Goal: Task Accomplishment & Management: Use online tool/utility

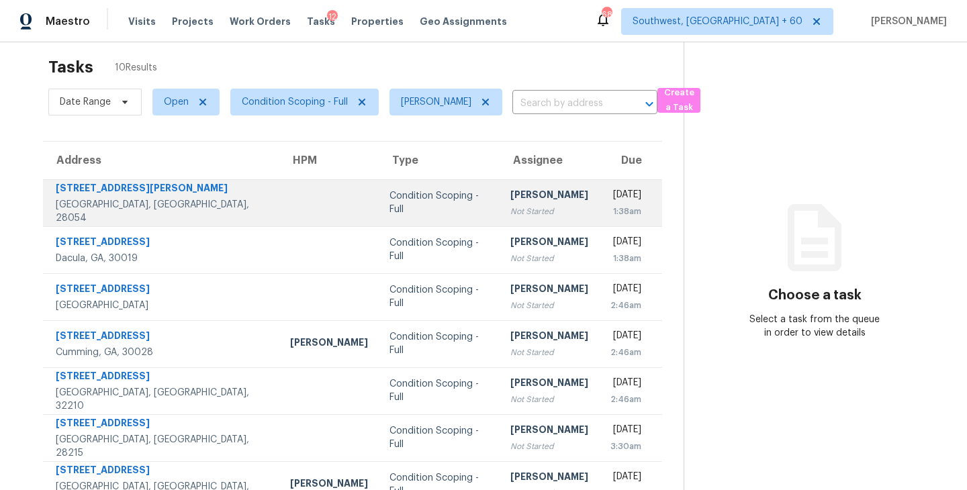
scroll to position [15, 0]
click at [511, 210] on div "Not Started" at bounding box center [550, 210] width 78 height 13
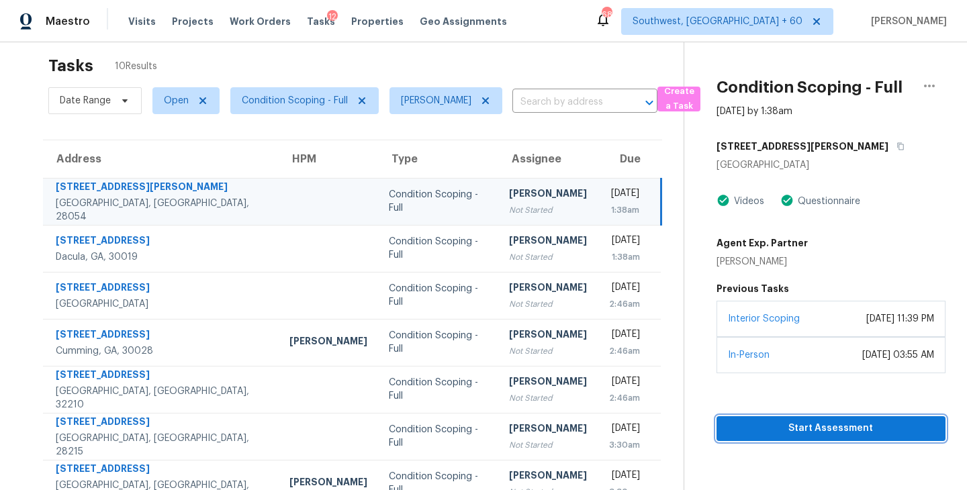
click at [832, 431] on span "Start Assessment" at bounding box center [831, 429] width 208 height 17
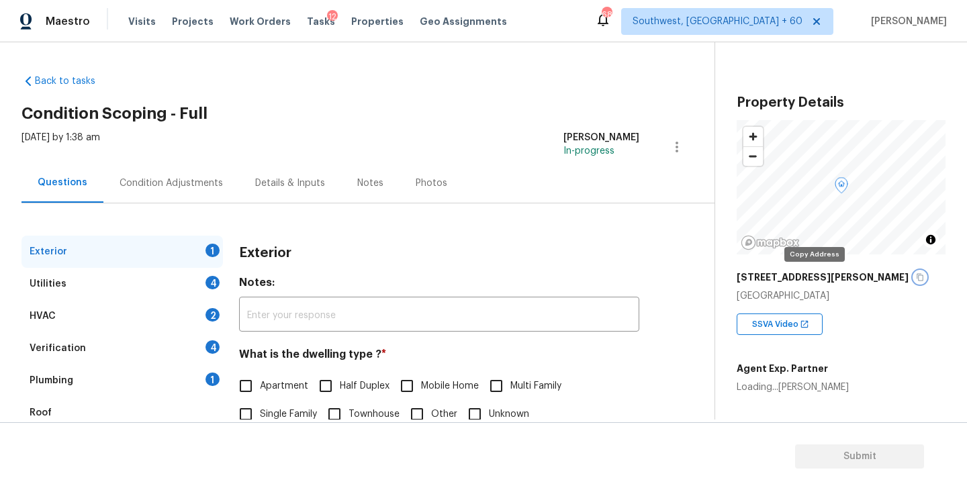
click at [917, 275] on icon "button" at bounding box center [920, 277] width 7 height 7
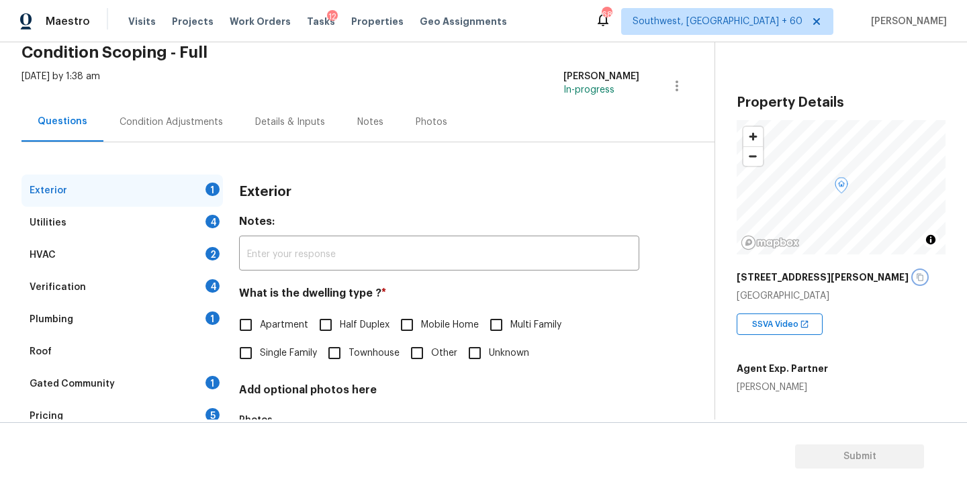
scroll to position [73, 0]
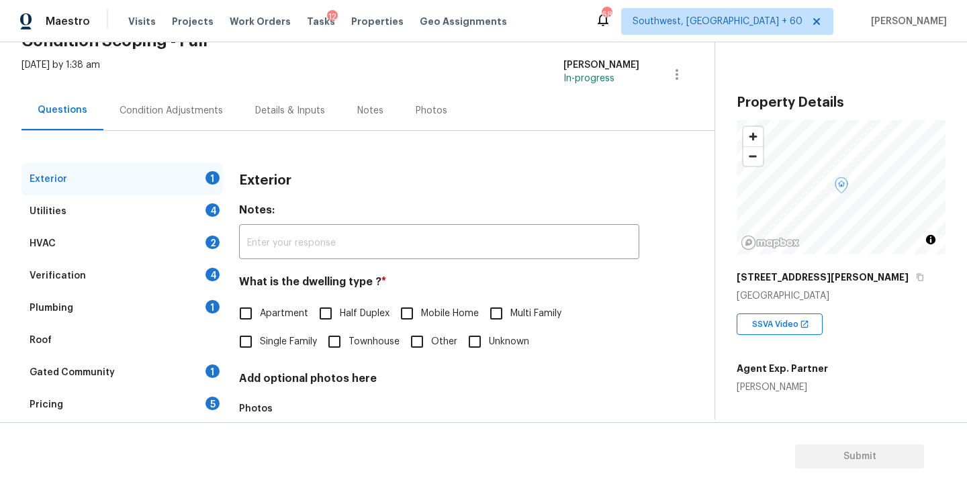
click at [289, 341] on span "Single Family" at bounding box center [288, 342] width 57 height 14
click at [260, 341] on input "Single Family" at bounding box center [246, 342] width 28 height 28
checkbox input "true"
click at [177, 225] on div "Utilities 4" at bounding box center [122, 211] width 202 height 32
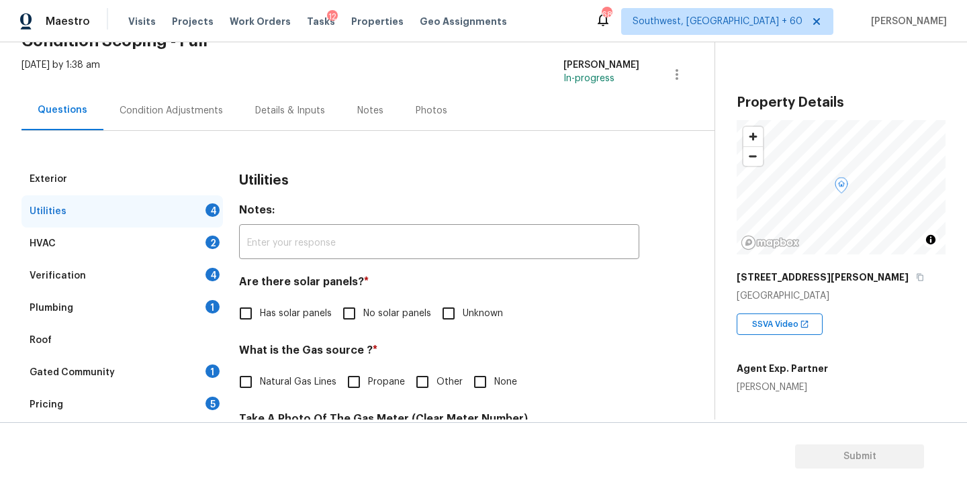
click at [374, 316] on span "No solar panels" at bounding box center [397, 314] width 68 height 14
click at [363, 316] on input "No solar panels" at bounding box center [349, 314] width 28 height 28
checkbox input "true"
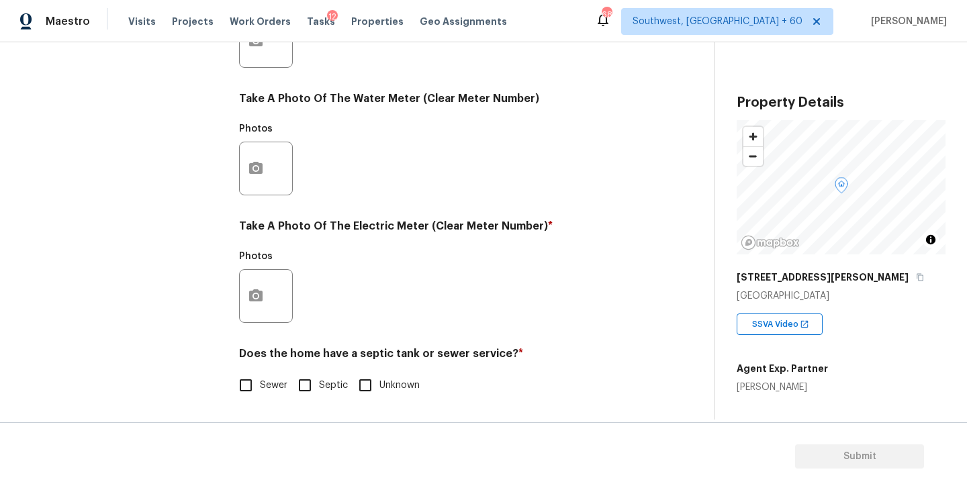
click at [275, 377] on label "Sewer" at bounding box center [260, 385] width 56 height 28
click at [260, 377] on input "Sewer" at bounding box center [246, 385] width 28 height 28
checkbox input "true"
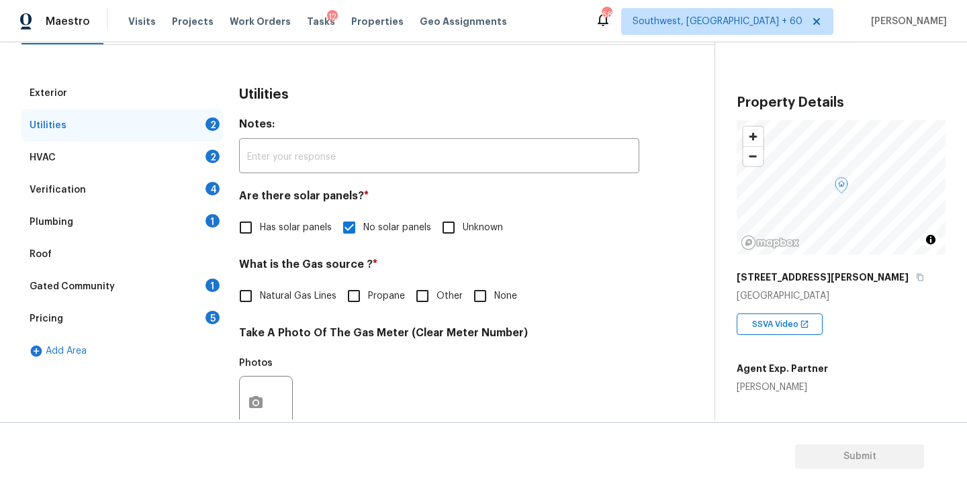
click at [152, 217] on div "Plumbing 1" at bounding box center [122, 222] width 202 height 32
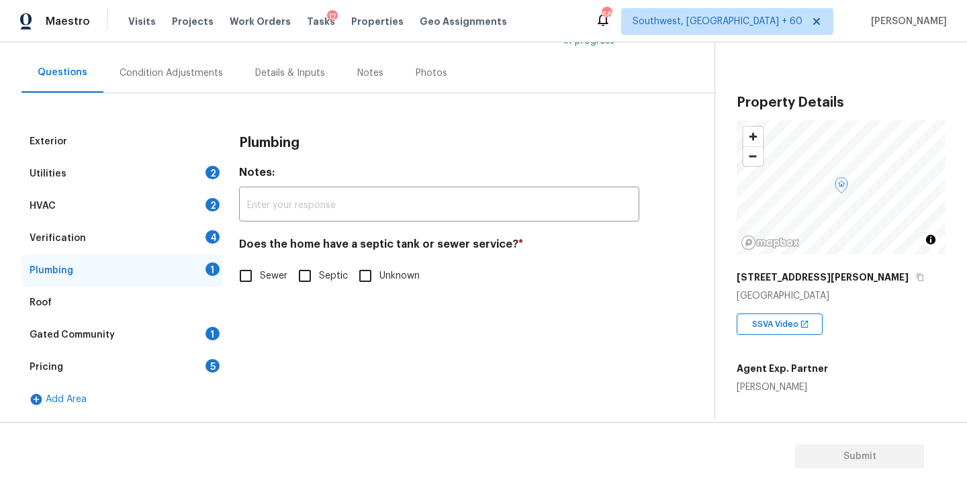
scroll to position [110, 0]
click at [249, 264] on input "Sewer" at bounding box center [246, 276] width 28 height 28
checkbox input "true"
click at [193, 335] on div "Gated Community 1" at bounding box center [122, 335] width 202 height 32
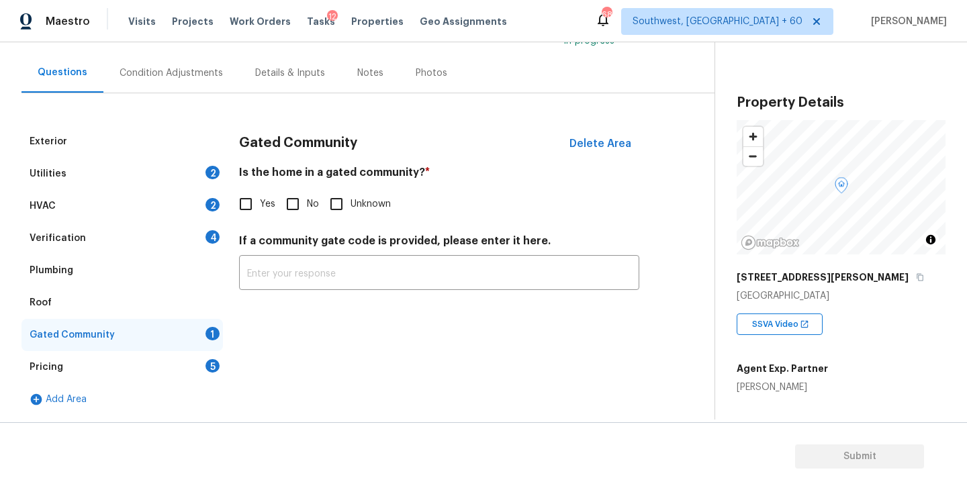
click at [294, 212] on input "No" at bounding box center [293, 204] width 28 height 28
checkbox input "true"
click at [196, 84] on div "Condition Adjustments" at bounding box center [171, 73] width 136 height 40
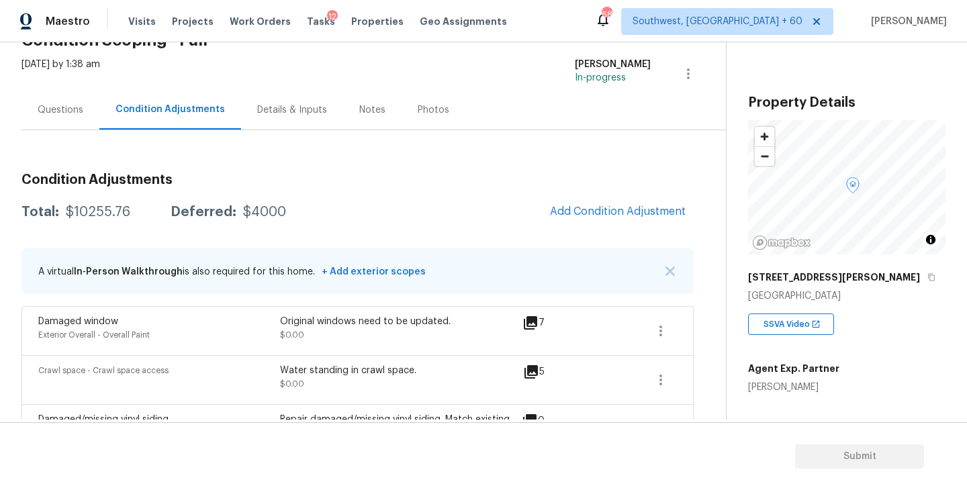
scroll to position [95, 0]
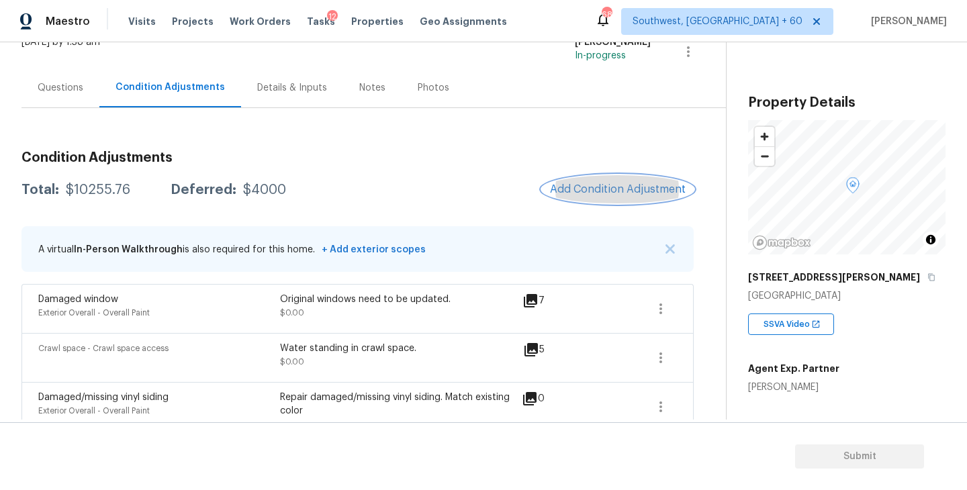
click at [592, 183] on span "Add Condition Adjustment" at bounding box center [618, 189] width 136 height 12
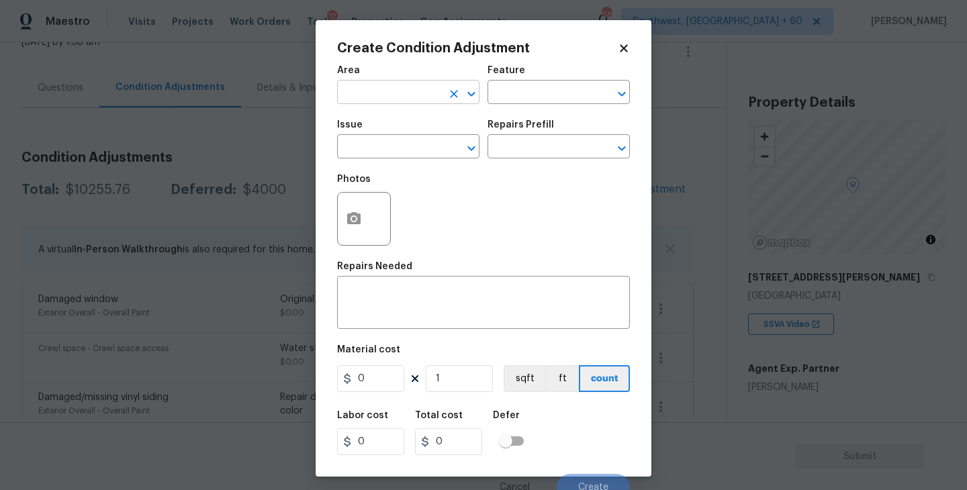
click at [386, 91] on input "text" at bounding box center [389, 93] width 105 height 21
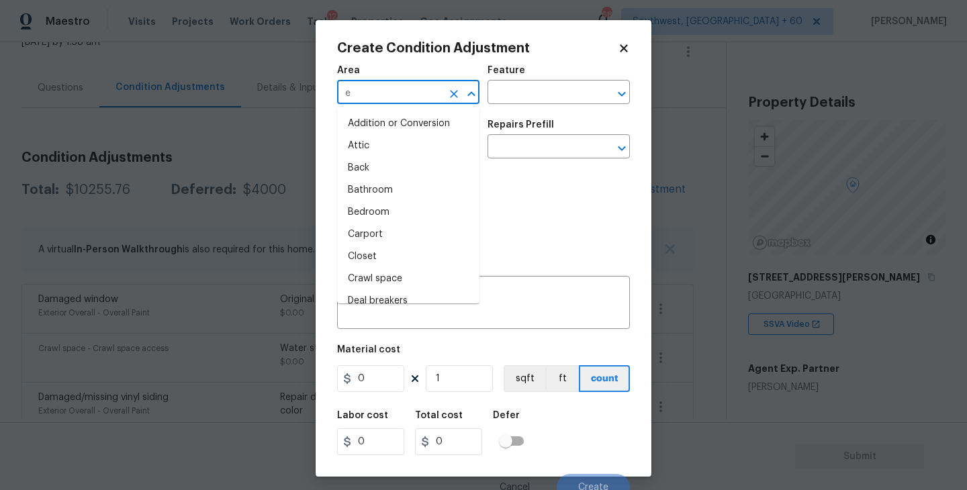
type input "ex"
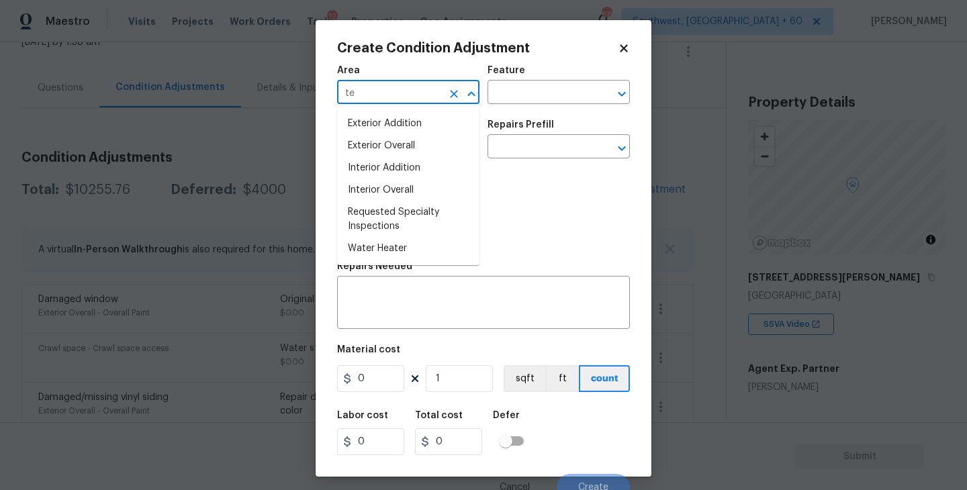
type input "t"
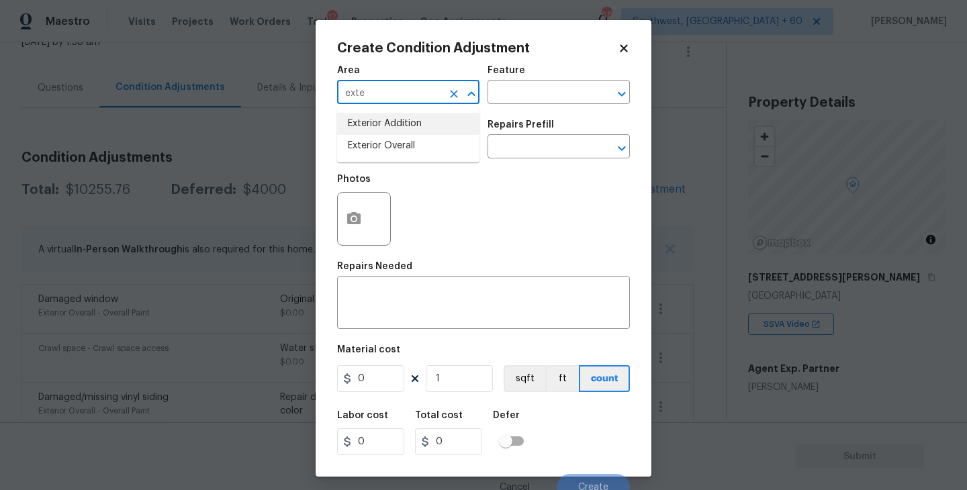
click at [413, 128] on li "Exterior Addition" at bounding box center [408, 124] width 142 height 22
type input "Exterior Addition"
click at [461, 97] on button "Clear" at bounding box center [454, 94] width 19 height 19
click at [429, 144] on li "Exterior Overall" at bounding box center [408, 146] width 142 height 22
type input "Exterior Overall"
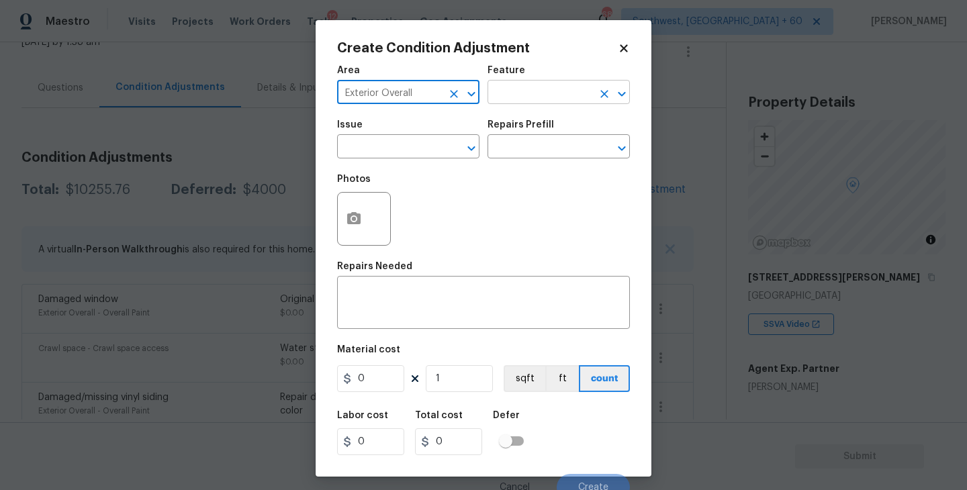
click at [531, 93] on input "text" at bounding box center [540, 93] width 105 height 21
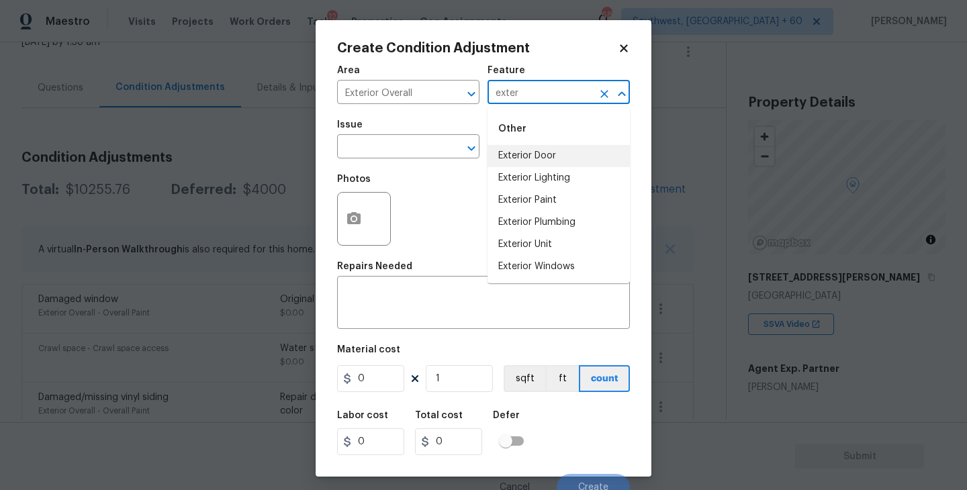
click at [532, 151] on li "Exterior Door" at bounding box center [559, 156] width 142 height 22
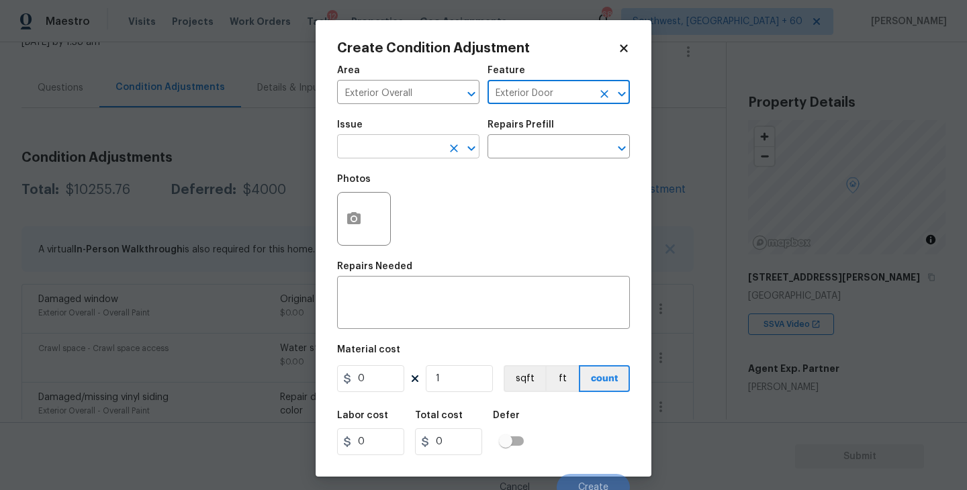
type input "Exterior Door"
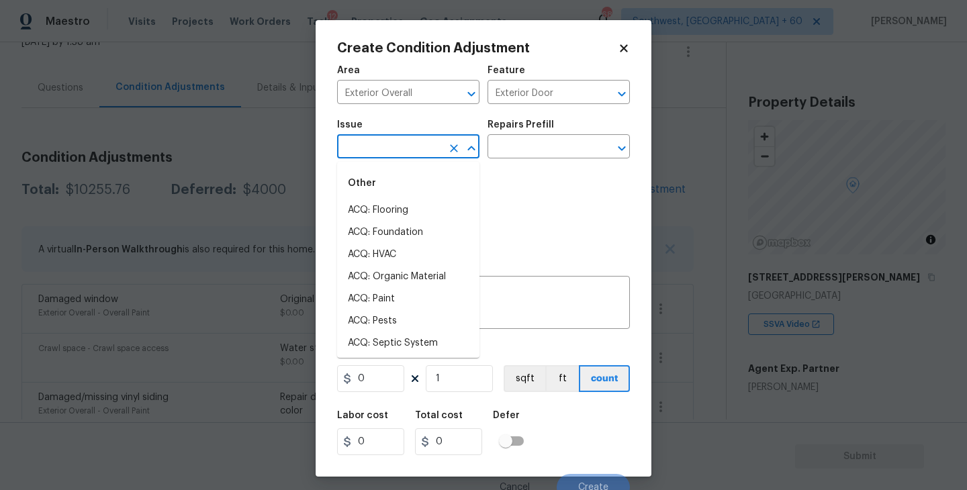
click at [427, 151] on input "text" at bounding box center [389, 148] width 105 height 21
click at [400, 255] on li "Exterior Door Pre-Hung" at bounding box center [408, 255] width 142 height 22
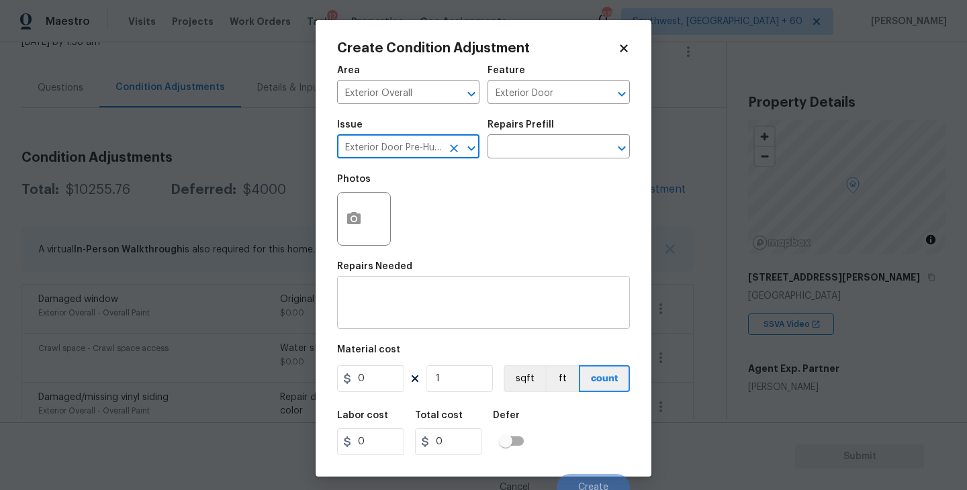
type input "Exterior Door Pre-Hung"
click at [400, 281] on div "x ​" at bounding box center [483, 304] width 293 height 50
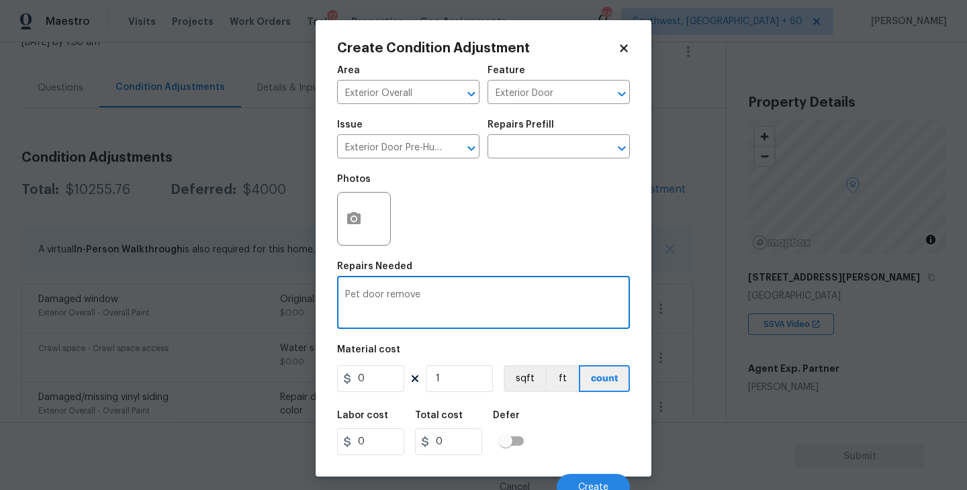
type textarea "Pet door remove"
click at [352, 224] on icon "button" at bounding box center [353, 218] width 13 height 12
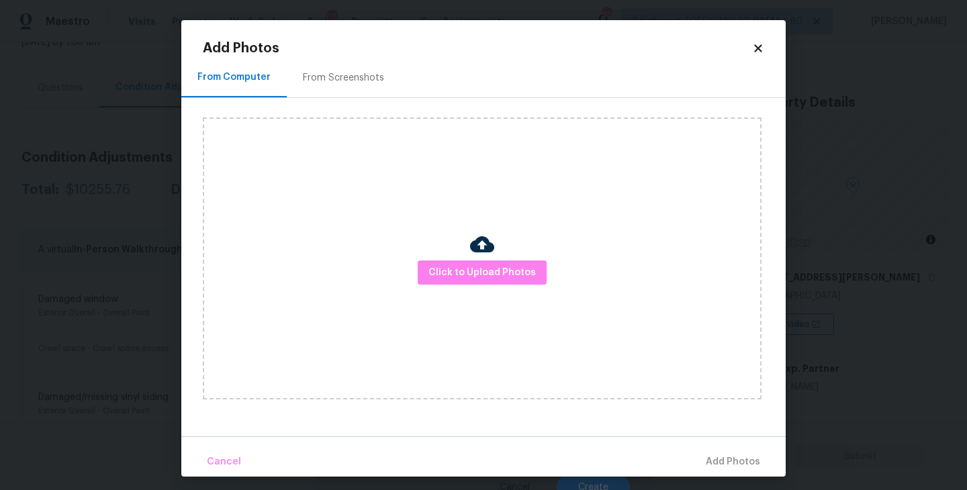
click at [415, 249] on div "Click to Upload Photos" at bounding box center [482, 259] width 559 height 282
click at [468, 267] on span "Click to Upload Photos" at bounding box center [482, 273] width 107 height 17
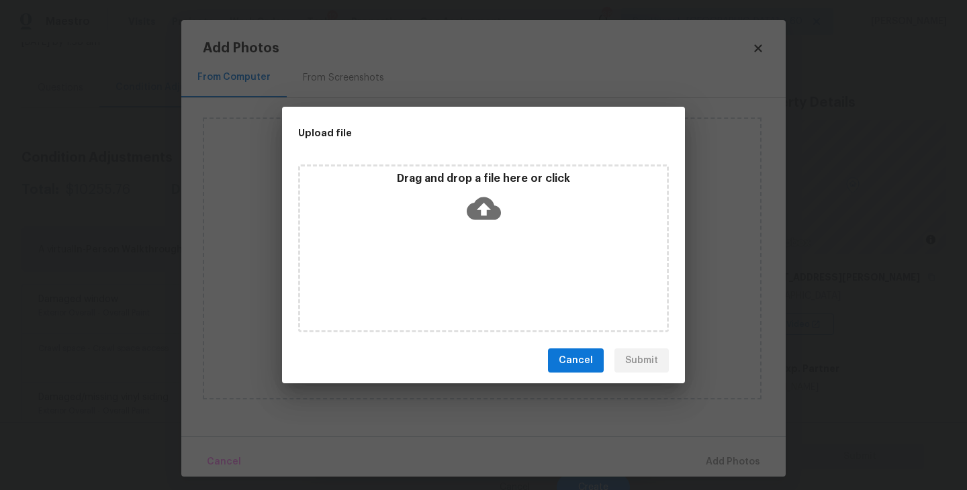
click at [480, 235] on div "Drag and drop a file here or click" at bounding box center [483, 249] width 371 height 168
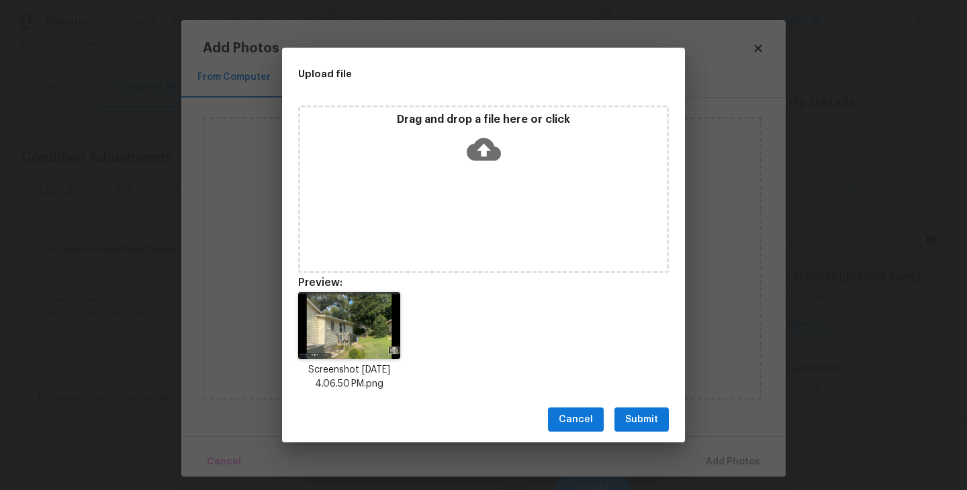
click at [649, 412] on span "Submit" at bounding box center [641, 420] width 33 height 17
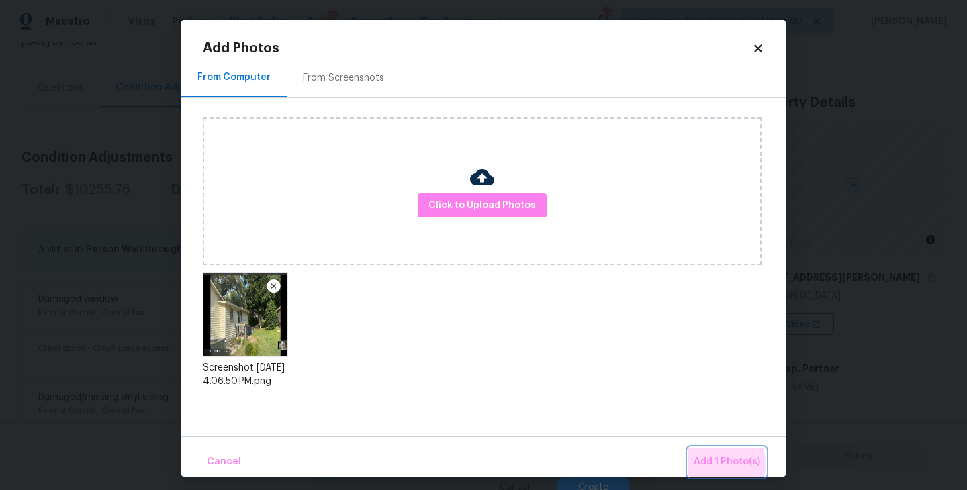
click at [700, 465] on span "Add 1 Photo(s)" at bounding box center [727, 462] width 67 height 17
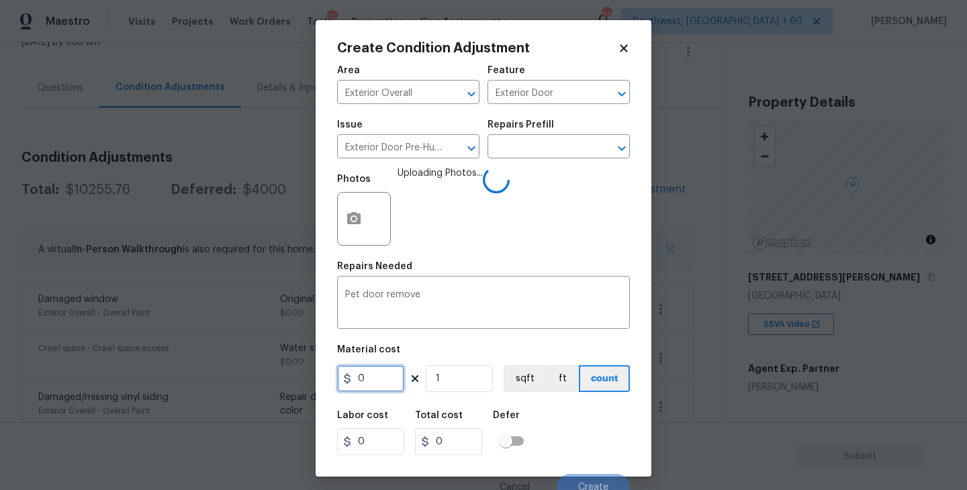
drag, startPoint x: 380, startPoint y: 376, endPoint x: 317, endPoint y: 378, distance: 63.2
click at [317, 378] on div "Create Condition Adjustment Area Exterior Overall ​ Feature Exterior Door ​ Iss…" at bounding box center [484, 248] width 336 height 457
type input "650"
click at [564, 404] on div "Labor cost 0 Total cost 650 Defer" at bounding box center [483, 433] width 293 height 60
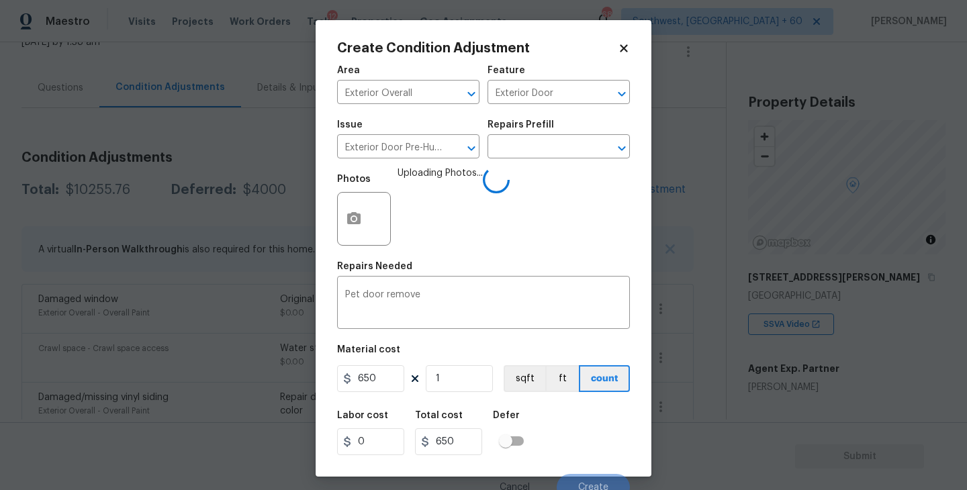
scroll to position [11, 0]
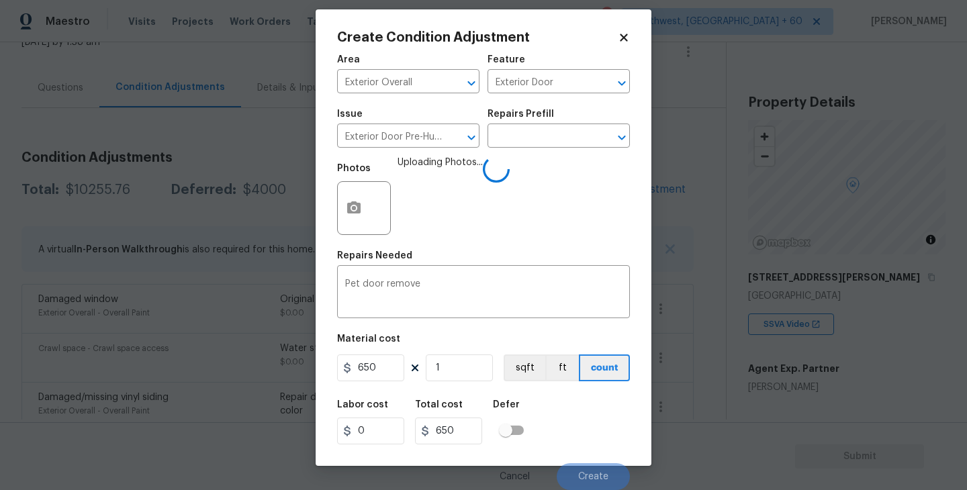
click at [574, 410] on div "Labor cost 0 Total cost 650 Defer" at bounding box center [483, 422] width 293 height 60
click at [582, 421] on div "Labor cost 0 Total cost 650 Defer" at bounding box center [483, 422] width 293 height 60
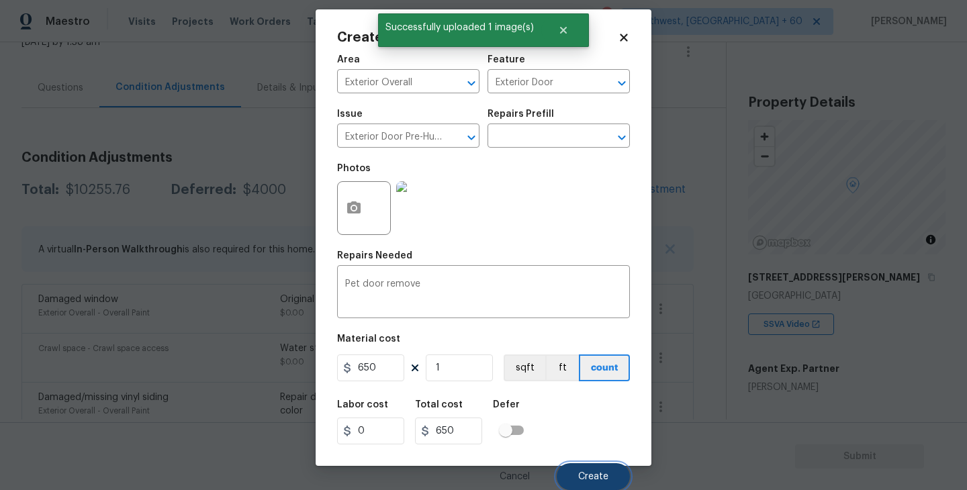
click at [584, 476] on span "Create" at bounding box center [593, 477] width 30 height 10
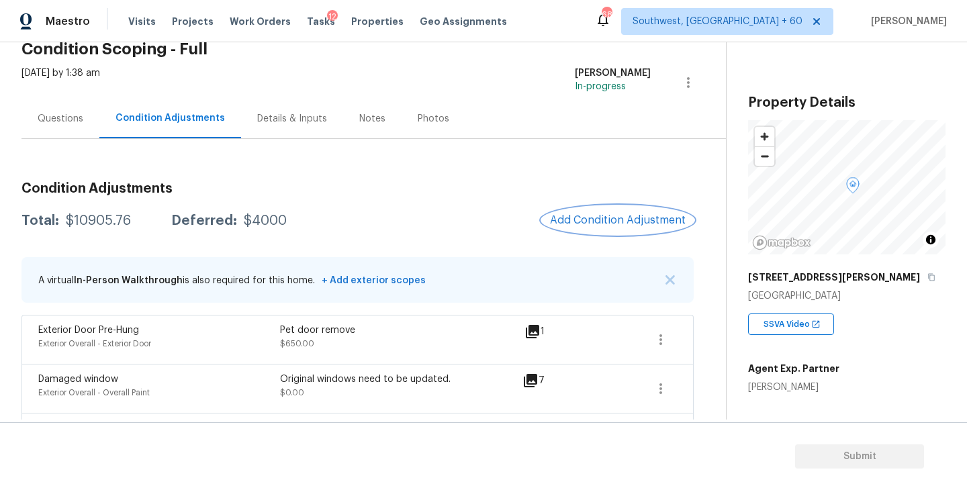
scroll to position [54, 0]
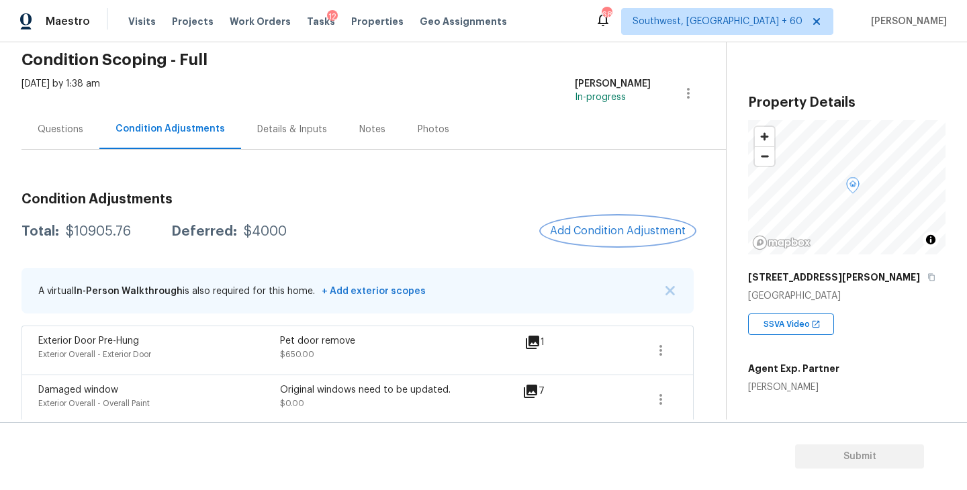
click at [588, 239] on button "Add Condition Adjustment" at bounding box center [618, 231] width 152 height 28
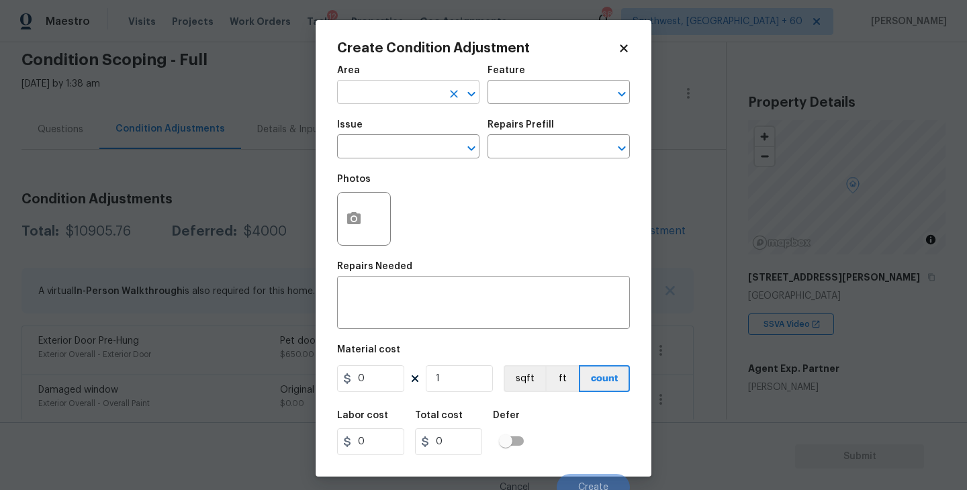
click at [394, 97] on input "text" at bounding box center [389, 93] width 105 height 21
click at [392, 132] on li "HVAC" at bounding box center [408, 124] width 142 height 22
type input "HVAC"
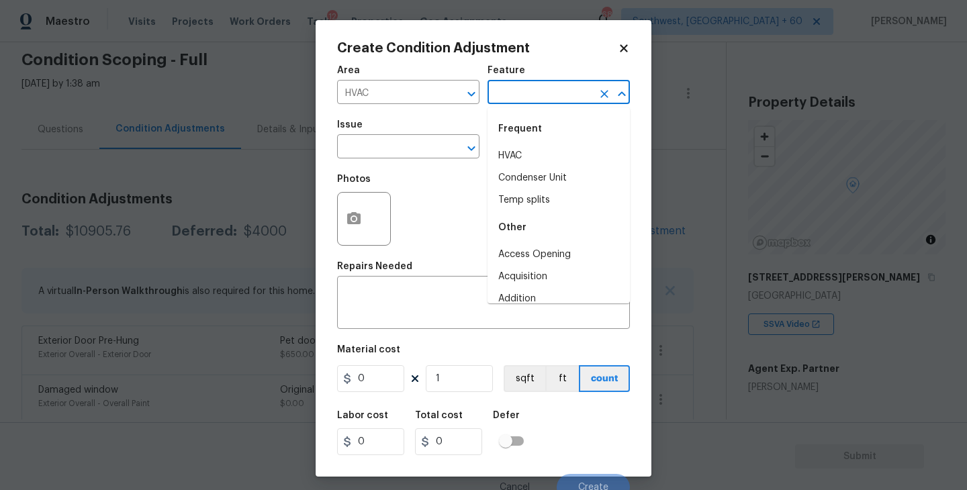
click at [516, 99] on input "text" at bounding box center [540, 93] width 105 height 21
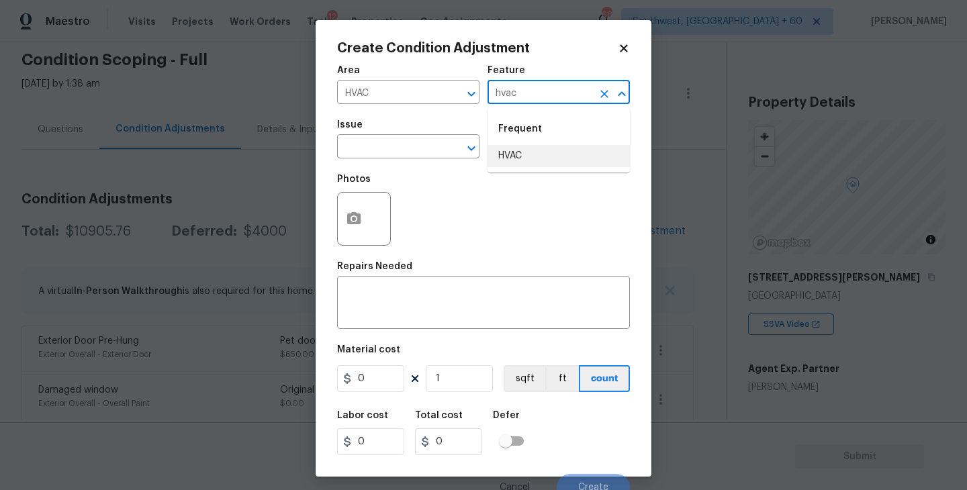
click at [512, 150] on li "HVAC" at bounding box center [559, 156] width 142 height 22
type input "HVAC"
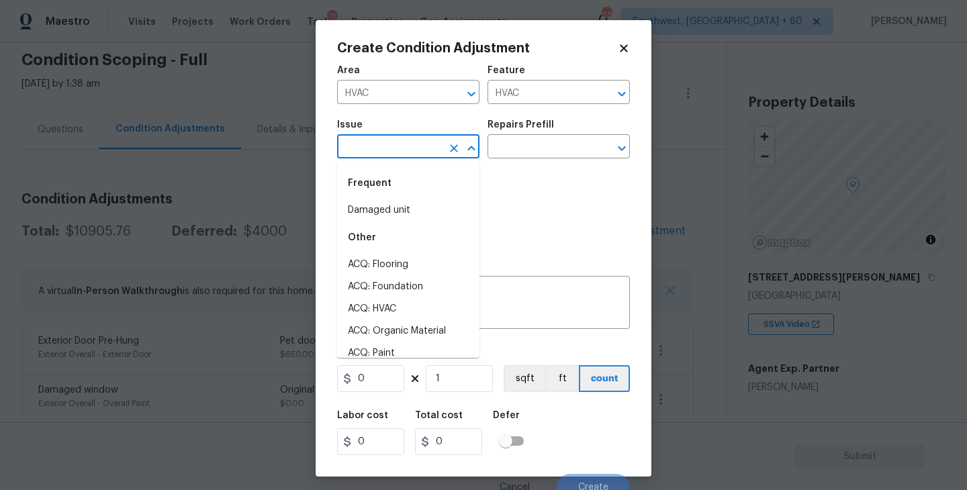
click at [416, 148] on input "text" at bounding box center [389, 148] width 105 height 21
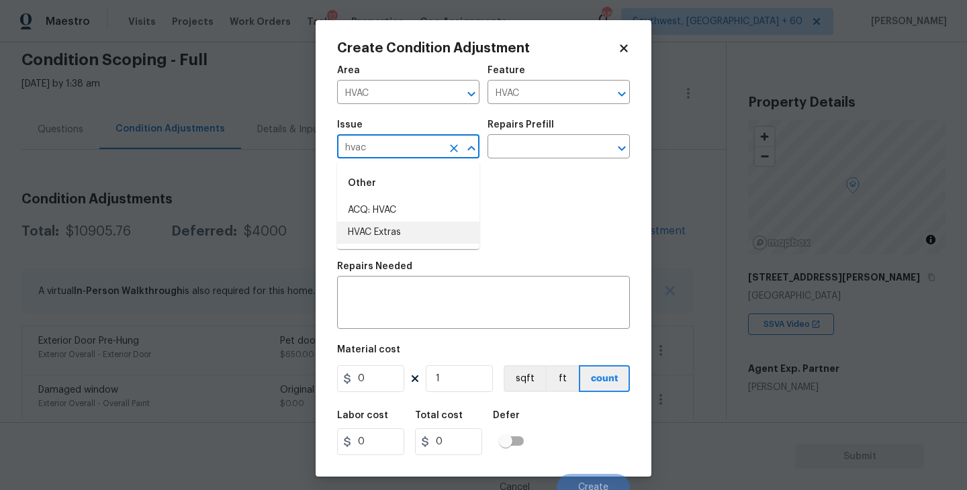
click at [403, 234] on li "HVAC Extras" at bounding box center [408, 233] width 142 height 22
type input "HVAC Extras"
click at [517, 161] on div "Issue HVAC Extras ​ Repairs Prefill ​" at bounding box center [483, 139] width 293 height 54
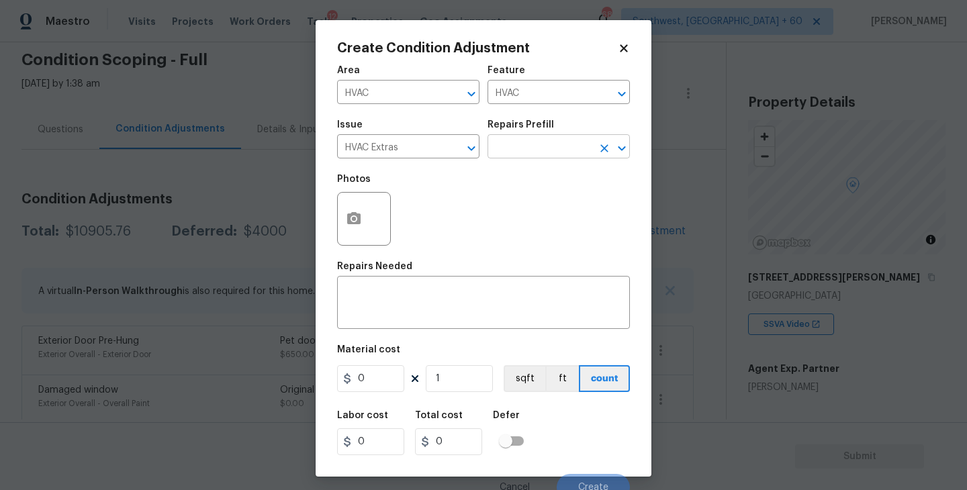
click at [538, 148] on input "text" at bounding box center [540, 148] width 105 height 21
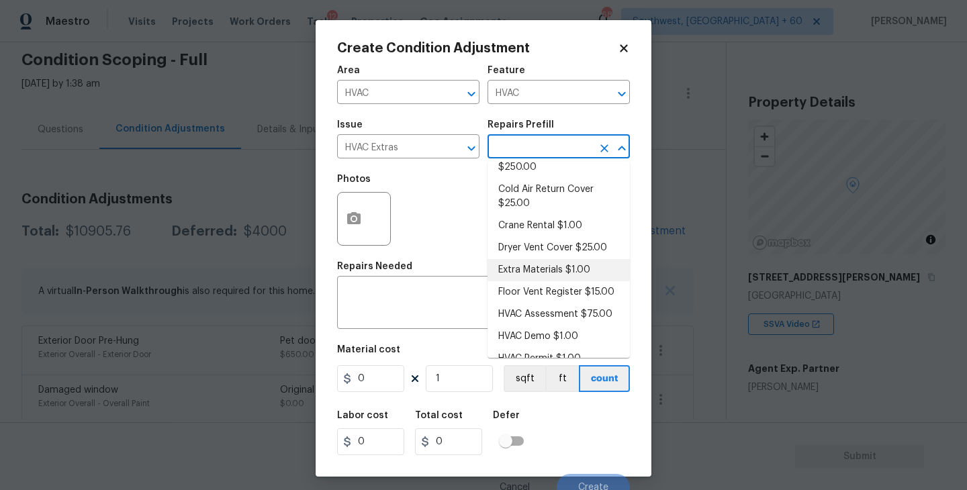
scroll to position [87, 0]
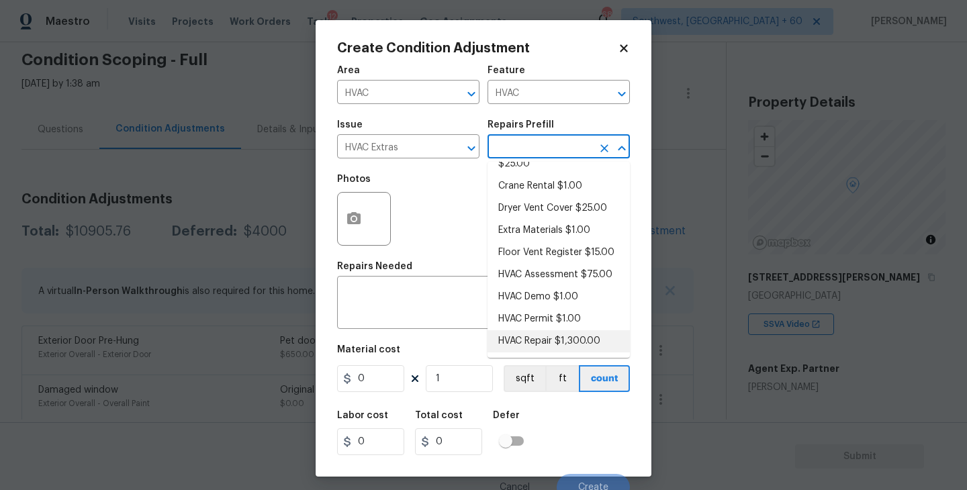
click at [536, 344] on li "HVAC Repair $1,300.00" at bounding box center [559, 341] width 142 height 22
type textarea "HVAC Repair"
type input "1300"
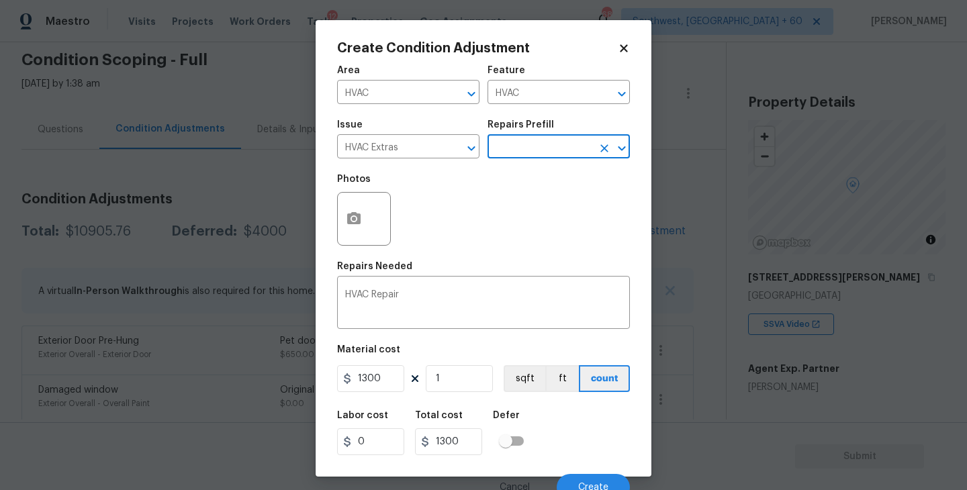
click at [576, 423] on div "Labor cost 0 Total cost 1300 Defer" at bounding box center [483, 433] width 293 height 60
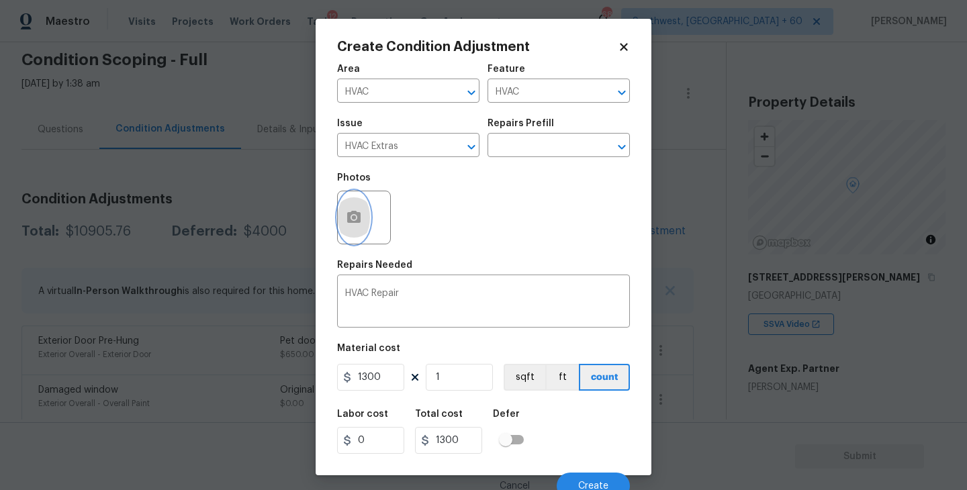
click at [358, 222] on icon "button" at bounding box center [353, 217] width 13 height 12
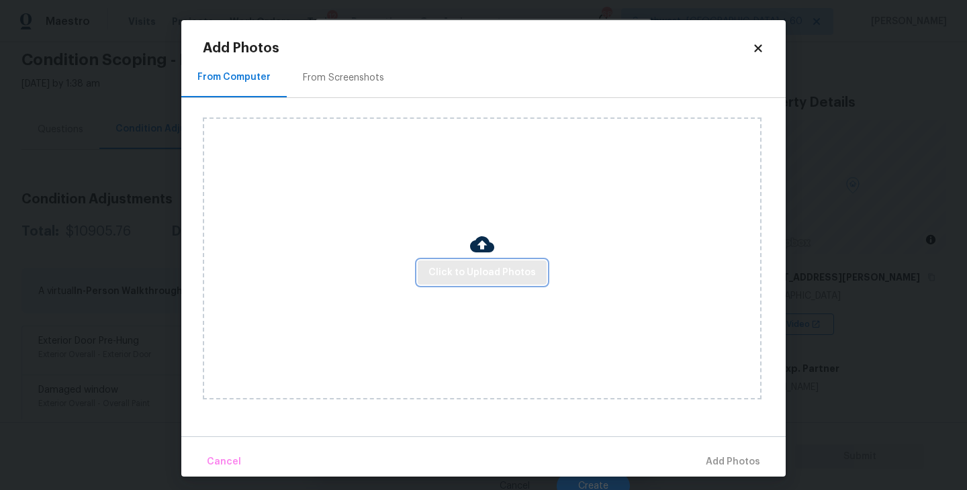
click at [482, 267] on span "Click to Upload Photos" at bounding box center [482, 273] width 107 height 17
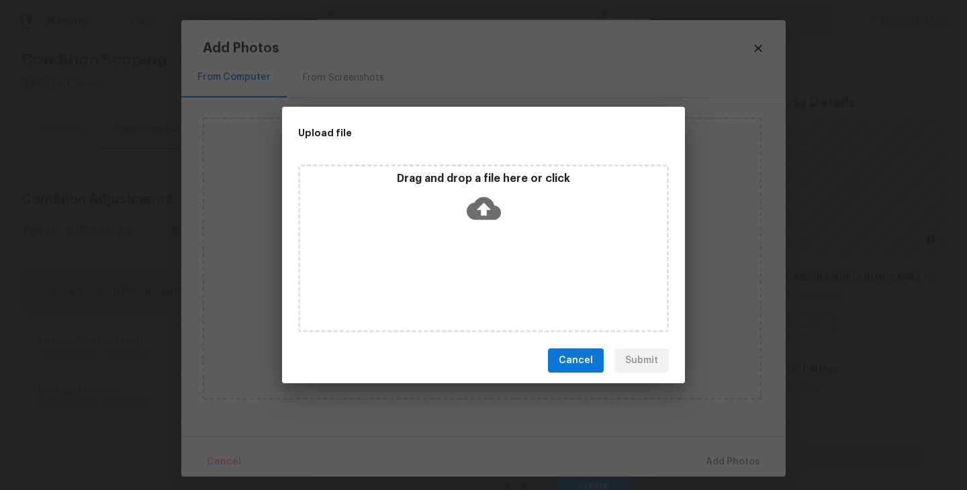
click at [489, 224] on div "Drag and drop a file here or click" at bounding box center [483, 201] width 367 height 58
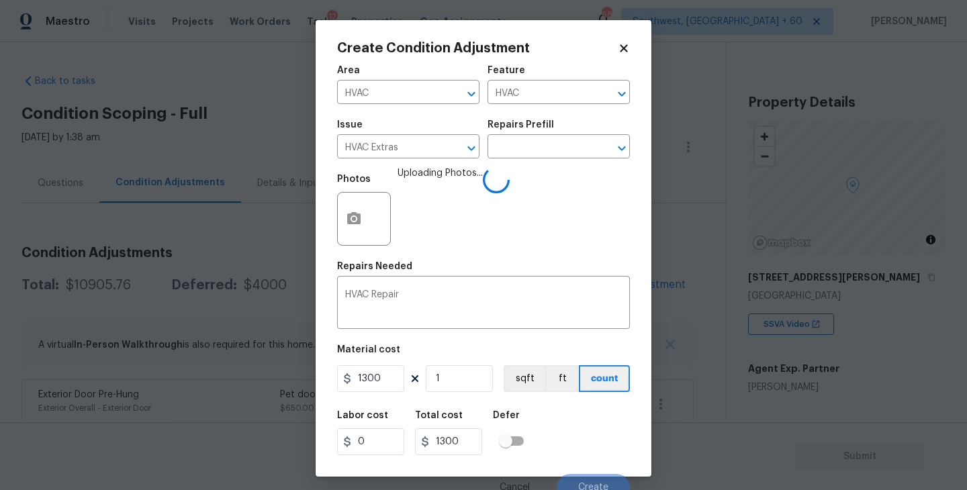
scroll to position [11, 0]
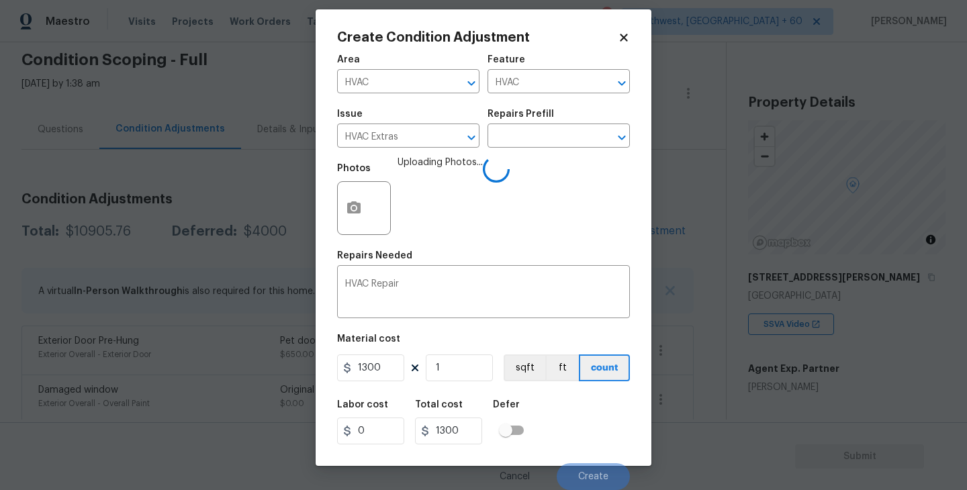
click at [578, 418] on div "Labor cost 0 Total cost 1300 Defer" at bounding box center [483, 422] width 293 height 60
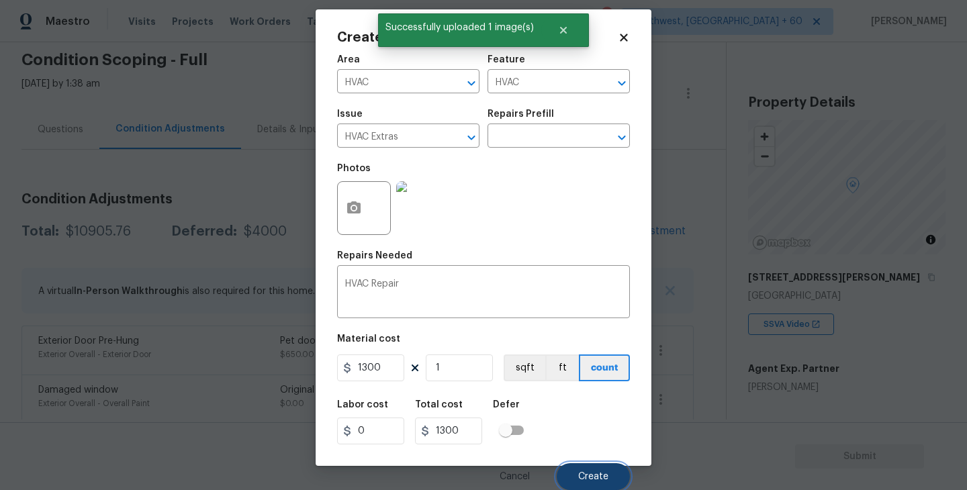
click at [599, 484] on button "Create" at bounding box center [593, 476] width 73 height 27
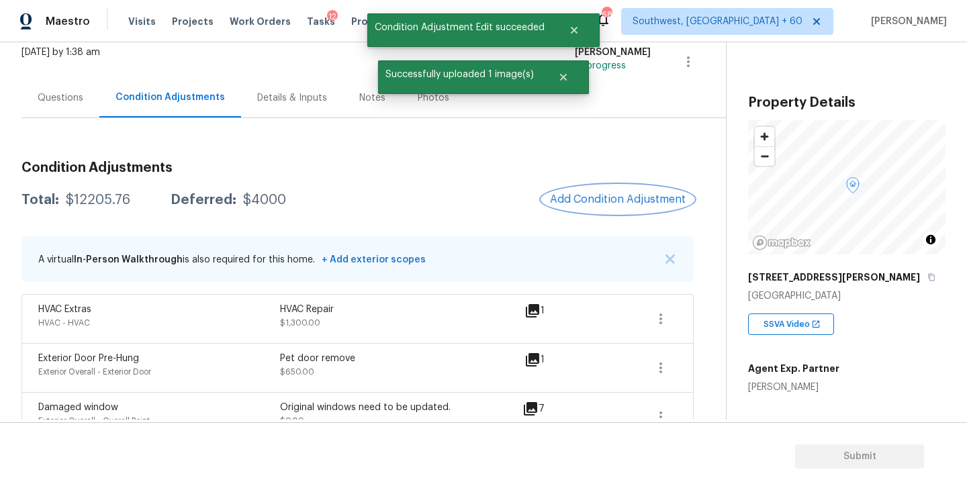
scroll to position [80, 0]
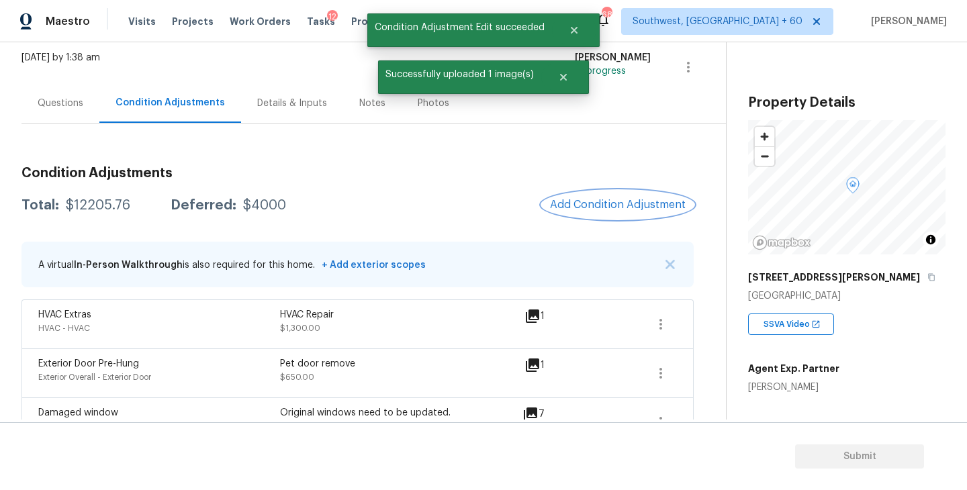
click at [633, 202] on span "Add Condition Adjustment" at bounding box center [618, 205] width 136 height 12
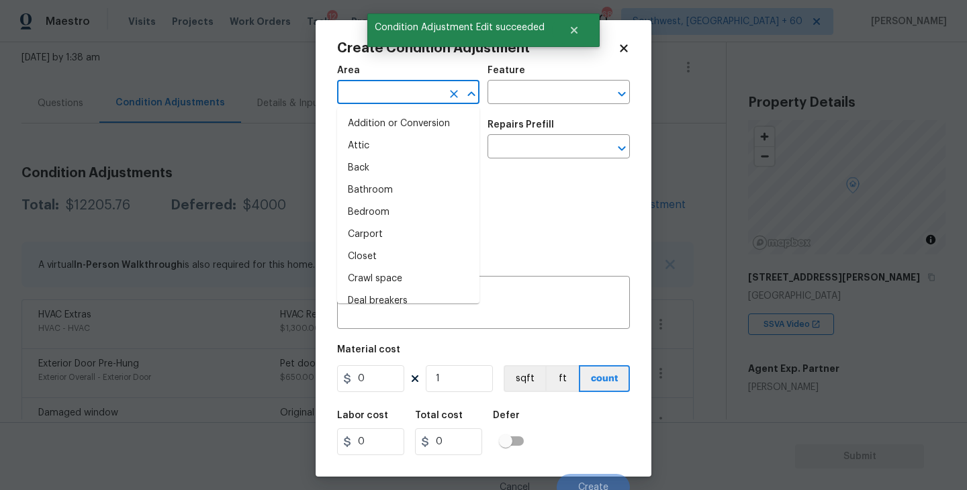
click at [387, 84] on input "text" at bounding box center [389, 93] width 105 height 21
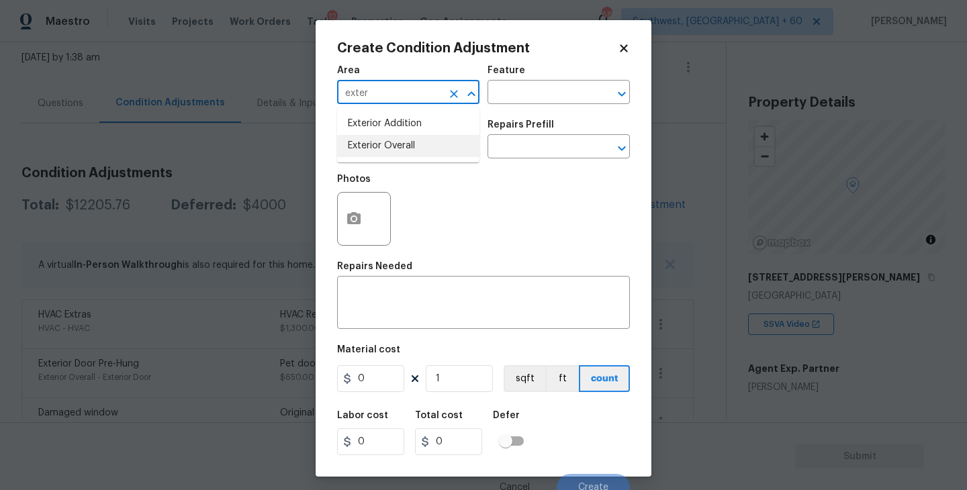
click at [392, 144] on li "Exterior Overall" at bounding box center [408, 146] width 142 height 22
type input "Exterior Overall"
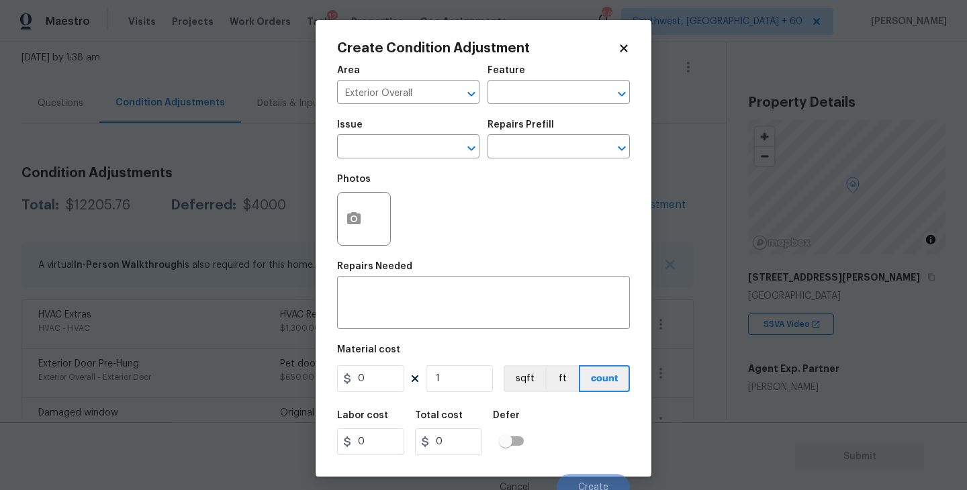
click at [545, 106] on div "Area Exterior Overall ​ Feature ​" at bounding box center [483, 85] width 293 height 54
click at [545, 102] on input "text" at bounding box center [540, 93] width 105 height 21
click at [539, 144] on div "Other" at bounding box center [559, 129] width 142 height 32
click at [527, 153] on li "Siding" at bounding box center [559, 156] width 142 height 22
type input "Siding"
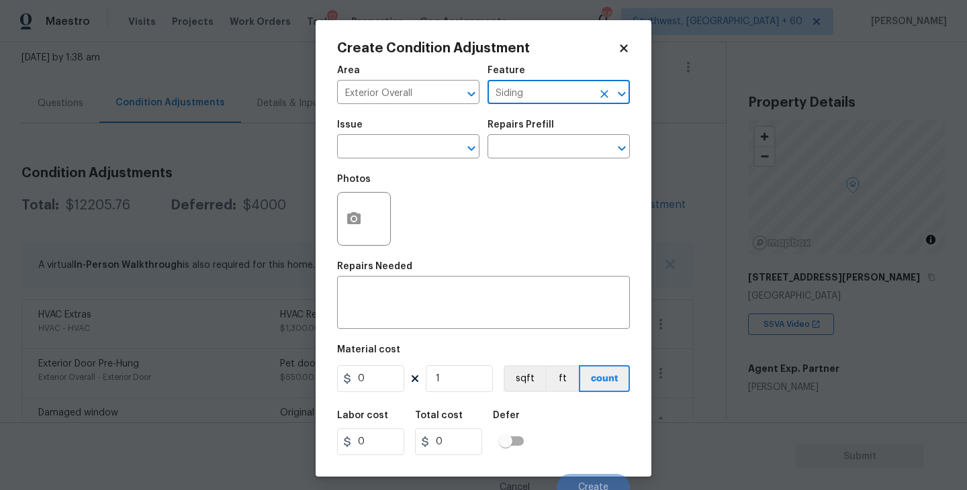
click at [408, 160] on span "Issue ​" at bounding box center [408, 139] width 142 height 54
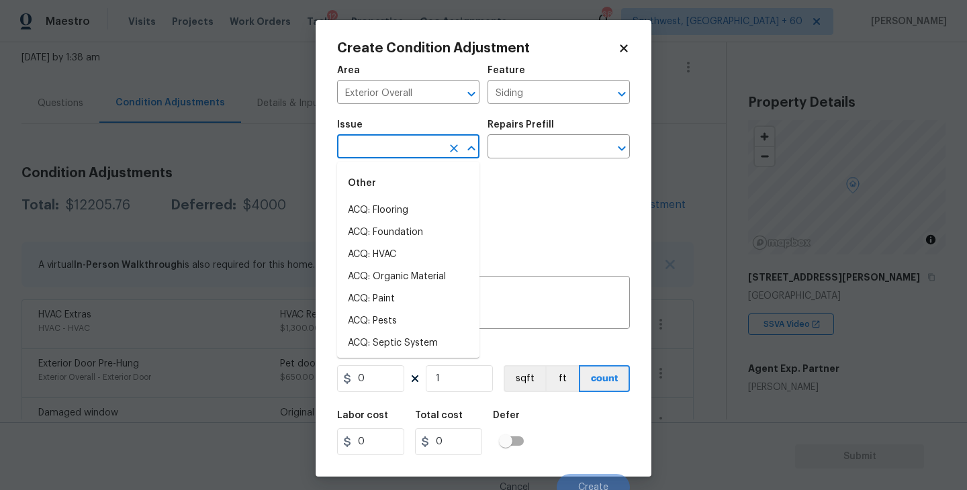
click at [396, 154] on input "text" at bounding box center [389, 148] width 105 height 21
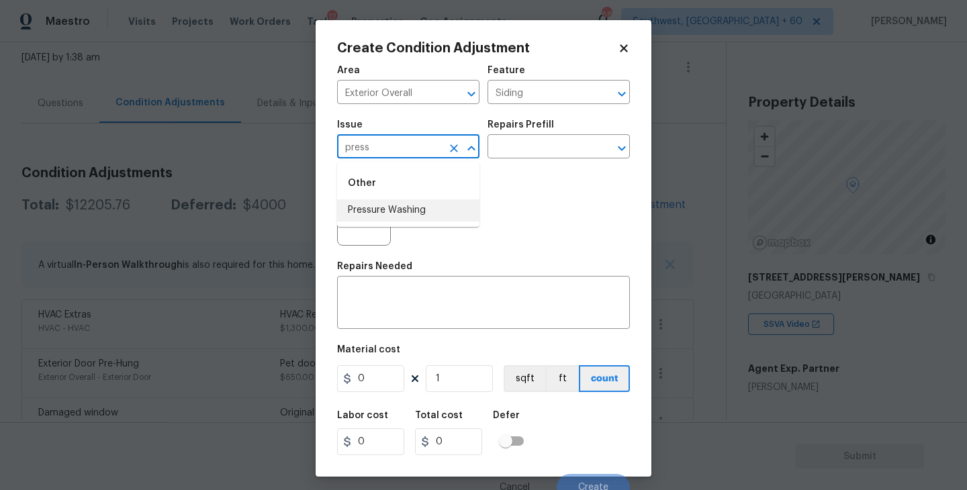
click at [404, 211] on li "Pressure Washing" at bounding box center [408, 211] width 142 height 22
type input "Pressure Washing"
click at [539, 136] on div "Repairs Prefill" at bounding box center [559, 128] width 142 height 17
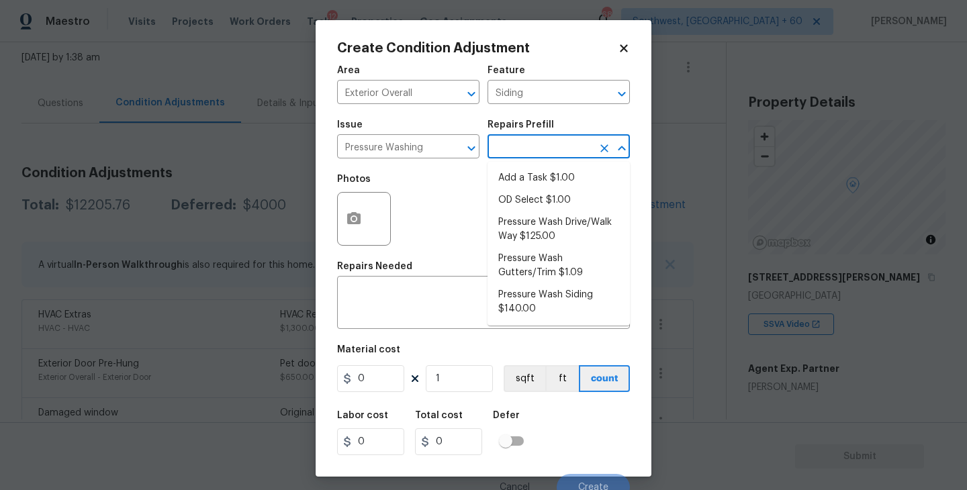
click at [539, 148] on input "text" at bounding box center [540, 148] width 105 height 21
click at [532, 304] on li "Pressure Wash Siding $140.00" at bounding box center [559, 302] width 142 height 36
type textarea "Protect areas as needed for pressure washing. Pressure wash the siding on the h…"
type input "140"
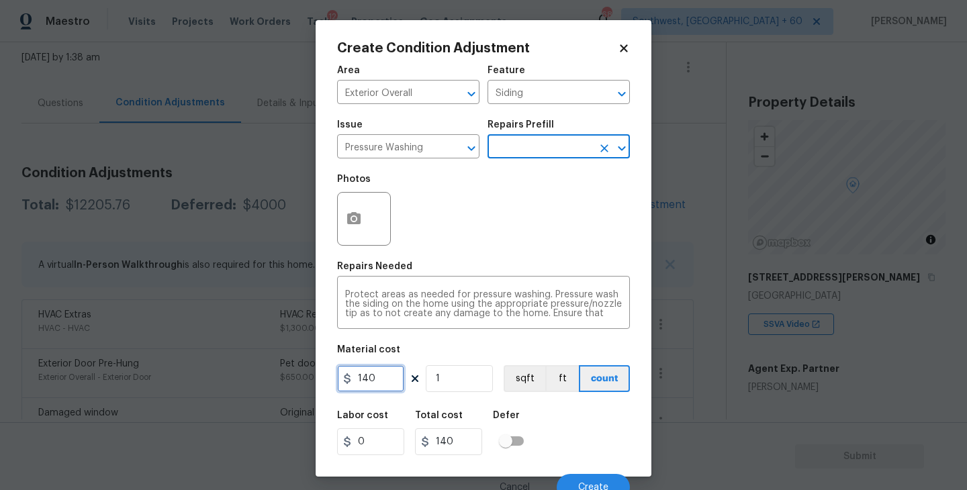
drag, startPoint x: 385, startPoint y: 371, endPoint x: 274, endPoint y: 372, distance: 110.8
click at [274, 372] on div "Create Condition Adjustment Area Exterior Overall ​ Feature Siding ​ Issue Pres…" at bounding box center [483, 245] width 967 height 490
type input "200"
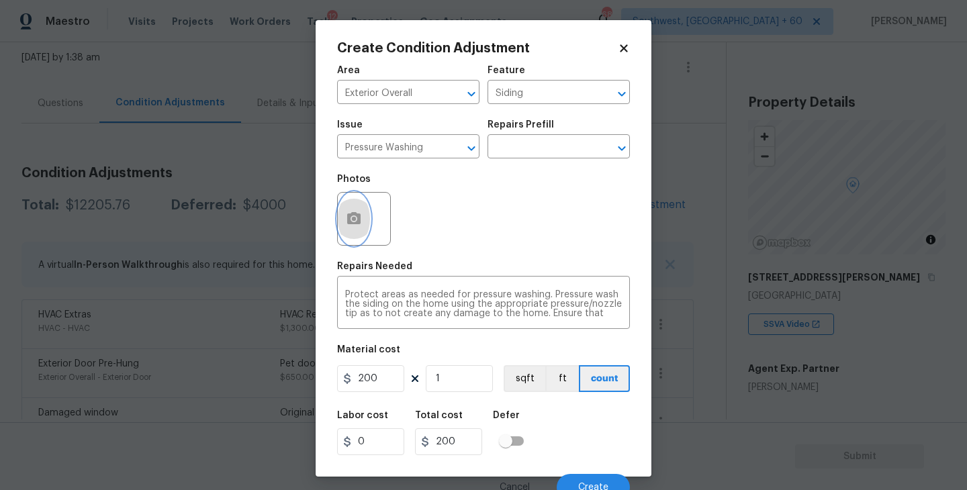
click at [362, 222] on button "button" at bounding box center [354, 219] width 32 height 52
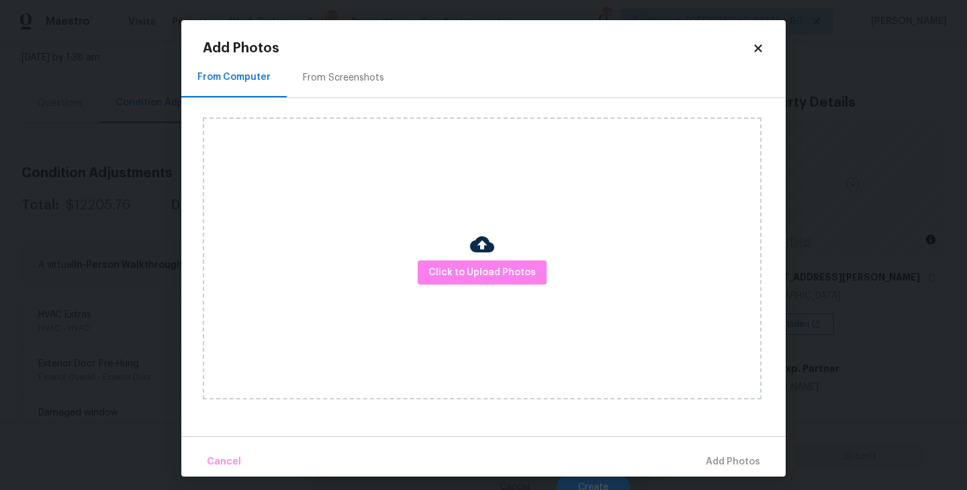
click at [434, 254] on div "Click to Upload Photos" at bounding box center [482, 259] width 559 height 282
click at [480, 278] on span "Click to Upload Photos" at bounding box center [482, 273] width 107 height 17
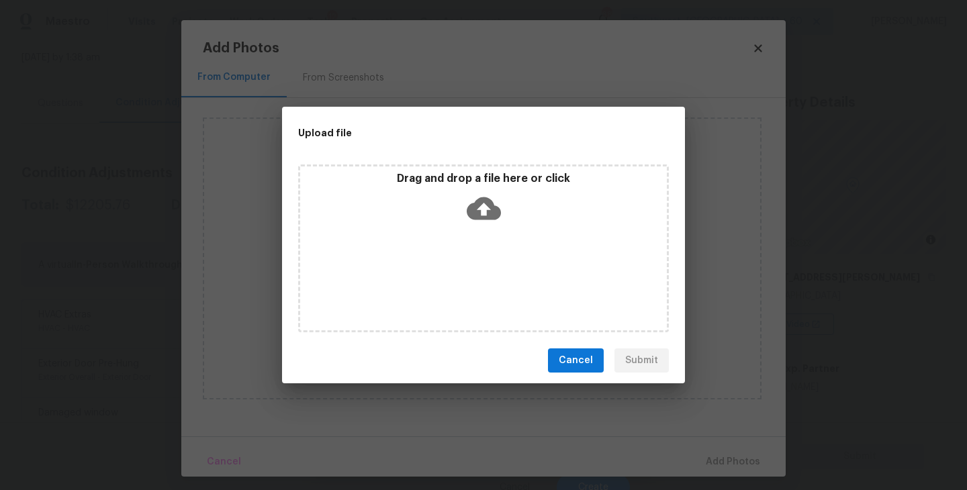
click at [488, 232] on div "Drag and drop a file here or click" at bounding box center [483, 249] width 371 height 168
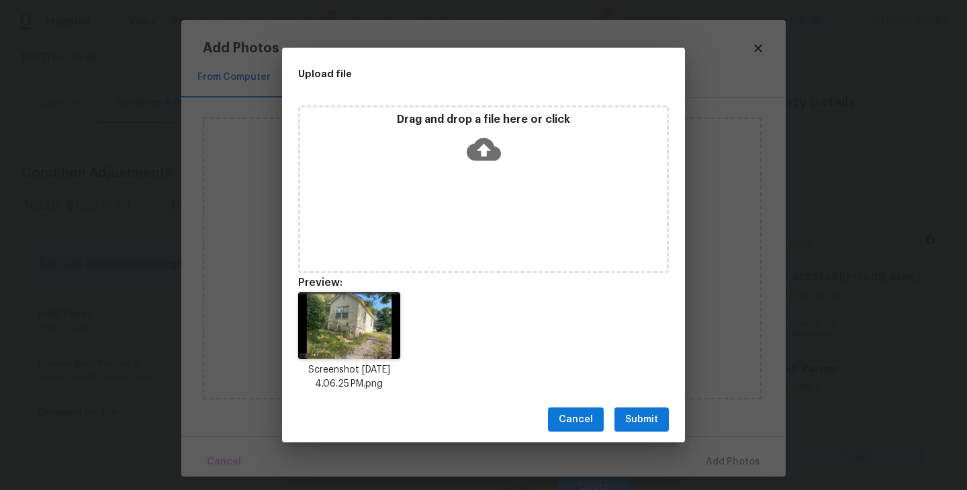
click at [631, 414] on span "Submit" at bounding box center [641, 420] width 33 height 17
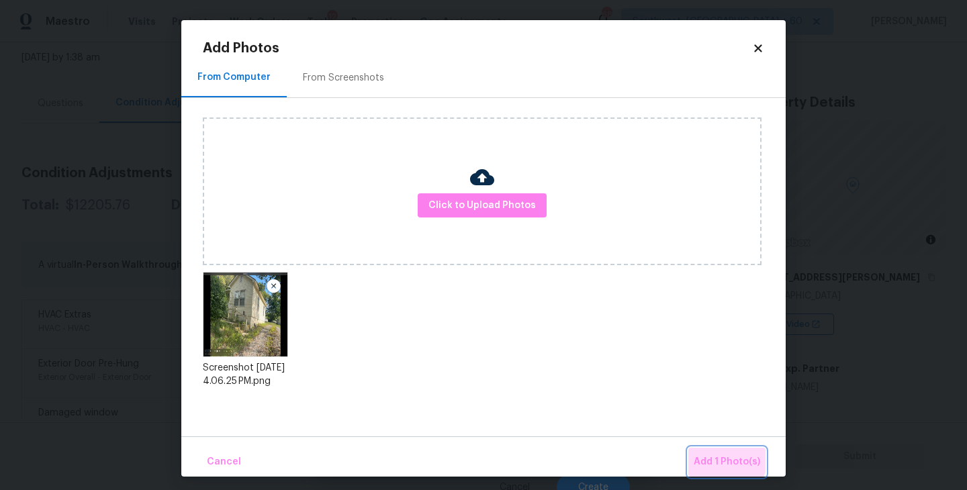
click at [706, 454] on span "Add 1 Photo(s)" at bounding box center [727, 462] width 67 height 17
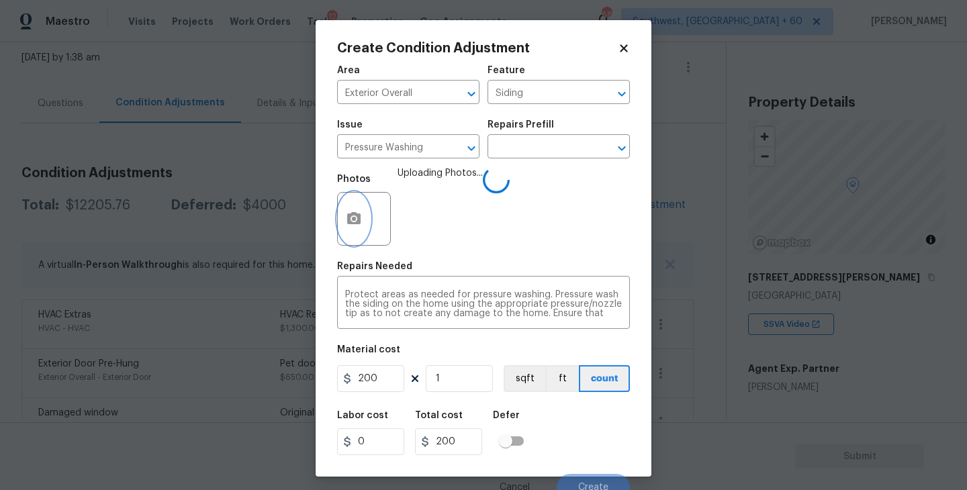
scroll to position [11, 0]
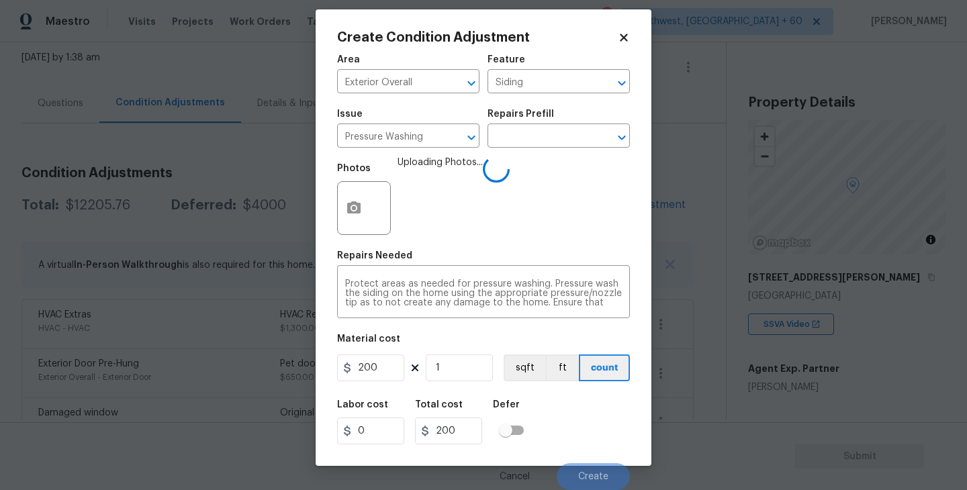
click at [586, 408] on div "Labor cost 0 Total cost 200 Defer" at bounding box center [483, 422] width 293 height 60
click at [581, 429] on div "Labor cost 0 Total cost 200 Defer" at bounding box center [483, 422] width 293 height 60
click at [582, 472] on span "Create" at bounding box center [593, 477] width 30 height 10
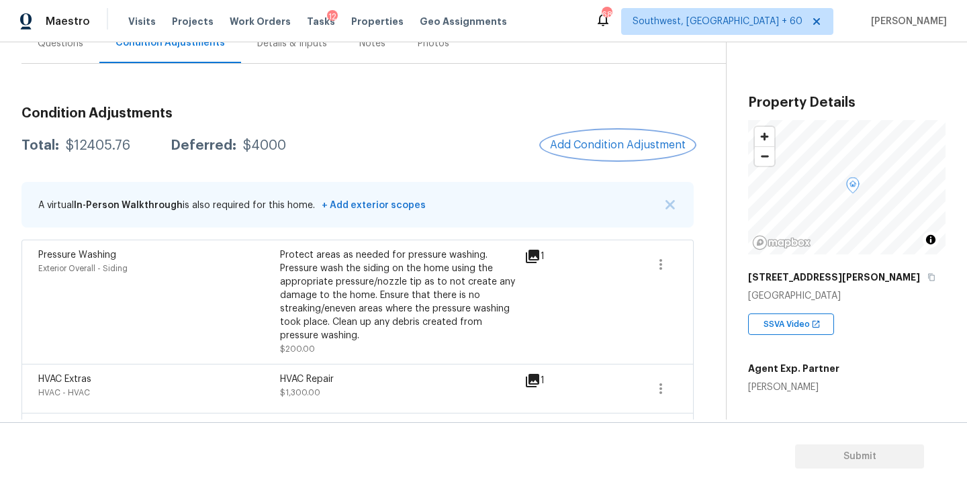
scroll to position [95, 0]
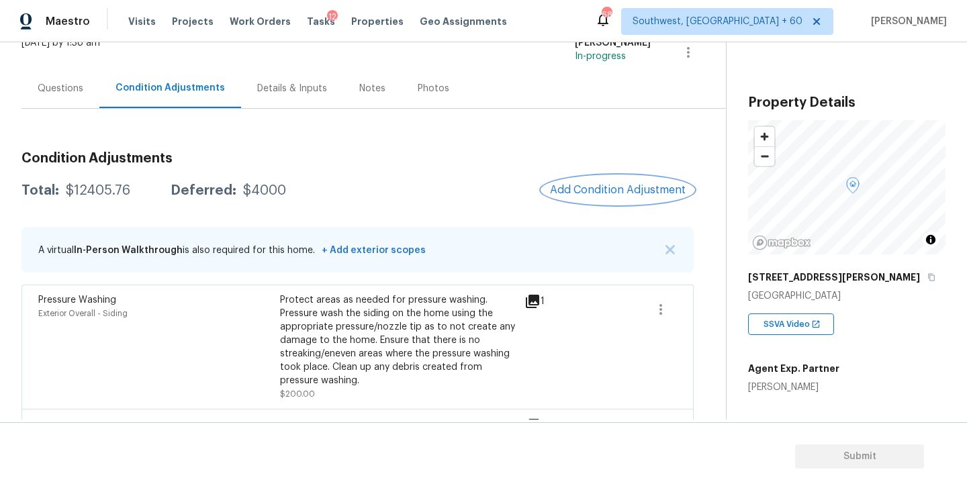
click at [597, 195] on span "Add Condition Adjustment" at bounding box center [618, 190] width 136 height 12
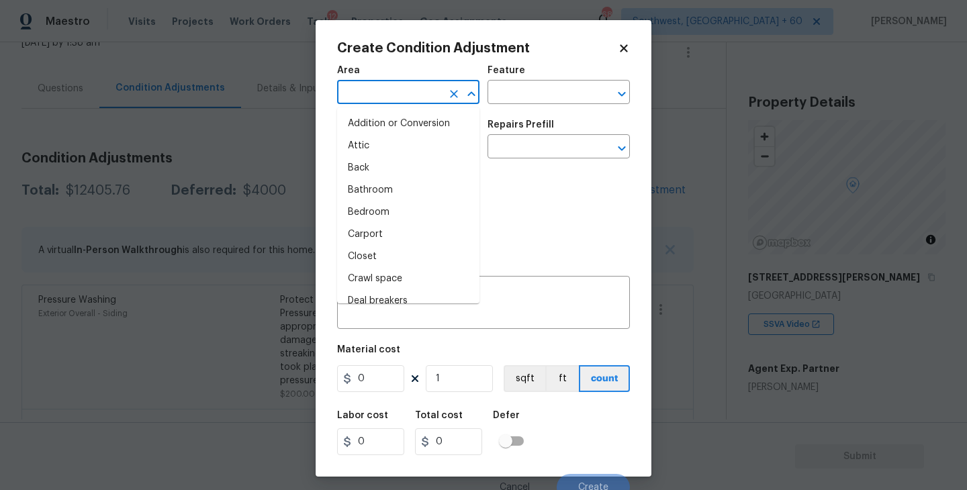
click at [418, 99] on input "text" at bounding box center [389, 93] width 105 height 21
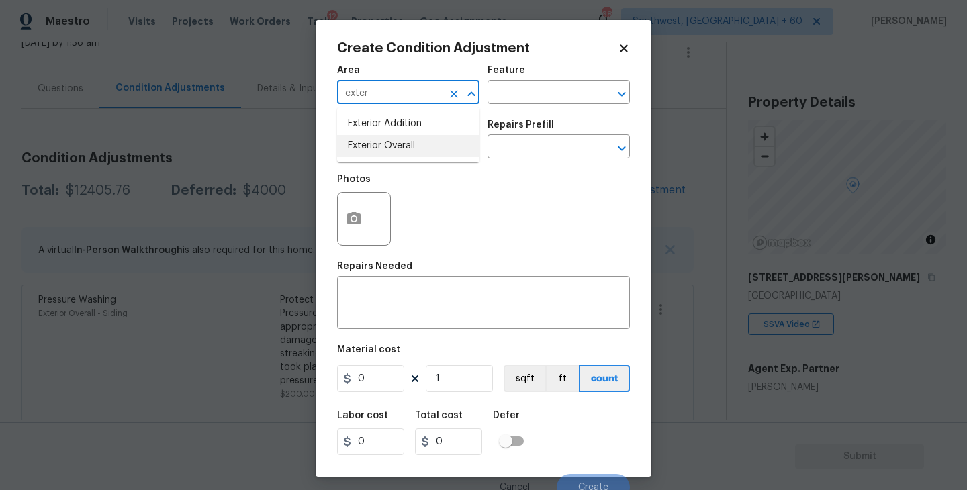
click at [420, 157] on ul "Exterior Addition Exterior Overall" at bounding box center [408, 134] width 142 height 55
click at [444, 146] on li "Exterior Overall" at bounding box center [408, 146] width 142 height 22
type input "Exterior Overall"
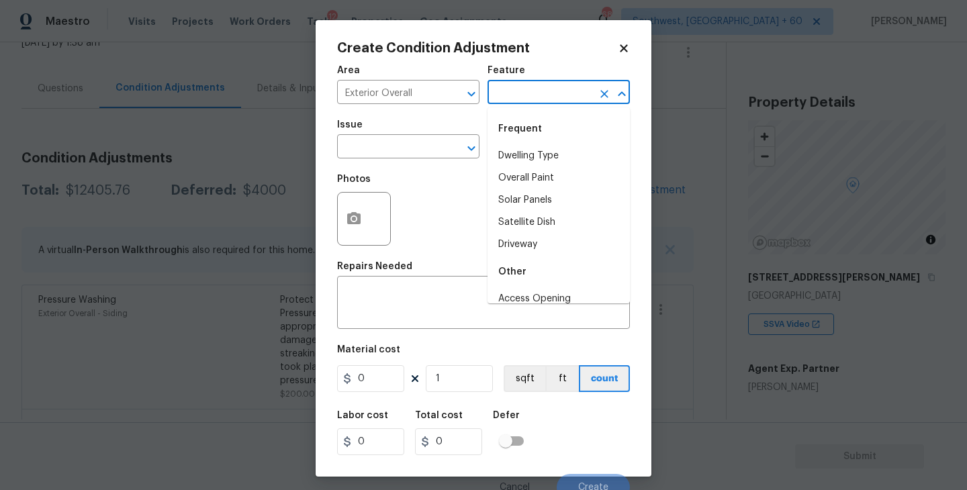
click at [509, 101] on input "text" at bounding box center [540, 93] width 105 height 21
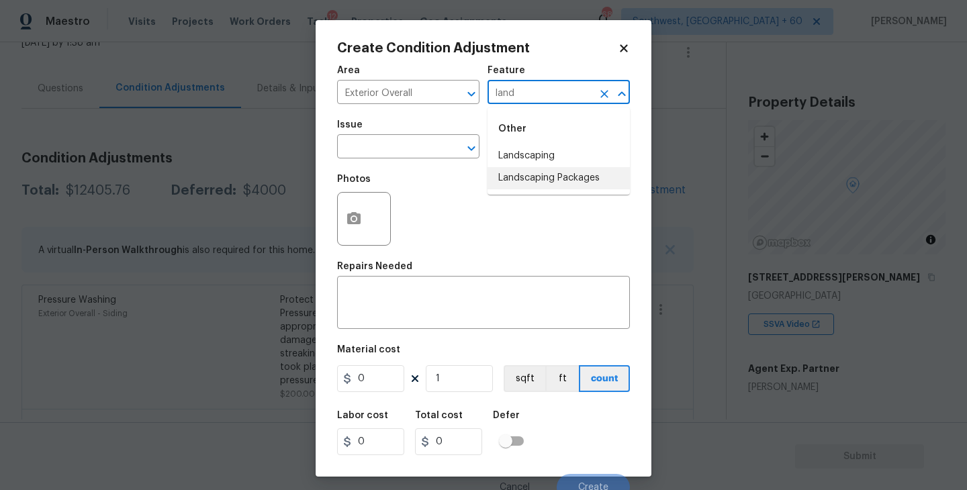
click at [521, 184] on li "Landscaping Packages" at bounding box center [559, 178] width 142 height 22
type input "Landscaping Packages"
click at [405, 154] on input "text" at bounding box center [389, 148] width 105 height 21
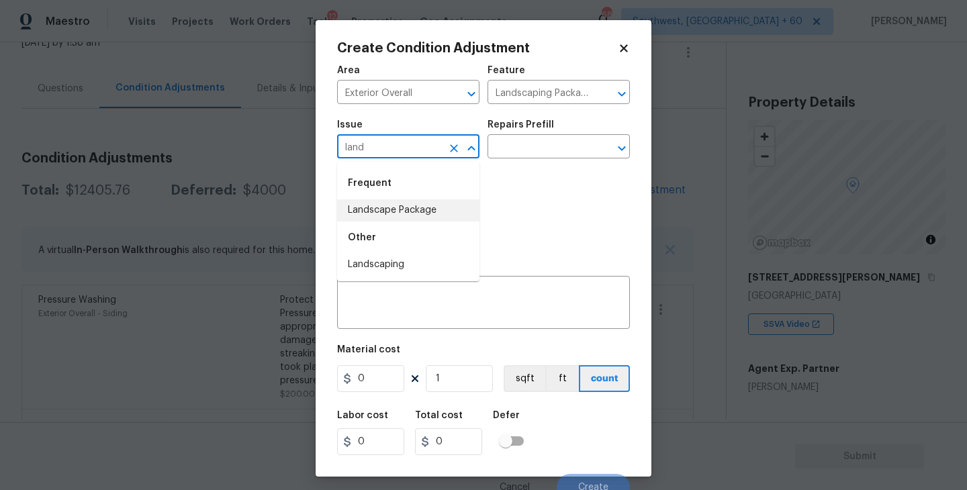
click at [418, 209] on li "Landscape Package" at bounding box center [408, 211] width 142 height 22
type input "Landscape Package"
click at [566, 159] on div "Issue Landscape Package ​ Repairs Prefill ​" at bounding box center [483, 139] width 293 height 54
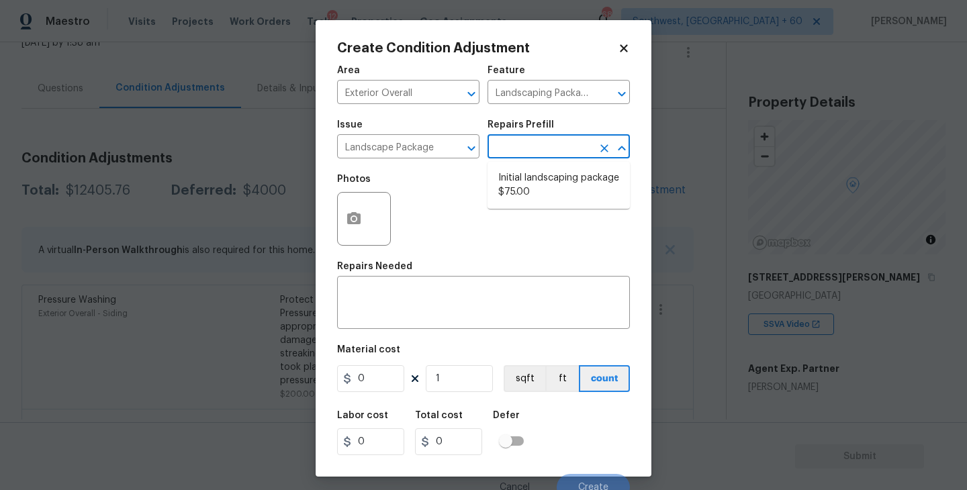
click at [532, 148] on input "text" at bounding box center [540, 148] width 105 height 21
click at [526, 183] on li "Initial landscaping package $75.00" at bounding box center [559, 185] width 142 height 36
type input "Home Readiness Packages"
type textarea "Mowing of grass up to 6" in height. Mow, edge along driveways & sidewalks, trim…"
type input "75"
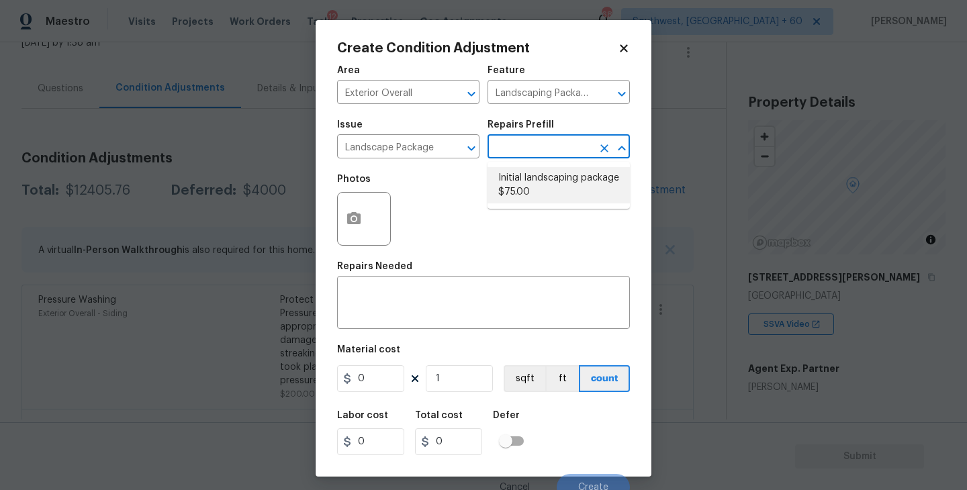
type input "75"
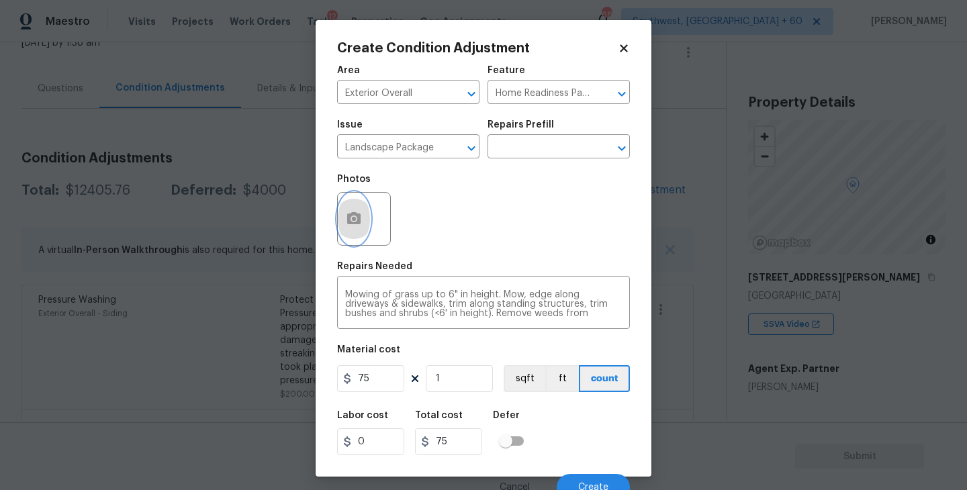
click at [347, 228] on button "button" at bounding box center [354, 219] width 32 height 52
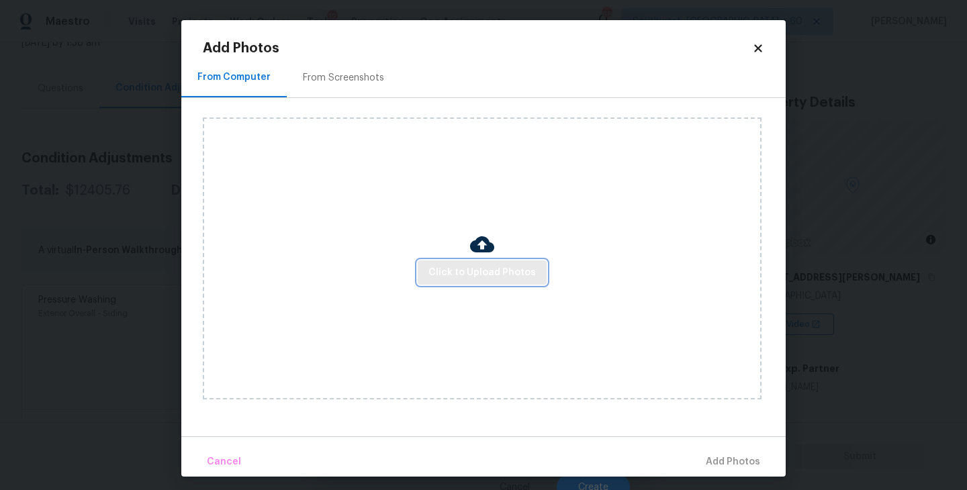
click at [468, 277] on span "Click to Upload Photos" at bounding box center [482, 273] width 107 height 17
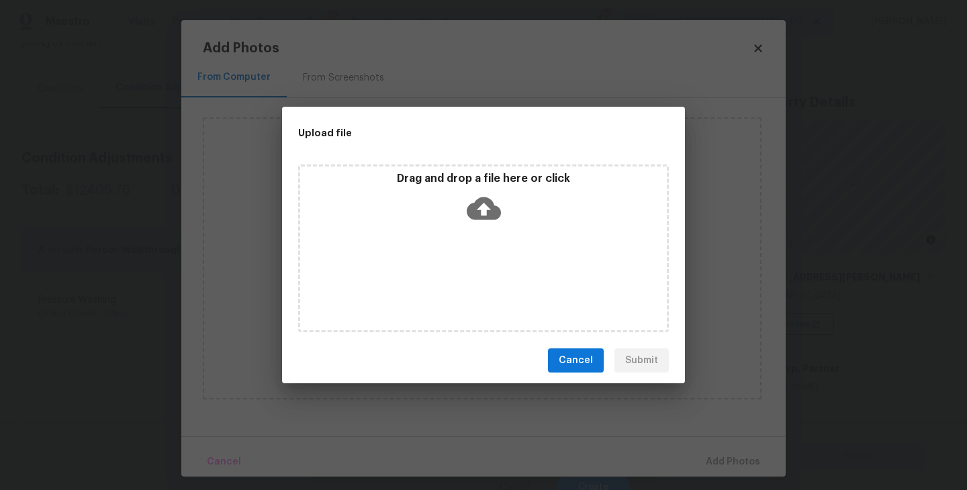
click at [477, 242] on div "Drag and drop a file here or click" at bounding box center [483, 249] width 371 height 168
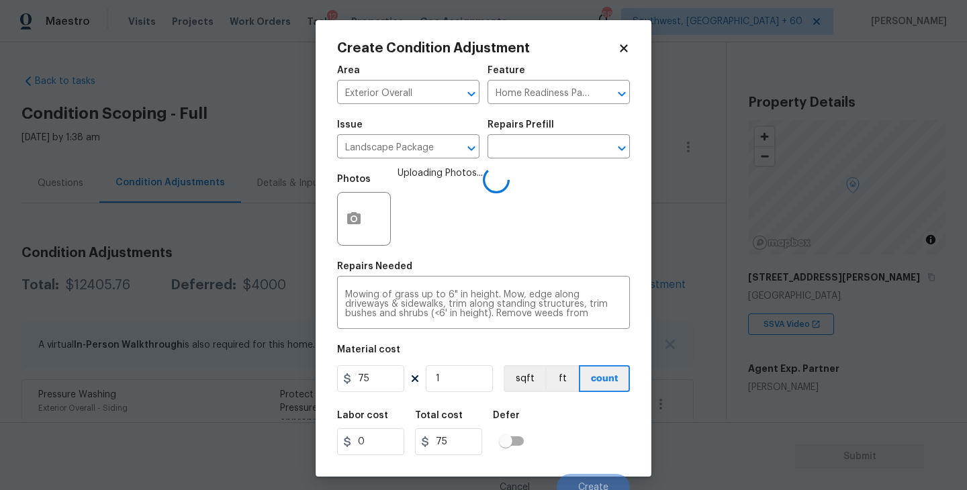
scroll to position [95, 0]
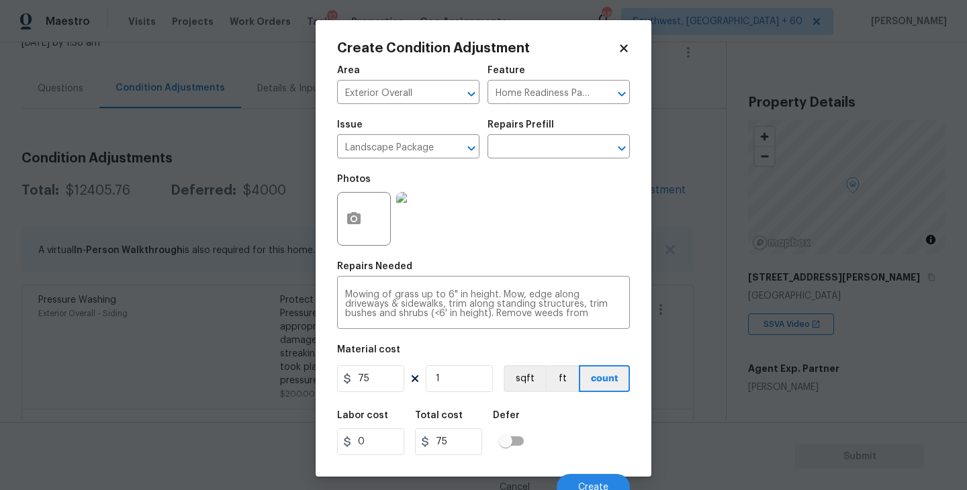
click at [603, 252] on div "Photos" at bounding box center [483, 210] width 293 height 87
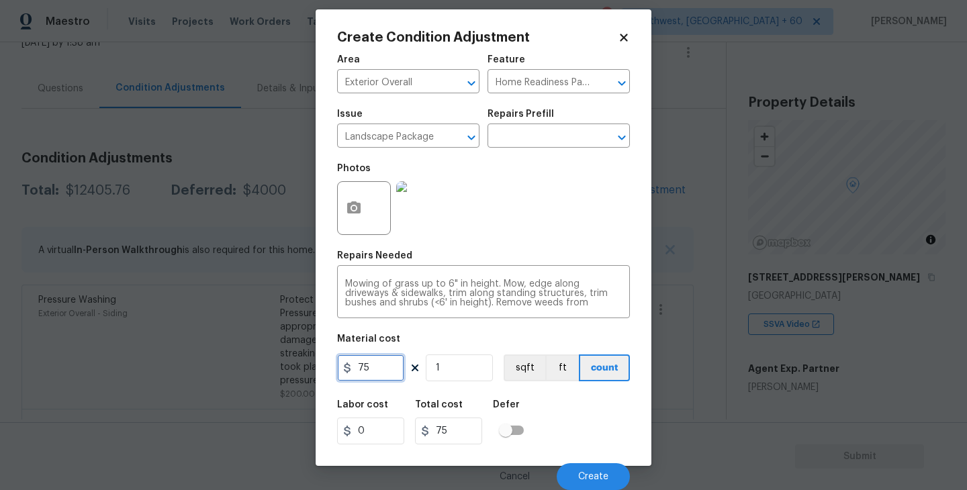
drag, startPoint x: 386, startPoint y: 378, endPoint x: 234, endPoint y: 378, distance: 151.1
click at [234, 378] on div "Create Condition Adjustment Area Exterior Overall ​ Feature Home Readiness Pack…" at bounding box center [483, 245] width 967 height 490
type input "3000"
click at [578, 437] on div "Labor cost 0 Total cost 3000 Defer" at bounding box center [483, 422] width 293 height 60
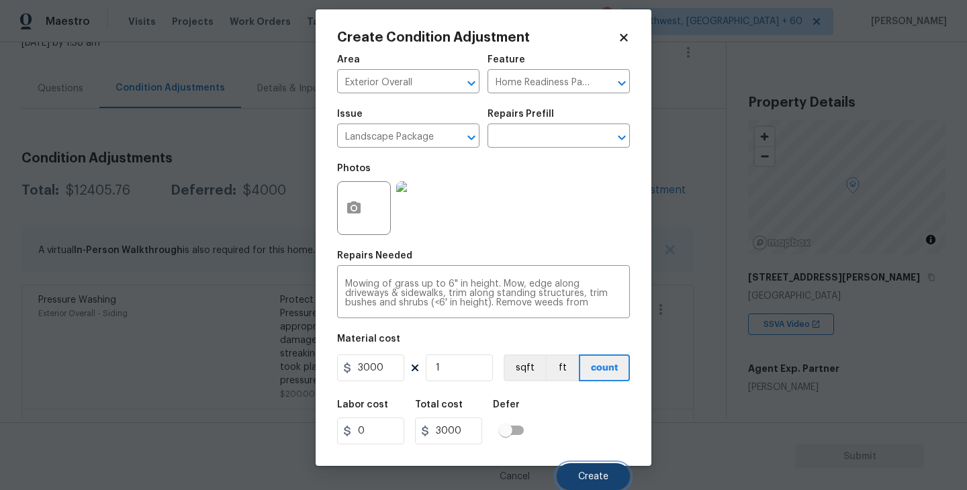
click at [592, 468] on button "Create" at bounding box center [593, 476] width 73 height 27
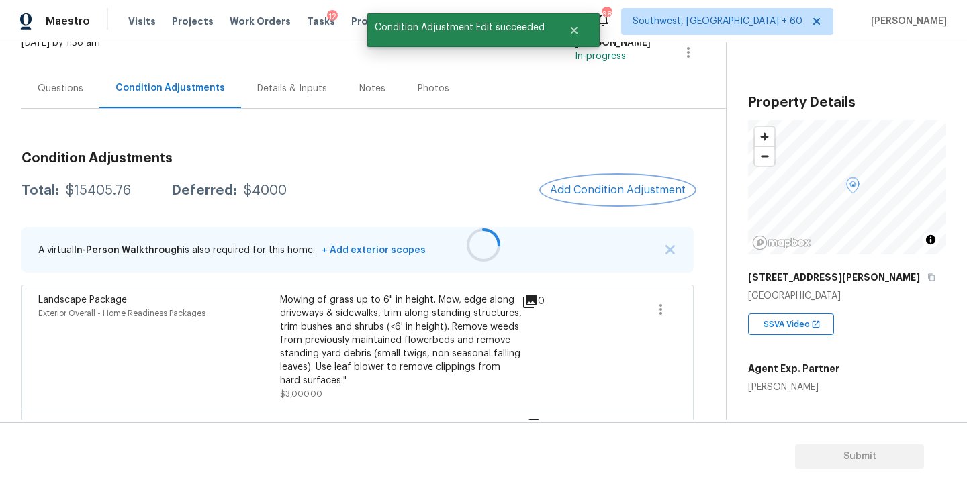
scroll to position [0, 0]
click at [594, 192] on span "Add Condition Adjustment" at bounding box center [618, 190] width 136 height 12
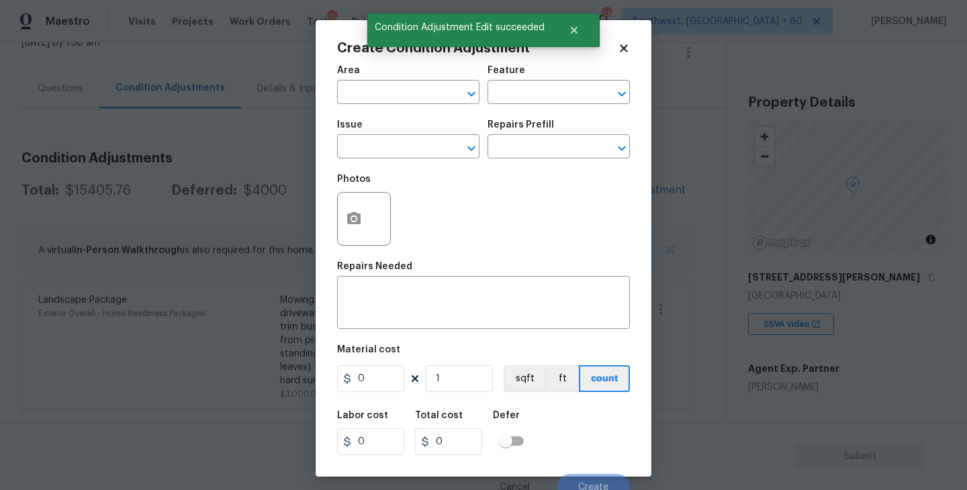
click at [388, 107] on span "Area ​" at bounding box center [408, 85] width 142 height 54
click at [371, 77] on div "Area" at bounding box center [408, 74] width 142 height 17
click at [368, 83] on div "Area" at bounding box center [408, 74] width 142 height 17
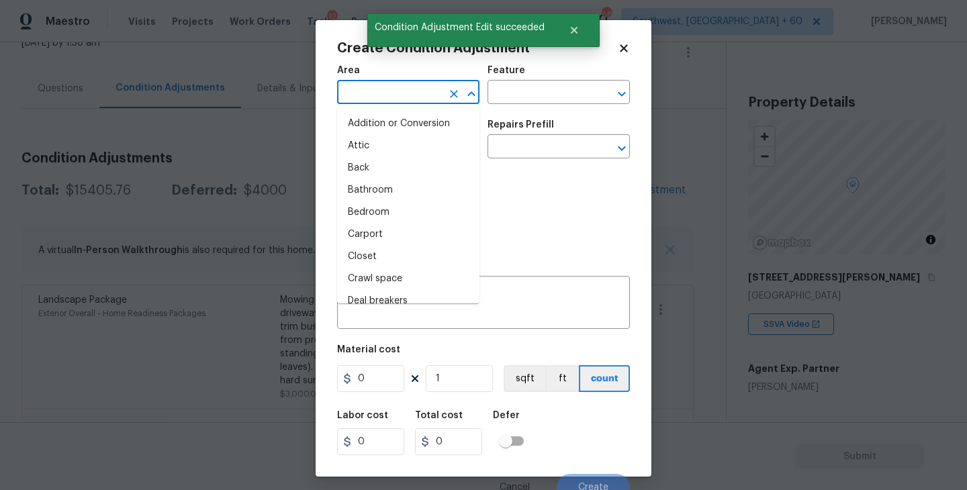
click at [363, 98] on input "text" at bounding box center [389, 93] width 105 height 21
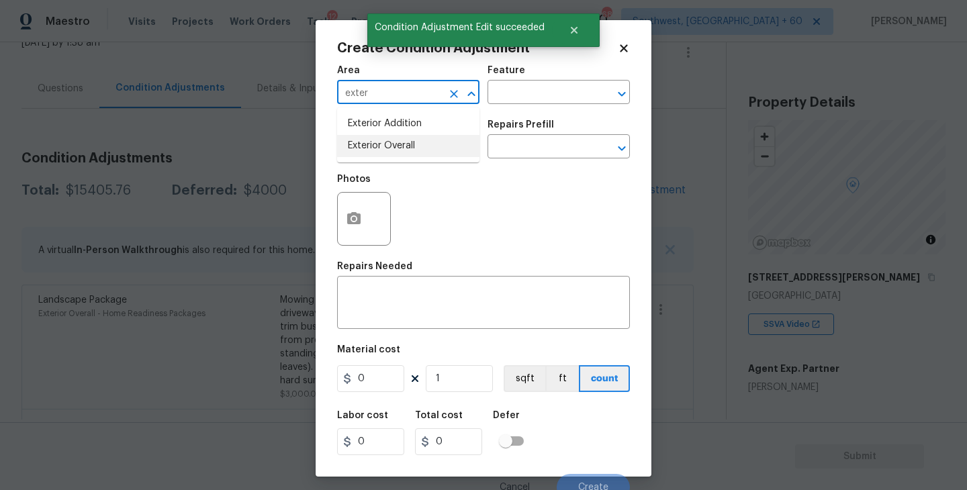
click at [376, 146] on li "Exterior Overall" at bounding box center [408, 146] width 142 height 22
type input "Exterior Overall"
click at [376, 146] on input "text" at bounding box center [389, 148] width 105 height 21
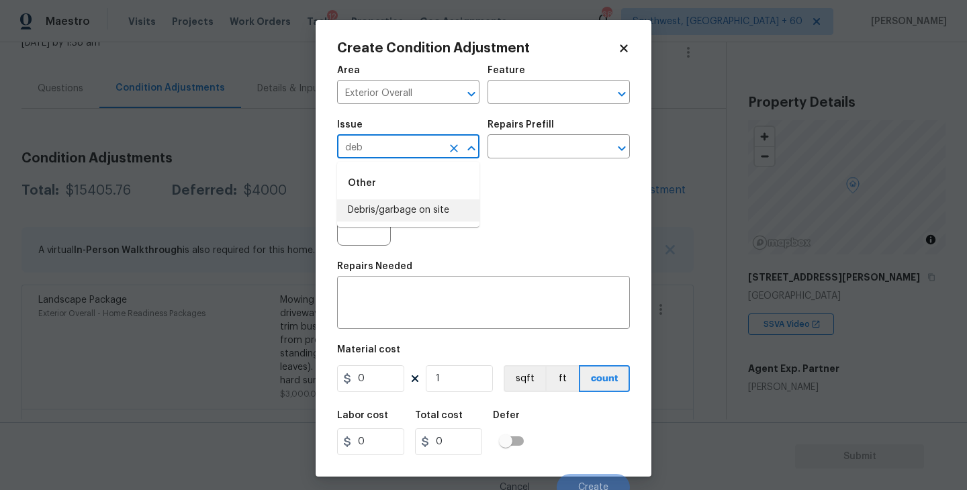
click at [381, 200] on li "Debris/garbage on site" at bounding box center [408, 211] width 142 height 22
type input "Debris/garbage on site"
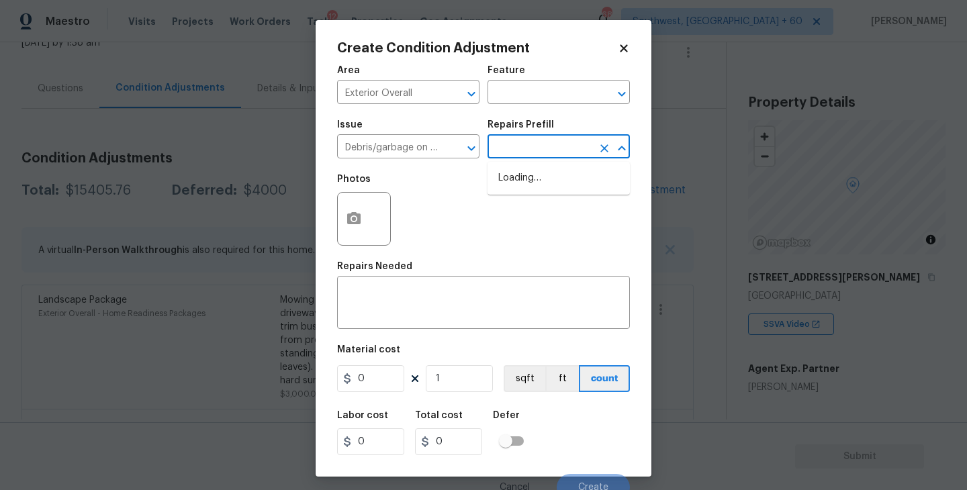
click at [568, 142] on input "text" at bounding box center [540, 148] width 105 height 21
click at [564, 197] on li "Remove debris/garbage $100.00" at bounding box center [559, 185] width 142 height 36
type textarea "Remove, haul off, and properly dispose of any debris left by seller to offsite …"
type input "100"
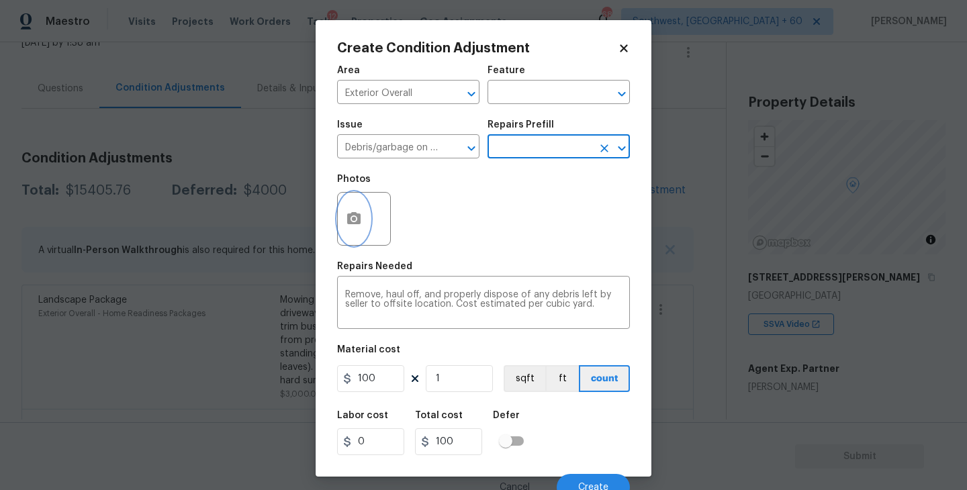
click at [346, 224] on icon "button" at bounding box center [354, 219] width 16 height 16
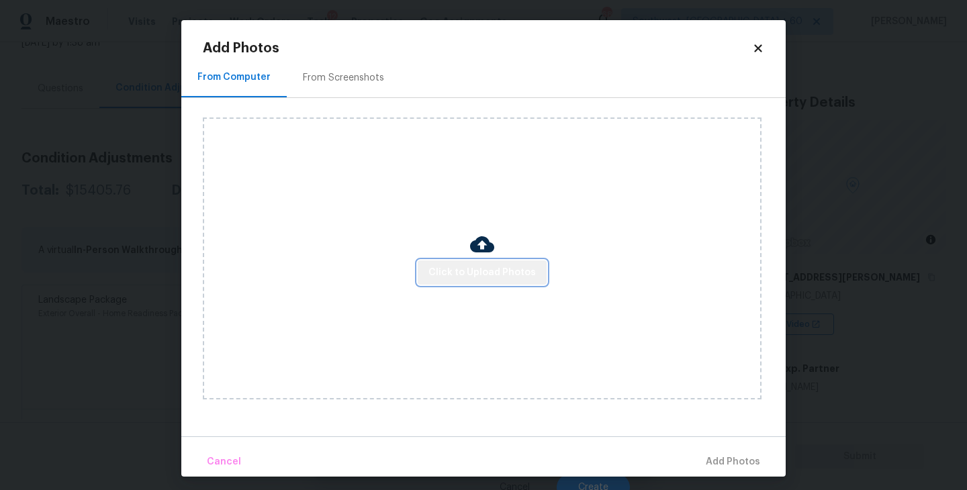
click at [506, 262] on button "Click to Upload Photos" at bounding box center [482, 273] width 129 height 25
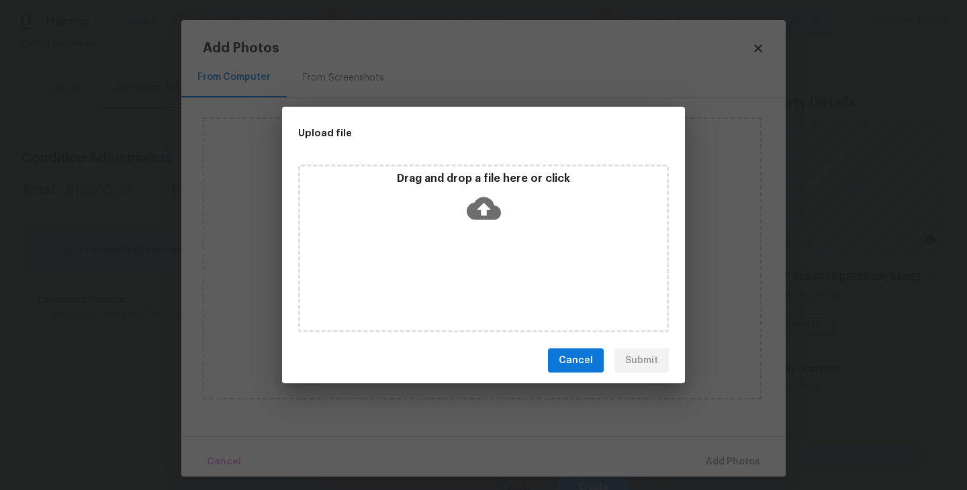
click at [497, 243] on div "Drag and drop a file here or click" at bounding box center [483, 249] width 371 height 168
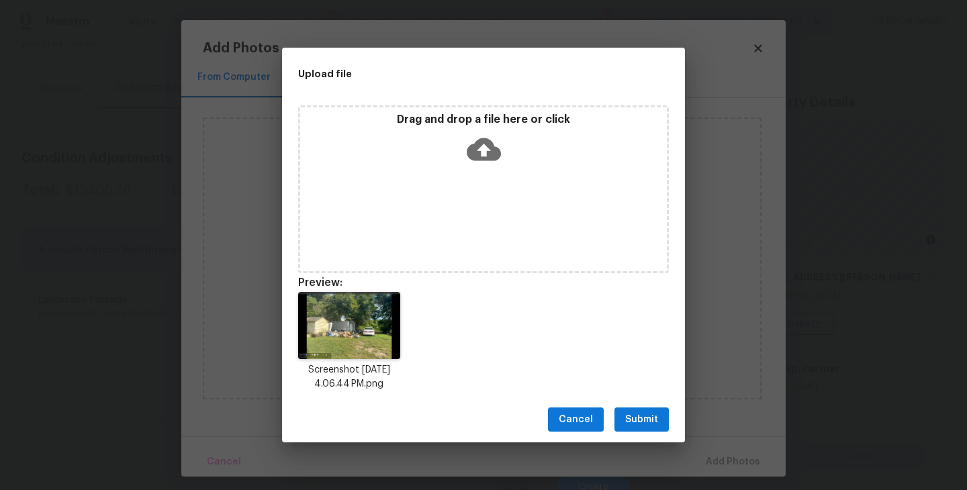
click at [642, 416] on span "Submit" at bounding box center [641, 420] width 33 height 17
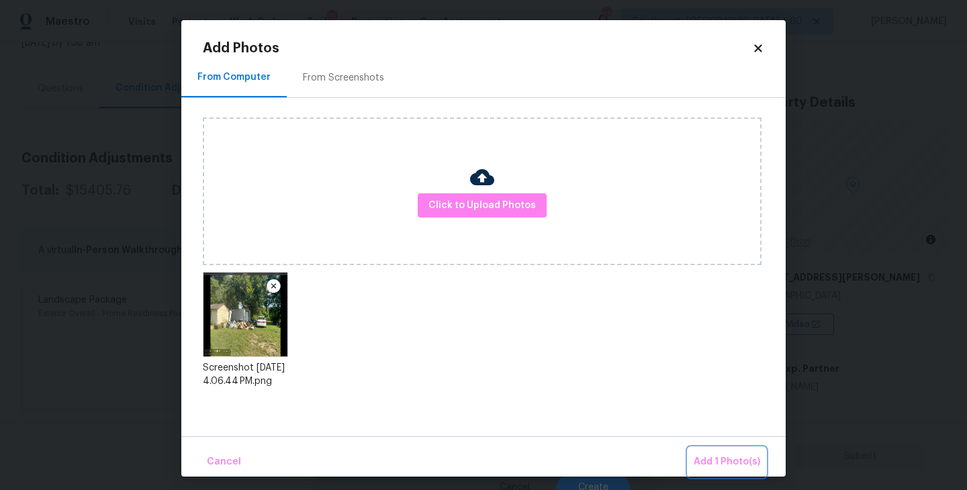
click at [711, 463] on span "Add 1 Photo(s)" at bounding box center [727, 462] width 67 height 17
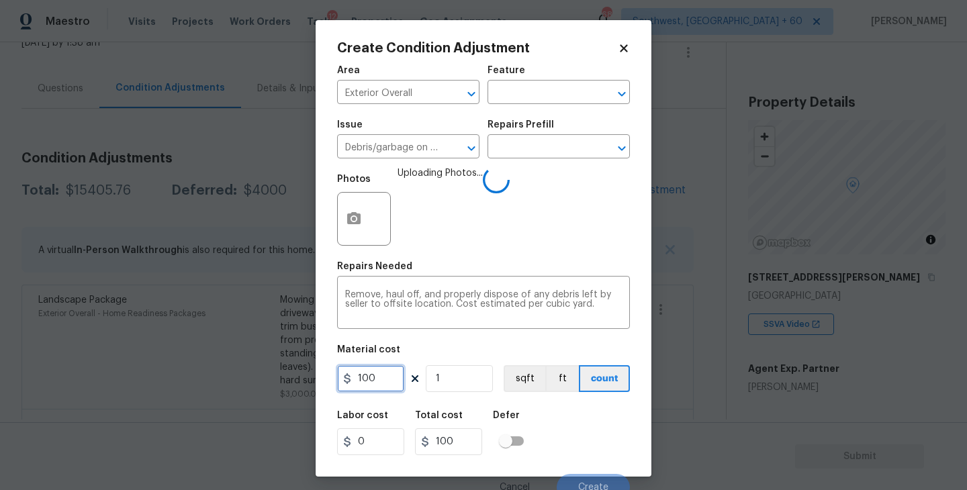
drag, startPoint x: 386, startPoint y: 388, endPoint x: 252, endPoint y: 388, distance: 133.7
click at [252, 388] on div "Create Condition Adjustment Area Exterior Overall ​ Feature ​ Issue Debris/garb…" at bounding box center [483, 245] width 967 height 490
type input "4000"
click at [598, 421] on div "Labor cost 0 Total cost 4000 Defer" at bounding box center [483, 433] width 293 height 60
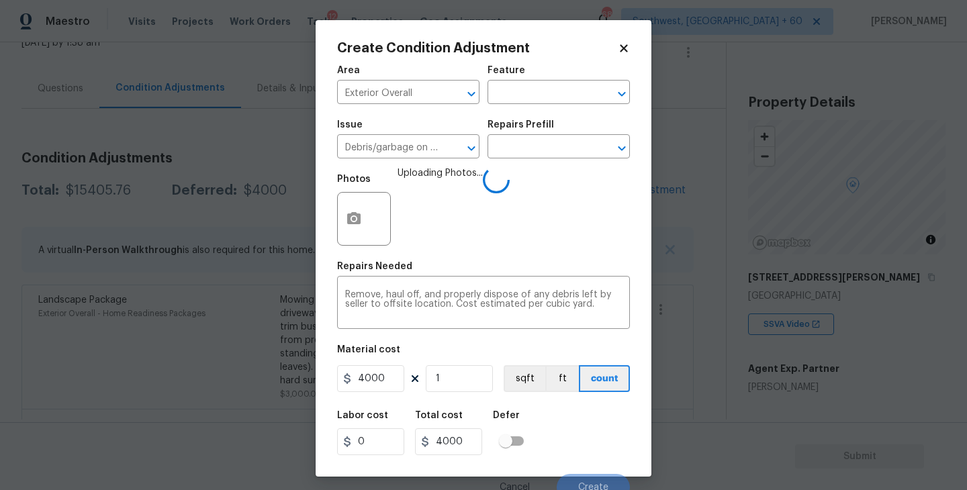
scroll to position [11, 0]
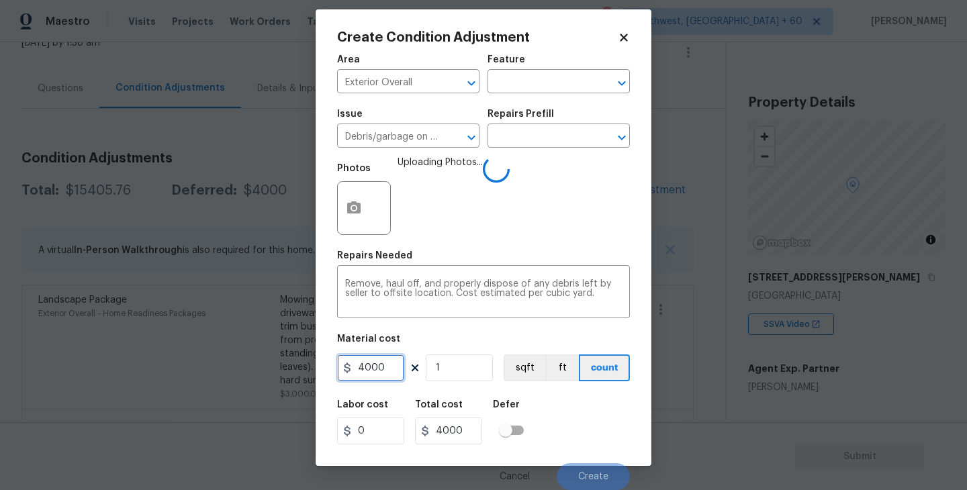
drag, startPoint x: 390, startPoint y: 371, endPoint x: 299, endPoint y: 371, distance: 90.7
click at [299, 371] on div "Create Condition Adjustment Area Exterior Overall ​ Feature ​ Issue Debris/garb…" at bounding box center [483, 245] width 967 height 490
type input "3800"
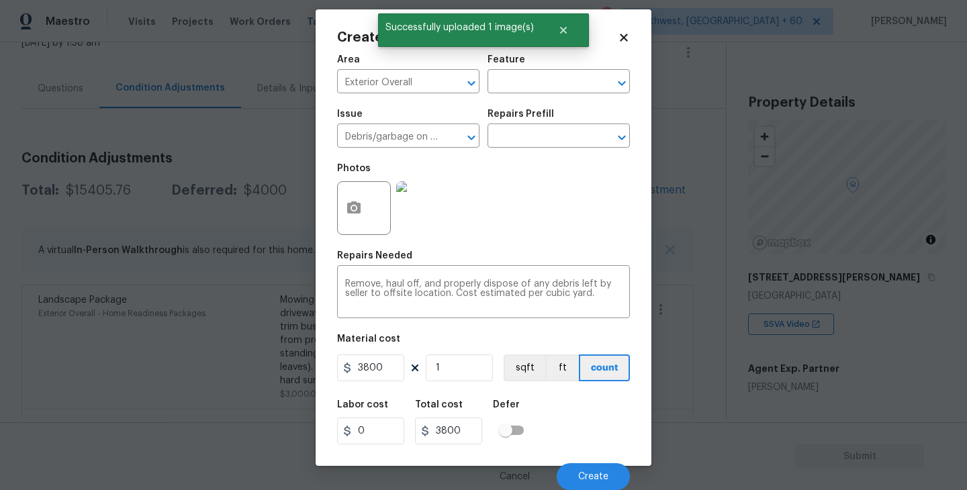
click at [546, 423] on div "Labor cost 0 Total cost 3800 Defer" at bounding box center [483, 422] width 293 height 60
click at [578, 470] on button "Create" at bounding box center [593, 476] width 73 height 27
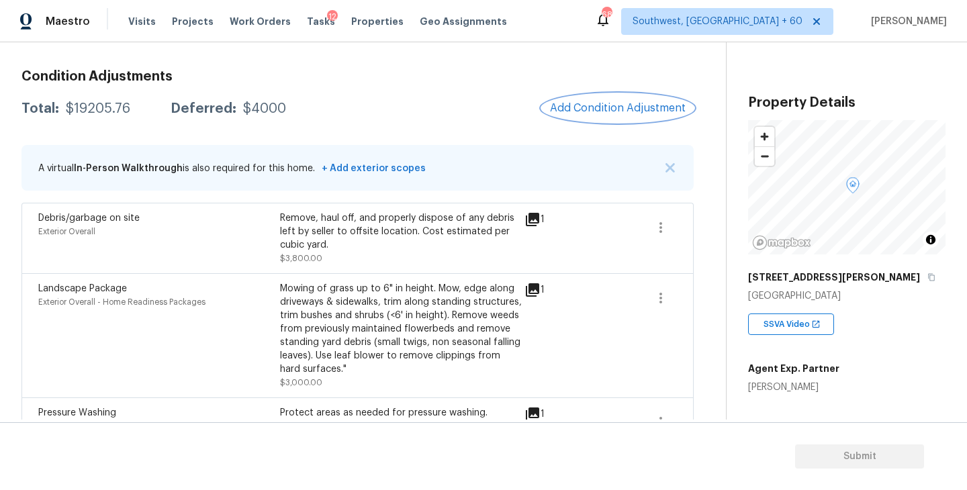
scroll to position [158, 0]
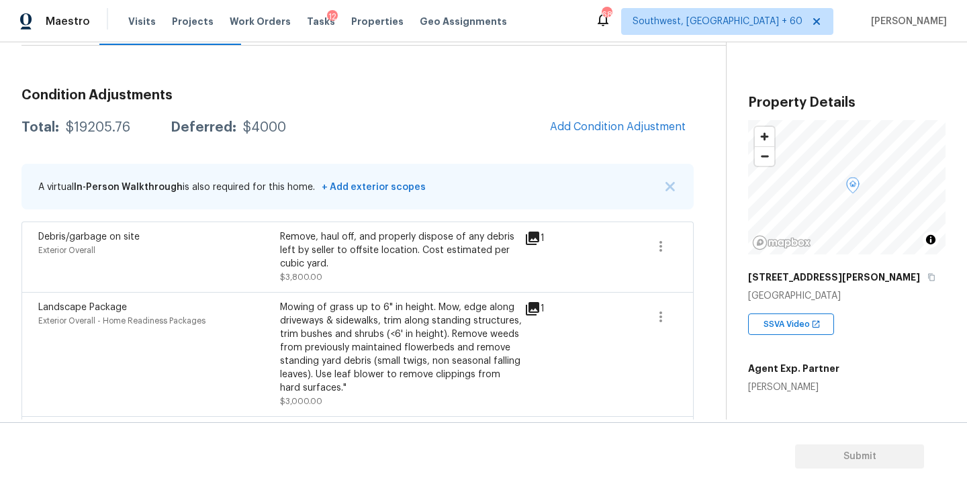
click at [470, 101] on h3 "Condition Adjustments" at bounding box center [357, 95] width 672 height 13
click at [635, 128] on span "Add Condition Adjustment" at bounding box center [618, 127] width 136 height 12
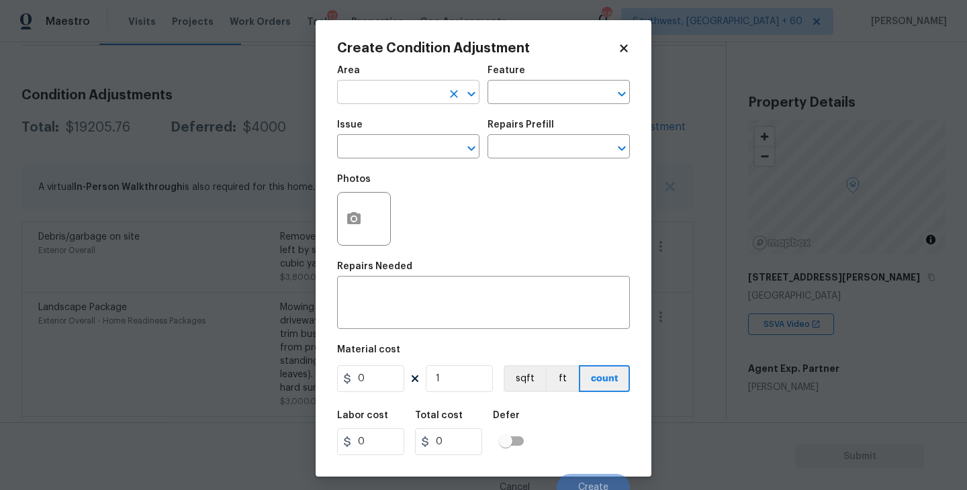
click at [427, 104] on input "text" at bounding box center [389, 93] width 105 height 21
click at [443, 128] on li "Kitchen" at bounding box center [408, 124] width 142 height 22
type input "Kitchen"
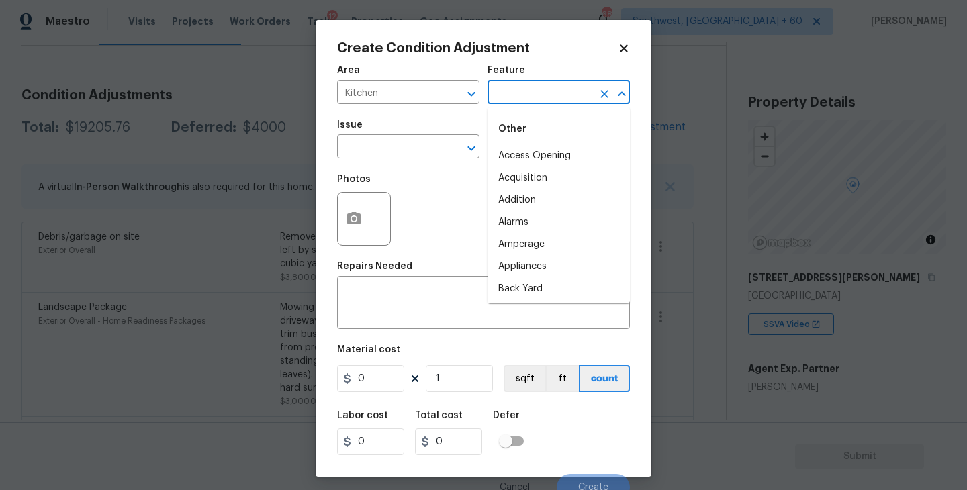
click at [512, 99] on input "text" at bounding box center [540, 93] width 105 height 21
click at [512, 157] on li "Cabinets" at bounding box center [559, 156] width 142 height 22
type input "Cabinets"
click at [418, 157] on input "text" at bounding box center [389, 148] width 105 height 21
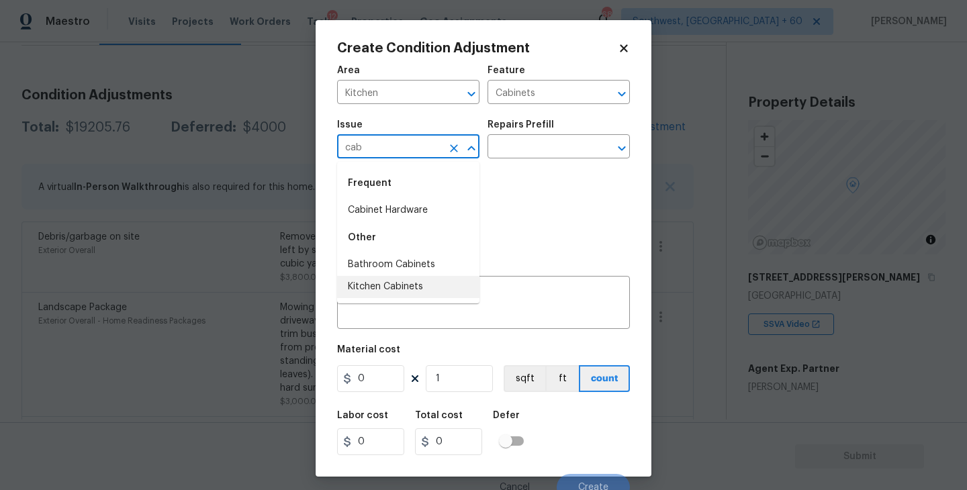
click at [412, 289] on li "Kitchen Cabinets" at bounding box center [408, 287] width 142 height 22
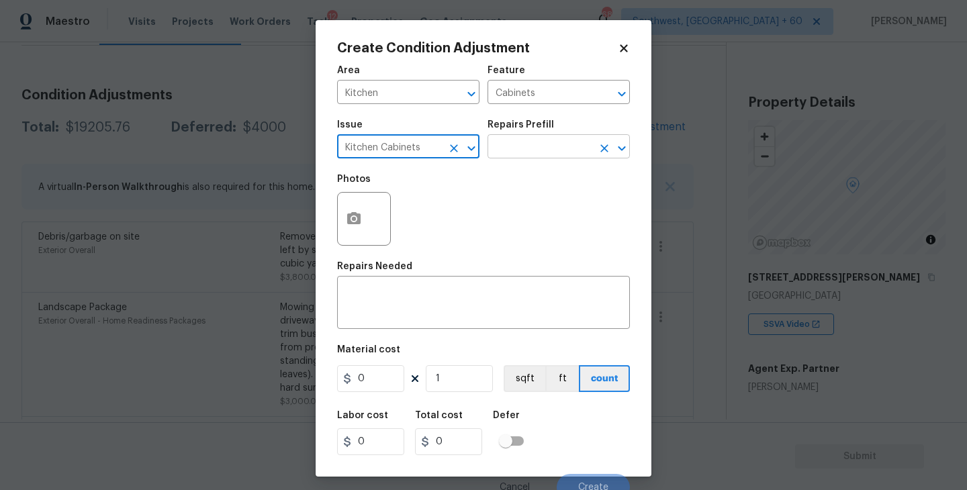
type input "Kitchen Cabinets"
click at [517, 157] on input "text" at bounding box center [540, 148] width 105 height 21
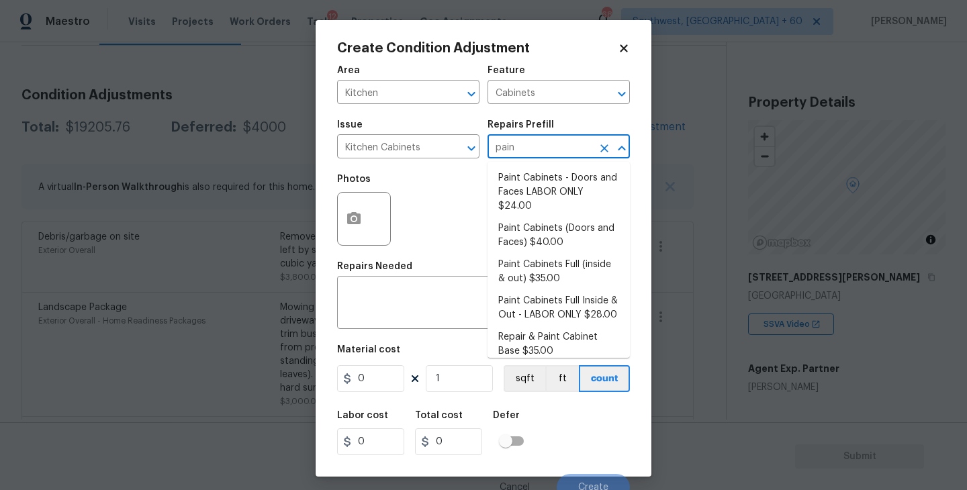
type input "paint"
click at [551, 258] on li "Paint Cabinets Full (inside & out) $35.00" at bounding box center [559, 272] width 142 height 36
type textarea "Prep, sand, mask and apply 2 coats of paint to the kitchen cabinet doors, inter…"
type input "35"
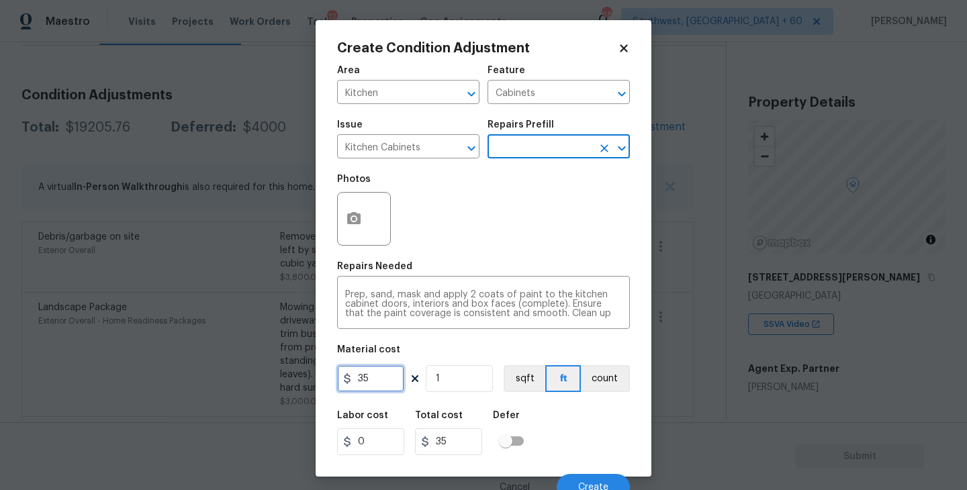
drag, startPoint x: 328, startPoint y: 379, endPoint x: 267, endPoint y: 376, distance: 61.2
click at [267, 376] on div "Create Condition Adjustment Area Kitchen ​ Feature Cabinets ​ Issue Kitchen Cab…" at bounding box center [483, 245] width 967 height 490
type input "1200"
click at [603, 397] on div "Area Kitchen ​ Feature Cabinets ​ Issue Kitchen Cabinets ​ Repairs Prefill ​ Ph…" at bounding box center [483, 279] width 293 height 443
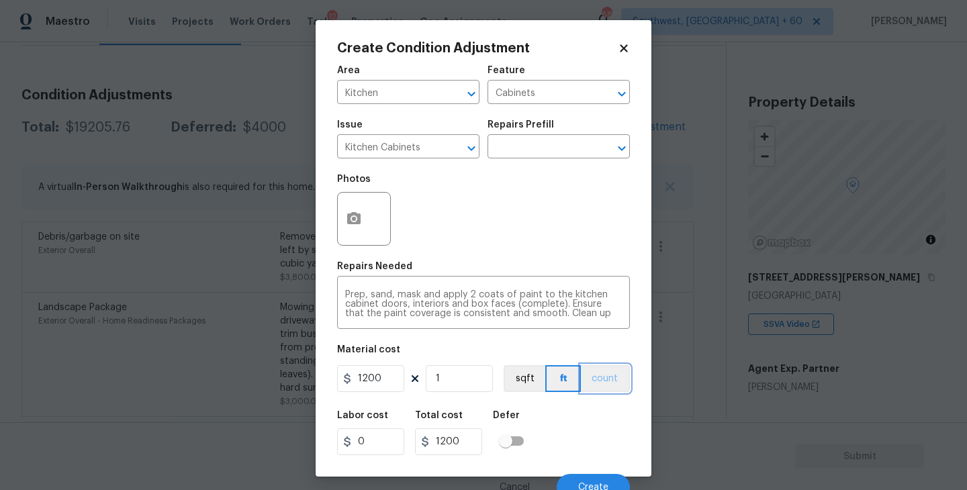
click at [607, 385] on button "count" at bounding box center [605, 378] width 49 height 27
click at [367, 231] on button "button" at bounding box center [354, 219] width 32 height 52
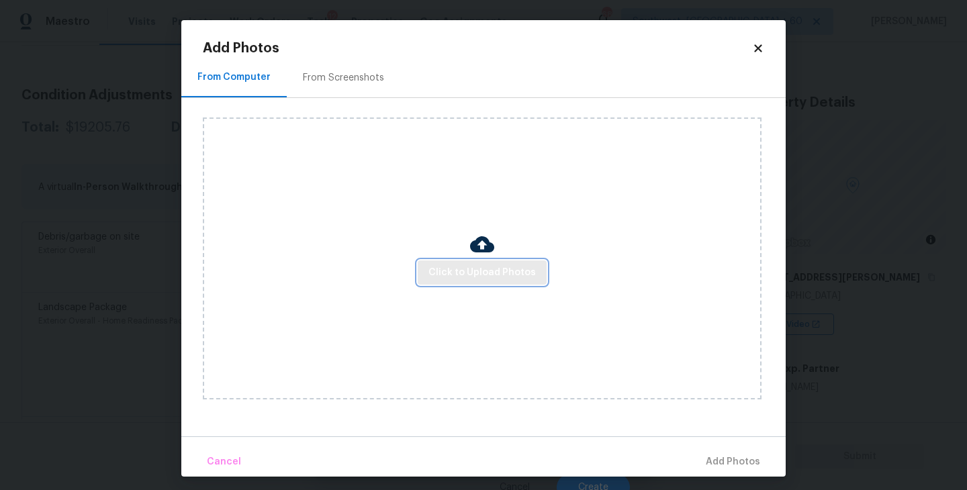
click at [453, 265] on span "Click to Upload Photos" at bounding box center [482, 273] width 107 height 17
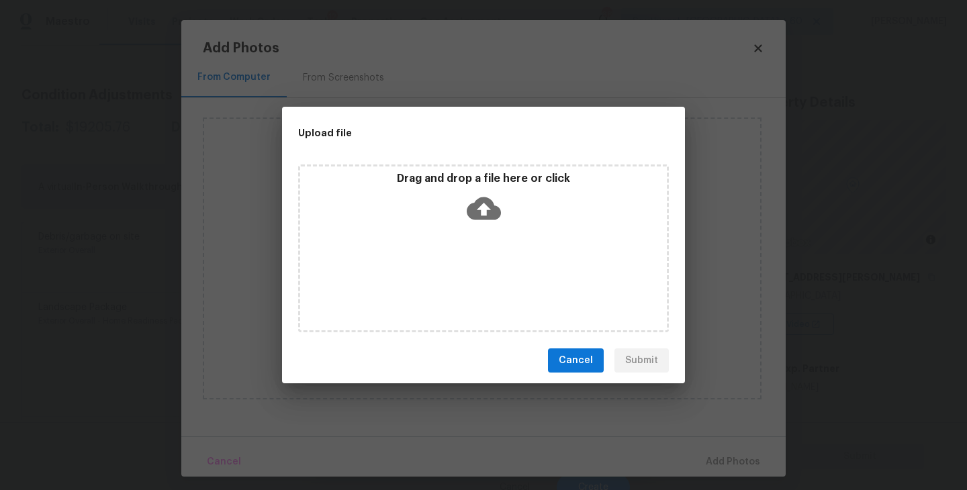
click at [478, 249] on div "Drag and drop a file here or click" at bounding box center [483, 249] width 371 height 168
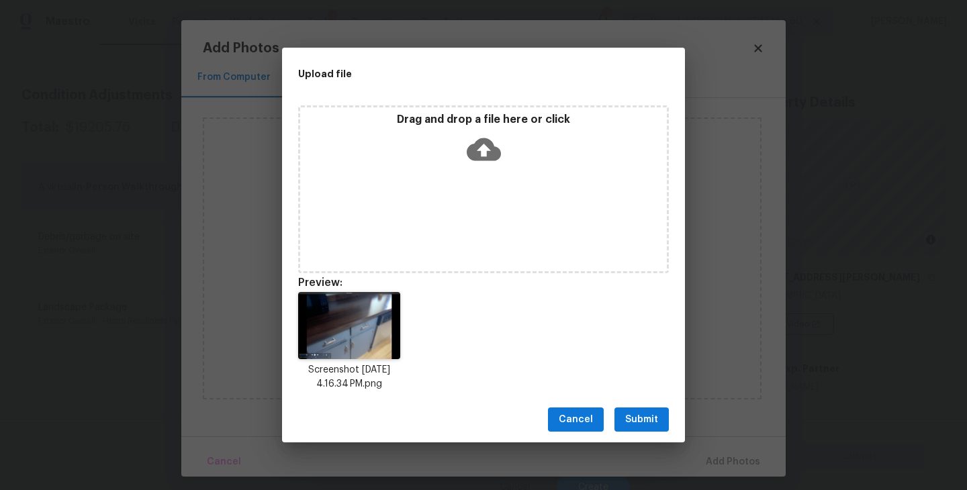
click at [623, 421] on button "Submit" at bounding box center [642, 420] width 54 height 25
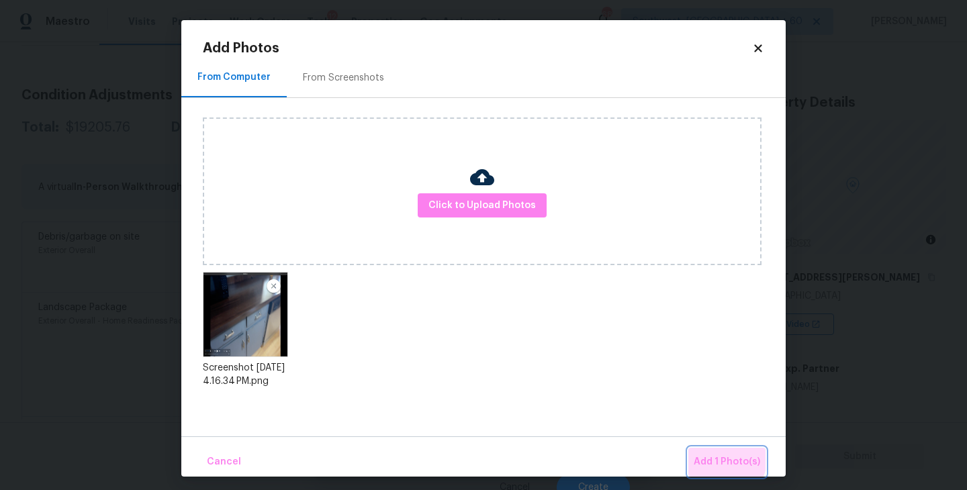
click at [711, 455] on span "Add 1 Photo(s)" at bounding box center [727, 462] width 67 height 17
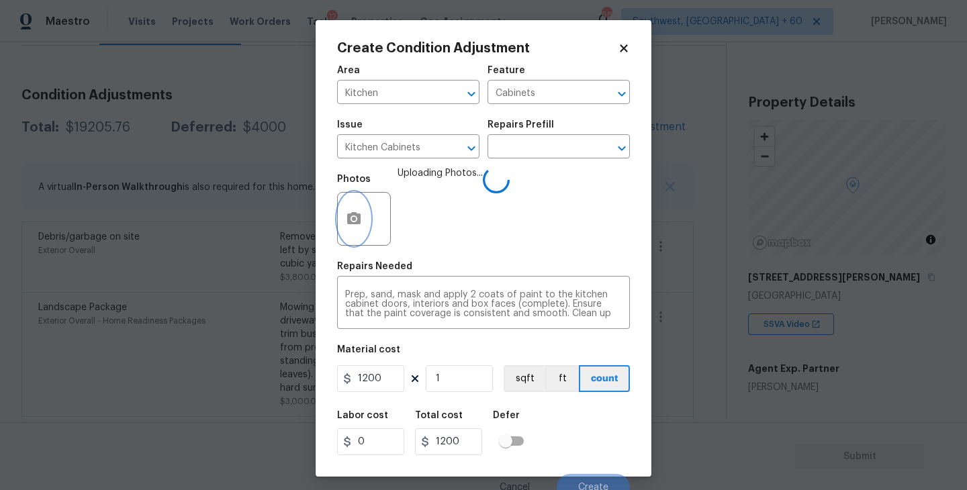
scroll to position [11, 0]
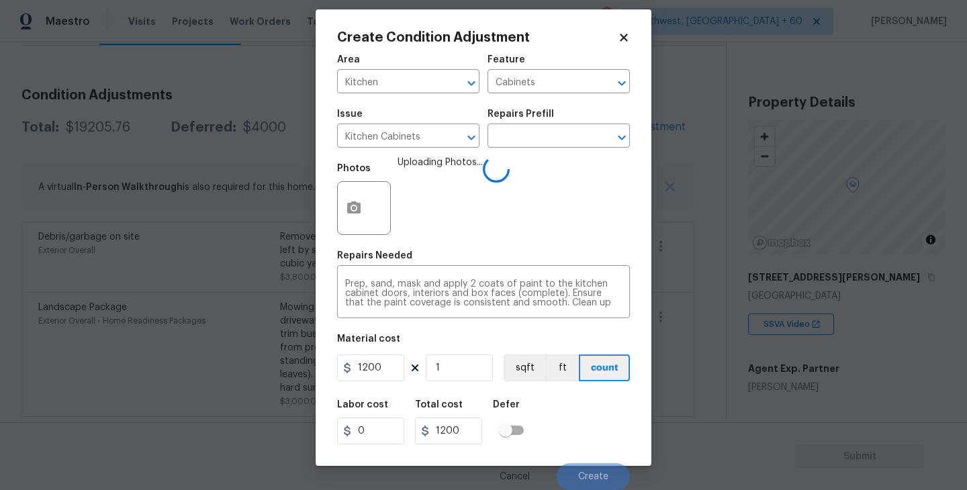
click at [605, 411] on div "Labor cost 0 Total cost 1200 Defer" at bounding box center [483, 422] width 293 height 60
click at [597, 404] on div "Labor cost 0 Total cost 1200 Defer" at bounding box center [483, 422] width 293 height 60
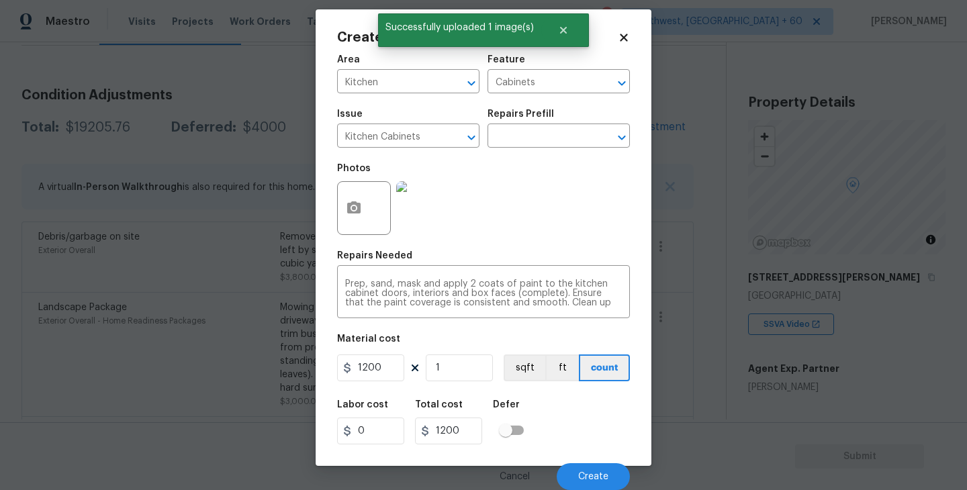
click at [597, 404] on div "Labor cost 0 Total cost 1200 Defer" at bounding box center [483, 422] width 293 height 60
click at [592, 469] on button "Create" at bounding box center [593, 476] width 73 height 27
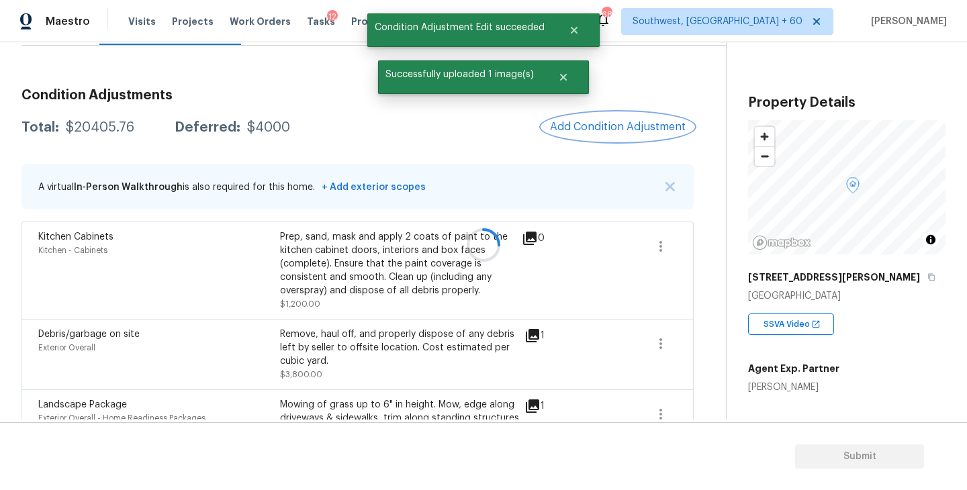
scroll to position [0, 0]
click at [618, 131] on span "Add Condition Adjustment" at bounding box center [618, 127] width 136 height 12
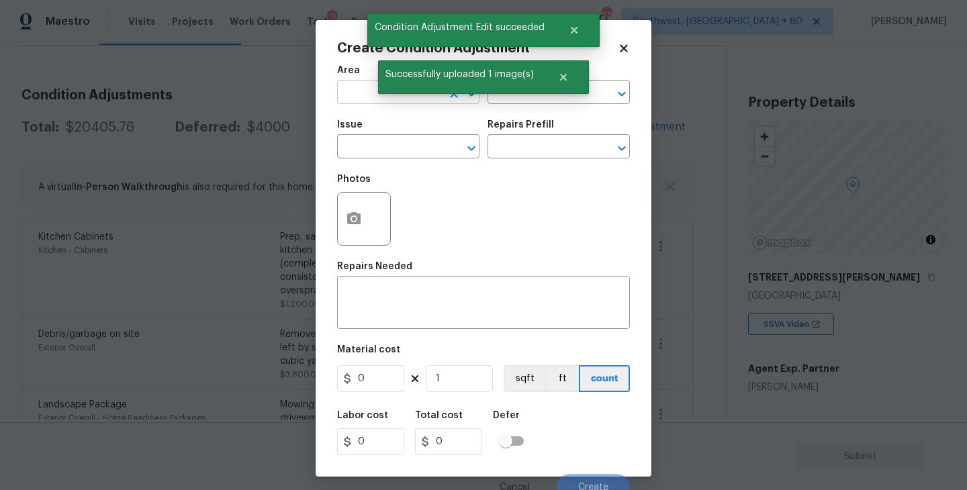
click at [338, 93] on input "text" at bounding box center [389, 93] width 105 height 21
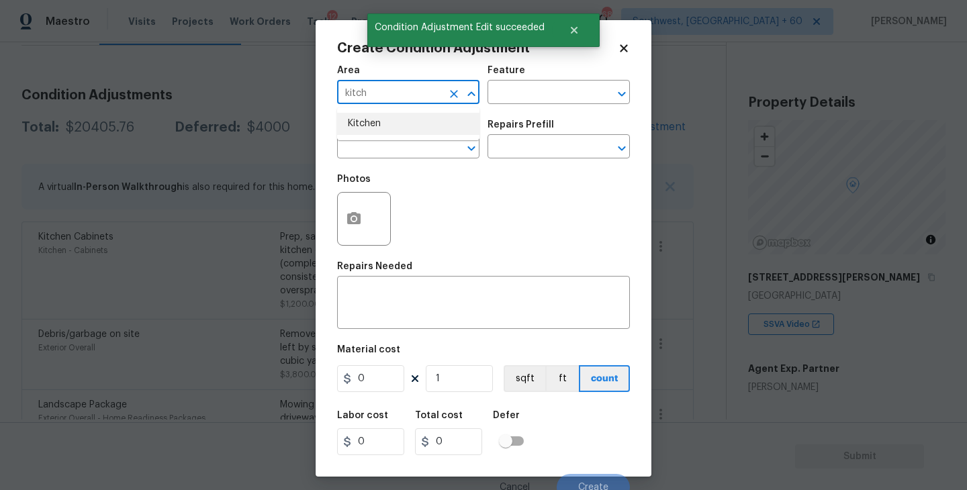
click at [375, 117] on li "Kitchen" at bounding box center [408, 124] width 142 height 22
type input "Kitchen"
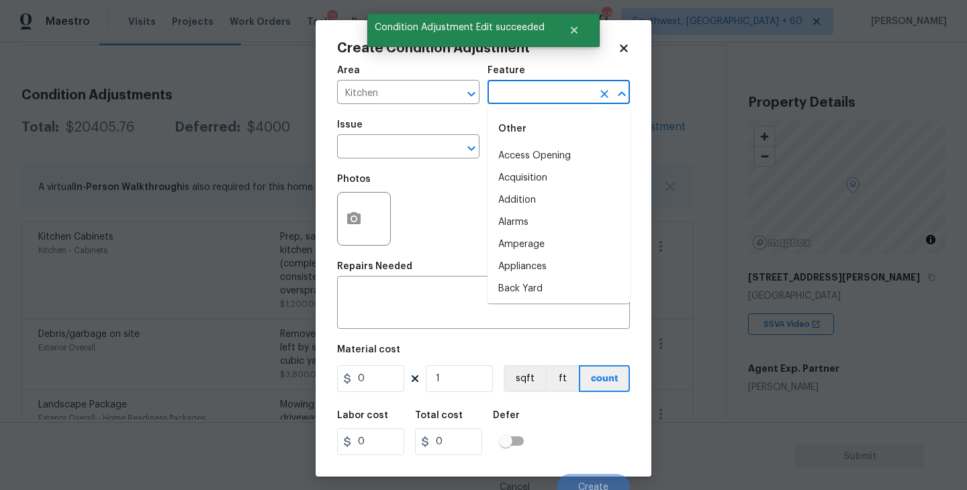
click at [542, 101] on input "text" at bounding box center [540, 93] width 105 height 21
click at [544, 154] on li "Countertops" at bounding box center [559, 156] width 142 height 22
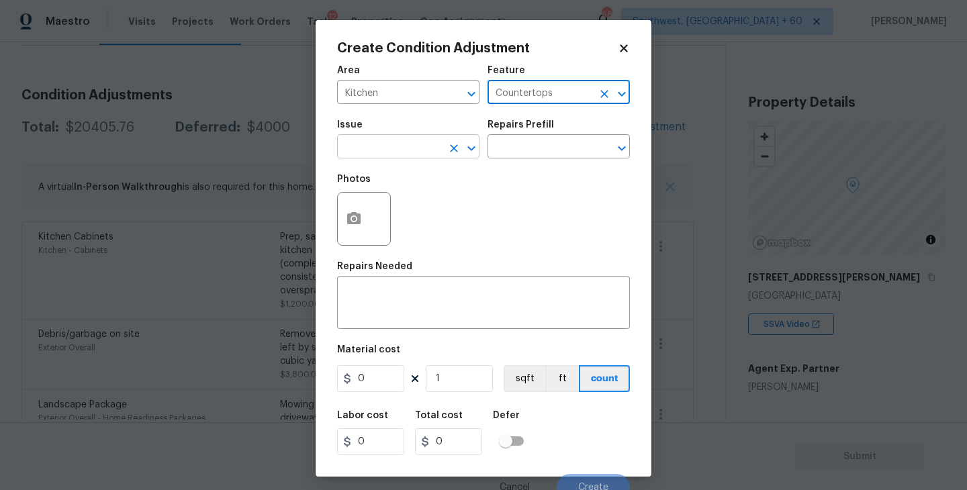
type input "Countertops"
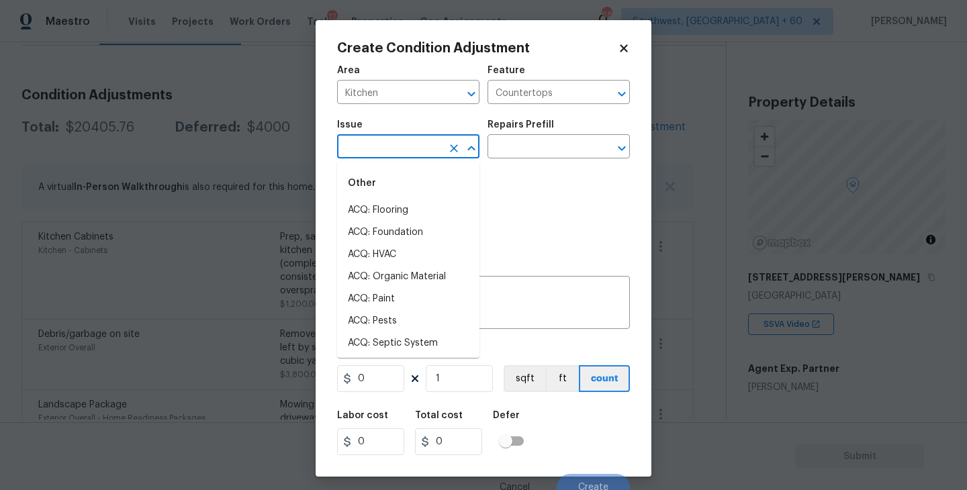
click at [396, 154] on input "text" at bounding box center [389, 148] width 105 height 21
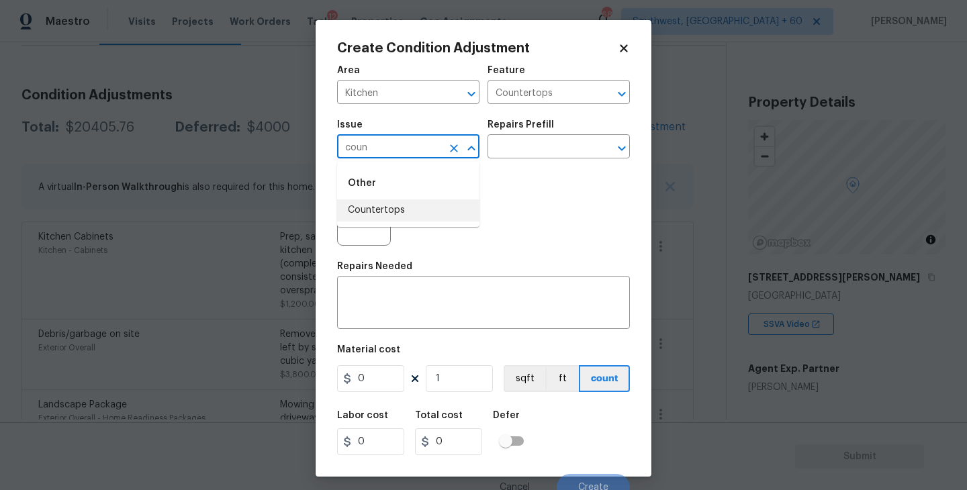
click at [430, 202] on li "Countertops" at bounding box center [408, 211] width 142 height 22
type input "Countertops"
click at [415, 306] on textarea at bounding box center [483, 304] width 277 height 28
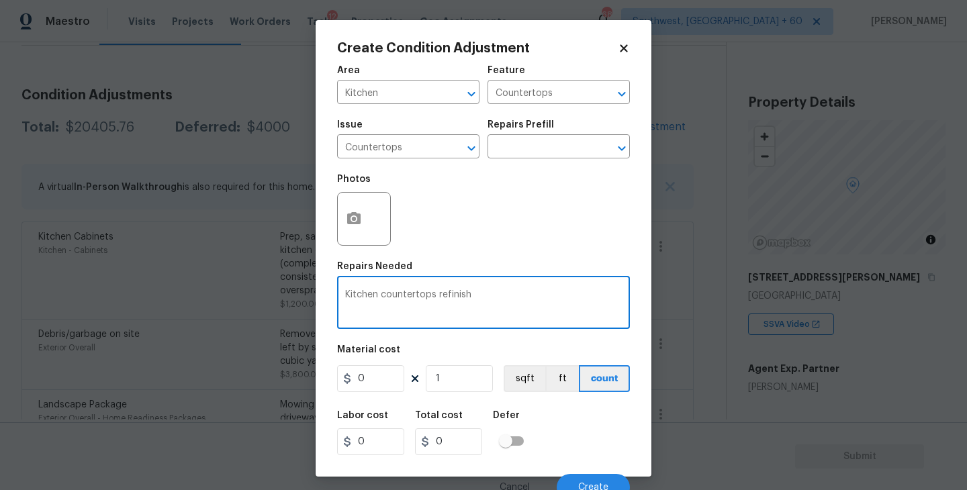
type textarea "Kitchen countertops refinish"
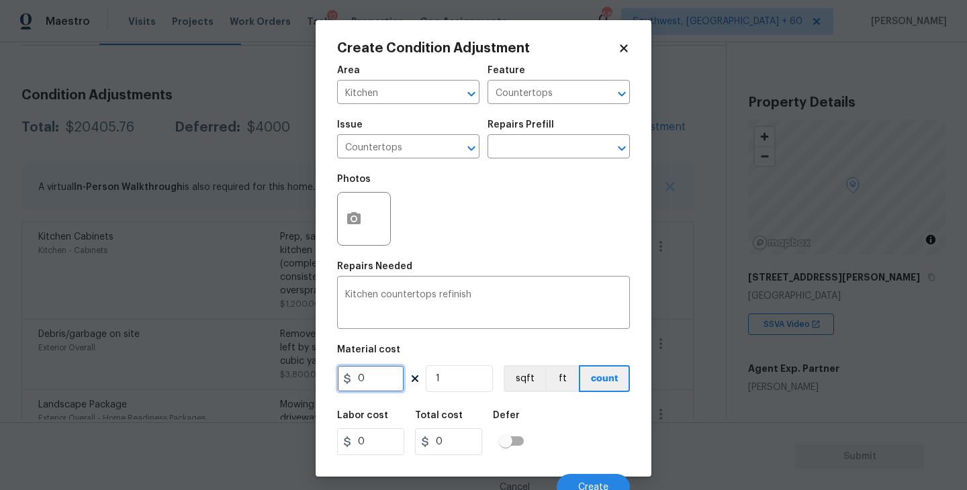
drag, startPoint x: 369, startPoint y: 376, endPoint x: 295, endPoint y: 381, distance: 74.8
click at [295, 381] on div "Create Condition Adjustment Area Kitchen ​ Feature Countertops ​ Issue Countert…" at bounding box center [483, 245] width 967 height 490
type input "350"
click at [361, 249] on div "Photos" at bounding box center [365, 210] width 56 height 87
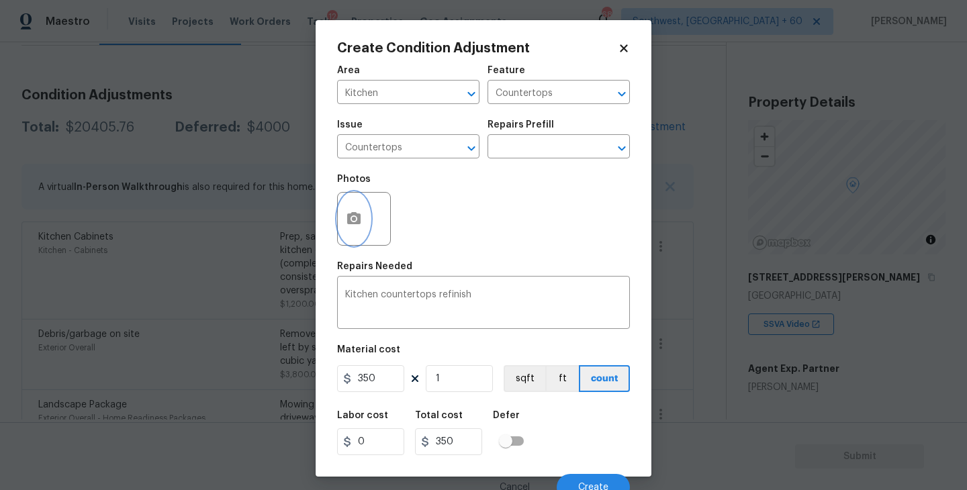
click at [360, 223] on icon "button" at bounding box center [353, 218] width 13 height 12
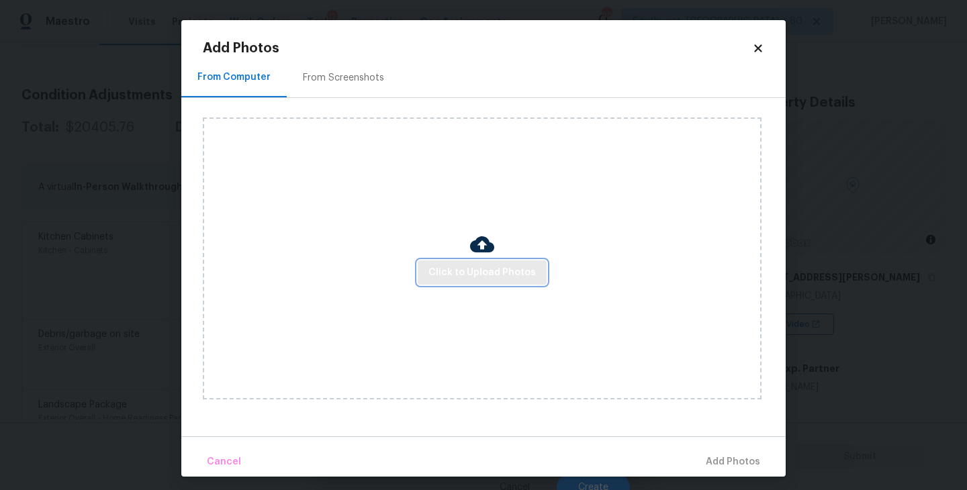
click at [466, 273] on span "Click to Upload Photos" at bounding box center [482, 273] width 107 height 17
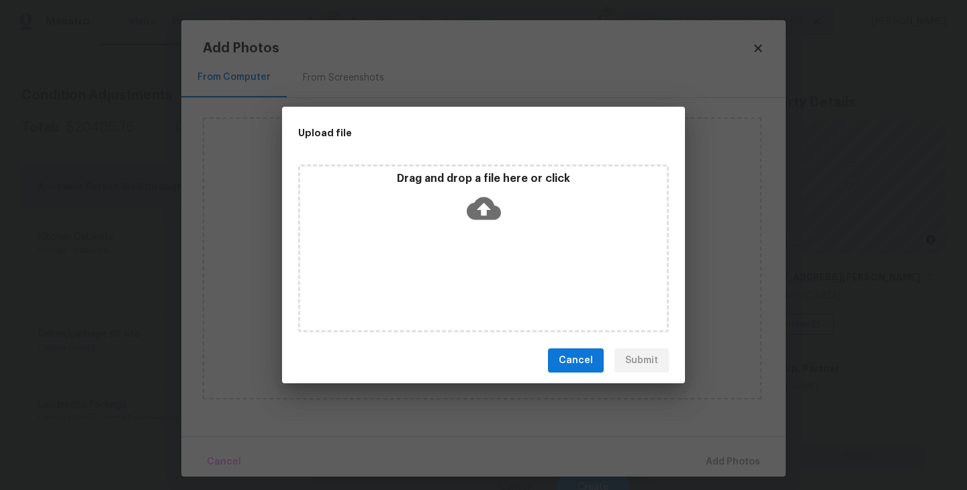
click at [484, 236] on div "Drag and drop a file here or click" at bounding box center [483, 249] width 371 height 168
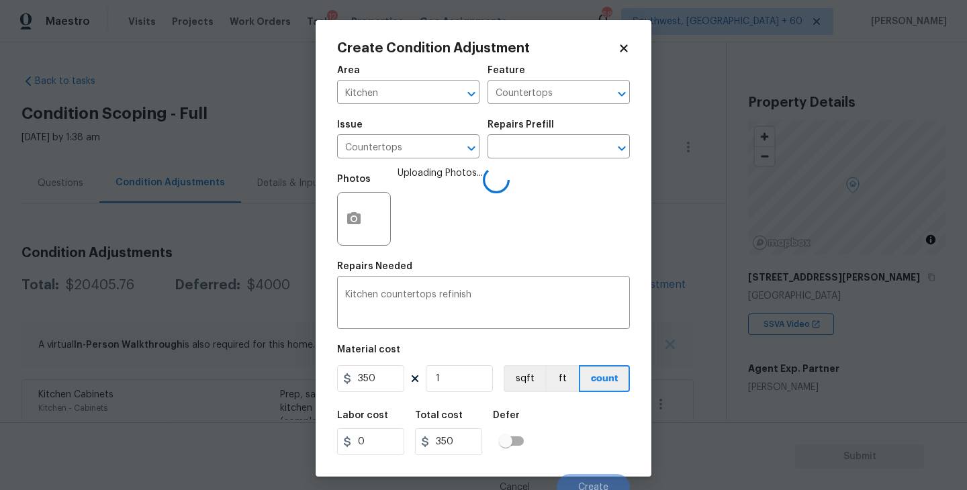
scroll to position [11, 0]
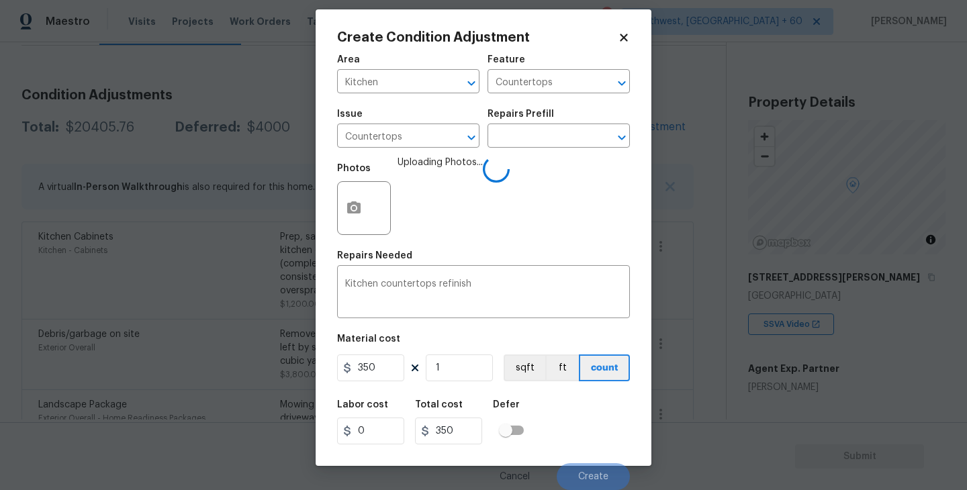
click at [594, 413] on div "Labor cost 0 Total cost 350 Defer" at bounding box center [483, 422] width 293 height 60
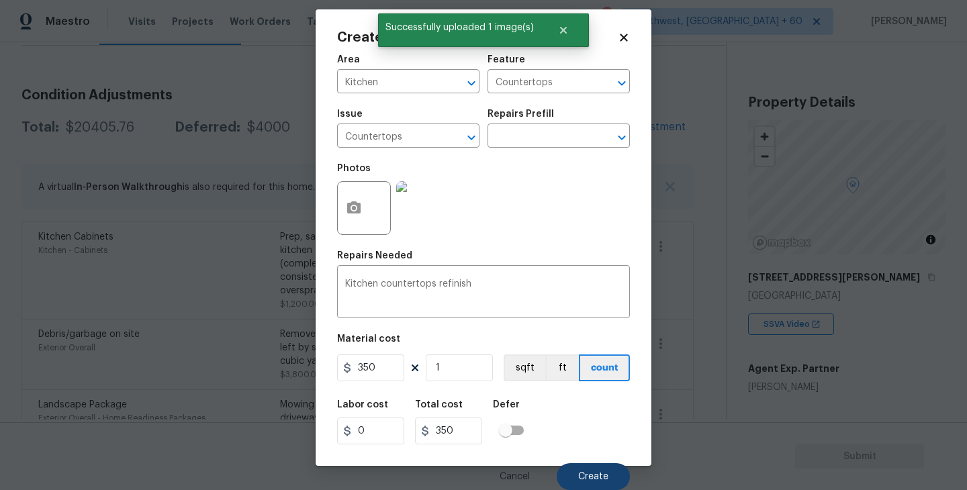
click at [589, 463] on div "Cancel Create" at bounding box center [483, 472] width 293 height 38
click at [595, 480] on span "Create" at bounding box center [593, 477] width 30 height 10
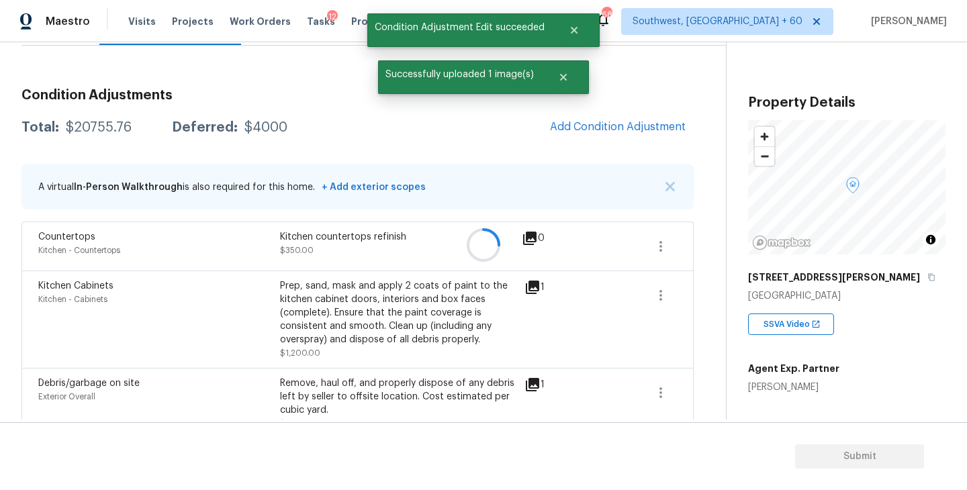
scroll to position [0, 0]
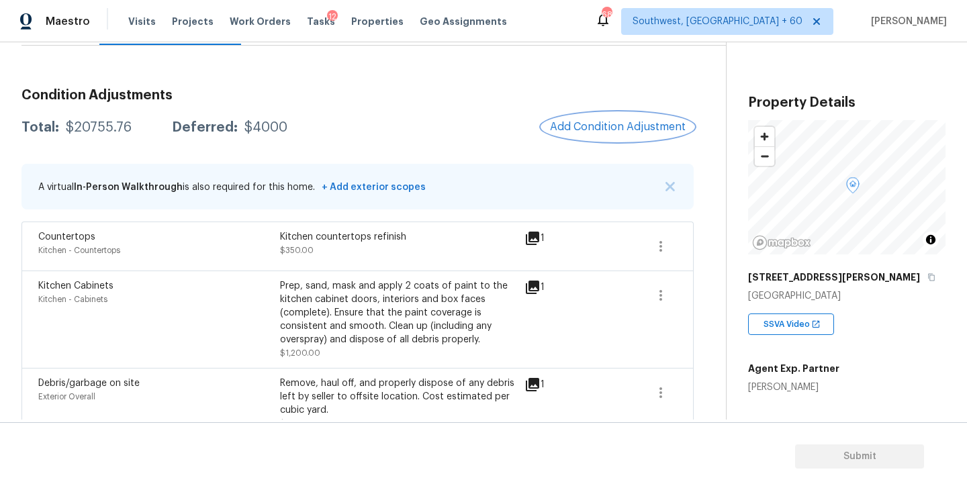
click at [609, 134] on button "Add Condition Adjustment" at bounding box center [618, 127] width 152 height 28
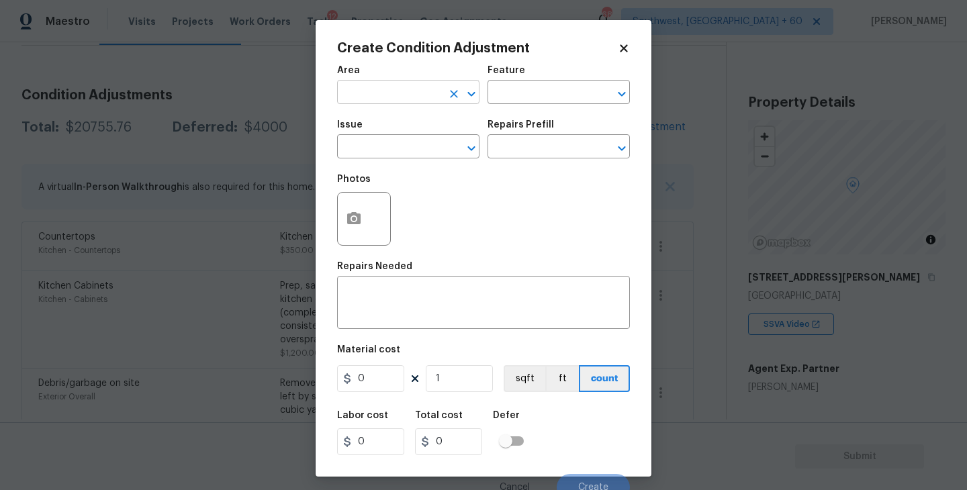
click at [410, 91] on input "text" at bounding box center [389, 93] width 105 height 21
click at [416, 136] on li "Interior Overall" at bounding box center [408, 146] width 142 height 22
type input "Interior Overall"
click at [500, 91] on input "text" at bounding box center [540, 93] width 105 height 21
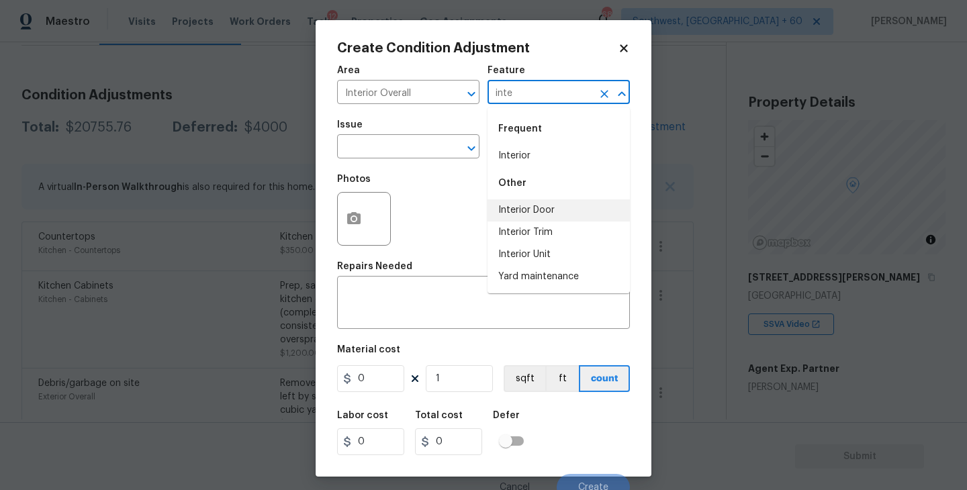
click at [514, 214] on li "Interior Door" at bounding box center [559, 211] width 142 height 22
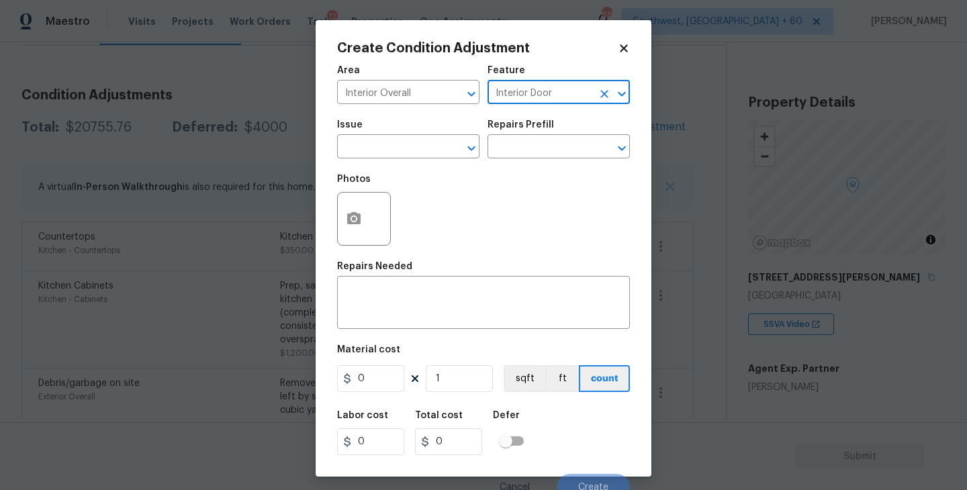
type input "Interior Door"
click at [371, 161] on span "Issue ​" at bounding box center [408, 139] width 142 height 54
click at [378, 155] on input "text" at bounding box center [389, 148] width 105 height 21
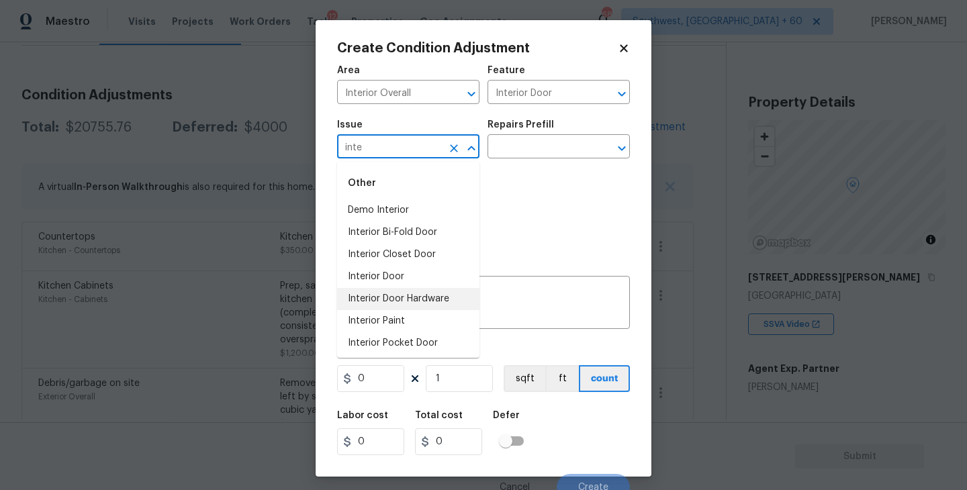
click at [411, 283] on li "Interior Door" at bounding box center [408, 277] width 142 height 22
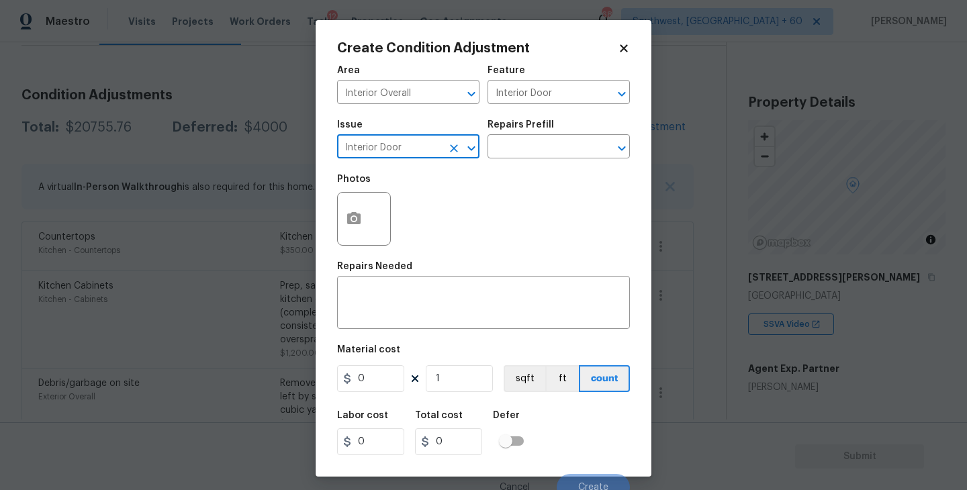
type input "Interior Door"
click at [580, 126] on div "Repairs Prefill" at bounding box center [559, 128] width 142 height 17
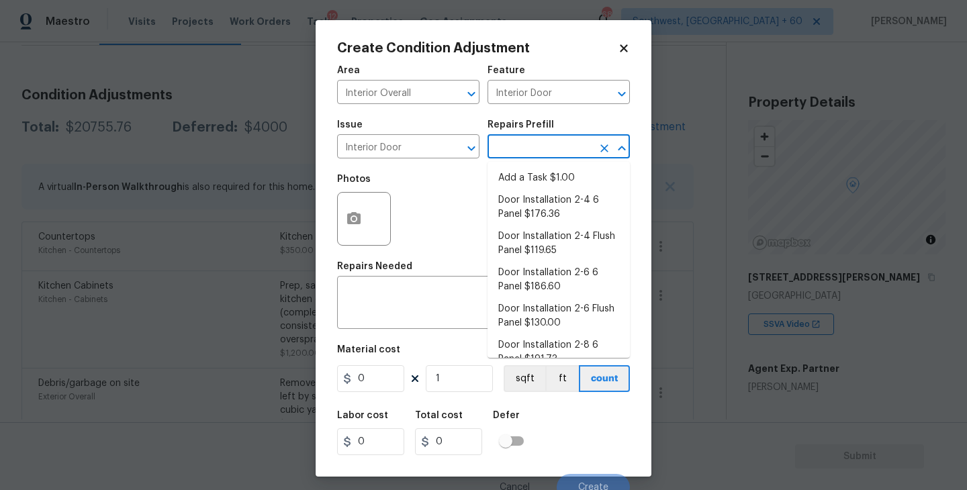
click at [568, 142] on input "text" at bounding box center [540, 148] width 105 height 21
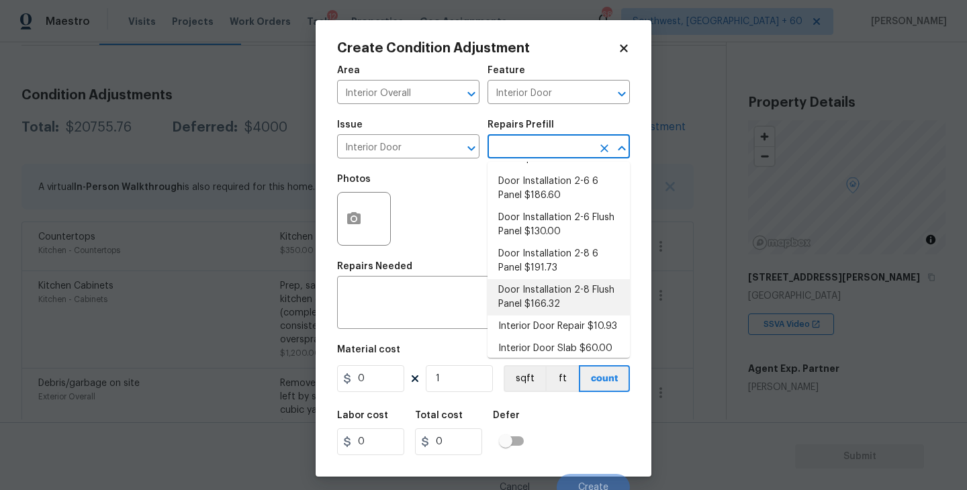
scroll to position [121, 0]
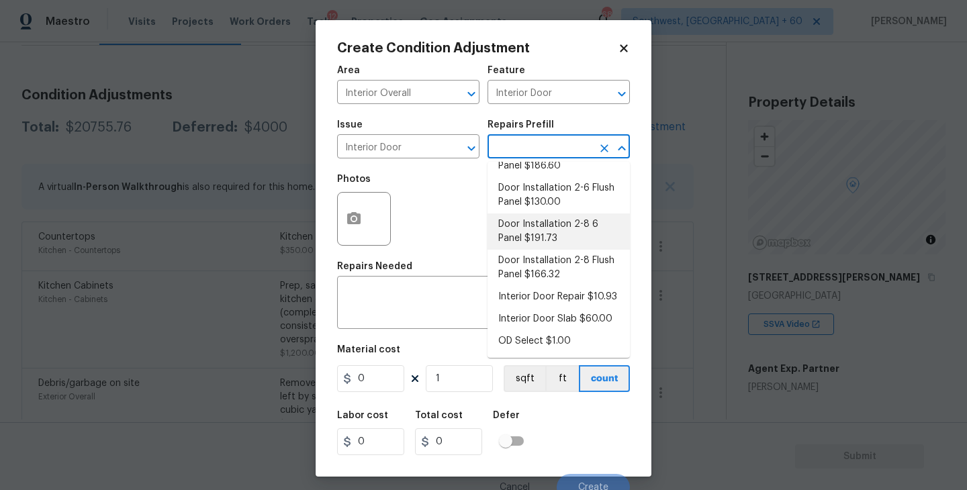
click at [568, 234] on li "Door Installation 2-8 6 Panel $191.73" at bounding box center [559, 232] width 142 height 36
type textarea "Remove the existing door (if present). Install a new pre-hung 2-8 6 panel inter…"
type input "191.73"
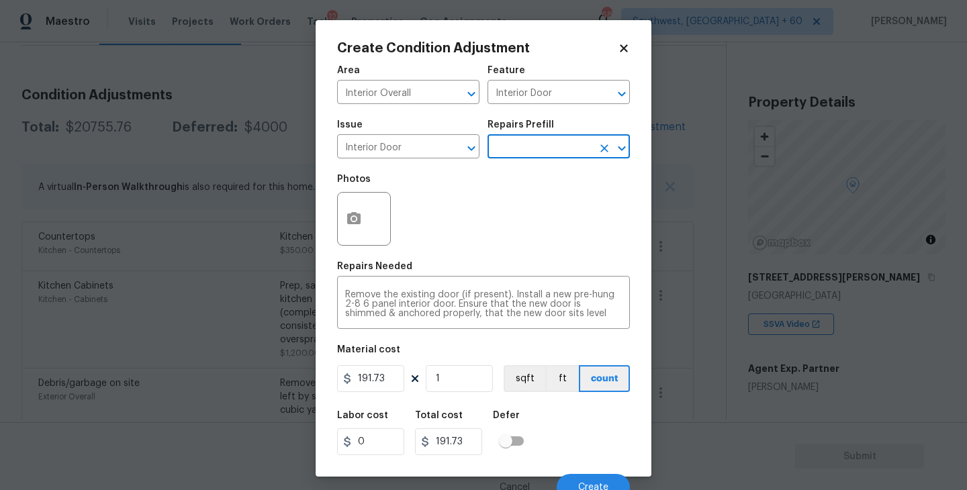
click at [372, 226] on div at bounding box center [364, 219] width 54 height 54
click at [463, 258] on div "Area Interior Overall ​ Feature Interior Door ​ Issue Interior Door ​ Repairs P…" at bounding box center [483, 279] width 293 height 443
click at [357, 230] on button "button" at bounding box center [354, 219] width 32 height 52
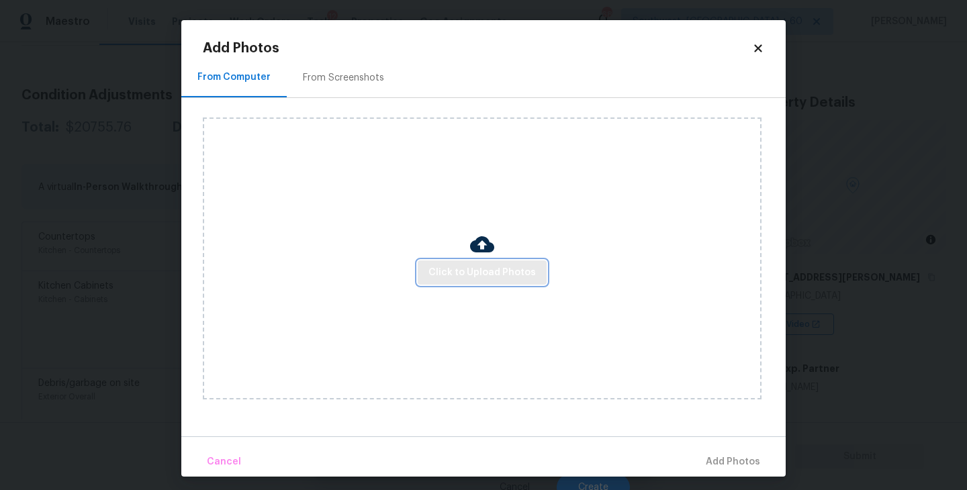
click at [504, 282] on button "Click to Upload Photos" at bounding box center [482, 273] width 129 height 25
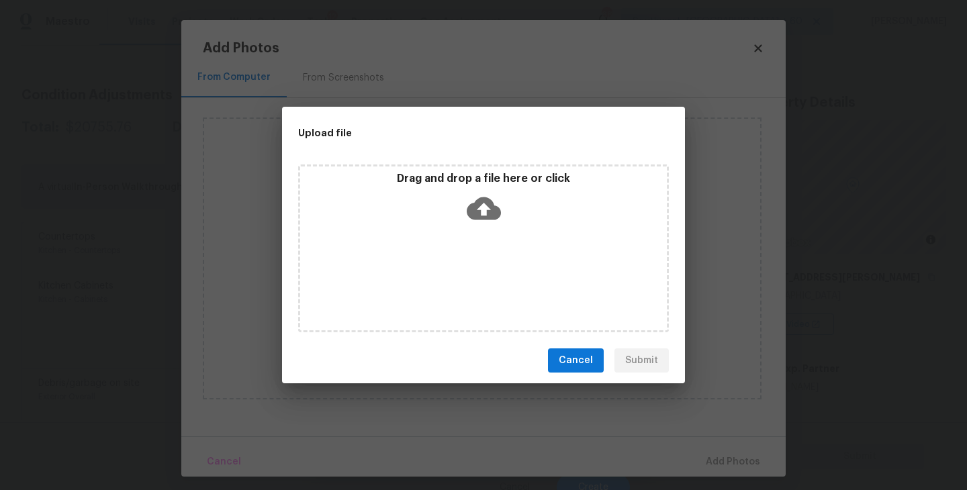
click at [504, 265] on div "Drag and drop a file here or click" at bounding box center [483, 249] width 371 height 168
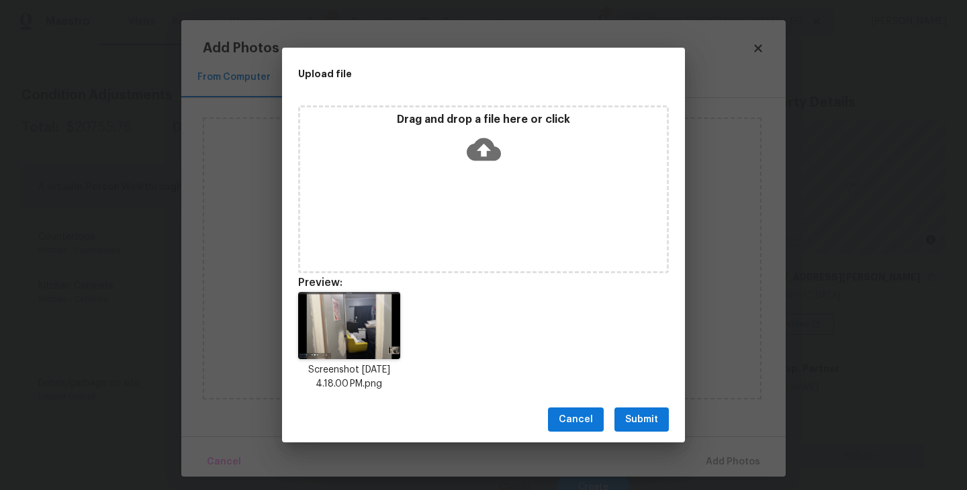
click at [631, 416] on span "Submit" at bounding box center [641, 420] width 33 height 17
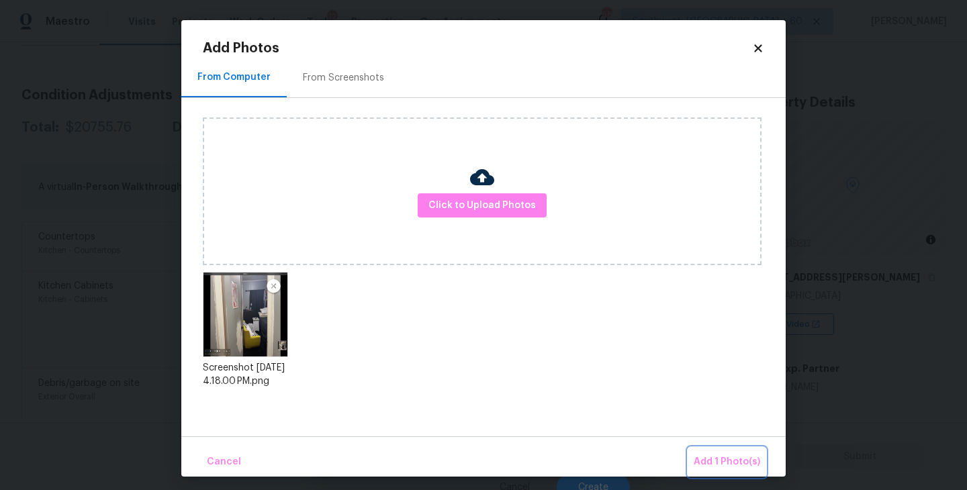
click at [704, 455] on span "Add 1 Photo(s)" at bounding box center [727, 462] width 67 height 17
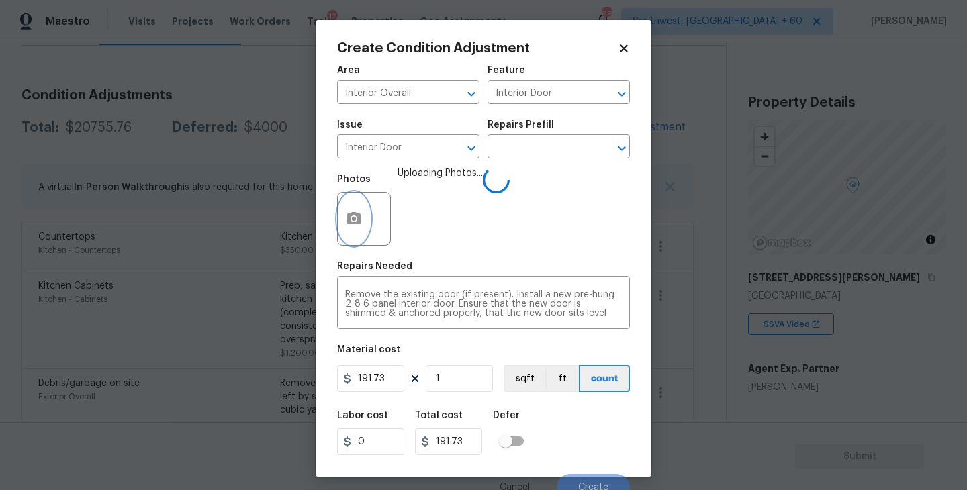
scroll to position [11, 0]
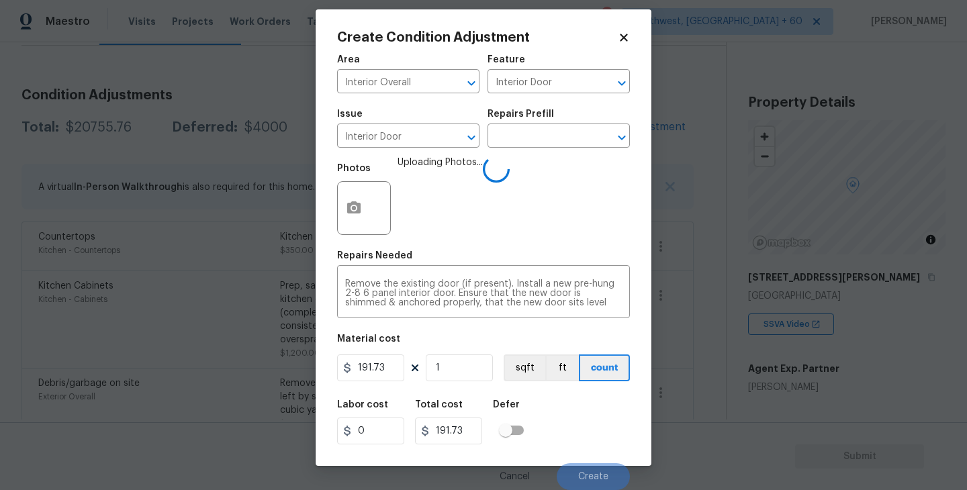
click at [607, 412] on div "Labor cost 0 Total cost 191.73 Defer" at bounding box center [483, 422] width 293 height 60
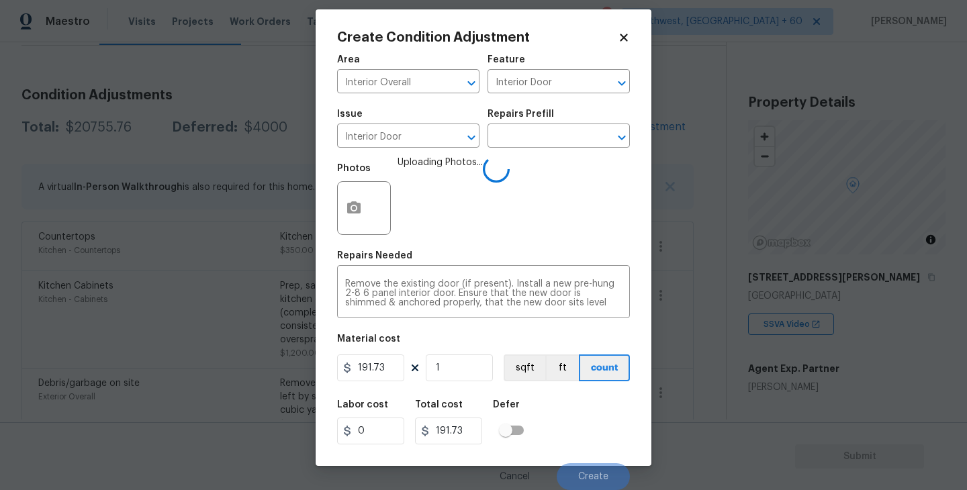
click at [607, 412] on div "Labor cost 0 Total cost 191.73 Defer" at bounding box center [483, 422] width 293 height 60
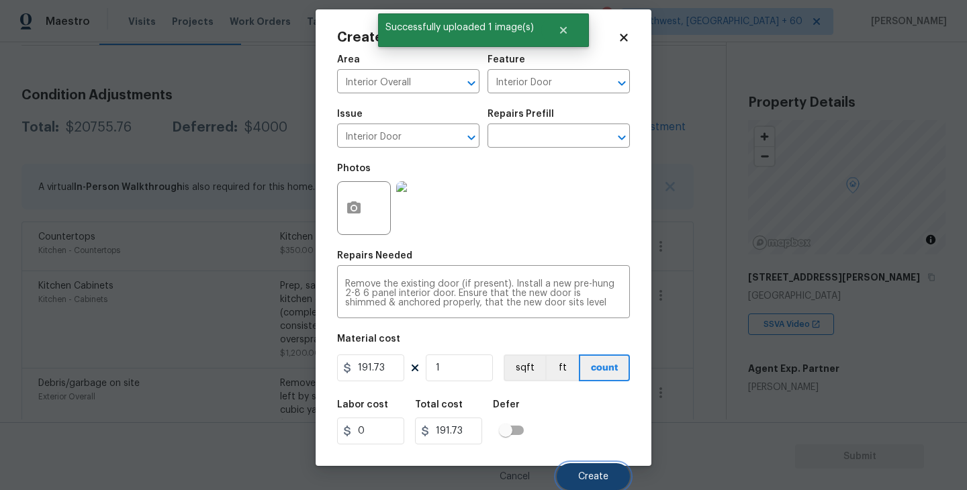
click at [590, 471] on button "Create" at bounding box center [593, 476] width 73 height 27
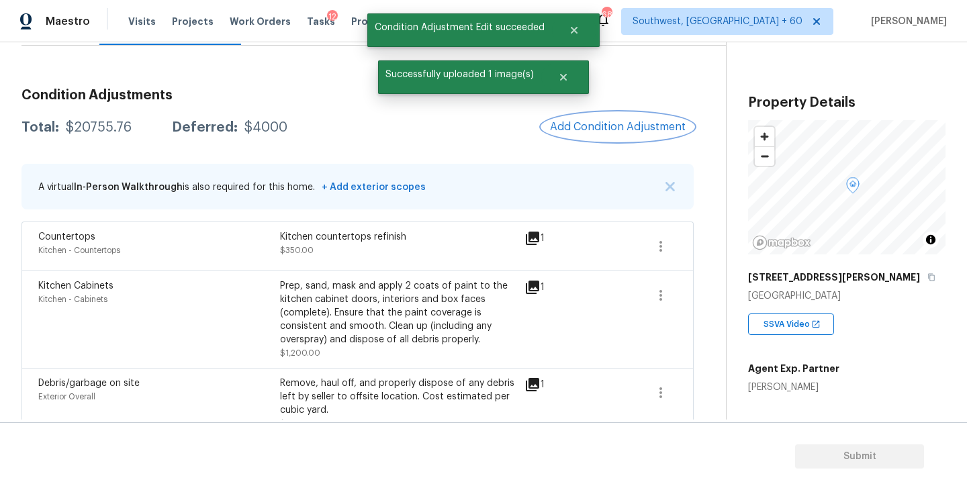
scroll to position [0, 0]
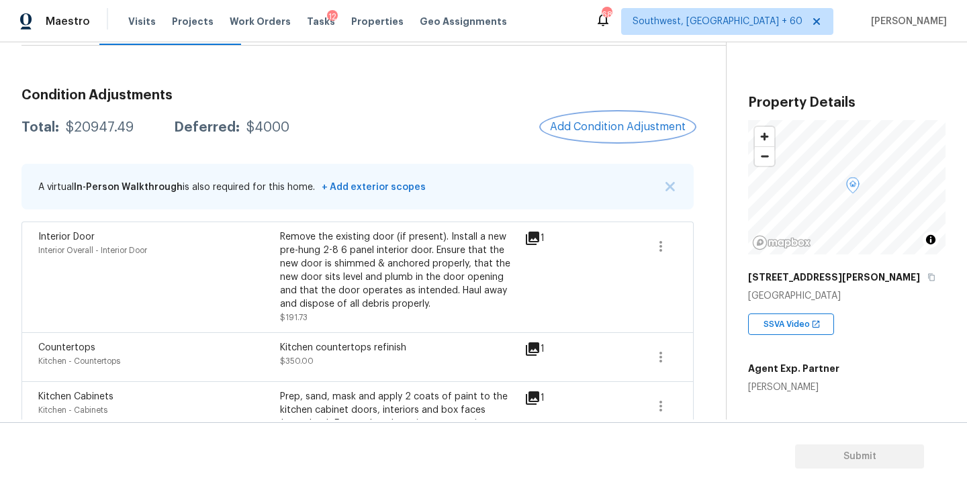
click at [623, 129] on span "Add Condition Adjustment" at bounding box center [618, 127] width 136 height 12
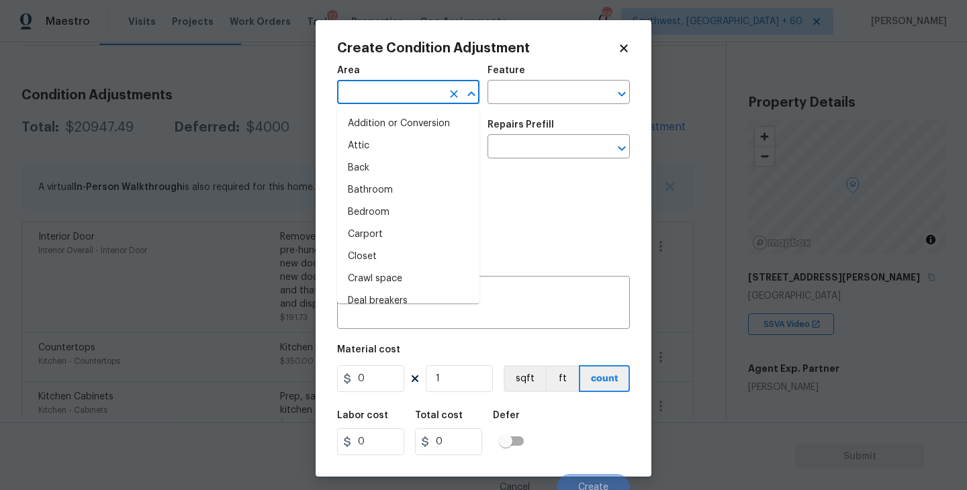
click at [419, 97] on input "text" at bounding box center [389, 93] width 105 height 21
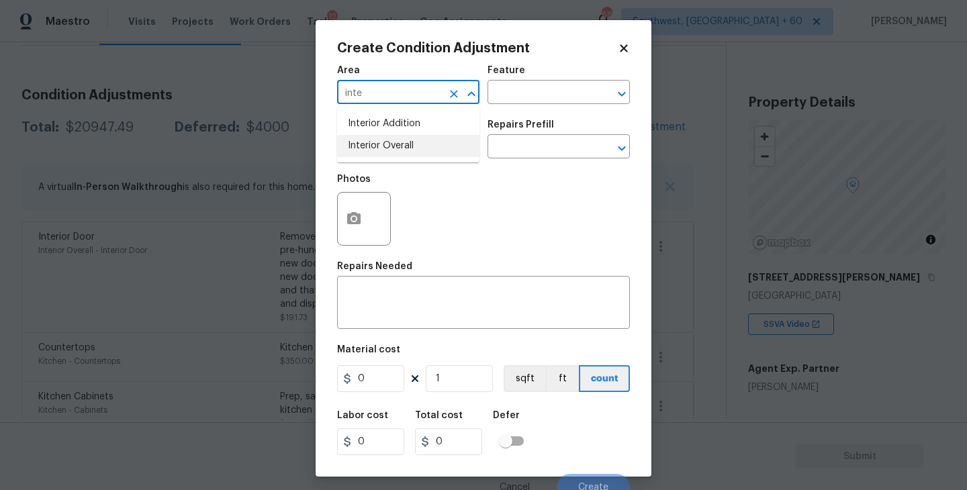
click at [423, 154] on li "Interior Overall" at bounding box center [408, 146] width 142 height 22
type input "Interior Overall"
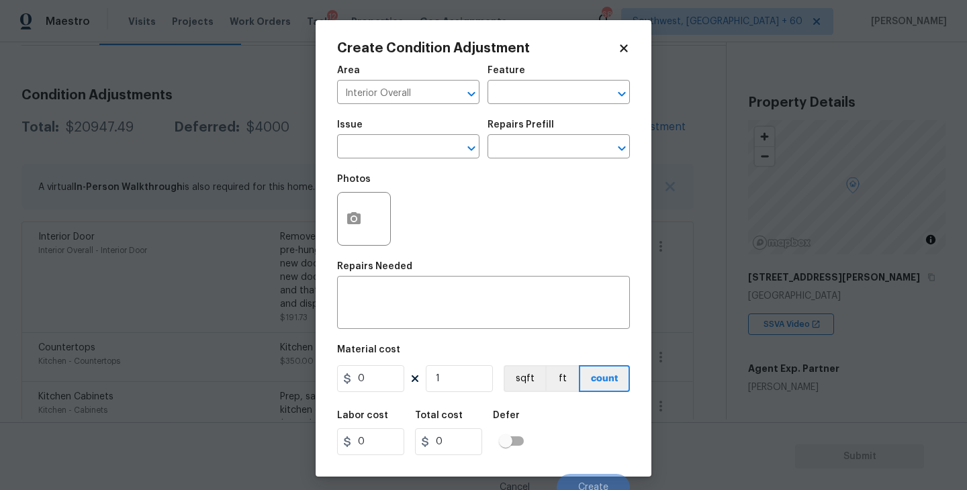
click at [549, 80] on div "Feature" at bounding box center [559, 74] width 142 height 17
click at [541, 92] on input "text" at bounding box center [540, 93] width 105 height 21
click at [522, 139] on div "Other" at bounding box center [559, 129] width 142 height 32
click at [510, 156] on li "Closets" at bounding box center [559, 156] width 142 height 22
type input "Closets"
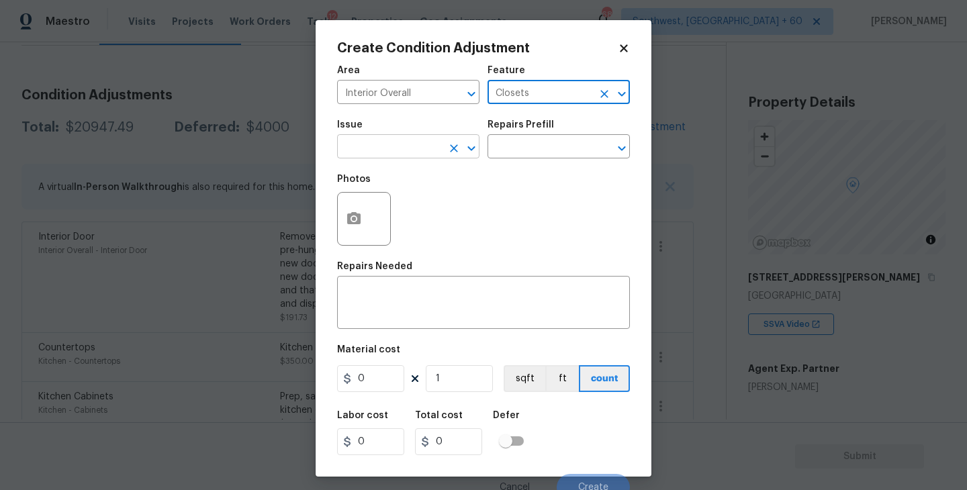
click at [423, 149] on input "text" at bounding box center [389, 148] width 105 height 21
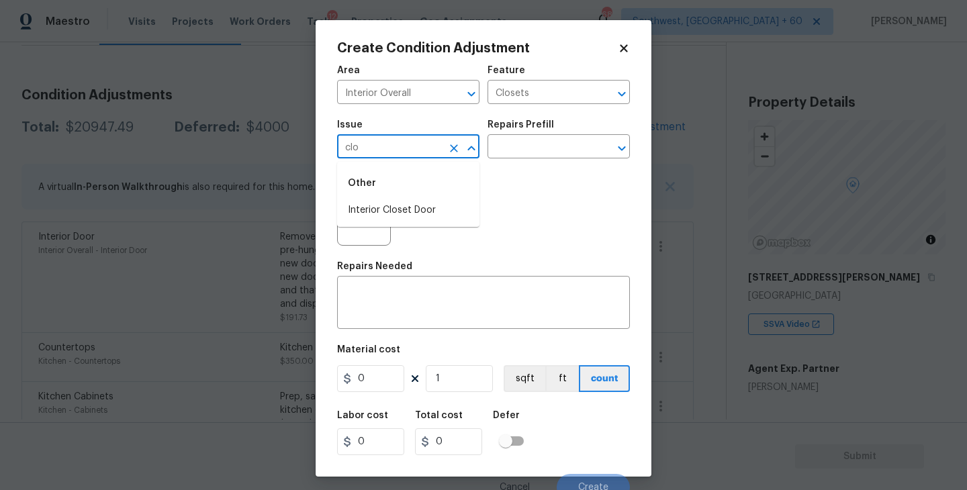
click at [417, 197] on div "Other" at bounding box center [408, 183] width 142 height 32
click at [417, 199] on div "Other" at bounding box center [408, 183] width 142 height 32
click at [418, 202] on li "Interior Closet Door" at bounding box center [408, 211] width 142 height 22
type input "Interior Closet Door"
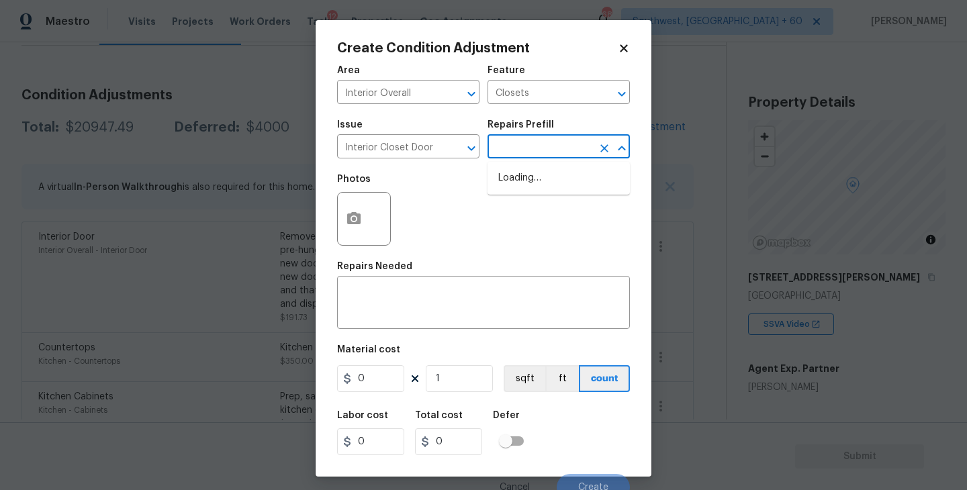
click at [525, 152] on input "text" at bounding box center [540, 148] width 105 height 21
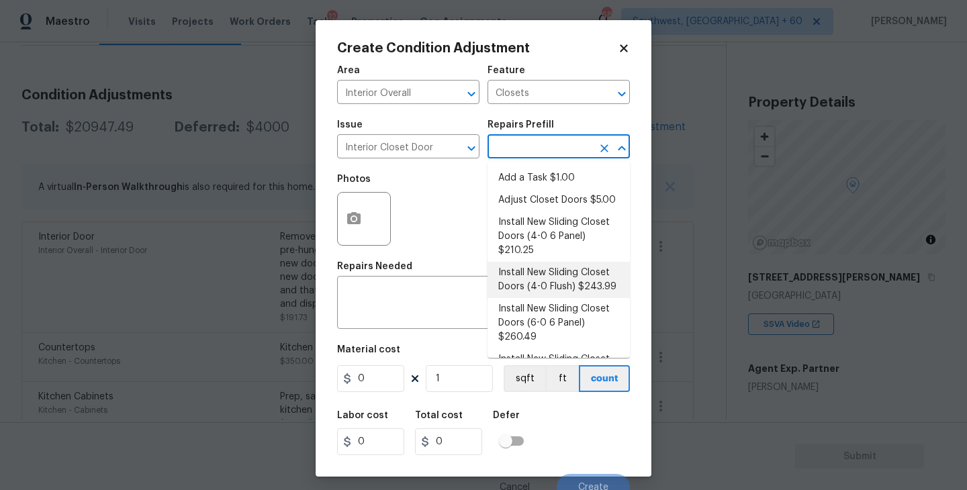
click at [568, 269] on li "Install New Sliding Closet Doors (4-0 Flush) $243.99" at bounding box center [559, 280] width 142 height 36
type input "Interior Door"
type textarea "Remove the existing door (if present). Install a new 4-0 bi-fold flush panel in…"
type input "243.99"
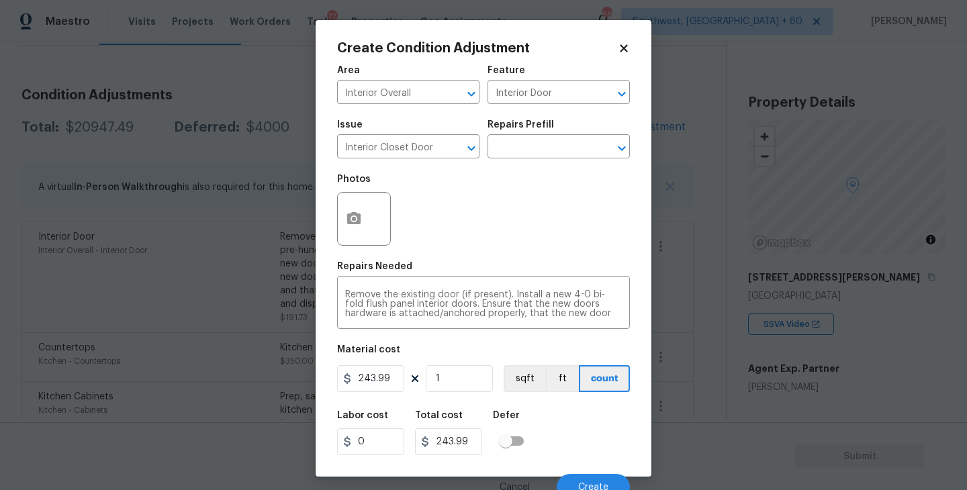
click at [368, 232] on div at bounding box center [364, 219] width 54 height 54
drag, startPoint x: 480, startPoint y: 283, endPoint x: 451, endPoint y: 275, distance: 30.0
click at [481, 283] on div "Remove the existing door (if present). Install a new 4-0 bi-fold flush panel in…" at bounding box center [483, 304] width 293 height 50
click at [343, 221] on button "button" at bounding box center [354, 219] width 32 height 52
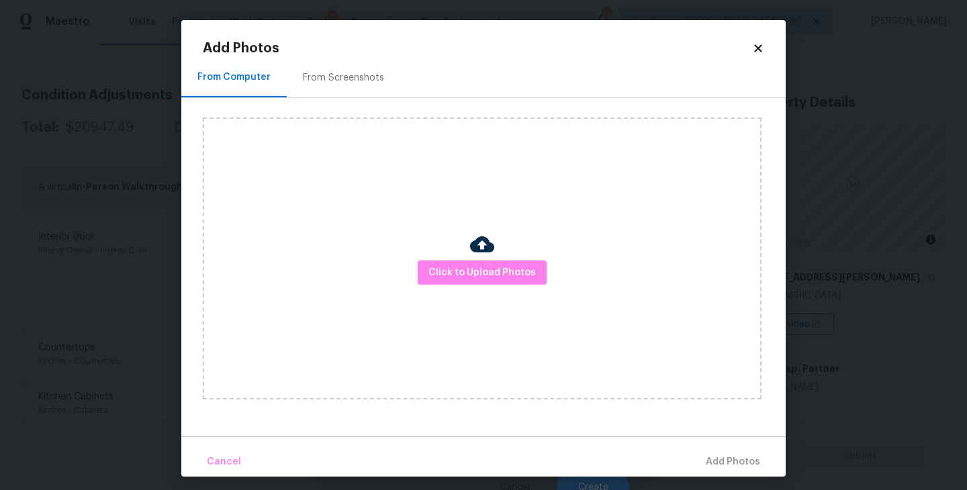
click at [515, 290] on div "Click to Upload Photos" at bounding box center [482, 259] width 559 height 282
click at [514, 290] on div "Click to Upload Photos" at bounding box center [482, 259] width 559 height 282
click at [509, 262] on button "Click to Upload Photos" at bounding box center [482, 273] width 129 height 25
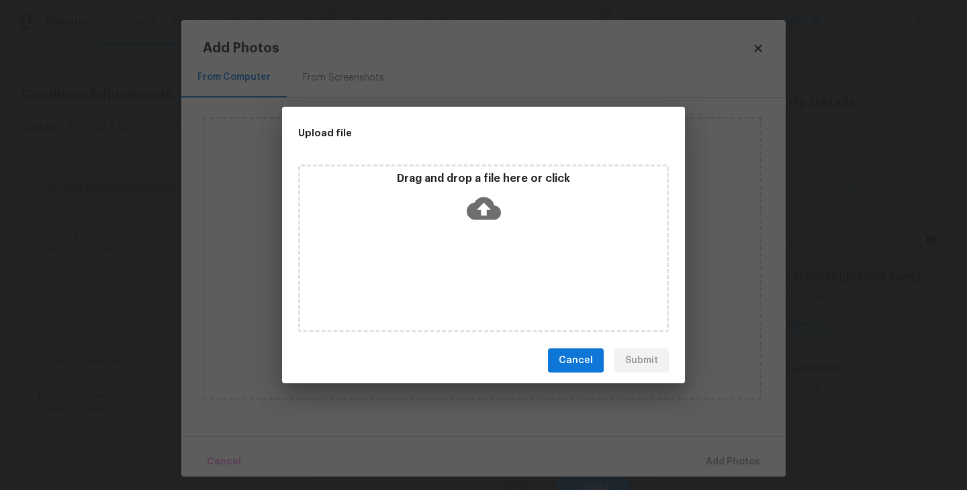
drag, startPoint x: 509, startPoint y: 262, endPoint x: 492, endPoint y: 225, distance: 40.6
click at [492, 225] on div "Drag and drop a file here or click" at bounding box center [483, 201] width 367 height 58
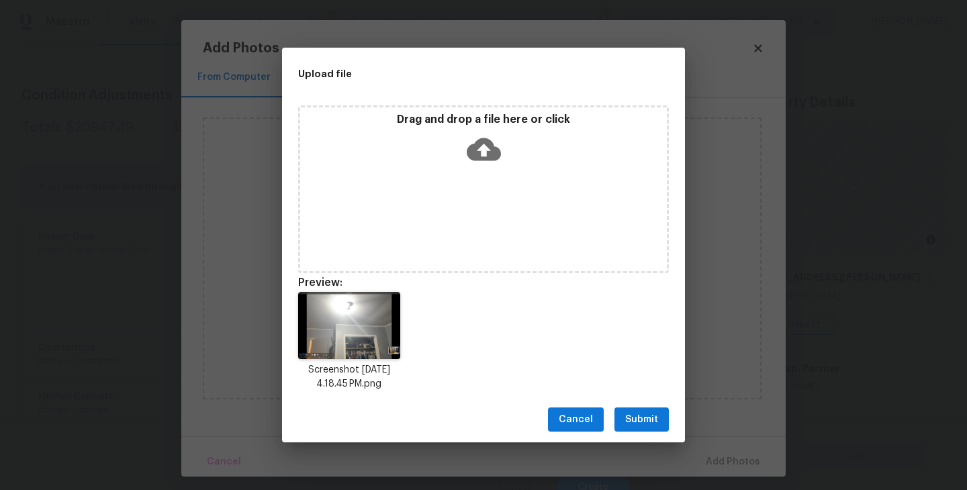
click at [648, 412] on span "Submit" at bounding box center [641, 420] width 33 height 17
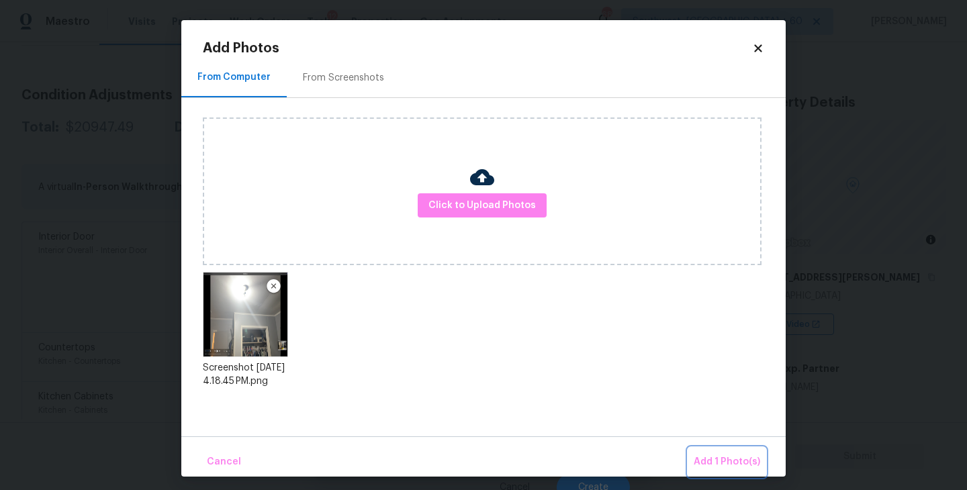
click at [700, 466] on span "Add 1 Photo(s)" at bounding box center [727, 462] width 67 height 17
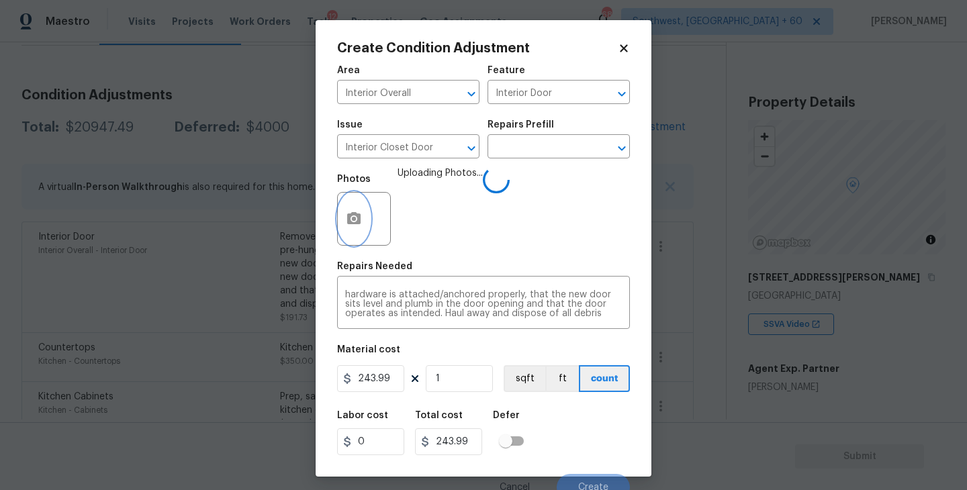
scroll to position [11, 0]
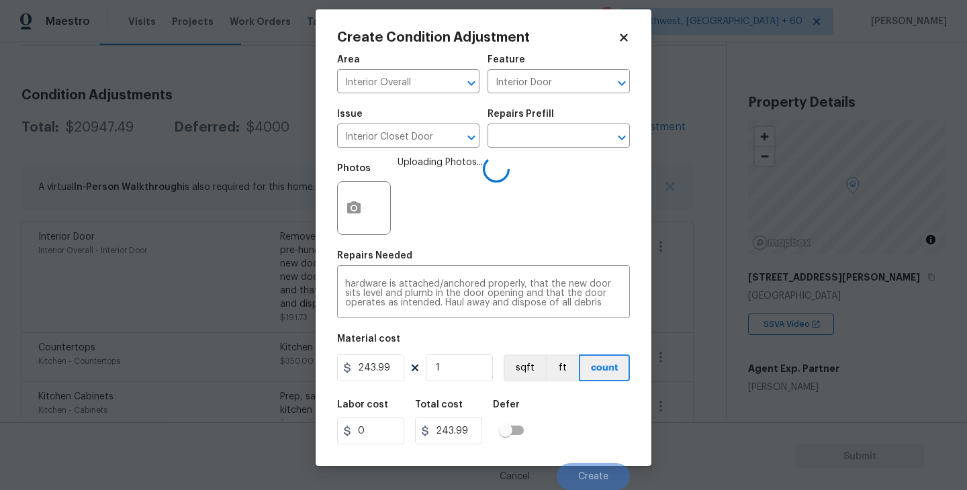
click at [570, 411] on div "Labor cost 0 Total cost 243.99 Defer" at bounding box center [483, 422] width 293 height 60
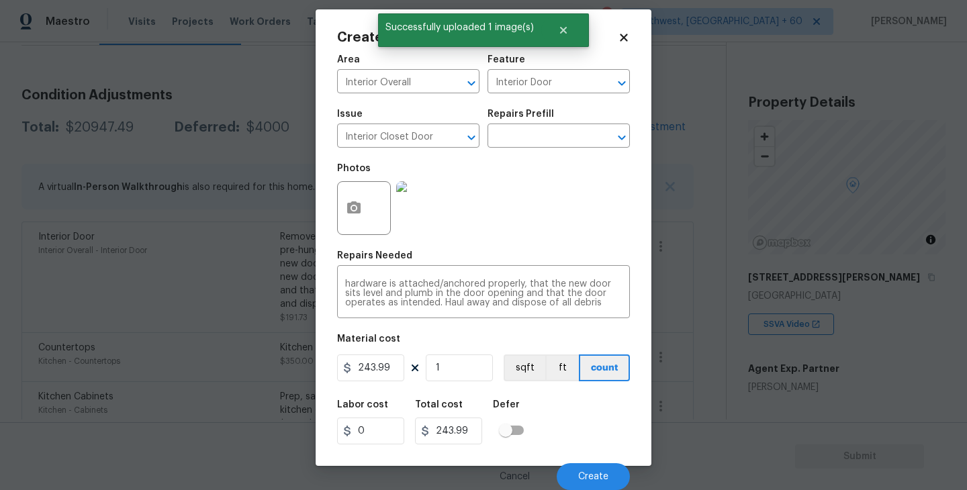
click at [583, 425] on div "Labor cost 0 Total cost 243.99 Defer" at bounding box center [483, 422] width 293 height 60
click at [588, 474] on span "Create" at bounding box center [593, 477] width 30 height 10
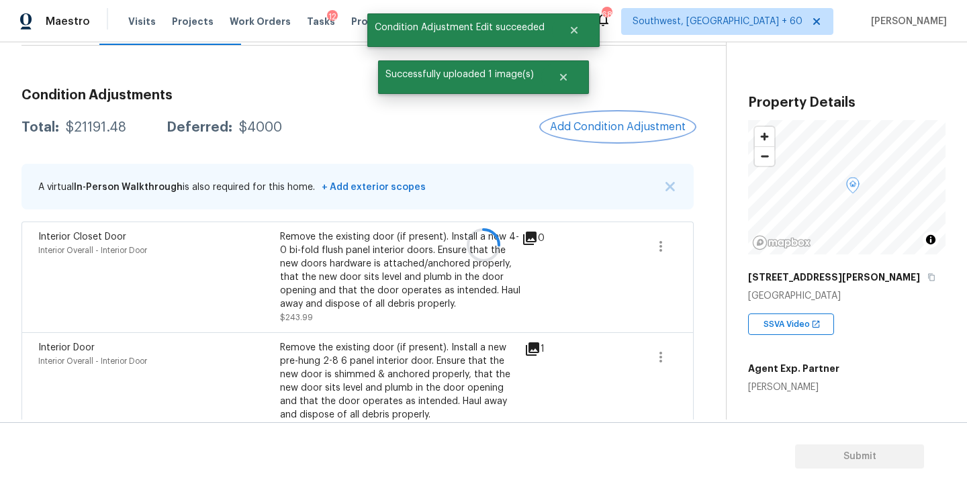
scroll to position [0, 0]
click at [603, 117] on button "Add Condition Adjustment" at bounding box center [618, 127] width 152 height 28
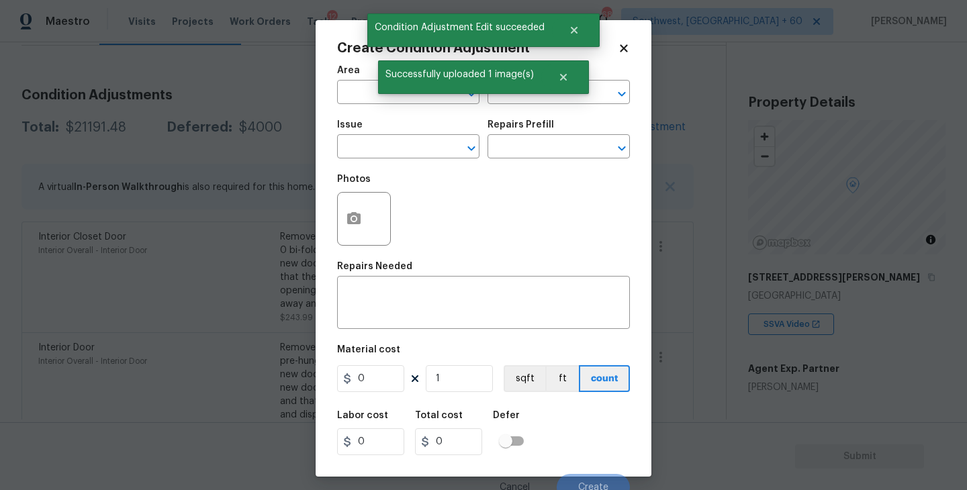
click at [380, 104] on span "Area ​" at bounding box center [408, 85] width 142 height 54
click at [369, 103] on input "text" at bounding box center [389, 93] width 105 height 21
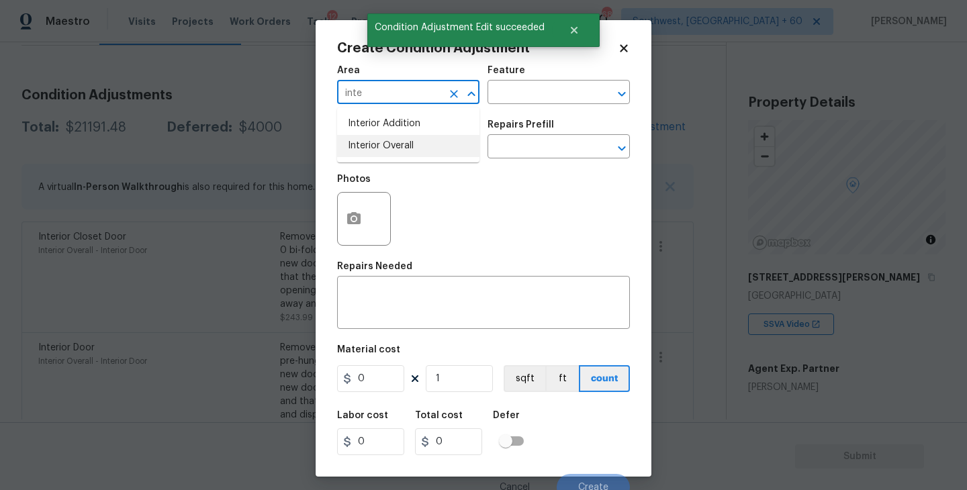
click at [384, 136] on li "Interior Overall" at bounding box center [408, 146] width 142 height 22
type input "Interior Overall"
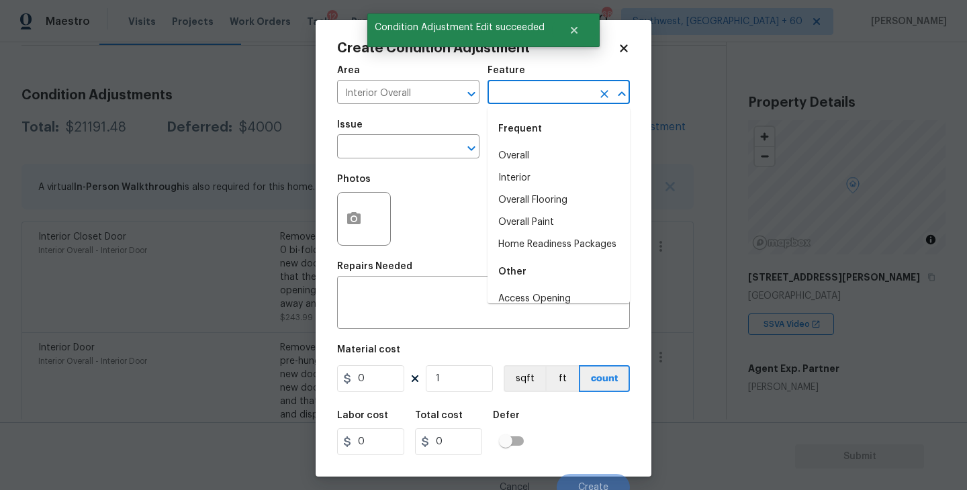
click at [508, 101] on input "text" at bounding box center [540, 93] width 105 height 21
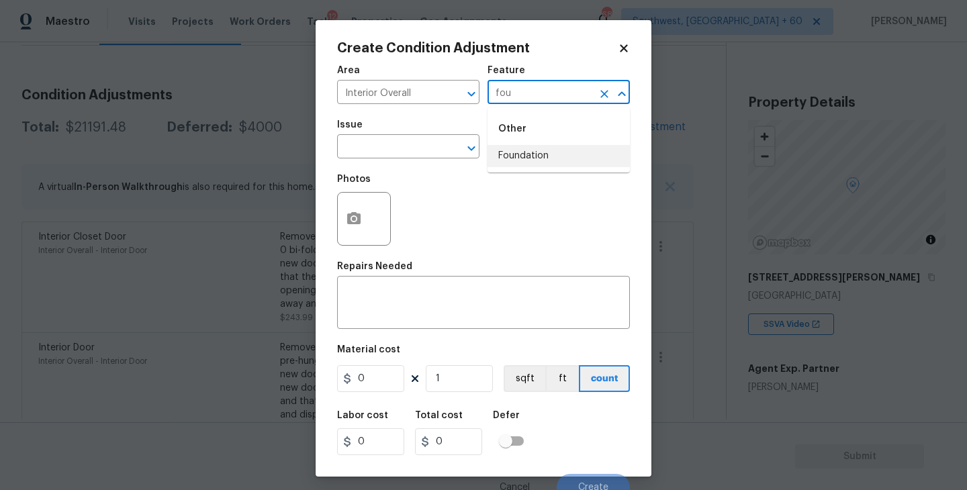
click at [511, 157] on li "Foundation" at bounding box center [559, 156] width 142 height 22
type input "Foundation"
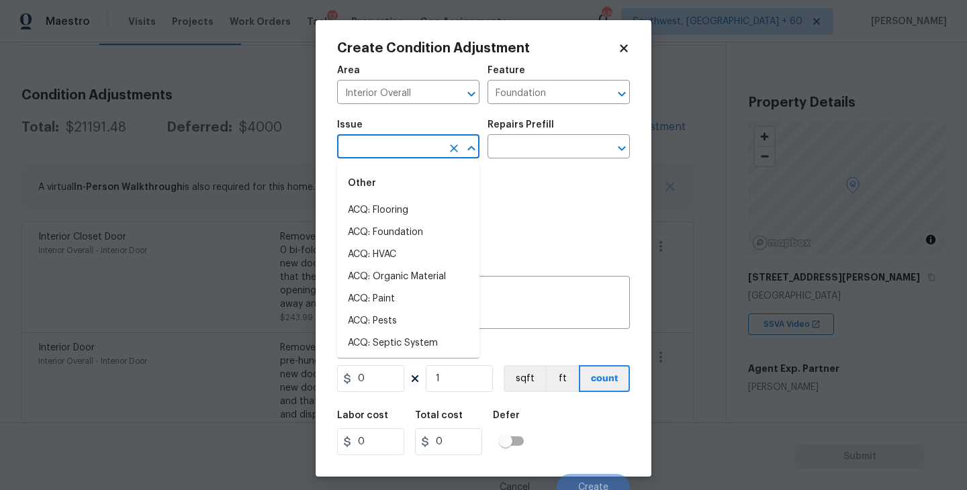
click at [417, 144] on input "text" at bounding box center [389, 148] width 105 height 21
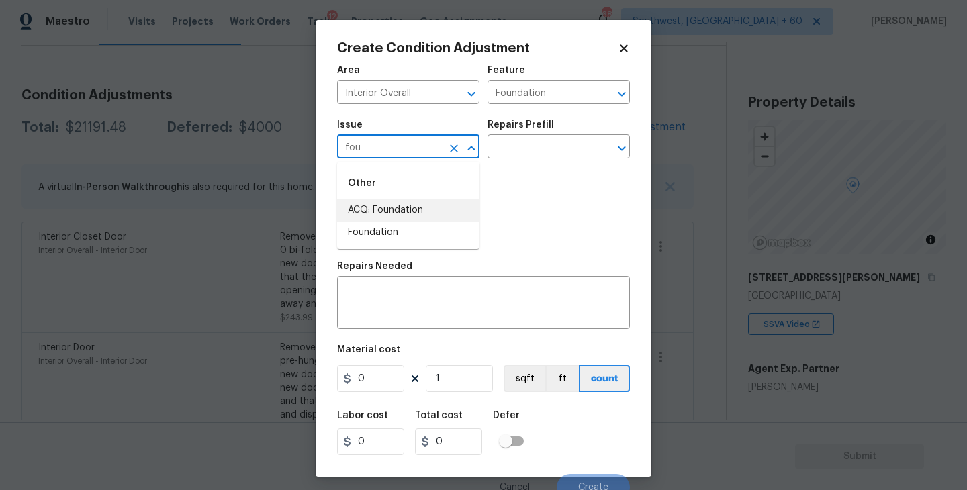
click at [421, 203] on li "ACQ: Foundation" at bounding box center [408, 211] width 142 height 22
type input "ACQ: Foundation"
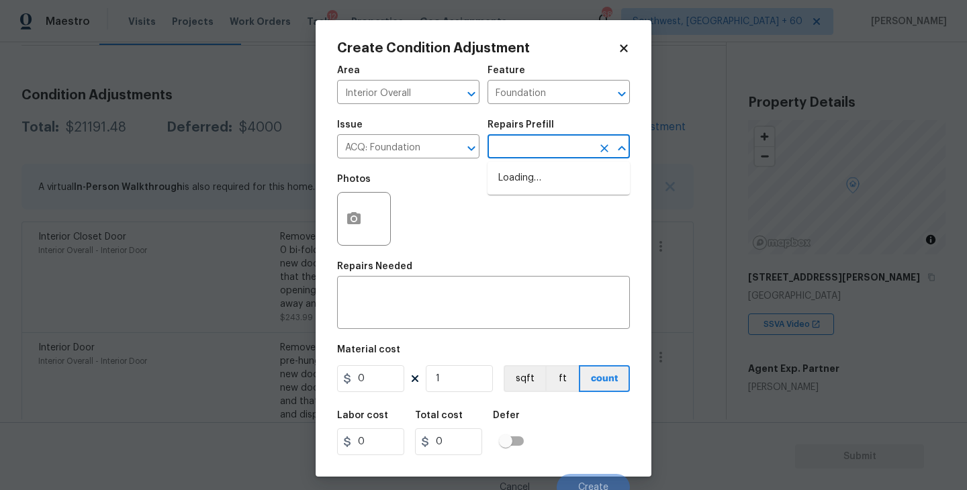
click at [518, 150] on input "text" at bounding box center [540, 148] width 105 height 21
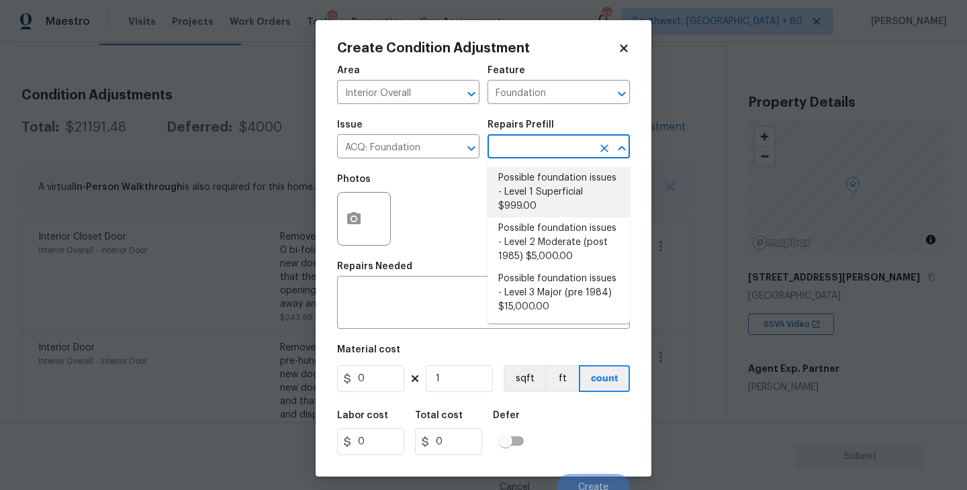
click at [527, 180] on li "Possible foundation issues - Level 1 Superficial $999.00" at bounding box center [559, 192] width 142 height 50
type input "Acquisition"
type textarea "Possible foundation issues - Level 1 - Superficial. Disclaimer: This is NOT a t…"
type input "999"
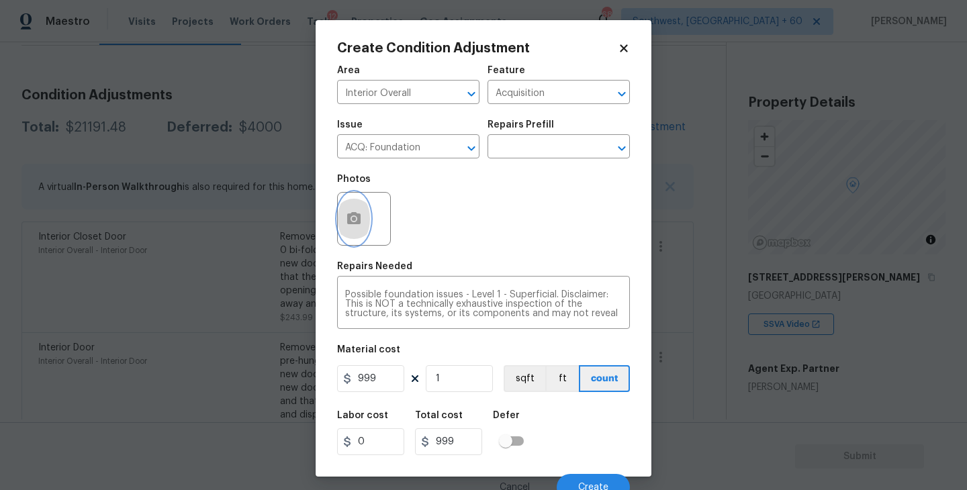
click at [347, 217] on icon "button" at bounding box center [353, 218] width 13 height 12
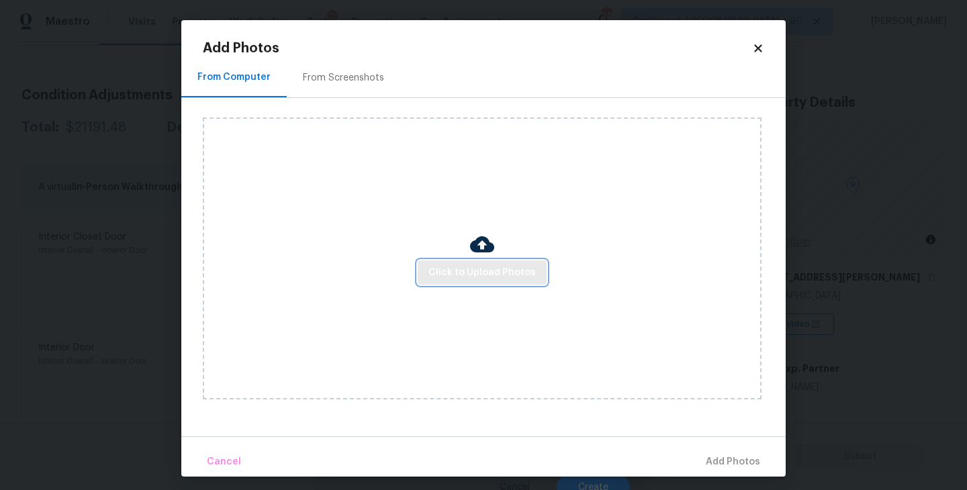
click at [505, 265] on span "Click to Upload Photos" at bounding box center [482, 273] width 107 height 17
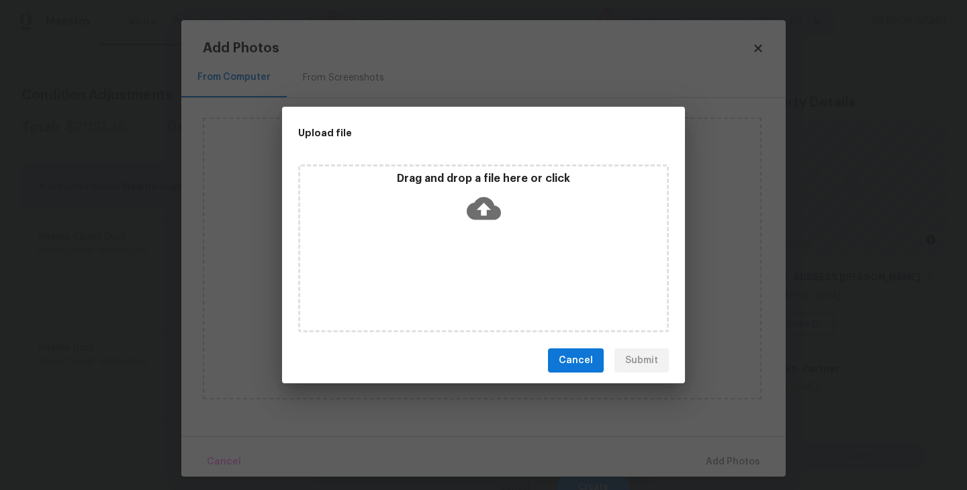
click at [500, 254] on div "Drag and drop a file here or click" at bounding box center [483, 249] width 371 height 168
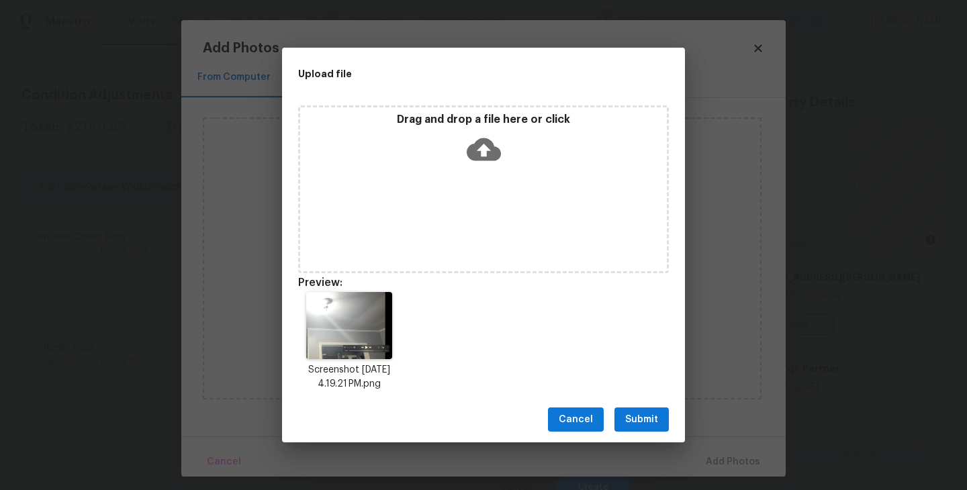
click at [637, 414] on span "Submit" at bounding box center [641, 420] width 33 height 17
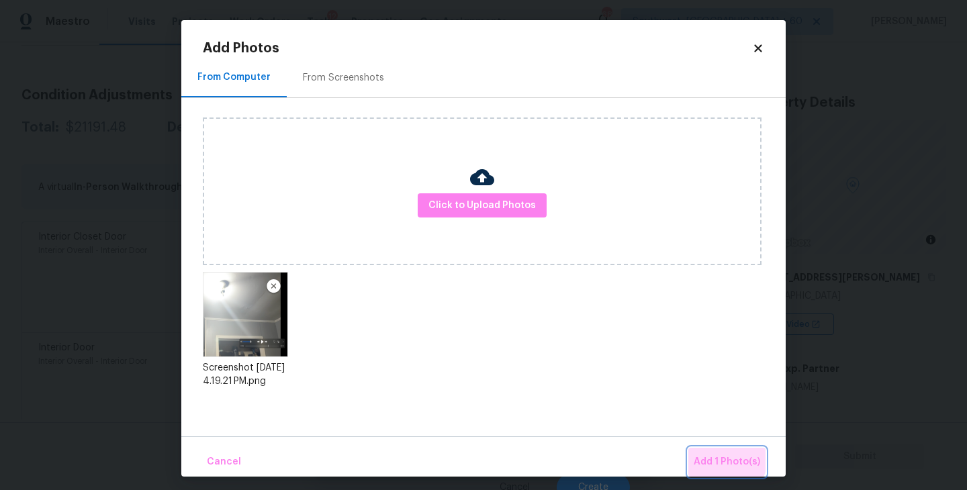
click at [702, 453] on button "Add 1 Photo(s)" at bounding box center [727, 462] width 77 height 29
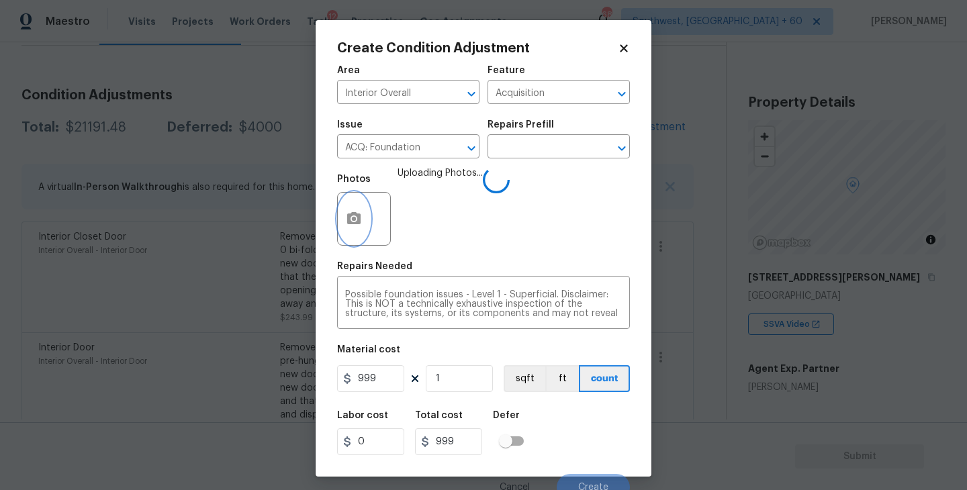
scroll to position [11, 0]
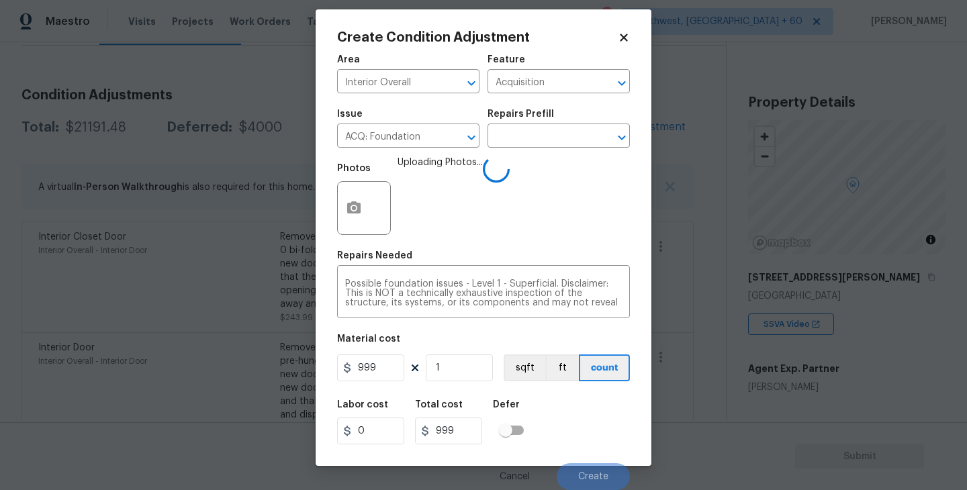
click at [600, 403] on div "Labor cost 0 Total cost 999 Defer" at bounding box center [483, 422] width 293 height 60
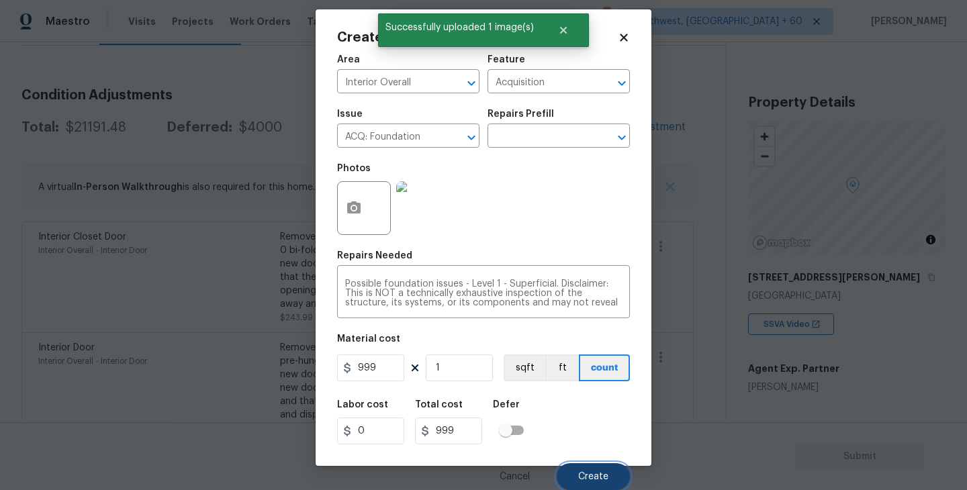
click at [599, 468] on button "Create" at bounding box center [593, 476] width 73 height 27
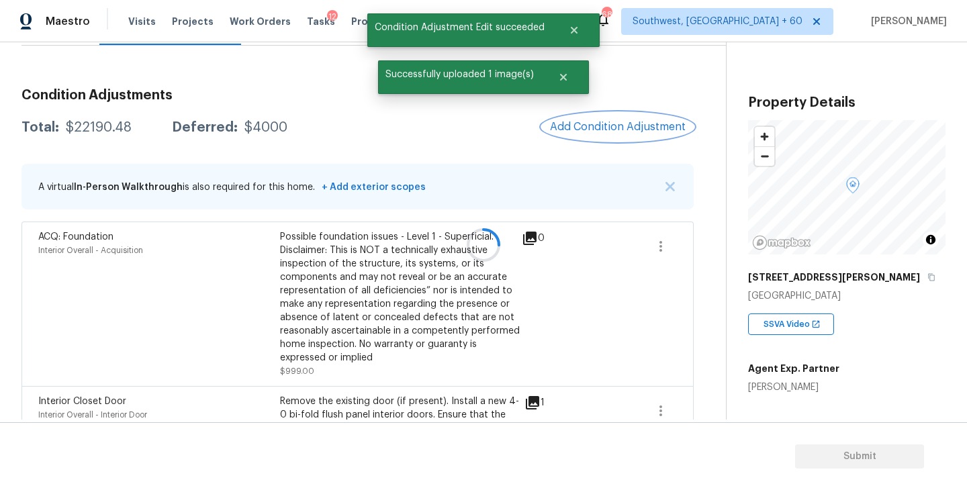
scroll to position [0, 0]
click at [666, 254] on icon "button" at bounding box center [661, 246] width 16 height 16
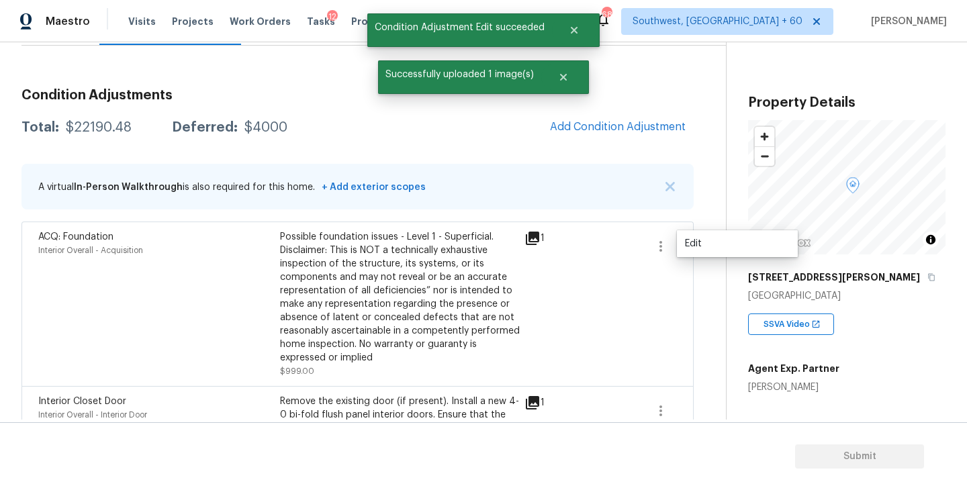
click at [703, 254] on ul "Edit" at bounding box center [737, 243] width 121 height 27
click at [712, 249] on div "Edit" at bounding box center [737, 243] width 105 height 13
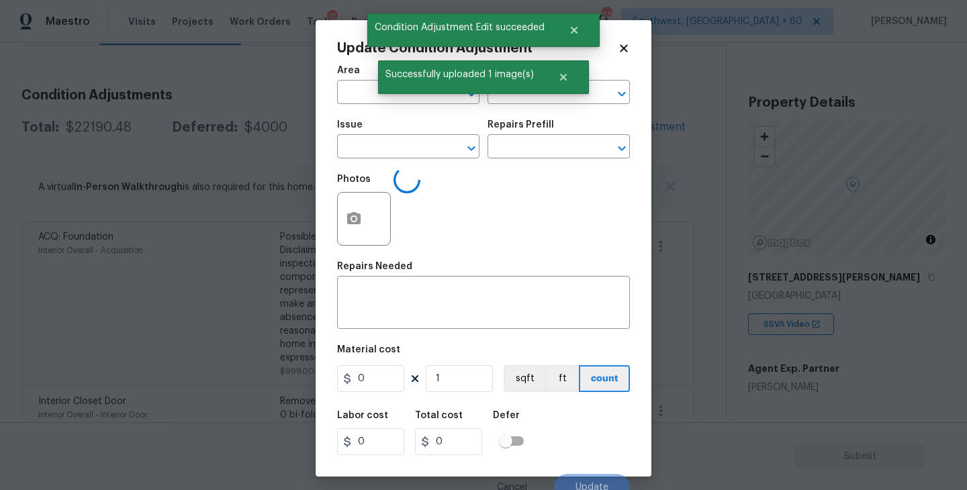
type input "Interior Overall"
type input "Acquisition"
type input "ACQ: Foundation"
type textarea "Possible foundation issues - Level 1 - Superficial. Disclaimer: This is NOT a t…"
type input "999"
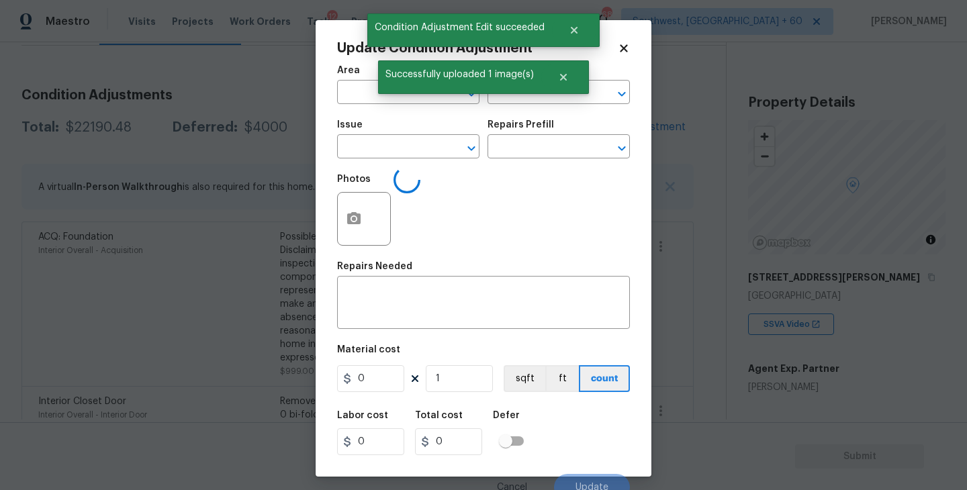
type input "999"
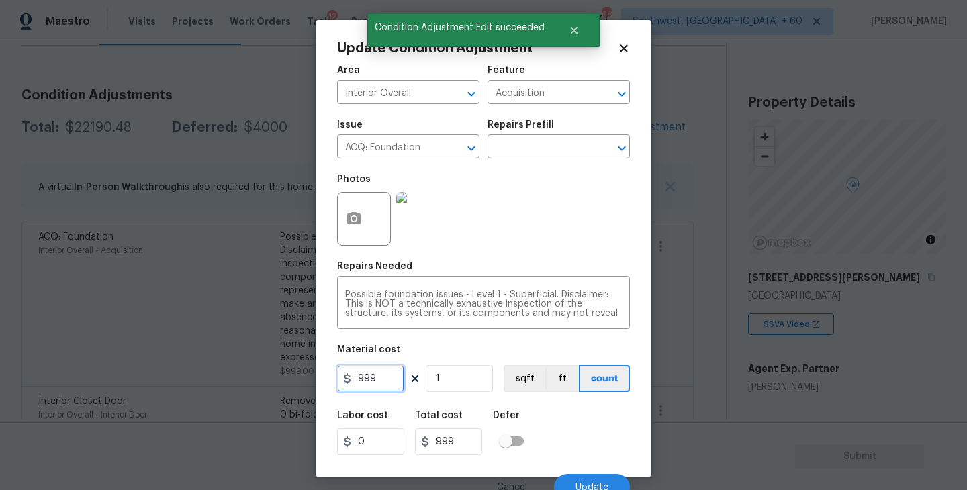
drag, startPoint x: 386, startPoint y: 380, endPoint x: 247, endPoint y: 380, distance: 139.0
click at [247, 380] on div "Update Condition Adjustment Area Interior Overall ​ Feature Acquisition ​ Issue…" at bounding box center [483, 245] width 967 height 490
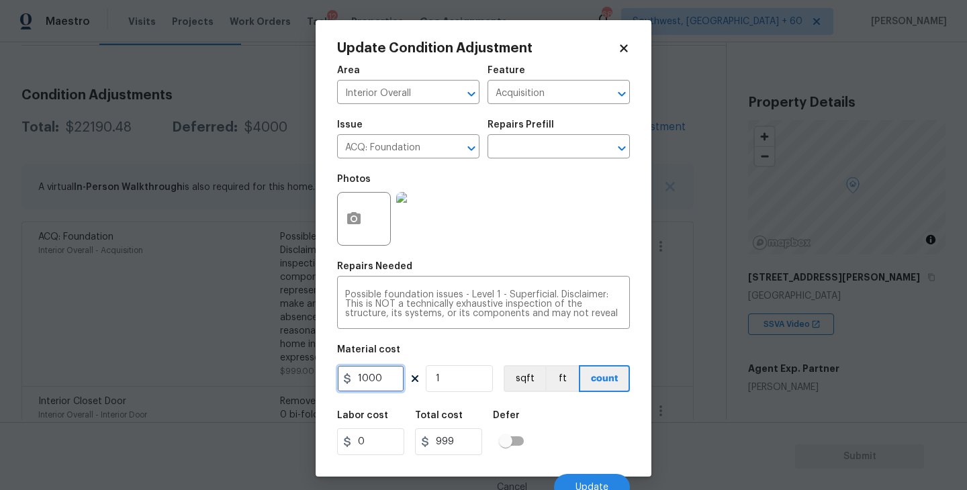
type input "1000"
click at [486, 421] on div "Total cost" at bounding box center [454, 419] width 78 height 17
click at [596, 423] on div "Labor cost 0 Total cost 1000 Defer" at bounding box center [483, 433] width 293 height 60
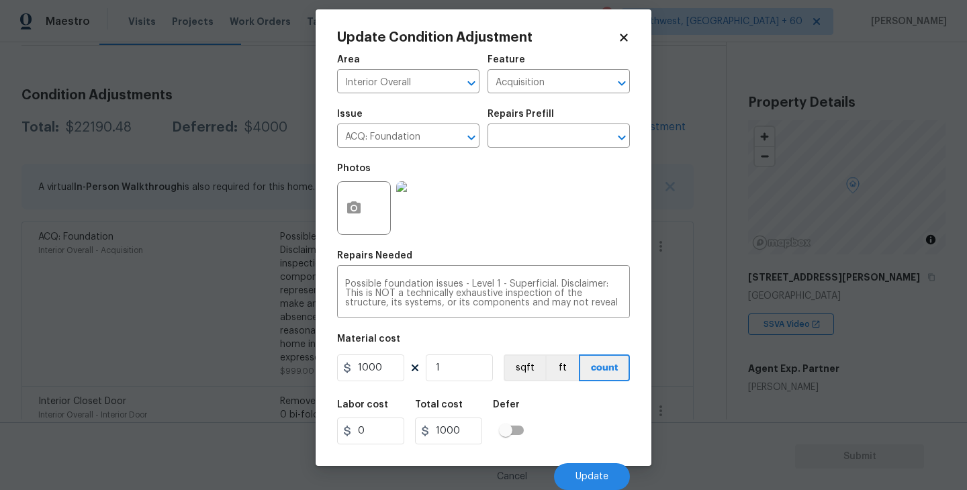
click at [592, 458] on div "Cancel Update" at bounding box center [483, 472] width 293 height 38
click at [583, 473] on span "Update" at bounding box center [592, 477] width 33 height 10
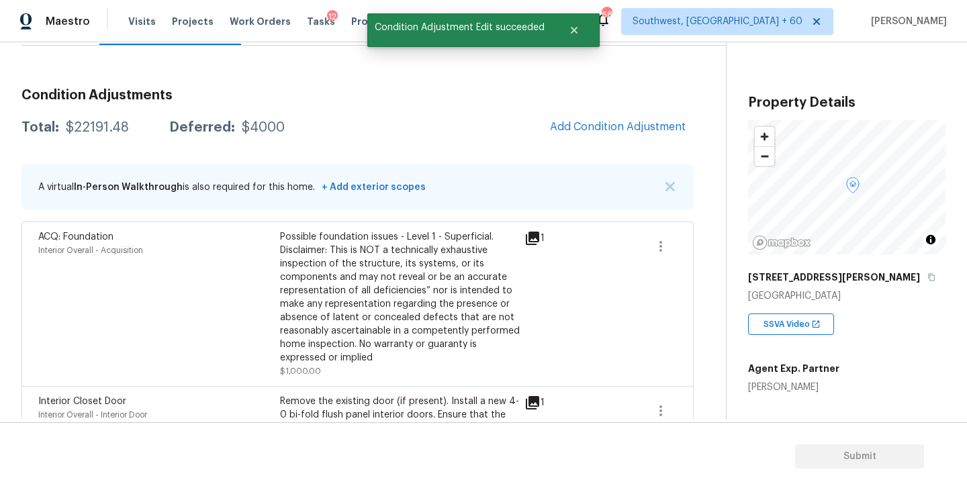
scroll to position [0, 0]
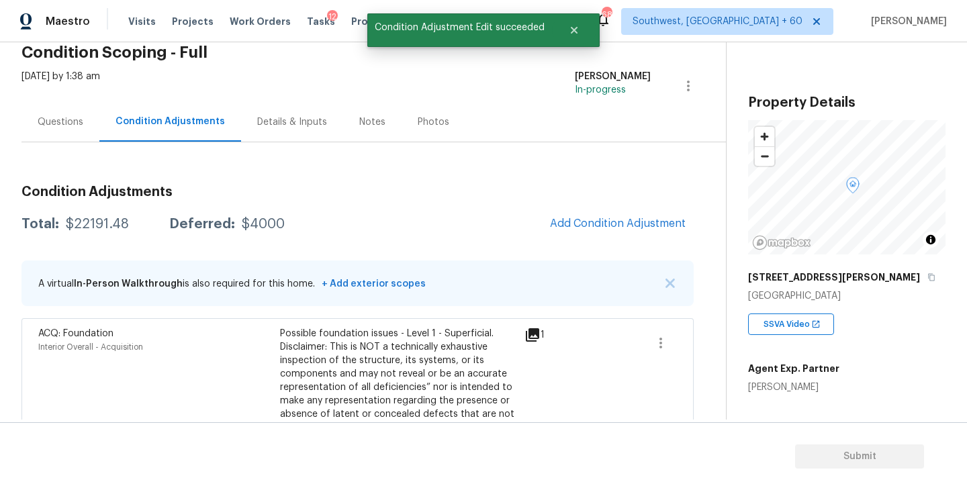
click at [68, 129] on div "Questions" at bounding box center [60, 122] width 78 height 40
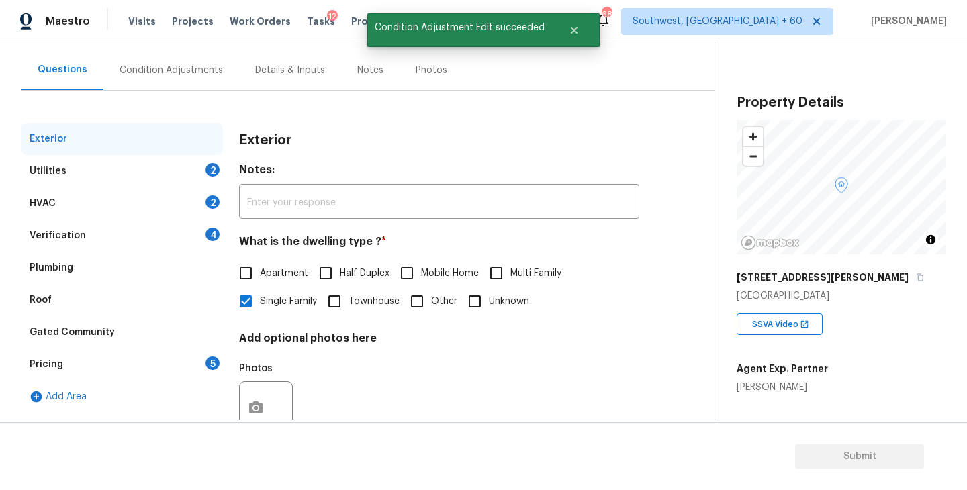
scroll to position [120, 0]
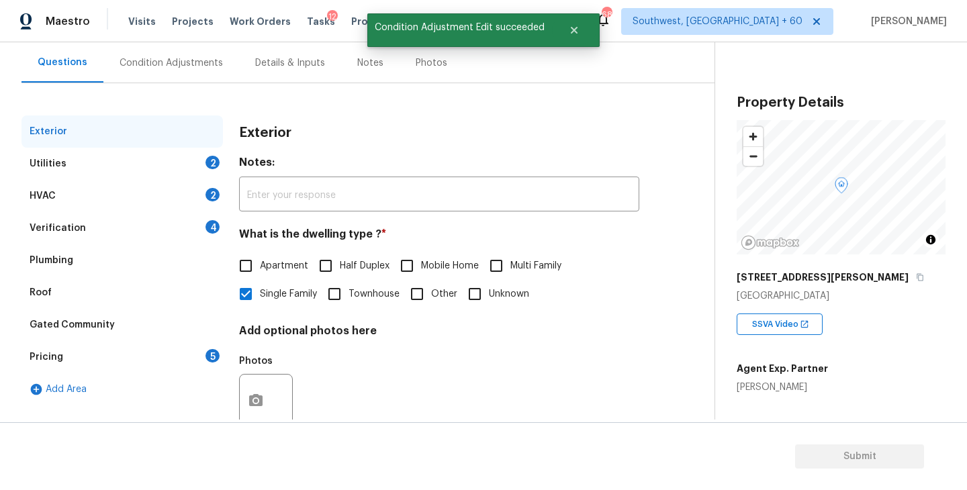
drag, startPoint x: 89, startPoint y: 235, endPoint x: 81, endPoint y: 235, distance: 7.4
click at [89, 235] on div "Verification 4" at bounding box center [122, 228] width 202 height 32
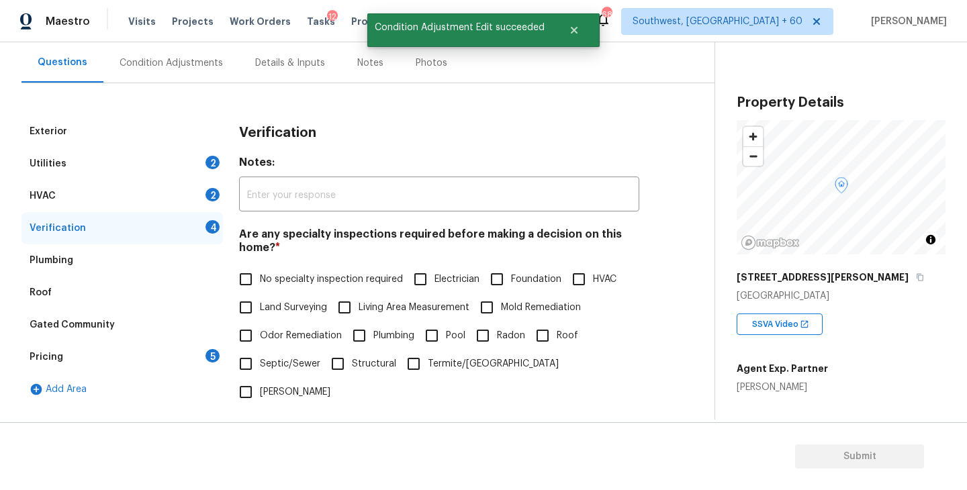
click at [515, 280] on span "Foundation" at bounding box center [536, 280] width 50 height 14
click at [511, 280] on input "Foundation" at bounding box center [497, 279] width 28 height 28
checkbox input "true"
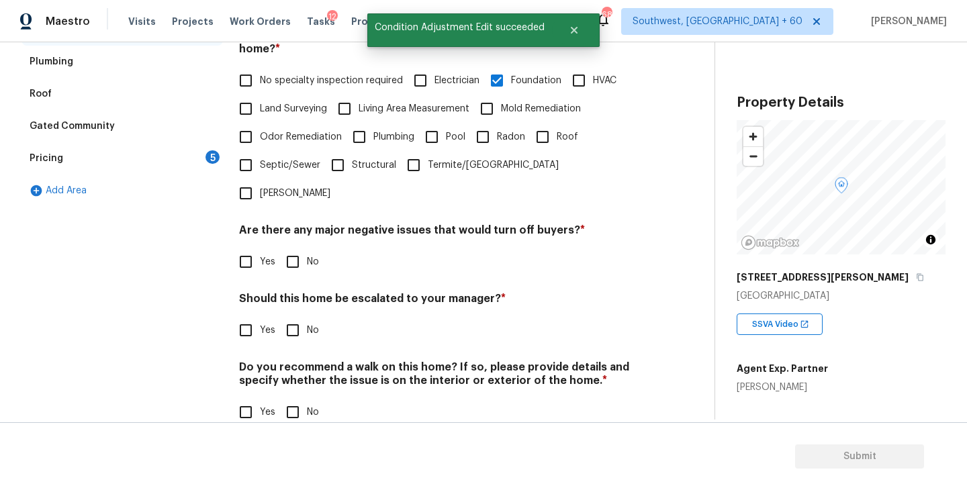
scroll to position [318, 0]
click at [294, 249] on input "No" at bounding box center [293, 263] width 28 height 28
checkbox input "true"
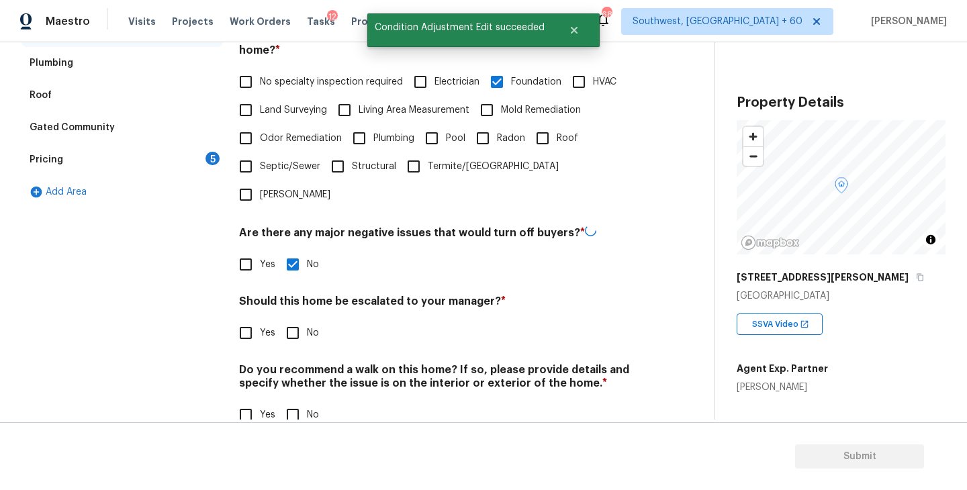
click at [304, 401] on input "No" at bounding box center [293, 415] width 28 height 28
checkbox input "true"
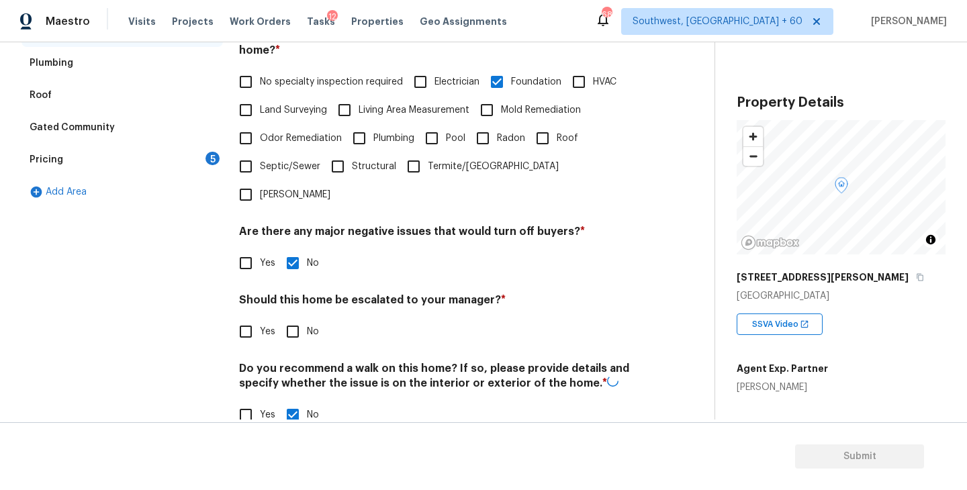
click at [266, 318] on label "Yes" at bounding box center [254, 332] width 44 height 28
click at [260, 318] on input "Yes" at bounding box center [246, 332] width 28 height 28
checkbox input "true"
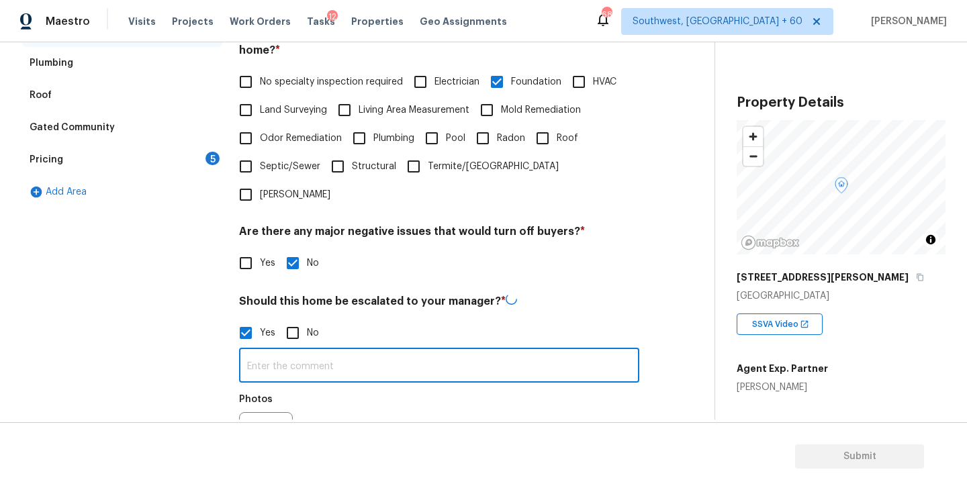
click at [279, 351] on input "text" at bounding box center [439, 367] width 400 height 32
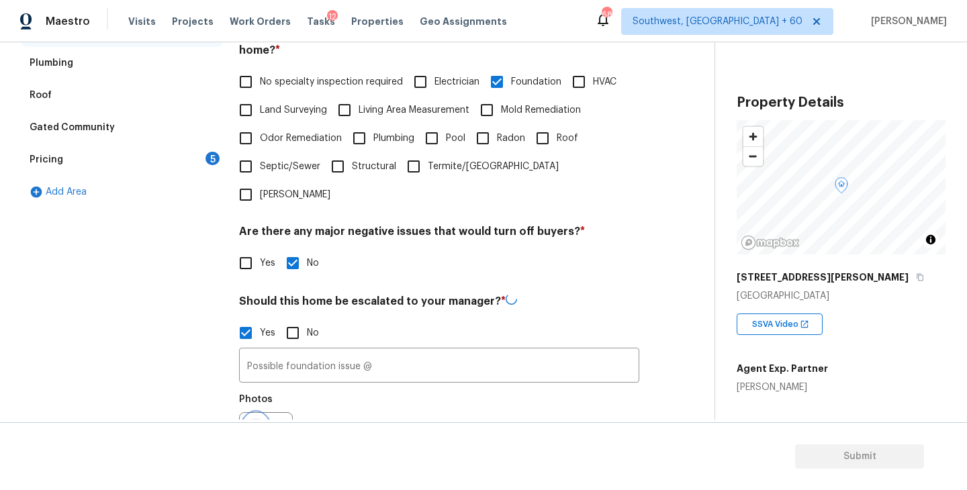
click at [263, 413] on button "button" at bounding box center [256, 439] width 32 height 52
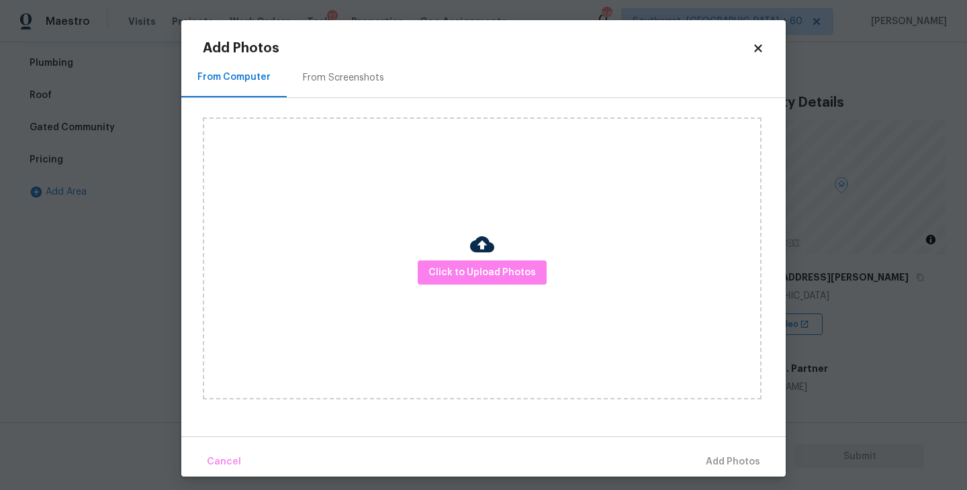
click at [480, 306] on div "Click to Upload Photos" at bounding box center [482, 259] width 559 height 282
click at [486, 286] on div "Click to Upload Photos" at bounding box center [482, 259] width 559 height 282
click at [486, 253] on img at bounding box center [482, 244] width 24 height 24
click at [486, 259] on div at bounding box center [482, 246] width 24 height 28
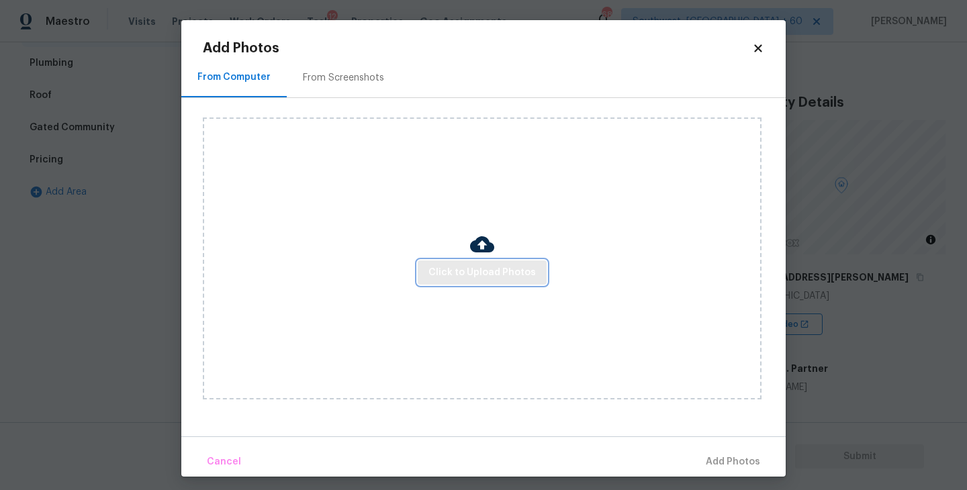
click at [486, 276] on span "Click to Upload Photos" at bounding box center [482, 273] width 107 height 17
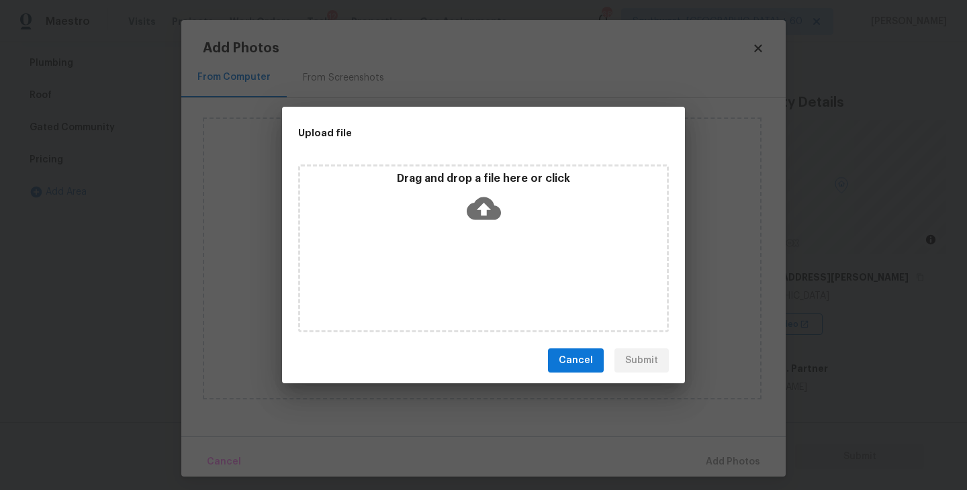
click at [486, 247] on div "Drag and drop a file here or click" at bounding box center [483, 249] width 371 height 168
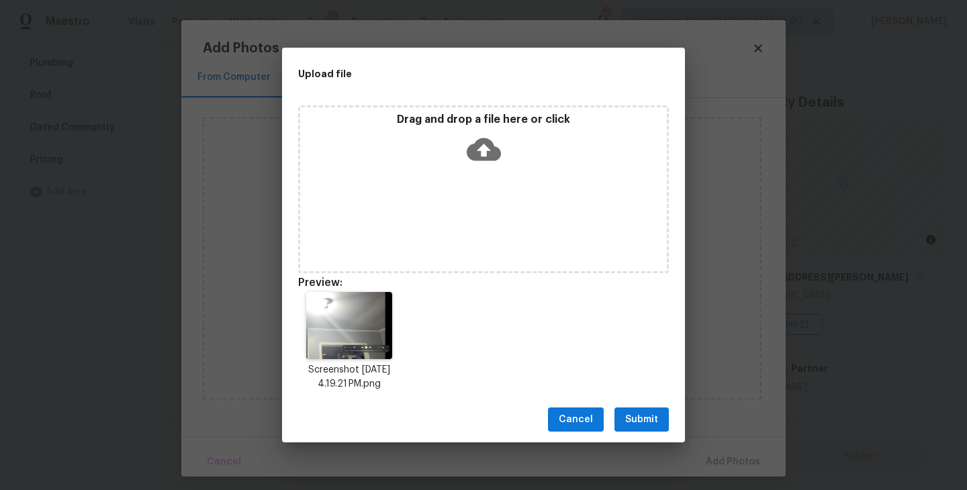
click at [635, 428] on button "Submit" at bounding box center [642, 420] width 54 height 25
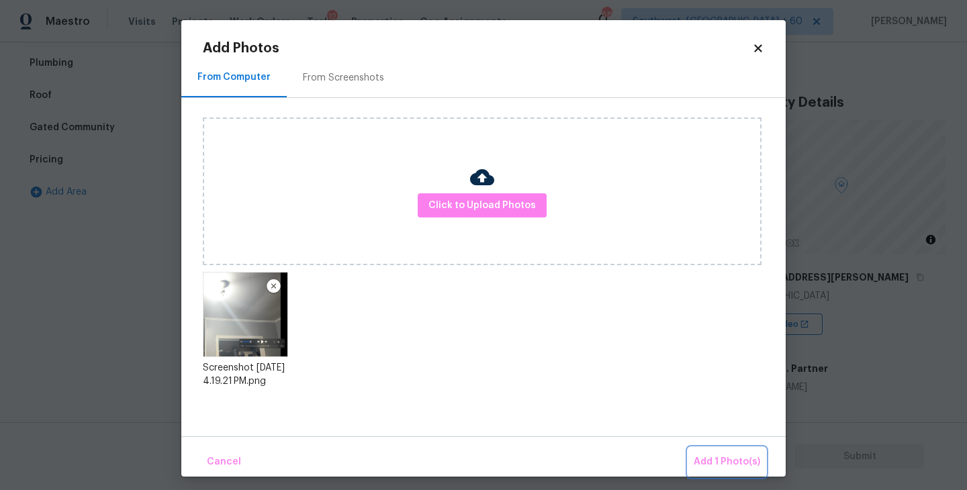
click at [706, 461] on span "Add 1 Photo(s)" at bounding box center [727, 462] width 67 height 17
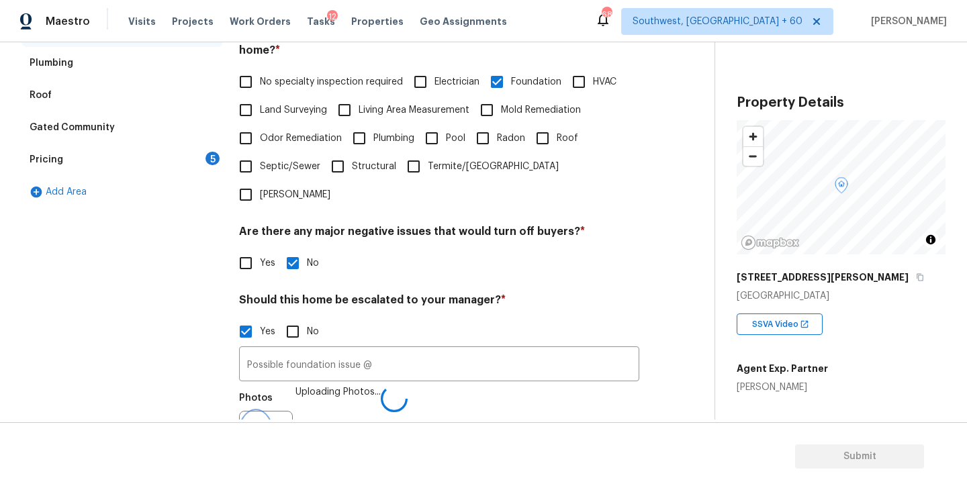
scroll to position [335, 0]
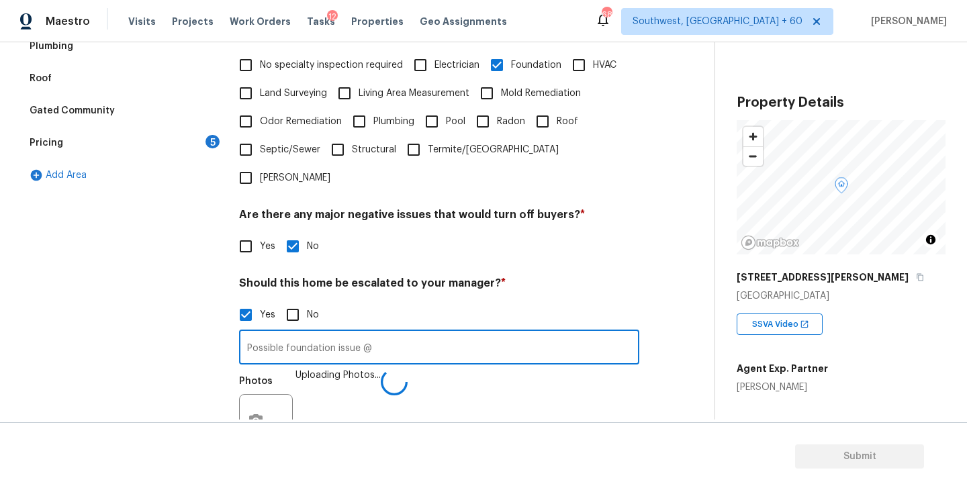
click at [508, 333] on input "Possible foundation issue @" at bounding box center [439, 349] width 400 height 32
type input "Possible foundation issue @04:44"
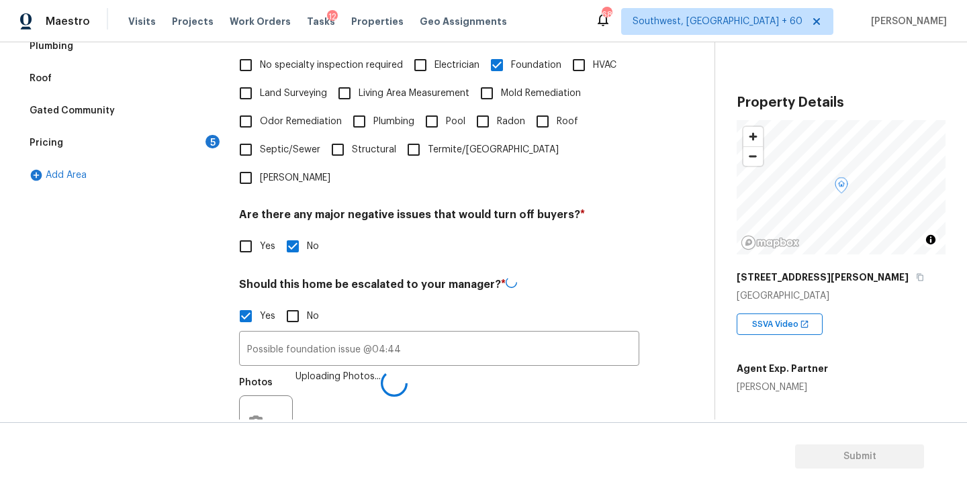
click at [592, 374] on div "Photos Uploading Photos..." at bounding box center [439, 413] width 400 height 87
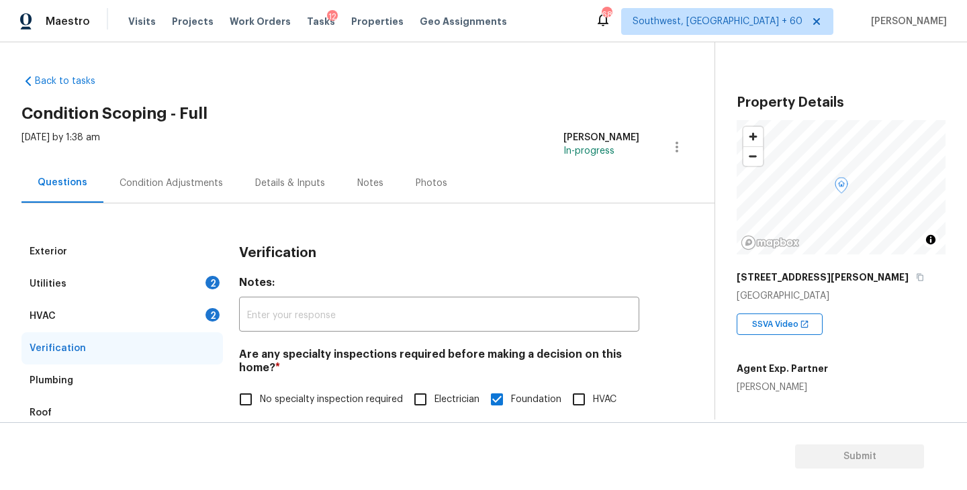
scroll to position [335, 0]
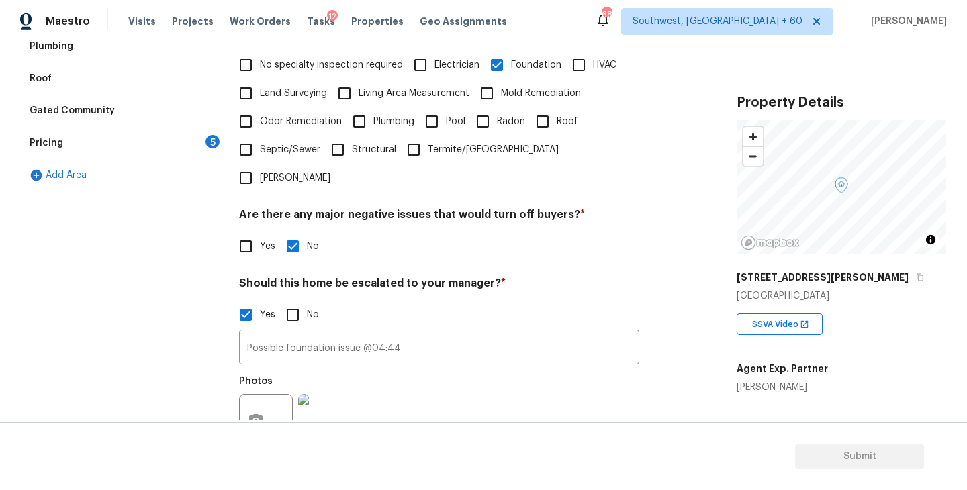
click at [590, 232] on div "Yes No" at bounding box center [439, 246] width 400 height 28
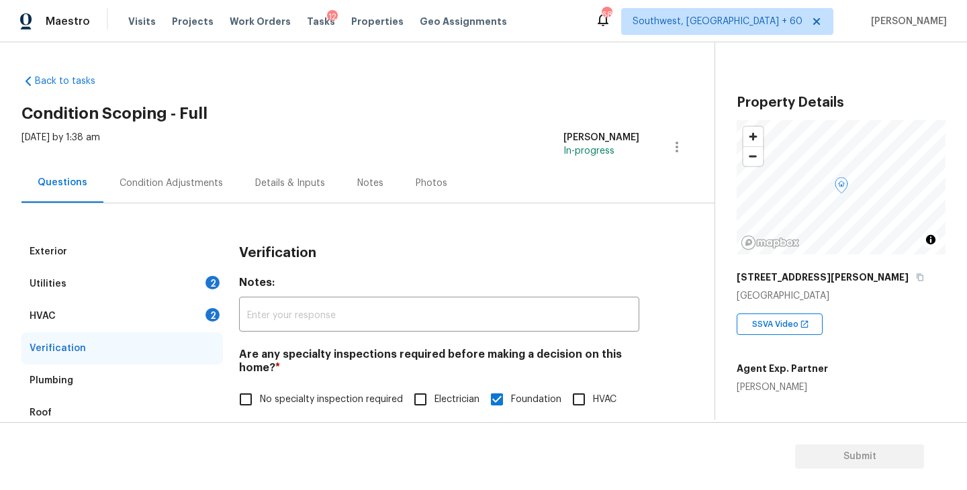
click at [176, 167] on div "Condition Adjustments" at bounding box center [171, 183] width 136 height 40
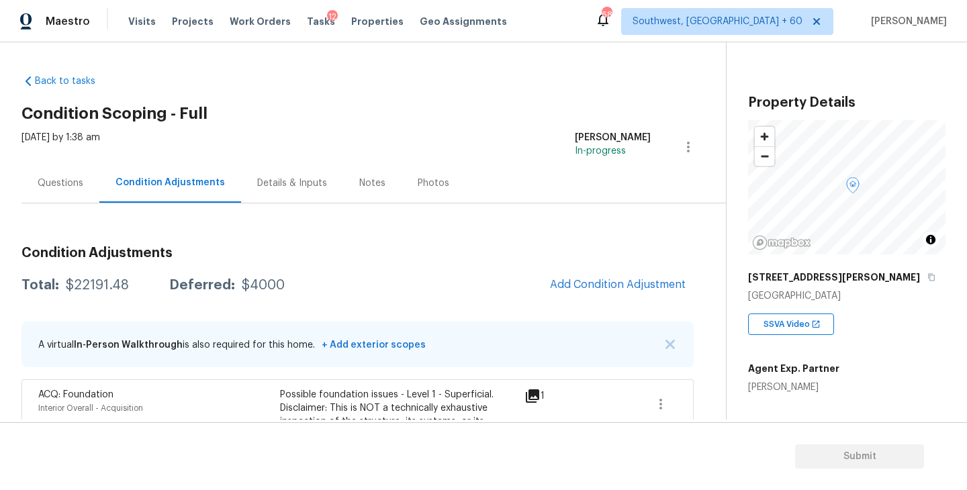
click at [579, 276] on button "Add Condition Adjustment" at bounding box center [618, 285] width 152 height 28
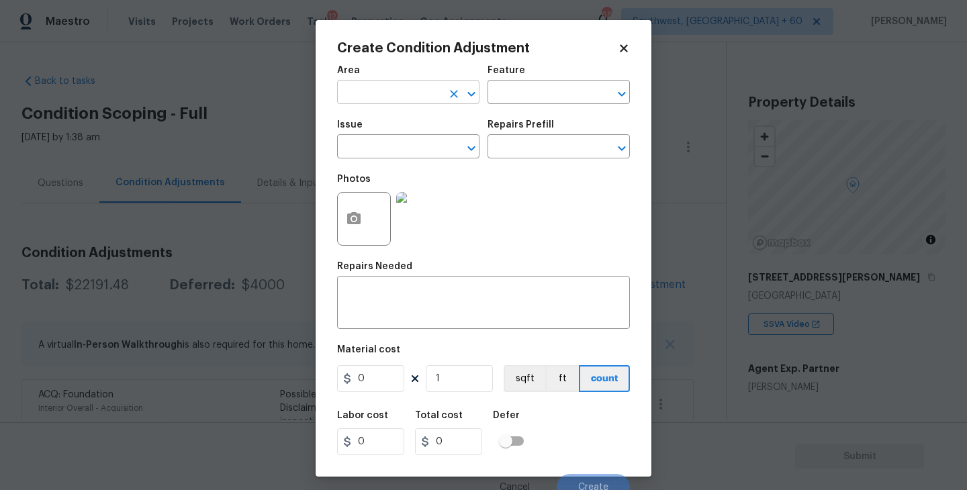
click at [427, 93] on input "text" at bounding box center [389, 93] width 105 height 21
type input "o"
click at [425, 144] on li "Interior Overall" at bounding box center [408, 146] width 142 height 22
type input "Interior Overall"
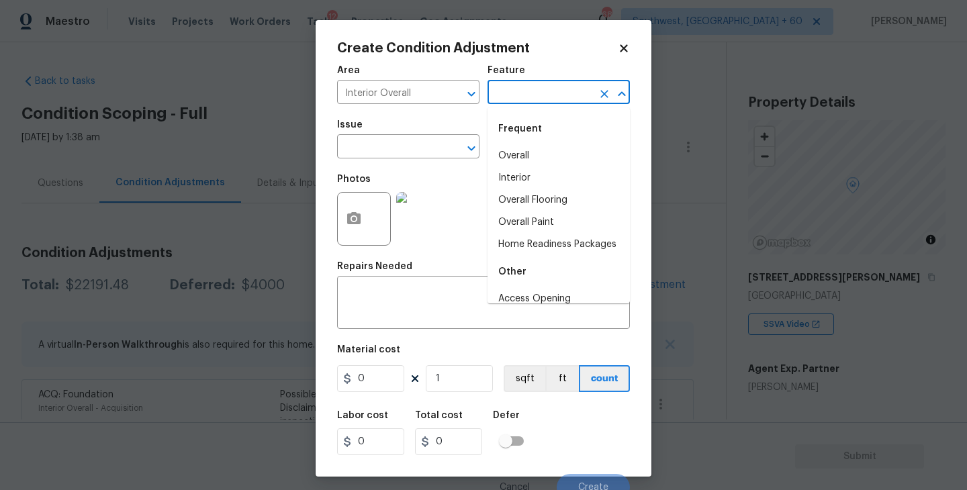
click at [515, 93] on input "text" at bounding box center [540, 93] width 105 height 21
click at [542, 161] on li "Overall" at bounding box center [559, 156] width 142 height 22
type input "Overall"
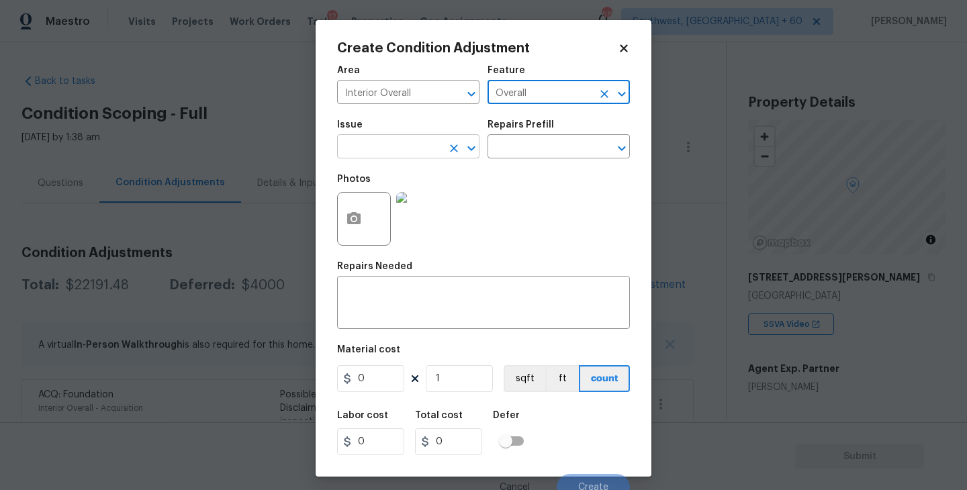
click at [408, 148] on input "text" at bounding box center [389, 148] width 105 height 21
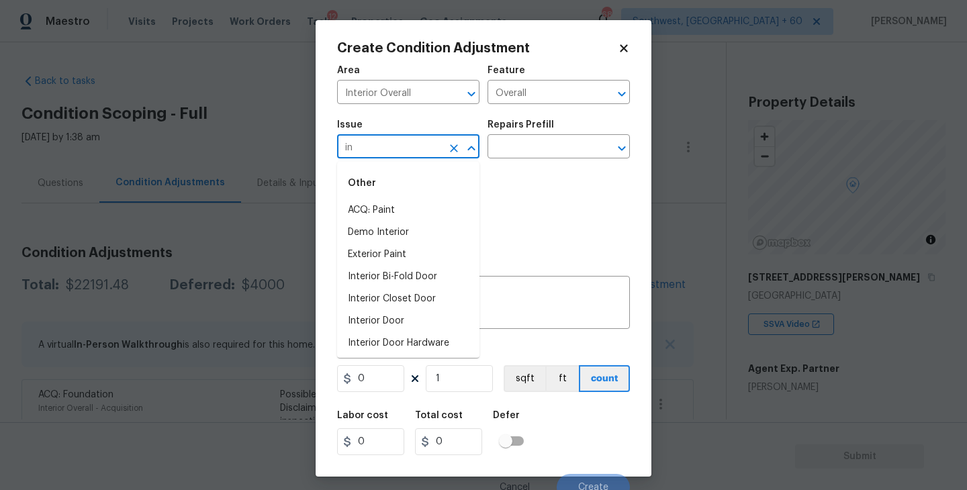
type input "i"
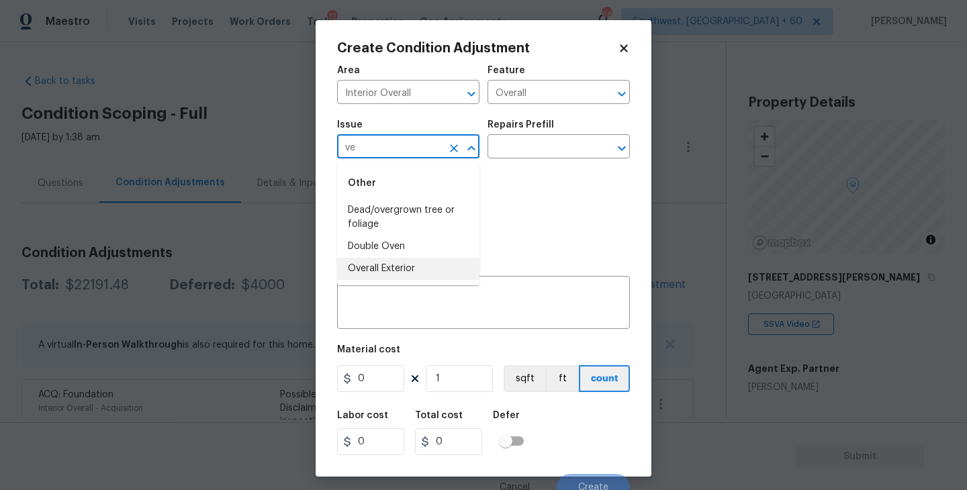
type input "v"
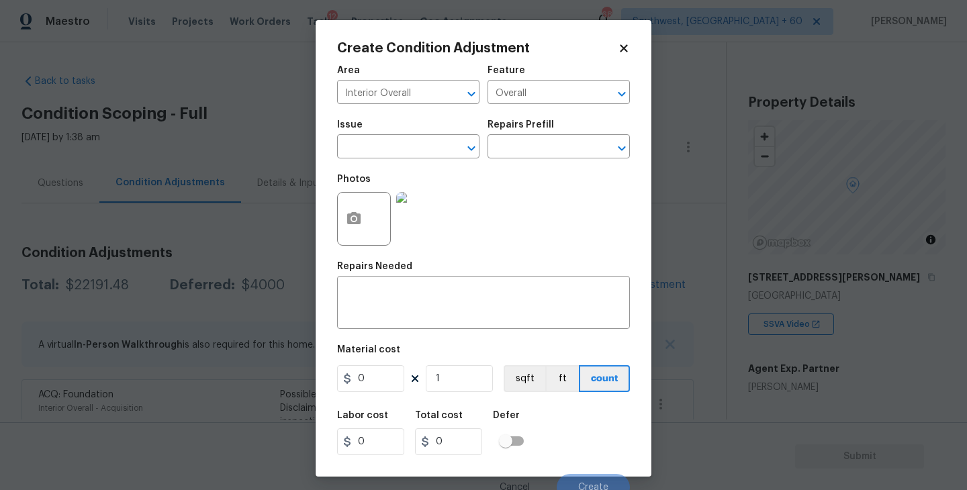
click at [564, 229] on div "Photos" at bounding box center [483, 210] width 293 height 87
click at [430, 273] on div "Repairs Needed" at bounding box center [483, 270] width 293 height 17
click at [412, 292] on textarea at bounding box center [483, 304] width 277 height 28
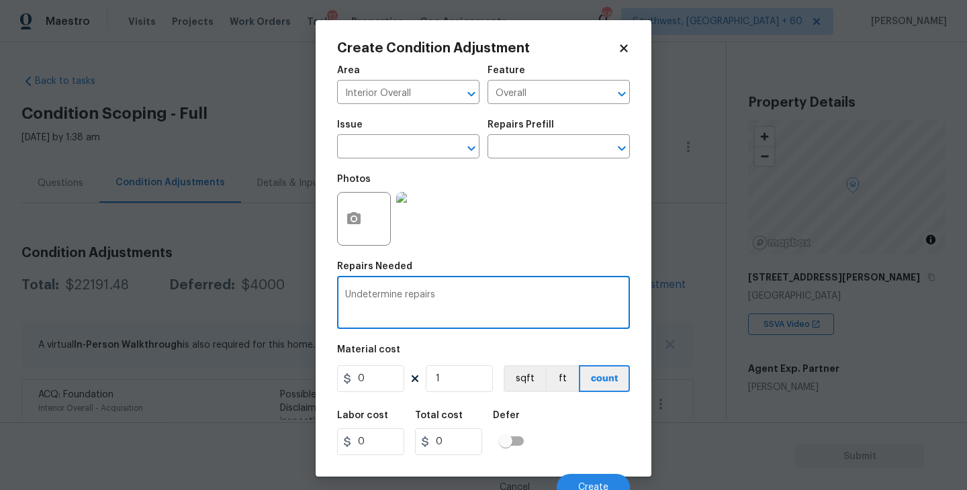
click at [368, 302] on textarea "Undetermine repairs" at bounding box center [483, 304] width 277 height 28
type textarea "Undetermined repairs"
click at [349, 217] on icon "button" at bounding box center [353, 218] width 13 height 12
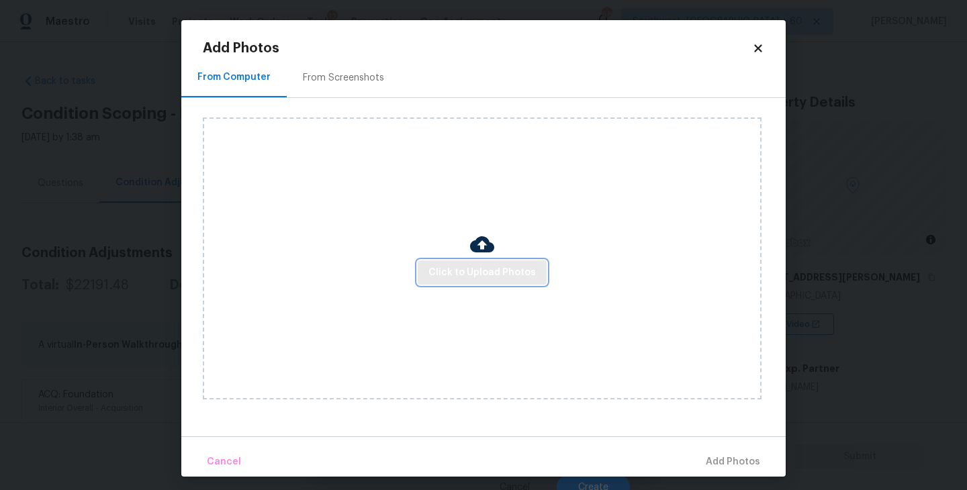
click at [484, 273] on span "Click to Upload Photos" at bounding box center [482, 273] width 107 height 17
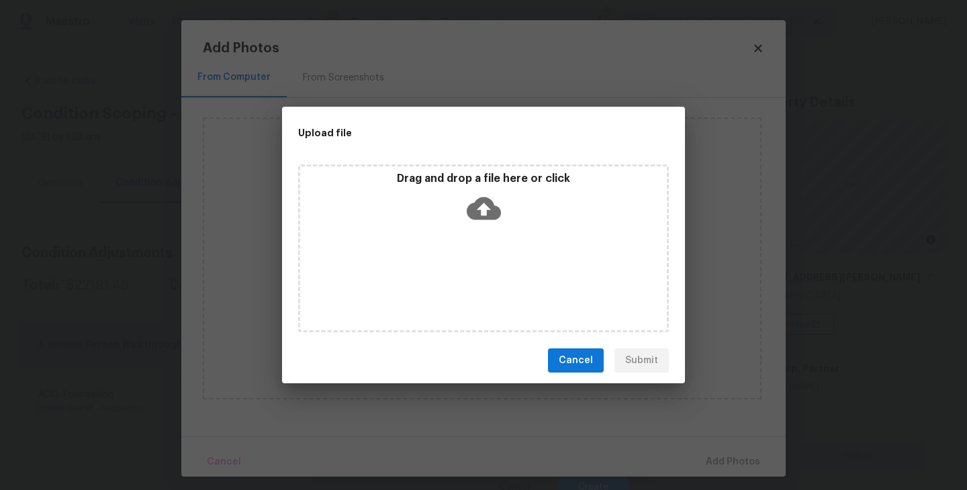
click at [498, 234] on div "Drag and drop a file here or click" at bounding box center [483, 249] width 371 height 168
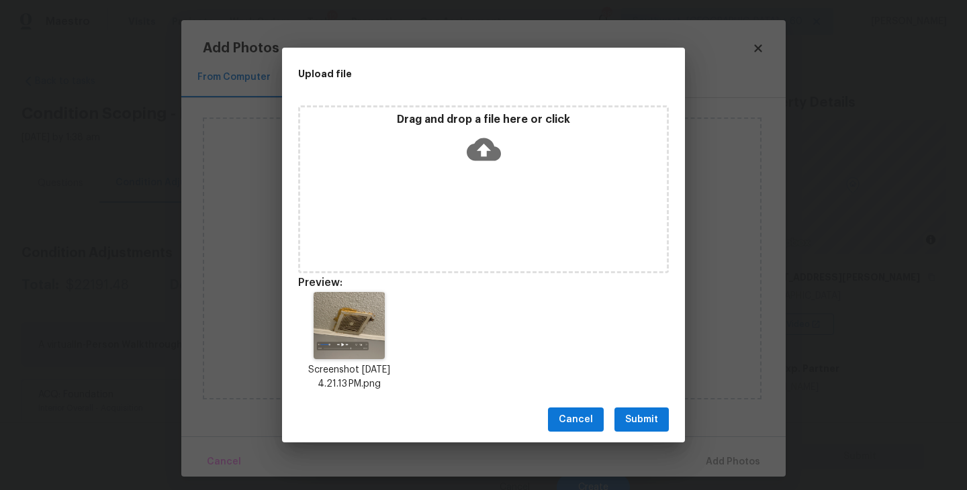
click at [642, 421] on span "Submit" at bounding box center [641, 420] width 33 height 17
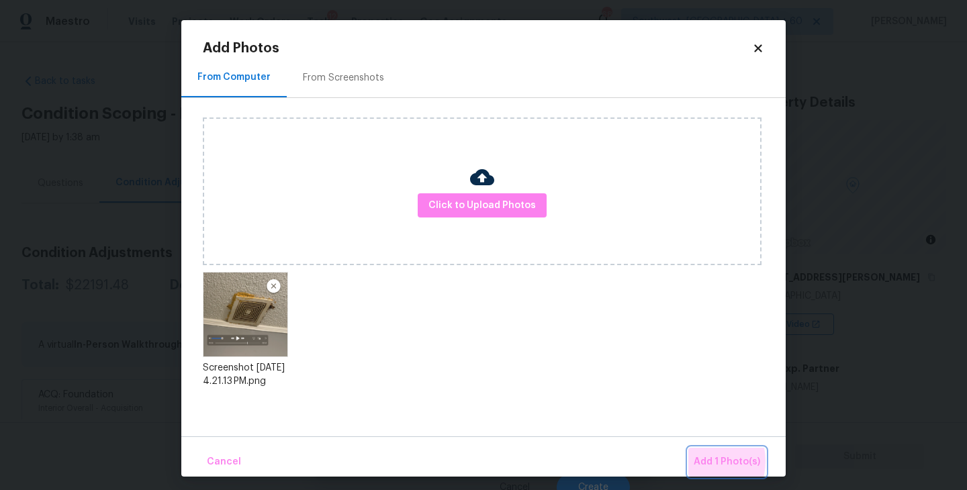
click at [699, 461] on span "Add 1 Photo(s)" at bounding box center [727, 462] width 67 height 17
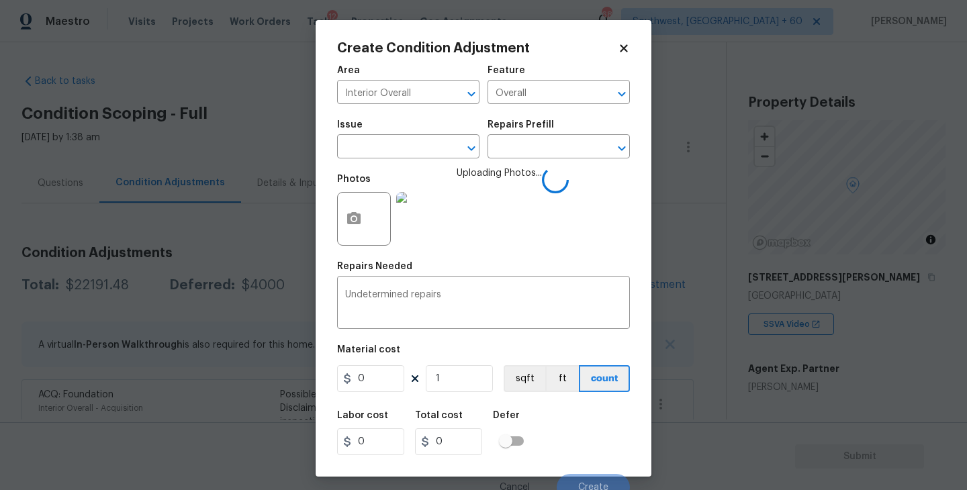
click at [566, 416] on div "Labor cost 0 Total cost 0 Defer" at bounding box center [483, 433] width 293 height 60
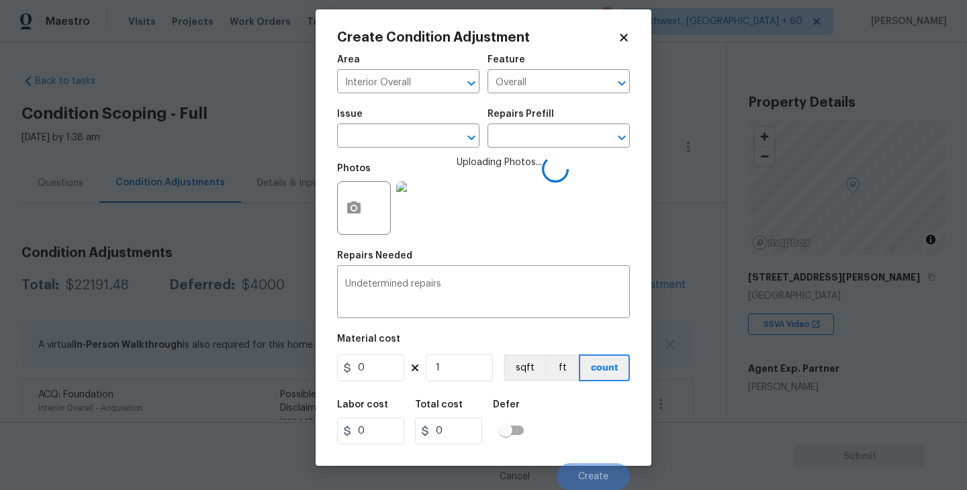
click at [578, 424] on div "Labor cost 0 Total cost 0 Defer" at bounding box center [483, 422] width 293 height 60
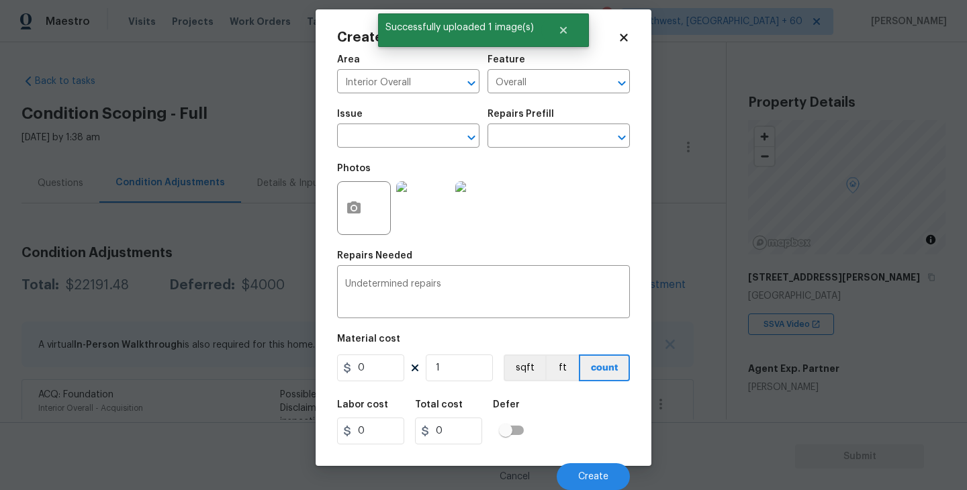
click at [578, 424] on div "Labor cost 0 Total cost 0 Defer" at bounding box center [483, 422] width 293 height 60
click at [592, 467] on button "Create" at bounding box center [593, 476] width 73 height 27
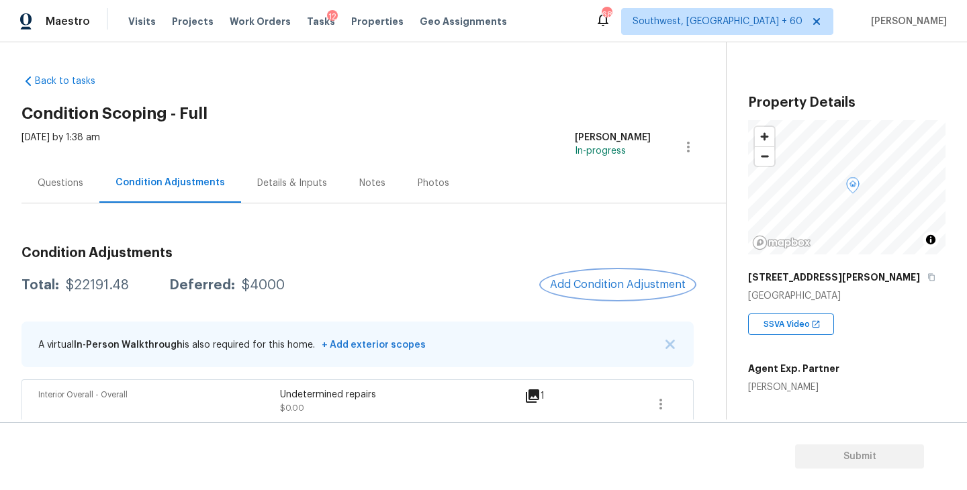
scroll to position [146, 0]
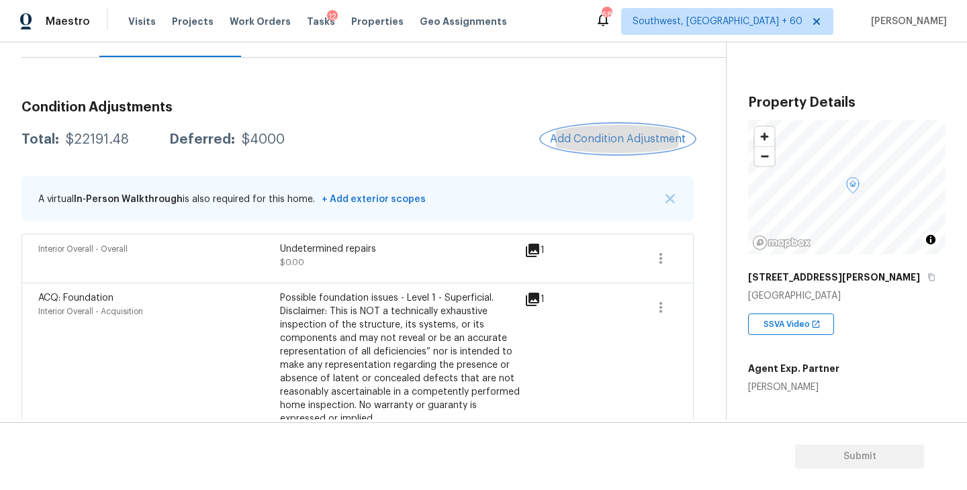
click at [629, 138] on span "Add Condition Adjustment" at bounding box center [618, 139] width 136 height 12
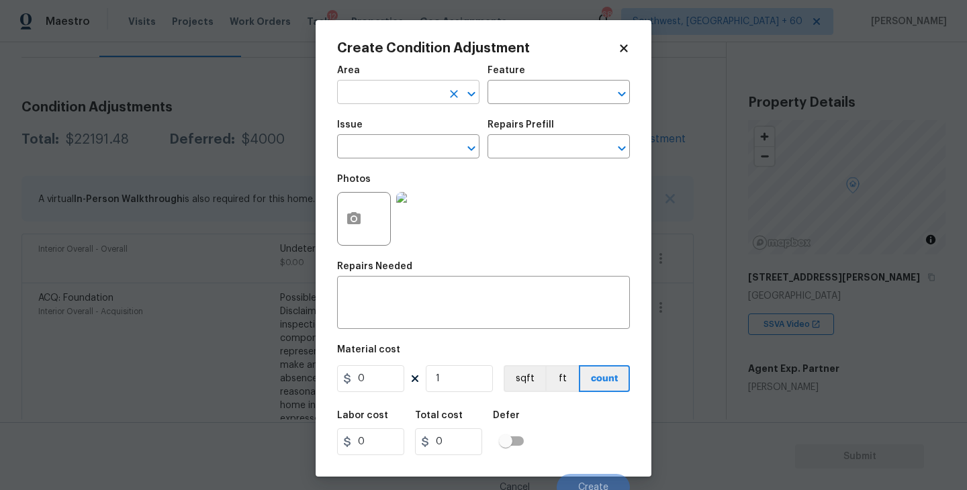
click at [416, 98] on input "text" at bounding box center [389, 93] width 105 height 21
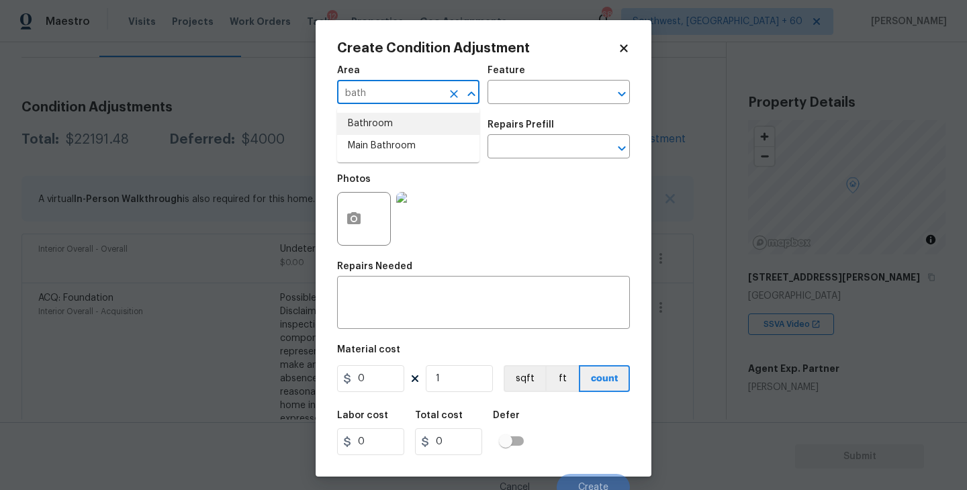
click at [412, 122] on li "Bathroom" at bounding box center [408, 124] width 142 height 22
type input "Bathroom"
click at [523, 92] on input "text" at bounding box center [540, 93] width 105 height 21
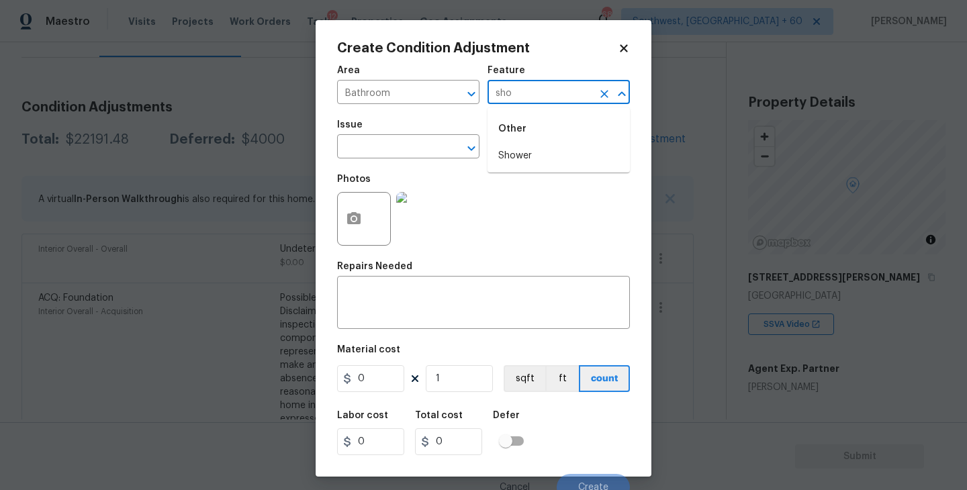
click at [519, 154] on li "Shower" at bounding box center [559, 156] width 142 height 22
type input "Shower"
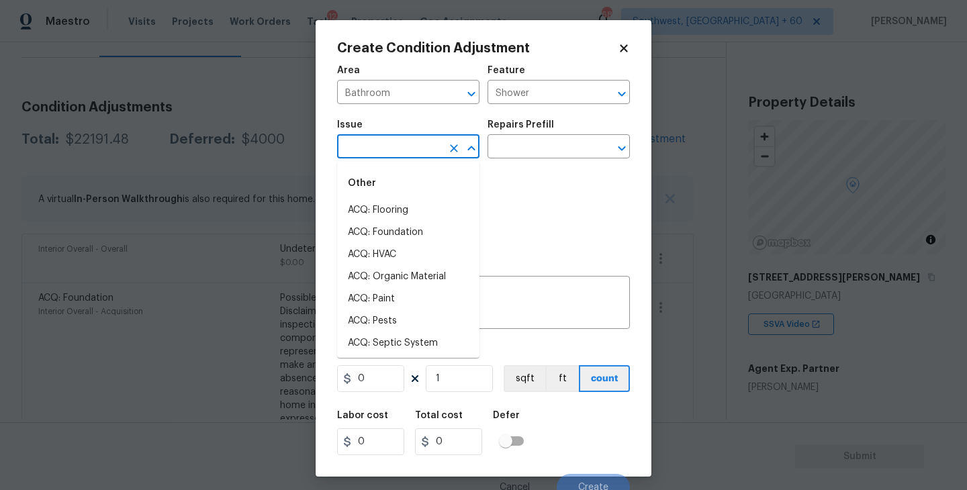
click at [372, 137] on figure "Issue ​" at bounding box center [408, 139] width 142 height 38
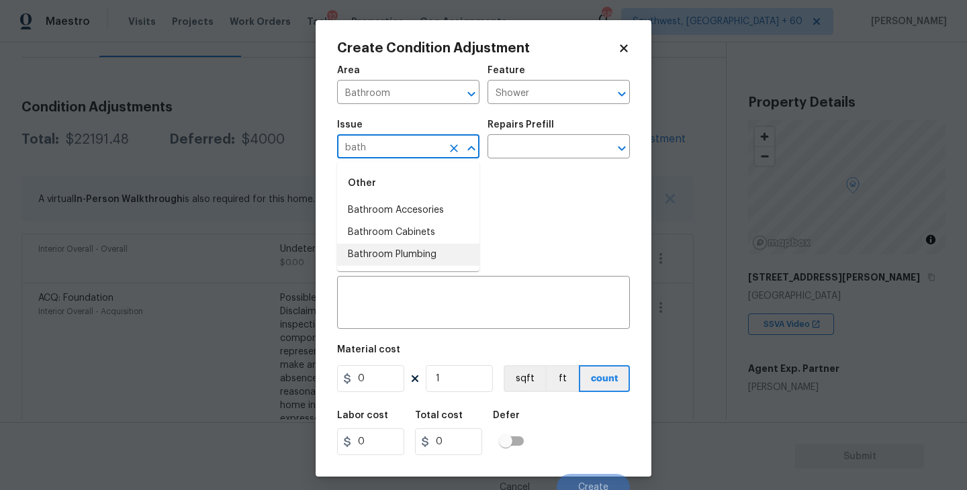
click at [400, 251] on li "Bathroom Plumbing" at bounding box center [408, 255] width 142 height 22
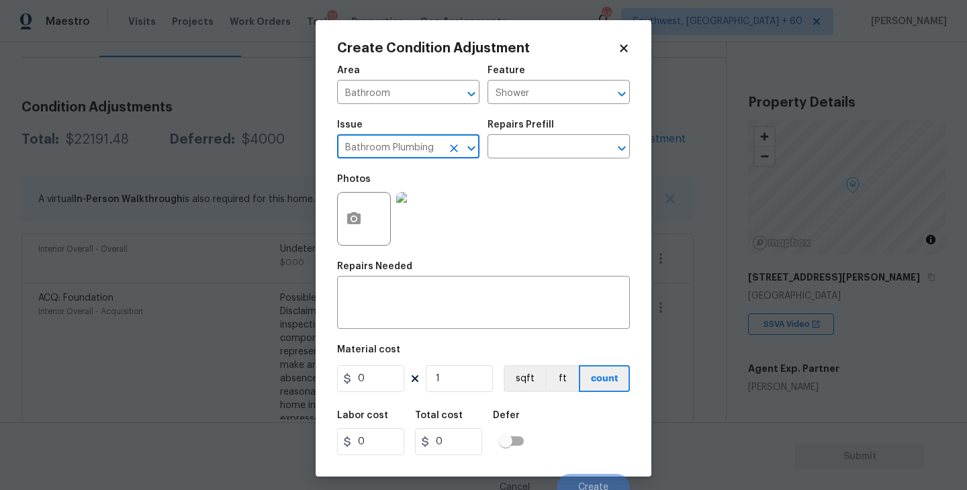
type input "Bathroom Plumbing"
click at [518, 170] on div "Photos" at bounding box center [483, 210] width 293 height 87
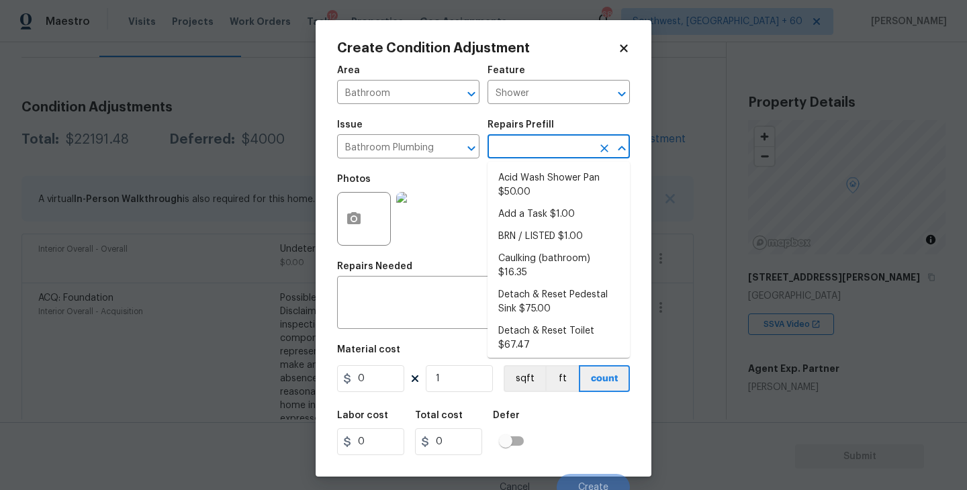
click at [540, 150] on input "text" at bounding box center [540, 148] width 105 height 21
click at [542, 176] on li "Acid Wash Shower Pan $50.00" at bounding box center [559, 185] width 142 height 36
type input "Plumbing"
type textarea "Prep and acid wash/deep clean the shower pan."
type input "50"
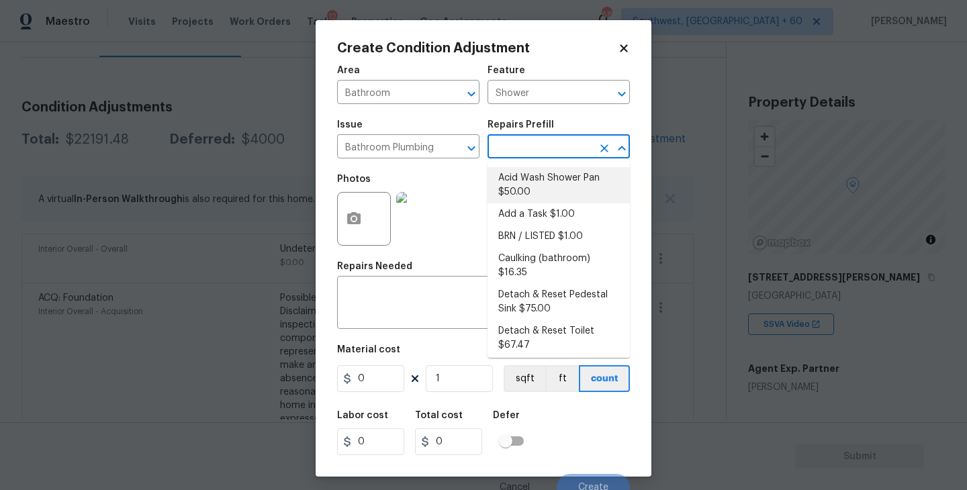
type input "50"
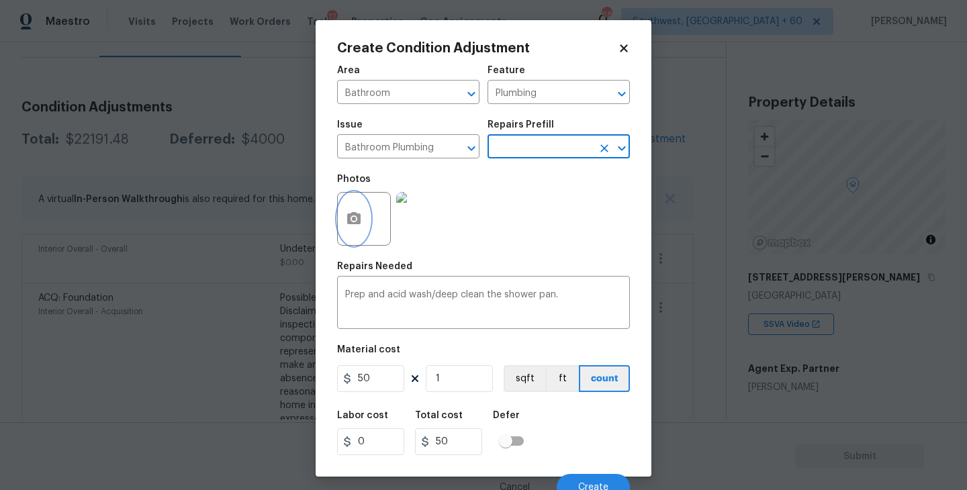
click at [360, 226] on icon "button" at bounding box center [354, 219] width 16 height 16
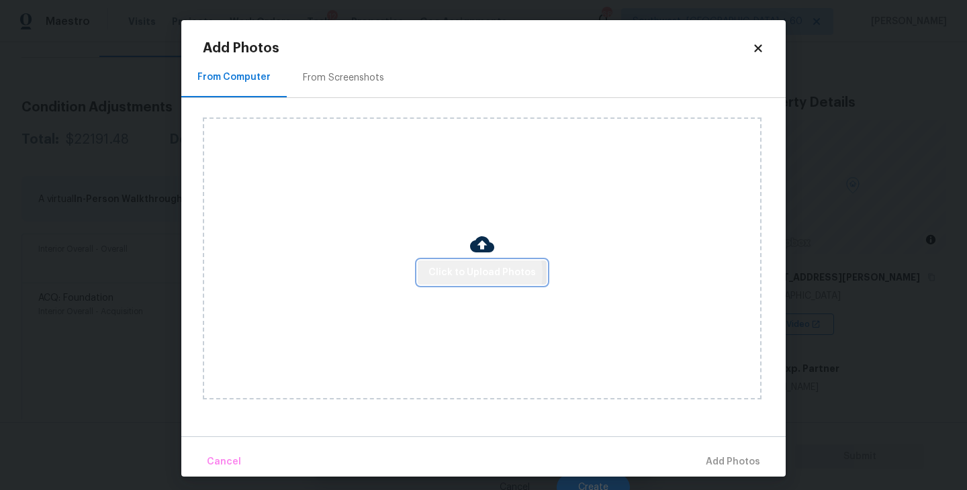
click at [476, 274] on span "Click to Upload Photos" at bounding box center [482, 273] width 107 height 17
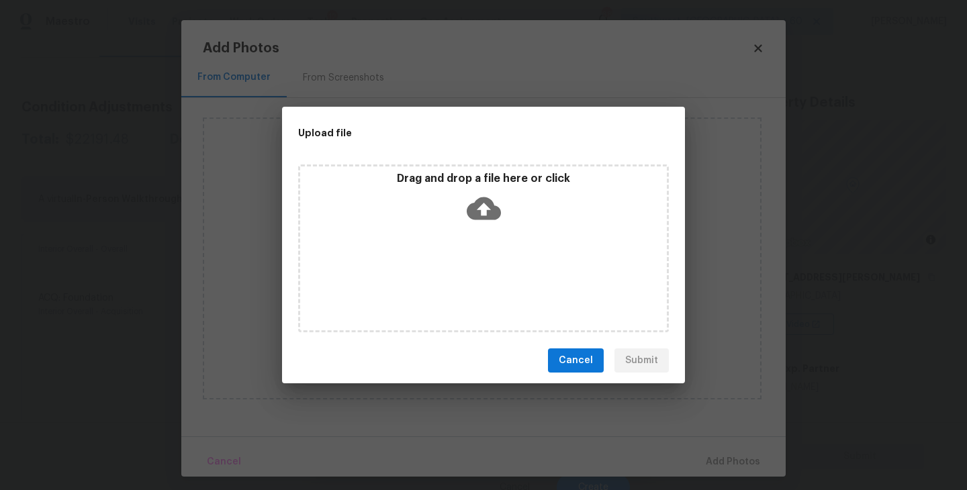
click at [478, 268] on div "Drag and drop a file here or click" at bounding box center [483, 249] width 371 height 168
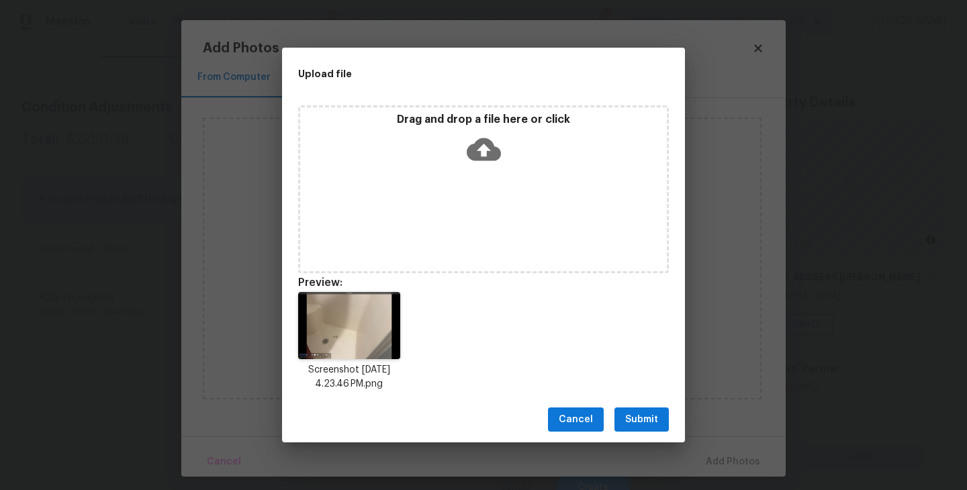
click at [631, 420] on span "Submit" at bounding box center [641, 420] width 33 height 17
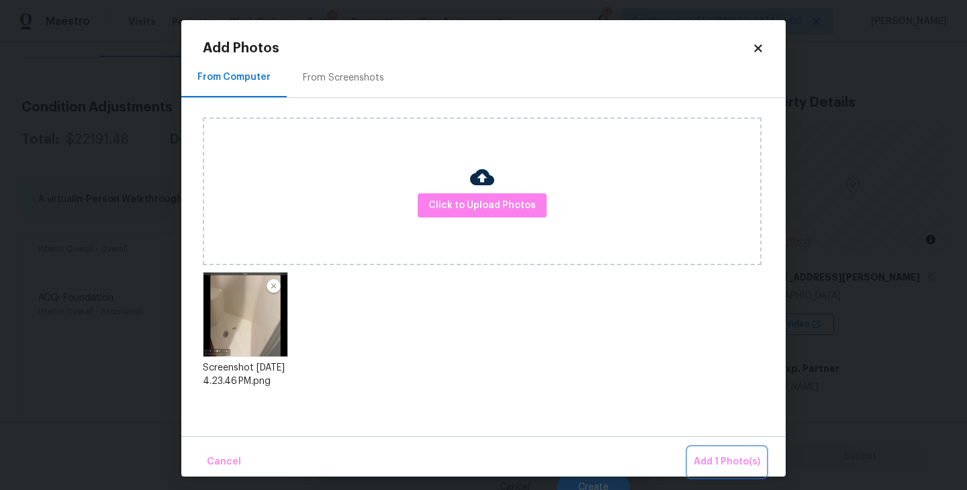
click at [721, 466] on span "Add 1 Photo(s)" at bounding box center [727, 462] width 67 height 17
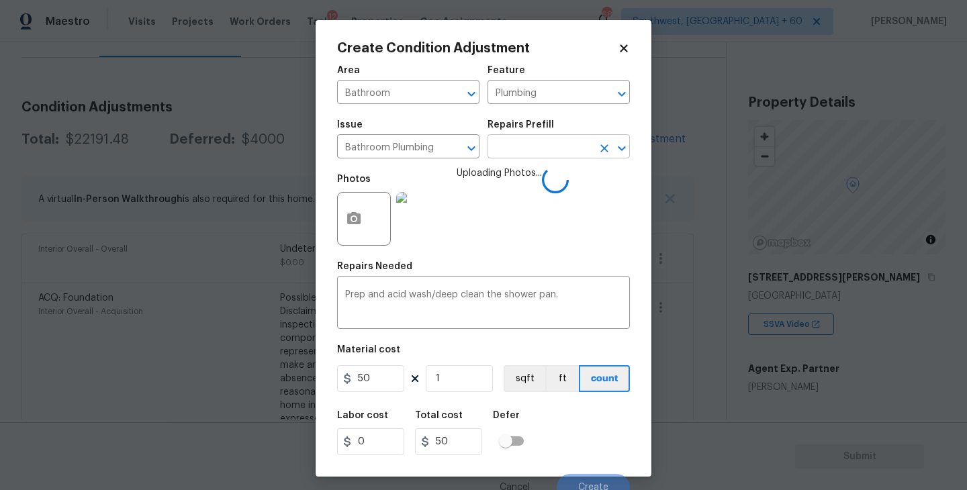
click at [534, 150] on input "text" at bounding box center [540, 148] width 105 height 21
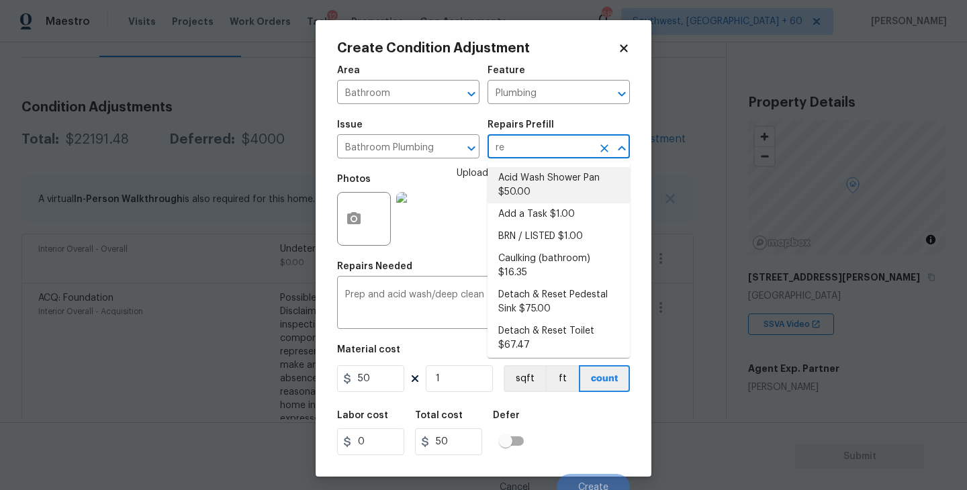
type input "ref"
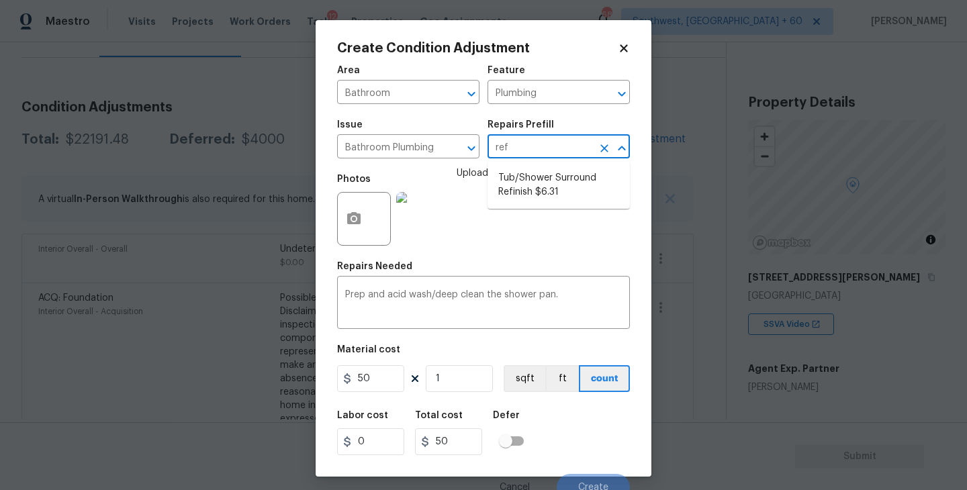
click at [534, 183] on li "Tub/Shower Surround Refinish $6.31" at bounding box center [559, 185] width 142 height 36
type textarea "Prep, mask, clean and refinish the tub/shower tile surround both all sides ensu…"
type input "6.31"
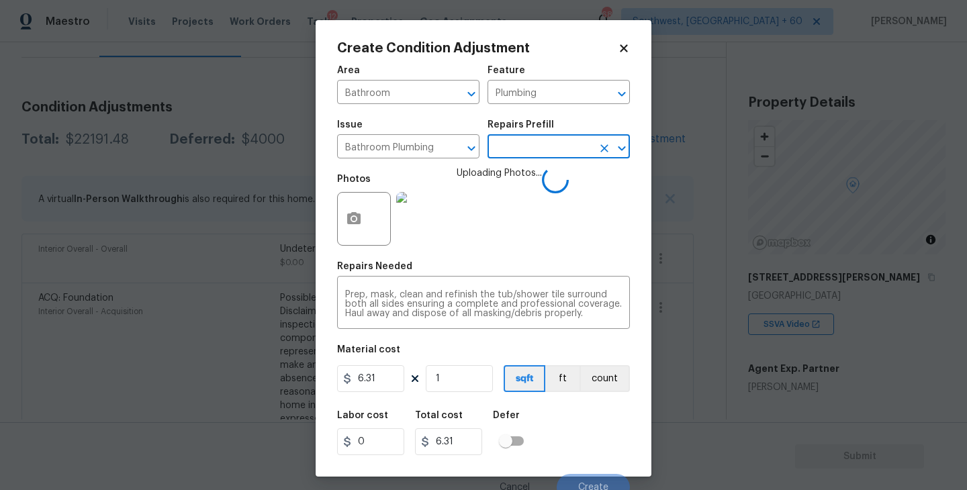
click at [440, 395] on figure "Material cost 6.31 1 sqft ft count" at bounding box center [483, 370] width 293 height 50
click at [460, 376] on input "1" at bounding box center [459, 378] width 67 height 27
type input "0"
type input "5"
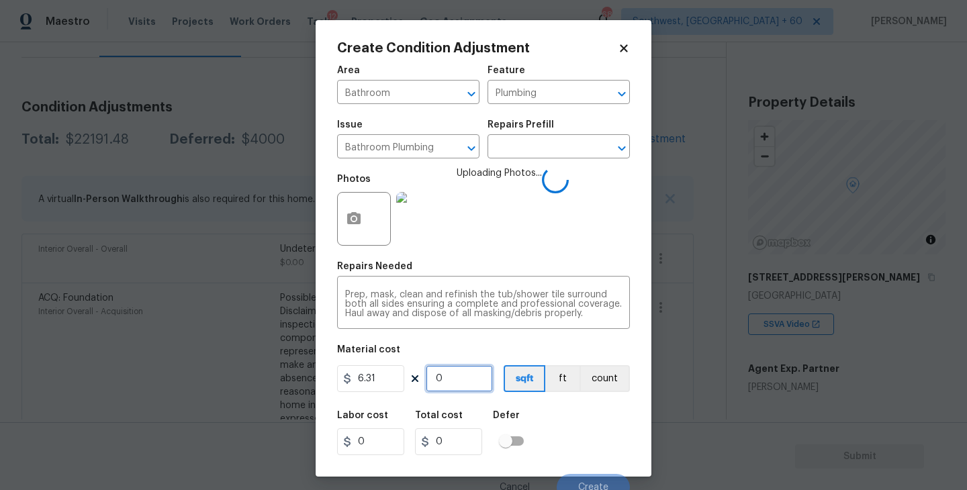
type input "31.55"
type input "50"
type input "315.5"
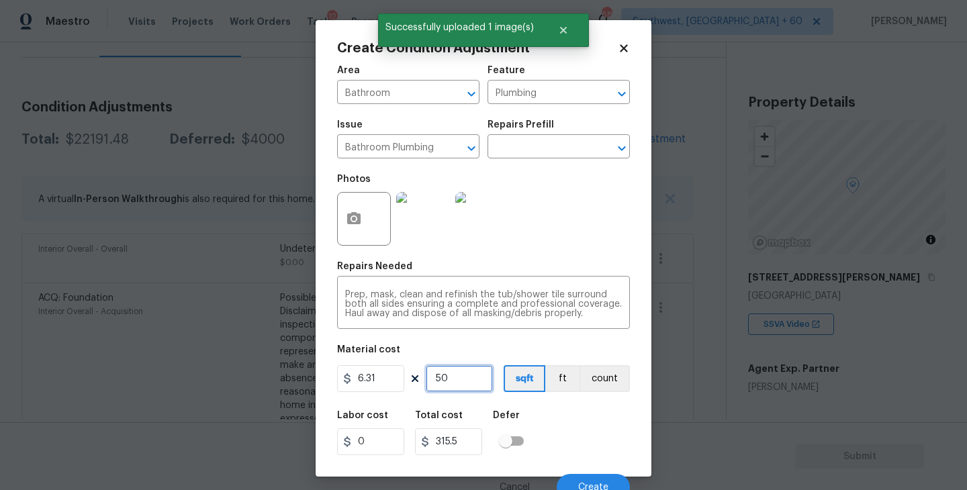
type input "50"
click at [574, 447] on div "Labor cost 0 Total cost 315.5 Defer" at bounding box center [483, 433] width 293 height 60
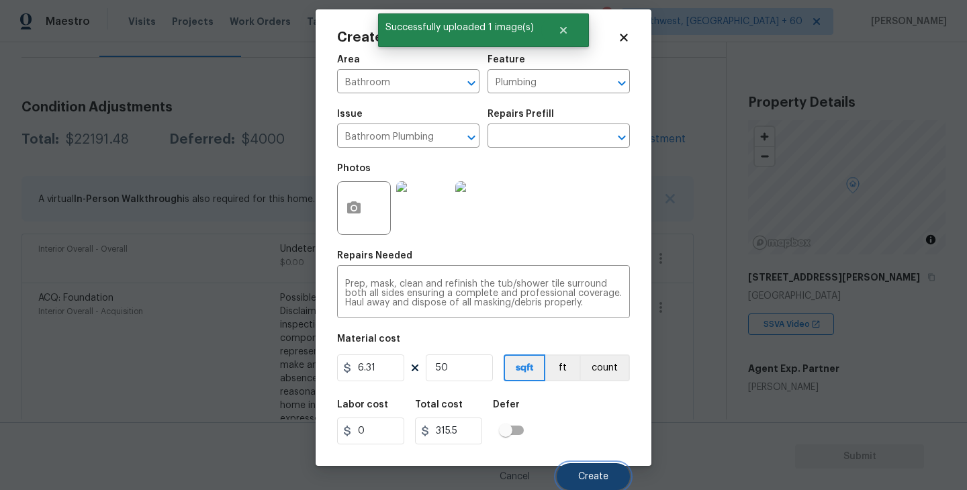
click at [582, 475] on span "Create" at bounding box center [593, 477] width 30 height 10
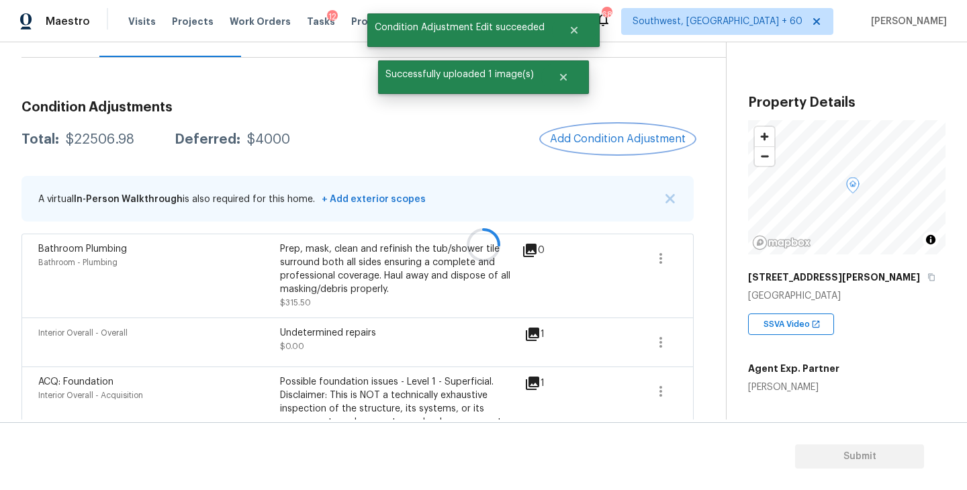
scroll to position [0, 0]
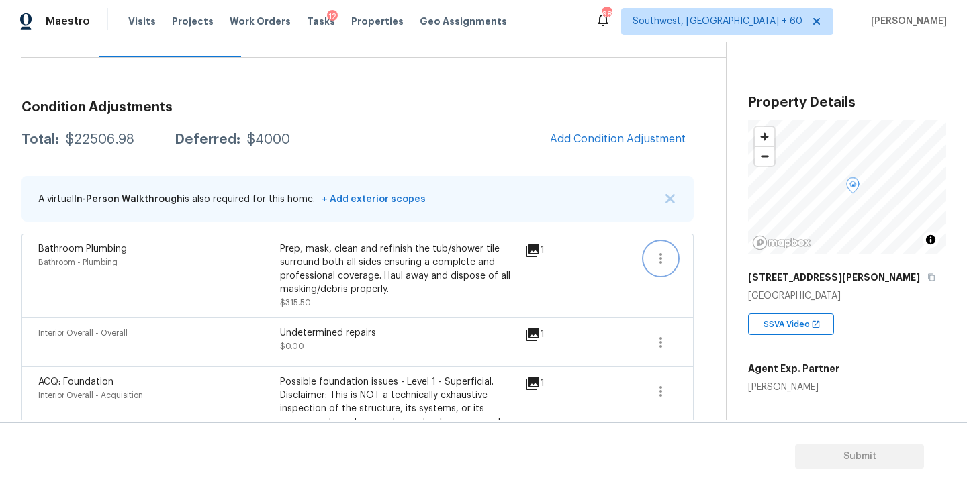
click at [655, 263] on icon "button" at bounding box center [661, 259] width 16 height 16
click at [708, 264] on link "Edit" at bounding box center [737, 256] width 114 height 20
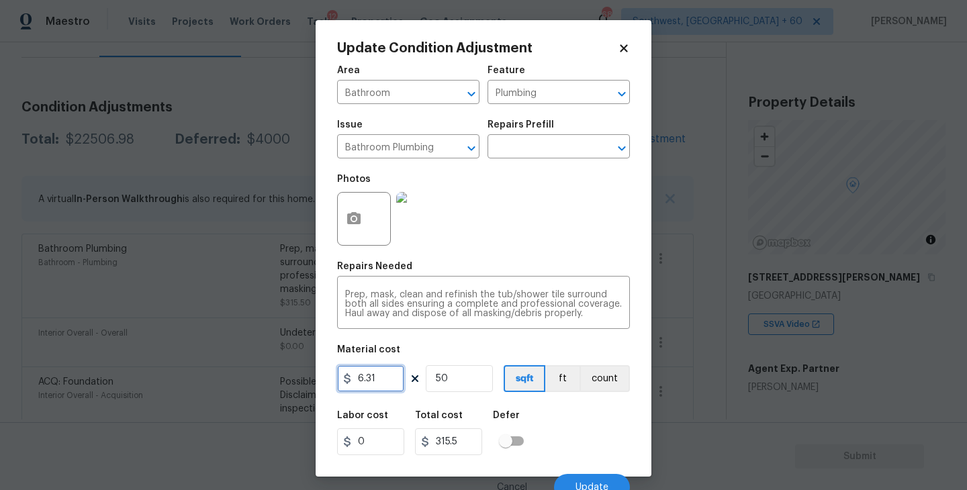
drag, startPoint x: 386, startPoint y: 380, endPoint x: 236, endPoint y: 388, distance: 149.3
click at [236, 388] on div "Update Condition Adjustment Area Bathroom ​ Feature Plumbing ​ Issue Bathroom P…" at bounding box center [483, 245] width 967 height 490
type input "315"
type input "15750"
drag, startPoint x: 477, startPoint y: 382, endPoint x: 335, endPoint y: 394, distance: 142.3
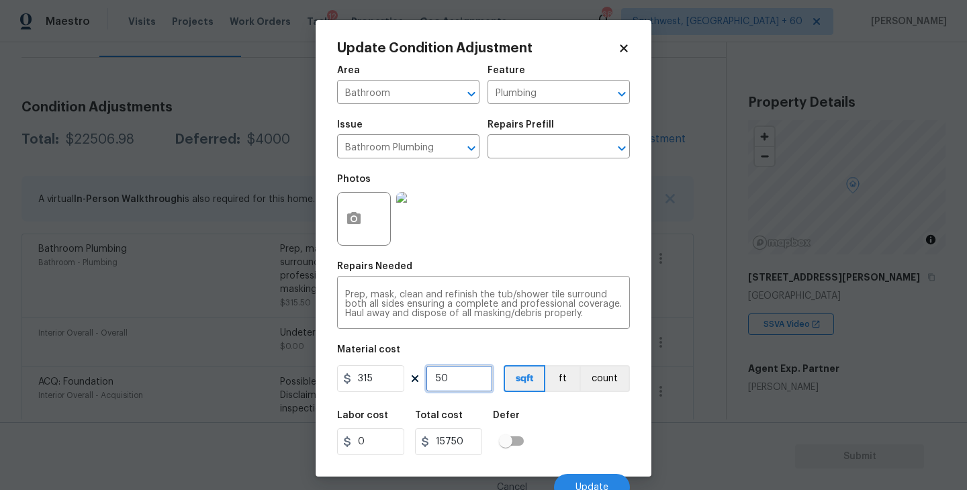
click at [335, 394] on div "Update Condition Adjustment Area Bathroom ​ Feature Plumbing ​ Issue Bathroom P…" at bounding box center [484, 248] width 336 height 457
type input "5"
type input "1575"
type input "0"
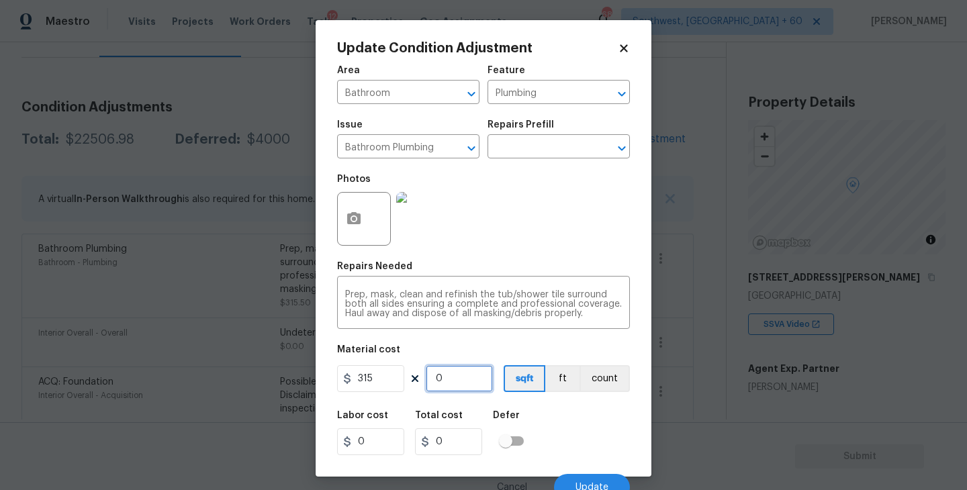
type input "2"
type input "630"
type input "2"
click at [369, 230] on div at bounding box center [364, 219] width 54 height 54
click at [353, 225] on icon "button" at bounding box center [354, 219] width 16 height 16
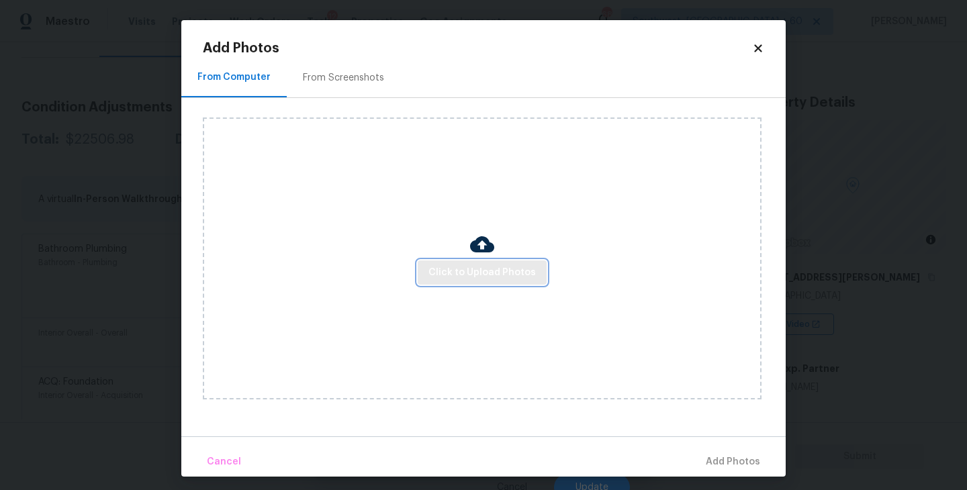
drag, startPoint x: 353, startPoint y: 225, endPoint x: 449, endPoint y: 266, distance: 104.4
click at [449, 266] on span "Click to Upload Photos" at bounding box center [482, 273] width 107 height 17
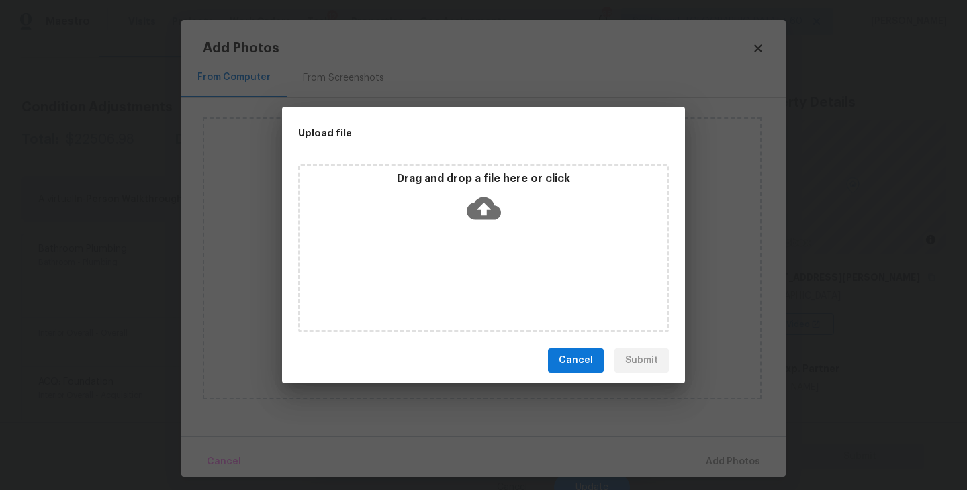
click at [479, 232] on div "Drag and drop a file here or click" at bounding box center [483, 249] width 371 height 168
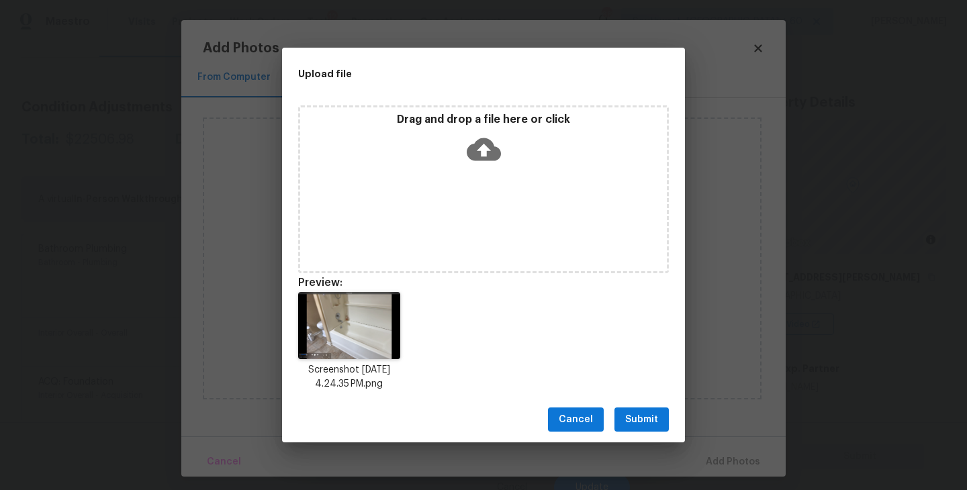
click at [635, 437] on div "Cancel Submit" at bounding box center [483, 420] width 403 height 46
click at [647, 421] on span "Submit" at bounding box center [641, 420] width 33 height 17
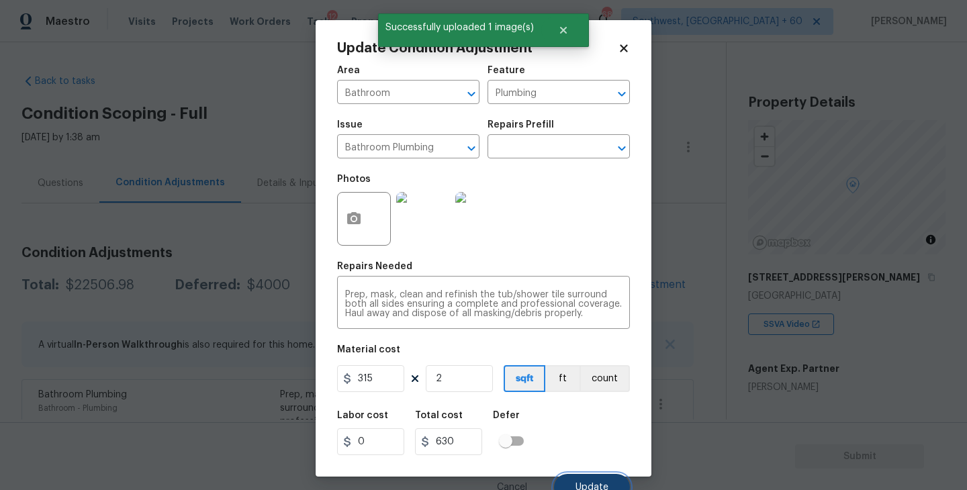
scroll to position [146, 0]
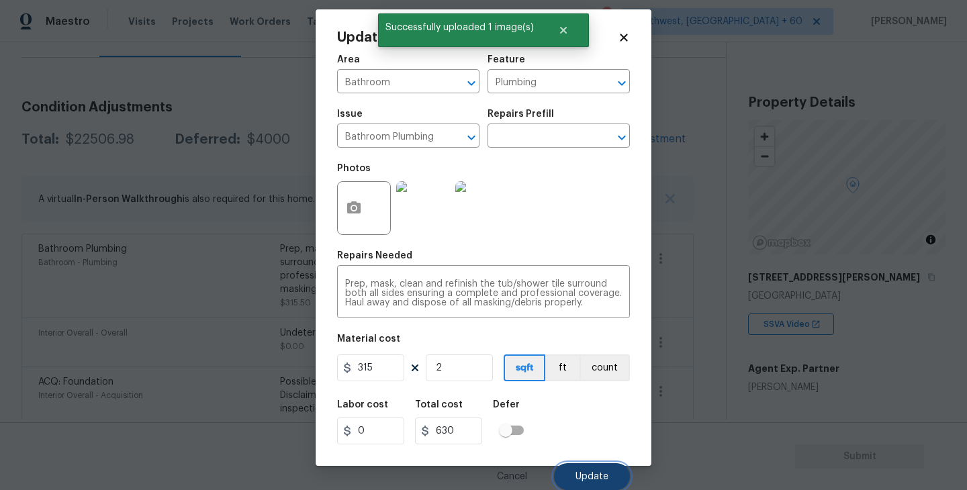
click at [594, 475] on span "Update" at bounding box center [592, 477] width 33 height 10
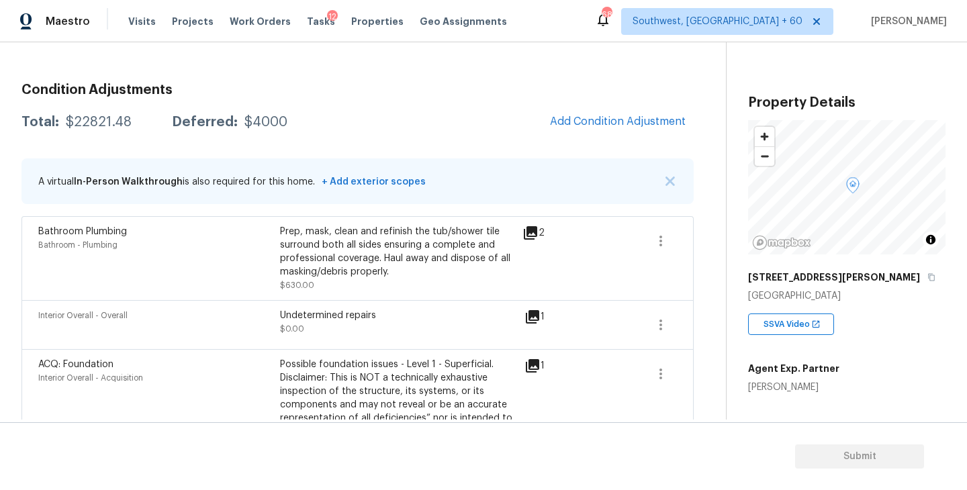
scroll to position [149, 0]
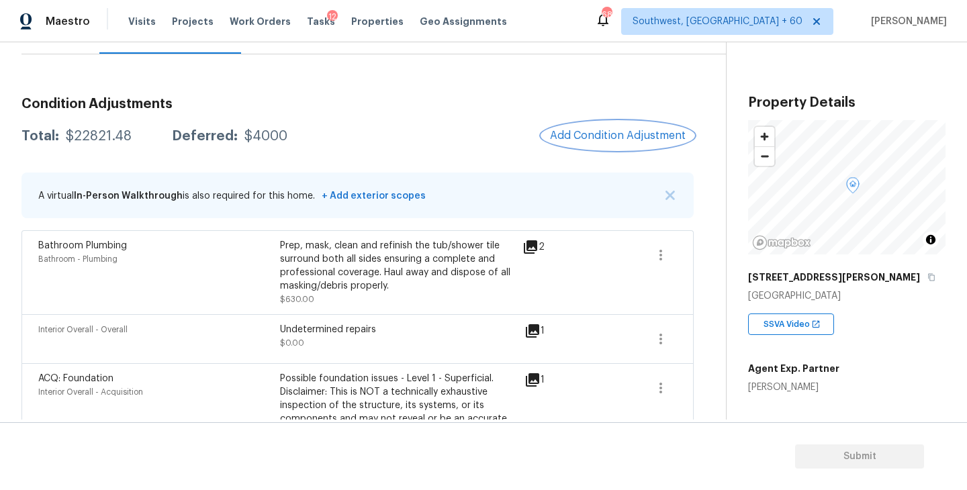
click at [579, 125] on button "Add Condition Adjustment" at bounding box center [618, 136] width 152 height 28
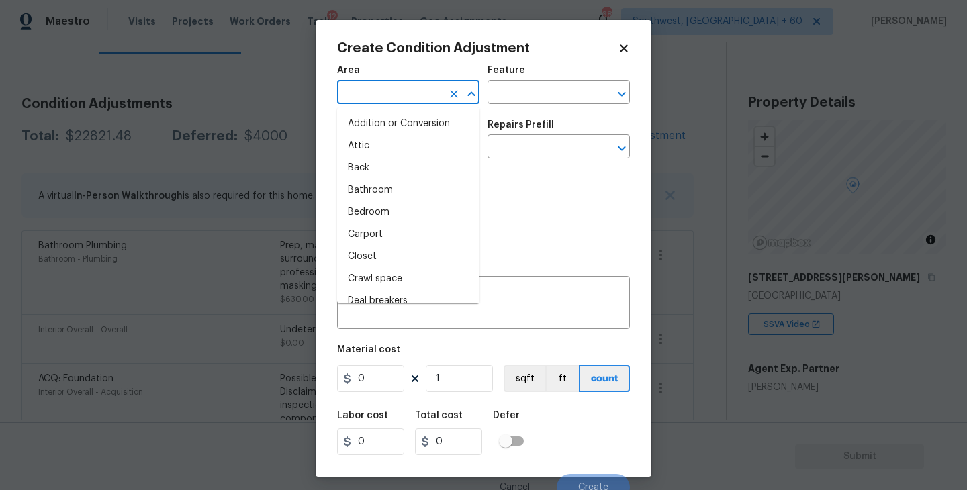
click at [397, 103] on input "text" at bounding box center [389, 93] width 105 height 21
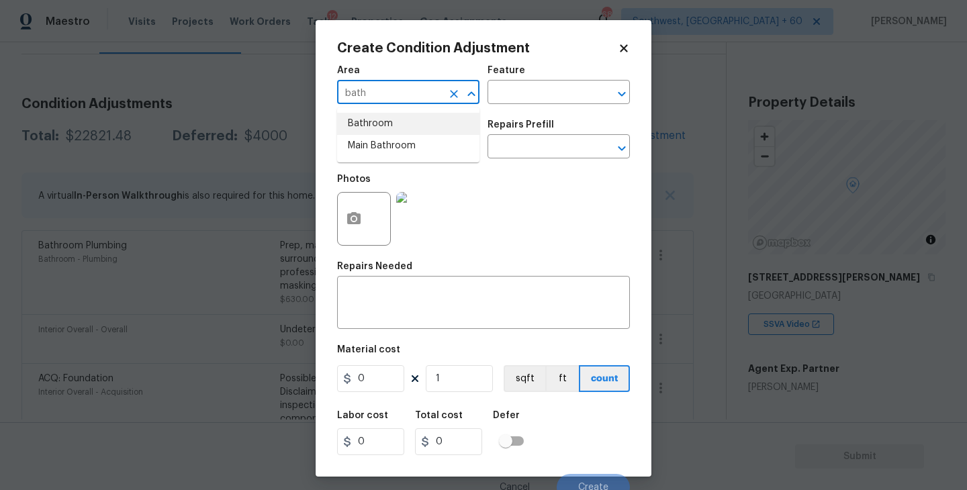
click at [406, 130] on li "Bathroom" at bounding box center [408, 124] width 142 height 22
type input "Bathroom"
click at [554, 102] on input "text" at bounding box center [540, 93] width 105 height 21
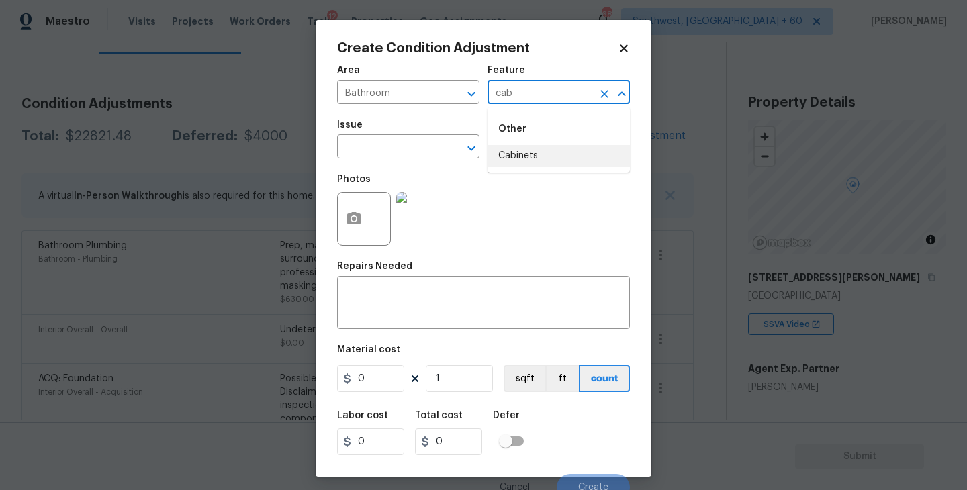
click at [533, 160] on li "Cabinets" at bounding box center [559, 156] width 142 height 22
type input "Cabinets"
click at [407, 153] on input "text" at bounding box center [389, 148] width 105 height 21
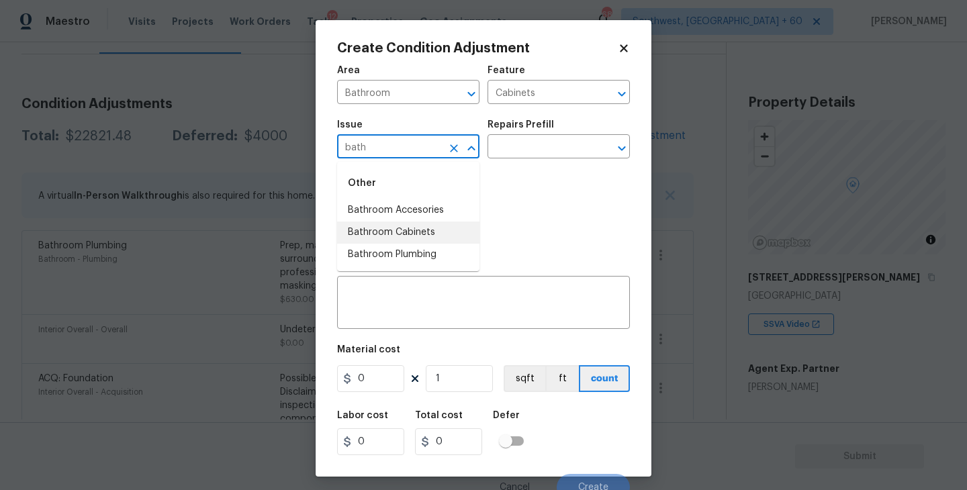
click at [408, 232] on li "Bathroom Cabinets" at bounding box center [408, 233] width 142 height 22
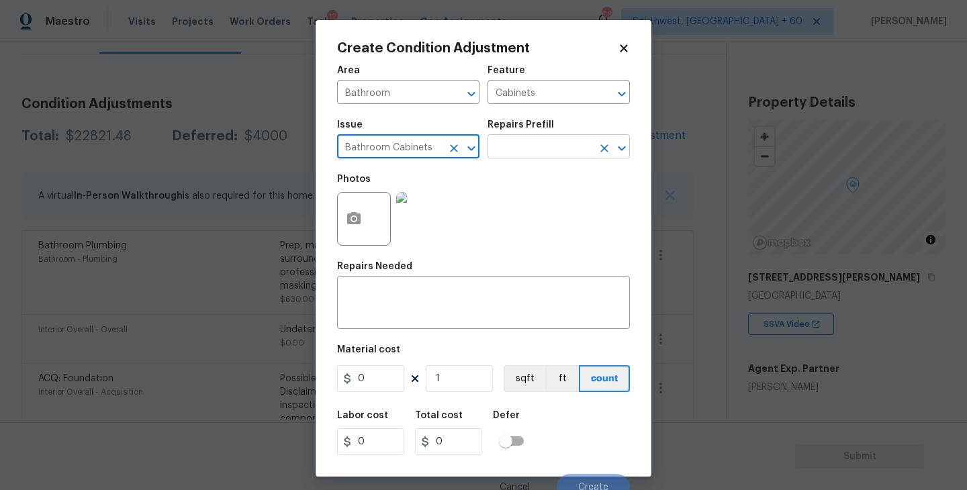
type input "Bathroom Cabinets"
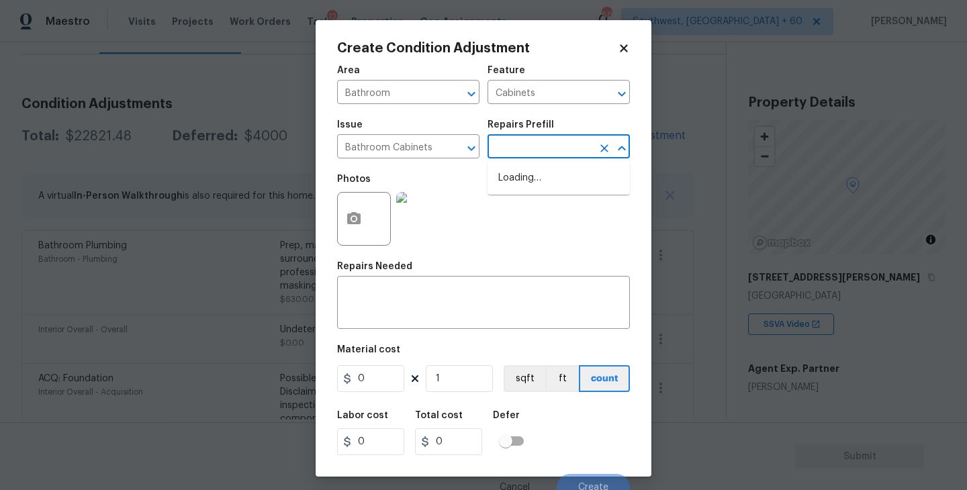
click at [532, 150] on input "text" at bounding box center [540, 148] width 105 height 21
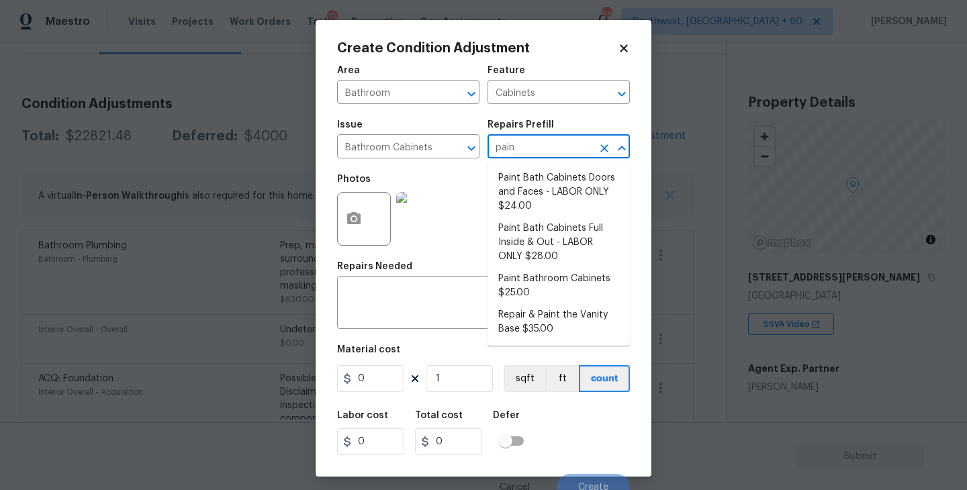
type input "paint"
click at [533, 295] on li "Paint Bathroom Cabinets $25.00" at bounding box center [559, 286] width 142 height 36
type textarea "Prep, sand, mask and apply 2 coats of paint to the bathroom cabinet doors, inte…"
type input "25"
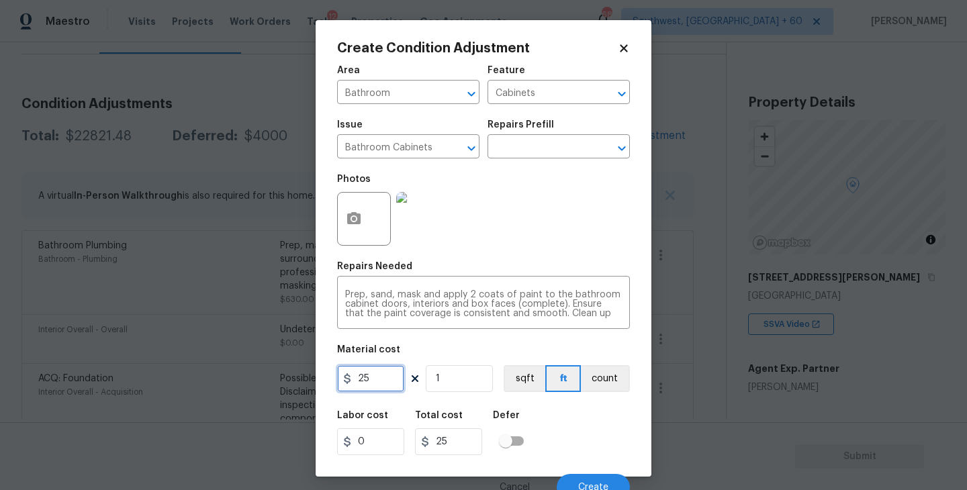
drag, startPoint x: 396, startPoint y: 370, endPoint x: 226, endPoint y: 383, distance: 171.1
click at [226, 383] on div "Create Condition Adjustment Area Bathroom ​ Feature Cabinets ​ Issue Bathroom C…" at bounding box center [483, 245] width 967 height 490
type input "1000"
click at [347, 222] on icon "button" at bounding box center [353, 218] width 13 height 12
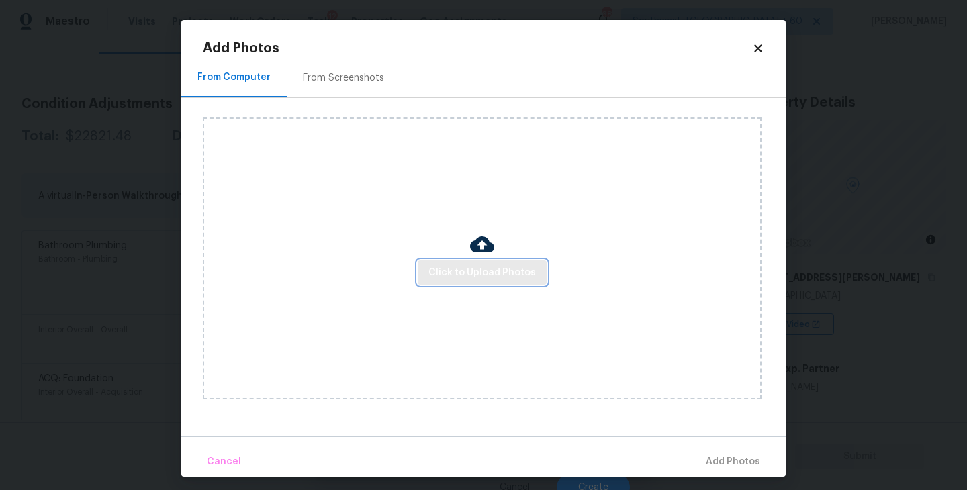
click at [489, 269] on span "Click to Upload Photos" at bounding box center [482, 273] width 107 height 17
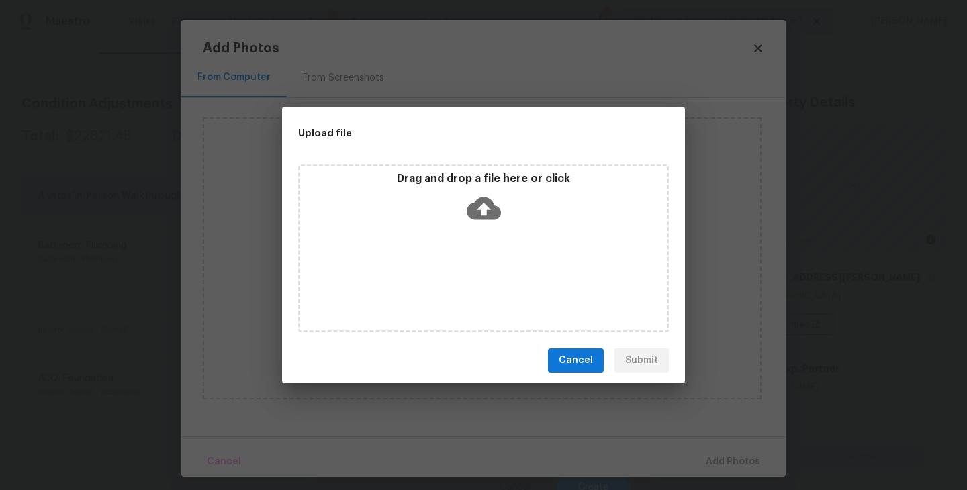
click at [480, 211] on icon at bounding box center [484, 208] width 34 height 23
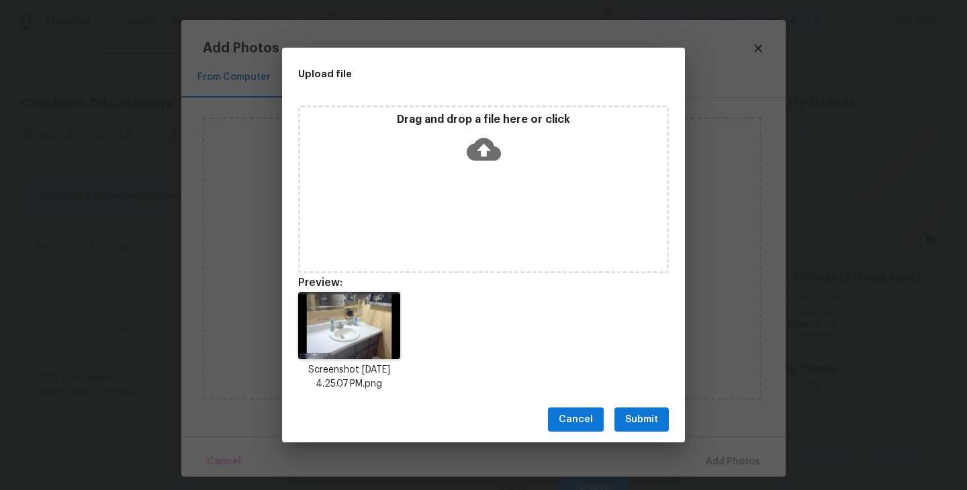
click at [640, 419] on span "Submit" at bounding box center [641, 420] width 33 height 17
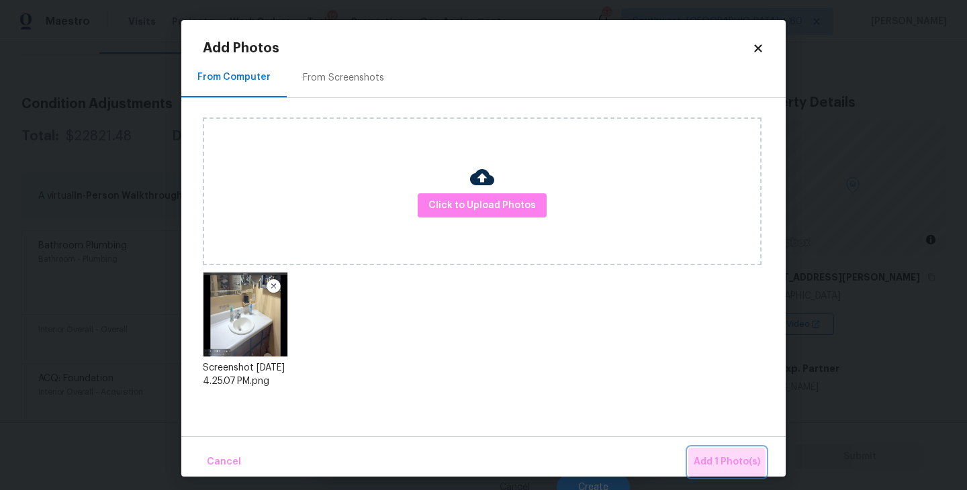
click at [711, 466] on span "Add 1 Photo(s)" at bounding box center [727, 462] width 67 height 17
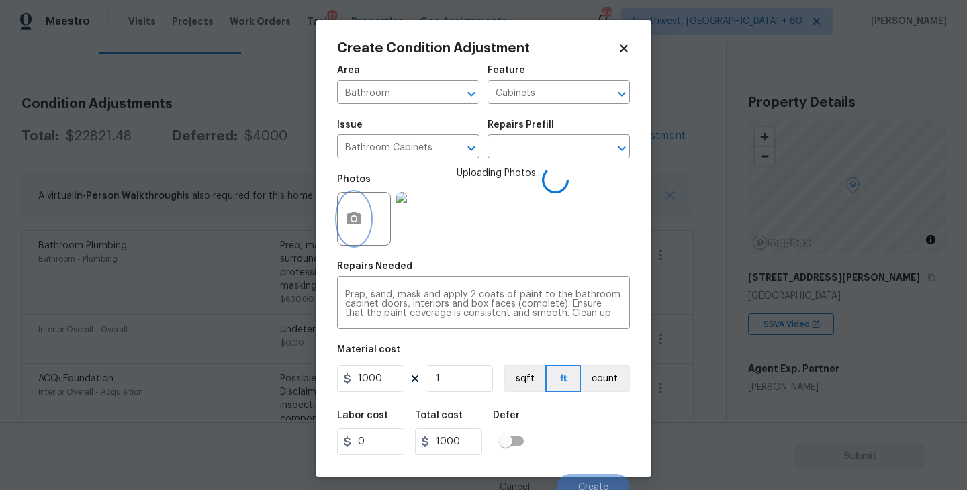
scroll to position [11, 0]
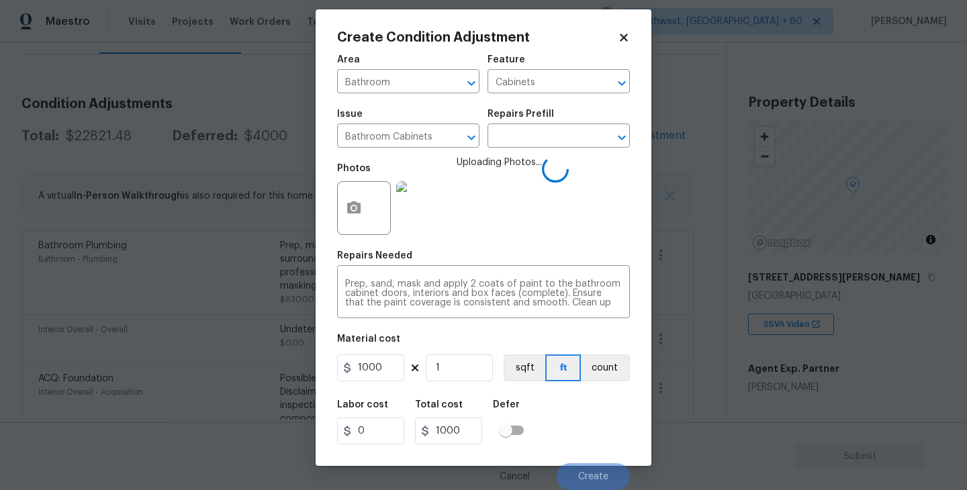
click at [597, 429] on div "Labor cost 0 Total cost 1000 Defer" at bounding box center [483, 422] width 293 height 60
click at [611, 376] on button "count" at bounding box center [605, 368] width 49 height 27
click at [605, 427] on div "Labor cost 0 Total cost 1000 Defer" at bounding box center [483, 422] width 293 height 60
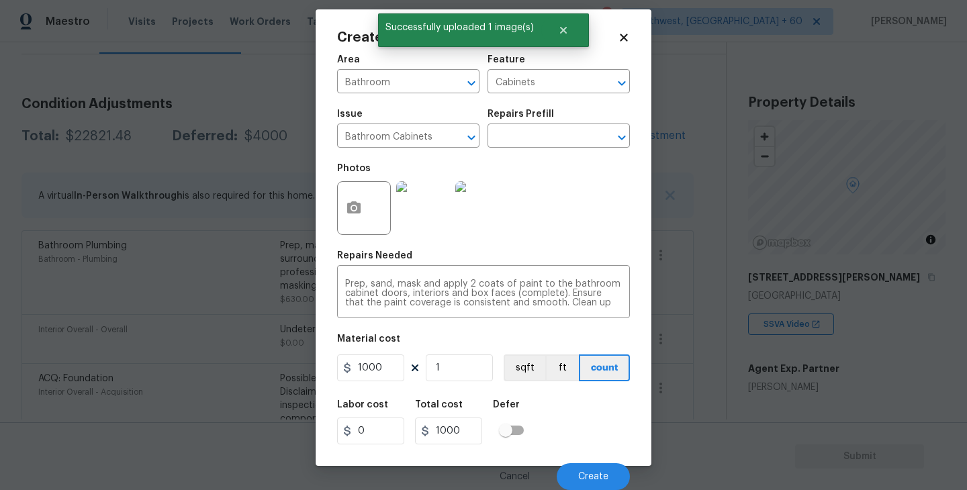
click at [605, 427] on div "Labor cost 0 Total cost 1000 Defer" at bounding box center [483, 422] width 293 height 60
click at [599, 464] on button "Create" at bounding box center [593, 476] width 73 height 27
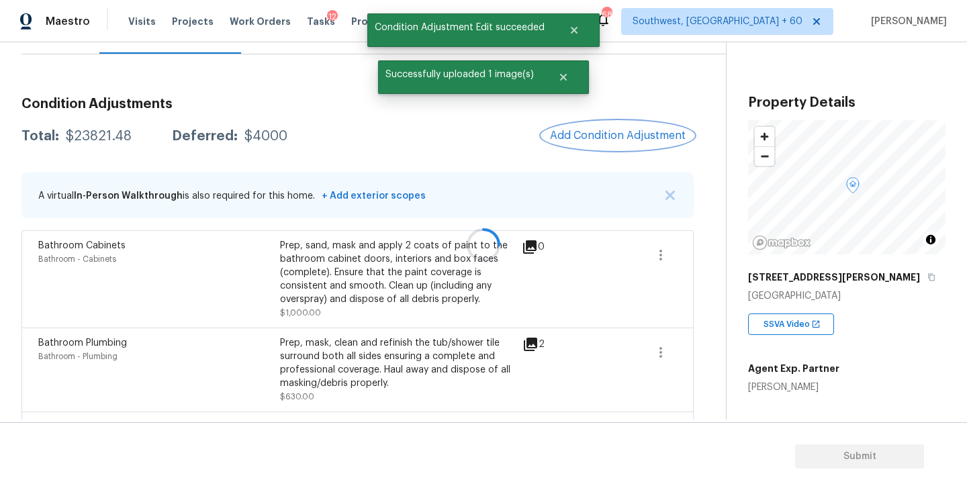
scroll to position [0, 0]
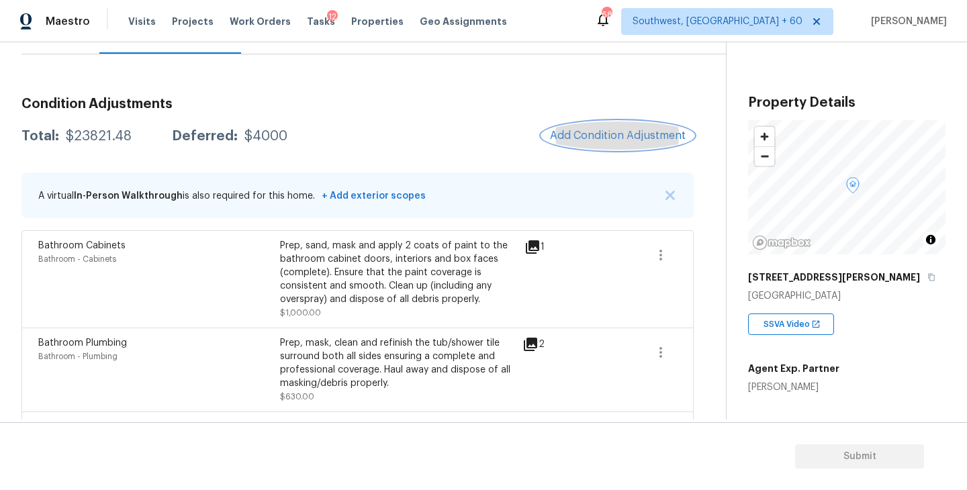
click at [588, 127] on button "Add Condition Adjustment" at bounding box center [618, 136] width 152 height 28
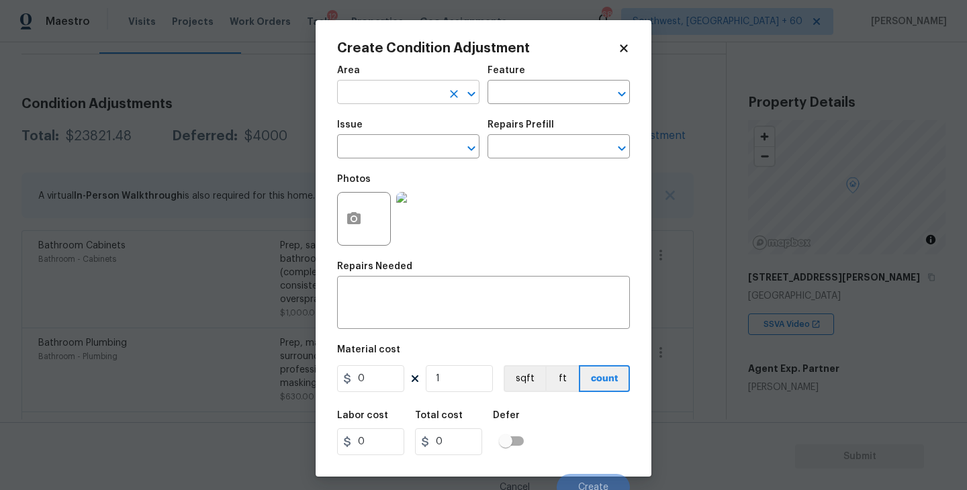
click at [349, 92] on input "text" at bounding box center [389, 93] width 105 height 21
click at [381, 145] on li "Interior Overall" at bounding box center [408, 146] width 142 height 22
type input "Interior Overall"
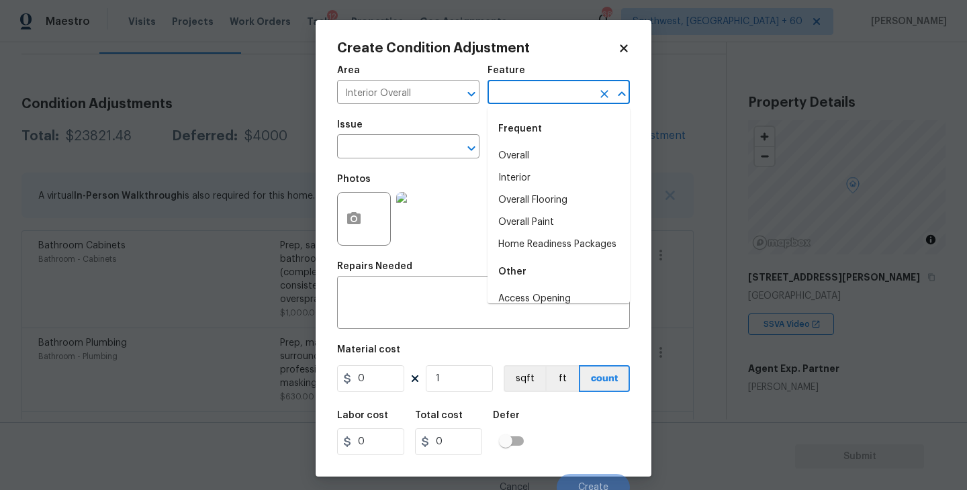
click at [505, 102] on input "text" at bounding box center [540, 93] width 105 height 21
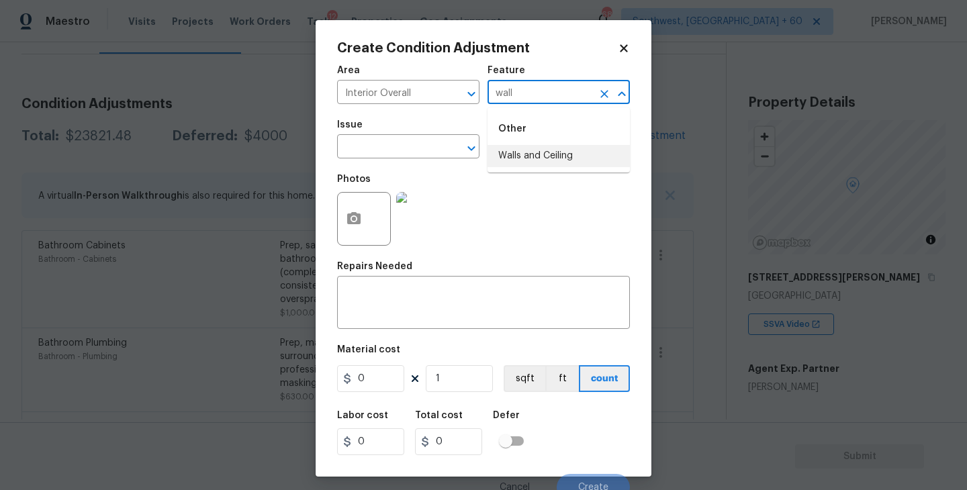
click at [535, 164] on li "Walls and Ceiling" at bounding box center [559, 156] width 142 height 22
type input "Walls and Ceiling"
click at [405, 164] on span "Issue ​" at bounding box center [408, 139] width 142 height 54
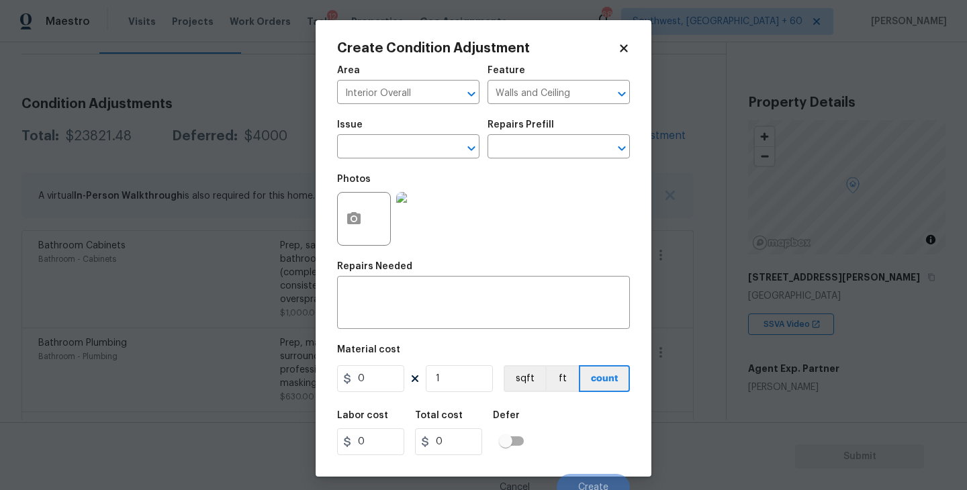
click at [405, 164] on span "Issue ​" at bounding box center [408, 139] width 142 height 54
click at [410, 155] on input "text" at bounding box center [389, 148] width 105 height 21
click at [414, 214] on li "Drywall" at bounding box center [408, 211] width 142 height 22
type input "Drywall"
click at [390, 330] on div "Area Interior Overall ​ Feature Walls and Ceiling ​ Issue Drywall ​ Repairs Pre…" at bounding box center [483, 279] width 293 height 443
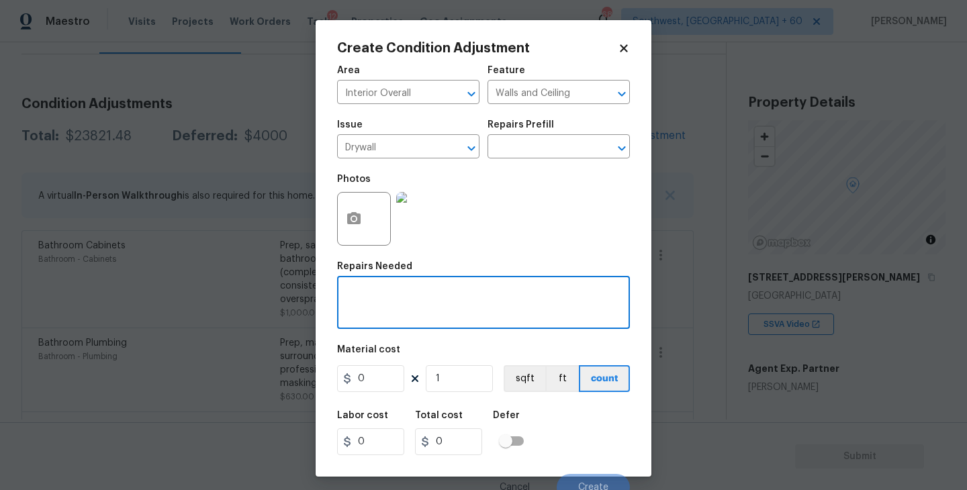
click at [405, 304] on textarea at bounding box center [483, 304] width 277 height 28
type textarea "Drywall repairs"
drag, startPoint x: 367, startPoint y: 378, endPoint x: 289, endPoint y: 378, distance: 77.9
click at [289, 378] on div "Create Condition Adjustment Area Interior Overall ​ Feature Walls and Ceiling ​…" at bounding box center [483, 245] width 967 height 490
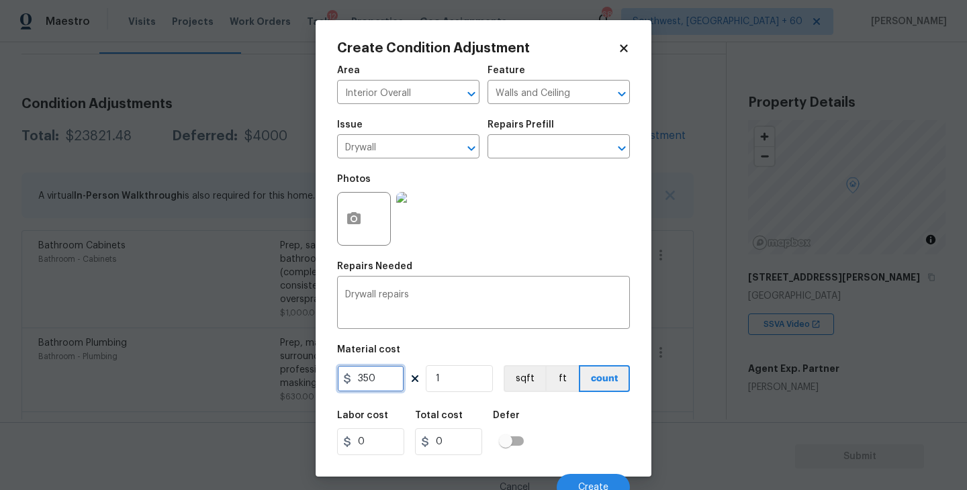
type input "350"
click at [352, 223] on icon "button" at bounding box center [353, 218] width 13 height 12
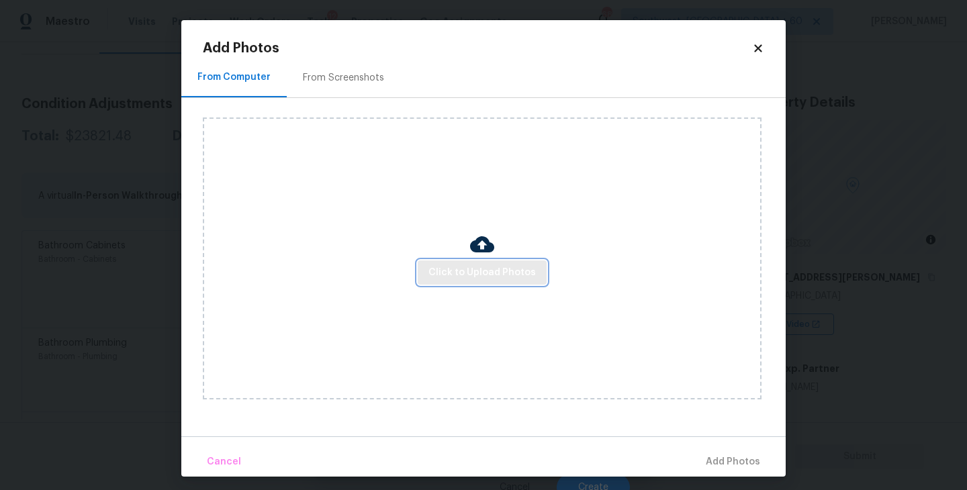
click at [442, 261] on button "Click to Upload Photos" at bounding box center [482, 273] width 129 height 25
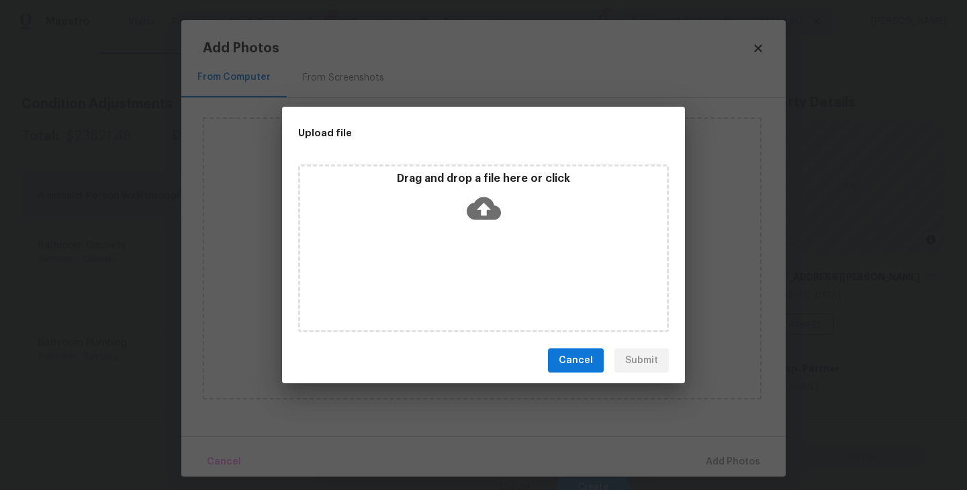
click at [471, 249] on div "Drag and drop a file here or click" at bounding box center [483, 249] width 371 height 168
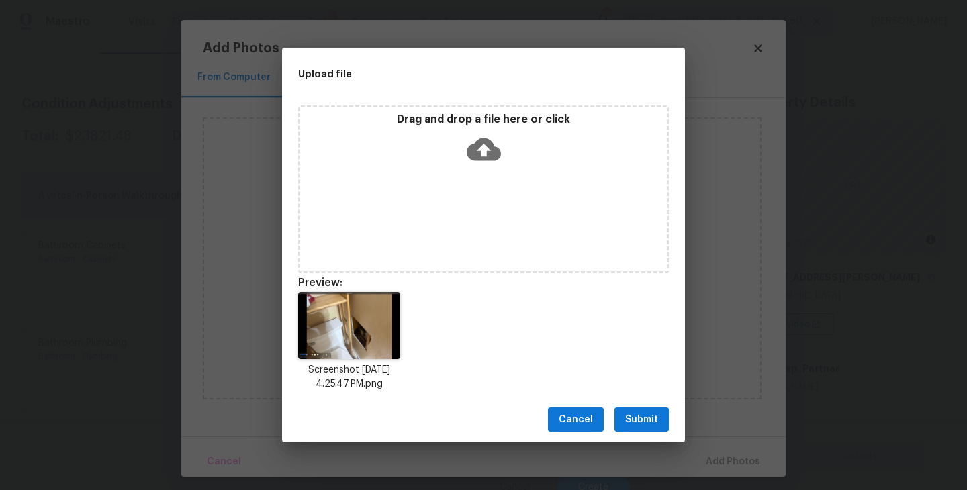
click at [654, 423] on span "Submit" at bounding box center [641, 420] width 33 height 17
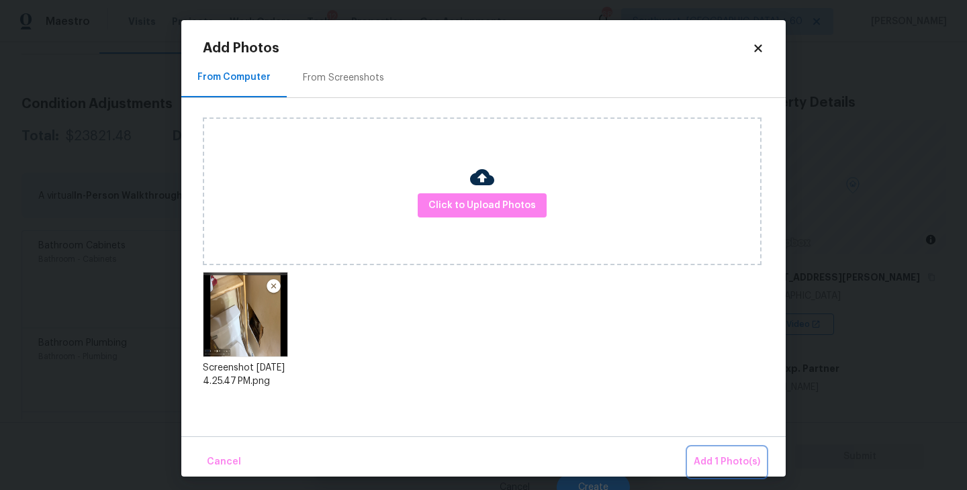
click at [707, 453] on button "Add 1 Photo(s)" at bounding box center [727, 462] width 77 height 29
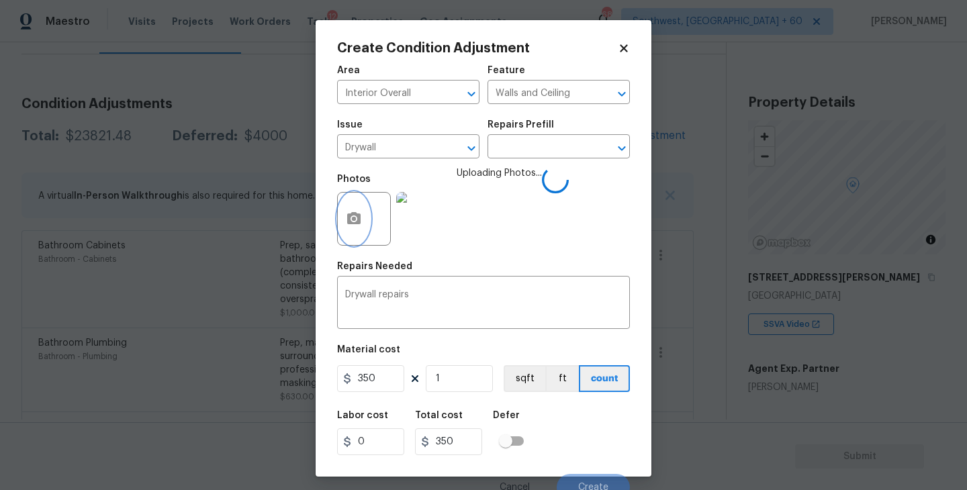
scroll to position [11, 0]
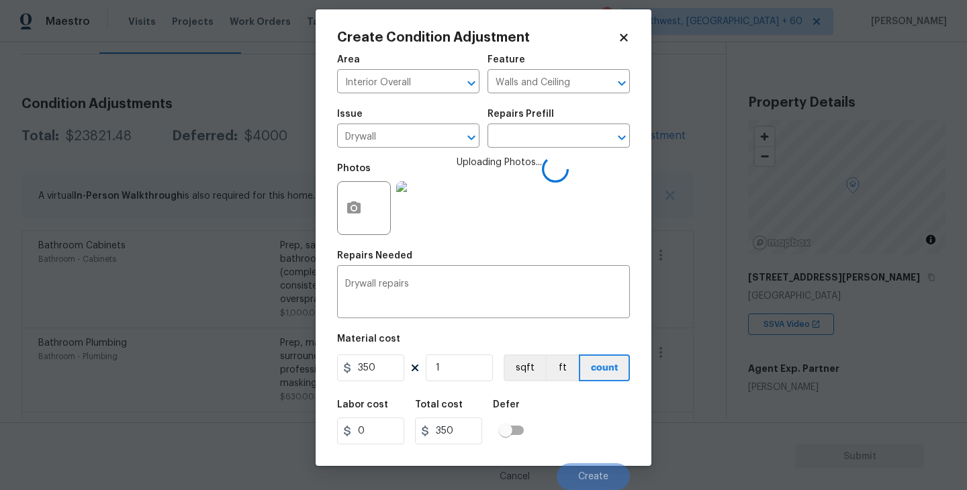
click at [592, 418] on div "Labor cost 0 Total cost 350 Defer" at bounding box center [483, 422] width 293 height 60
click at [591, 418] on div "Labor cost 0 Total cost 350 Defer" at bounding box center [483, 422] width 293 height 60
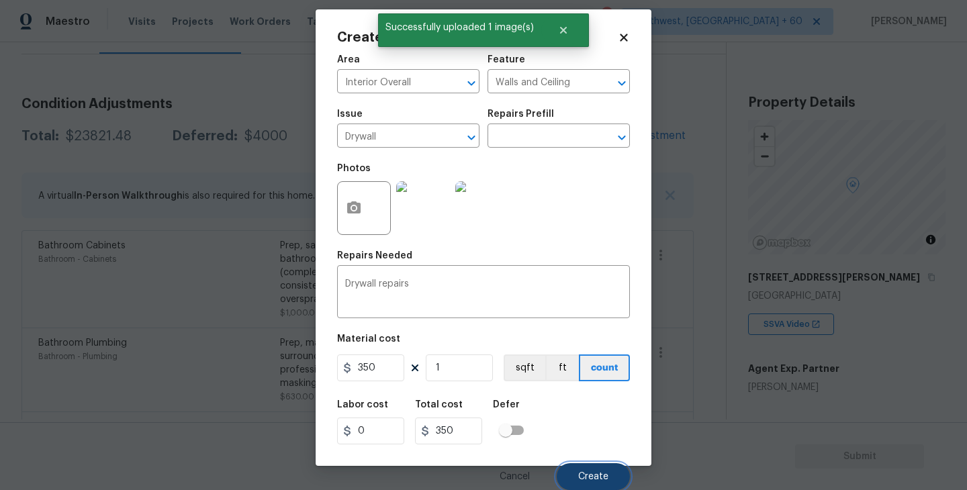
click at [604, 468] on button "Create" at bounding box center [593, 476] width 73 height 27
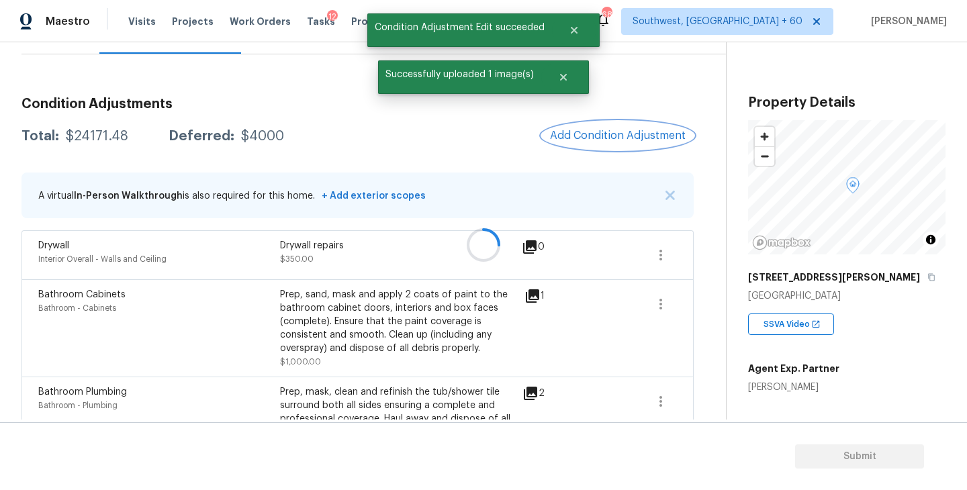
scroll to position [0, 0]
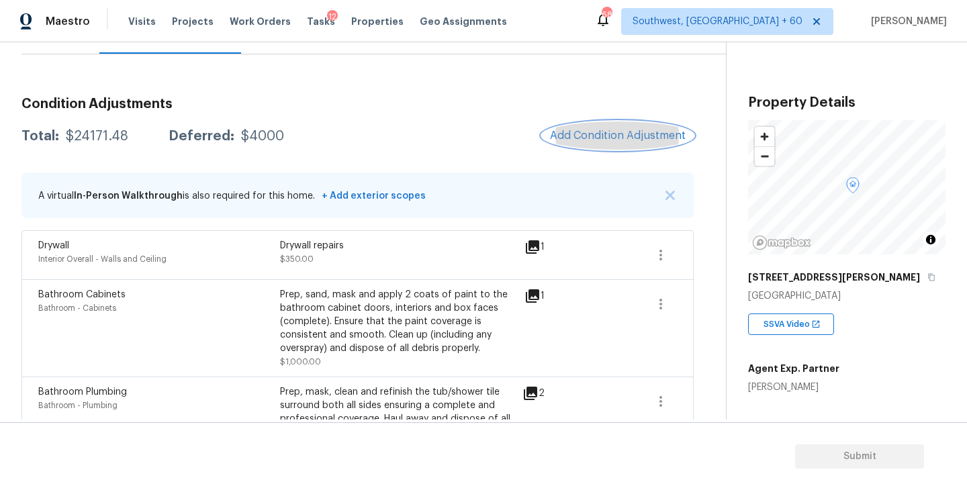
click at [623, 143] on button "Add Condition Adjustment" at bounding box center [618, 136] width 152 height 28
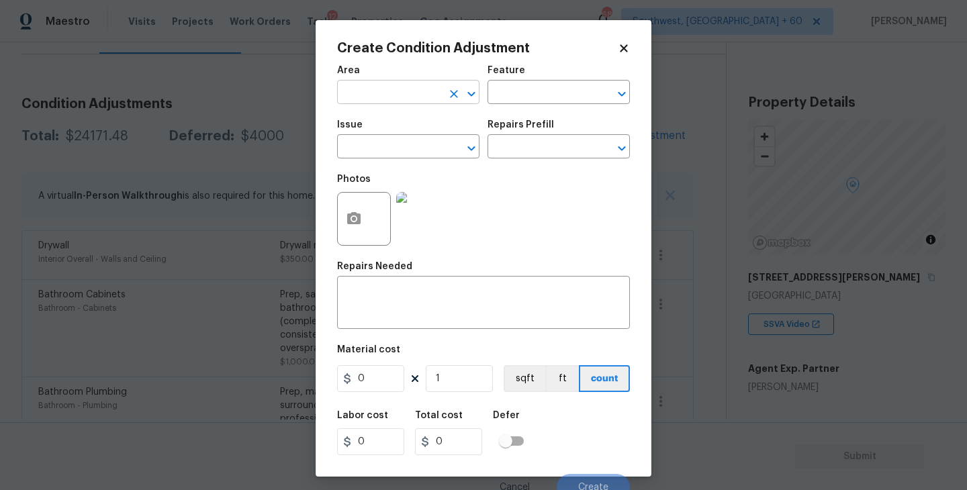
click at [423, 91] on input "text" at bounding box center [389, 93] width 105 height 21
click at [429, 148] on li "Interior Overall" at bounding box center [408, 146] width 142 height 22
type input "Interior Overall"
click at [488, 125] on h5 "Repairs Prefill" at bounding box center [521, 124] width 67 height 9
click at [517, 106] on div "Area Interior Overall ​ Feature ​" at bounding box center [483, 85] width 293 height 54
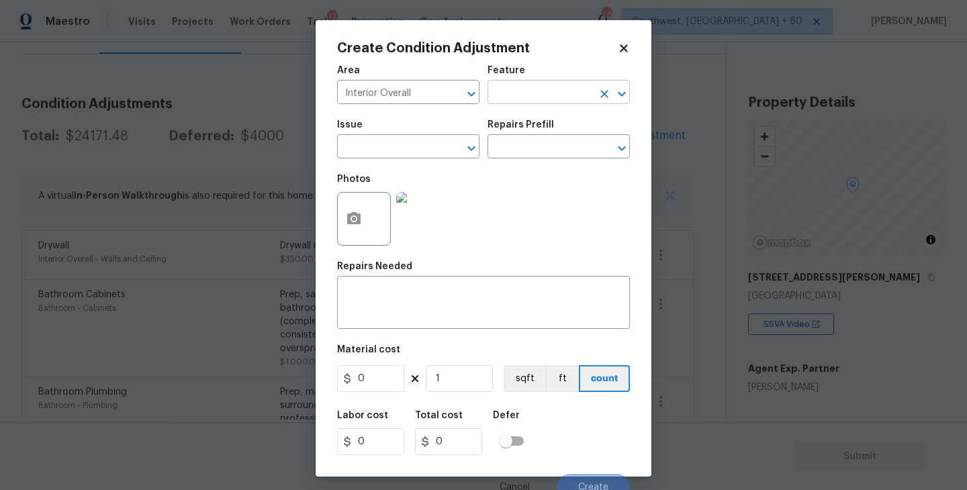
click at [536, 93] on input "text" at bounding box center [540, 93] width 105 height 21
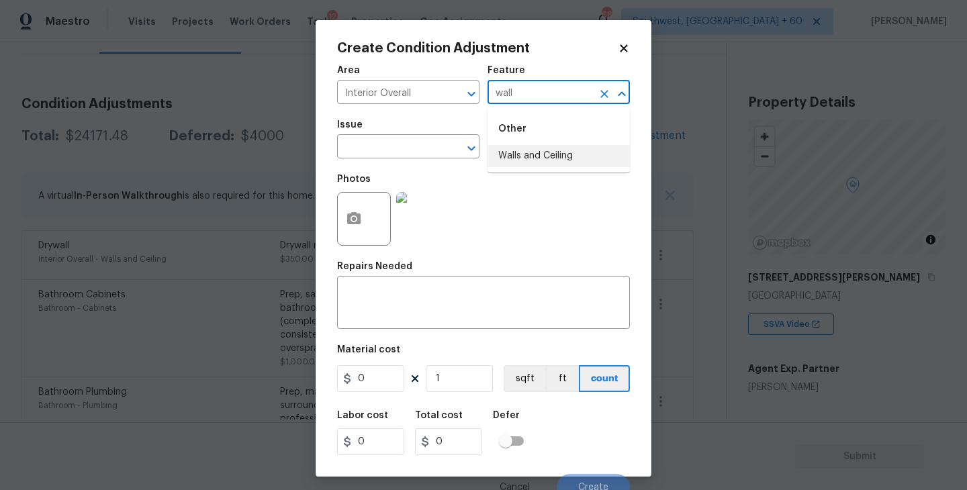
click at [539, 154] on li "Walls and Ceiling" at bounding box center [559, 156] width 142 height 22
type input "Walls and Ceiling"
click at [390, 138] on input "text" at bounding box center [389, 148] width 105 height 21
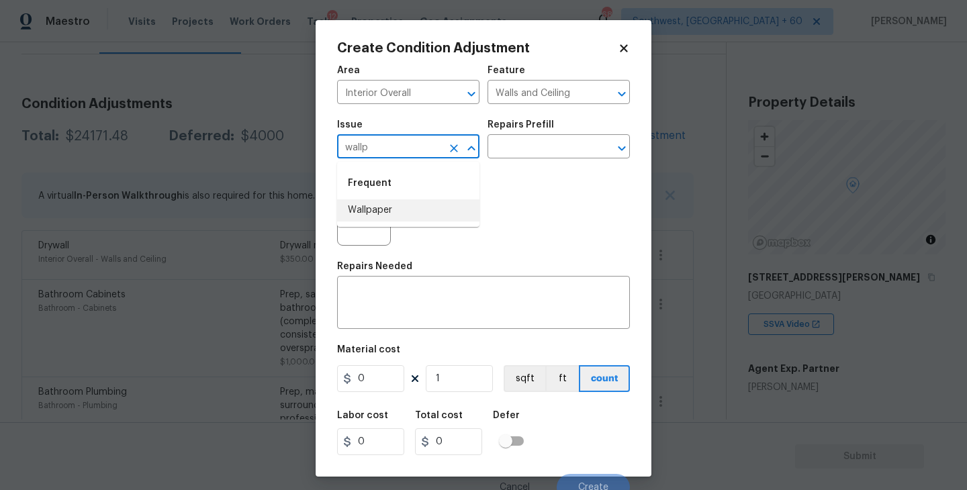
click at [390, 212] on li "Wallpaper" at bounding box center [408, 211] width 142 height 22
type input "Wallpaper"
click at [492, 168] on div "Photos" at bounding box center [483, 210] width 293 height 87
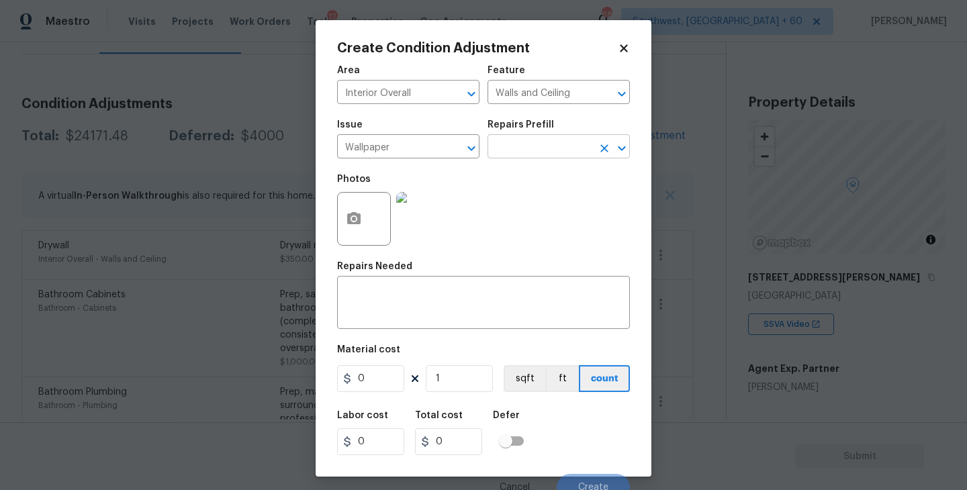
click at [519, 157] on input "text" at bounding box center [540, 148] width 105 height 21
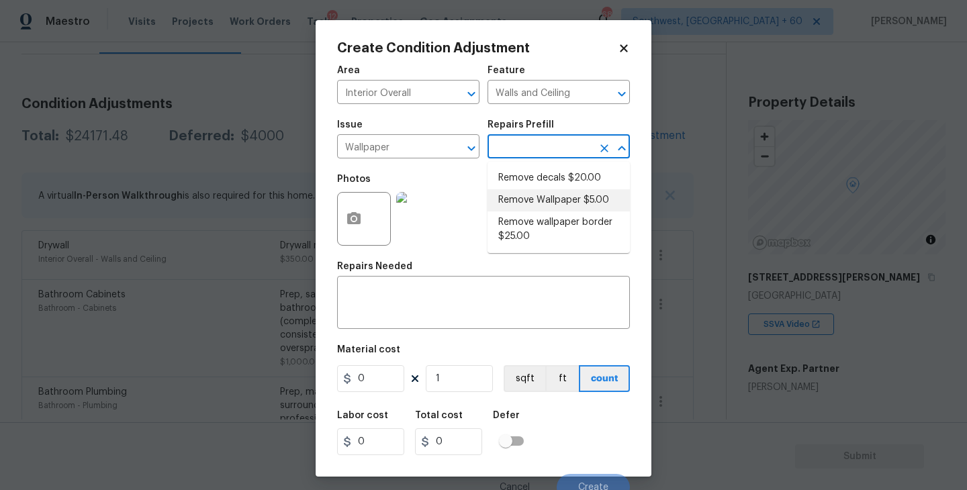
click at [519, 196] on li "Remove Wallpaper $5.00" at bounding box center [559, 200] width 142 height 22
type textarea "Remove wallpaper and texture walls to best match existing conditions"
type input "5"
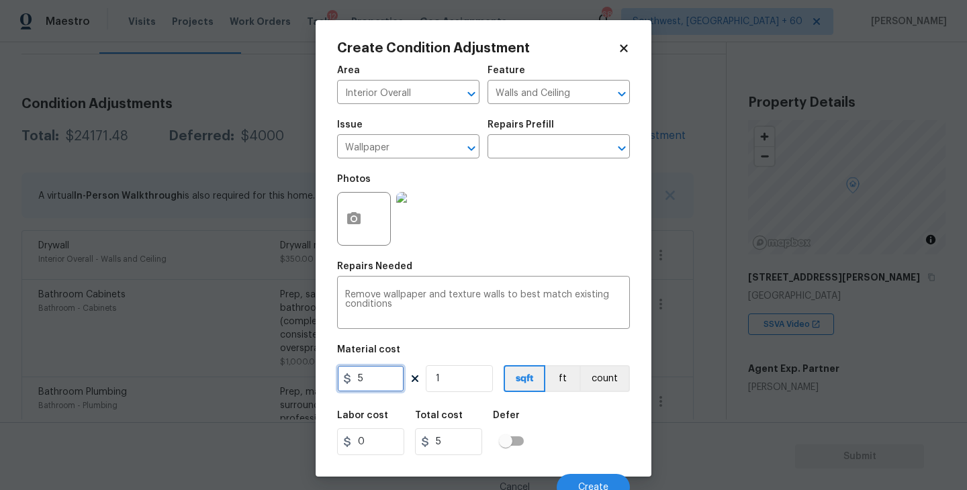
drag, startPoint x: 383, startPoint y: 377, endPoint x: 289, endPoint y: 377, distance: 94.0
click at [289, 377] on div "Create Condition Adjustment Area Interior Overall ​ Feature Walls and Ceiling ​…" at bounding box center [483, 245] width 967 height 490
type input "300"
click at [354, 224] on icon "button" at bounding box center [353, 218] width 13 height 12
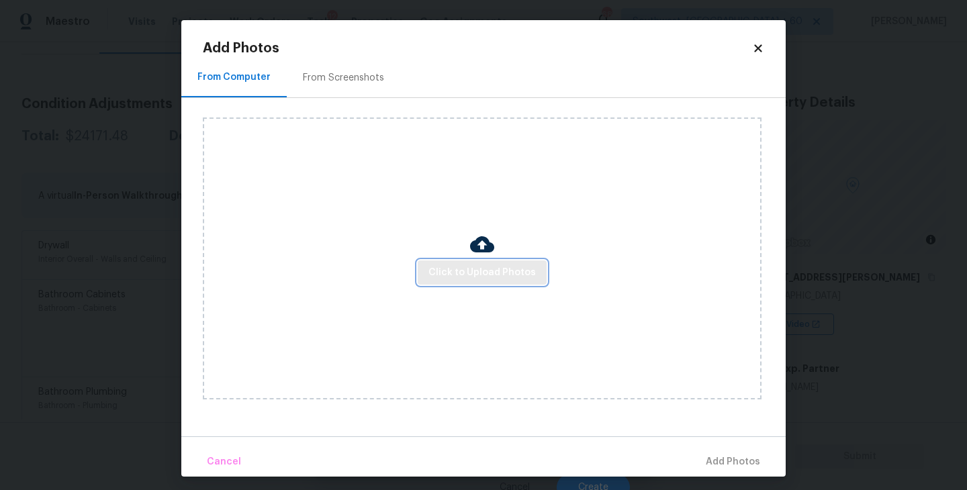
click at [469, 271] on span "Click to Upload Photos" at bounding box center [482, 273] width 107 height 17
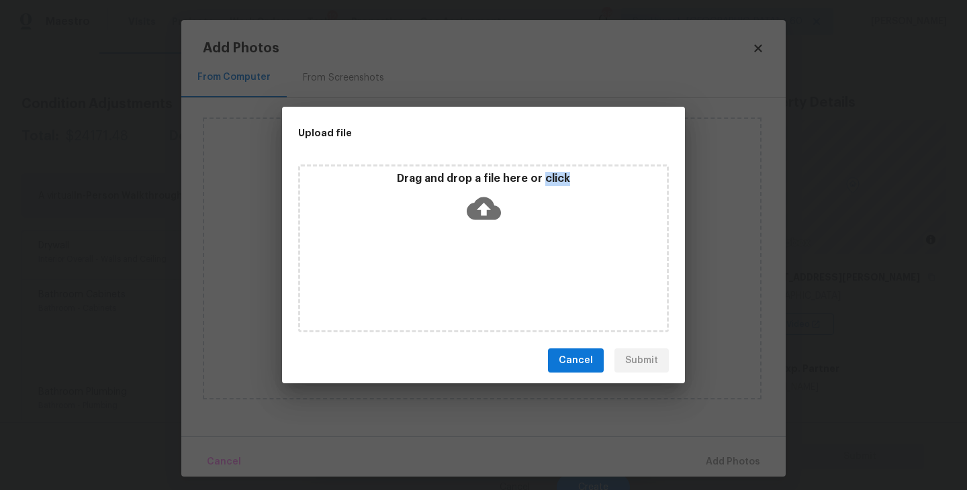
click at [468, 271] on div "Drag and drop a file here or click" at bounding box center [483, 249] width 371 height 168
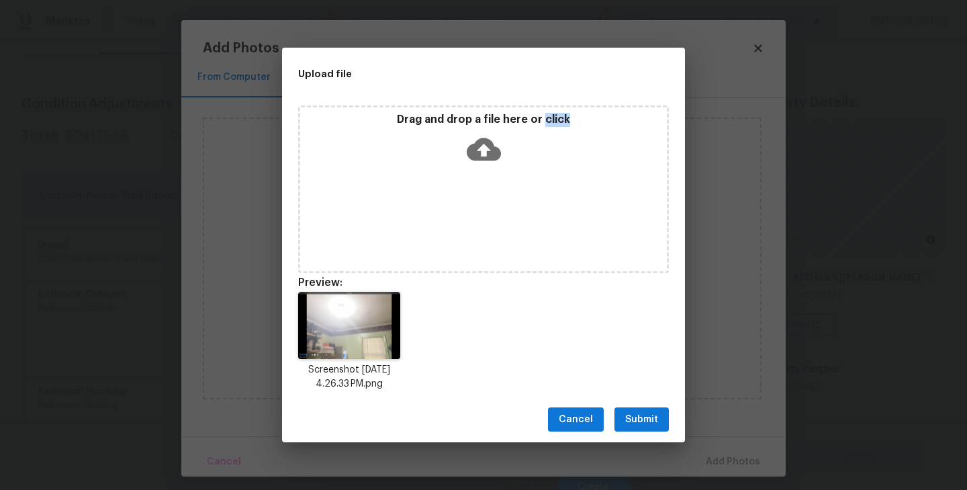
click at [644, 420] on span "Submit" at bounding box center [641, 420] width 33 height 17
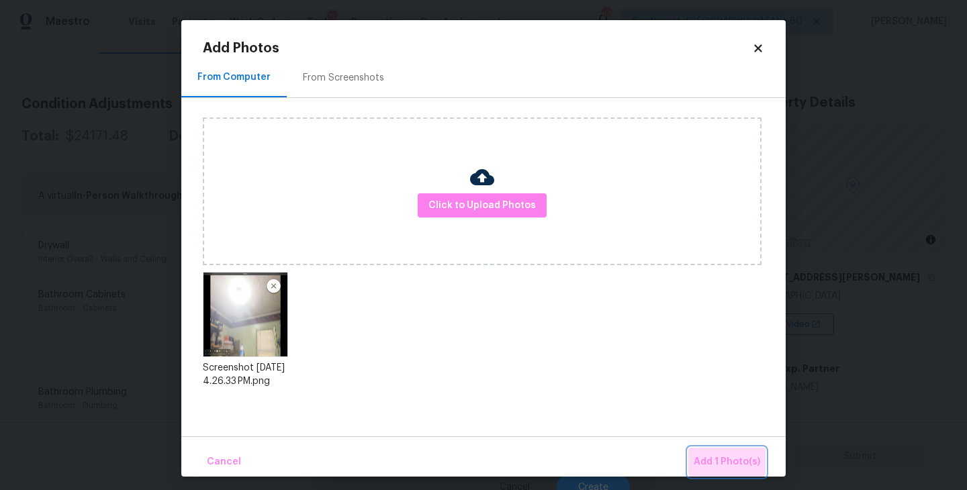
click at [717, 451] on button "Add 1 Photo(s)" at bounding box center [727, 462] width 77 height 29
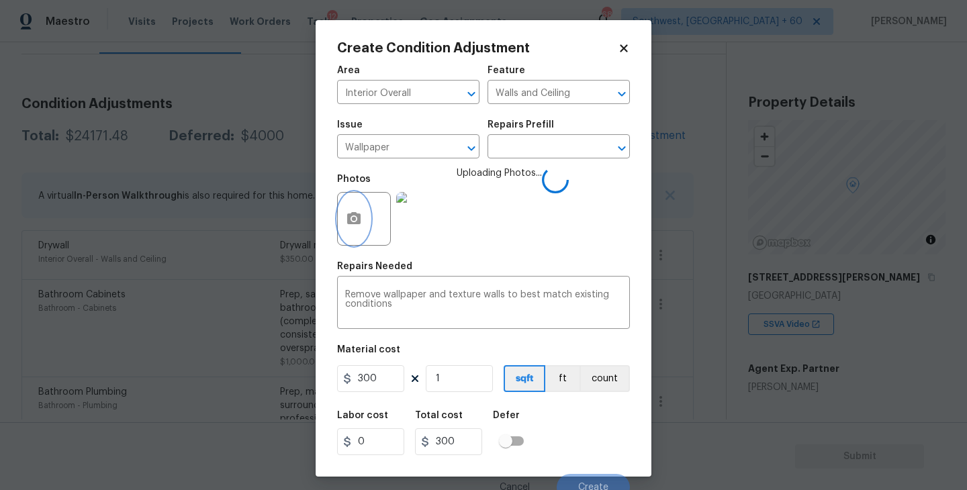
scroll to position [11, 0]
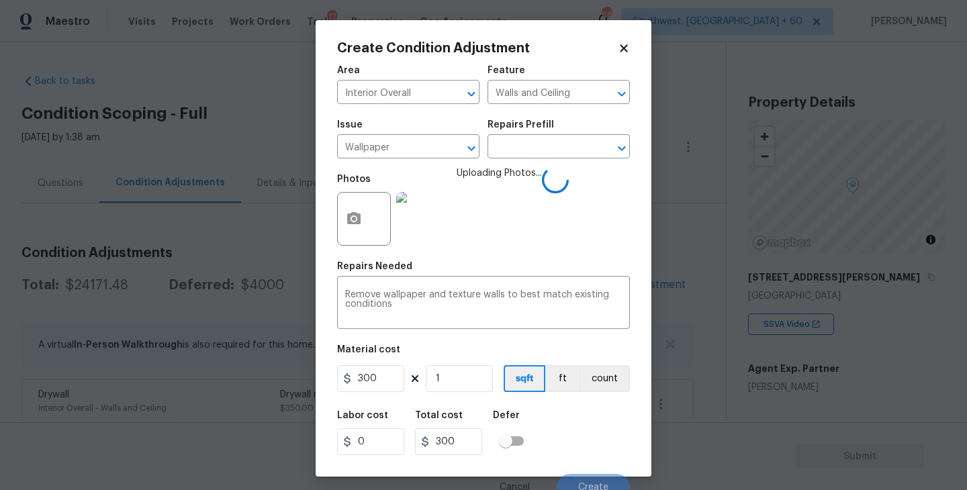
scroll to position [11, 0]
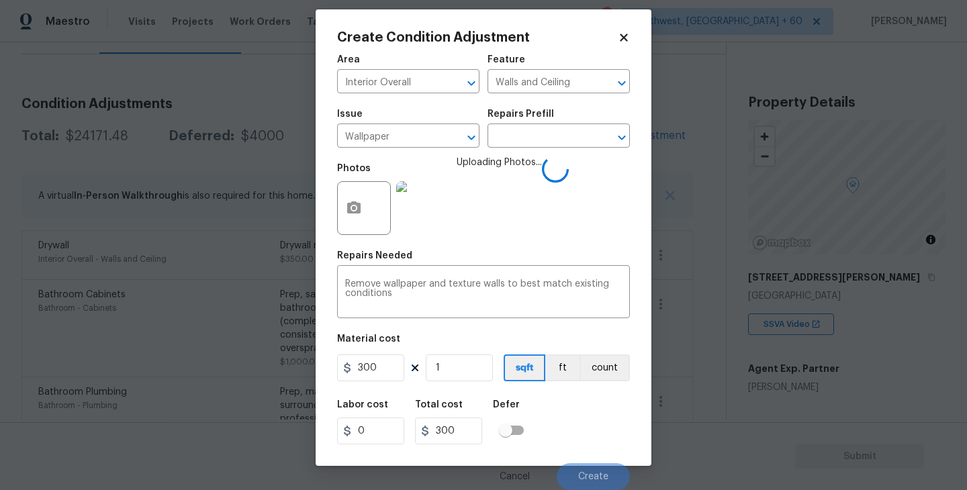
click at [546, 404] on div "Labor cost 0 Total cost 300 Defer" at bounding box center [483, 422] width 293 height 60
click at [594, 421] on div "Labor cost 0 Total cost 300 Defer" at bounding box center [483, 422] width 293 height 60
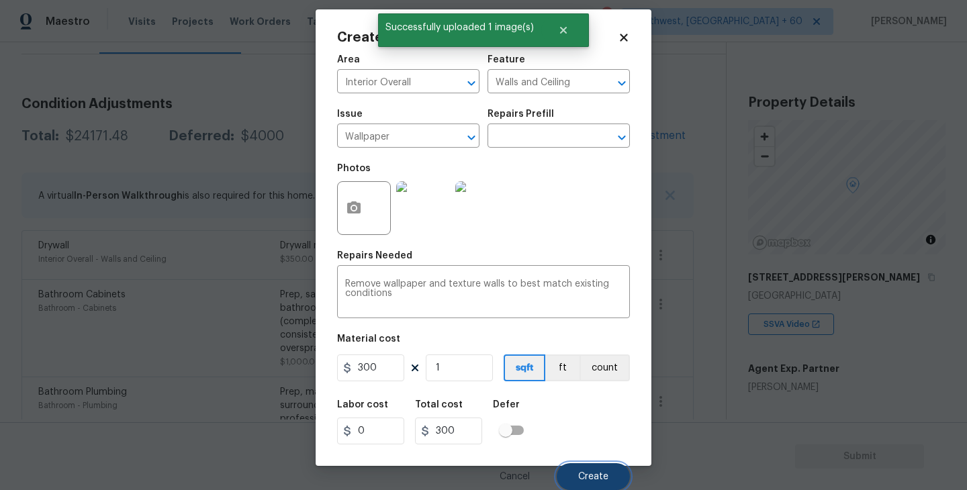
click at [592, 469] on button "Create" at bounding box center [593, 476] width 73 height 27
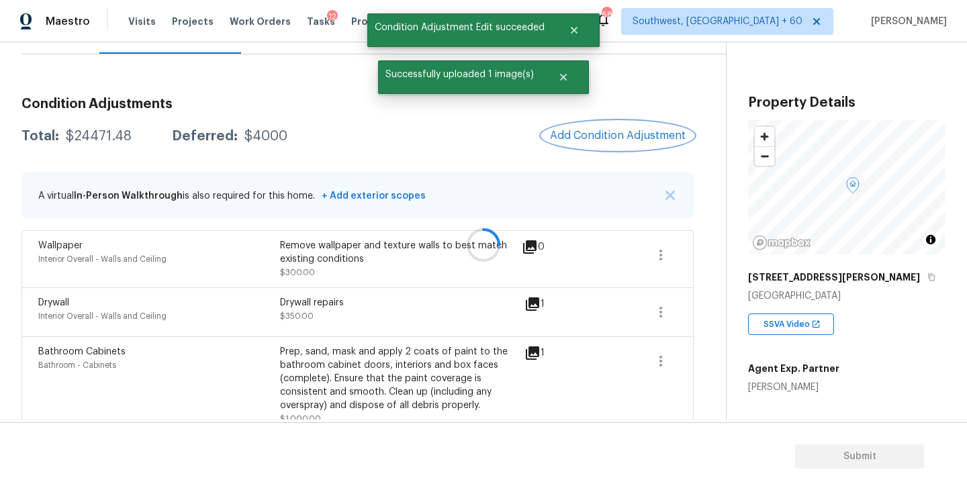
scroll to position [0, 0]
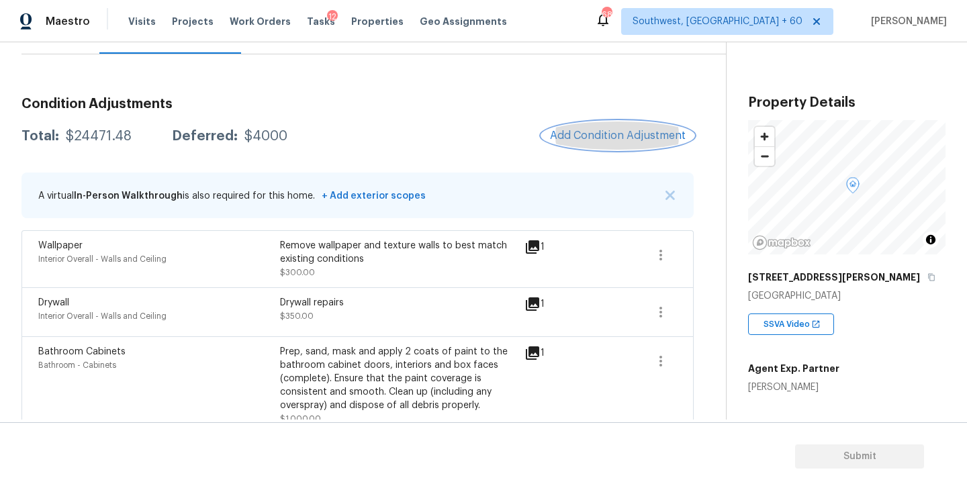
click at [584, 146] on button "Add Condition Adjustment" at bounding box center [618, 136] width 152 height 28
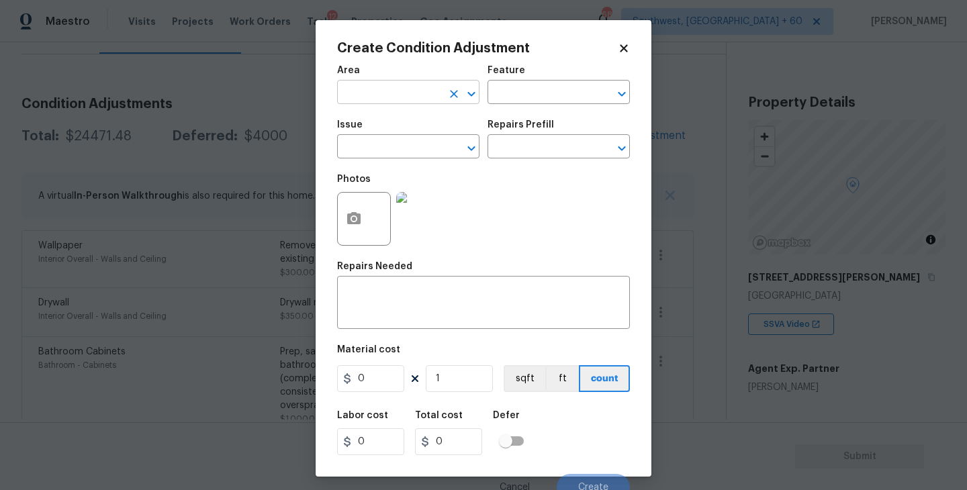
click at [389, 95] on input "text" at bounding box center [389, 93] width 105 height 21
click at [400, 145] on li "Interior Overall" at bounding box center [408, 146] width 142 height 22
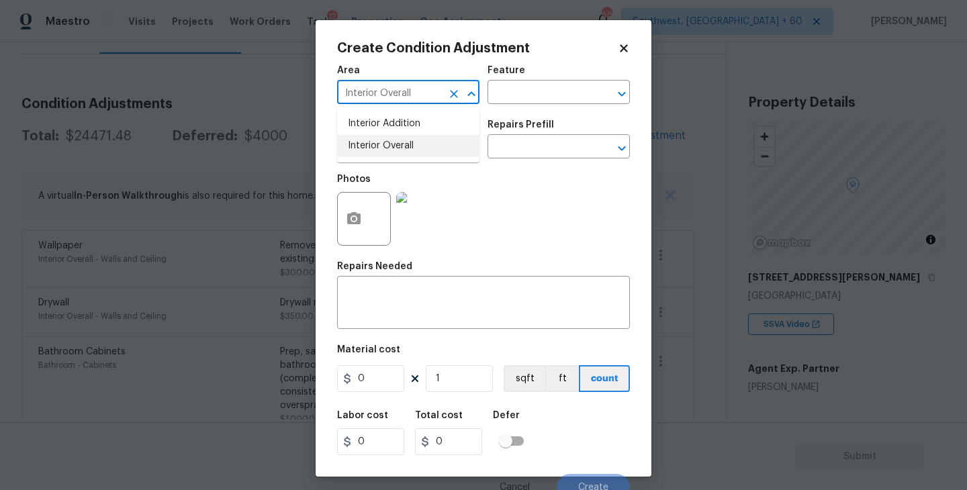
type input "Interior Overall"
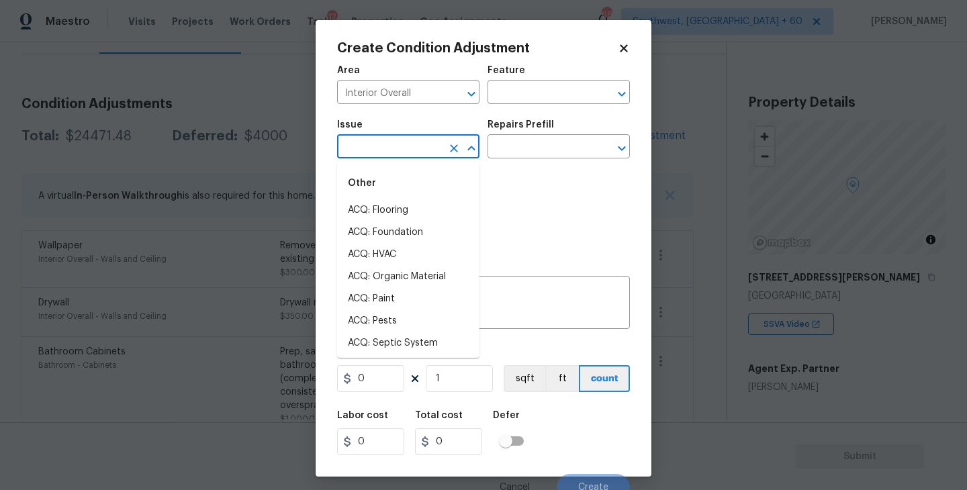
click at [400, 145] on input "text" at bounding box center [389, 148] width 105 height 21
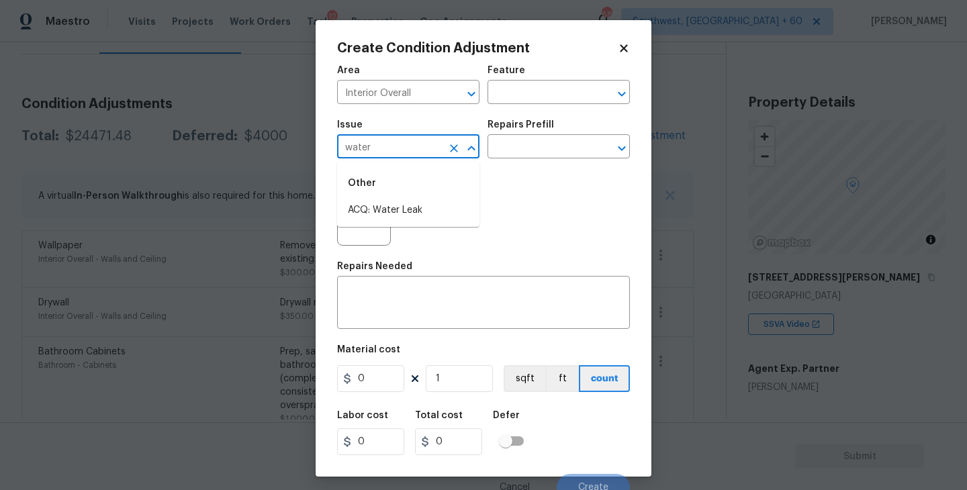
click at [394, 214] on li "ACQ: Water Leak" at bounding box center [408, 211] width 142 height 22
type input "ACQ: Water Leak"
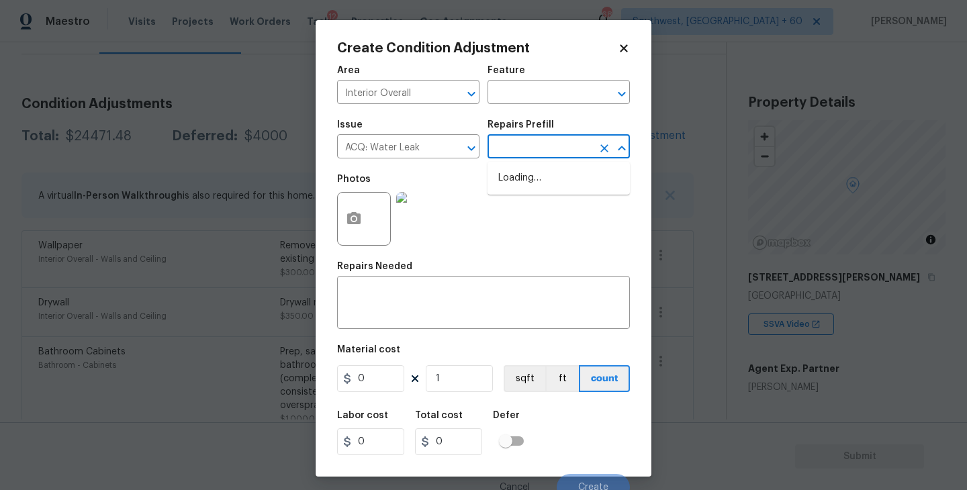
click at [548, 142] on input "text" at bounding box center [540, 148] width 105 height 21
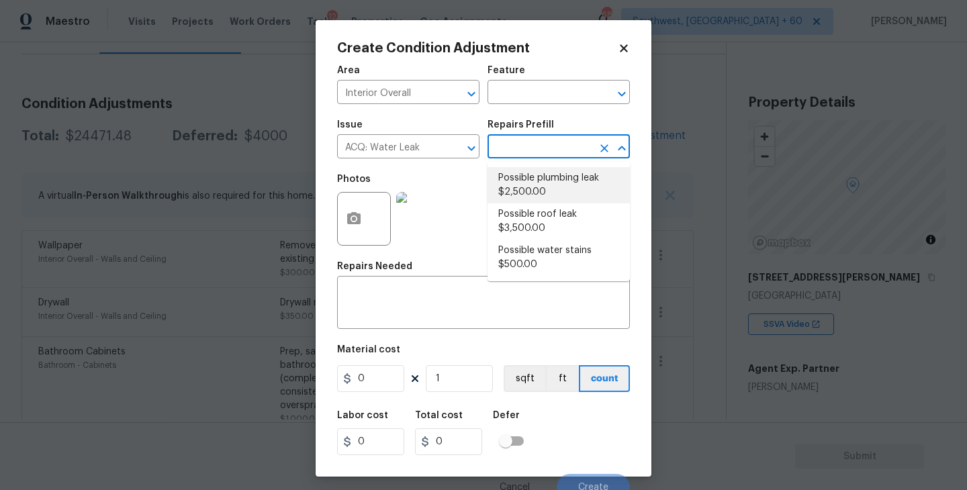
click at [548, 201] on li "Possible plumbing leak $2,500.00" at bounding box center [559, 185] width 142 height 36
type input "Acquisition"
type textarea "Acquisition Scope: Possible plumbing leak"
type input "2500"
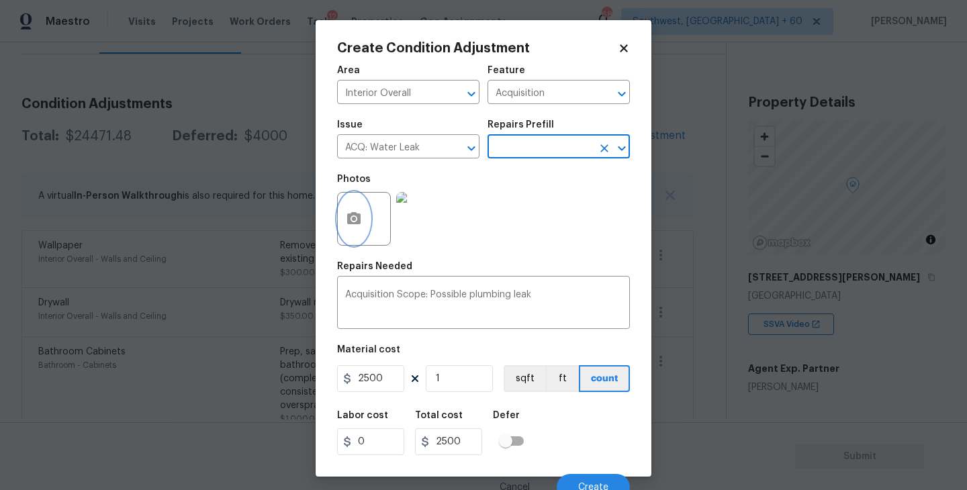
click at [362, 230] on button "button" at bounding box center [354, 219] width 32 height 52
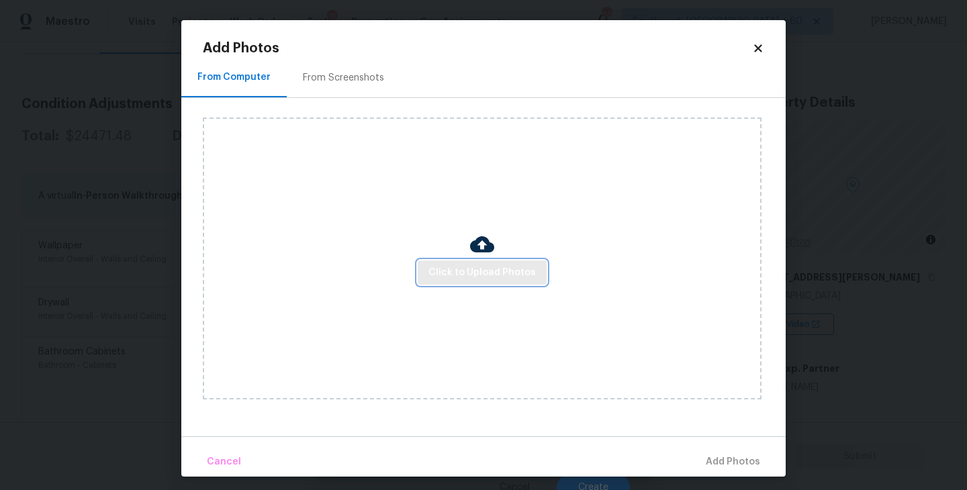
click at [492, 280] on span "Click to Upload Photos" at bounding box center [482, 273] width 107 height 17
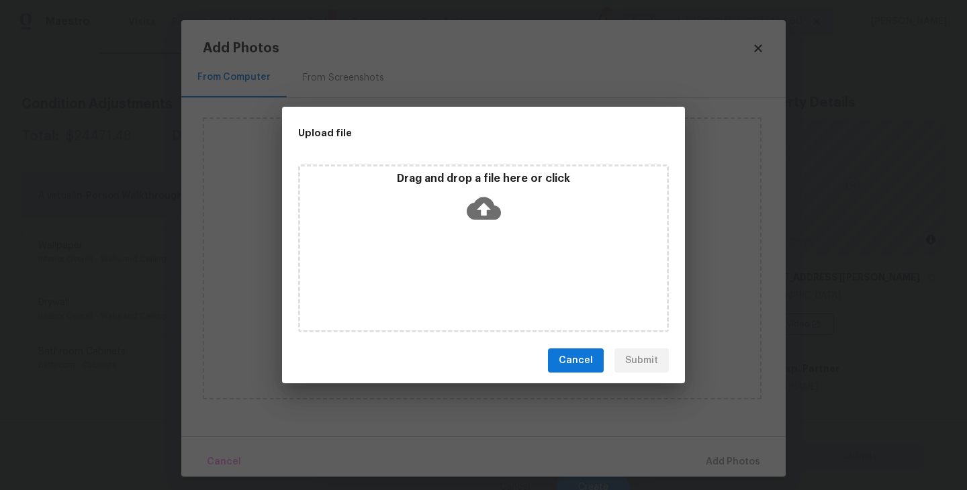
click at [495, 243] on div "Drag and drop a file here or click" at bounding box center [483, 249] width 371 height 168
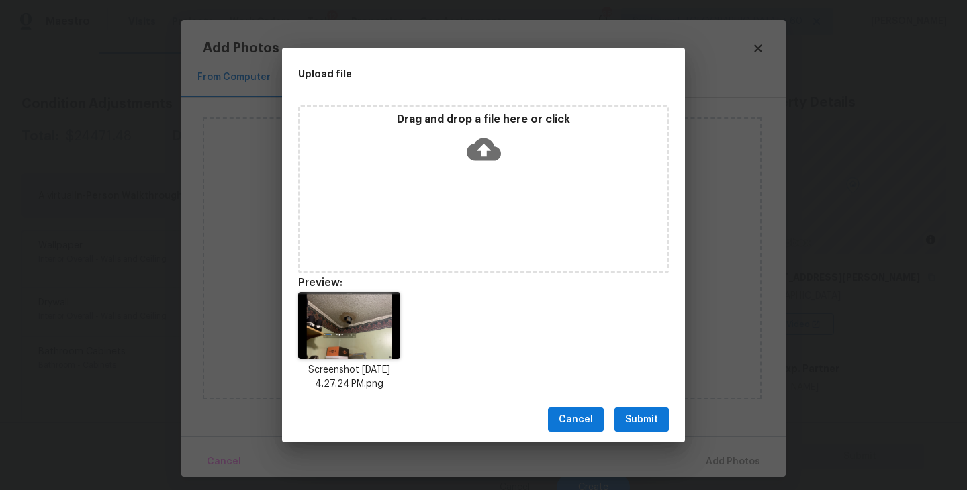
click at [631, 422] on span "Submit" at bounding box center [641, 420] width 33 height 17
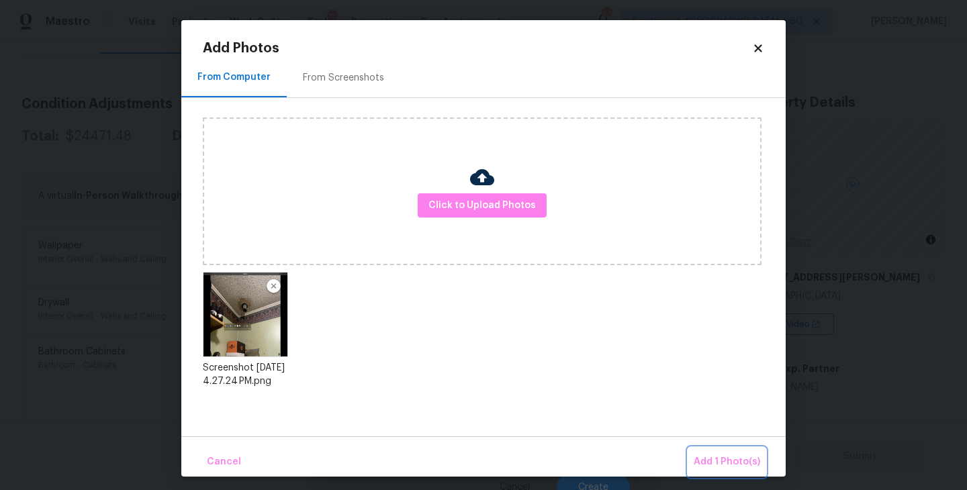
click at [705, 461] on span "Add 1 Photo(s)" at bounding box center [727, 462] width 67 height 17
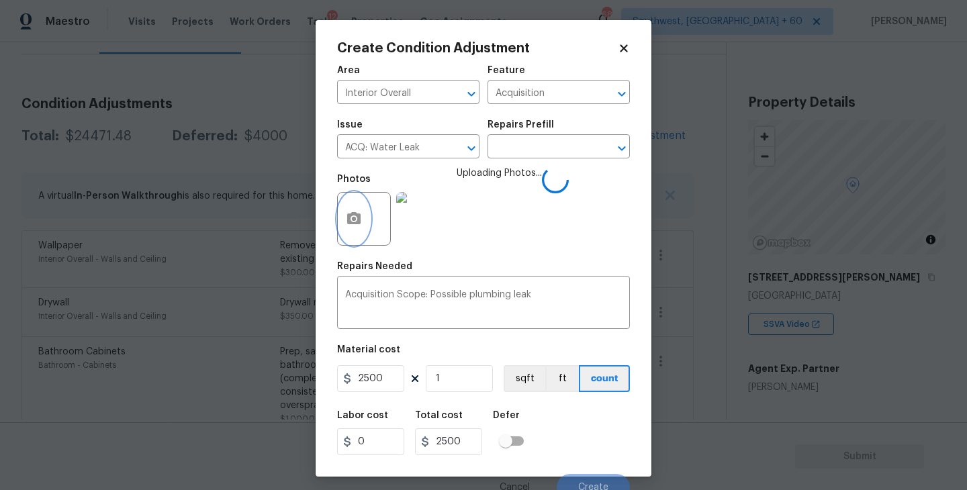
scroll to position [11, 0]
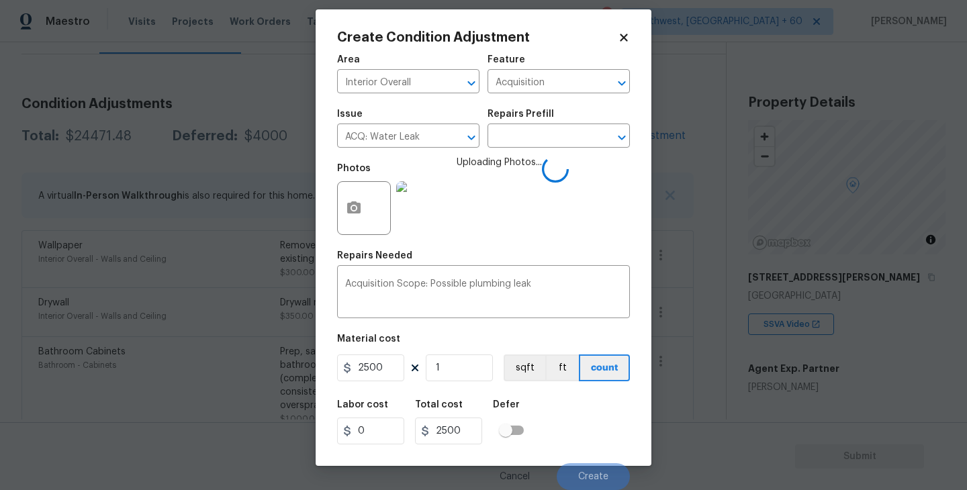
click at [578, 408] on div "Labor cost 0 Total cost 2500 Defer" at bounding box center [483, 422] width 293 height 60
click at [577, 410] on div "Labor cost 0 Total cost 2500 Defer" at bounding box center [483, 422] width 293 height 60
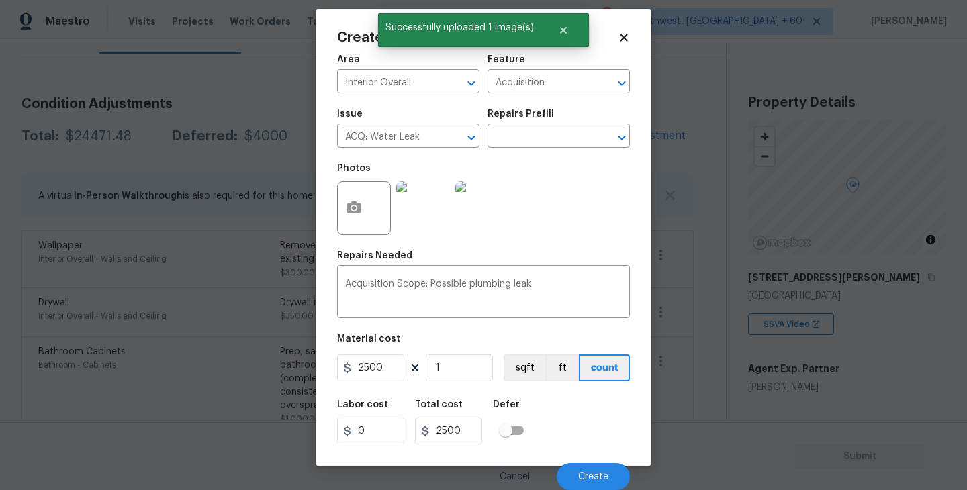
click at [578, 410] on div "Labor cost 0 Total cost 2500 Defer" at bounding box center [483, 422] width 293 height 60
click at [589, 478] on span "Create" at bounding box center [593, 477] width 30 height 10
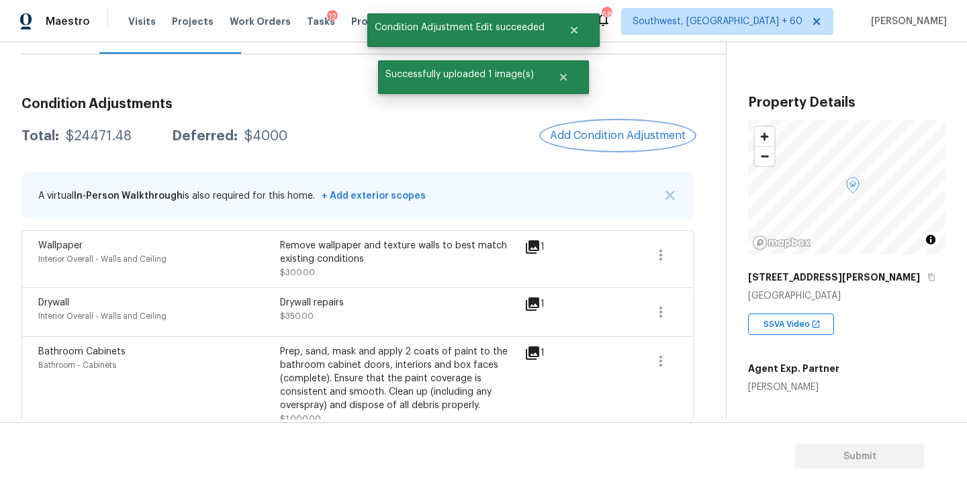
scroll to position [0, 0]
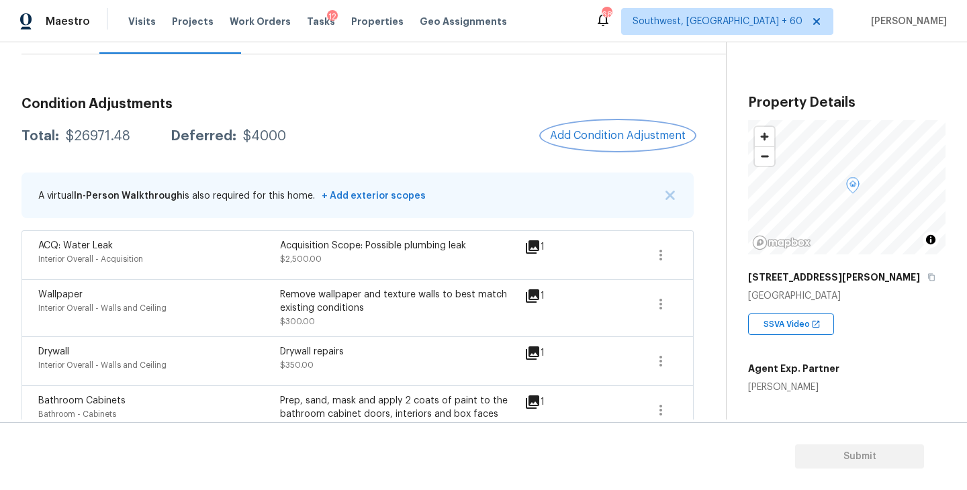
click at [609, 128] on button "Add Condition Adjustment" at bounding box center [618, 136] width 152 height 28
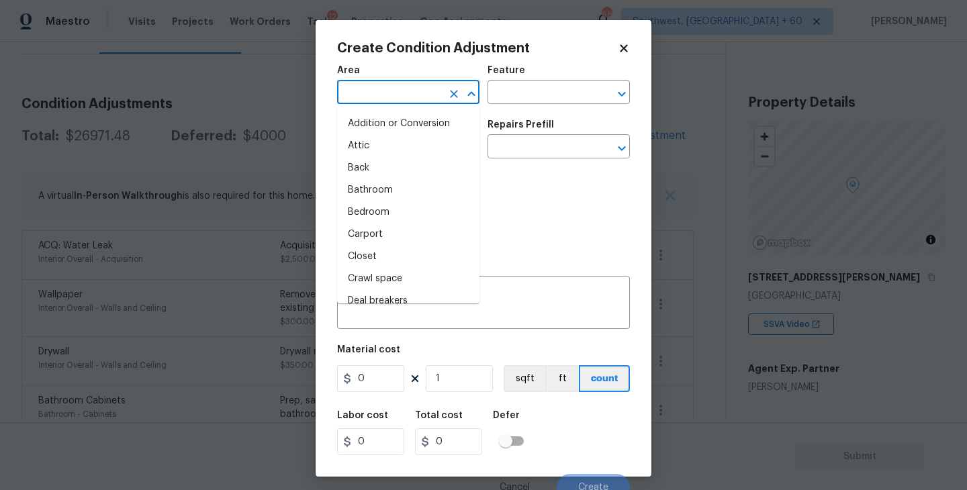
click at [400, 99] on input "text" at bounding box center [389, 93] width 105 height 21
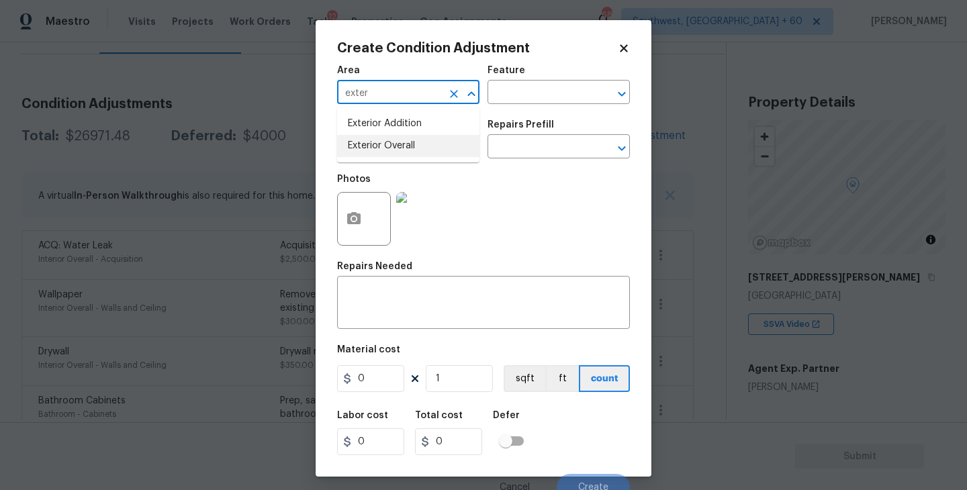
click at [431, 157] on ul "Exterior Addition Exterior Overall" at bounding box center [408, 134] width 142 height 55
type input "exter"
click at [500, 115] on div "Issue ​ Repairs Prefill ​" at bounding box center [483, 139] width 293 height 54
click at [401, 98] on input "text" at bounding box center [389, 93] width 105 height 21
click at [401, 138] on li "Exterior Overall" at bounding box center [408, 146] width 142 height 22
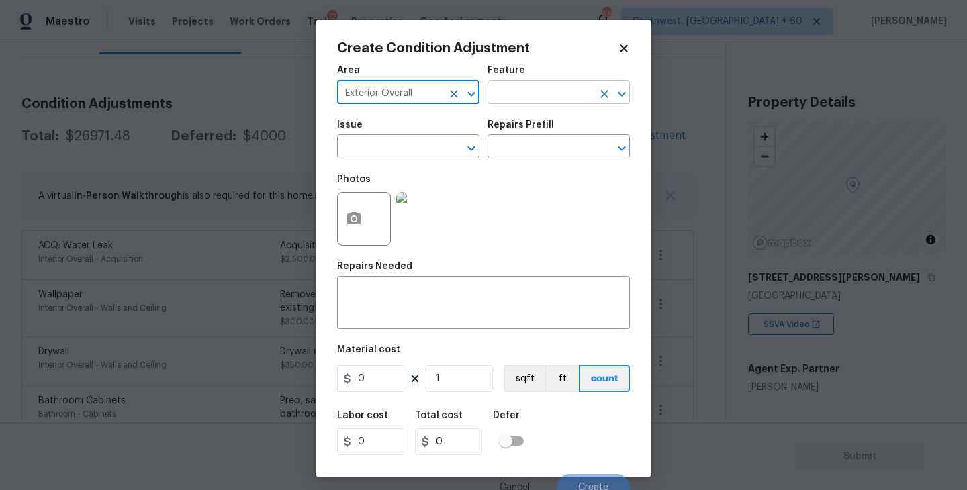
type input "Exterior Overall"
click at [547, 87] on input "text" at bounding box center [540, 93] width 105 height 21
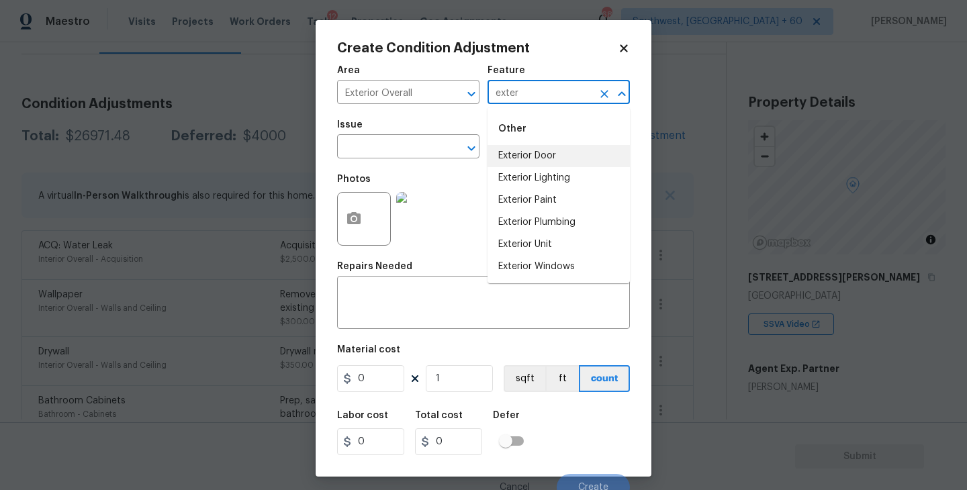
click at [527, 150] on li "Exterior Door" at bounding box center [559, 156] width 142 height 22
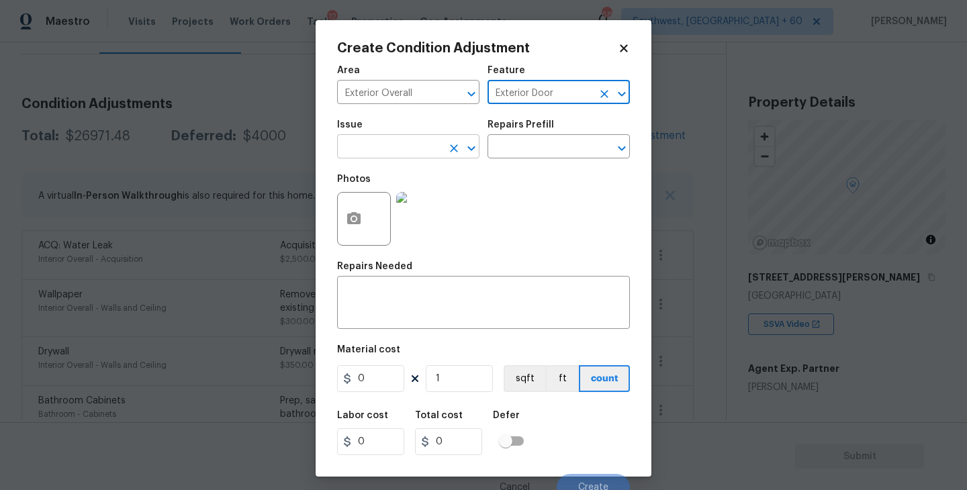
type input "Exterior Door"
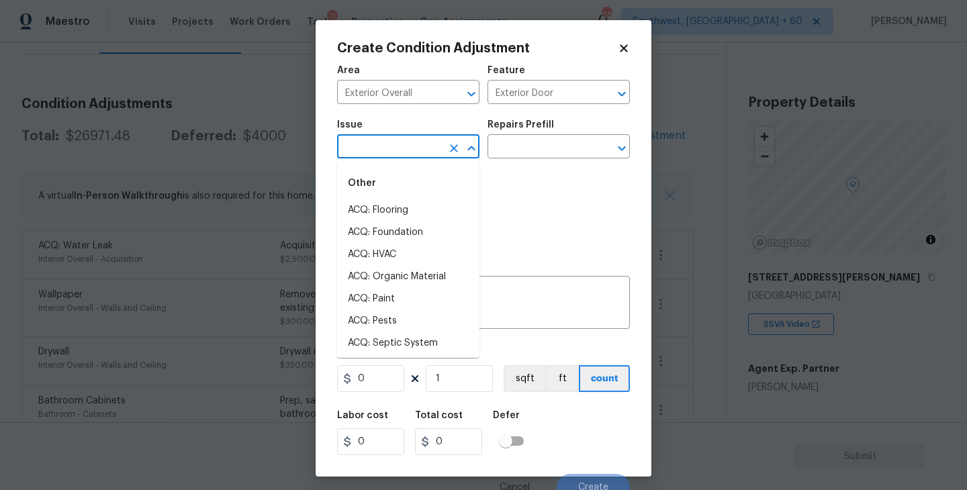
click at [404, 150] on input "text" at bounding box center [389, 148] width 105 height 21
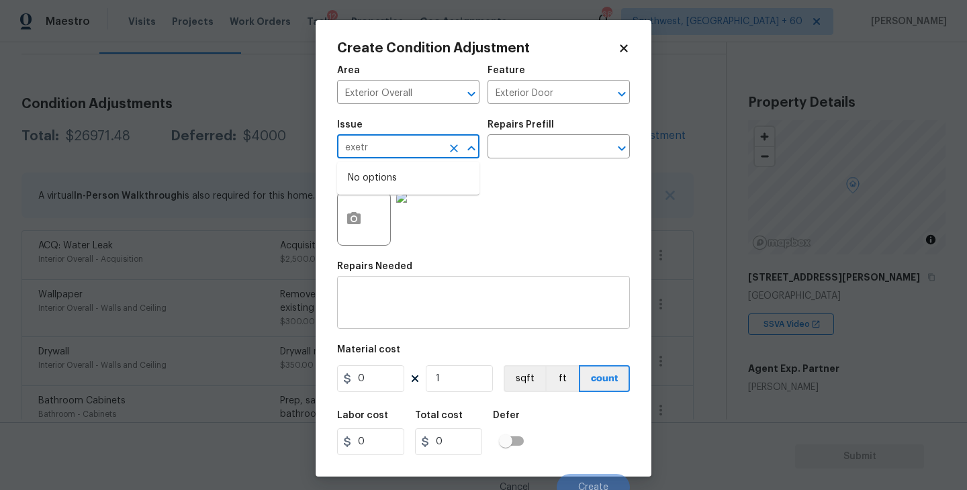
type input "exetr"
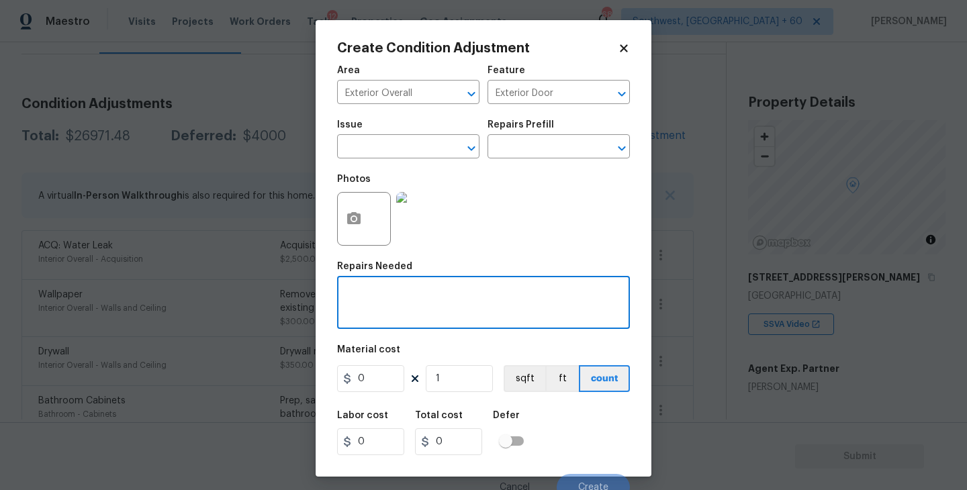
click at [453, 304] on textarea at bounding box center [483, 304] width 277 height 28
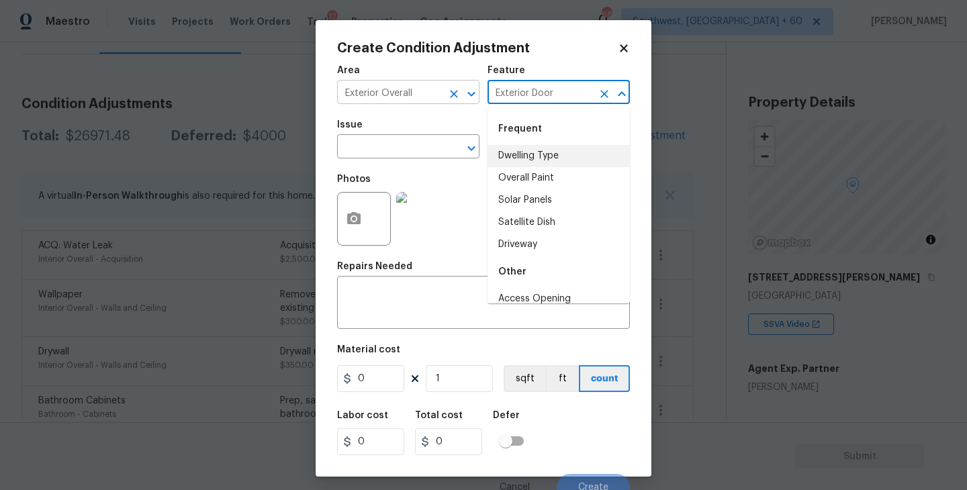
drag, startPoint x: 570, startPoint y: 89, endPoint x: 453, endPoint y: 89, distance: 116.9
click at [453, 89] on div "Area Exterior Overall ​ Feature Exterior Door ​" at bounding box center [483, 85] width 293 height 54
click at [455, 298] on textarea at bounding box center [483, 304] width 277 height 28
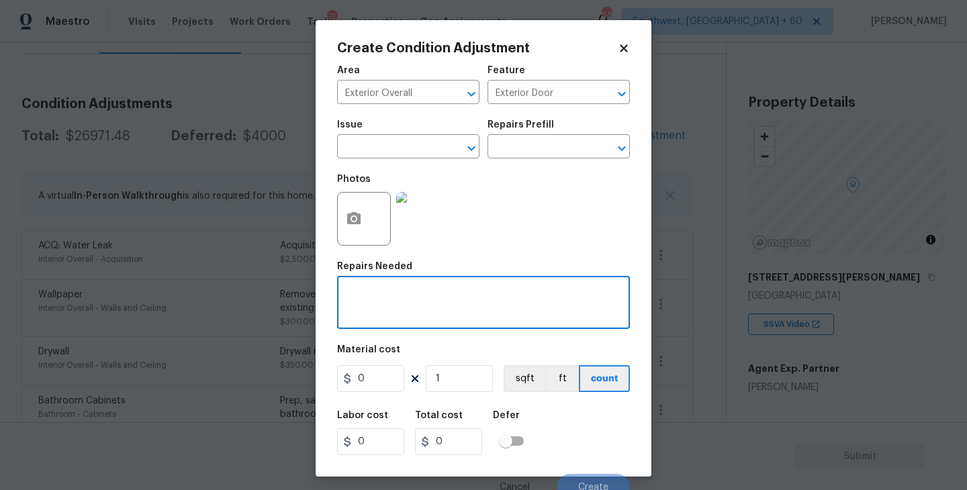
paste textarea "Exterior Door"
type textarea "Exterior Door Repaint"
drag, startPoint x: 351, startPoint y: 388, endPoint x: 326, endPoint y: 388, distance: 25.5
click at [326, 388] on div "Create Condition Adjustment Area Exterior Overall ​ Feature Exterior Door ​ Iss…" at bounding box center [484, 248] width 336 height 457
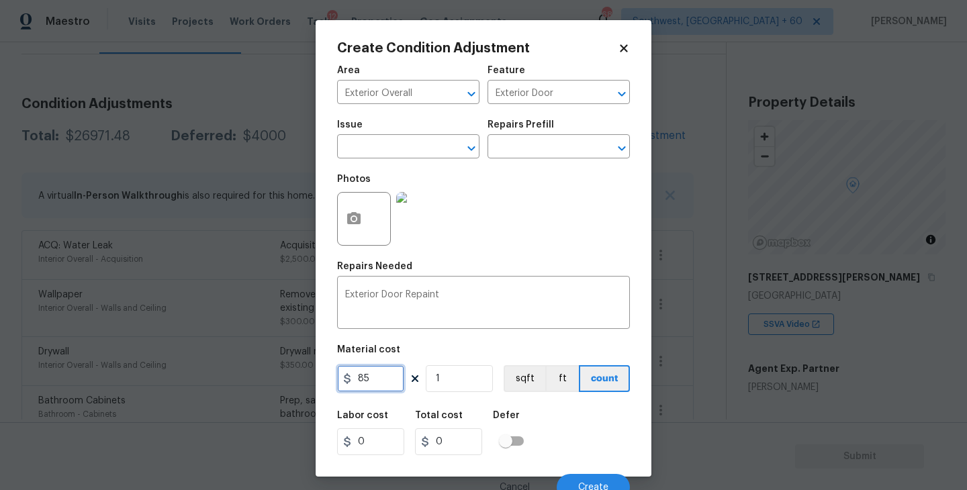
type input "85"
click at [358, 237] on button "button" at bounding box center [354, 219] width 32 height 52
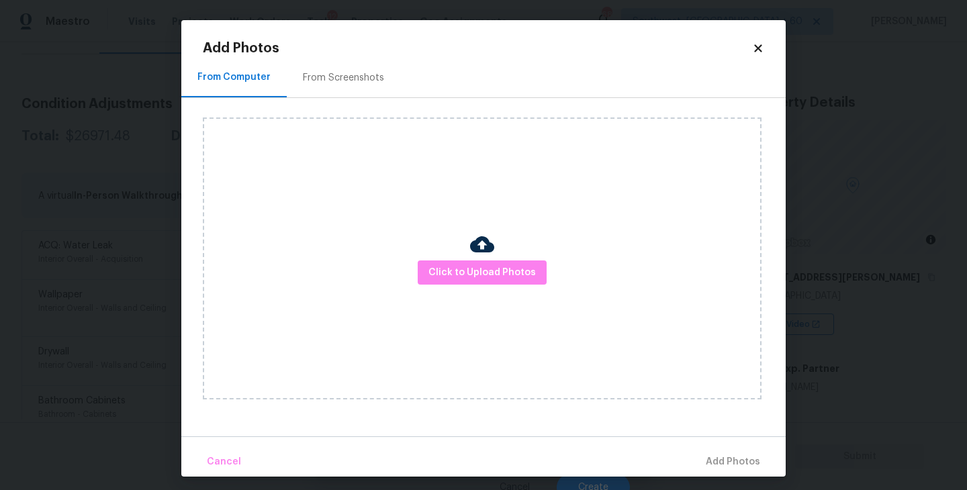
click at [453, 255] on div "Click to Upload Photos" at bounding box center [482, 259] width 559 height 282
click at [457, 261] on button "Click to Upload Photos" at bounding box center [482, 273] width 129 height 25
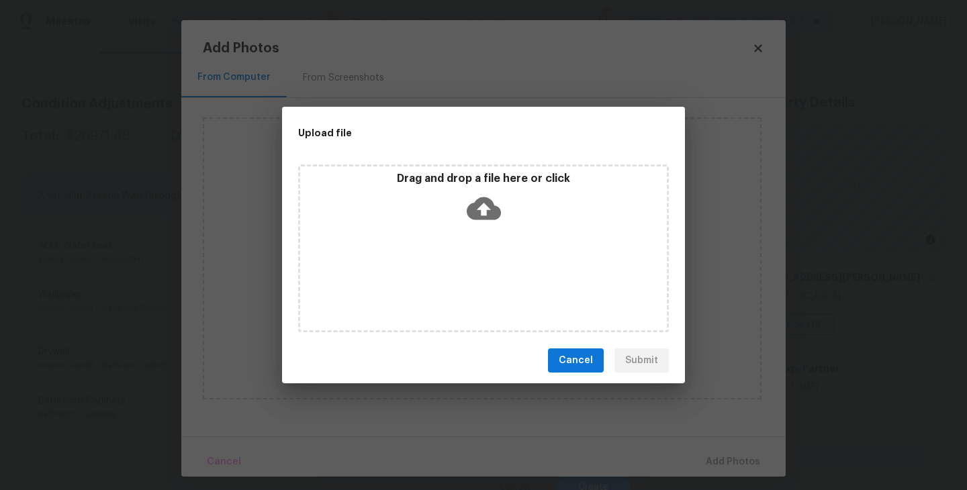
click at [493, 240] on div "Drag and drop a file here or click" at bounding box center [483, 249] width 371 height 168
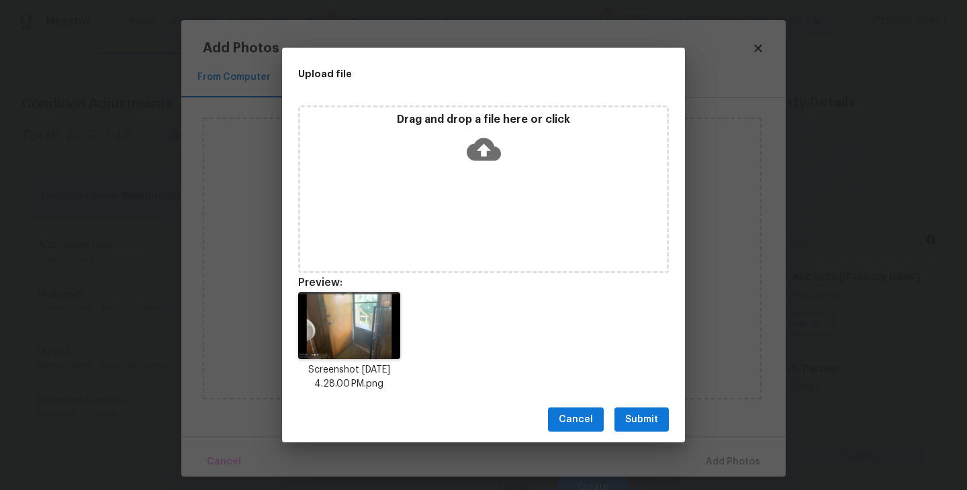
click at [649, 427] on span "Submit" at bounding box center [641, 420] width 33 height 17
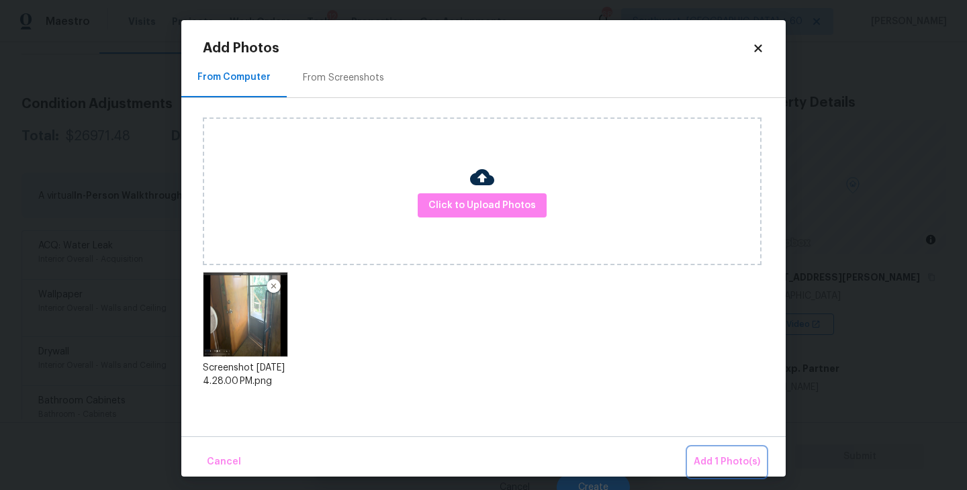
click at [702, 462] on span "Add 1 Photo(s)" at bounding box center [727, 462] width 67 height 17
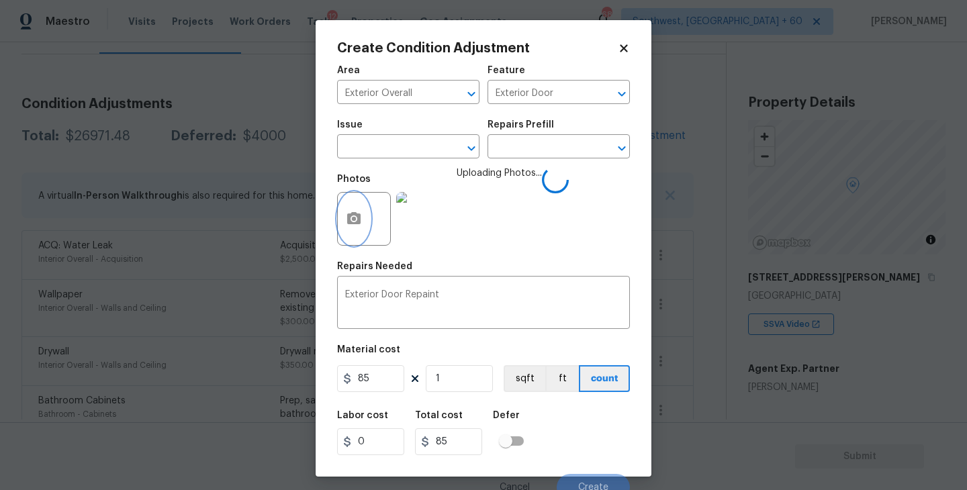
scroll to position [11, 0]
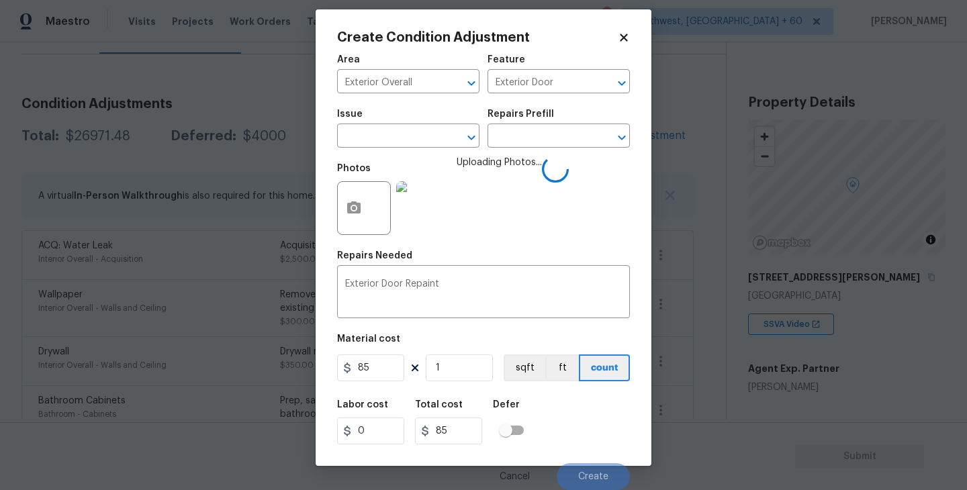
click at [565, 400] on div "Labor cost 0 Total cost 85 Defer" at bounding box center [483, 422] width 293 height 60
click at [584, 401] on div "Labor cost 0 Total cost 85 Defer" at bounding box center [483, 422] width 293 height 60
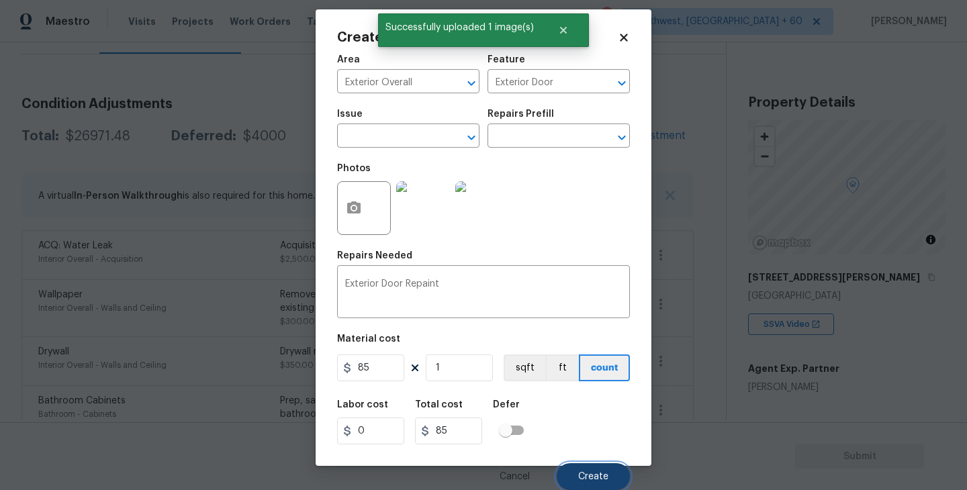
click at [588, 484] on button "Create" at bounding box center [593, 476] width 73 height 27
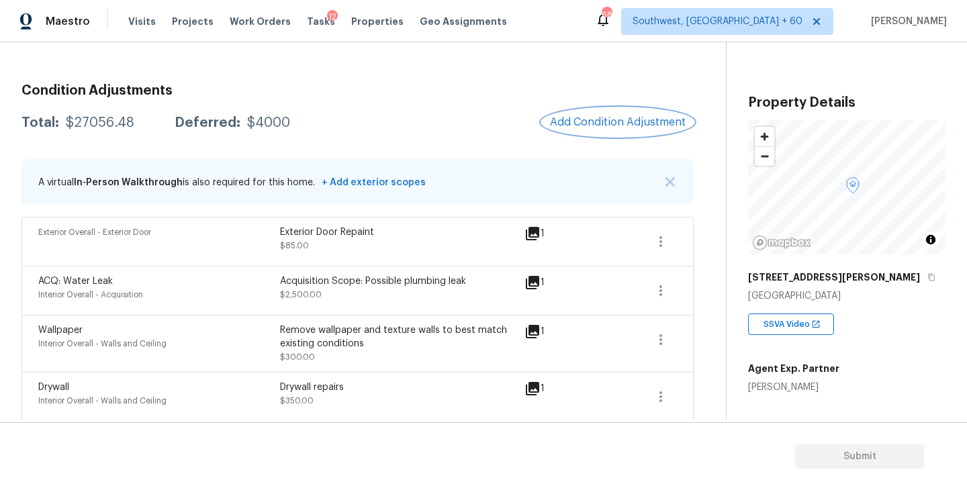
scroll to position [12, 0]
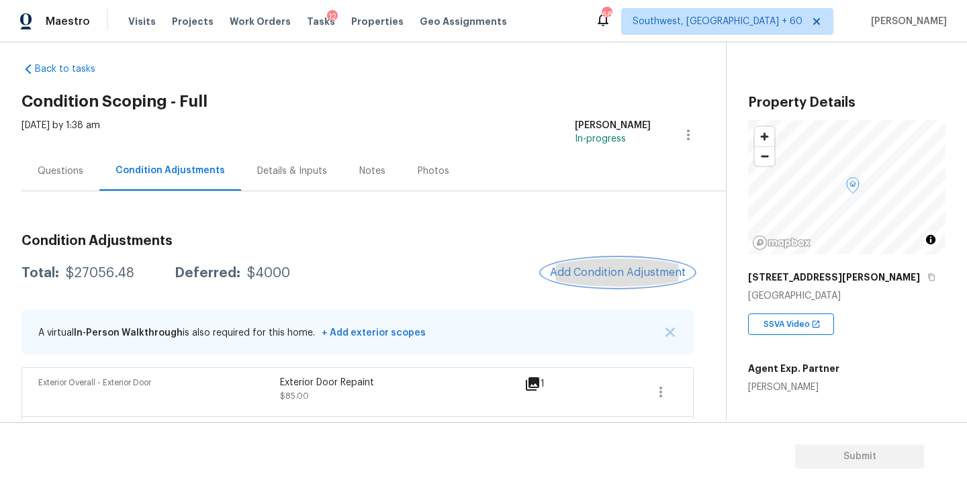
click at [606, 264] on button "Add Condition Adjustment" at bounding box center [618, 273] width 152 height 28
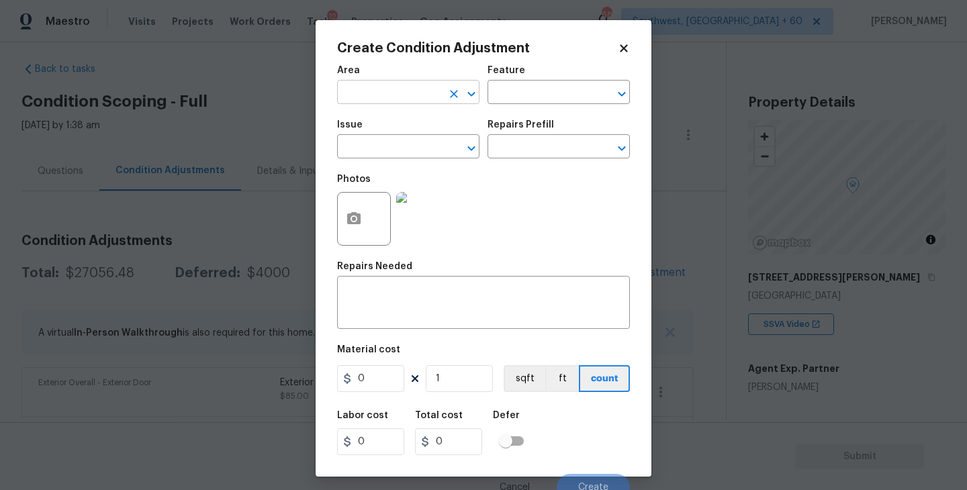
click at [402, 99] on input "text" at bounding box center [389, 93] width 105 height 21
click at [403, 136] on li "Interior Overall" at bounding box center [408, 146] width 142 height 22
type input "Interior Overall"
click at [543, 89] on input "text" at bounding box center [540, 93] width 105 height 21
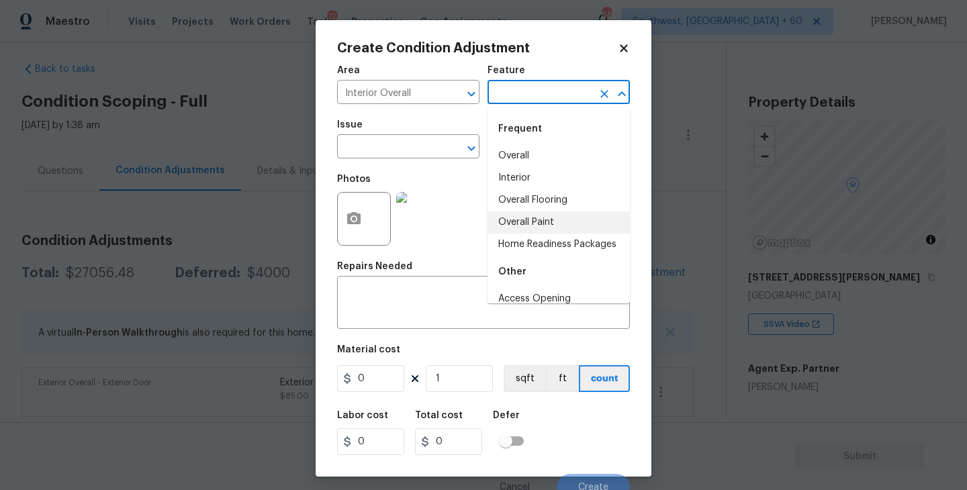
click at [539, 223] on li "Overall Paint" at bounding box center [559, 223] width 142 height 22
type input "Overall Paint"
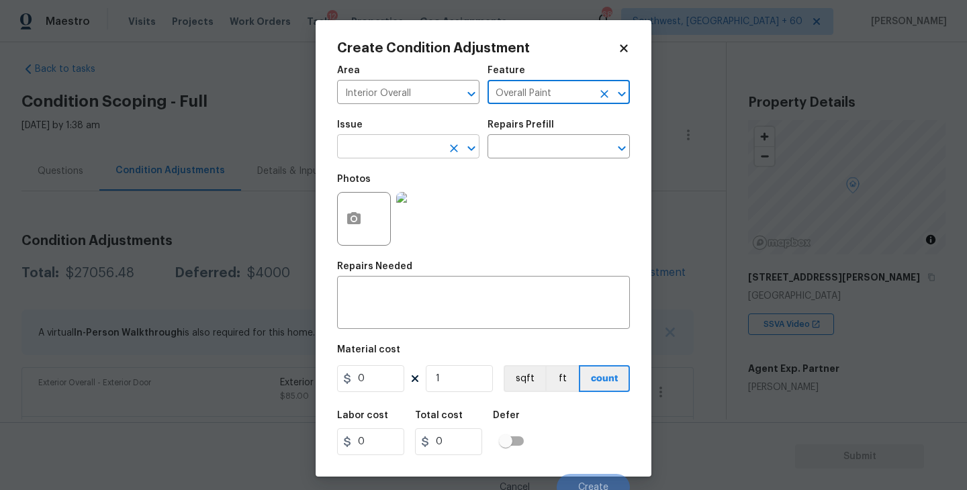
click at [399, 152] on input "text" at bounding box center [389, 148] width 105 height 21
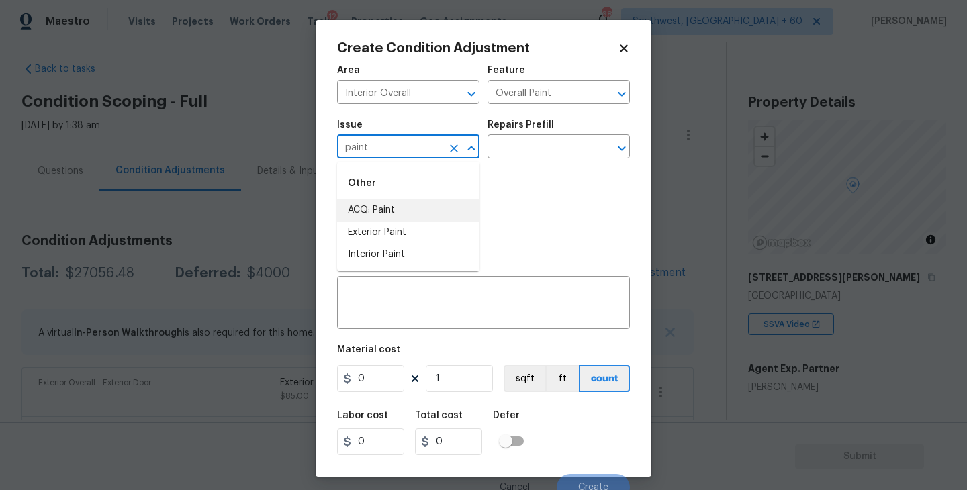
click at [398, 205] on li "ACQ: Paint" at bounding box center [408, 211] width 142 height 22
type input "ACQ: Paint"
click at [558, 148] on input "text" at bounding box center [540, 148] width 105 height 21
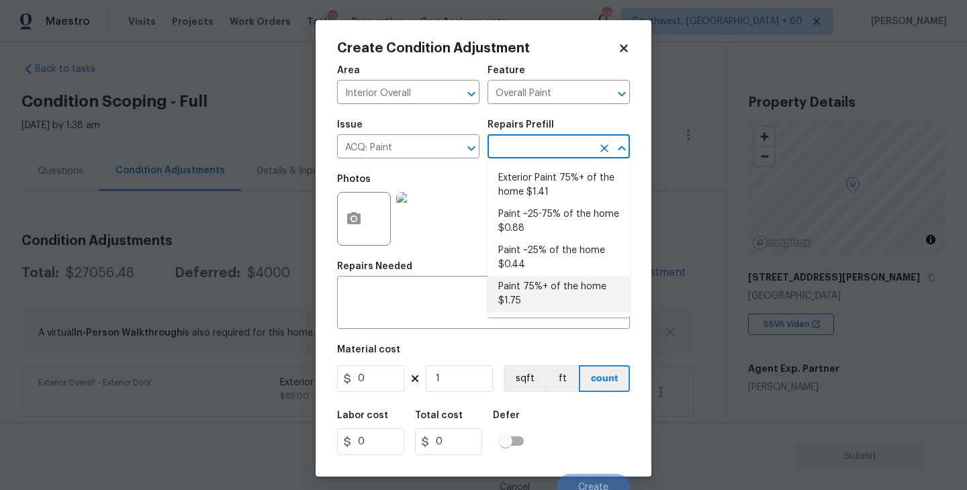
click at [535, 288] on li "Paint 75%+ of the home $1.75" at bounding box center [559, 294] width 142 height 36
type input "Acquisition"
type textarea "Acquisition Scope: 75%+ of the home will likely require interior paint"
type input "1.75"
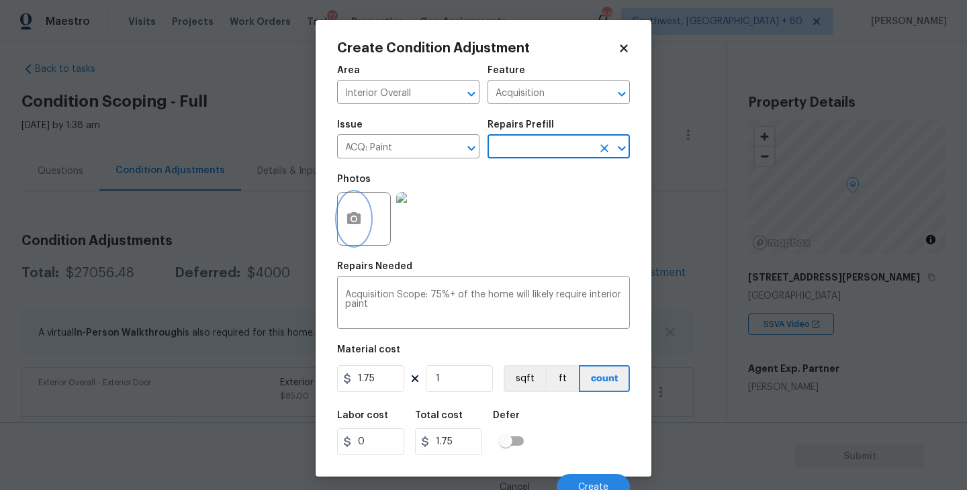
click at [352, 218] on circle "button" at bounding box center [354, 219] width 4 height 4
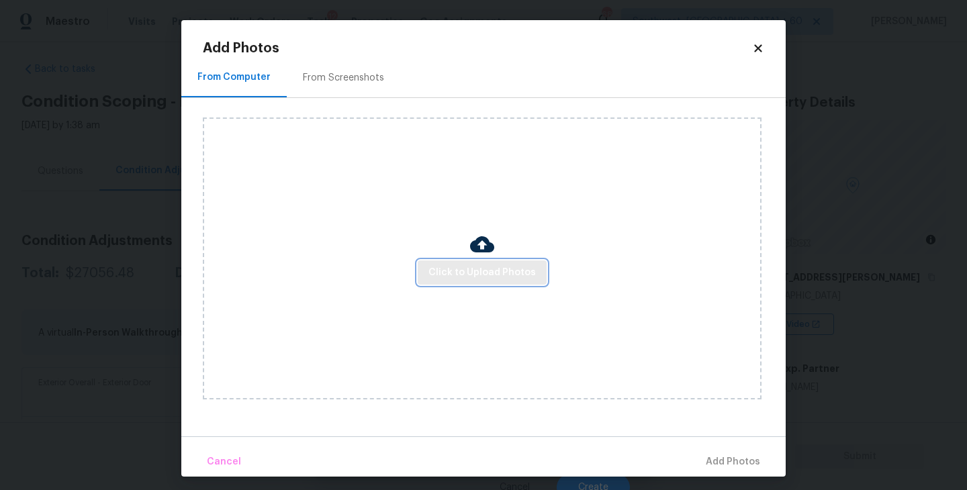
click at [487, 268] on span "Click to Upload Photos" at bounding box center [482, 273] width 107 height 17
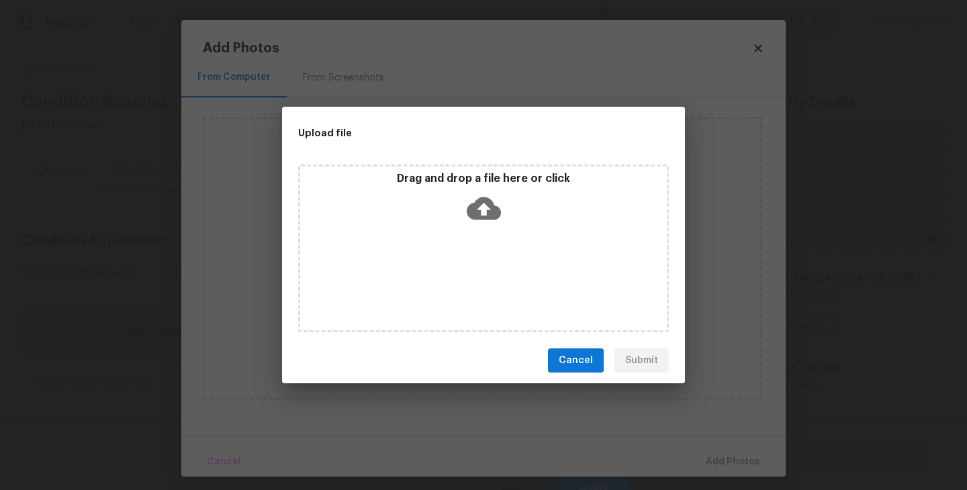
click at [487, 264] on div "Drag and drop a file here or click" at bounding box center [483, 249] width 371 height 168
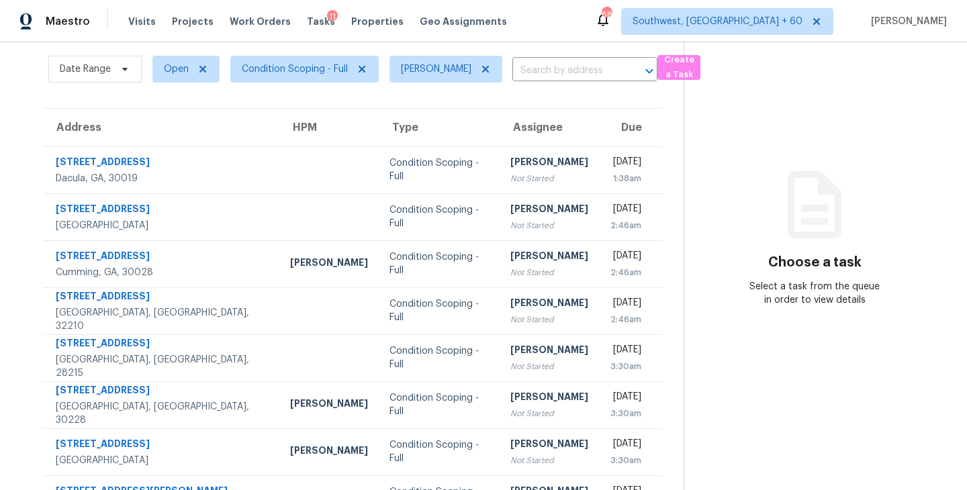
scroll to position [113, 0]
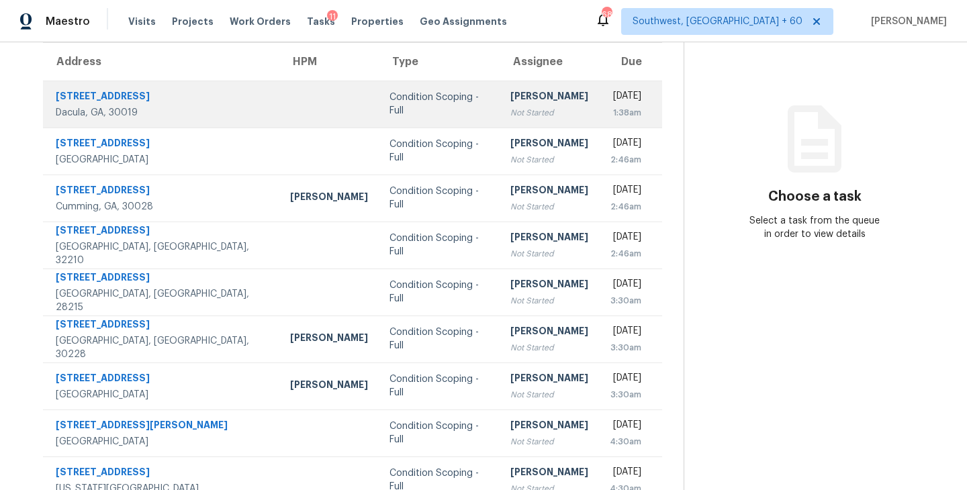
click at [500, 126] on td "[PERSON_NAME] Not Started" at bounding box center [549, 104] width 99 height 47
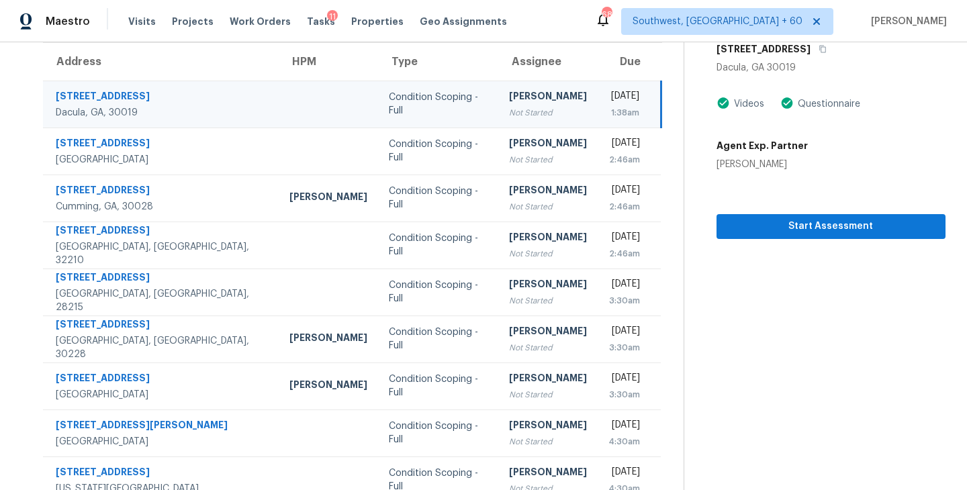
click at [509, 111] on div "Not Started" at bounding box center [548, 112] width 78 height 13
click at [802, 237] on button "Start Assessment" at bounding box center [831, 226] width 229 height 25
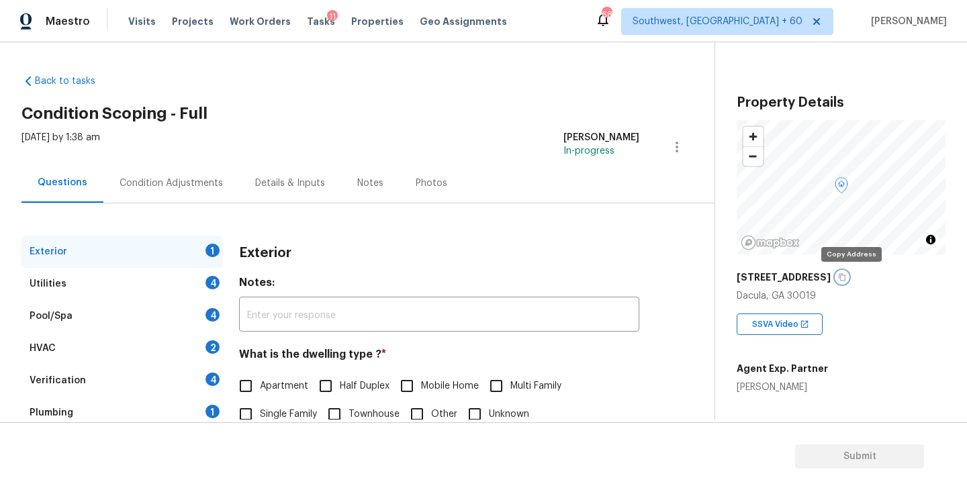
click at [846, 276] on icon "button" at bounding box center [842, 277] width 8 height 8
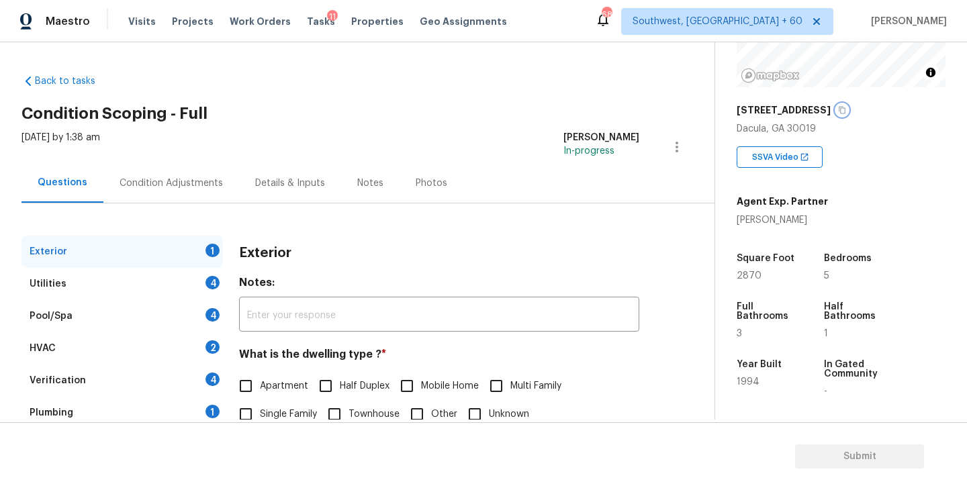
scroll to position [77, 0]
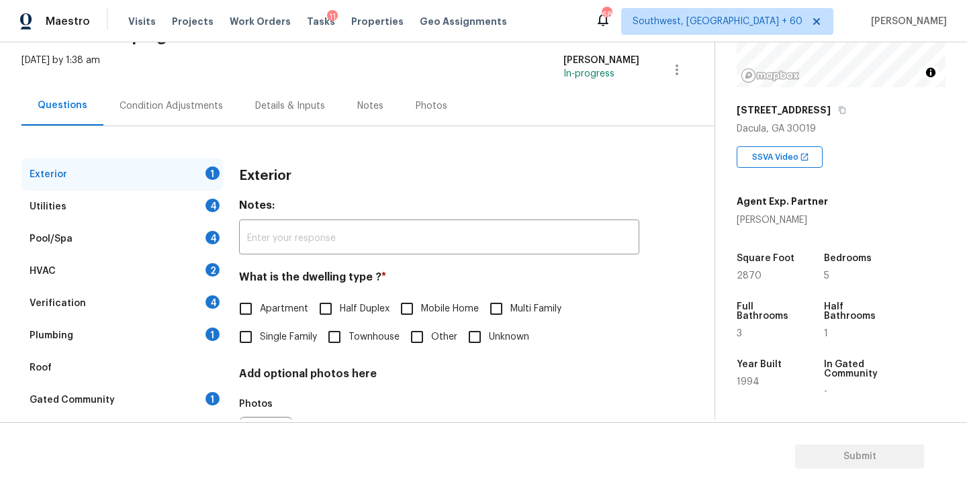
click at [269, 345] on label "Single Family" at bounding box center [274, 337] width 85 height 28
click at [260, 345] on input "Single Family" at bounding box center [246, 337] width 28 height 28
checkbox input "true"
click at [184, 215] on div "Utilities 4" at bounding box center [122, 207] width 202 height 32
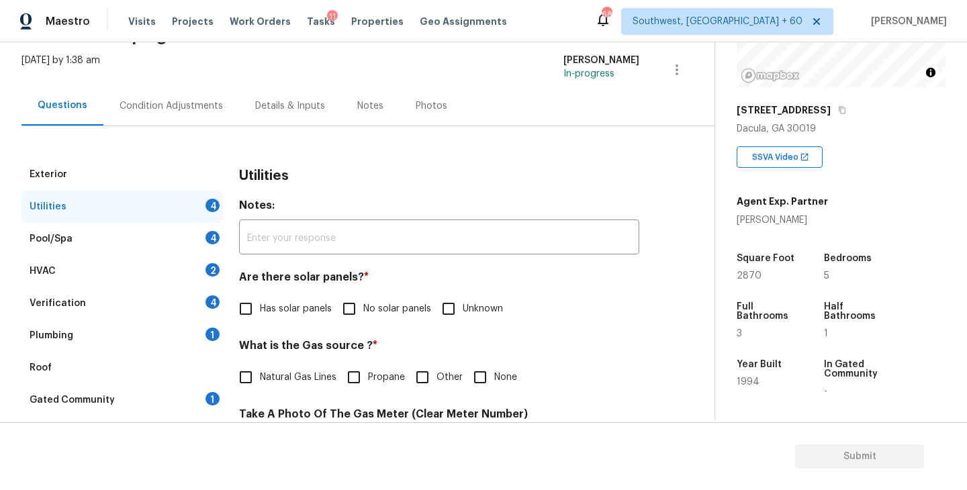
click at [351, 308] on input "No solar panels" at bounding box center [349, 309] width 28 height 28
checkbox input "true"
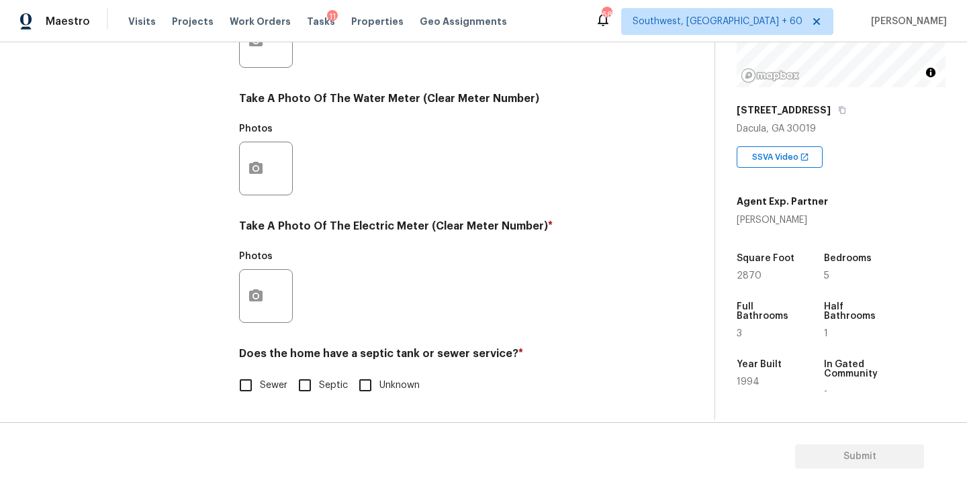
click at [307, 379] on input "Septic" at bounding box center [305, 385] width 28 height 28
checkbox input "true"
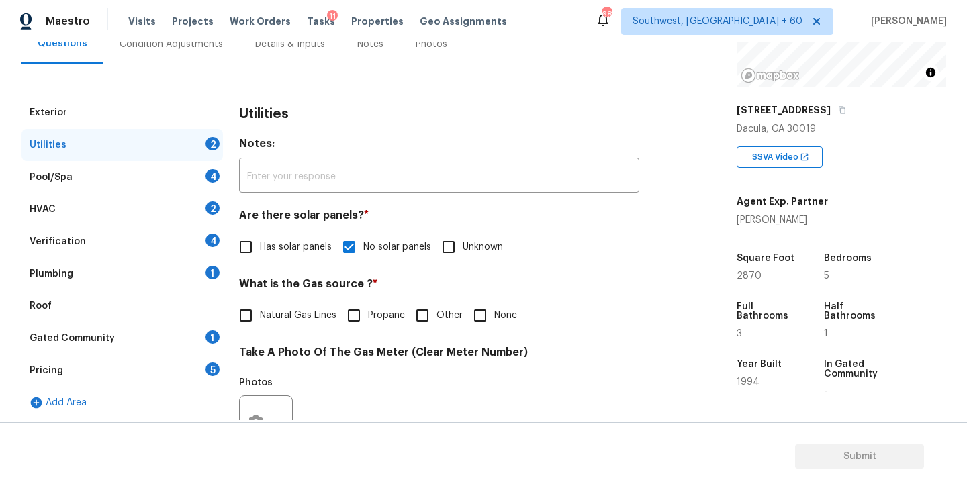
scroll to position [64, 0]
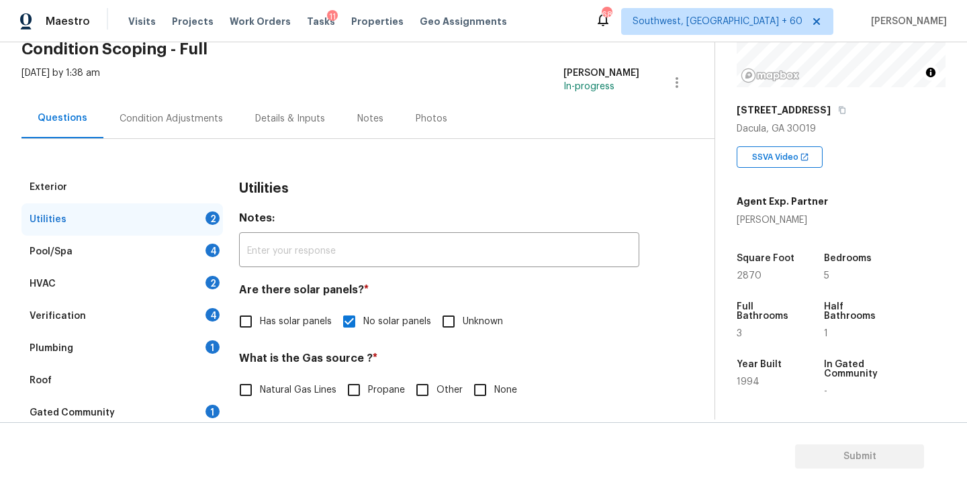
click at [158, 355] on div "Plumbing 1" at bounding box center [122, 349] width 202 height 32
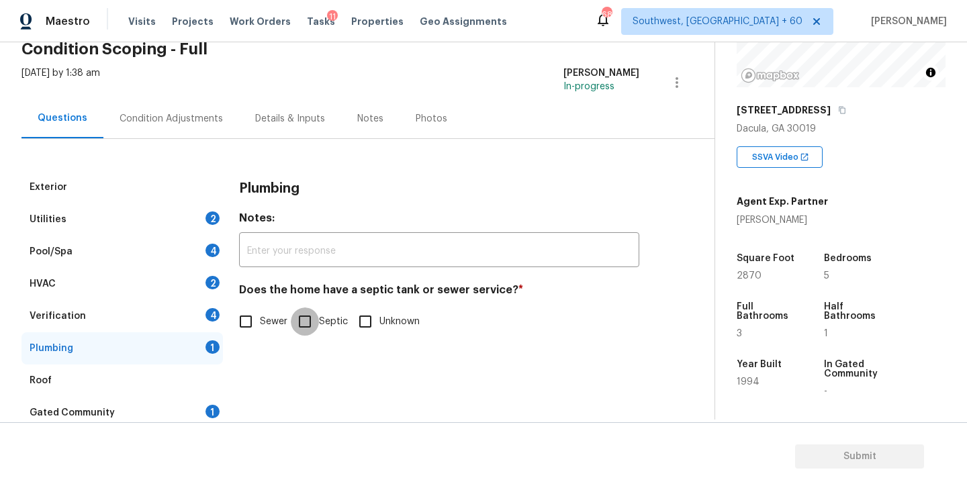
click at [301, 318] on input "Septic" at bounding box center [305, 322] width 28 height 28
checkbox input "true"
click at [148, 409] on div "Gated Community 1" at bounding box center [122, 413] width 202 height 32
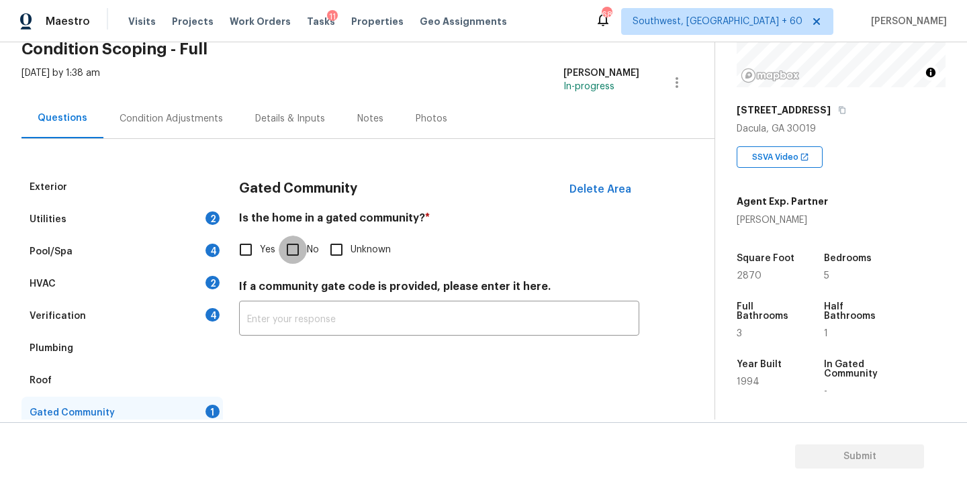
click at [296, 251] on input "No" at bounding box center [293, 250] width 28 height 28
checkbox input "true"
click at [216, 122] on div "Condition Adjustments" at bounding box center [171, 118] width 103 height 13
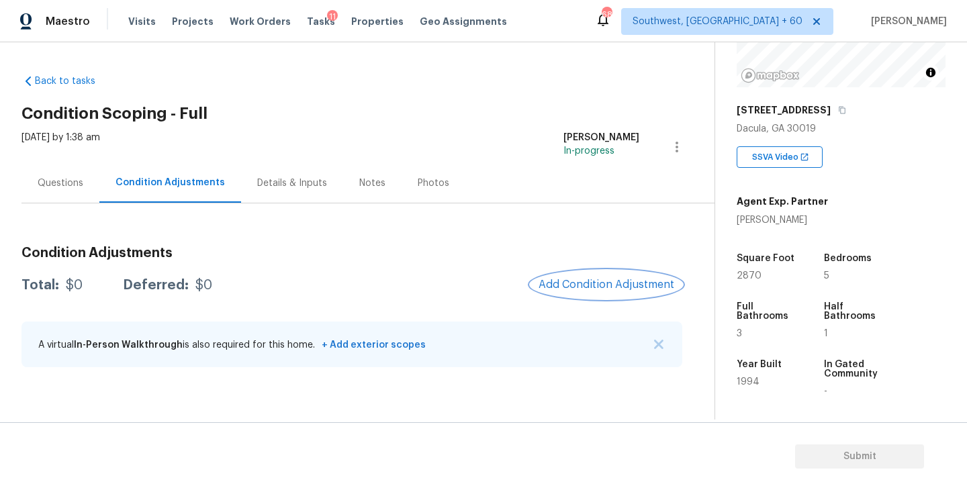
click at [584, 277] on button "Add Condition Adjustment" at bounding box center [607, 285] width 152 height 28
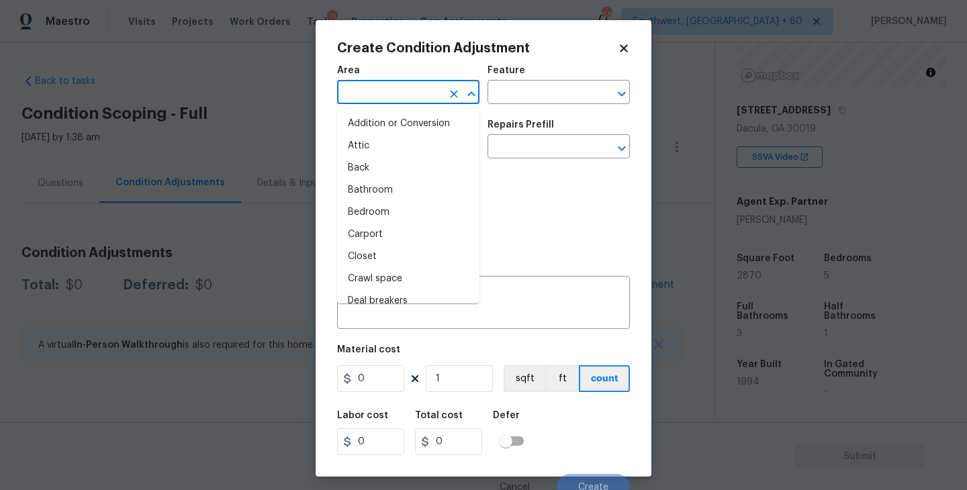
click at [412, 102] on input "text" at bounding box center [389, 93] width 105 height 21
type input "e"
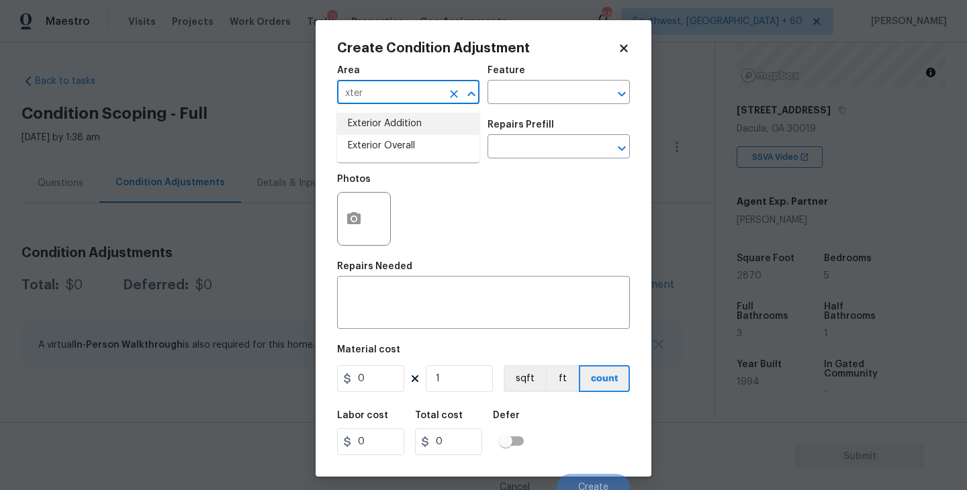
click at [406, 127] on li "Exterior Addition" at bounding box center [408, 124] width 142 height 22
type input "Exterior Addition"
click at [455, 95] on icon "Clear" at bounding box center [454, 94] width 8 height 8
click at [429, 146] on li "Exterior Overall" at bounding box center [408, 146] width 142 height 22
type input "Exterior Overall"
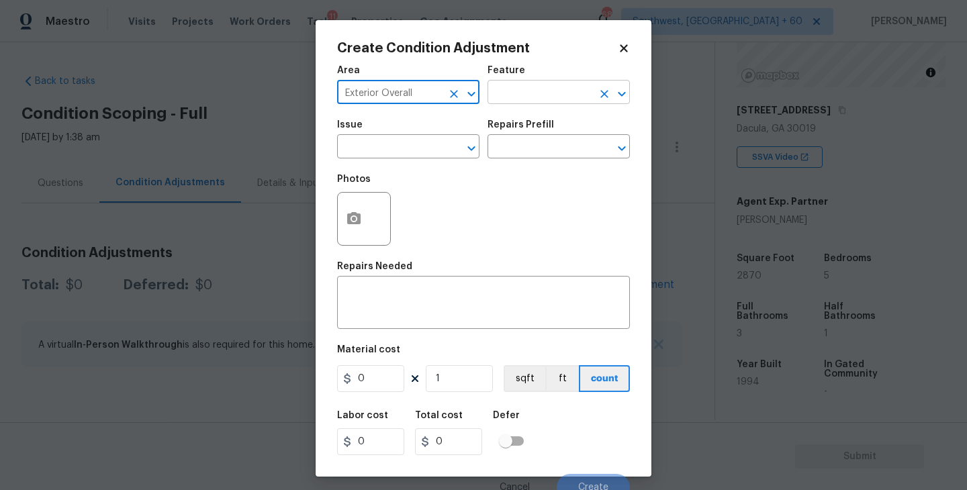
click at [551, 96] on input "text" at bounding box center [540, 93] width 105 height 21
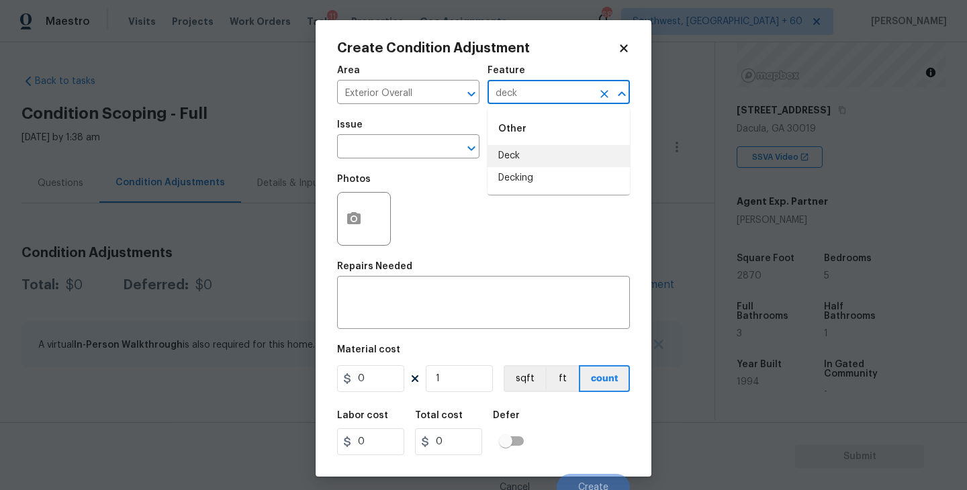
click at [553, 150] on li "Deck" at bounding box center [559, 156] width 142 height 22
type input "Deck"
click at [400, 135] on div "Issue" at bounding box center [408, 128] width 142 height 17
click at [377, 156] on input "text" at bounding box center [389, 148] width 105 height 21
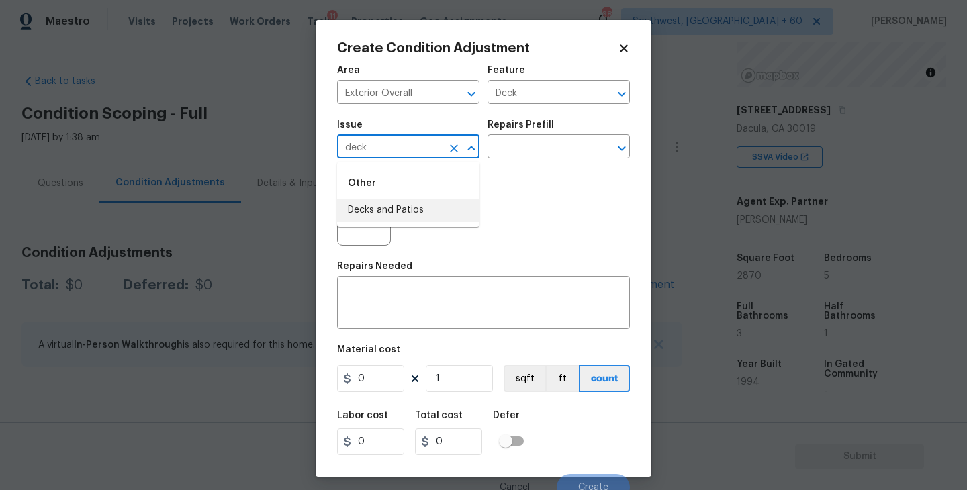
click at [410, 185] on div "Other" at bounding box center [408, 183] width 142 height 32
click at [406, 212] on li "Decks and Patios" at bounding box center [408, 211] width 142 height 22
type input "Decks and Patios"
click at [406, 304] on textarea at bounding box center [483, 304] width 277 height 28
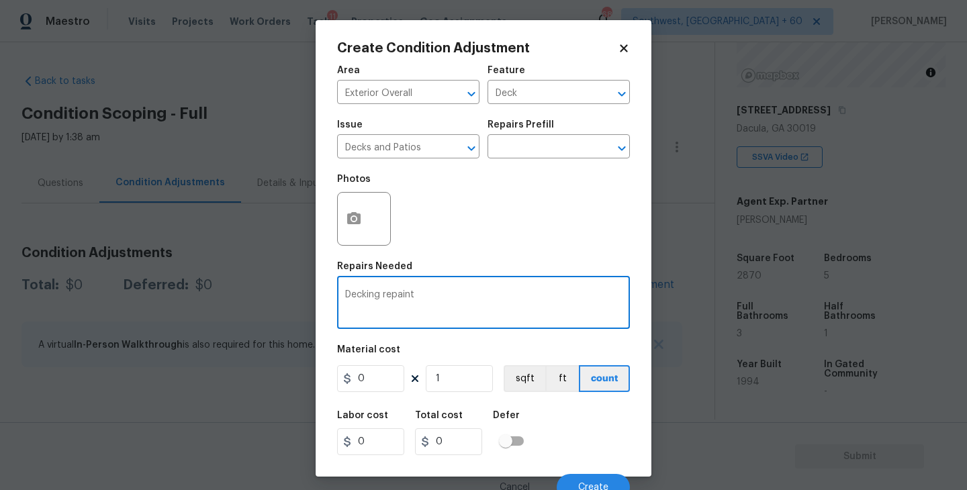
type textarea "Decking repaint"
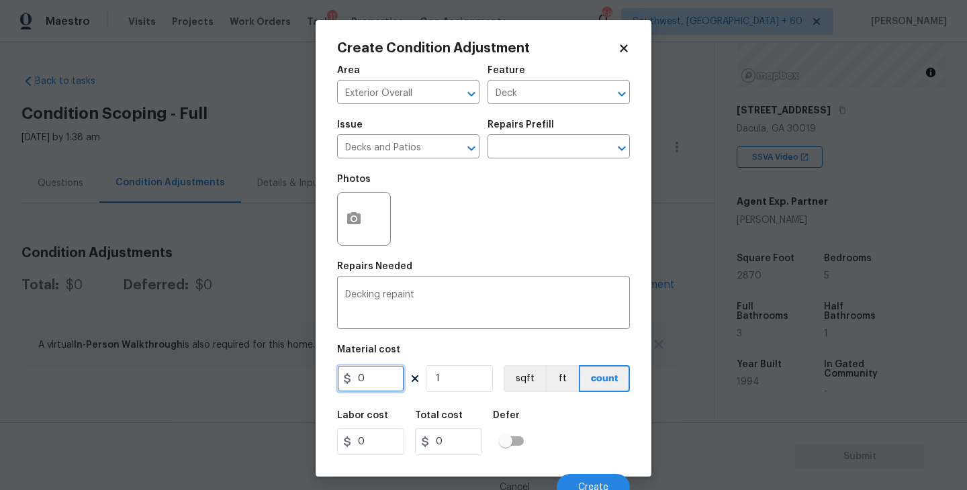
drag, startPoint x: 394, startPoint y: 383, endPoint x: 307, endPoint y: 386, distance: 86.7
click at [307, 386] on div "Create Condition Adjustment Area Exterior Overall ​ Feature Deck ​ Issue Decks …" at bounding box center [483, 245] width 967 height 490
type input "800"
click at [344, 229] on button "button" at bounding box center [354, 219] width 32 height 52
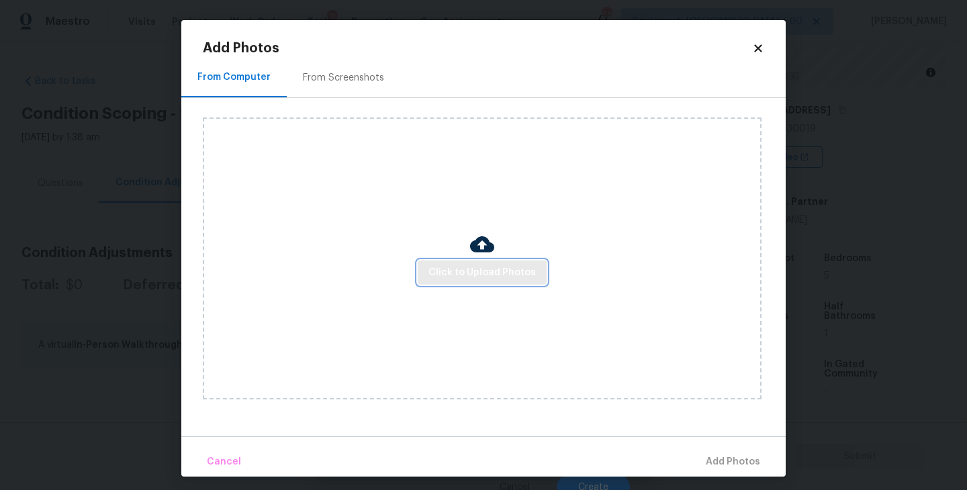
click at [453, 272] on span "Click to Upload Photos" at bounding box center [482, 273] width 107 height 17
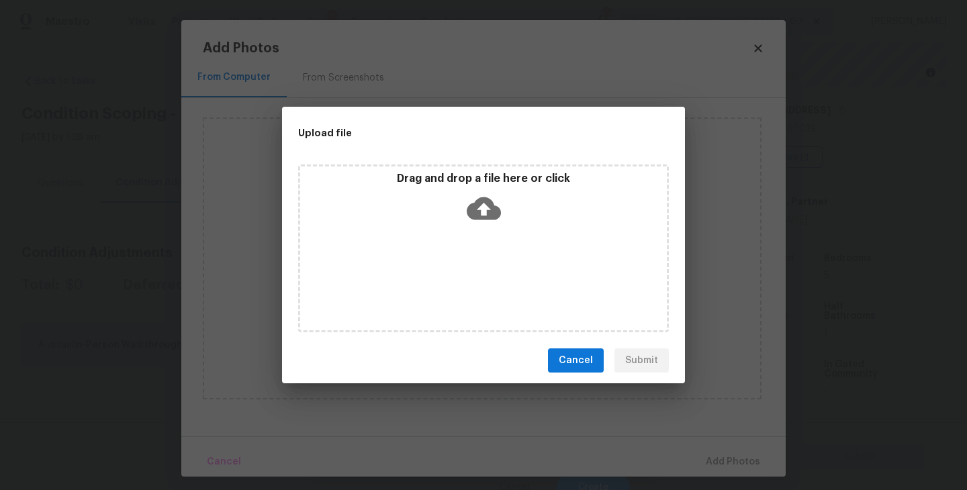
click at [460, 257] on div "Drag and drop a file here or click" at bounding box center [483, 249] width 371 height 168
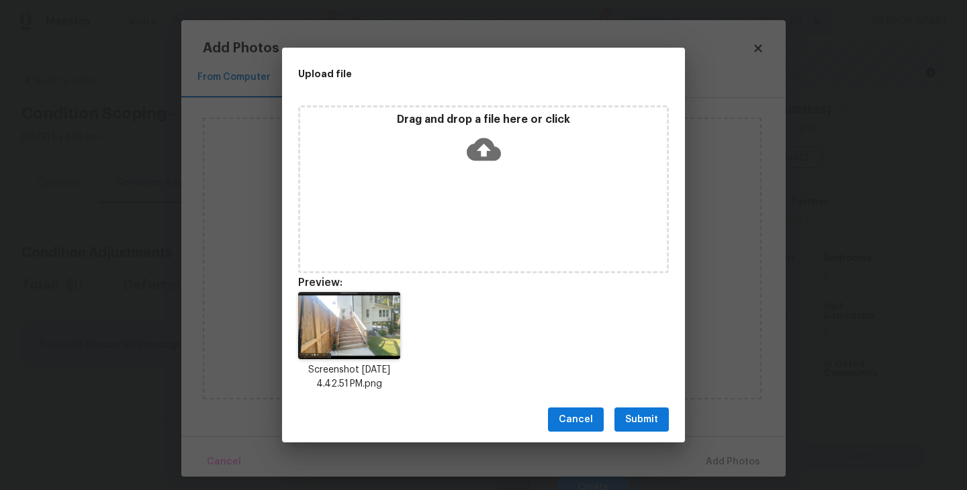
click at [648, 398] on div "Cancel Submit" at bounding box center [483, 420] width 403 height 46
click at [646, 411] on button "Submit" at bounding box center [642, 420] width 54 height 25
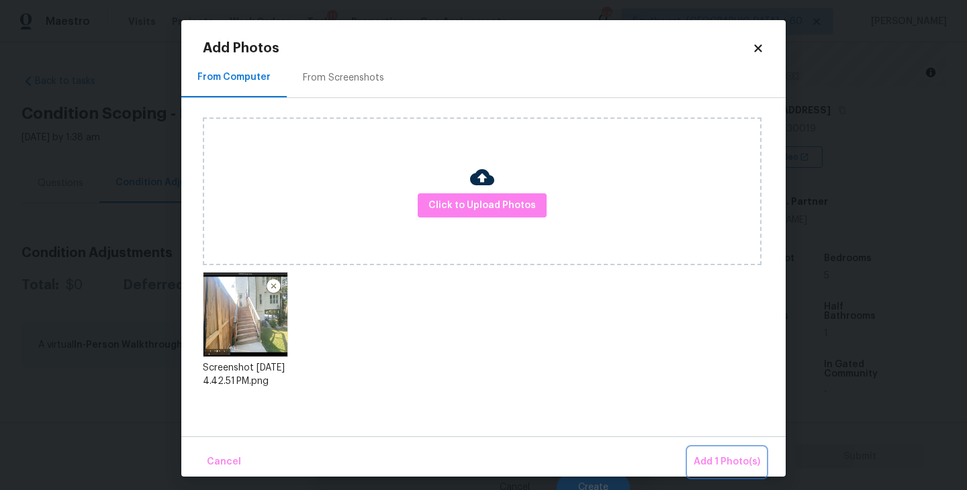
click at [708, 457] on span "Add 1 Photo(s)" at bounding box center [727, 462] width 67 height 17
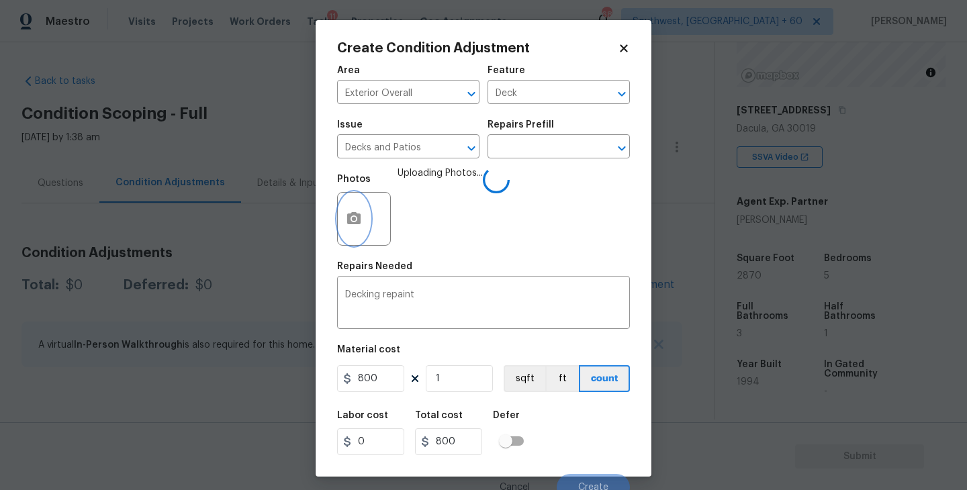
scroll to position [11, 0]
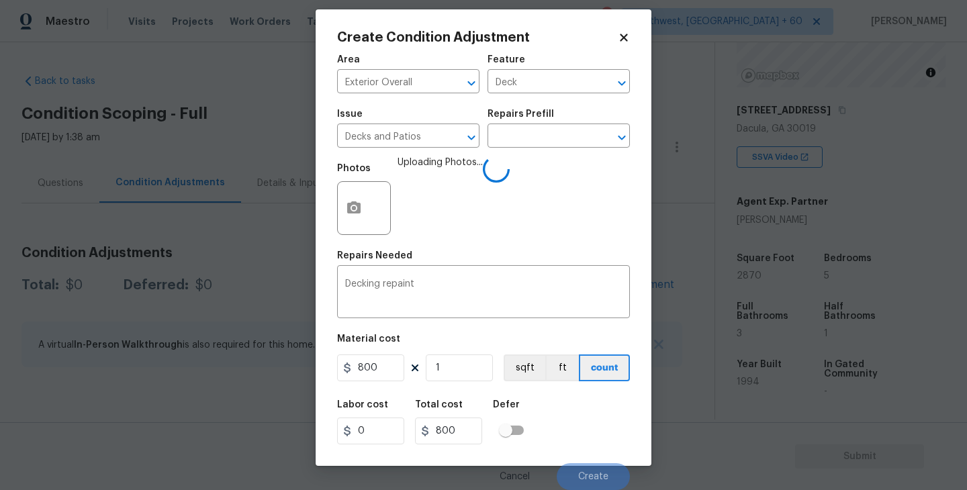
click at [574, 406] on div "Labor cost 0 Total cost 800 Defer" at bounding box center [483, 422] width 293 height 60
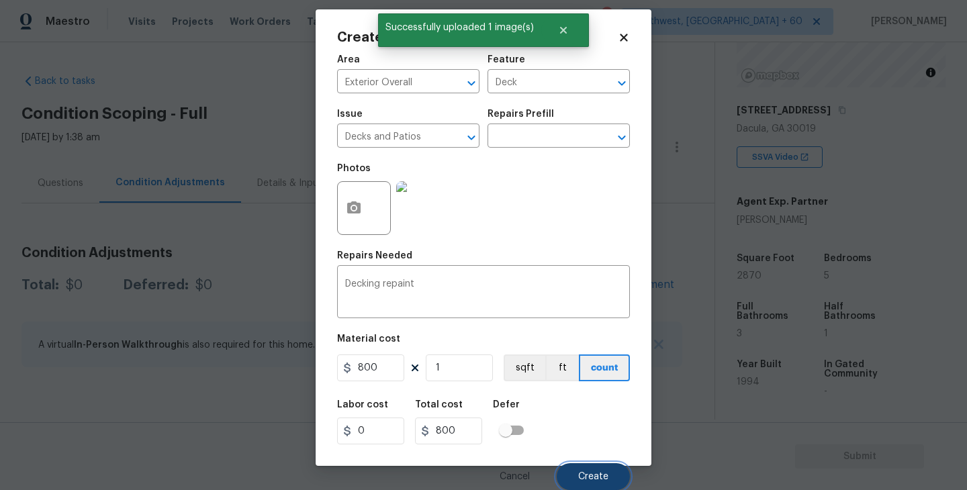
click at [582, 468] on button "Create" at bounding box center [593, 476] width 73 height 27
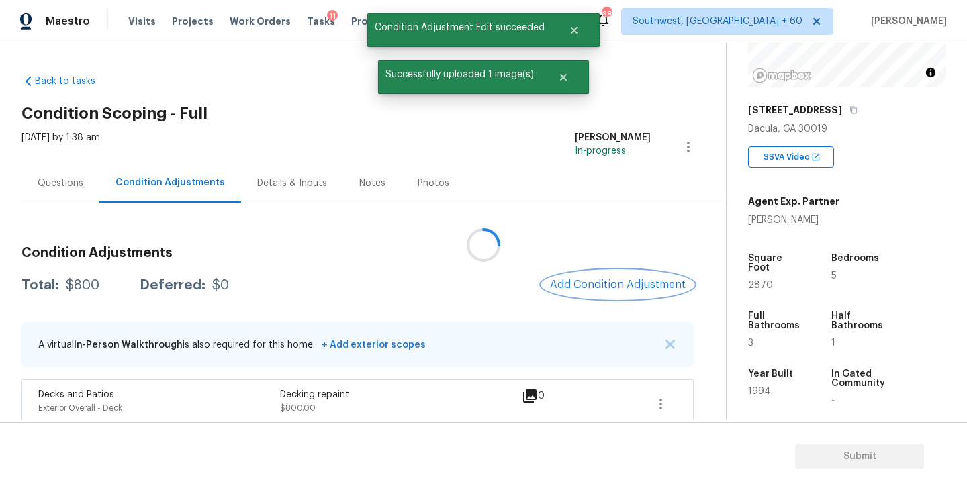
scroll to position [0, 0]
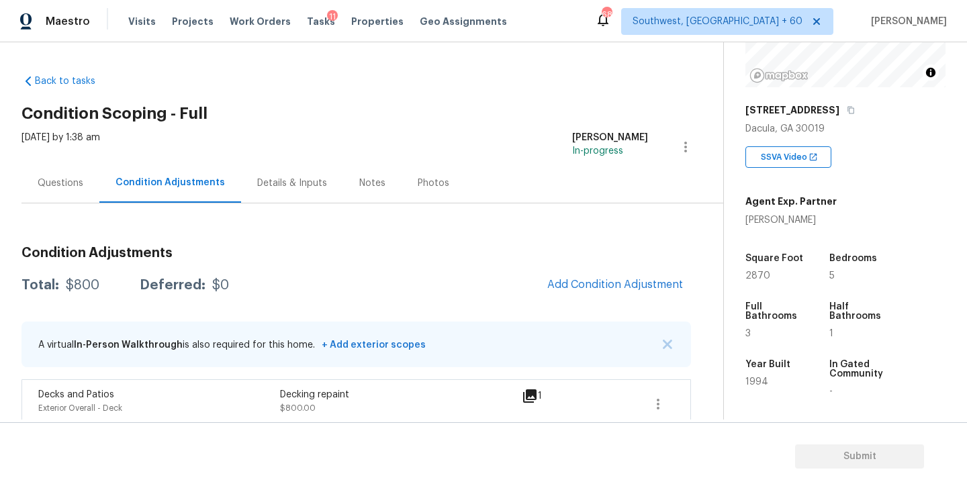
click at [628, 306] on div "Condition Adjustments Total: $800 Deferred: $0 Add Condition Adjustment A virtu…" at bounding box center [356, 332] width 670 height 193
click at [626, 280] on span "Add Condition Adjustment" at bounding box center [615, 285] width 136 height 12
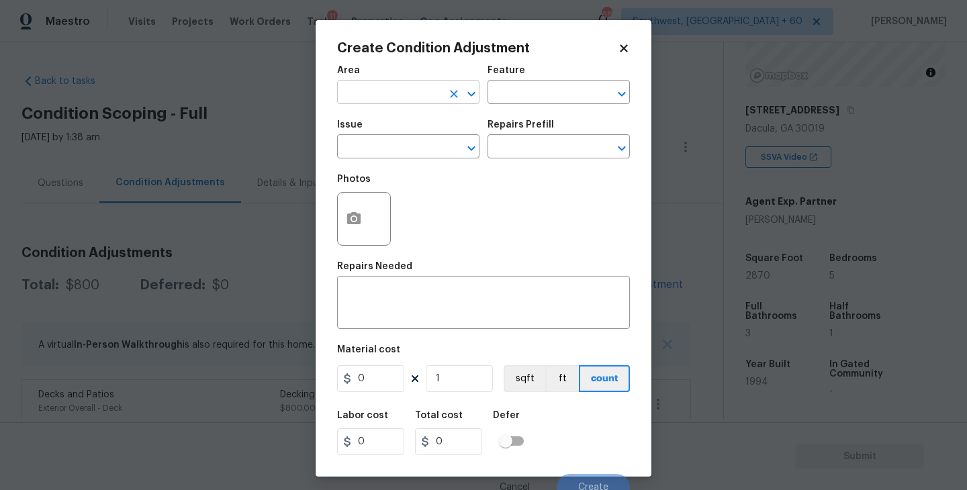
click at [397, 89] on input "text" at bounding box center [389, 93] width 105 height 21
type input "exter"
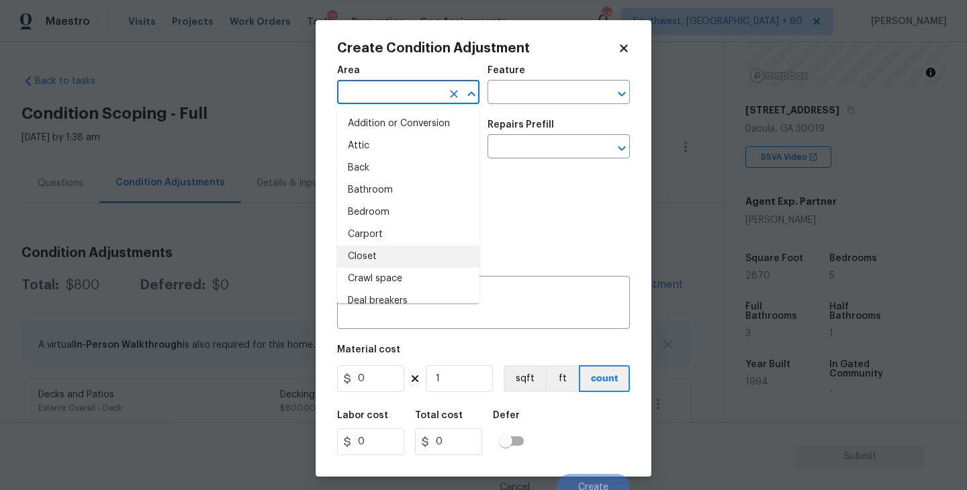
click at [492, 224] on div "Photos" at bounding box center [483, 210] width 293 height 87
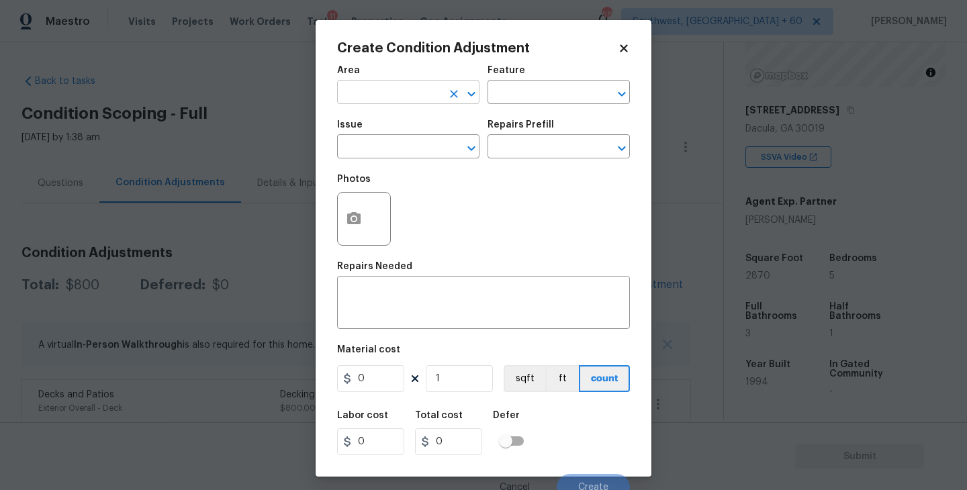
click at [414, 93] on input "text" at bounding box center [389, 93] width 105 height 21
click at [413, 142] on li "Exterior Overall" at bounding box center [408, 146] width 142 height 22
type input "Exterior Overall"
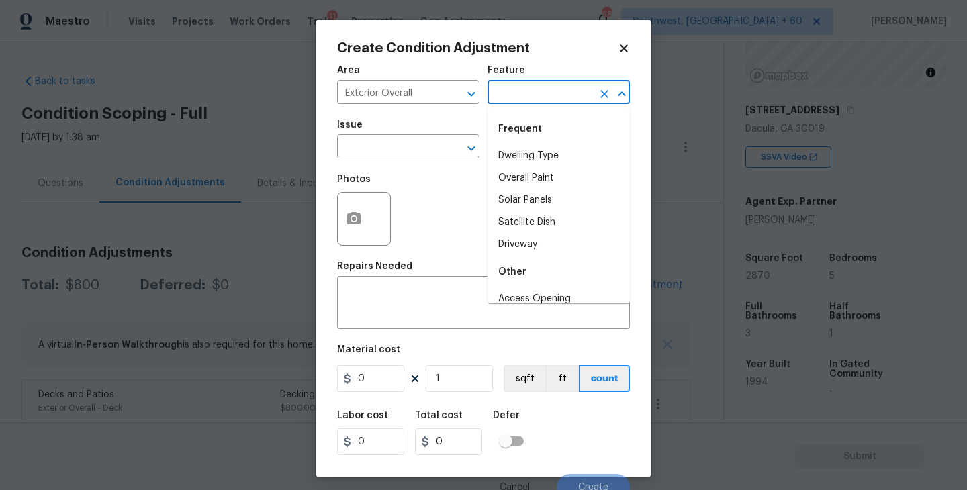
click at [537, 91] on input "text" at bounding box center [540, 93] width 105 height 21
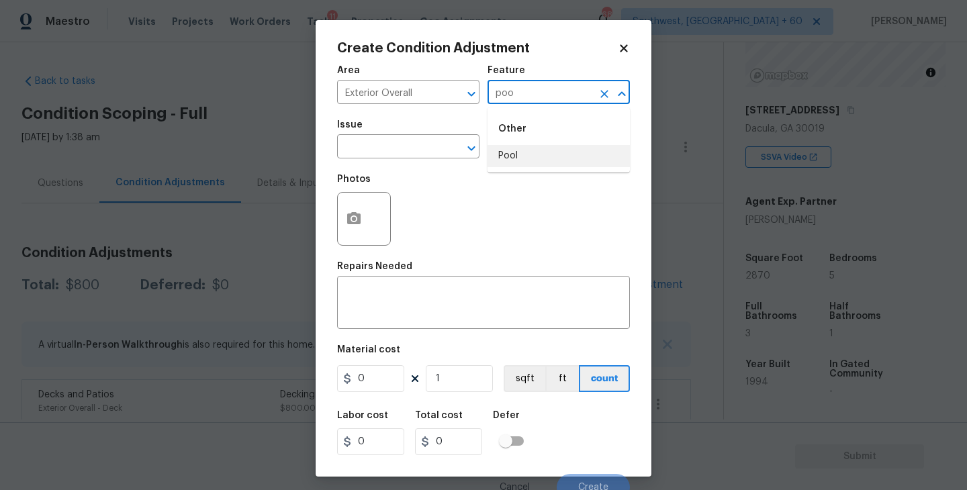
click at [525, 150] on li "Pool" at bounding box center [559, 156] width 142 height 22
type input "Pool"
click at [400, 148] on input "text" at bounding box center [389, 148] width 105 height 21
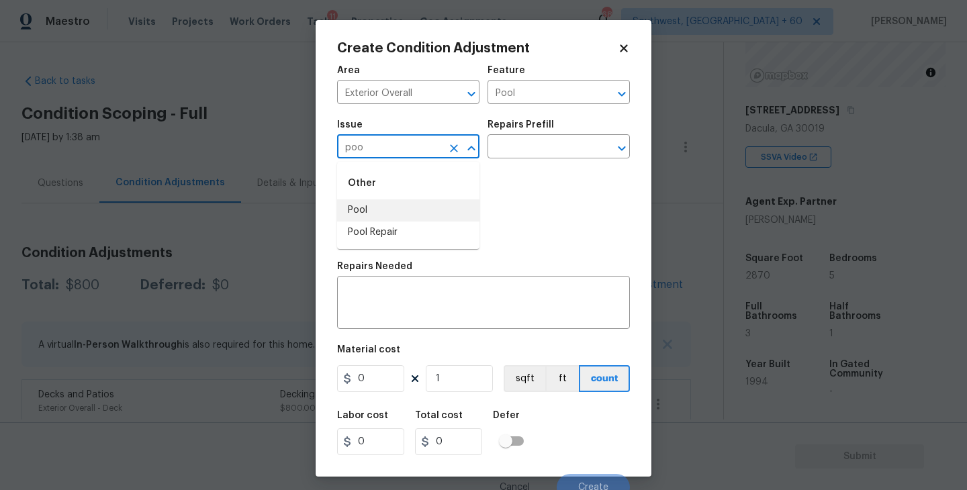
click at [389, 242] on li "Pool Repair" at bounding box center [408, 233] width 142 height 22
type input "Pool Repair"
click at [535, 148] on input "text" at bounding box center [540, 148] width 105 height 21
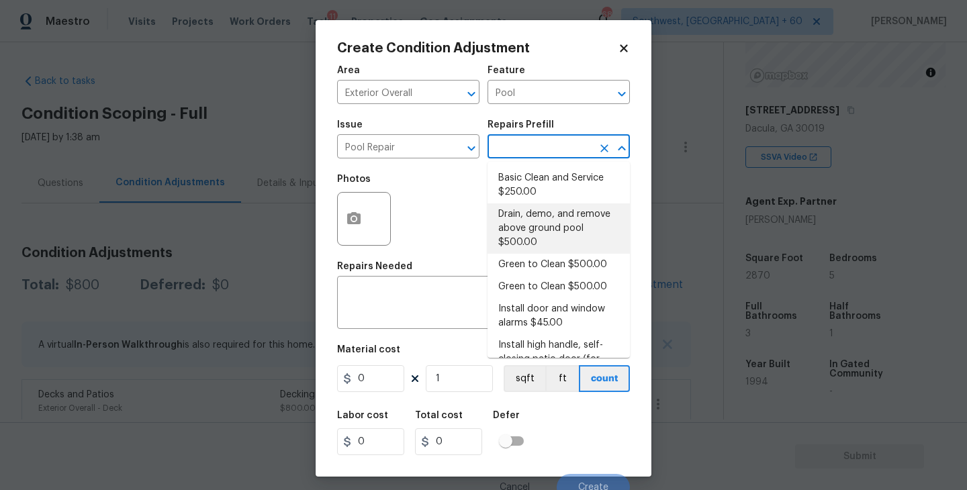
click at [394, 330] on div "Area Exterior Overall ​ Feature Pool ​ Issue Pool Repair ​ Repairs Prefill ​ Ph…" at bounding box center [483, 279] width 293 height 443
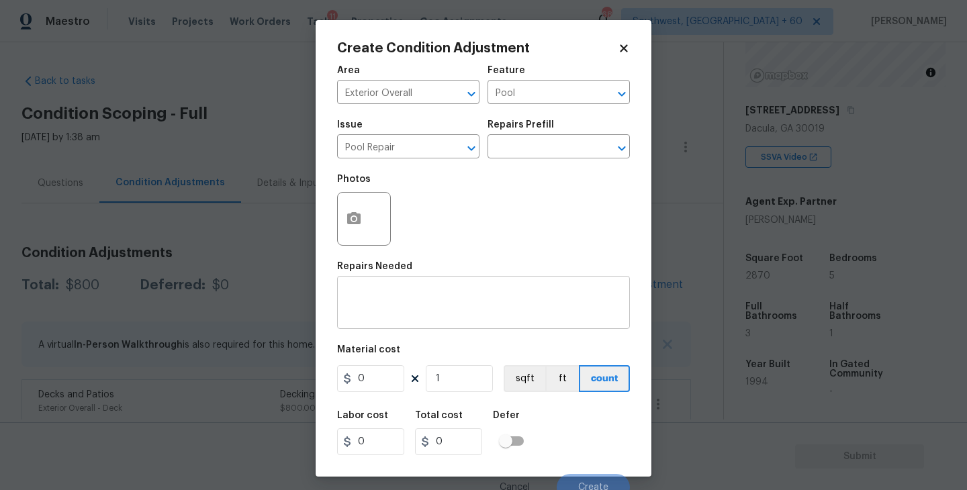
click at [417, 314] on textarea at bounding box center [483, 304] width 277 height 28
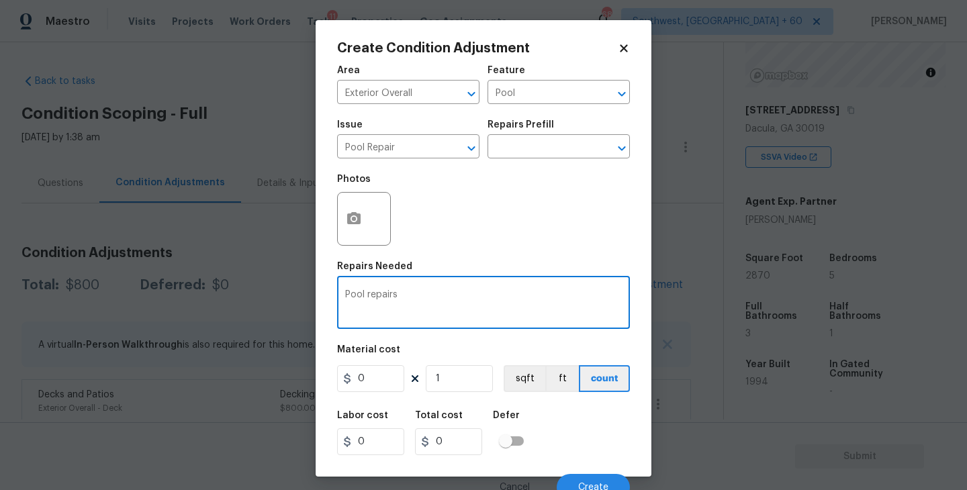
type textarea "Pool repairs"
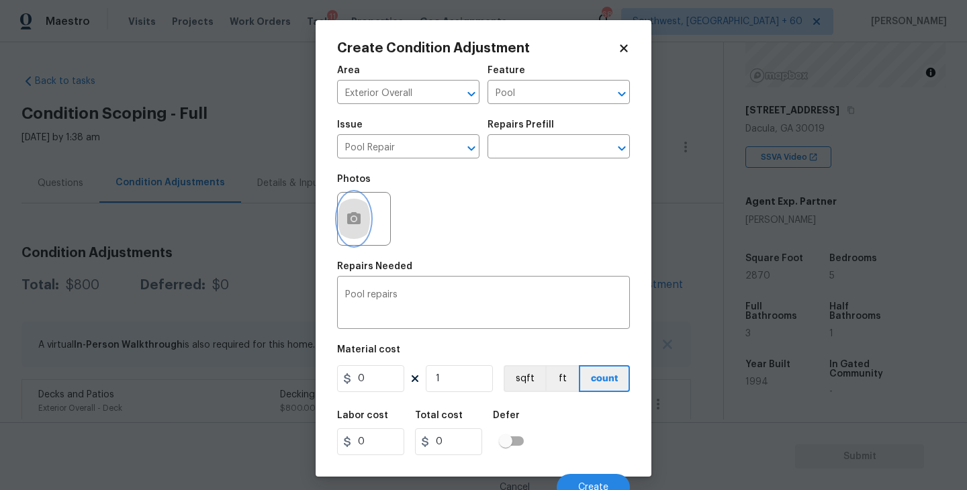
click at [355, 219] on circle "button" at bounding box center [354, 219] width 4 height 4
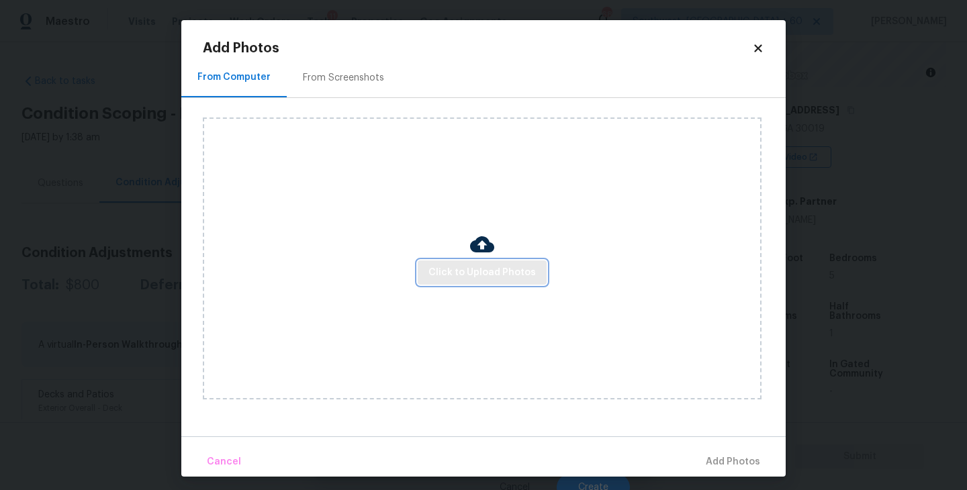
click at [444, 266] on span "Click to Upload Photos" at bounding box center [482, 273] width 107 height 17
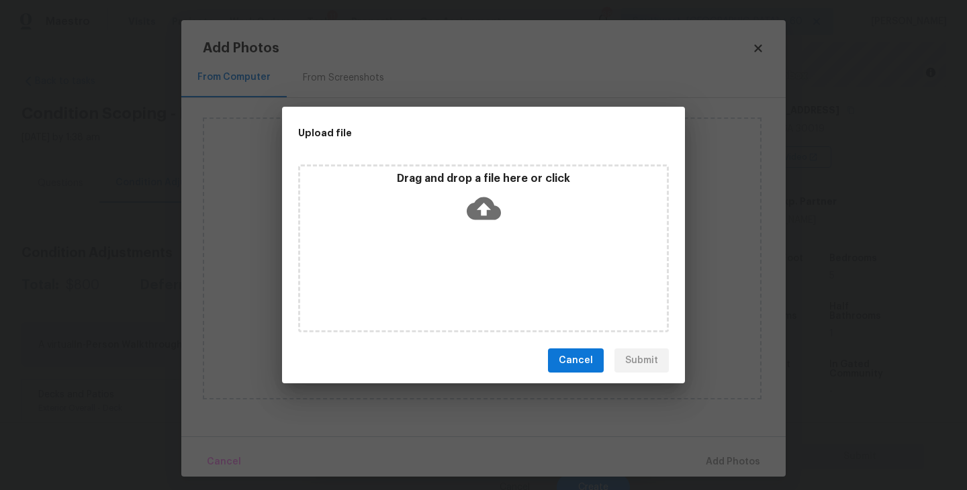
click at [472, 220] on icon at bounding box center [484, 208] width 34 height 34
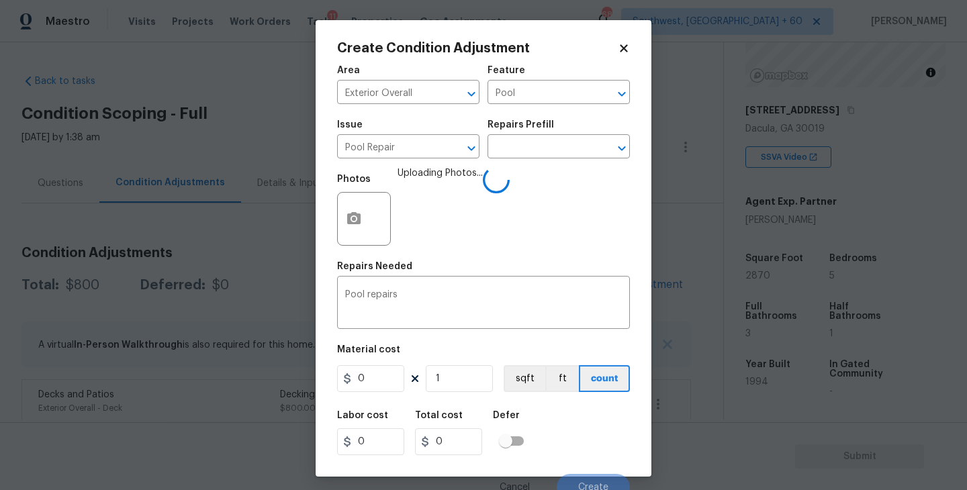
scroll to position [11, 0]
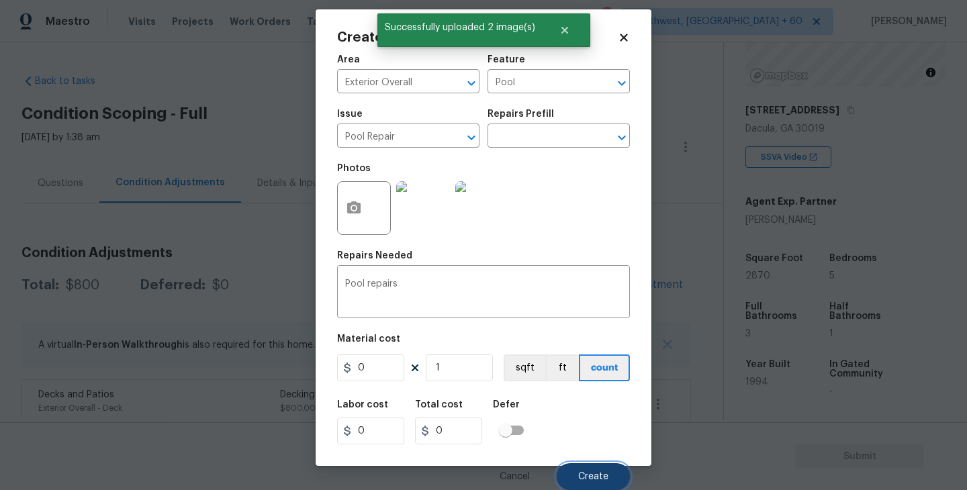
click at [589, 473] on span "Create" at bounding box center [593, 477] width 30 height 10
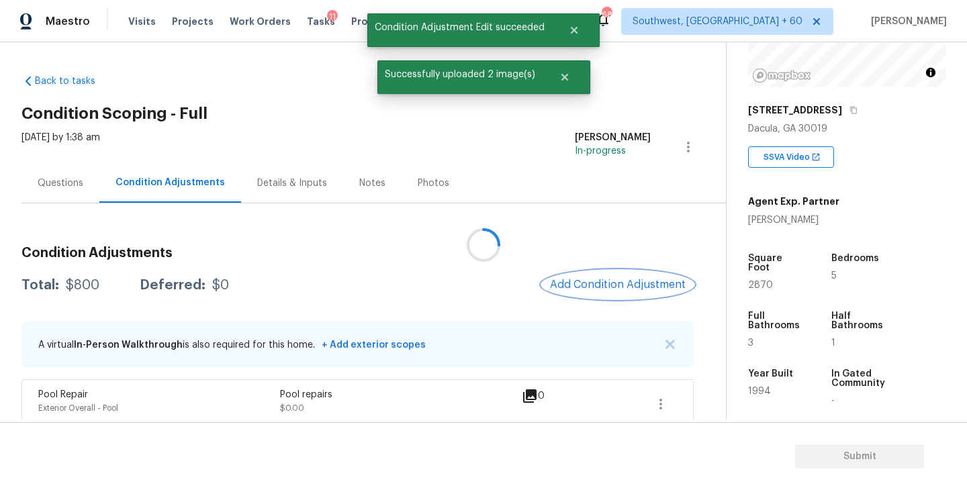
scroll to position [0, 0]
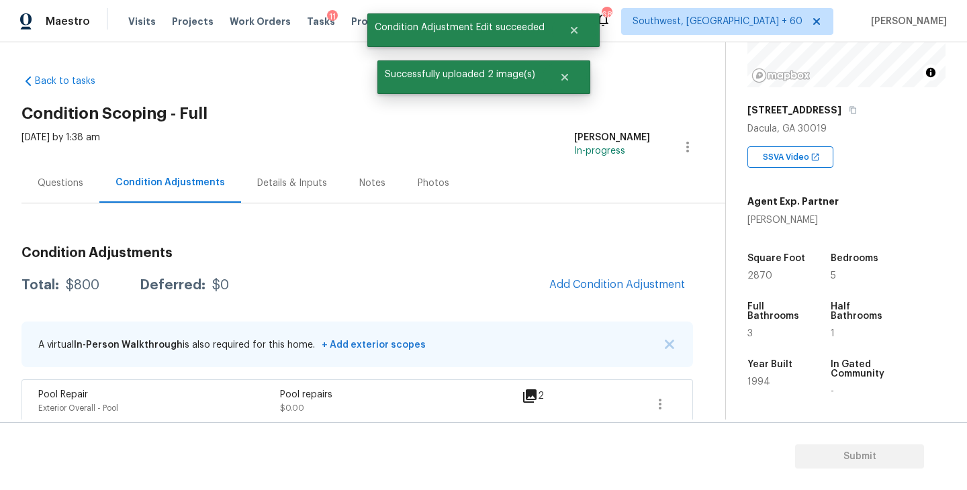
click at [59, 167] on div "Questions" at bounding box center [60, 183] width 78 height 40
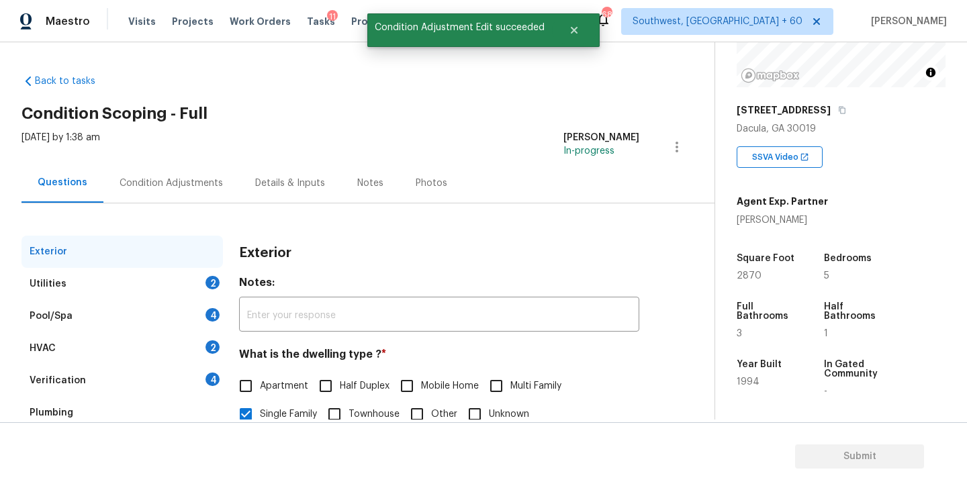
scroll to position [86, 0]
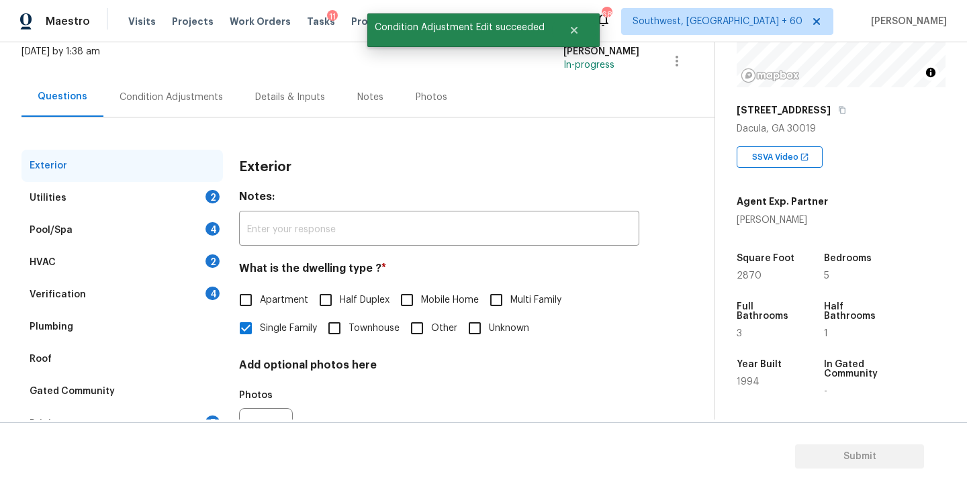
click at [123, 298] on div "Verification 4" at bounding box center [122, 295] width 202 height 32
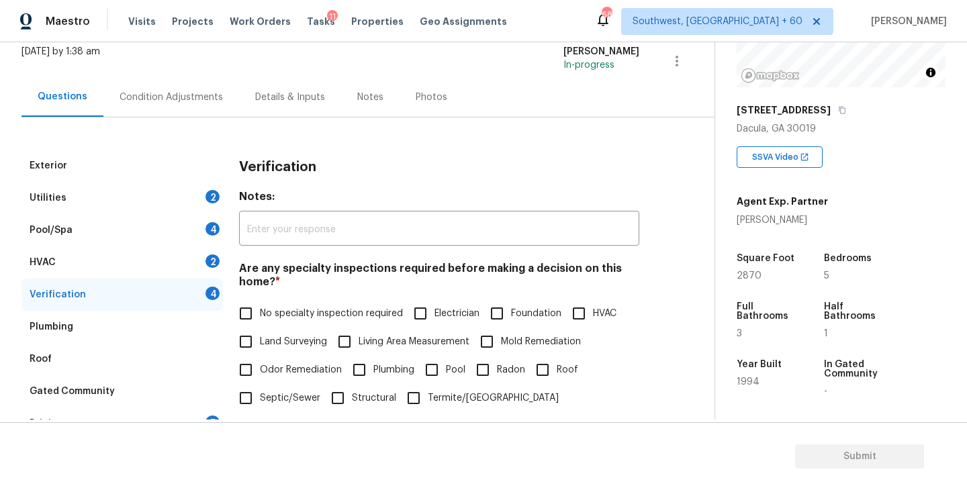
click at [454, 373] on span "Pool" at bounding box center [455, 370] width 19 height 14
click at [446, 373] on input "Pool" at bounding box center [432, 370] width 28 height 28
checkbox input "true"
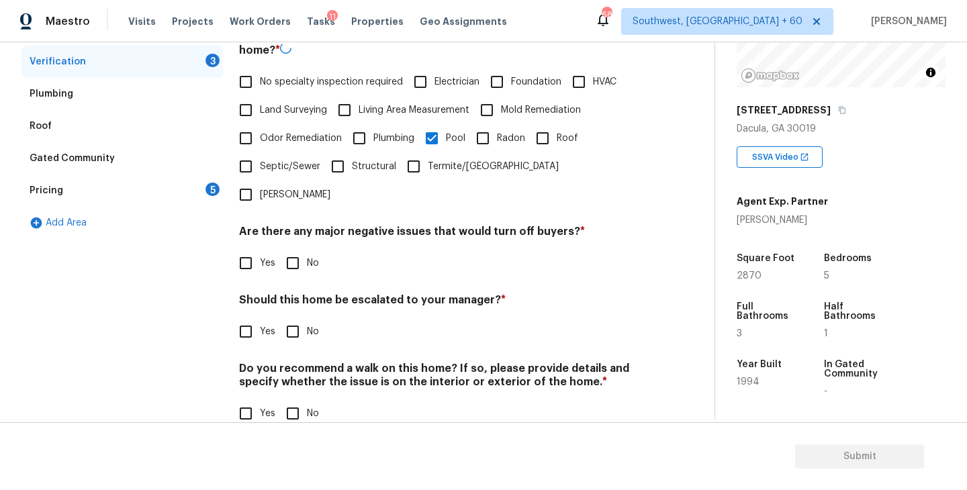
scroll to position [318, 0]
click at [300, 249] on input "No" at bounding box center [293, 263] width 28 height 28
checkbox input "true"
click at [295, 400] on input "No" at bounding box center [293, 414] width 28 height 28
checkbox input "true"
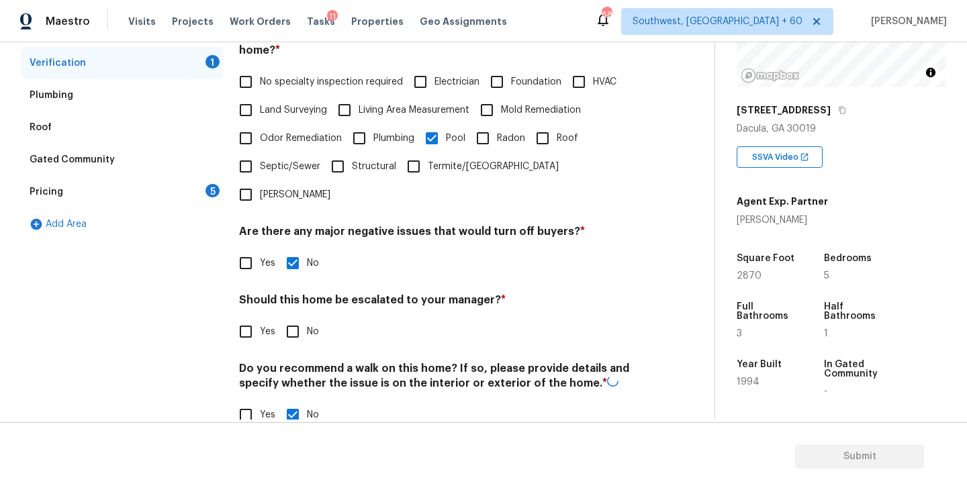
click at [252, 324] on div "Verification Notes: ​ Are any specialty inspections required before making a de…" at bounding box center [439, 181] width 400 height 527
click at [256, 318] on input "Yes" at bounding box center [246, 332] width 28 height 28
checkbox input "true"
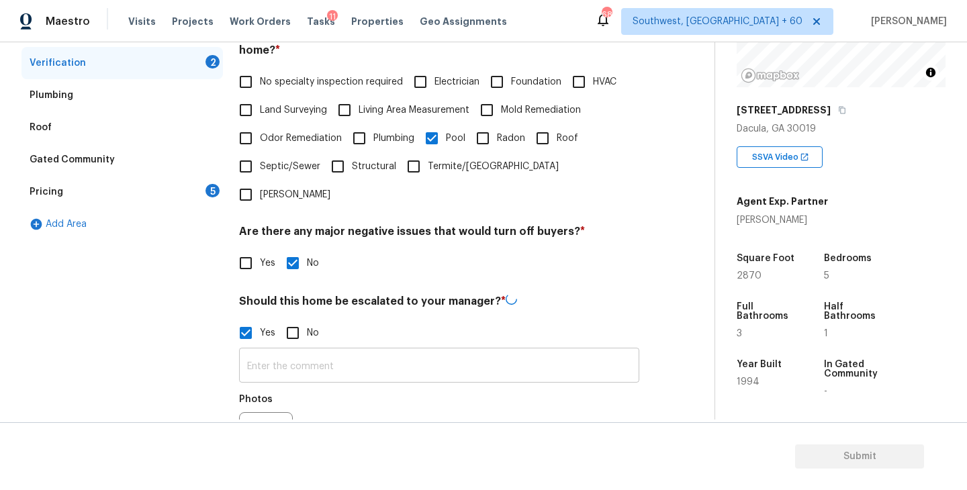
click at [292, 351] on input "text" at bounding box center [439, 367] width 400 height 32
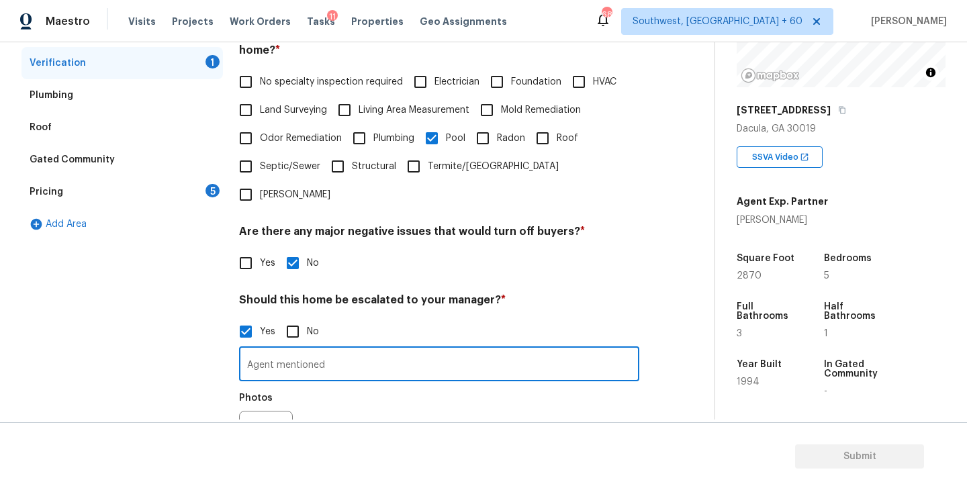
paste input "In-ground fiberglass"
click at [457, 386] on div "Photos" at bounding box center [439, 429] width 400 height 87
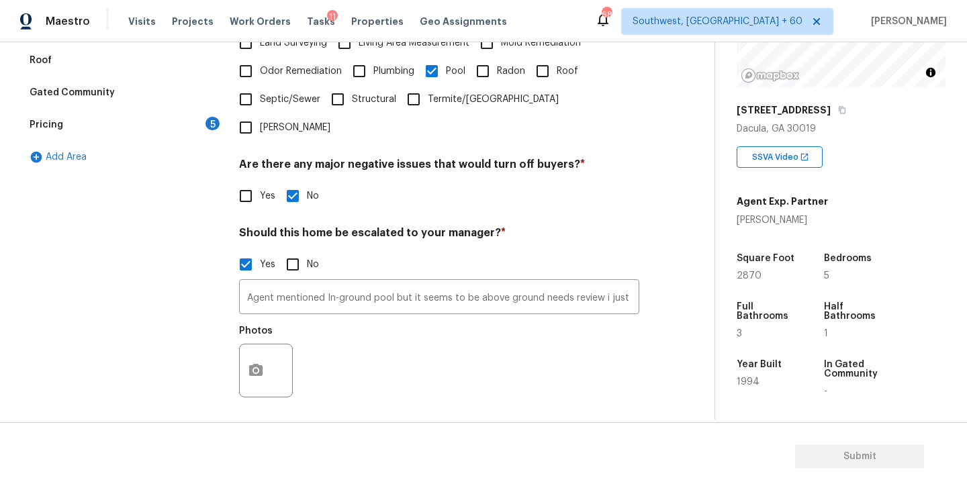
scroll to position [395, 0]
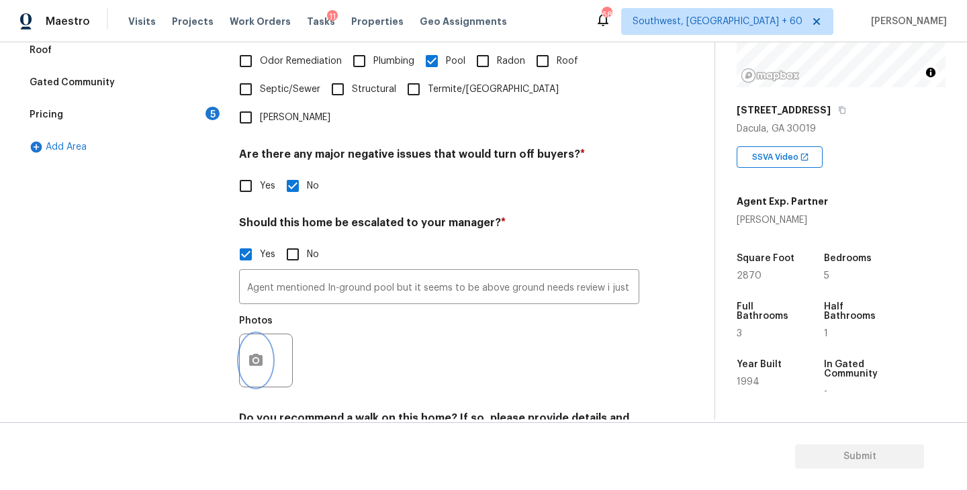
click at [265, 348] on button "button" at bounding box center [256, 361] width 32 height 52
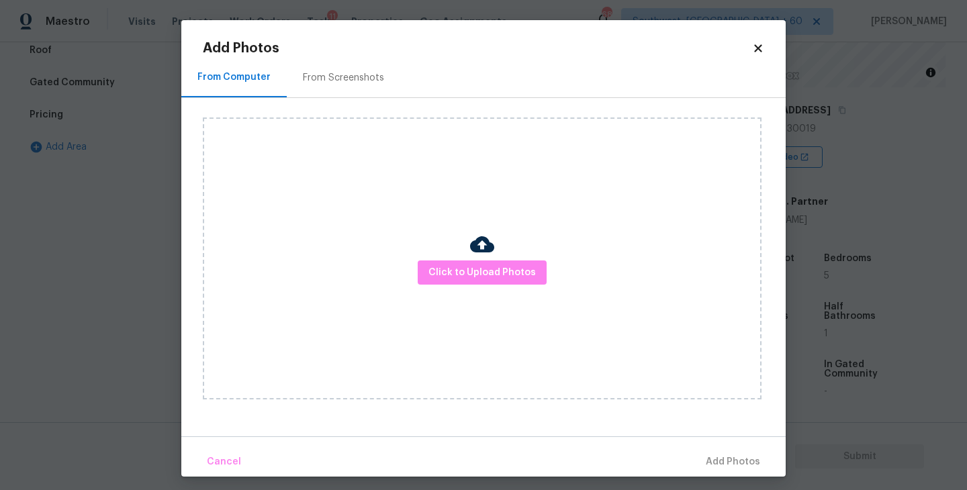
click at [459, 288] on div "Click to Upload Photos" at bounding box center [482, 259] width 559 height 282
click at [478, 256] on img at bounding box center [482, 244] width 24 height 24
click at [477, 265] on span "Click to Upload Photos" at bounding box center [482, 273] width 107 height 17
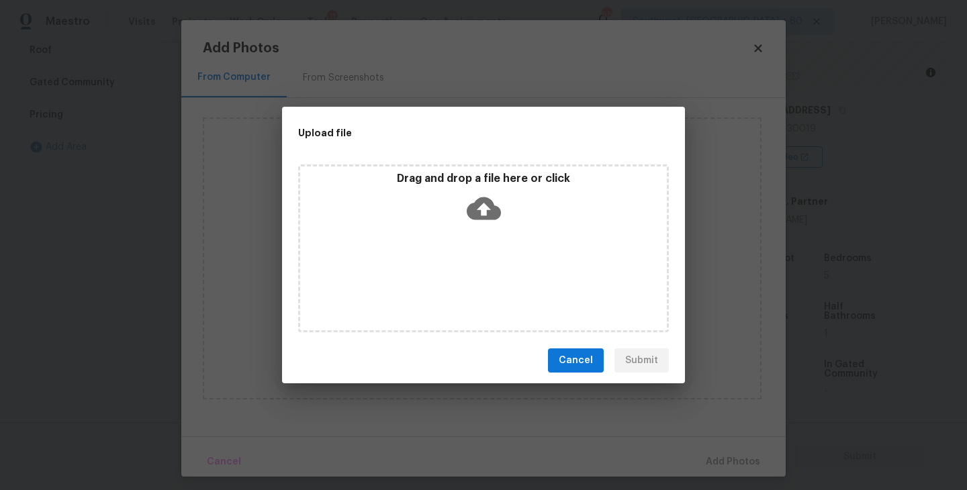
click at [488, 223] on icon at bounding box center [484, 208] width 34 height 34
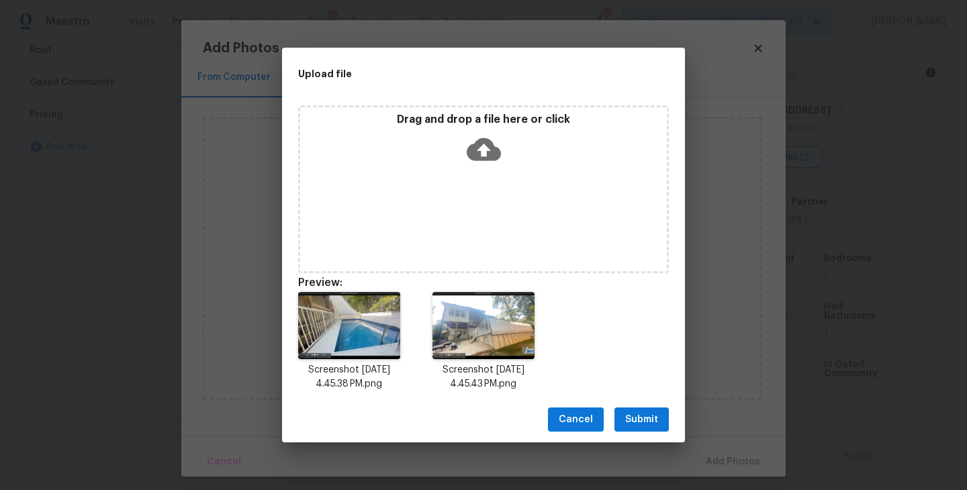
click at [648, 426] on span "Submit" at bounding box center [641, 420] width 33 height 17
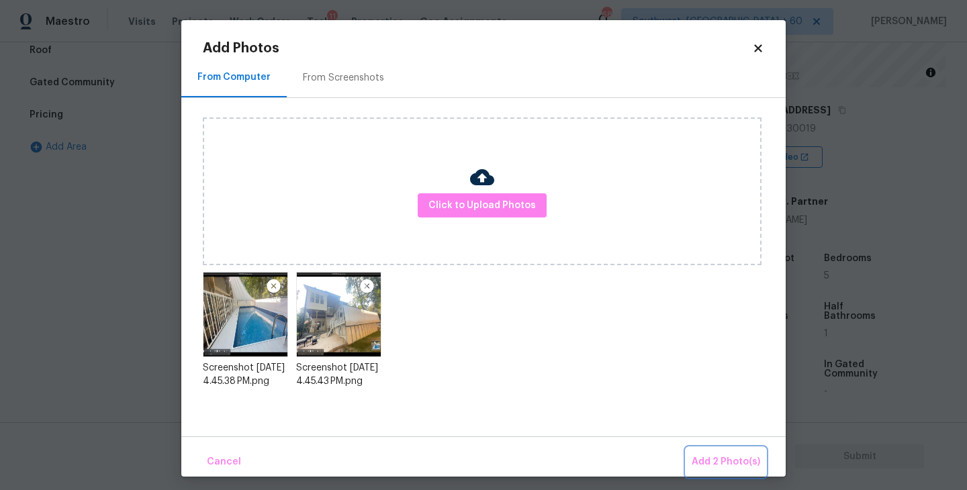
click at [711, 455] on span "Add 2 Photo(s)" at bounding box center [726, 462] width 69 height 17
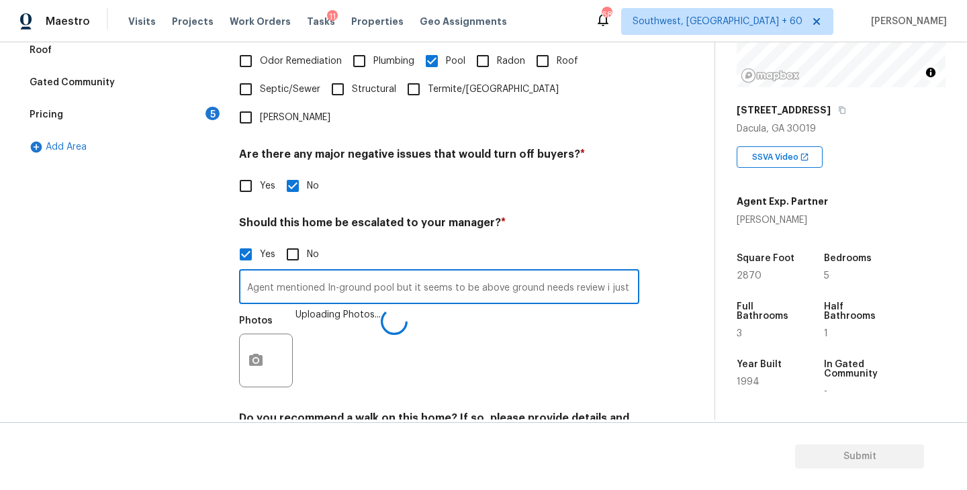
click at [613, 273] on input "Agent mentioned In-ground pool but it seems to be above ground needs review i j…" at bounding box center [439, 289] width 400 height 32
type input "Agent mentioned In-ground pool but it seems to be above ground needs review i j…"
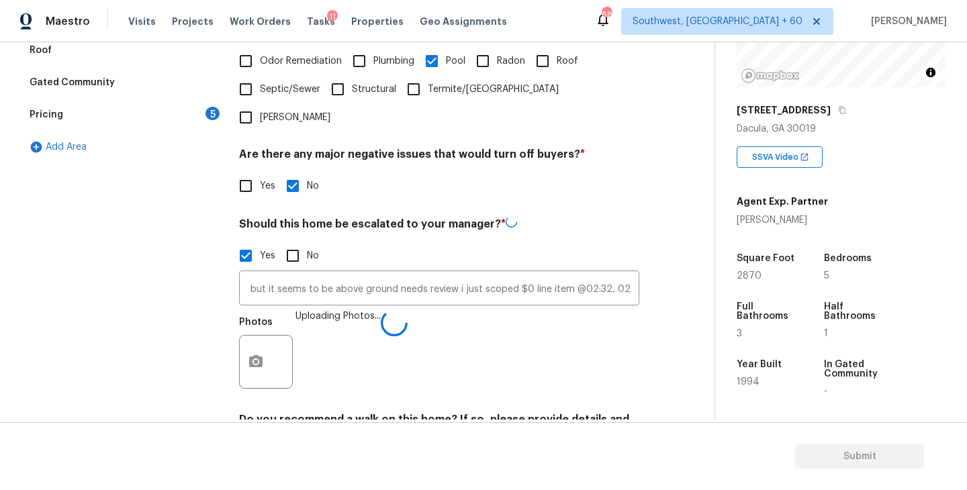
click at [602, 336] on div "Photos Uploading Photos..." at bounding box center [439, 353] width 400 height 87
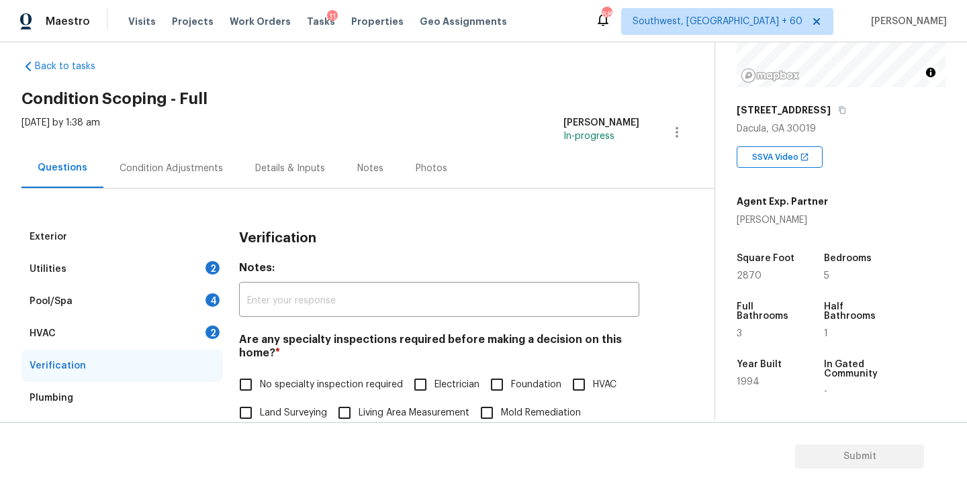
scroll to position [0, 0]
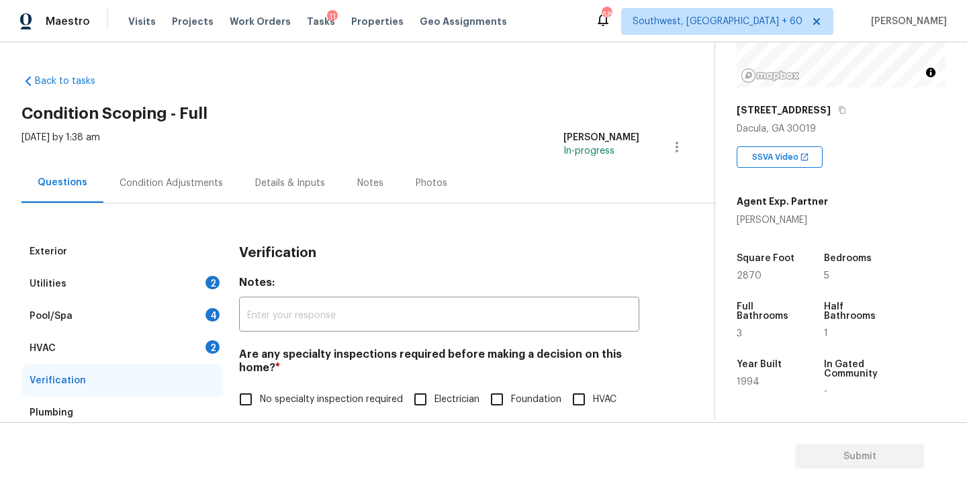
click at [186, 185] on div "Condition Adjustments" at bounding box center [171, 183] width 103 height 13
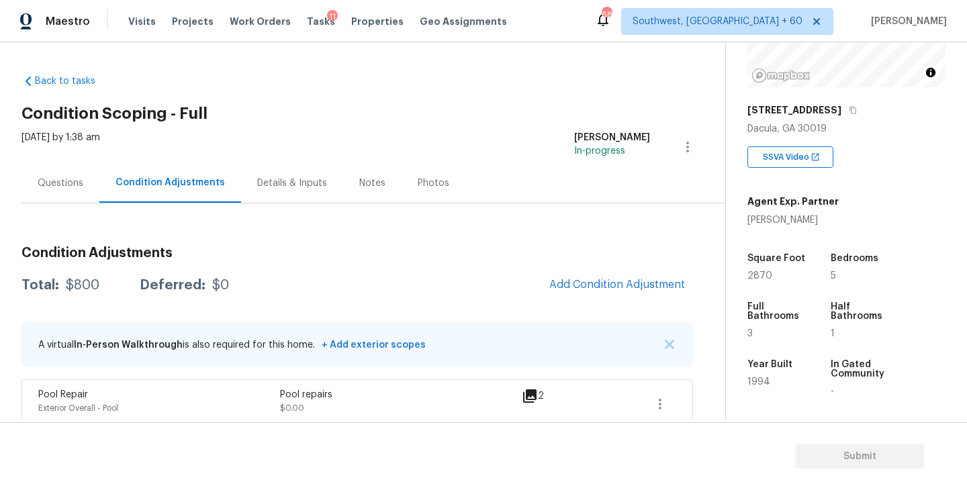
click at [54, 189] on div "Questions" at bounding box center [61, 183] width 46 height 13
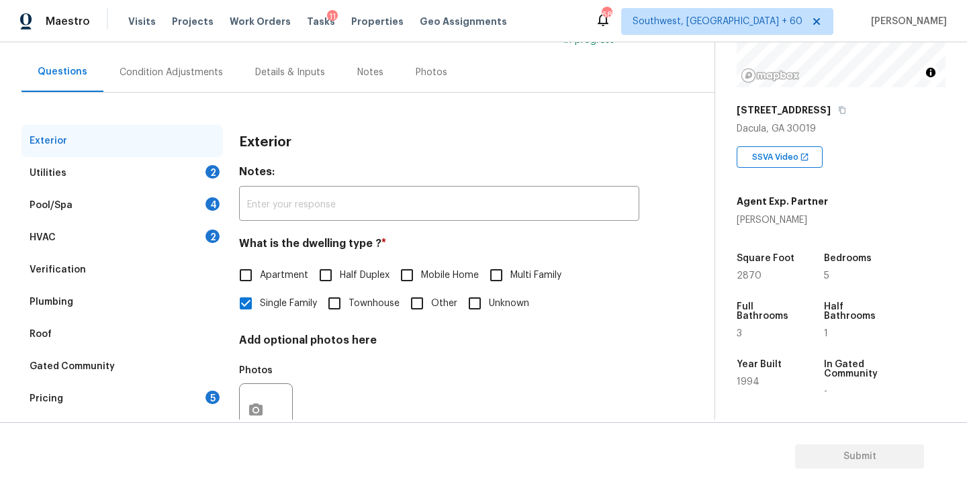
scroll to position [157, 0]
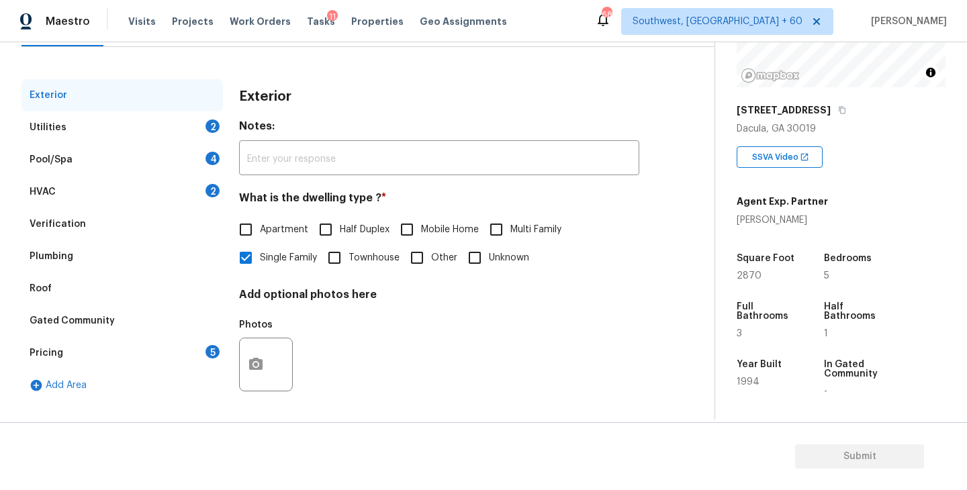
click at [85, 228] on div "Verification" at bounding box center [122, 224] width 202 height 32
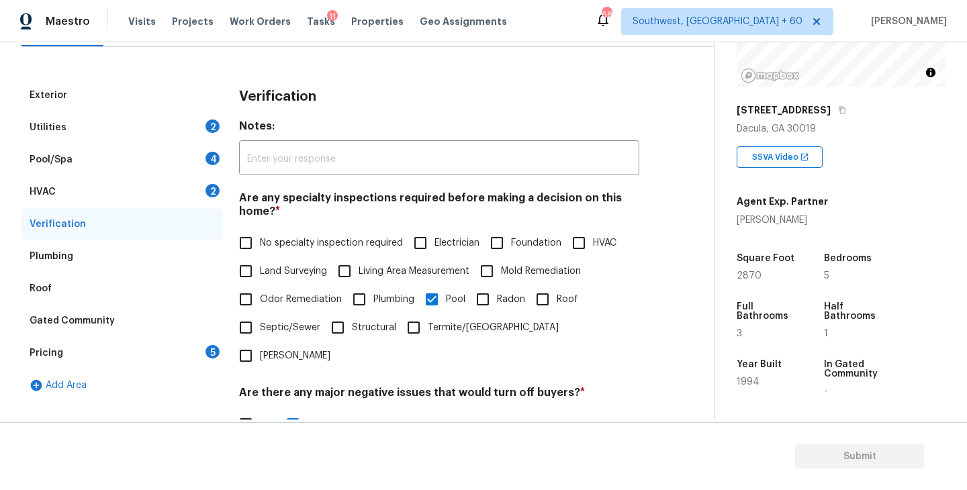
scroll to position [218, 0]
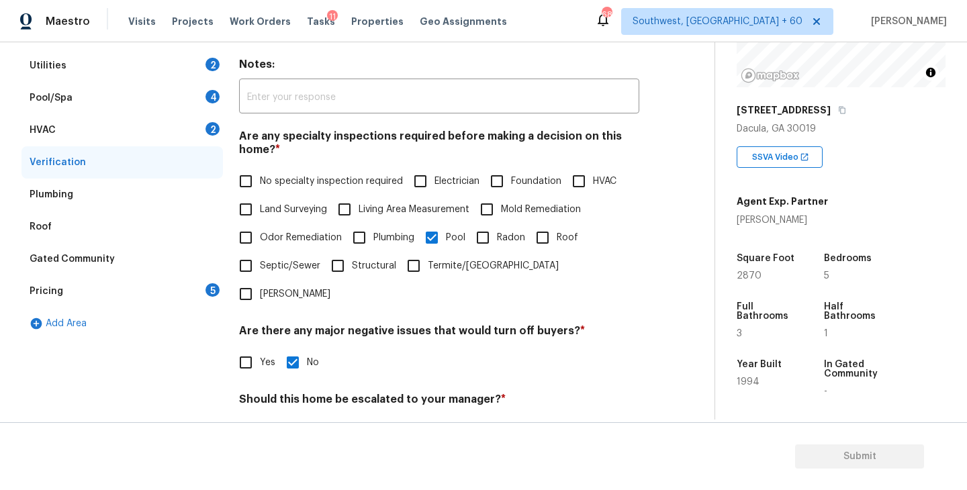
click at [103, 305] on div "Pricing 5" at bounding box center [122, 291] width 202 height 32
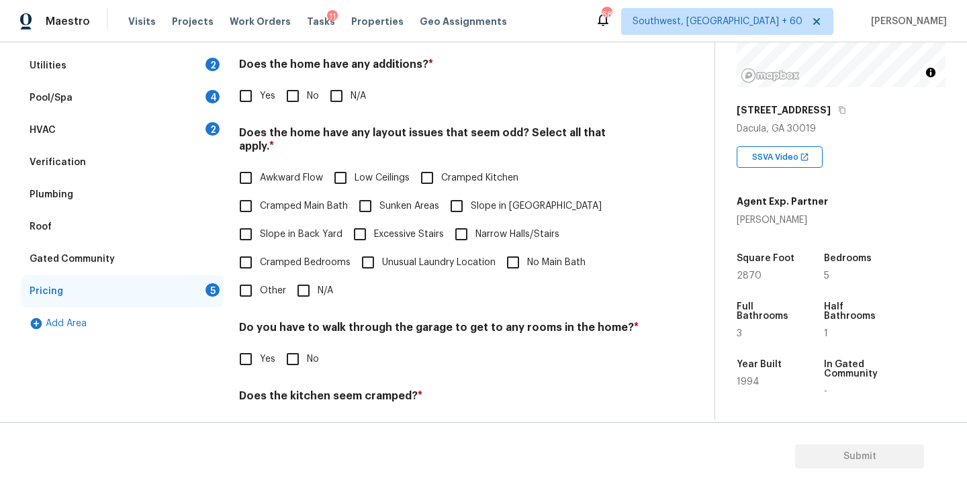
scroll to position [167, 0]
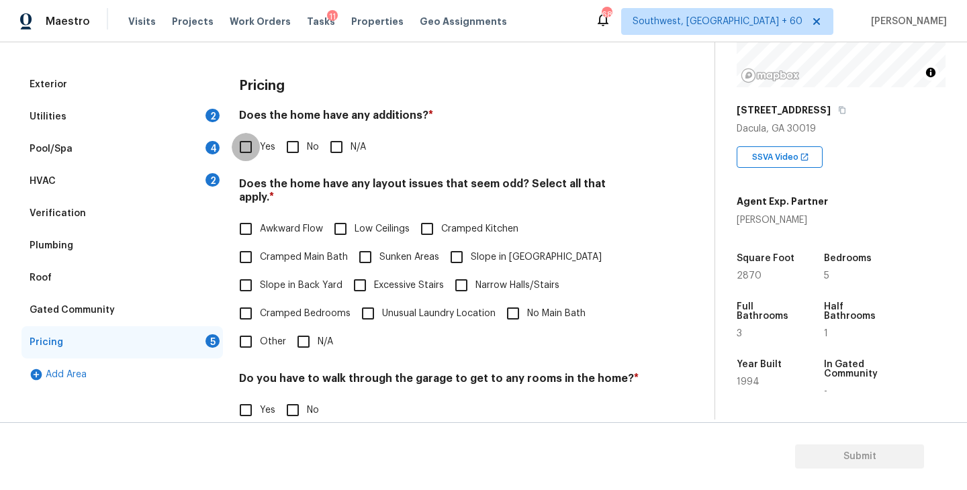
click at [238, 148] on input "Yes" at bounding box center [246, 147] width 28 height 28
checkbox input "true"
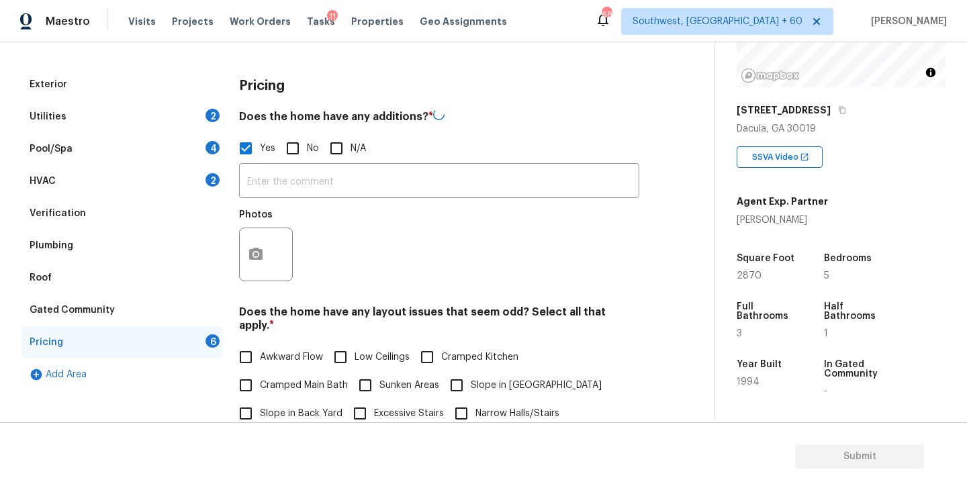
click at [273, 198] on div "​ Photos" at bounding box center [439, 226] width 400 height 127
click at [290, 182] on input "text" at bounding box center [439, 181] width 400 height 32
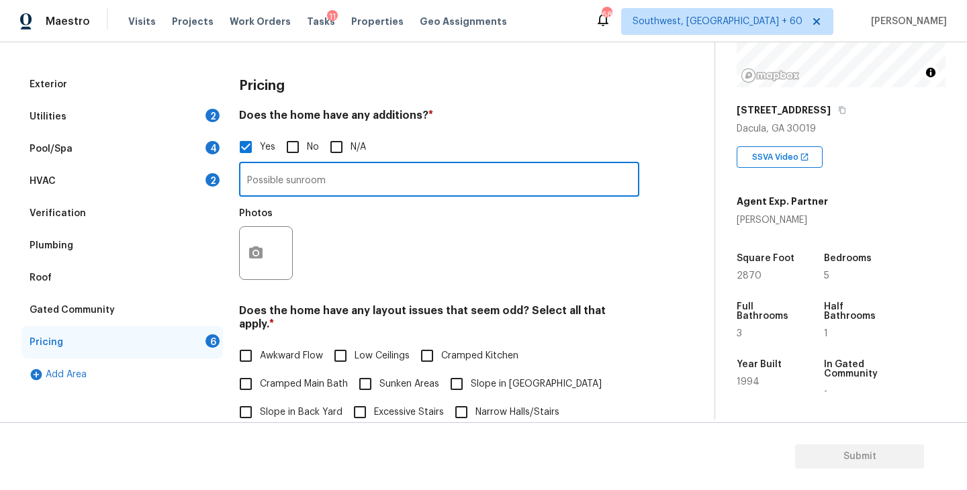
type input "Possible sunroom"
click at [348, 244] on div "Photos" at bounding box center [439, 244] width 400 height 87
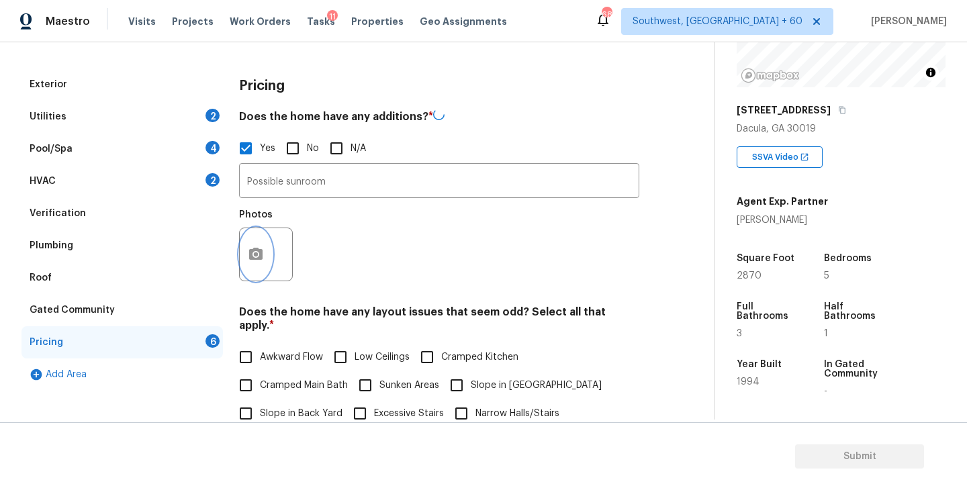
click at [255, 265] on button "button" at bounding box center [256, 254] width 32 height 52
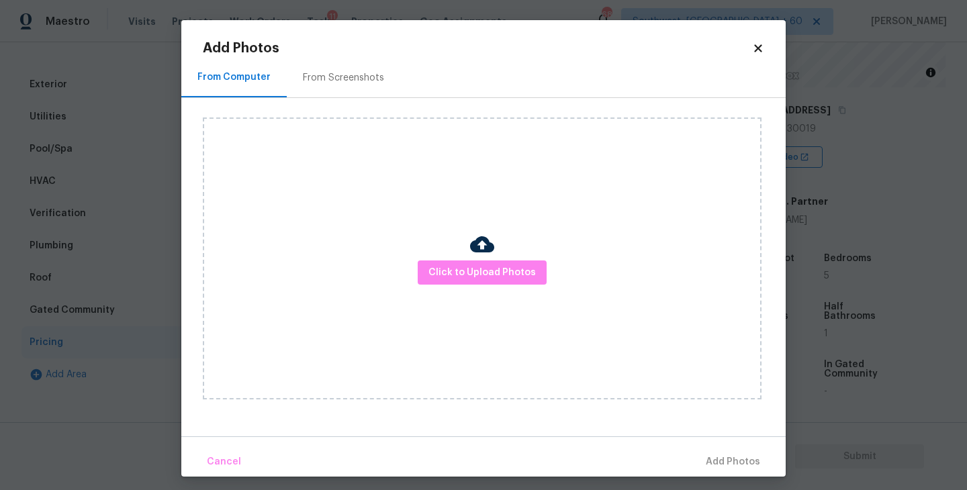
click at [410, 264] on div "Click to Upload Photos" at bounding box center [482, 259] width 559 height 282
click at [453, 268] on span "Click to Upload Photos" at bounding box center [482, 273] width 107 height 17
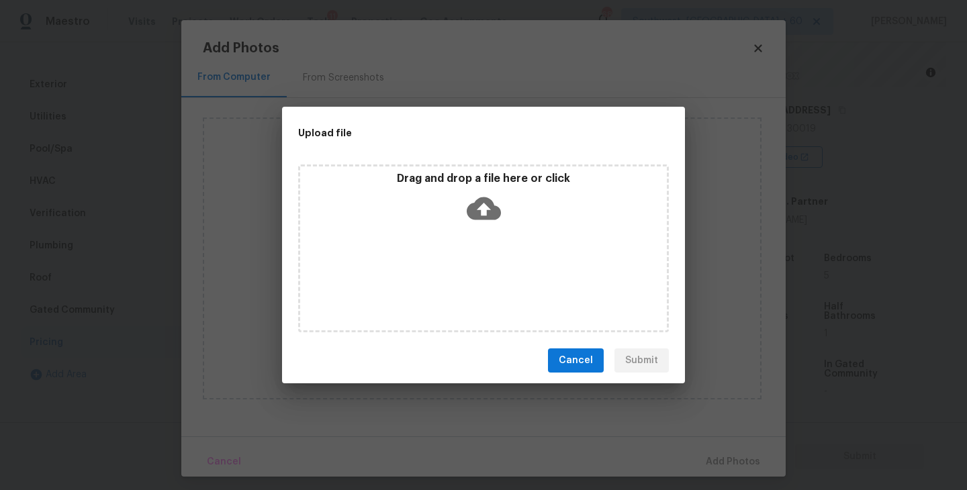
click at [484, 204] on icon at bounding box center [484, 208] width 34 height 34
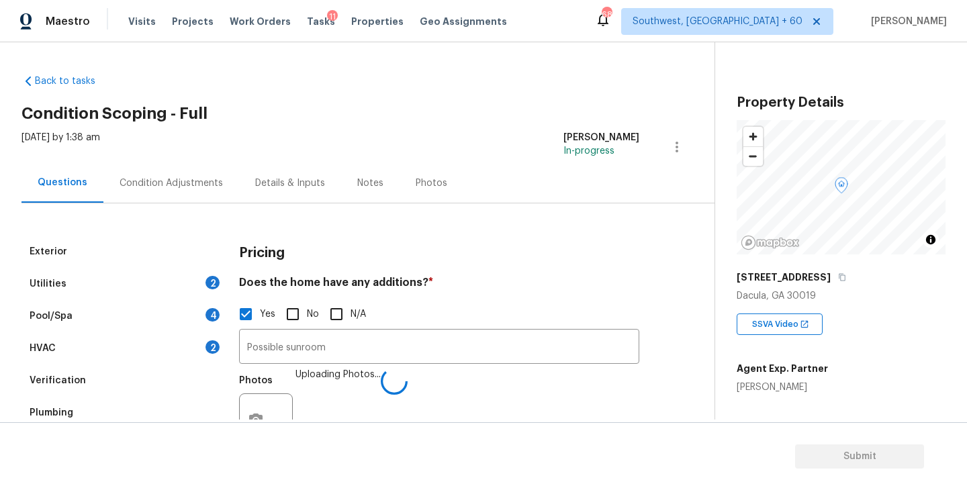
checkbox input "true"
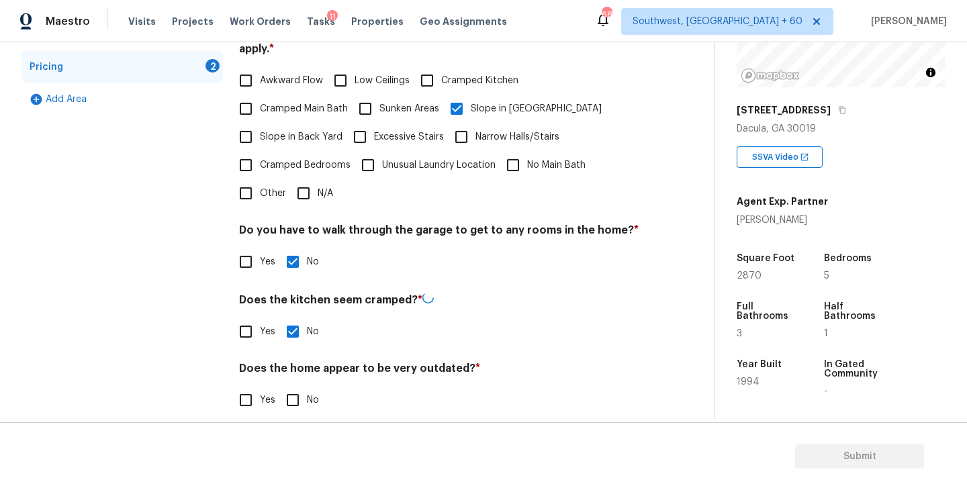
click at [292, 362] on h4 "Does the home appear to be very outdated? *" at bounding box center [439, 371] width 400 height 19
click at [292, 385] on input "No" at bounding box center [293, 399] width 28 height 28
checkbox input "true"
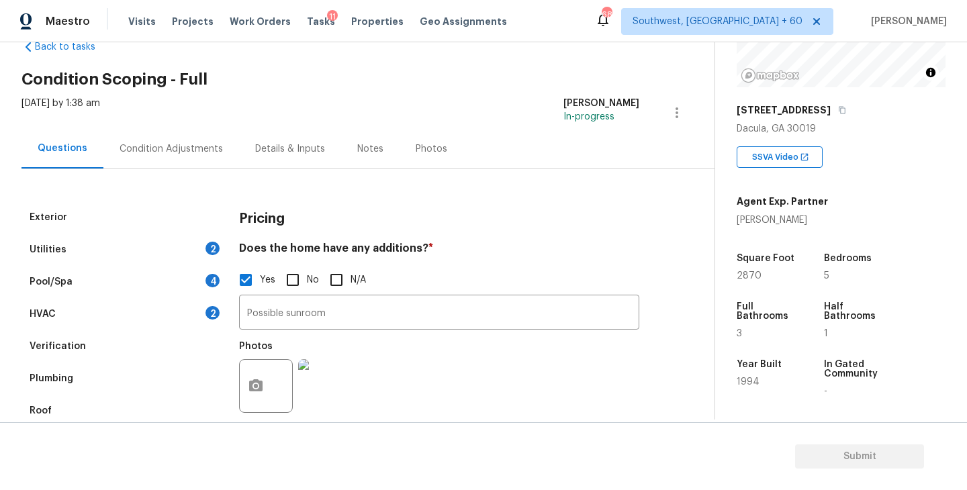
scroll to position [18, 0]
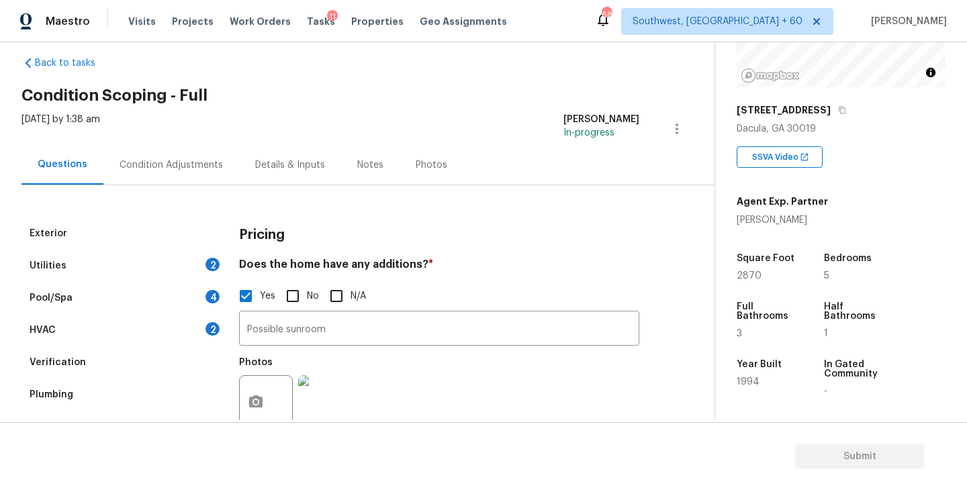
click at [193, 175] on div "Condition Adjustments" at bounding box center [171, 165] width 136 height 40
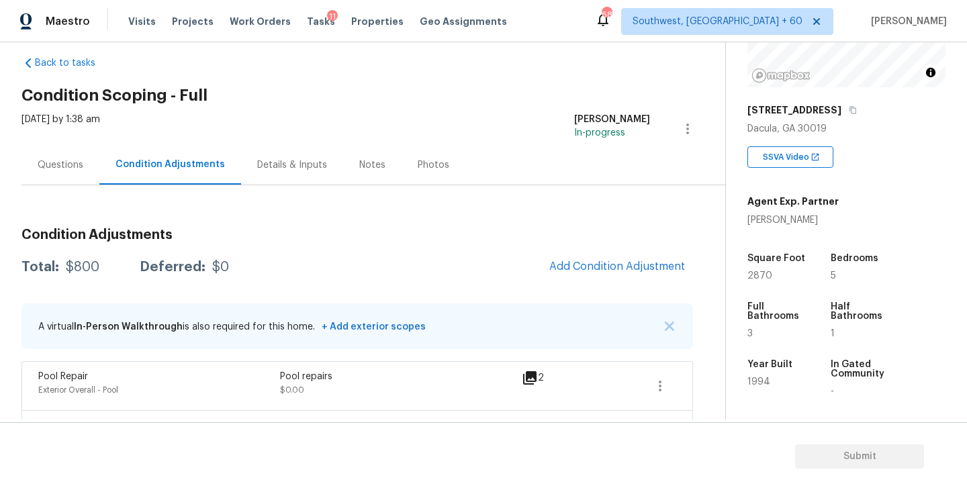
scroll to position [62, 0]
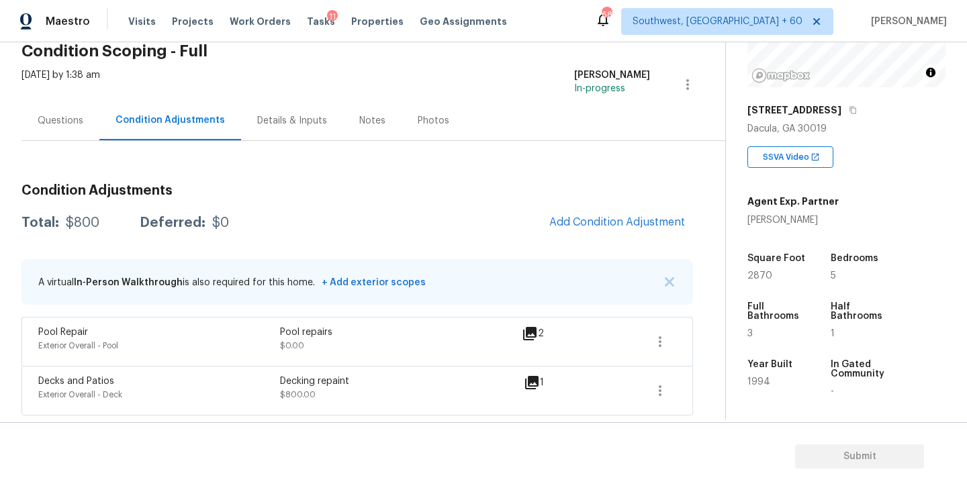
click at [645, 202] on div "Condition Adjustments Total: $800 Deferred: $0 Add Condition Adjustment A virtu…" at bounding box center [357, 294] width 672 height 242
click at [602, 234] on button "Add Condition Adjustment" at bounding box center [617, 222] width 152 height 28
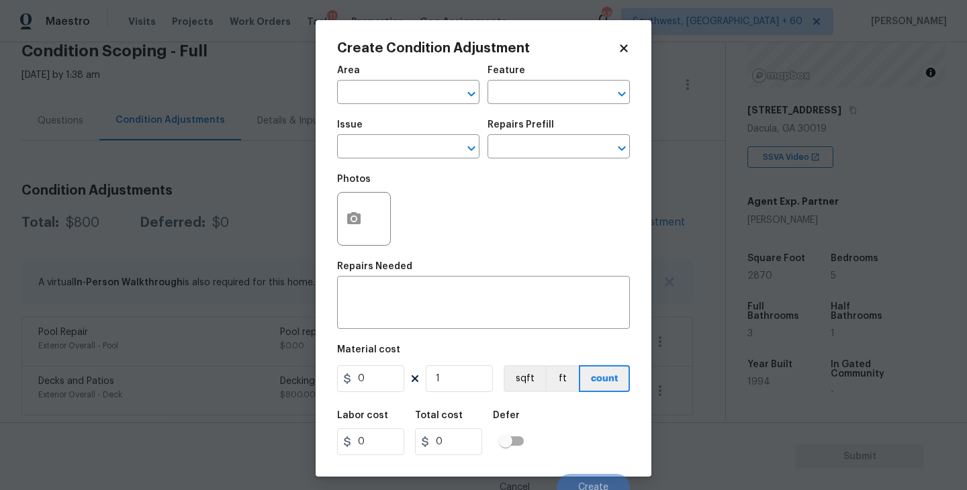
click at [429, 109] on span "Area ​" at bounding box center [408, 85] width 142 height 54
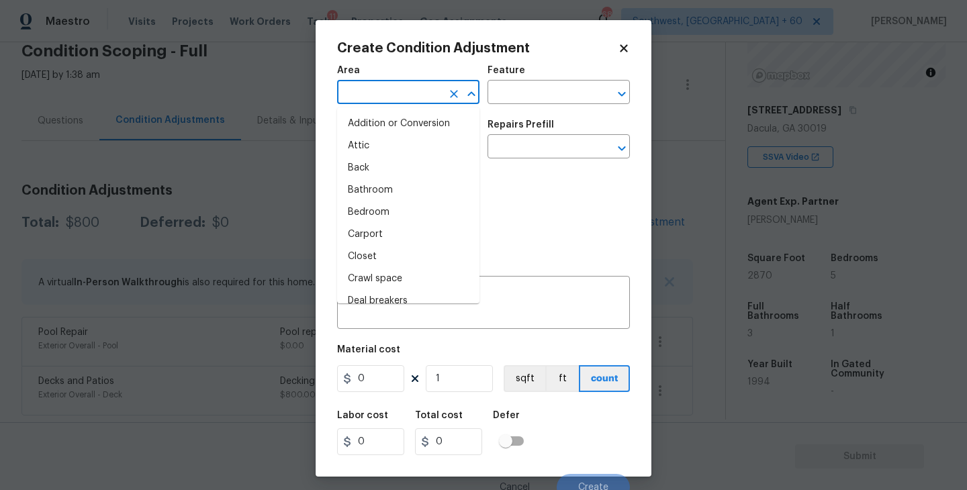
click at [402, 97] on input "text" at bounding box center [389, 93] width 105 height 21
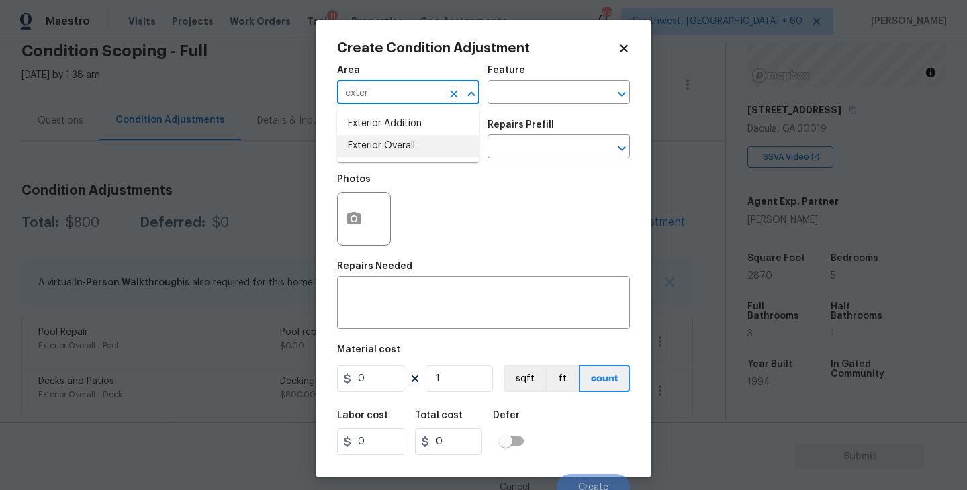
click at [402, 152] on li "Exterior Overall" at bounding box center [408, 146] width 142 height 22
type input "Exterior Overall"
click at [518, 99] on input "text" at bounding box center [540, 93] width 105 height 21
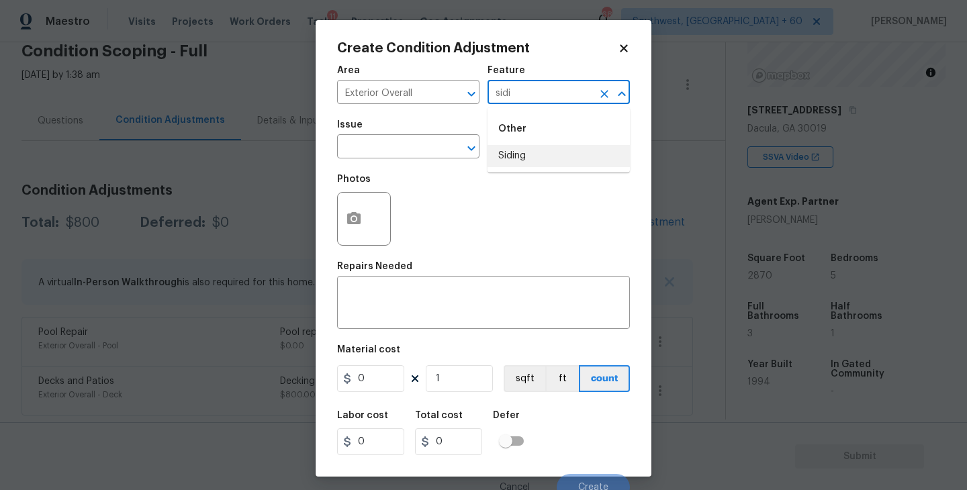
click at [521, 161] on li "Siding" at bounding box center [559, 156] width 142 height 22
type input "Siding"
click at [418, 154] on input "text" at bounding box center [389, 148] width 105 height 21
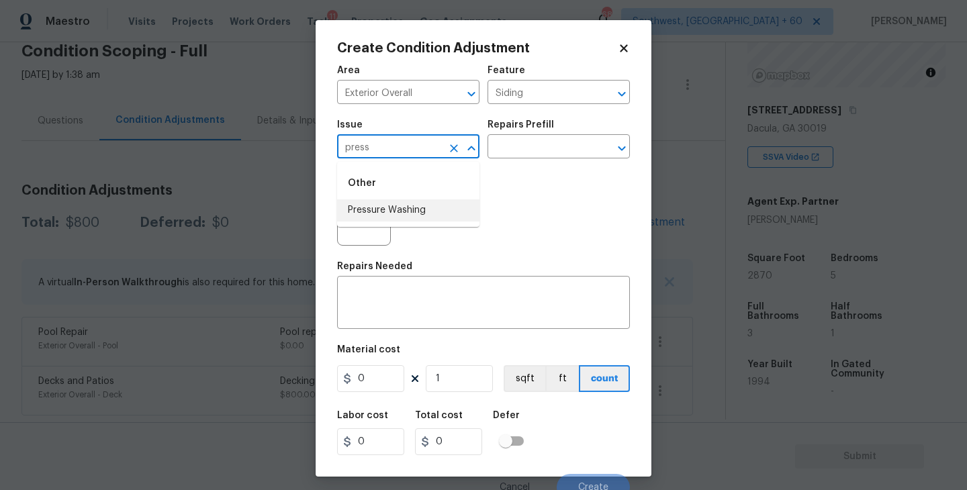
click at [427, 205] on li "Pressure Washing" at bounding box center [408, 211] width 142 height 22
type input "Pressure Washing"
click at [527, 150] on input "text" at bounding box center [540, 148] width 105 height 21
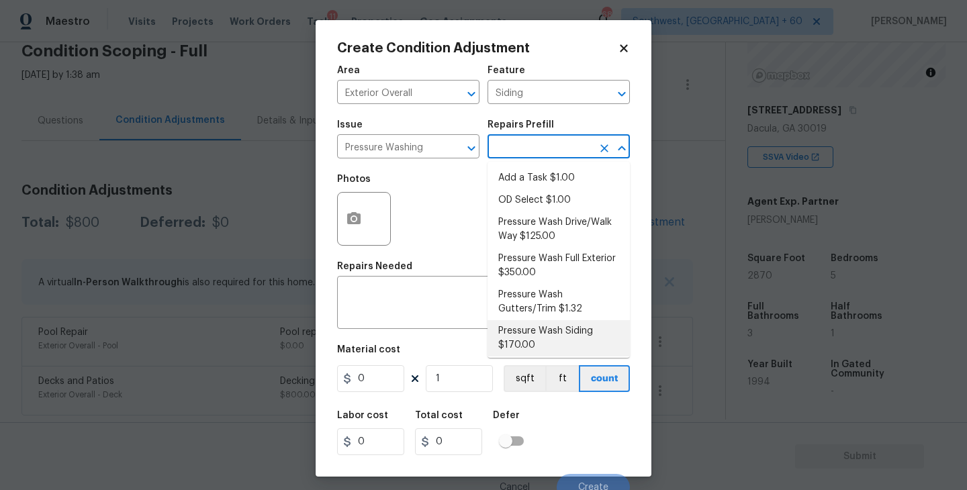
click at [529, 340] on li "Pressure Wash Siding $170.00" at bounding box center [559, 338] width 142 height 36
type textarea "Protect areas as needed for pressure washing. Pressure wash the siding on the h…"
type input "170"
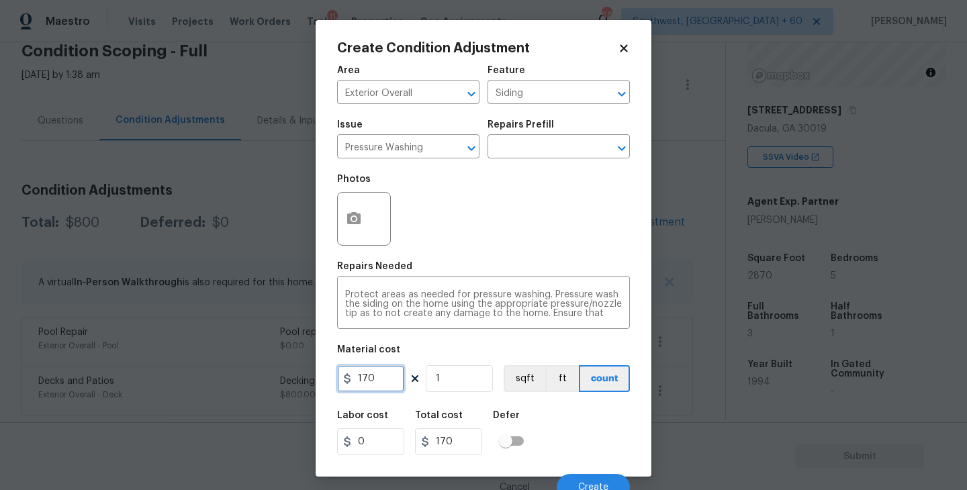
drag, startPoint x: 375, startPoint y: 382, endPoint x: 238, endPoint y: 382, distance: 136.4
click at [238, 382] on div "Create Condition Adjustment Area Exterior Overall ​ Feature Siding ​ Issue Pres…" at bounding box center [483, 245] width 967 height 490
type input "200"
click at [357, 218] on icon "button" at bounding box center [354, 219] width 16 height 16
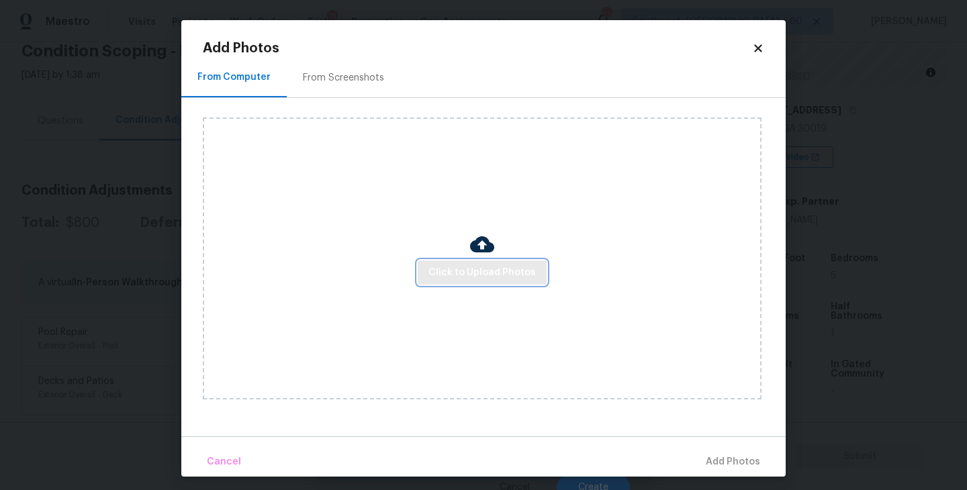
drag, startPoint x: 357, startPoint y: 218, endPoint x: 476, endPoint y: 271, distance: 130.5
click at [476, 271] on span "Click to Upload Photos" at bounding box center [482, 273] width 107 height 17
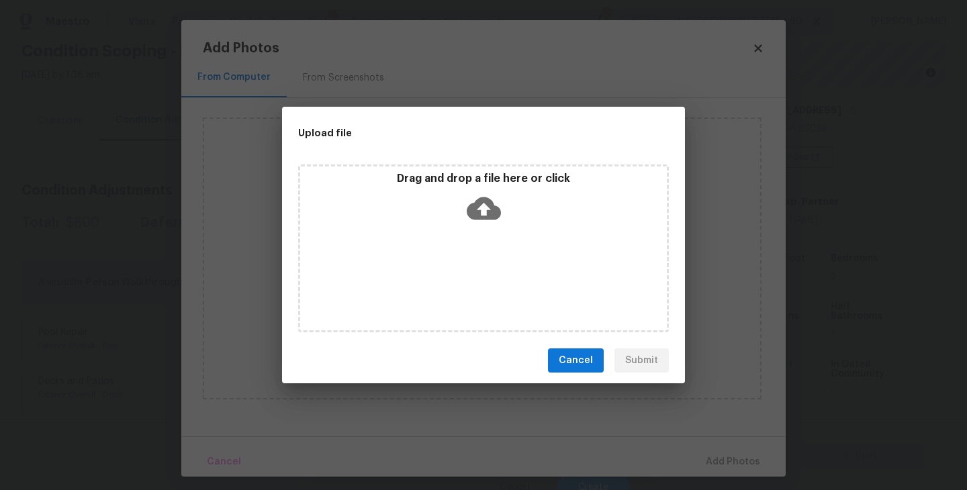
click at [484, 234] on div "Drag and drop a file here or click" at bounding box center [483, 249] width 371 height 168
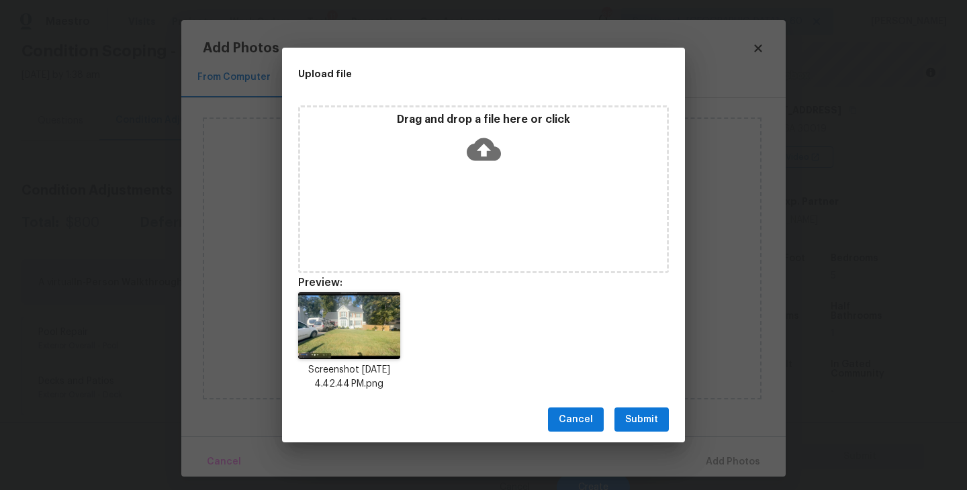
click at [650, 410] on button "Submit" at bounding box center [642, 420] width 54 height 25
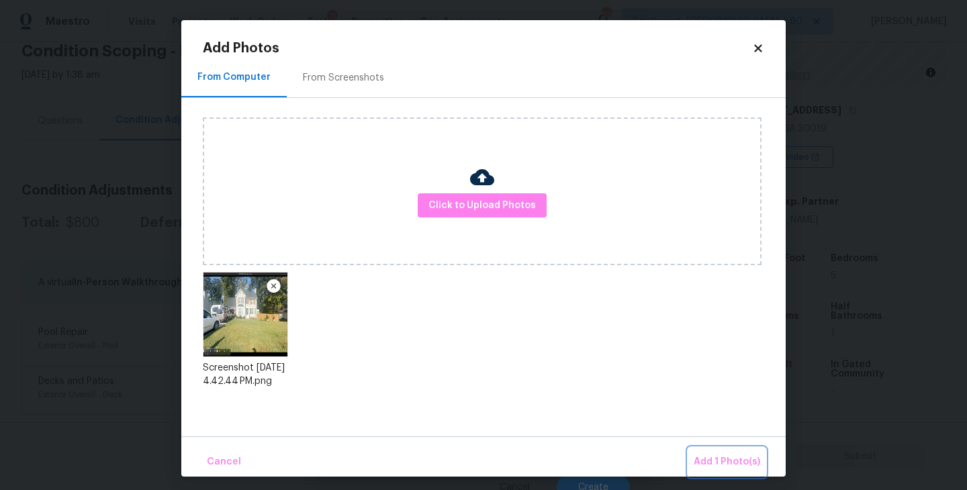
click at [705, 448] on button "Add 1 Photo(s)" at bounding box center [727, 462] width 77 height 29
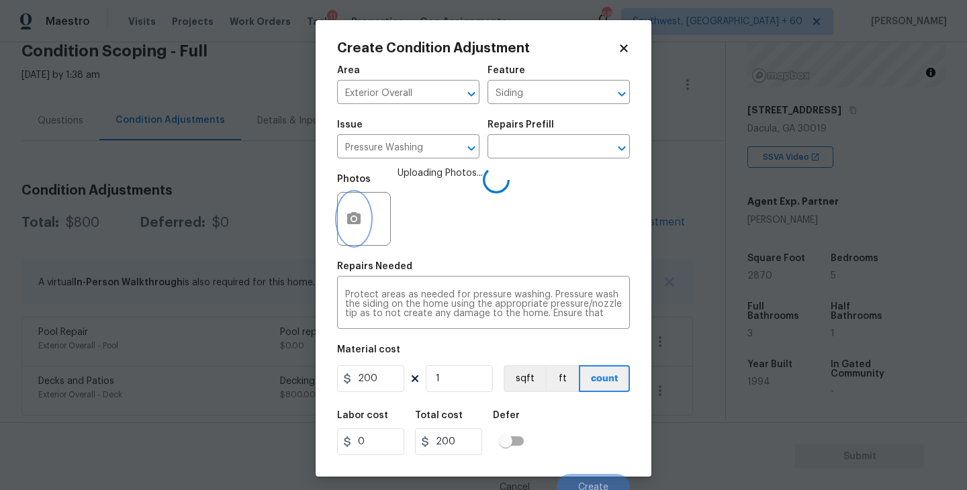
scroll to position [11, 0]
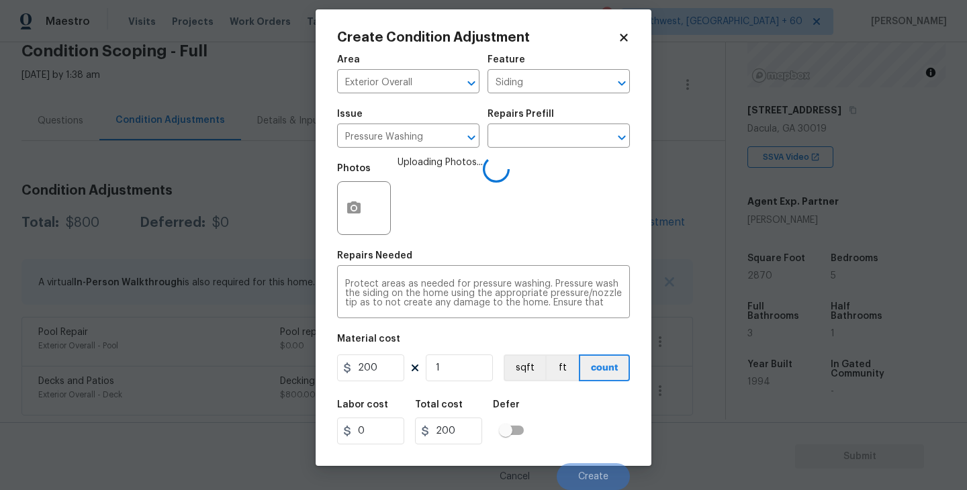
click at [607, 402] on div "Labor cost 0 Total cost 200 Defer" at bounding box center [483, 422] width 293 height 60
click at [574, 402] on div "Labor cost 0 Total cost 200 Defer" at bounding box center [483, 422] width 293 height 60
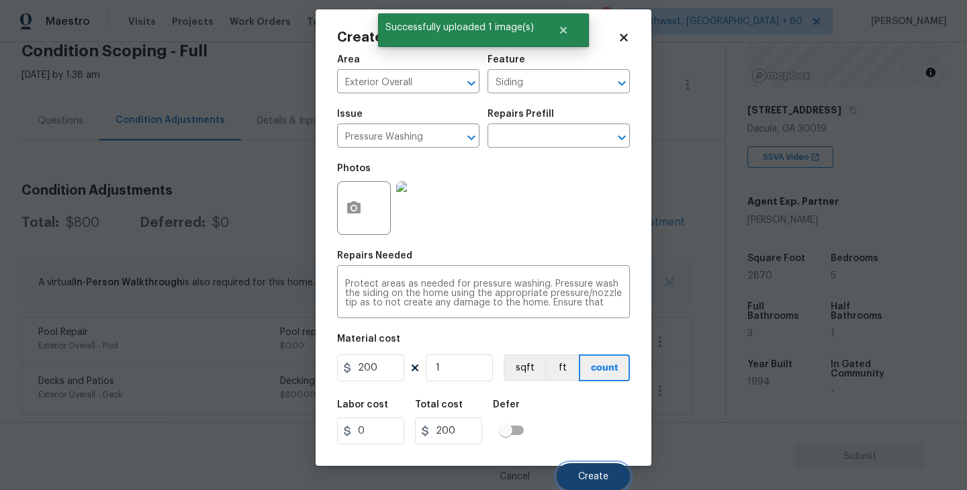
click at [592, 475] on span "Create" at bounding box center [593, 477] width 30 height 10
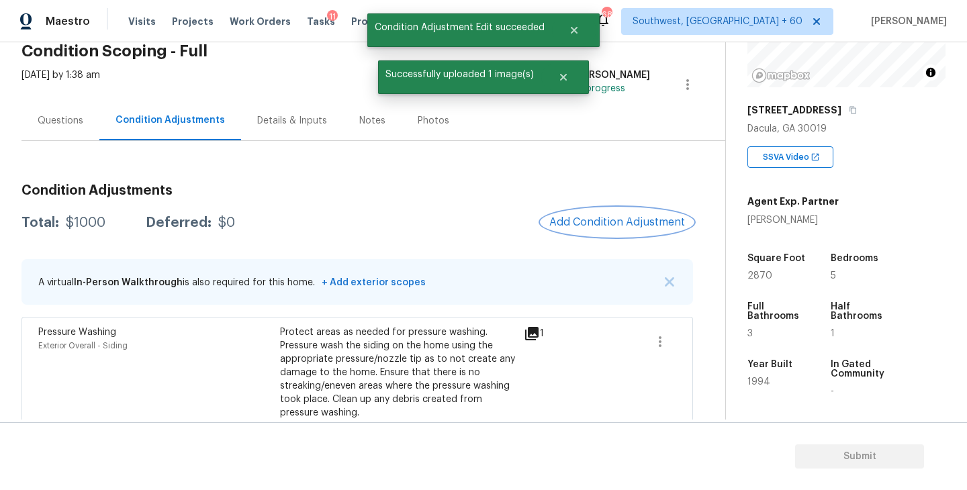
scroll to position [97, 0]
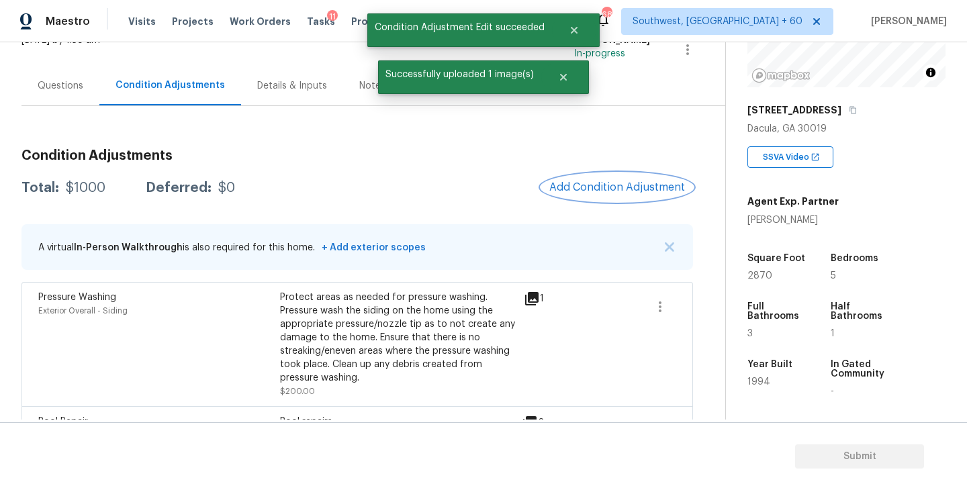
click at [602, 177] on button "Add Condition Adjustment" at bounding box center [617, 187] width 152 height 28
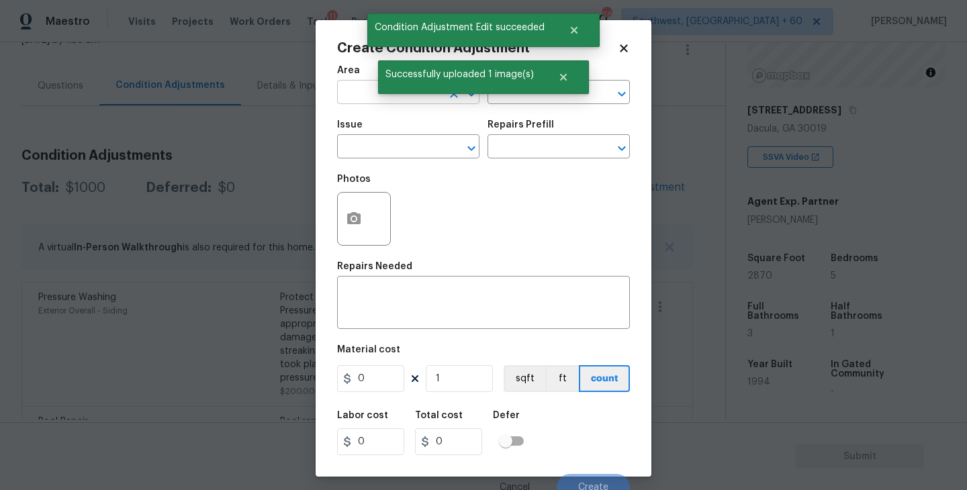
click at [359, 95] on input "text" at bounding box center [389, 93] width 105 height 21
click at [399, 150] on li "Exterior Overall" at bounding box center [408, 146] width 142 height 22
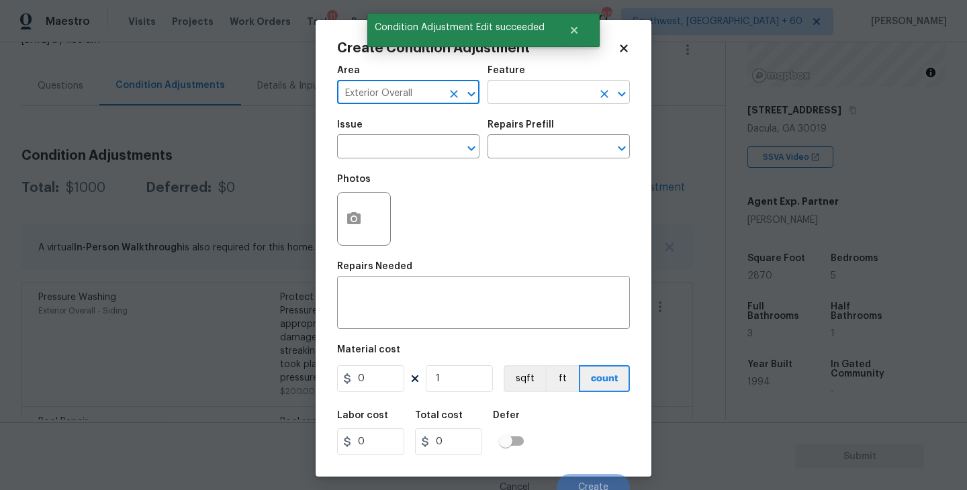
type input "Exterior Overall"
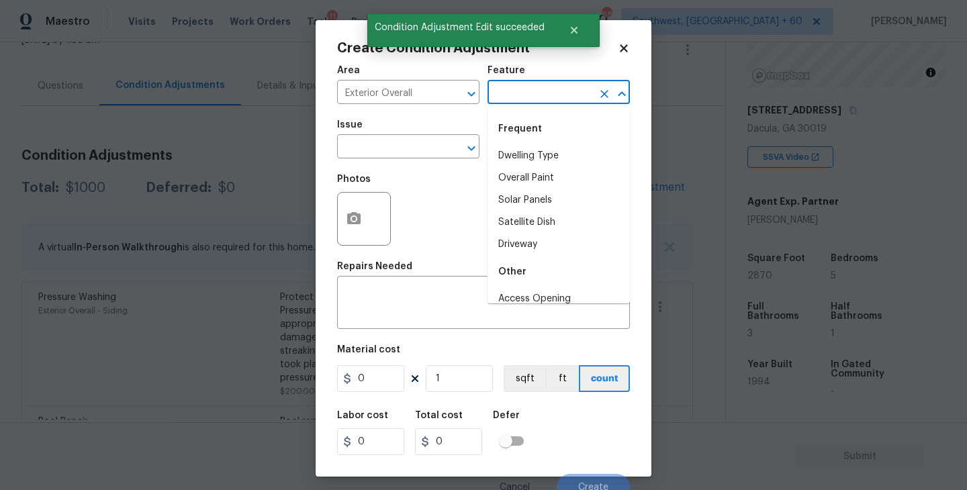
click at [504, 103] on input "text" at bounding box center [540, 93] width 105 height 21
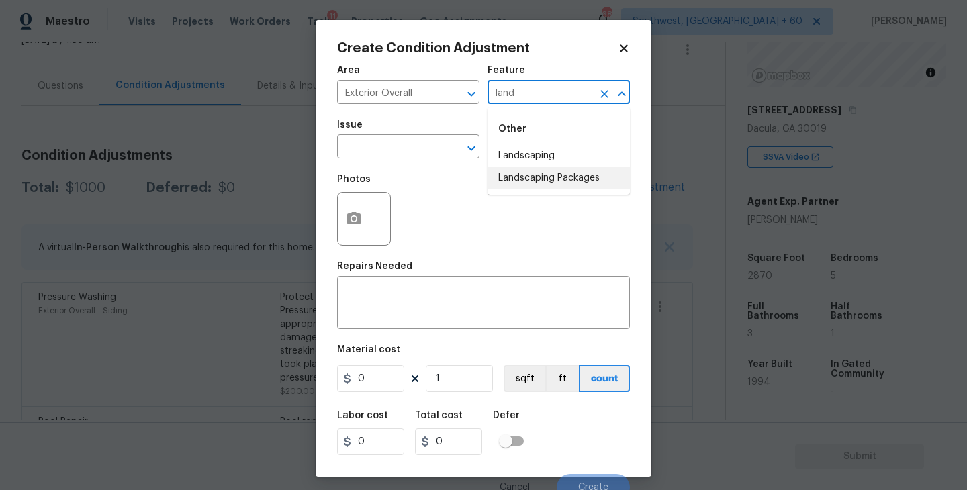
click at [526, 178] on li "Landscaping Packages" at bounding box center [559, 178] width 142 height 22
type input "Landscaping Packages"
click at [435, 153] on input "text" at bounding box center [389, 148] width 105 height 21
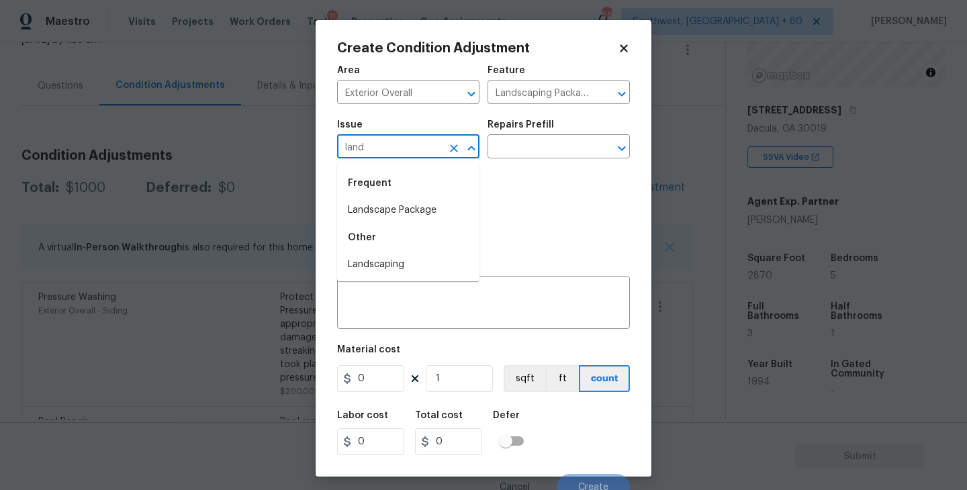
click at [437, 209] on li "Landscape Package" at bounding box center [408, 211] width 142 height 22
type input "Landscape Package"
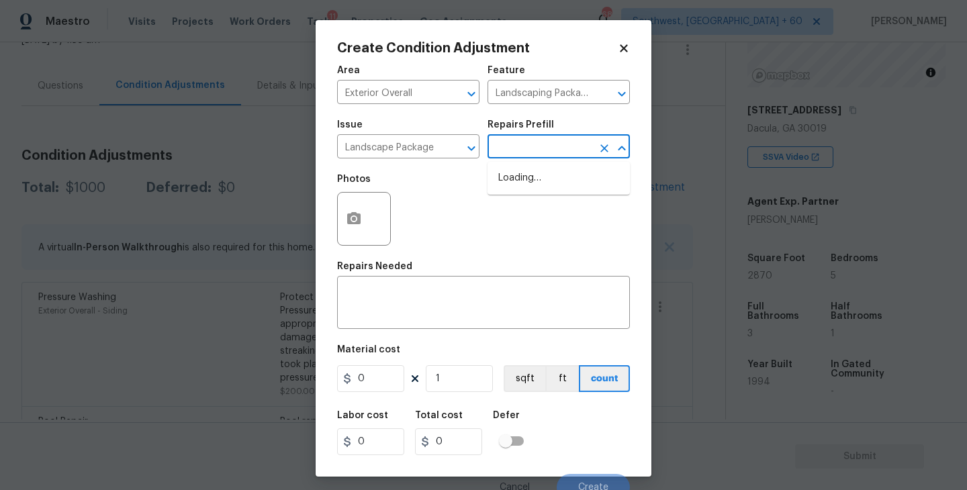
click at [550, 140] on input "text" at bounding box center [540, 148] width 105 height 21
click at [542, 193] on li "Initial landscaping package $70.00" at bounding box center [559, 185] width 142 height 36
type input "Home Readiness Packages"
type textarea "Mowing of grass up to 6" in height. Mow, edge along driveways & sidewalks, trim…"
type input "70"
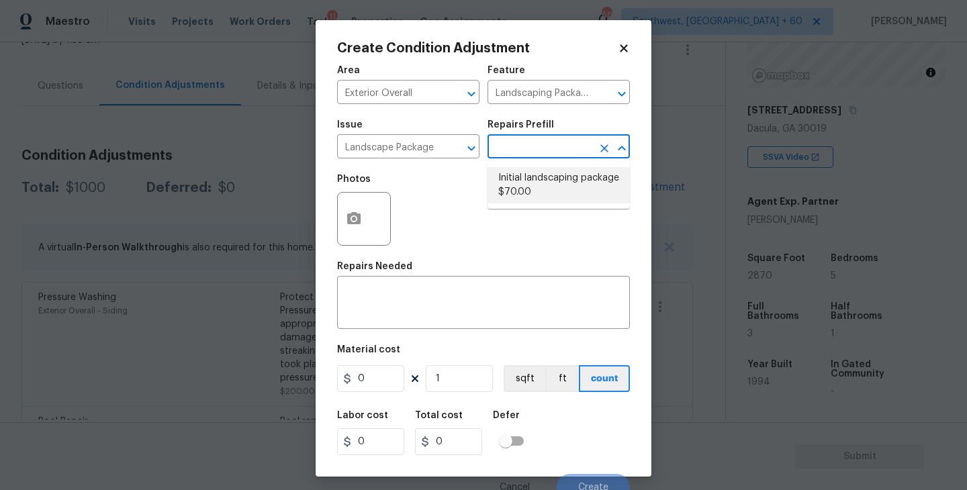
type input "70"
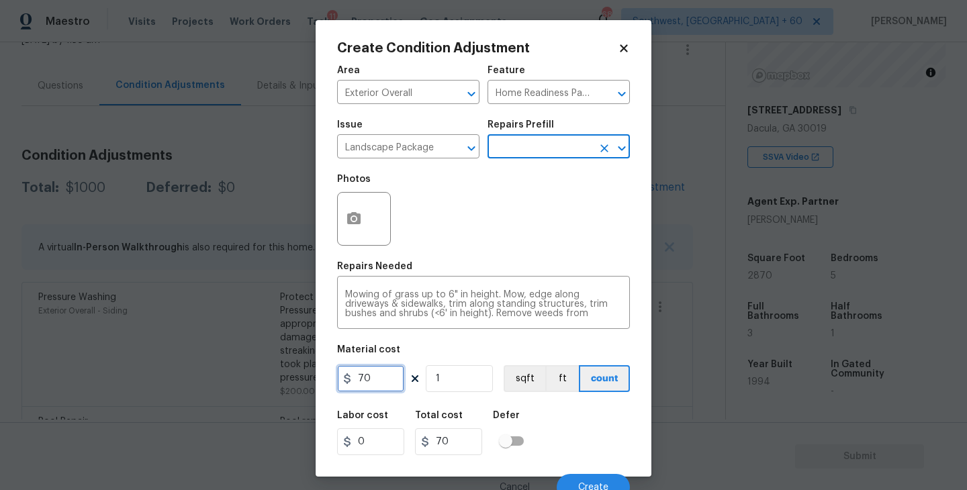
drag, startPoint x: 377, startPoint y: 382, endPoint x: 311, endPoint y: 382, distance: 65.8
click at [311, 382] on div "Create Condition Adjustment Area Exterior Overall ​ Feature Home Readiness Pack…" at bounding box center [483, 245] width 967 height 490
type input "2500"
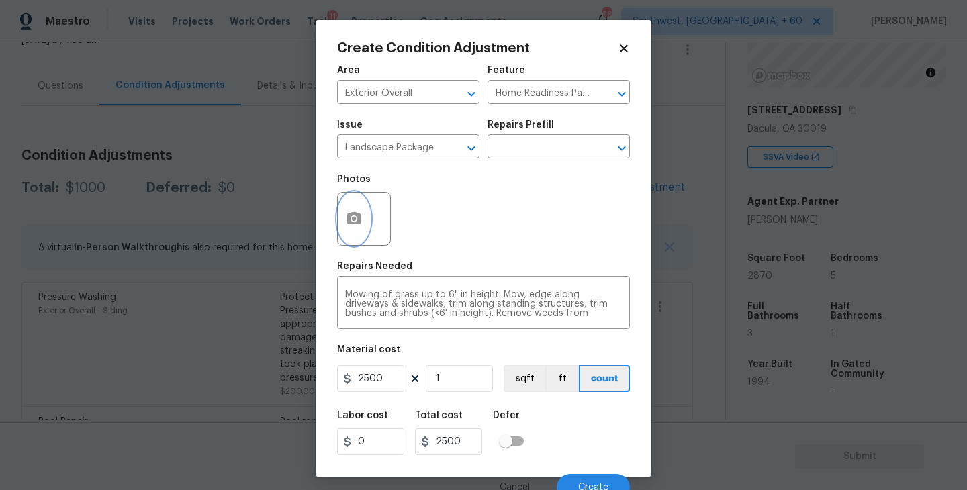
click at [341, 220] on button "button" at bounding box center [354, 219] width 32 height 52
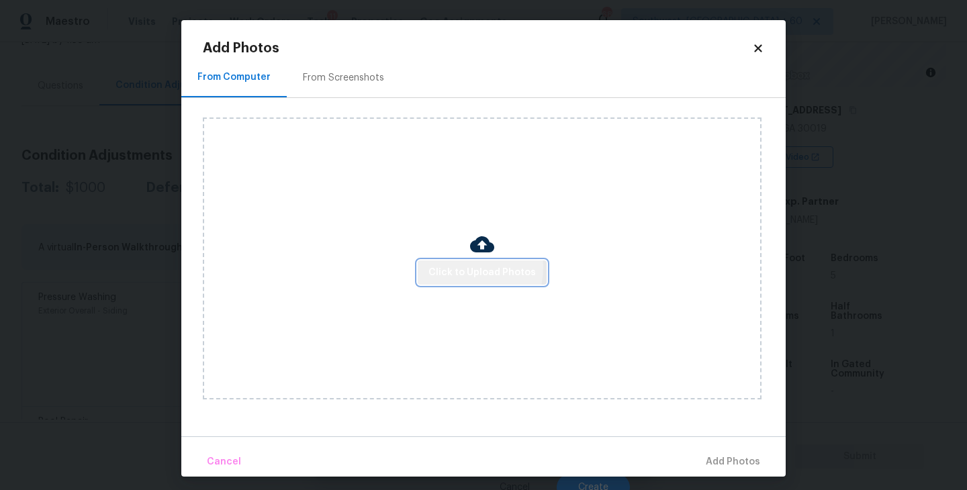
click at [460, 268] on span "Click to Upload Photos" at bounding box center [482, 273] width 107 height 17
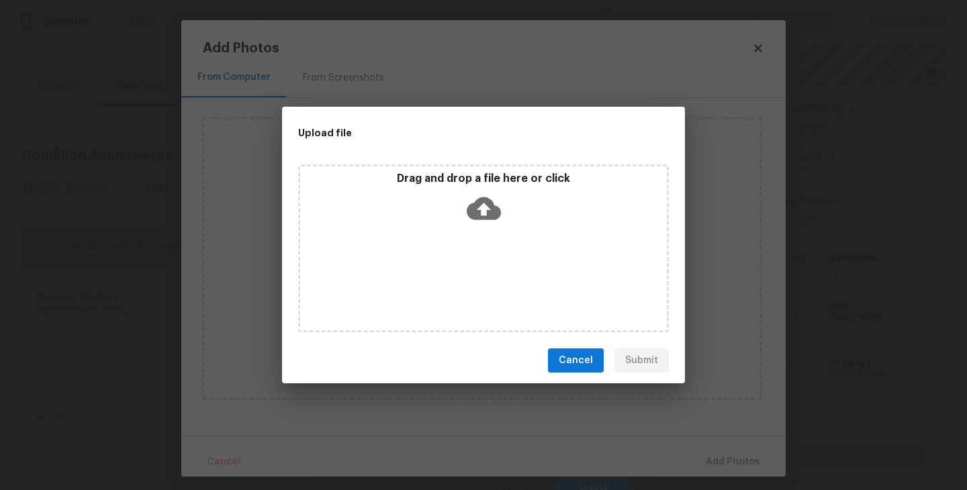
click at [485, 227] on div "Drag and drop a file here or click" at bounding box center [483, 201] width 367 height 58
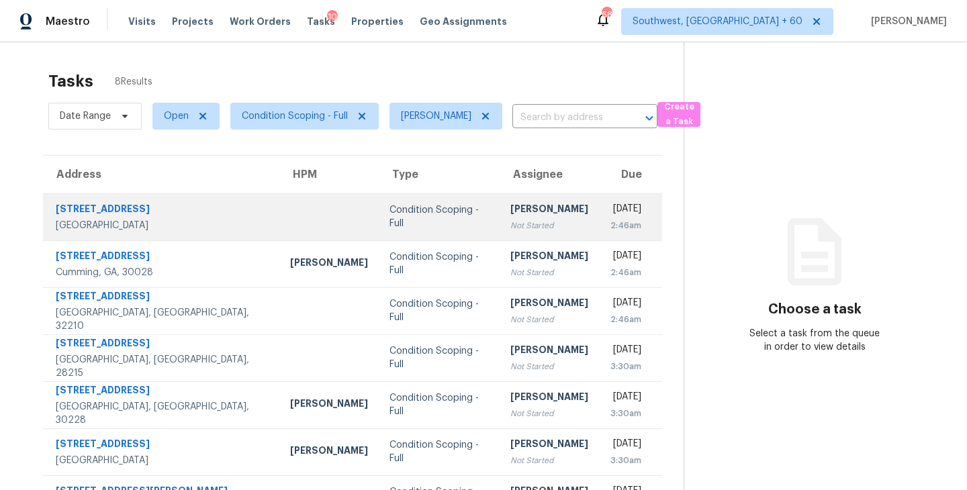
click at [500, 233] on td "[PERSON_NAME] Not Started" at bounding box center [549, 216] width 99 height 47
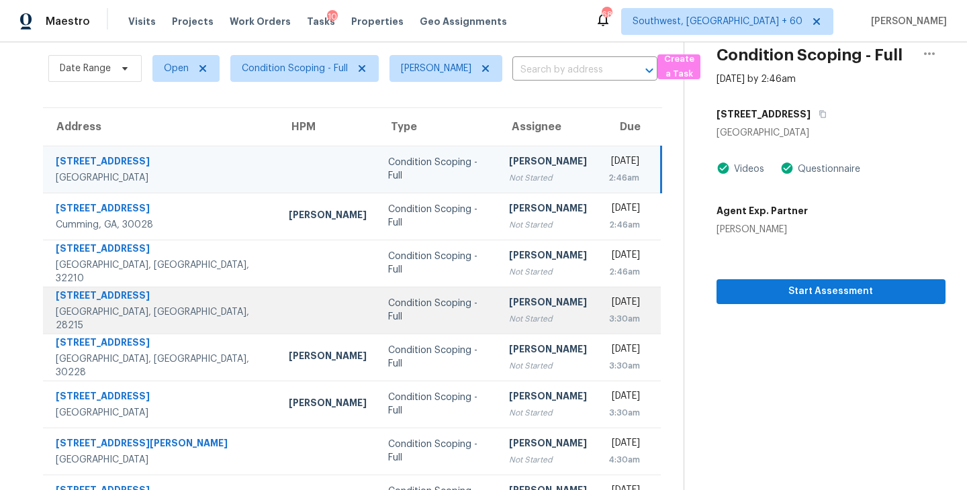
scroll to position [90, 0]
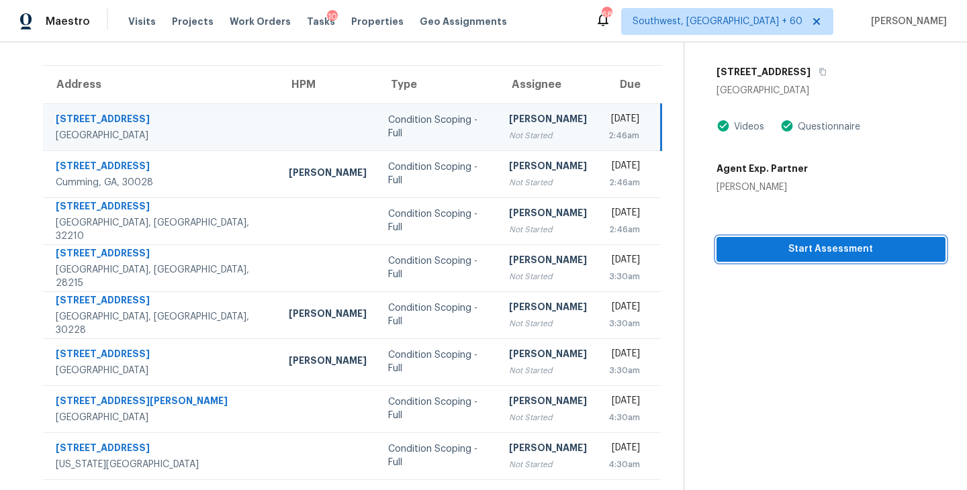
click at [797, 257] on button "Start Assessment" at bounding box center [831, 249] width 229 height 25
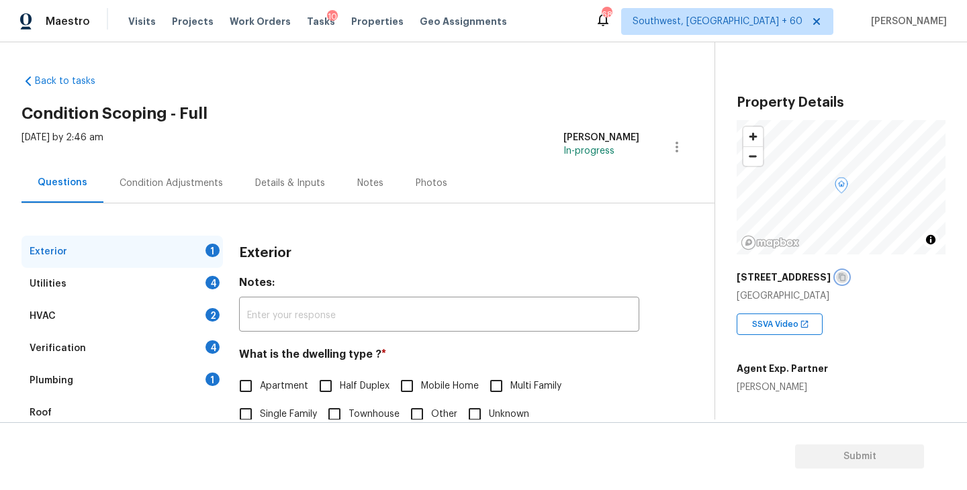
click at [838, 277] on icon "button" at bounding box center [842, 277] width 8 height 8
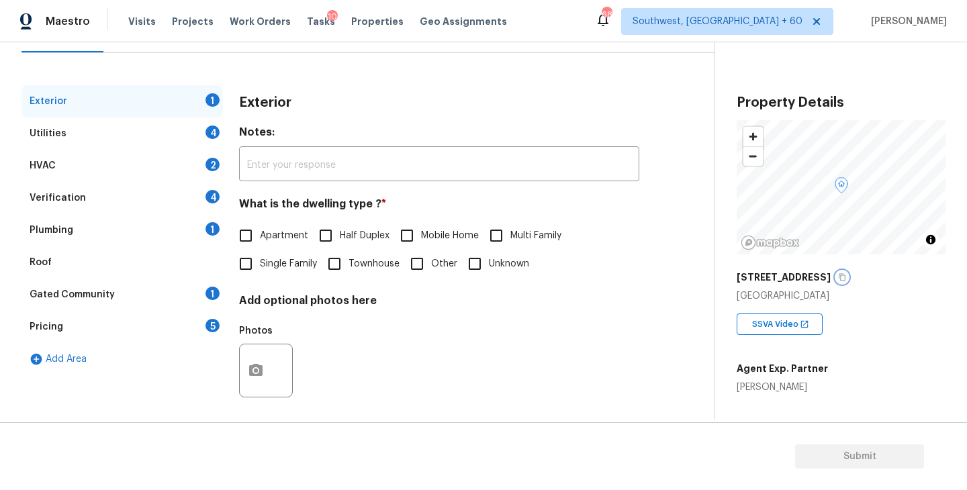
scroll to position [157, 0]
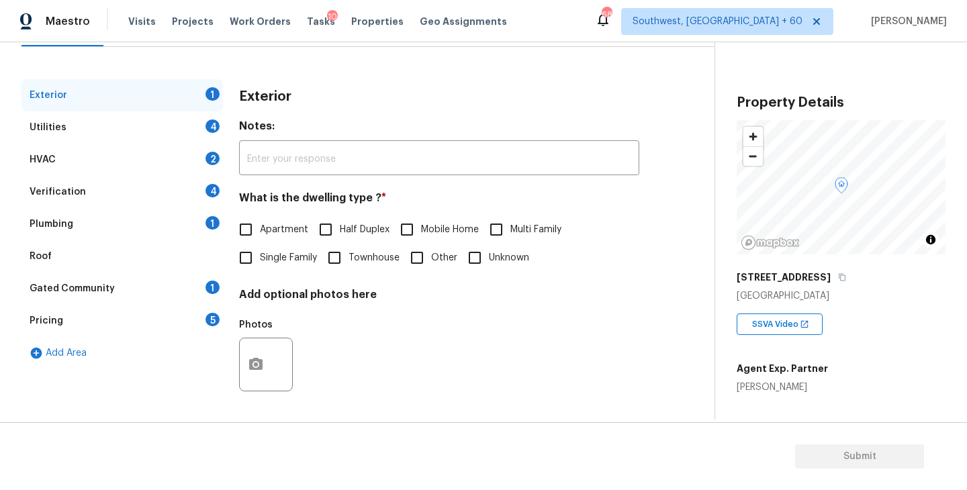
click at [290, 261] on span "Single Family" at bounding box center [288, 258] width 57 height 14
click at [260, 261] on input "Single Family" at bounding box center [246, 258] width 28 height 28
checkbox input "true"
click at [166, 128] on div "Utilities 4" at bounding box center [122, 128] width 202 height 32
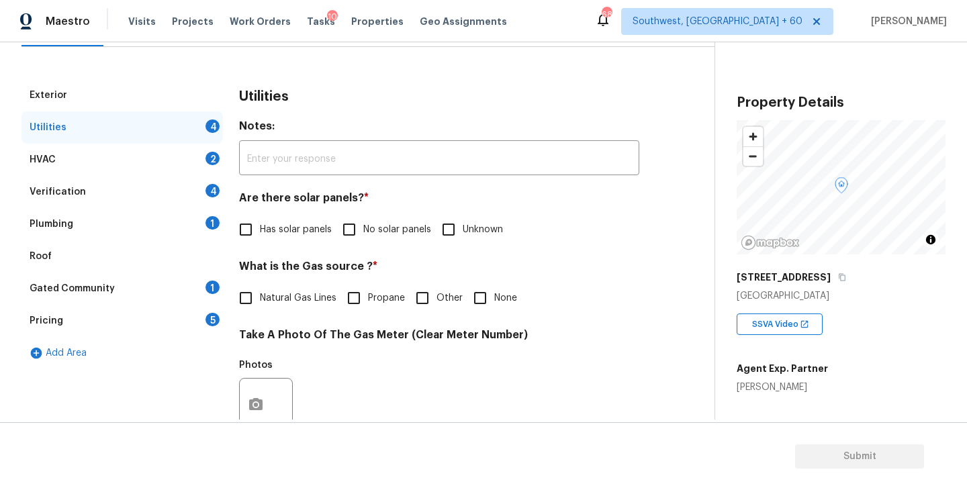
click at [376, 226] on span "No solar panels" at bounding box center [397, 230] width 68 height 14
click at [363, 226] on input "No solar panels" at bounding box center [349, 230] width 28 height 28
checkbox input "true"
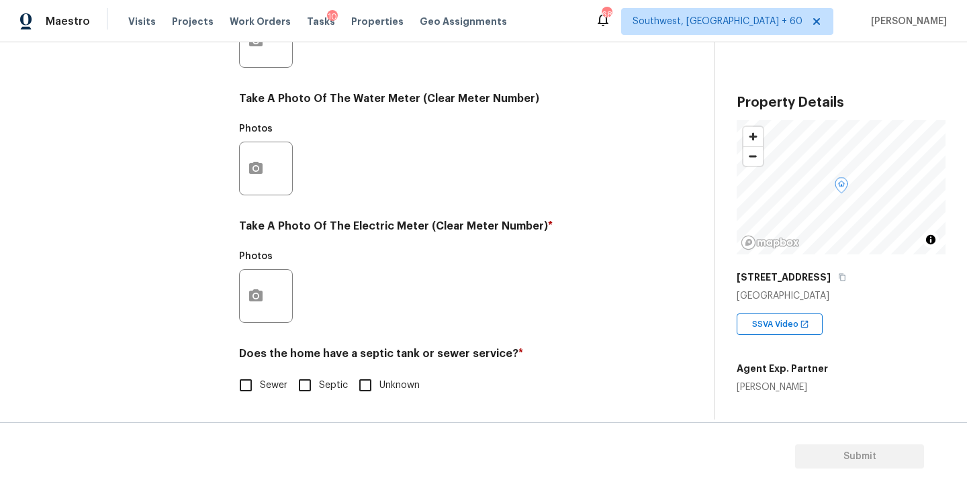
click at [267, 392] on span "Sewer" at bounding box center [274, 386] width 28 height 14
click at [260, 392] on input "Sewer" at bounding box center [246, 385] width 28 height 28
checkbox input "true"
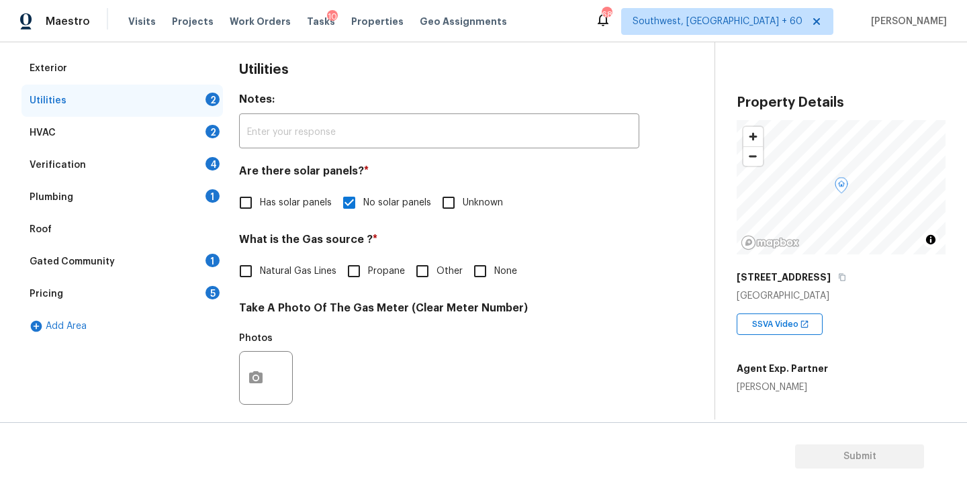
click at [149, 204] on div "Plumbing 1" at bounding box center [122, 197] width 202 height 32
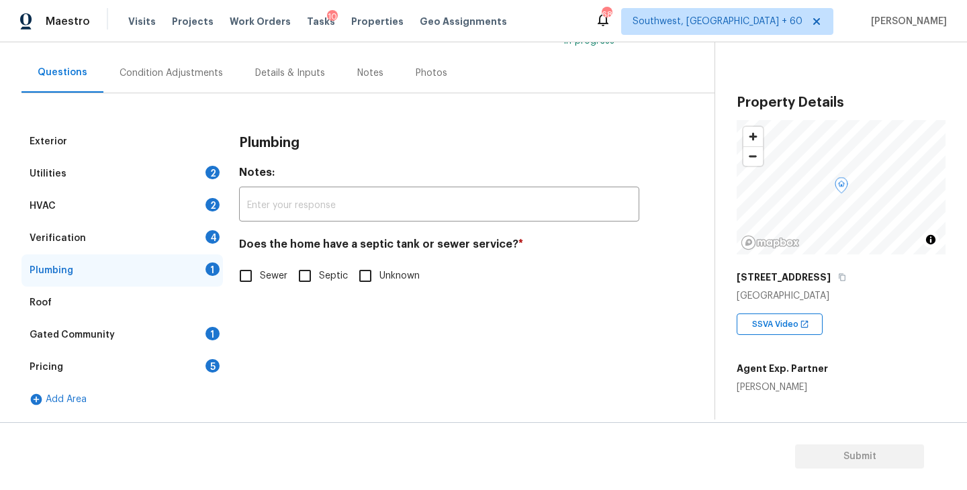
scroll to position [110, 0]
click at [260, 288] on label "Sewer" at bounding box center [260, 276] width 56 height 28
click at [260, 288] on input "Sewer" at bounding box center [246, 276] width 28 height 28
checkbox input "true"
click at [166, 331] on div "Gated Community 1" at bounding box center [122, 335] width 202 height 32
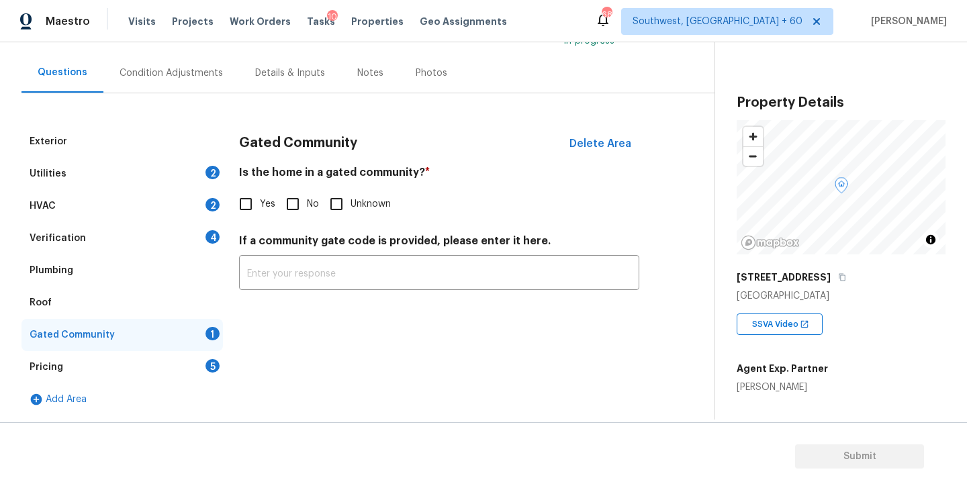
click at [301, 217] on input "No" at bounding box center [293, 204] width 28 height 28
checkbox input "true"
click at [189, 83] on div "Condition Adjustments" at bounding box center [171, 73] width 136 height 40
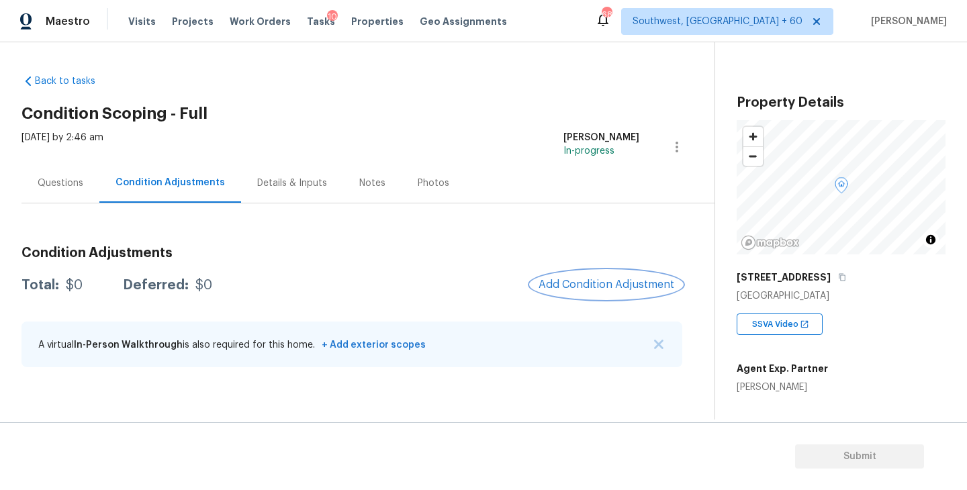
click at [555, 280] on span "Add Condition Adjustment" at bounding box center [607, 285] width 136 height 12
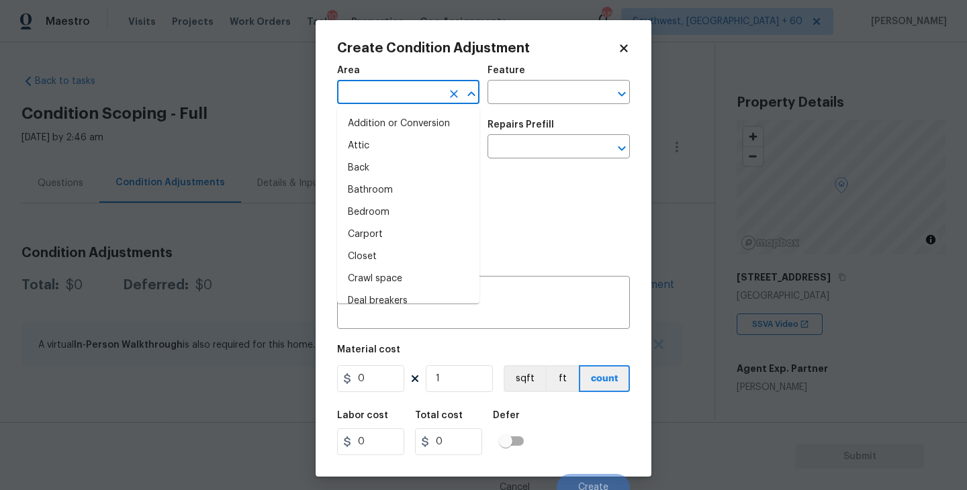
click at [402, 91] on input "text" at bounding box center [389, 93] width 105 height 21
type input "ga"
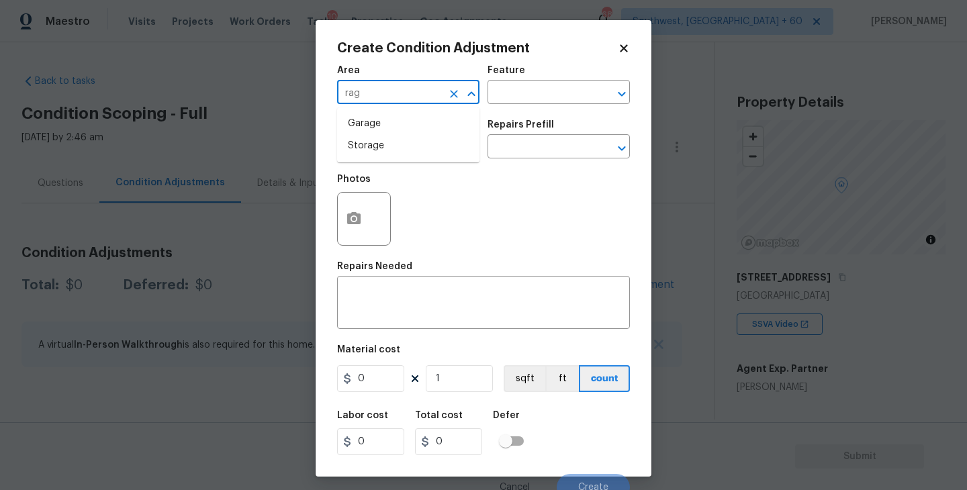
click at [402, 116] on li "Garage" at bounding box center [408, 124] width 142 height 22
type input "Garage"
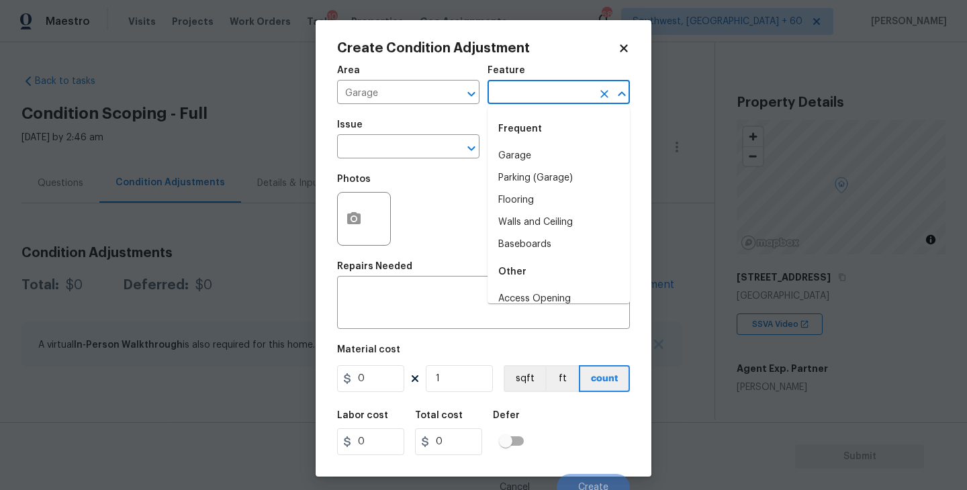
click at [541, 100] on input "text" at bounding box center [540, 93] width 105 height 21
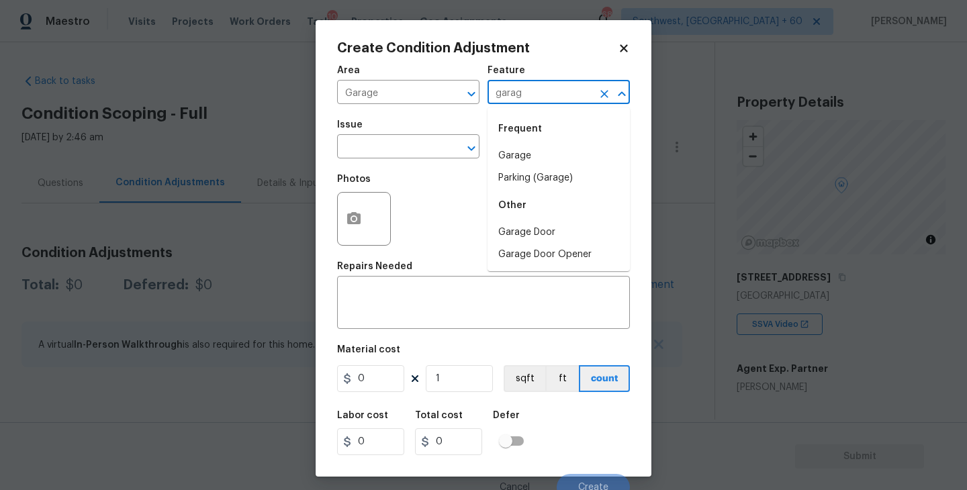
click at [529, 164] on li "Garage" at bounding box center [559, 156] width 142 height 22
type input "Garage"
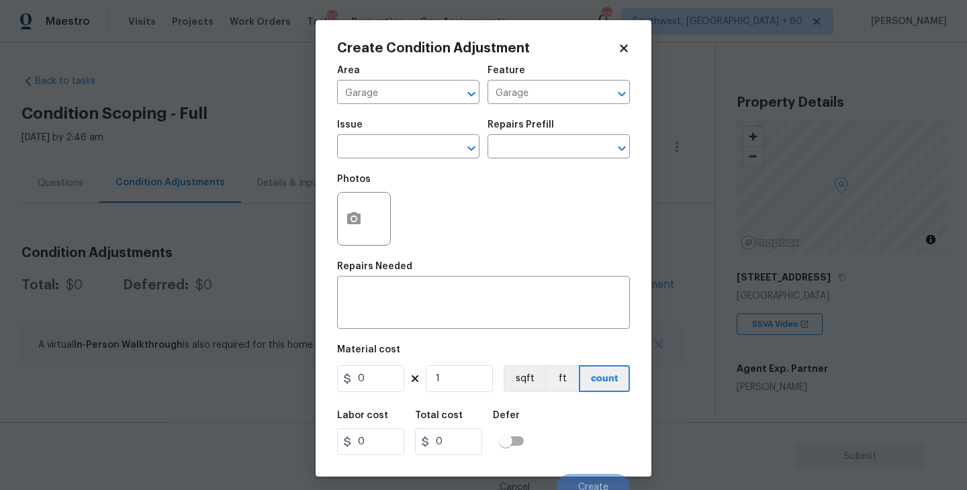
click at [403, 163] on span "Issue ​" at bounding box center [408, 139] width 142 height 54
click at [394, 159] on span "Issue ​" at bounding box center [408, 139] width 142 height 54
click at [406, 154] on input "text" at bounding box center [389, 148] width 105 height 21
click at [398, 222] on ul "Other Exterior Garage Door" at bounding box center [408, 194] width 142 height 65
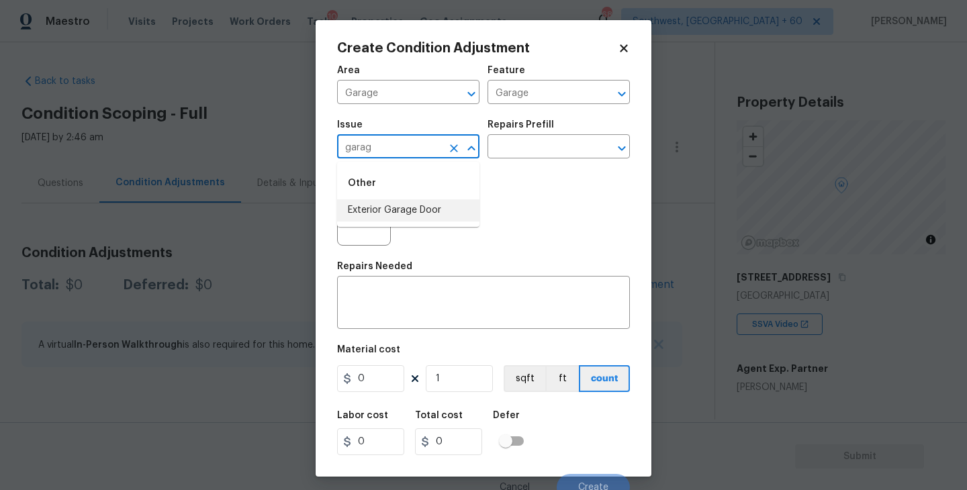
click at [435, 202] on li "Exterior Garage Door" at bounding box center [408, 211] width 142 height 22
type input "Exterior Garage Door"
click at [425, 288] on div "x ​" at bounding box center [483, 304] width 293 height 50
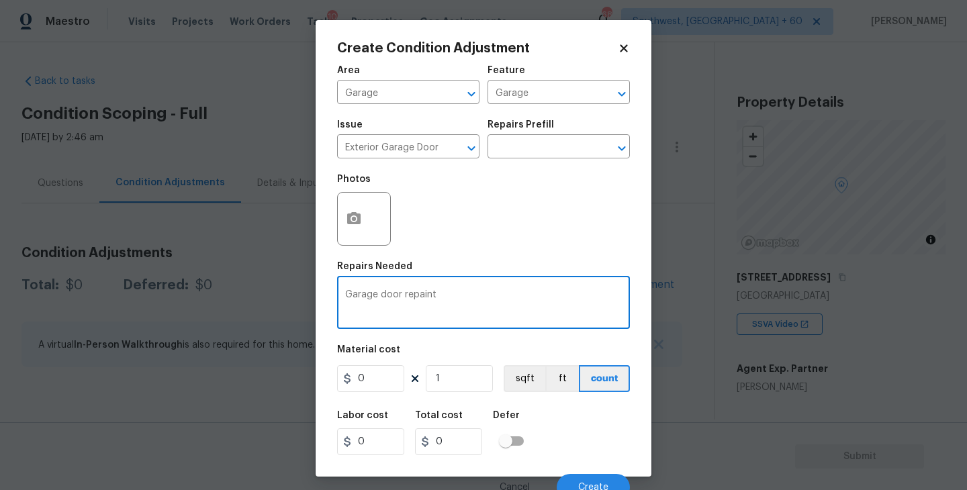
type textarea "Garage door repaint"
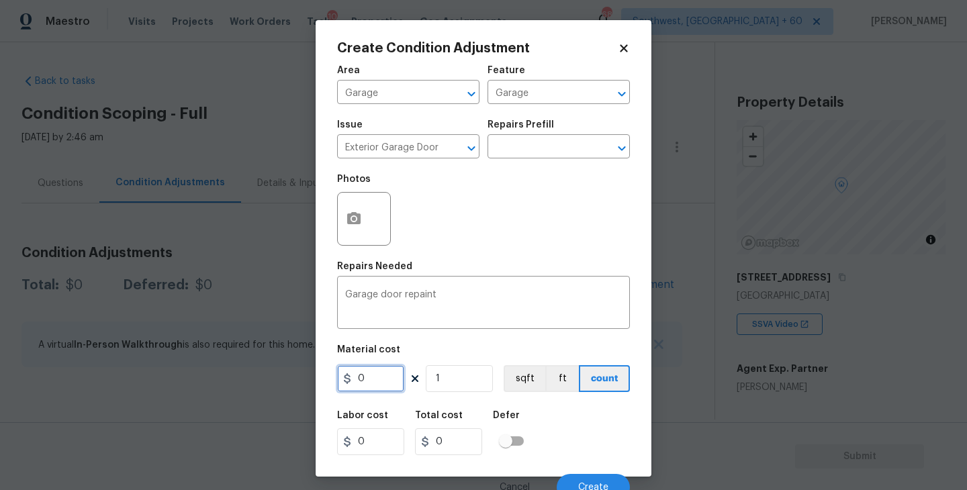
drag, startPoint x: 379, startPoint y: 367, endPoint x: 328, endPoint y: 373, distance: 51.3
click at [328, 373] on div "Create Condition Adjustment Area Garage ​ Feature Garage ​ Issue Exterior Garag…" at bounding box center [484, 248] width 336 height 457
type input "250"
click at [365, 232] on button "button" at bounding box center [354, 219] width 32 height 52
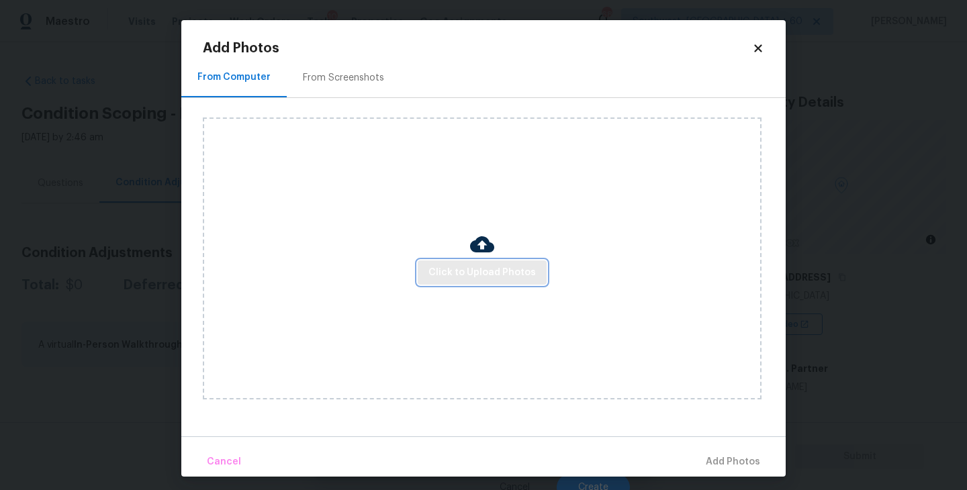
click at [482, 263] on button "Click to Upload Photos" at bounding box center [482, 273] width 129 height 25
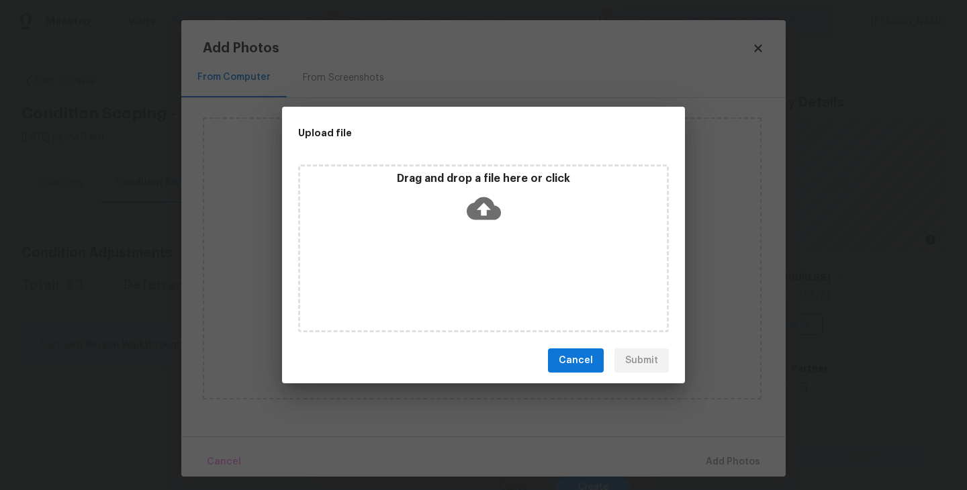
click at [496, 221] on icon at bounding box center [484, 208] width 34 height 34
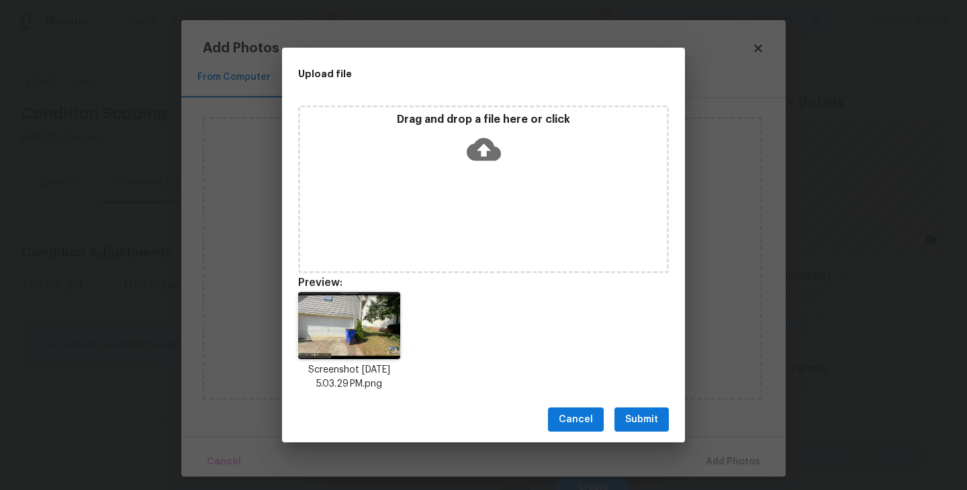
click at [634, 414] on span "Submit" at bounding box center [641, 420] width 33 height 17
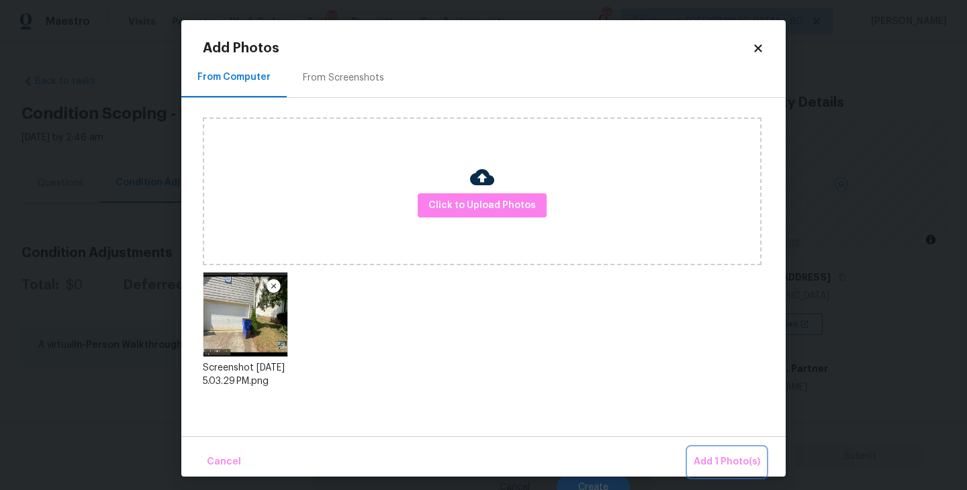
click at [720, 465] on span "Add 1 Photo(s)" at bounding box center [727, 462] width 67 height 17
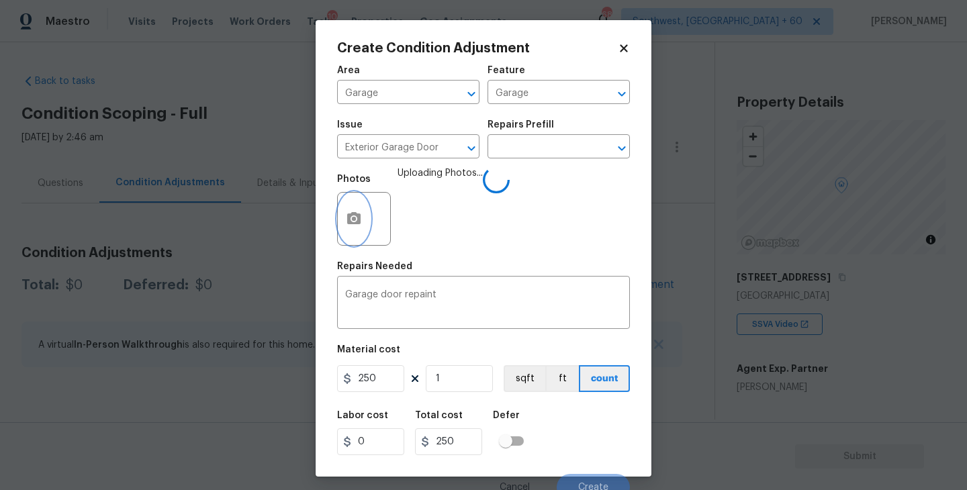
scroll to position [11, 0]
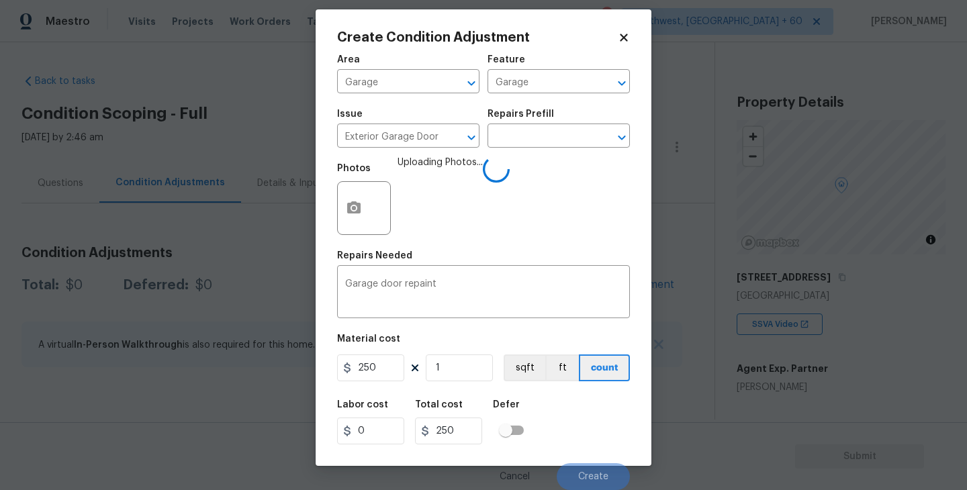
click at [597, 427] on div "Labor cost 0 Total cost 250 Defer" at bounding box center [483, 422] width 293 height 60
click at [594, 443] on div "Labor cost 0 Total cost 250 Defer" at bounding box center [483, 422] width 293 height 60
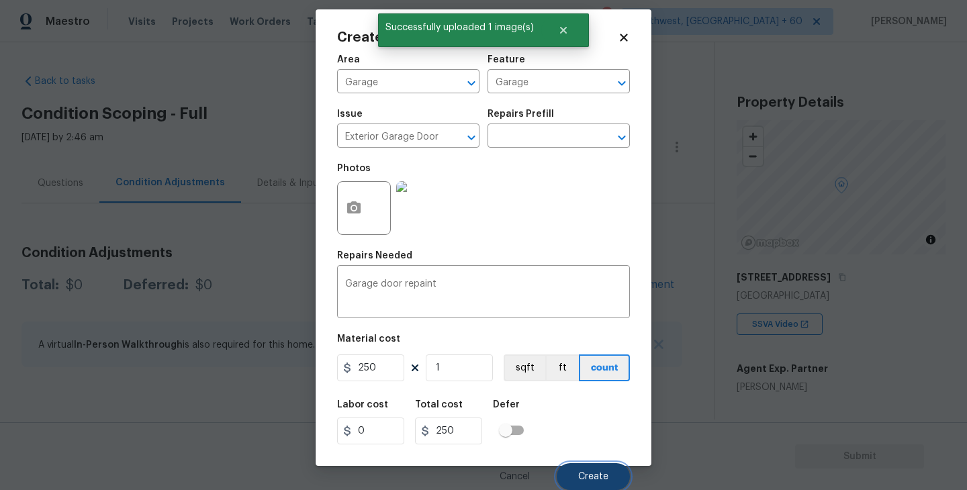
click at [594, 481] on span "Create" at bounding box center [593, 477] width 30 height 10
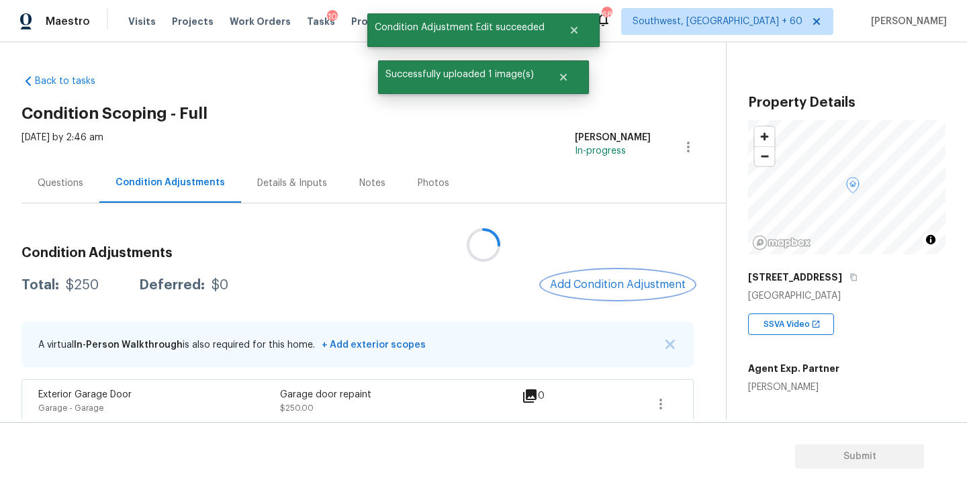
scroll to position [0, 0]
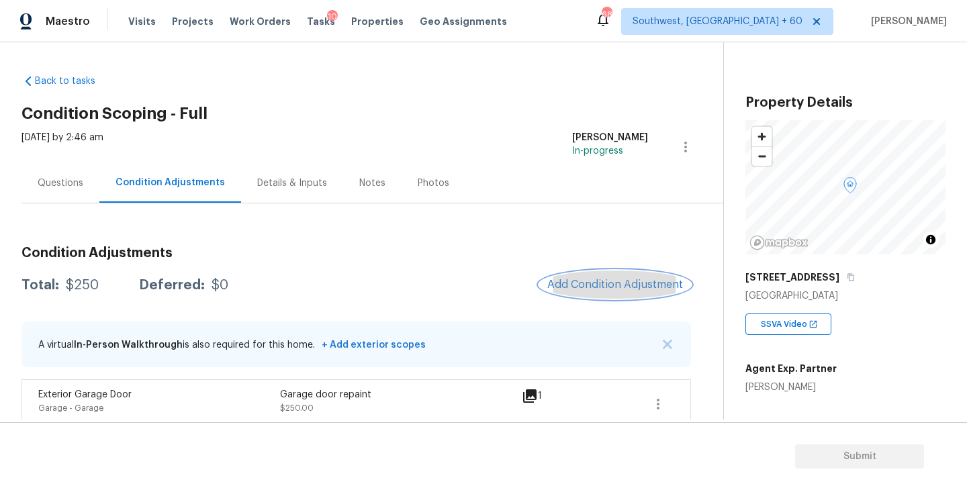
click at [582, 294] on button "Add Condition Adjustment" at bounding box center [615, 285] width 152 height 28
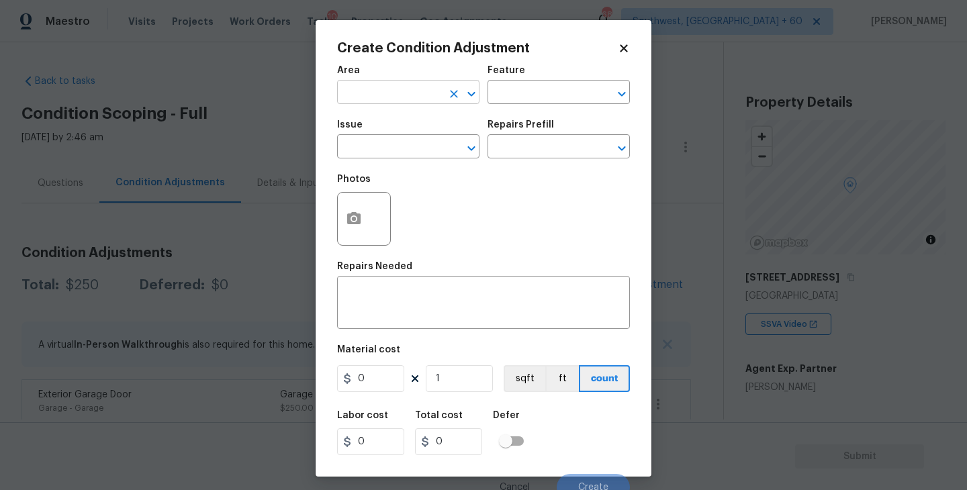
click at [409, 93] on input "text" at bounding box center [389, 93] width 105 height 21
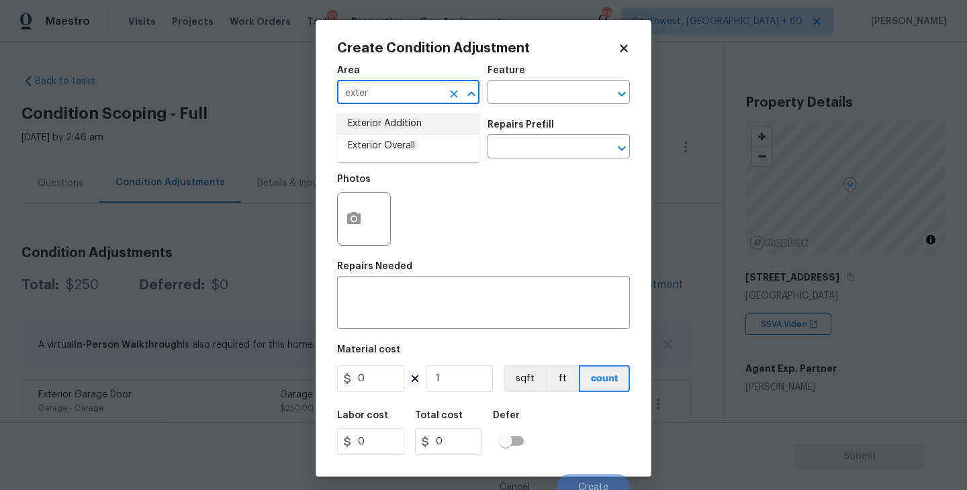
click at [410, 158] on ul "Exterior Addition Exterior Overall" at bounding box center [408, 134] width 142 height 55
click at [422, 149] on li "Exterior Overall" at bounding box center [408, 146] width 142 height 22
type input "Exterior Overall"
click at [506, 124] on h5 "Repairs Prefill" at bounding box center [521, 124] width 67 height 9
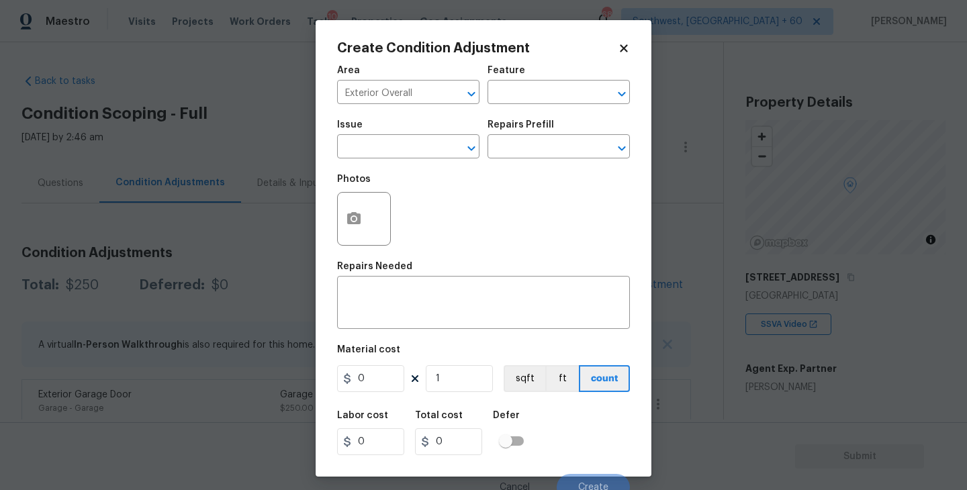
click at [525, 113] on div "Issue ​ Repairs Prefill ​" at bounding box center [483, 139] width 293 height 54
click at [538, 96] on input "text" at bounding box center [540, 93] width 105 height 21
click at [528, 151] on li "Deck" at bounding box center [559, 156] width 142 height 22
type input "Deck"
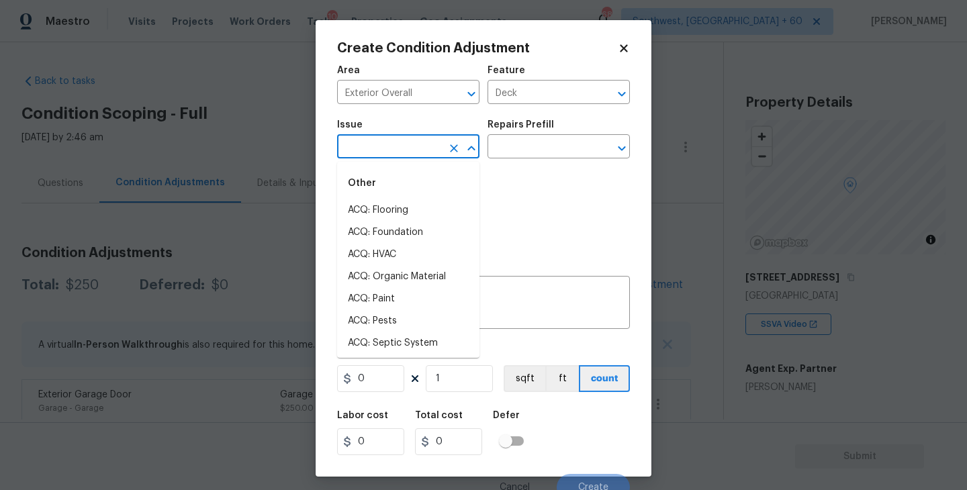
drag, startPoint x: 408, startPoint y: 151, endPoint x: 394, endPoint y: 151, distance: 14.1
click at [394, 151] on input "text" at bounding box center [389, 148] width 105 height 21
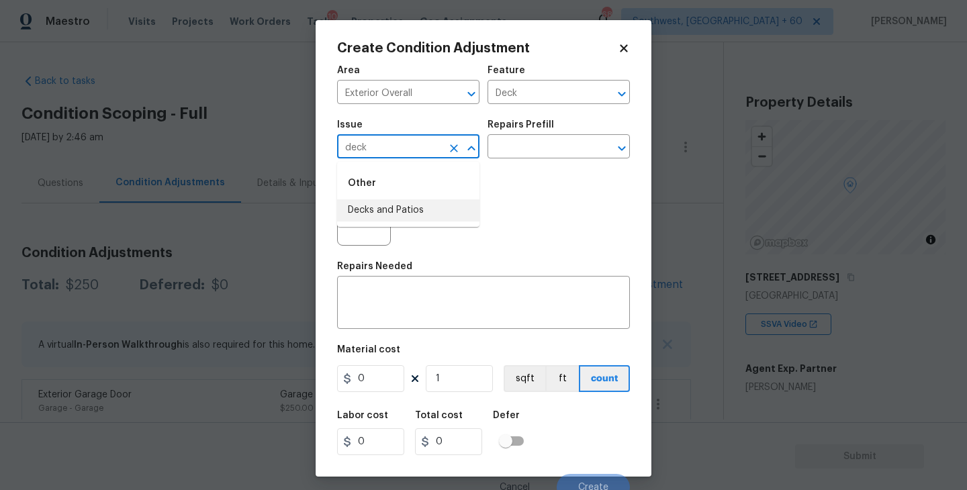
click at [405, 210] on li "Decks and Patios" at bounding box center [408, 211] width 142 height 22
type input "Decks and Patios"
click at [440, 312] on textarea at bounding box center [483, 304] width 277 height 28
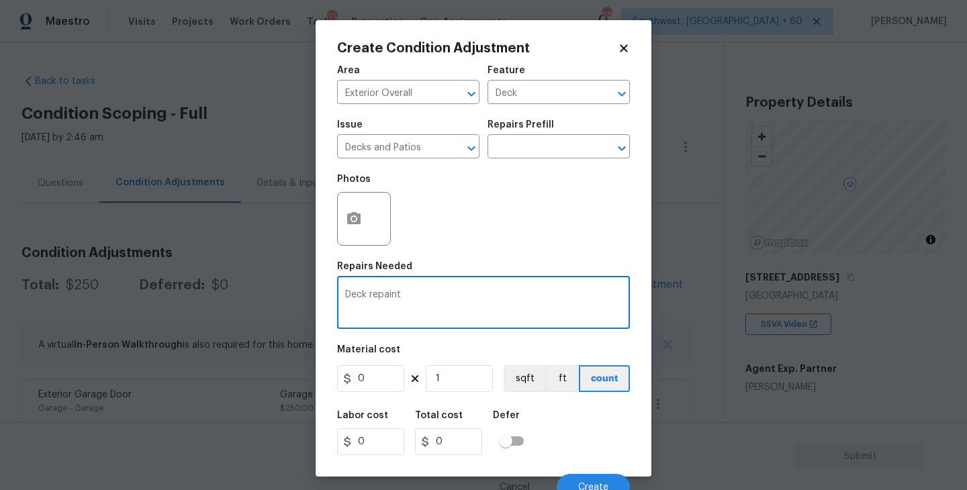
type textarea "Deck repaint"
click at [384, 398] on div "Area Exterior Overall ​ Feature Deck ​ Issue Decks and Patios ​ Repairs Prefill…" at bounding box center [483, 279] width 293 height 443
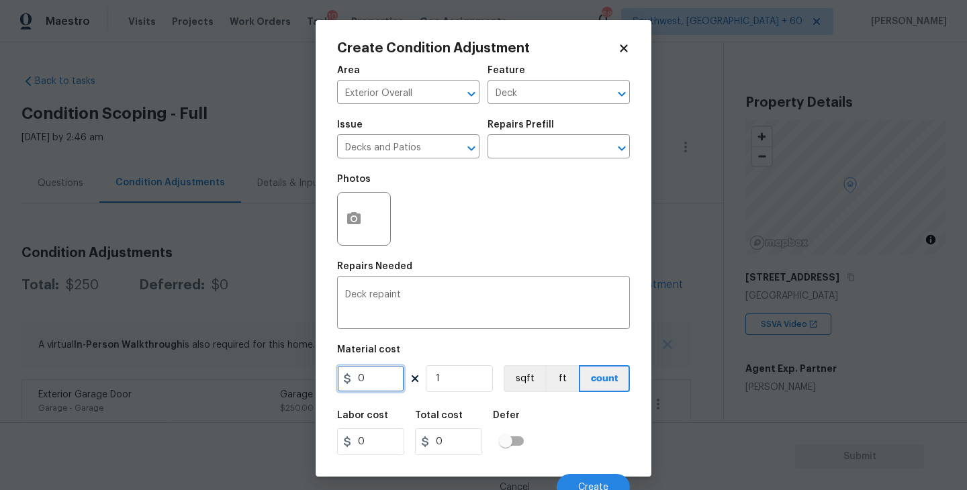
drag, startPoint x: 390, startPoint y: 380, endPoint x: 349, endPoint y: 380, distance: 41.6
click at [353, 380] on input "0" at bounding box center [370, 378] width 67 height 27
type input "800"
click at [367, 223] on button "button" at bounding box center [354, 219] width 32 height 52
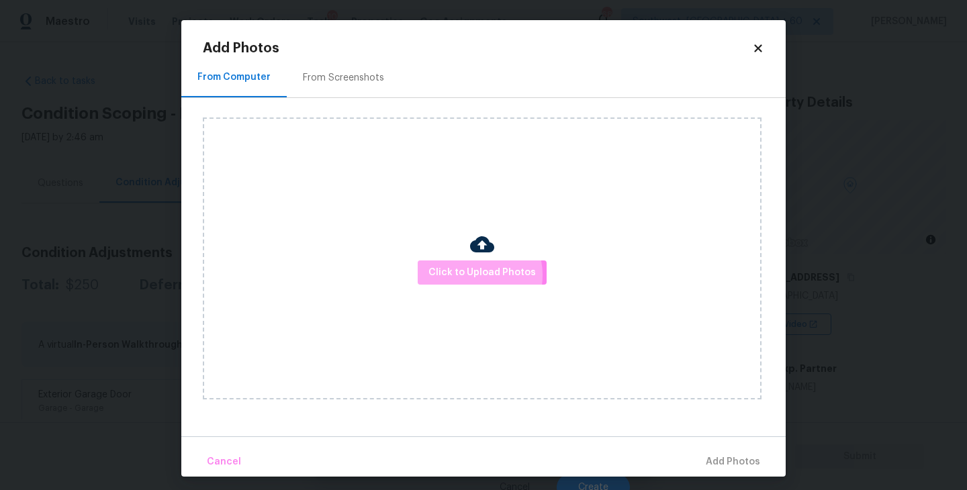
click at [474, 275] on span "Click to Upload Photos" at bounding box center [482, 273] width 107 height 17
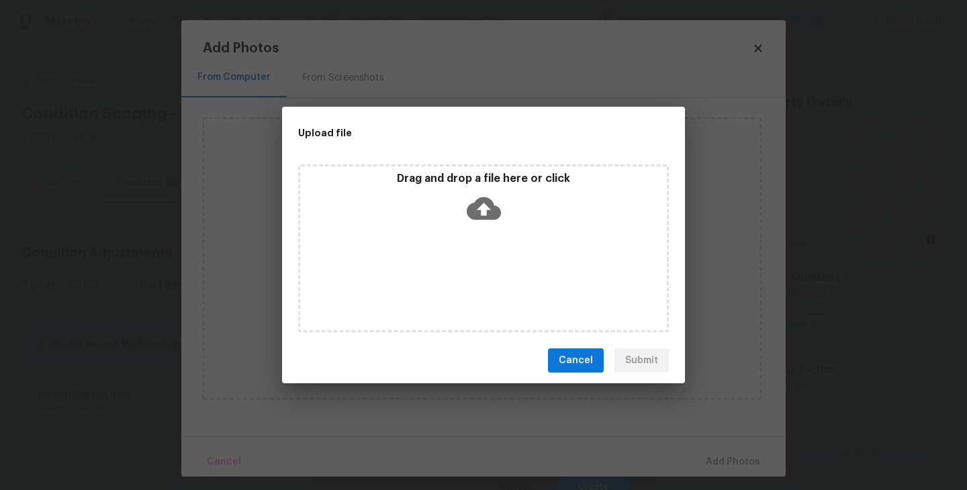
click at [481, 240] on div "Drag and drop a file here or click" at bounding box center [483, 249] width 371 height 168
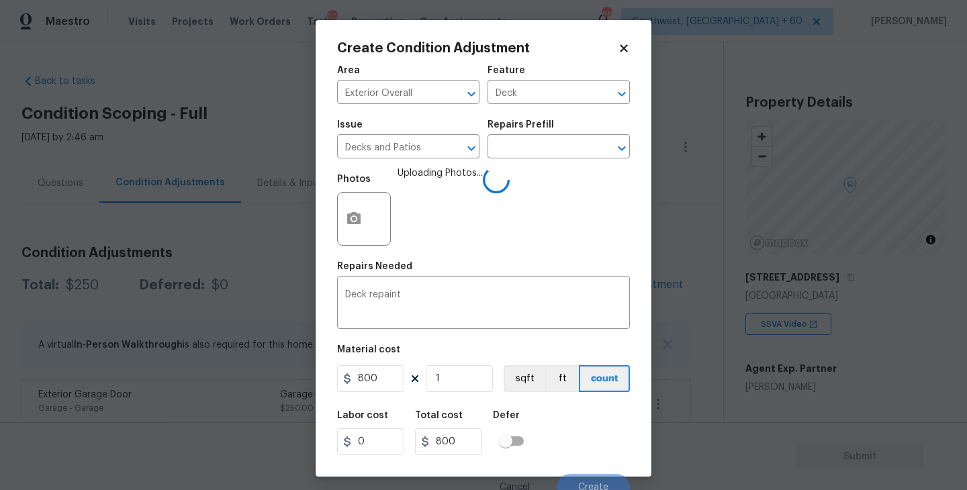
scroll to position [11, 0]
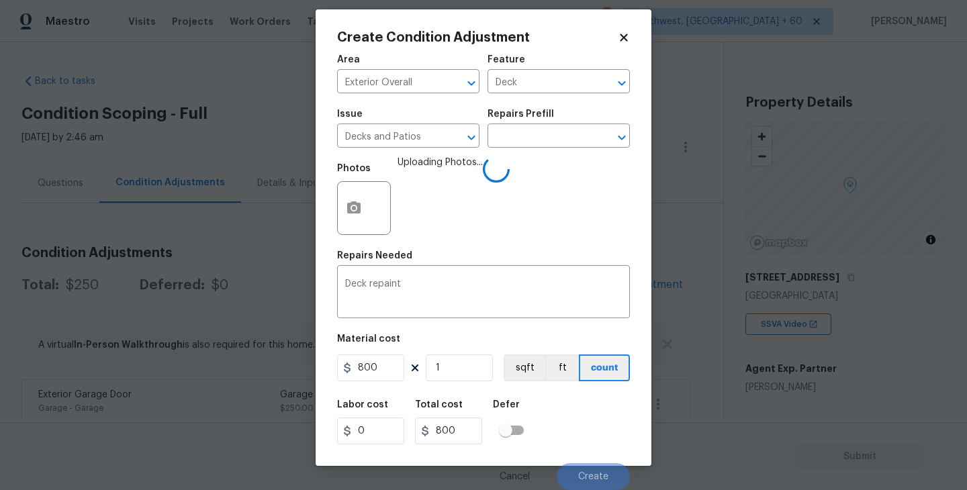
click at [588, 435] on div "Labor cost 0 Total cost 800 Defer" at bounding box center [483, 422] width 293 height 60
click at [588, 437] on div "Labor cost 0 Total cost 800 Defer" at bounding box center [483, 422] width 293 height 60
click at [588, 441] on div "Labor cost 0 Total cost 800 Defer" at bounding box center [483, 422] width 293 height 60
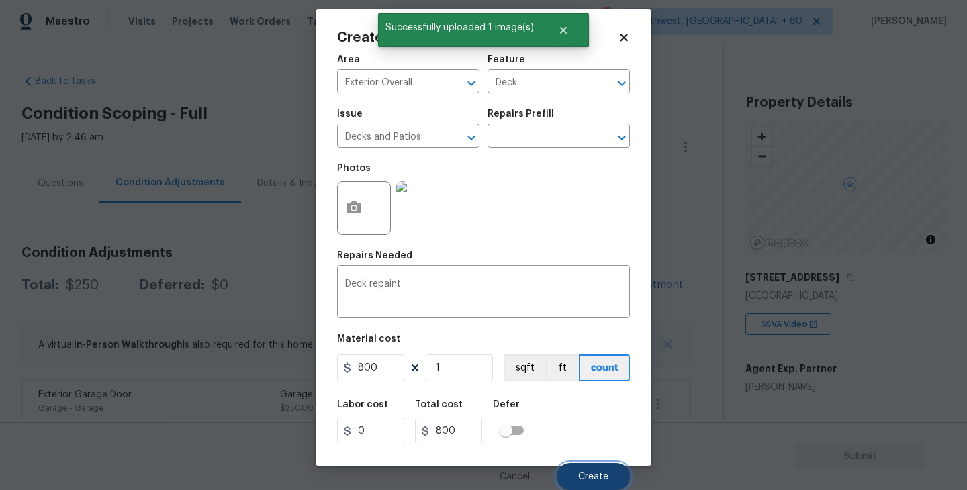
click at [592, 468] on button "Create" at bounding box center [593, 476] width 73 height 27
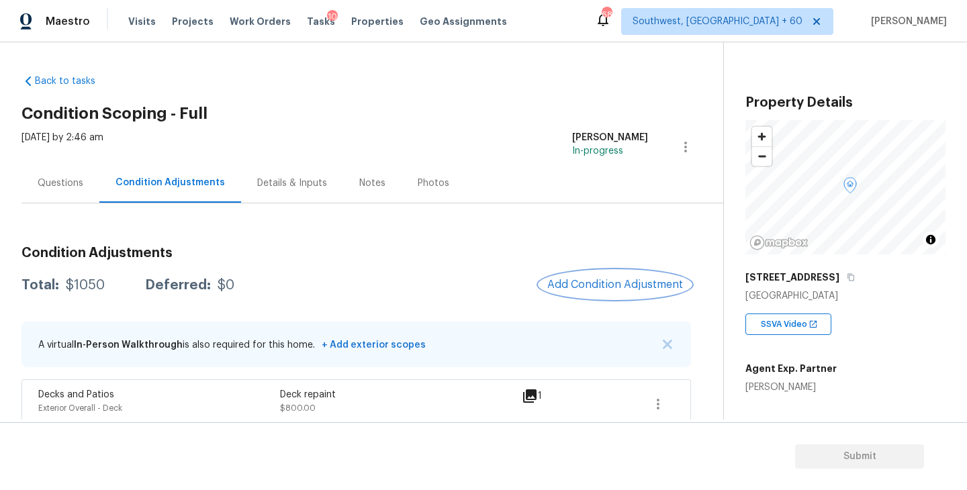
scroll to position [62, 0]
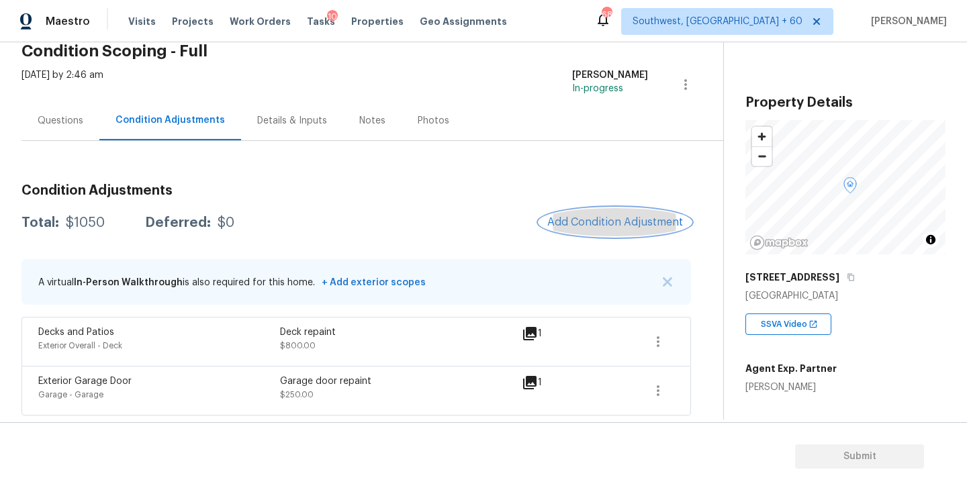
click at [572, 226] on span "Add Condition Adjustment" at bounding box center [615, 222] width 136 height 12
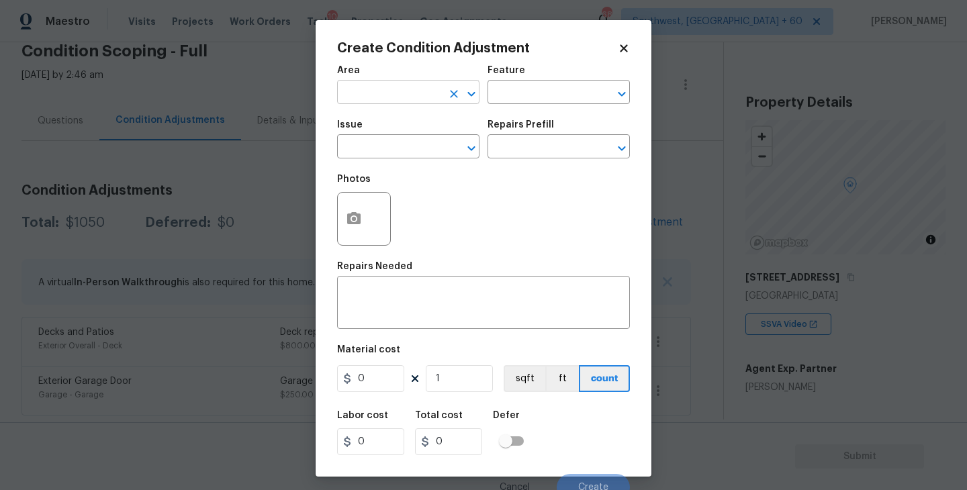
click at [382, 101] on input "text" at bounding box center [389, 93] width 105 height 21
click at [385, 147] on li "Interior Overall" at bounding box center [408, 146] width 142 height 22
type input "Interior Overall"
click at [497, 109] on div "Area Interior Overall ​ Feature ​" at bounding box center [483, 85] width 293 height 54
click at [509, 104] on div "Area Interior Overall ​ Feature ​" at bounding box center [483, 85] width 293 height 54
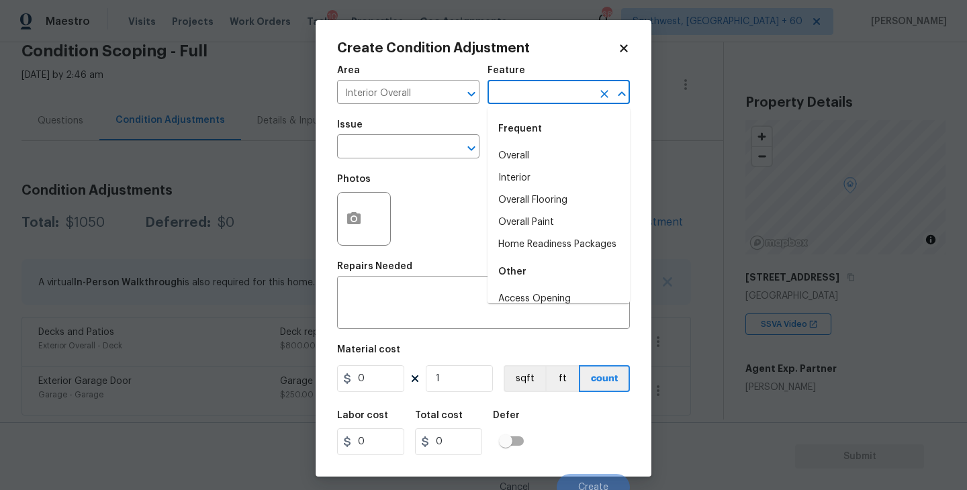
click at [532, 91] on input "text" at bounding box center [540, 93] width 105 height 21
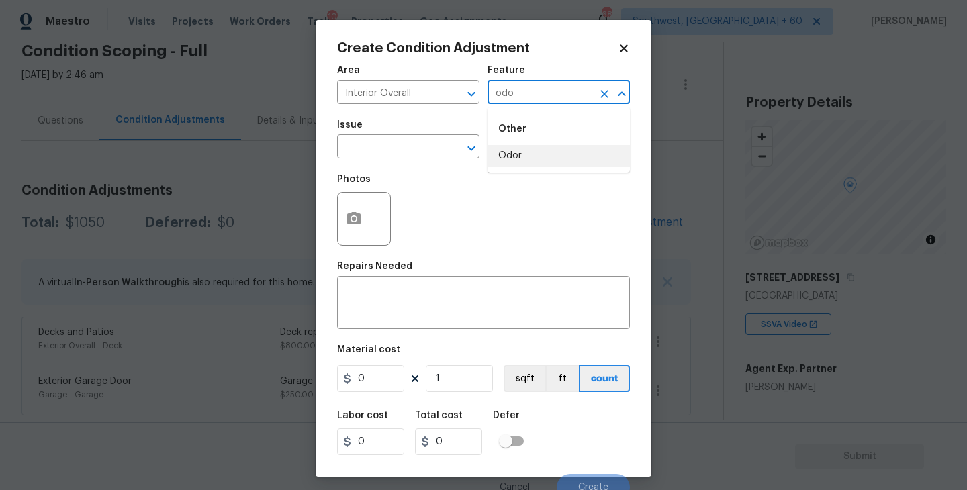
click at [519, 156] on li "Odor" at bounding box center [559, 156] width 142 height 22
type input "Odor"
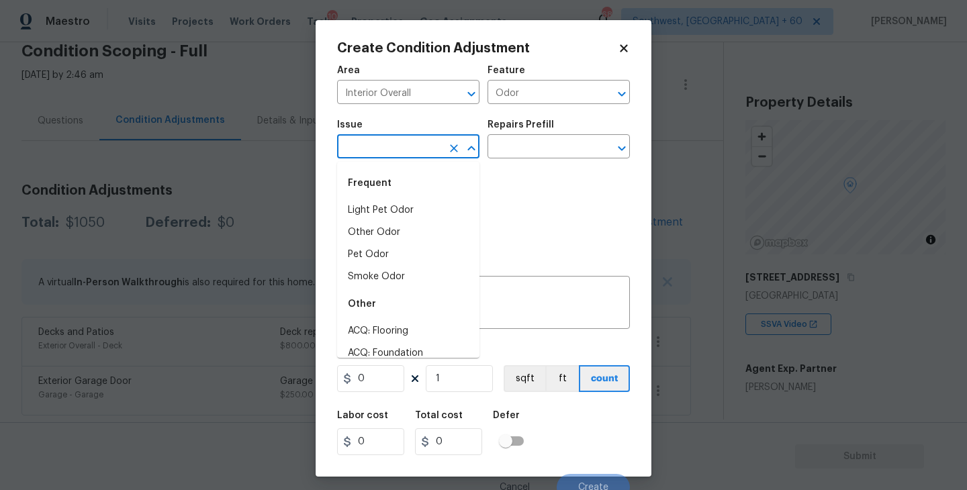
click at [417, 153] on input "text" at bounding box center [389, 148] width 105 height 21
click at [404, 209] on li "Light Pet Odor" at bounding box center [408, 211] width 142 height 22
type input "Light Pet Odor"
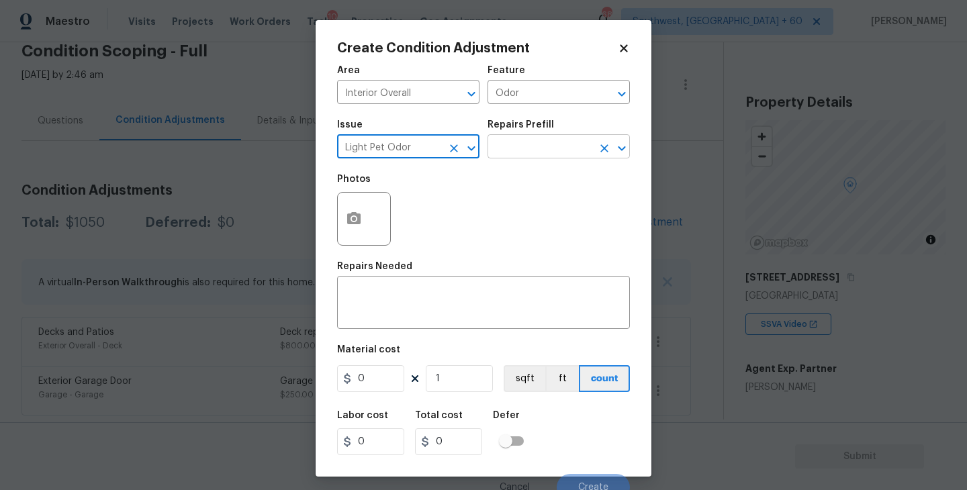
click at [537, 142] on input "text" at bounding box center [540, 148] width 105 height 21
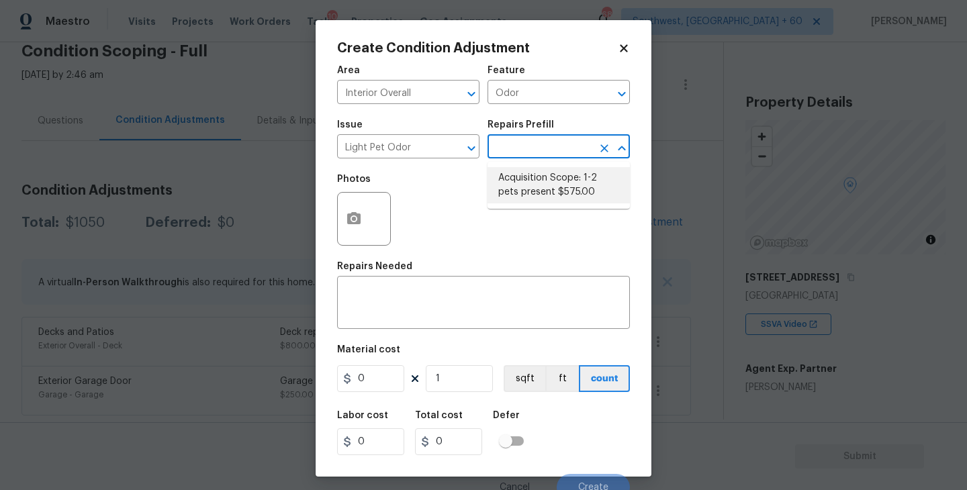
click at [538, 193] on li "Acquisition Scope: 1-2 pets present $575.00" at bounding box center [559, 185] width 142 height 36
type textarea "Acquisition Scope: 1-2 pets present"
type input "575"
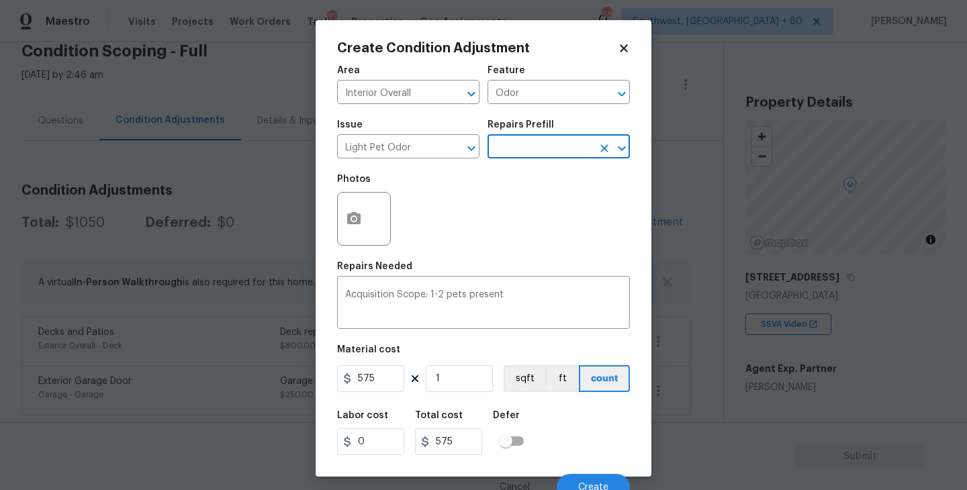
scroll to position [11, 0]
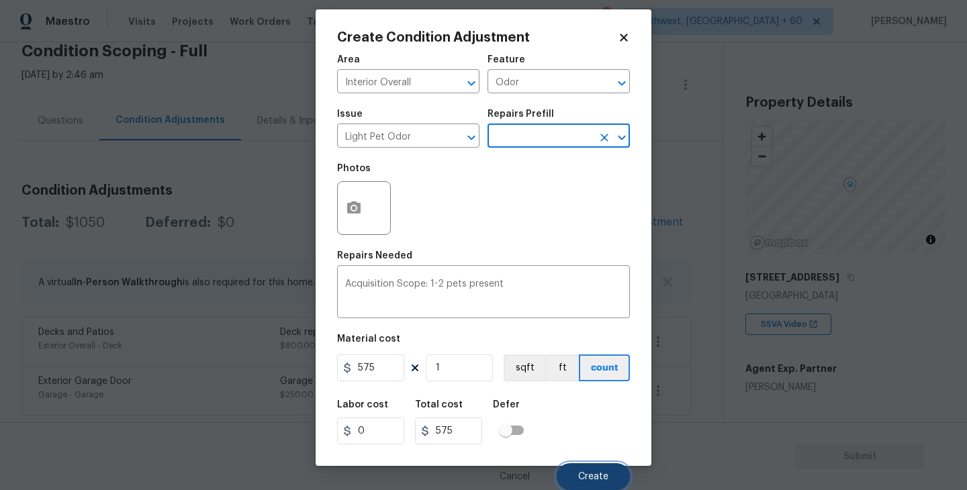
click at [586, 474] on span "Create" at bounding box center [593, 477] width 30 height 10
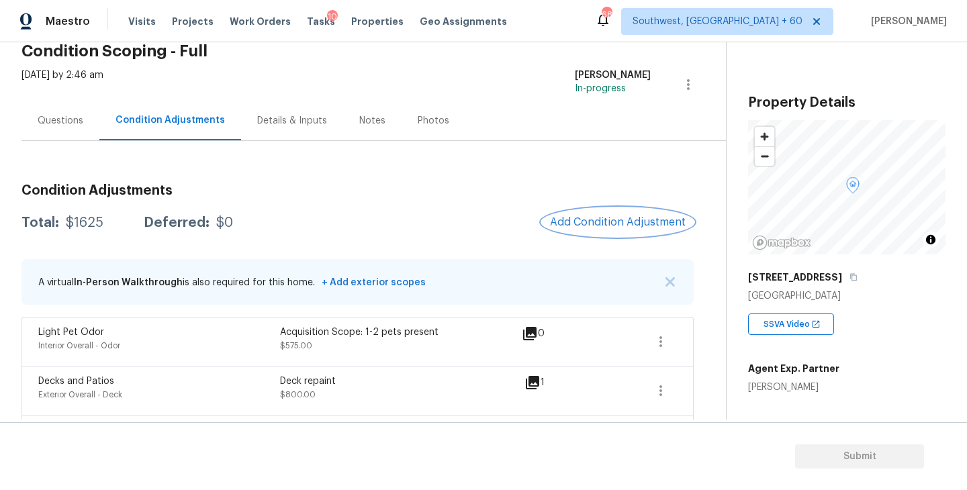
scroll to position [112, 0]
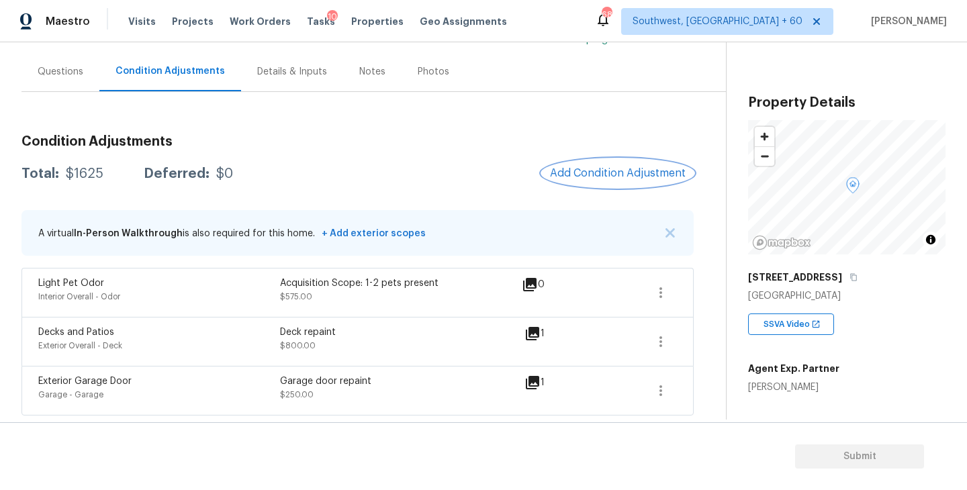
click at [602, 175] on span "Add Condition Adjustment" at bounding box center [618, 173] width 136 height 12
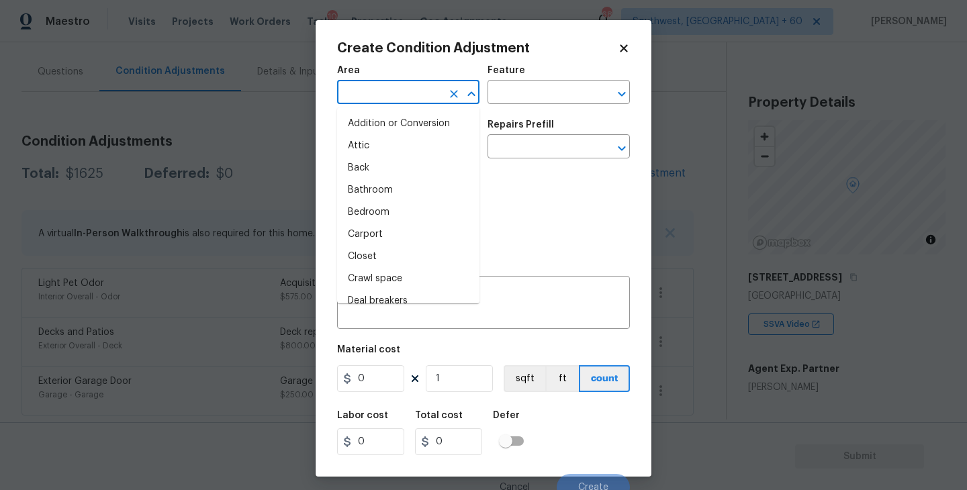
click at [394, 101] on input "text" at bounding box center [389, 93] width 105 height 21
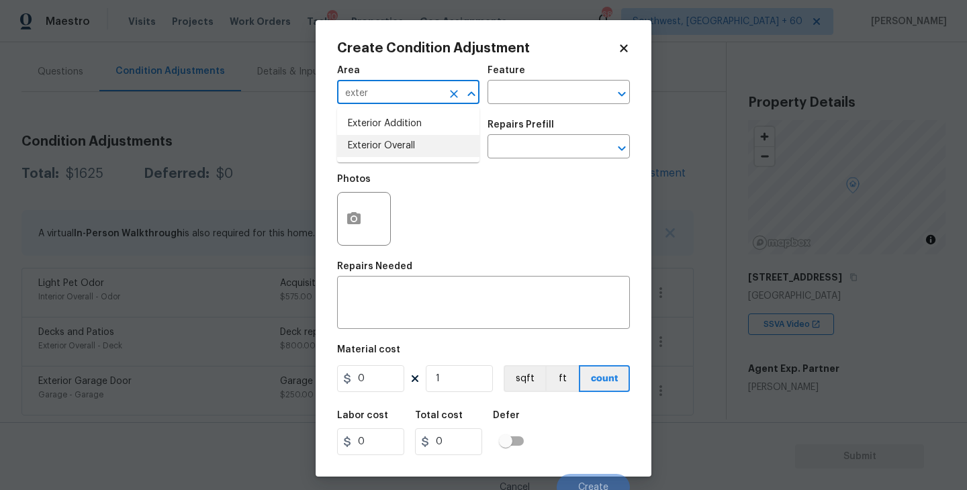
click at [407, 150] on li "Exterior Overall" at bounding box center [408, 146] width 142 height 22
type input "Exterior Overall"
click at [496, 105] on div "Area Exterior Overall ​ Feature ​" at bounding box center [483, 85] width 293 height 54
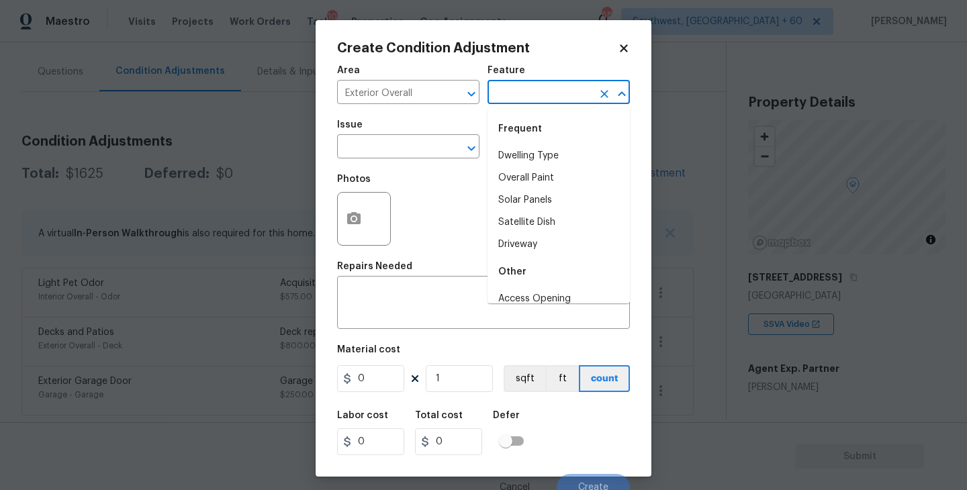
click at [523, 87] on input "text" at bounding box center [540, 93] width 105 height 21
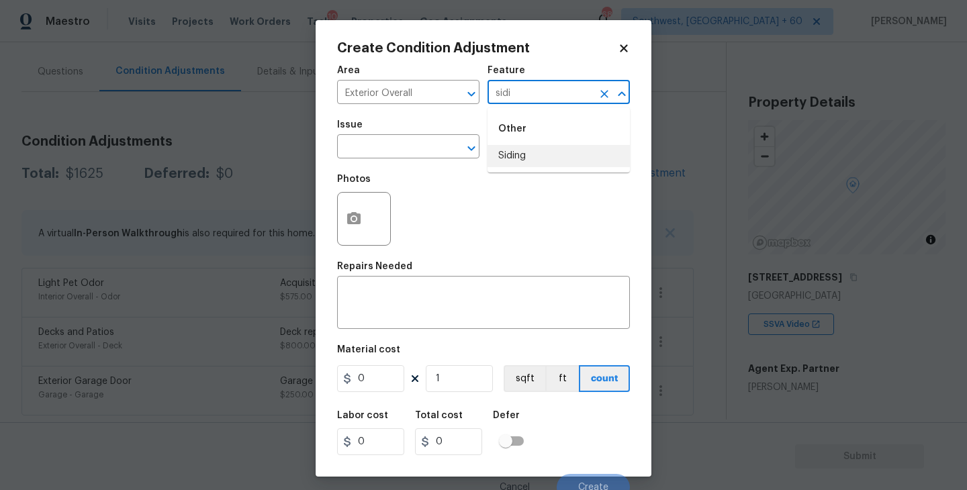
click at [523, 161] on li "Siding" at bounding box center [559, 156] width 142 height 22
type input "Siding"
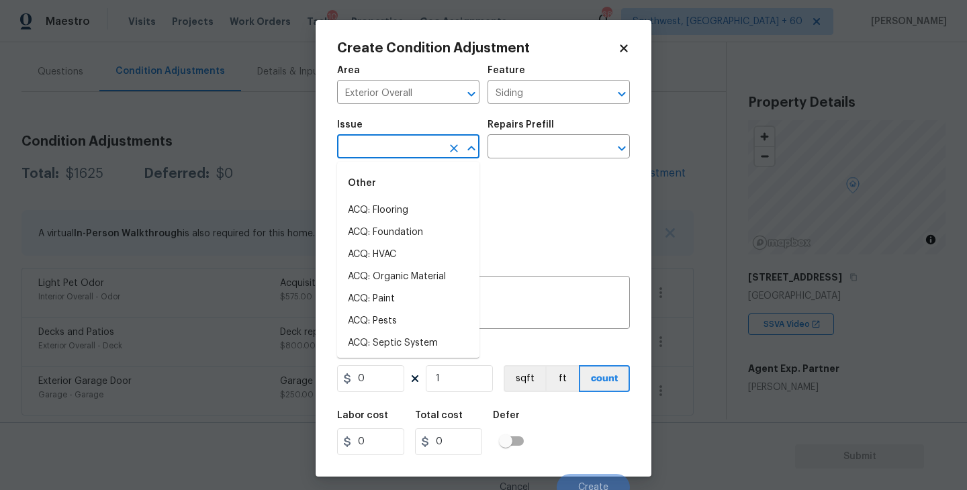
click at [417, 153] on input "text" at bounding box center [389, 148] width 105 height 21
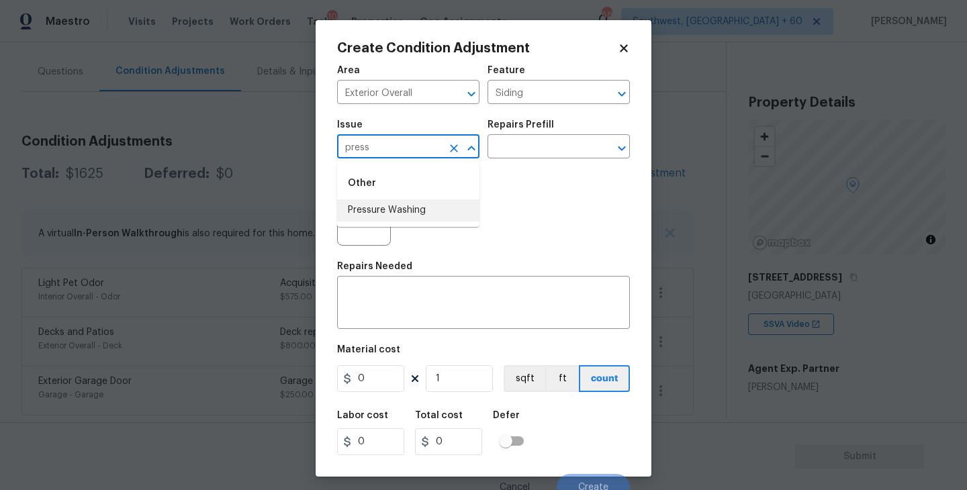
click at [412, 214] on li "Pressure Washing" at bounding box center [408, 211] width 142 height 22
type input "Pressure Washing"
click at [520, 160] on div "Issue Pressure Washing ​ Repairs Prefill ​" at bounding box center [483, 139] width 293 height 54
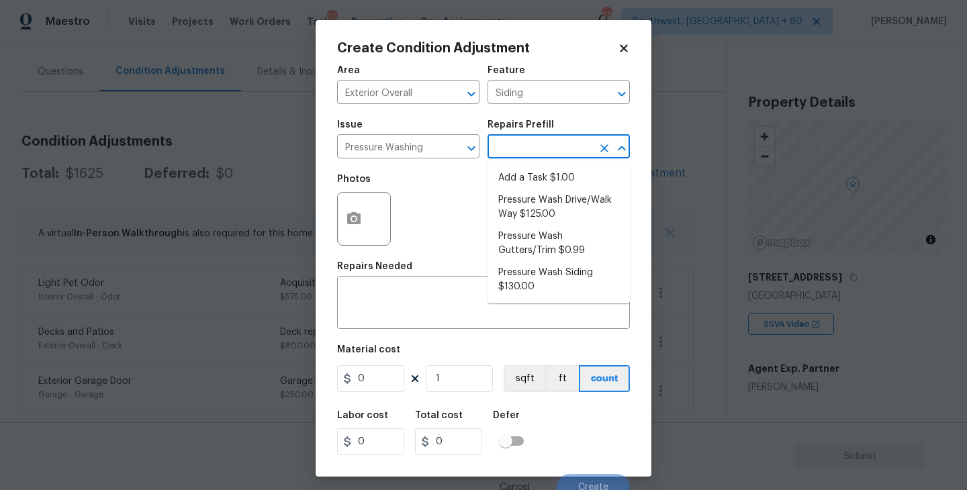
click at [551, 146] on input "text" at bounding box center [540, 148] width 105 height 21
click at [543, 290] on li "Pressure Wash Siding $130.00" at bounding box center [559, 280] width 142 height 36
type textarea "Protect areas as needed for pressure washing. Pressure wash the siding on the h…"
type input "130"
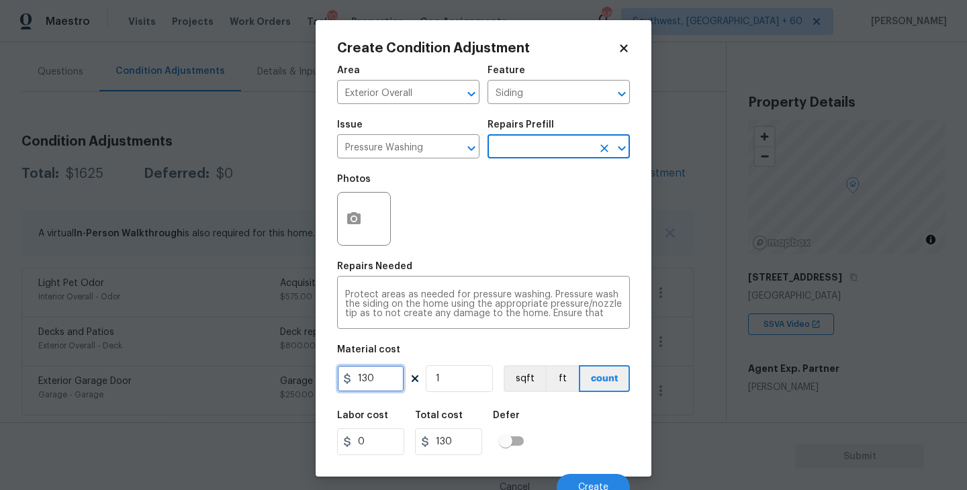
drag, startPoint x: 384, startPoint y: 371, endPoint x: 301, endPoint y: 371, distance: 83.3
click at [301, 371] on div "Create Condition Adjustment Area Exterior Overall ​ Feature Siding ​ Issue Pres…" at bounding box center [483, 245] width 967 height 490
type input "200"
click at [361, 218] on icon "button" at bounding box center [354, 219] width 16 height 16
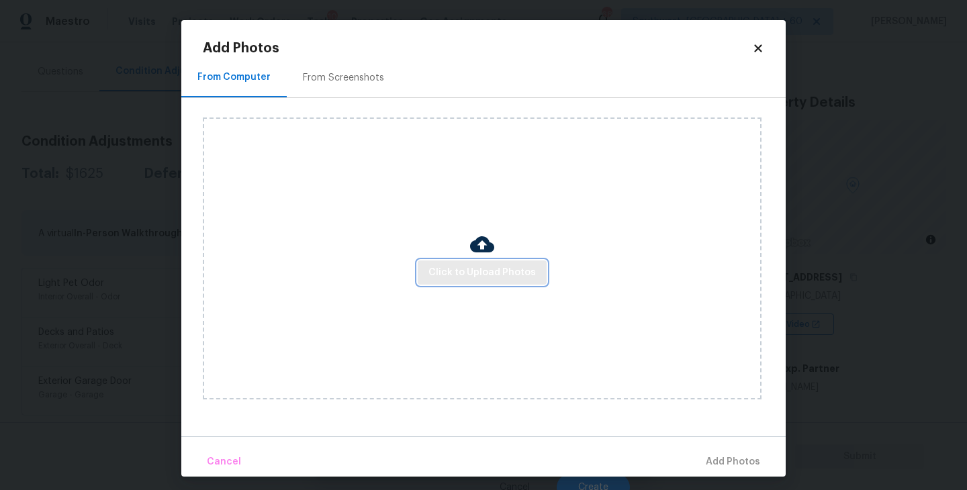
click at [471, 269] on span "Click to Upload Photos" at bounding box center [482, 273] width 107 height 17
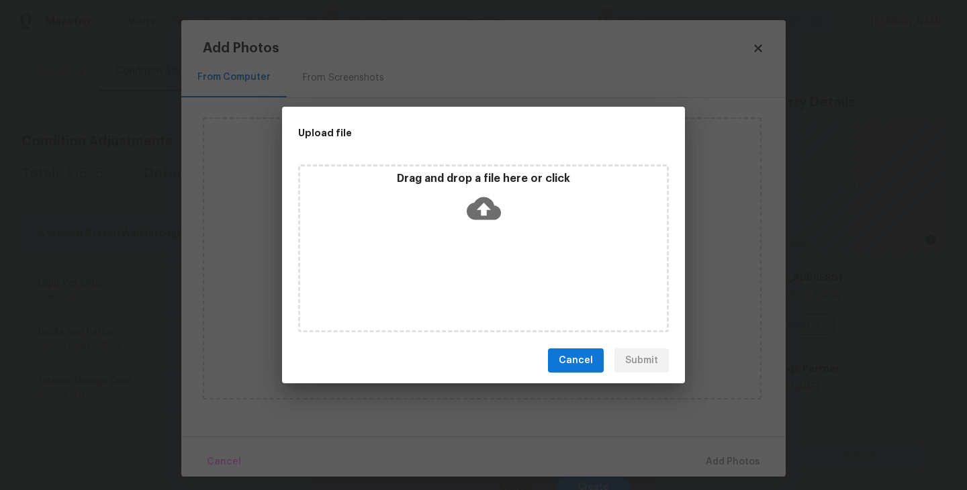
click at [490, 226] on div "Drag and drop a file here or click" at bounding box center [483, 201] width 367 height 58
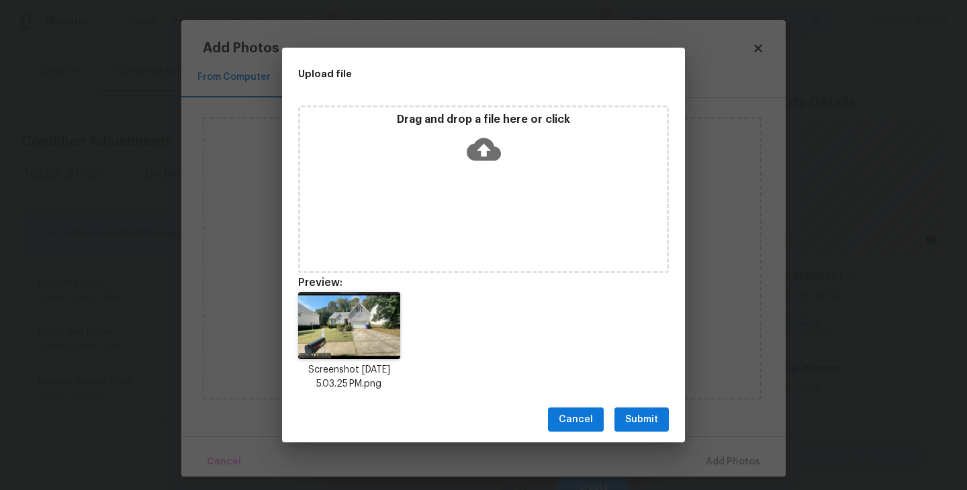
click at [633, 418] on span "Submit" at bounding box center [641, 420] width 33 height 17
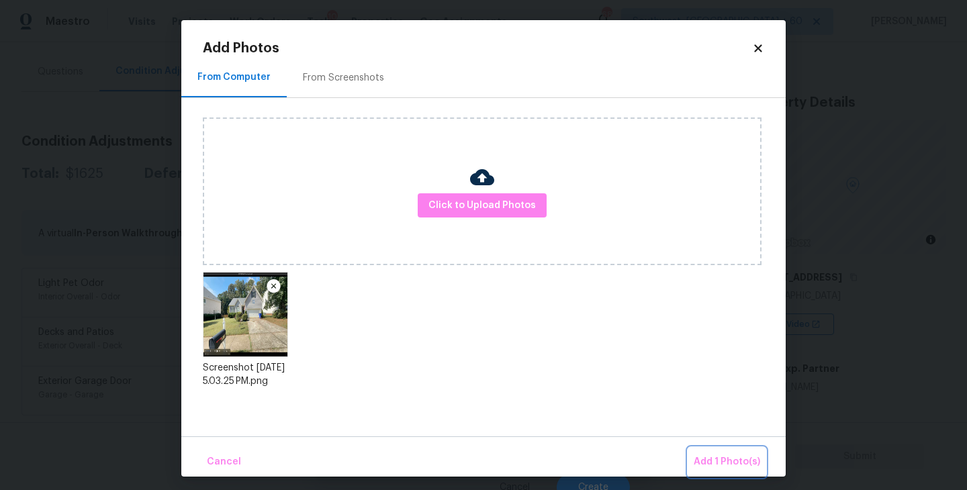
click at [704, 449] on button "Add 1 Photo(s)" at bounding box center [727, 462] width 77 height 29
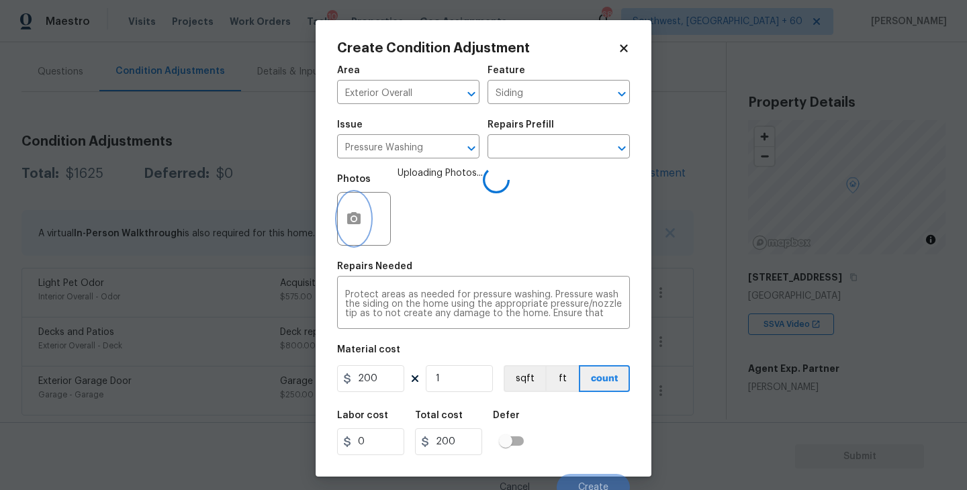
scroll to position [11, 0]
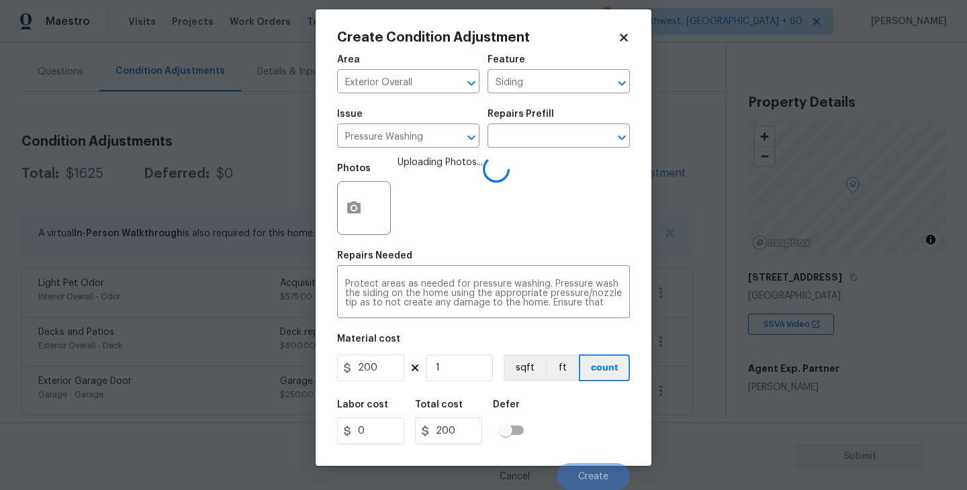
click at [587, 421] on div "Labor cost 0 Total cost 200 Defer" at bounding box center [483, 422] width 293 height 60
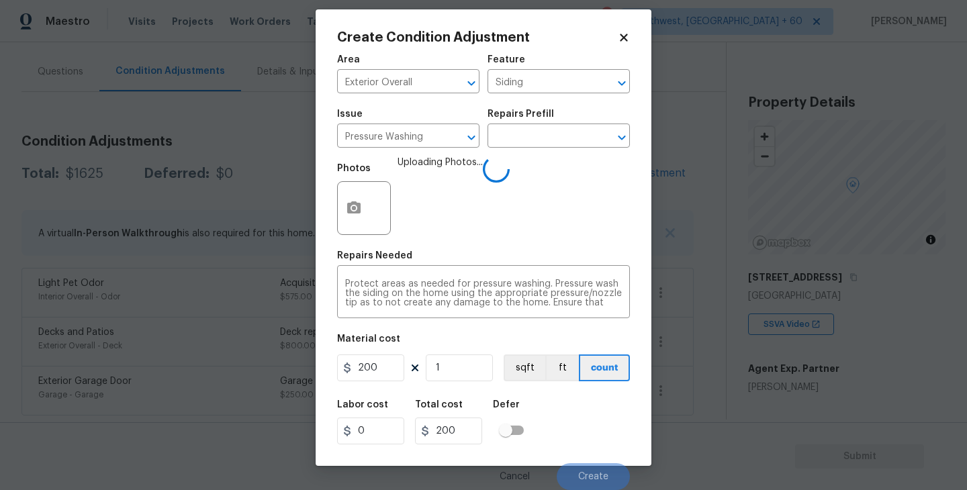
click at [592, 434] on div "Labor cost 0 Total cost 200 Defer" at bounding box center [483, 422] width 293 height 60
click at [592, 437] on div "Labor cost 0 Total cost 200 Defer" at bounding box center [483, 422] width 293 height 60
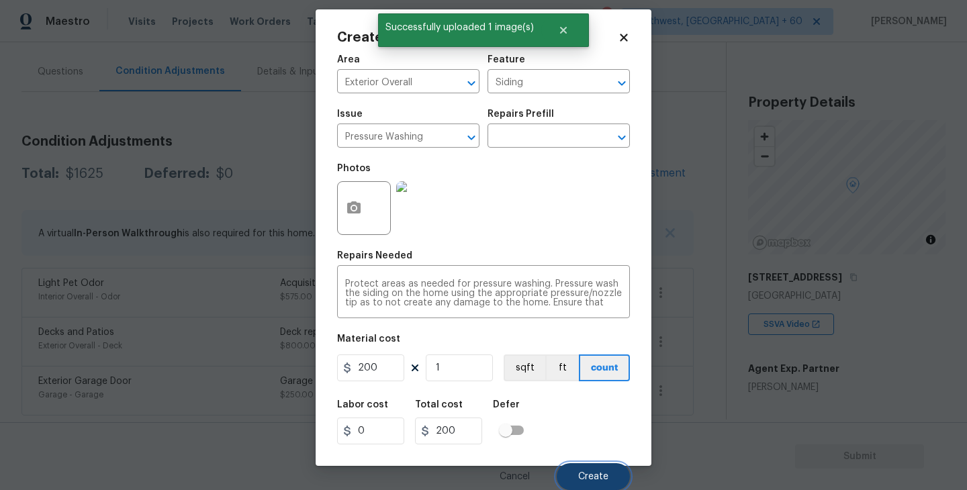
click at [596, 479] on span "Create" at bounding box center [593, 477] width 30 height 10
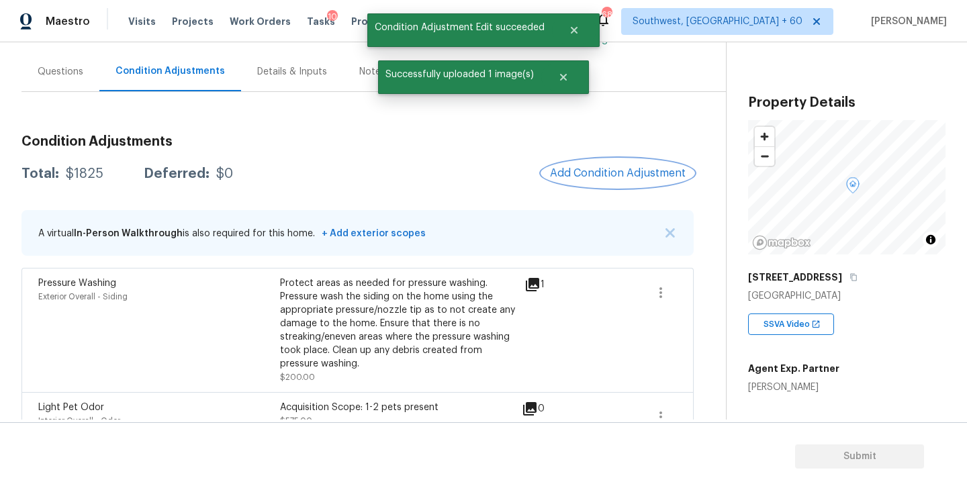
scroll to position [0, 0]
click at [621, 169] on span "Add Condition Adjustment" at bounding box center [618, 173] width 136 height 12
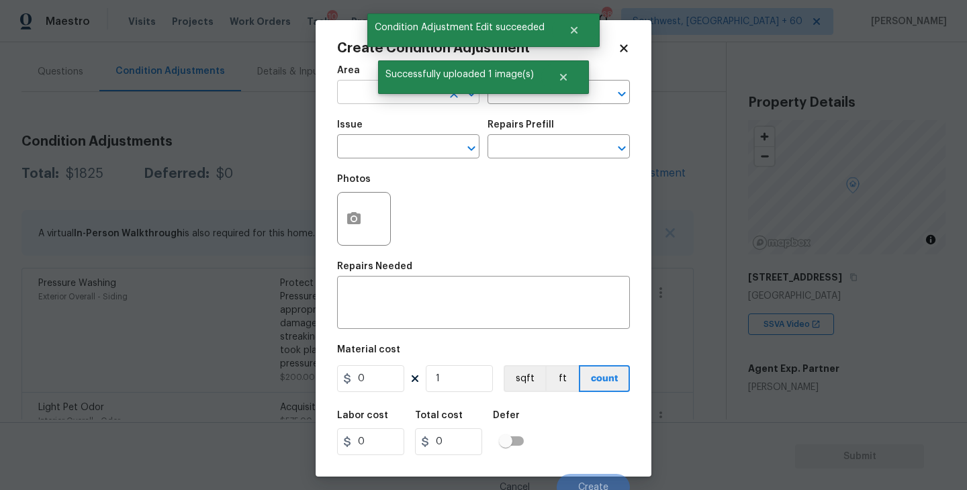
click at [355, 94] on input "text" at bounding box center [389, 93] width 105 height 21
click at [410, 148] on li "Exterior Overall" at bounding box center [408, 146] width 142 height 22
type input "Exterior Overall"
click at [530, 99] on input "text" at bounding box center [540, 93] width 105 height 21
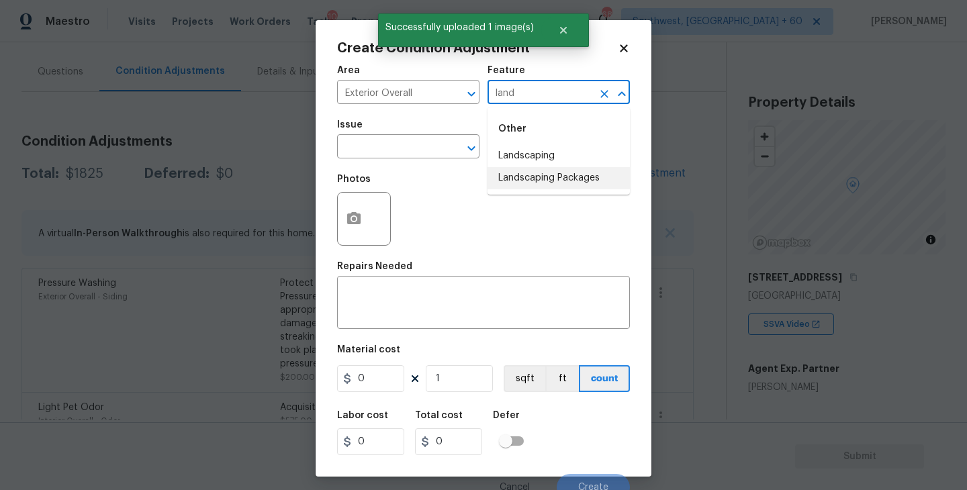
click at [536, 181] on li "Landscaping Packages" at bounding box center [559, 178] width 142 height 22
type input "Landscaping Packages"
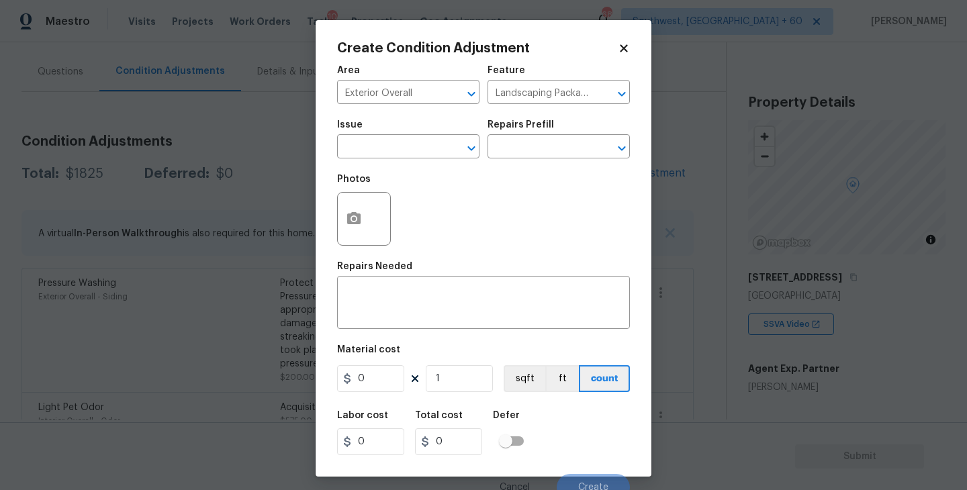
click at [441, 161] on span "Issue ​" at bounding box center [408, 139] width 142 height 54
click at [401, 152] on input "text" at bounding box center [389, 148] width 105 height 21
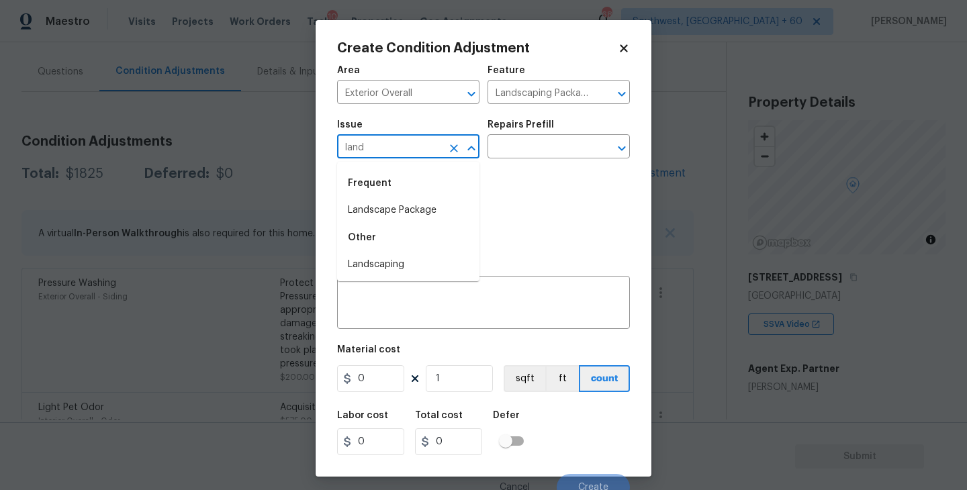
click at [409, 195] on div "Frequent" at bounding box center [408, 183] width 142 height 32
click at [409, 204] on li "Landscape Package" at bounding box center [408, 211] width 142 height 22
type input "Landscape Package"
click at [472, 171] on div "Photos" at bounding box center [483, 210] width 293 height 87
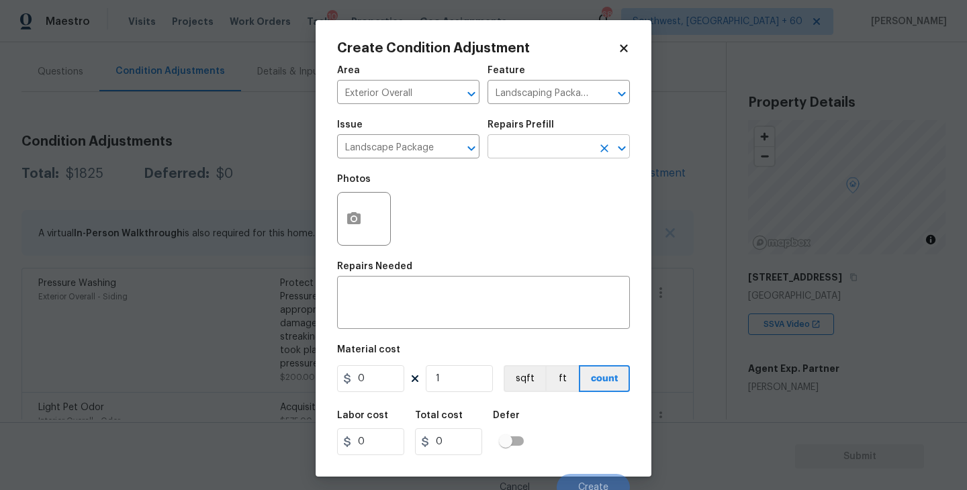
click at [524, 157] on input "text" at bounding box center [540, 148] width 105 height 21
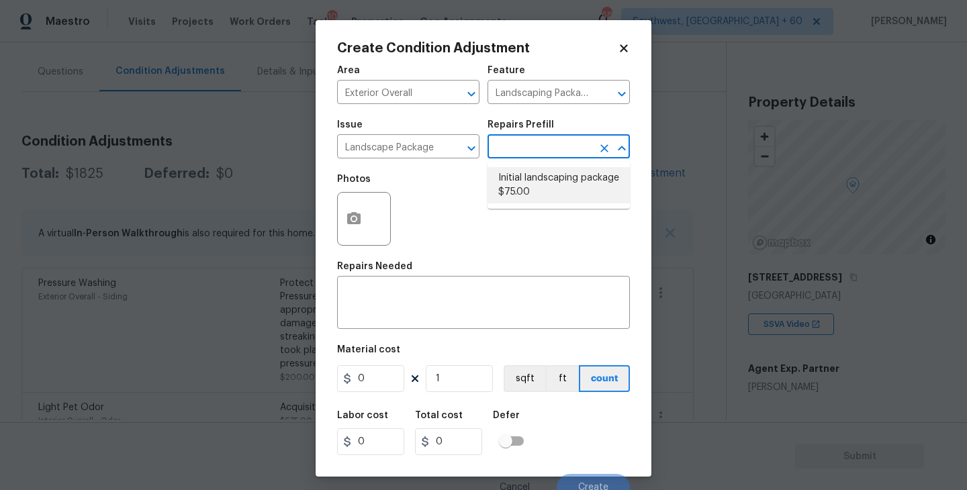
click at [552, 188] on li "Initial landscaping package $75.00" at bounding box center [559, 185] width 142 height 36
type input "Home Readiness Packages"
type textarea "Mowing of grass up to 6" in height. Mow, edge along driveways & sidewalks, trim…"
type input "75"
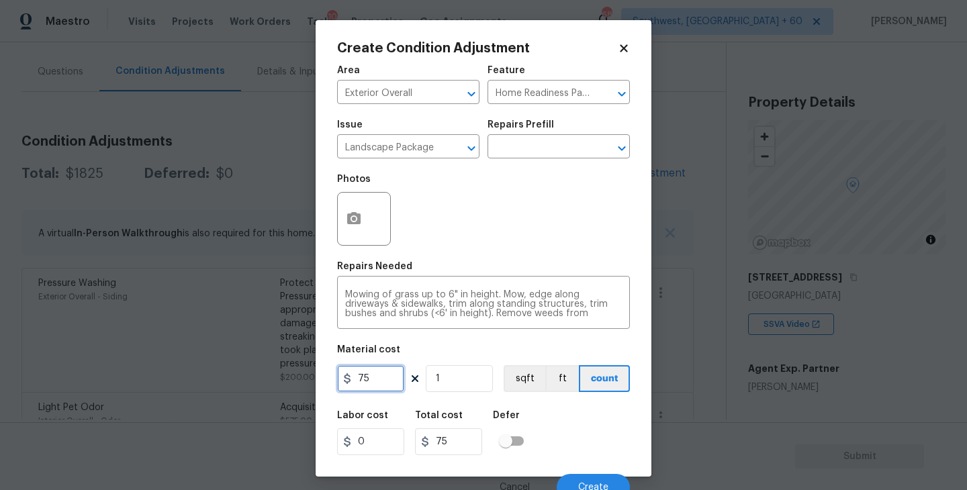
drag, startPoint x: 379, startPoint y: 383, endPoint x: 313, endPoint y: 383, distance: 65.8
click at [313, 383] on div "Create Condition Adjustment Area Exterior Overall ​ Feature Home Readiness Pack…" at bounding box center [483, 245] width 967 height 490
type input "300"
click at [352, 237] on button "button" at bounding box center [354, 219] width 32 height 52
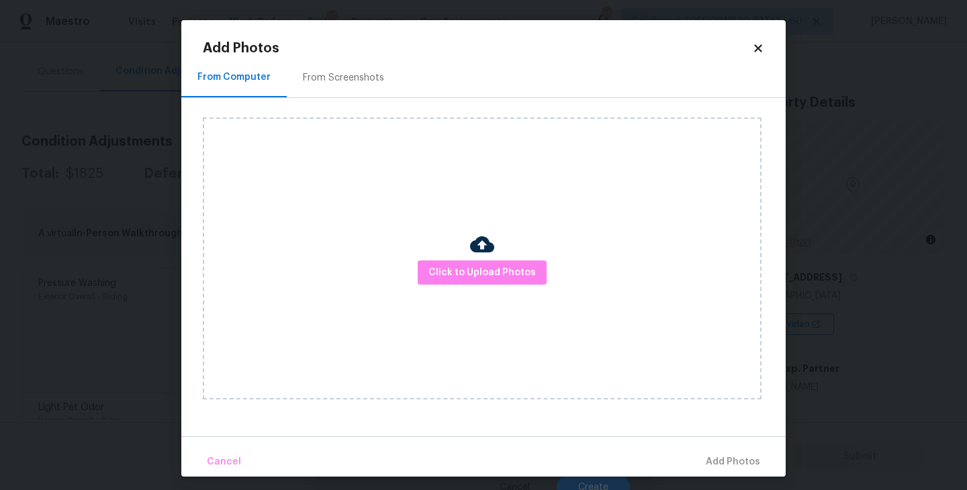
click at [526, 247] on div "Click to Upload Photos" at bounding box center [482, 259] width 559 height 282
click at [496, 277] on span "Click to Upload Photos" at bounding box center [482, 273] width 107 height 17
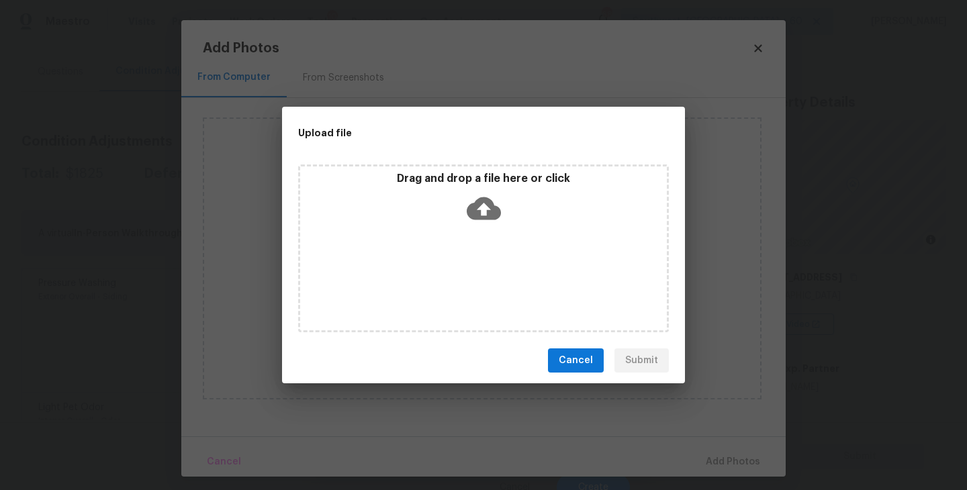
click at [475, 221] on icon at bounding box center [484, 208] width 34 height 34
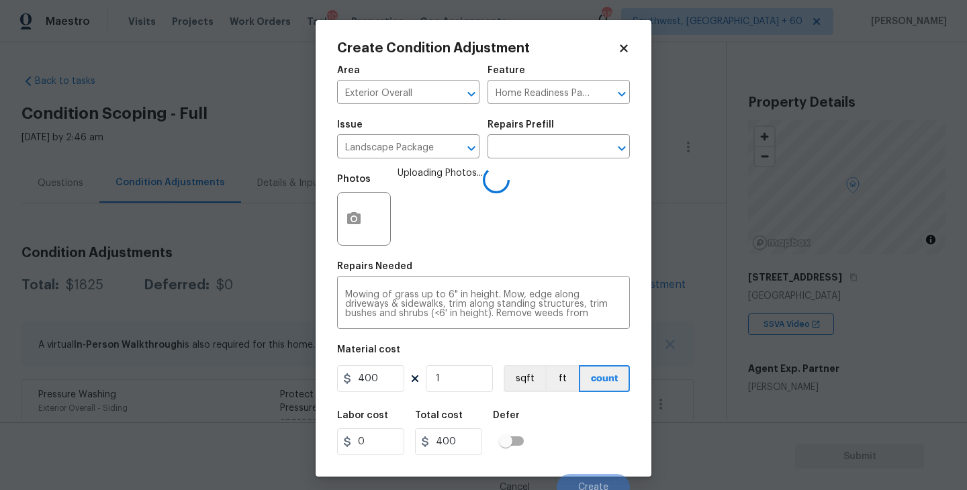
scroll to position [11, 0]
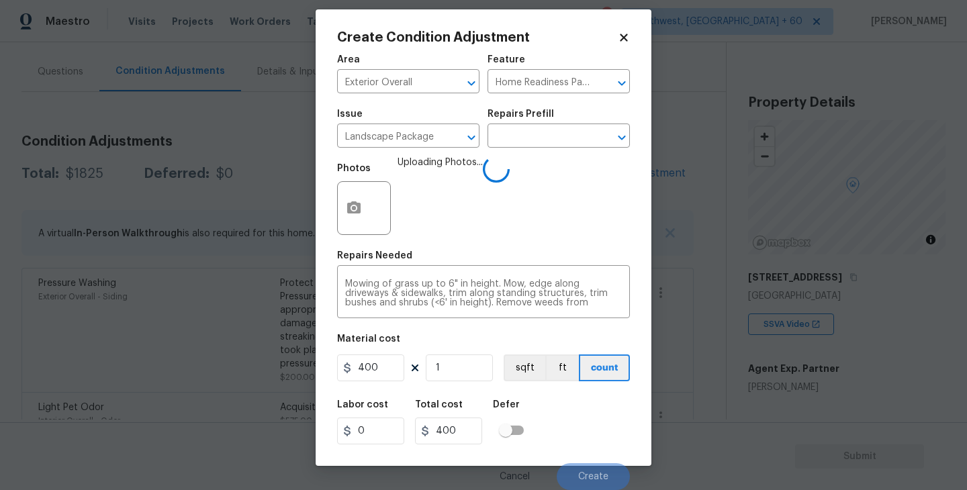
click at [589, 437] on div "Labor cost 0 Total cost 400 Defer" at bounding box center [483, 422] width 293 height 60
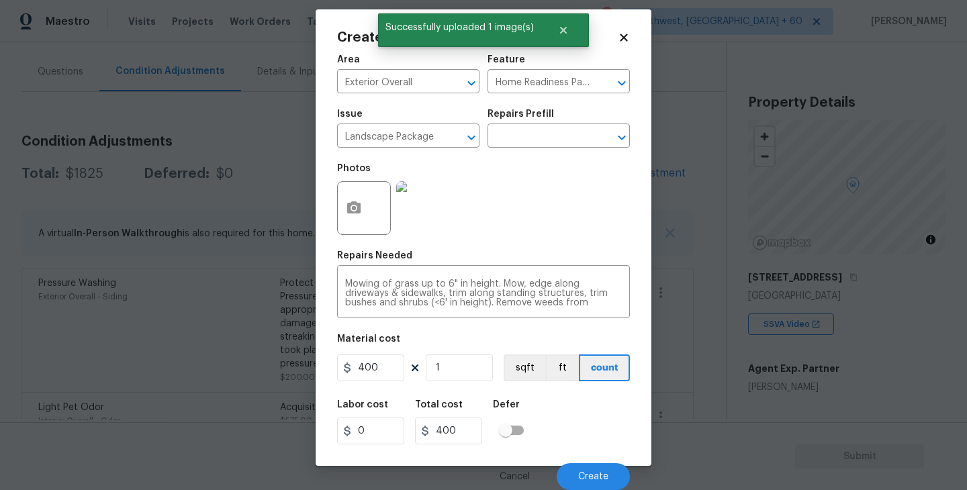
click at [589, 437] on div "Labor cost 0 Total cost 400 Defer" at bounding box center [483, 422] width 293 height 60
click at [587, 480] on span "Create" at bounding box center [593, 477] width 30 height 10
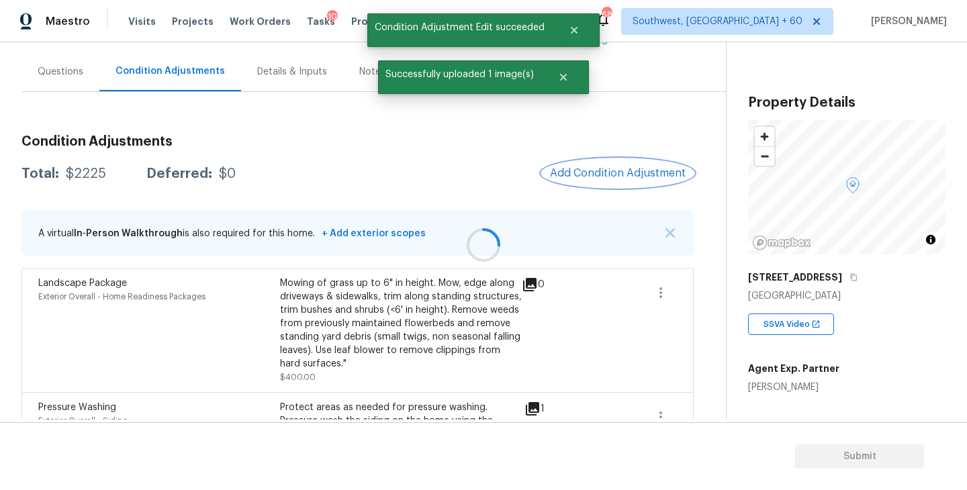
scroll to position [0, 0]
click at [604, 167] on span "Add Condition Adjustment" at bounding box center [618, 173] width 136 height 12
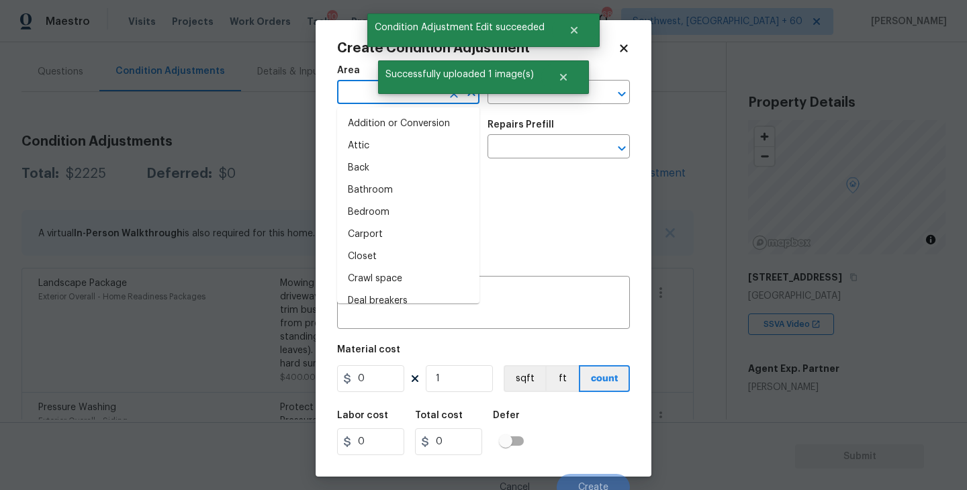
click at [353, 103] on input "text" at bounding box center [389, 93] width 105 height 21
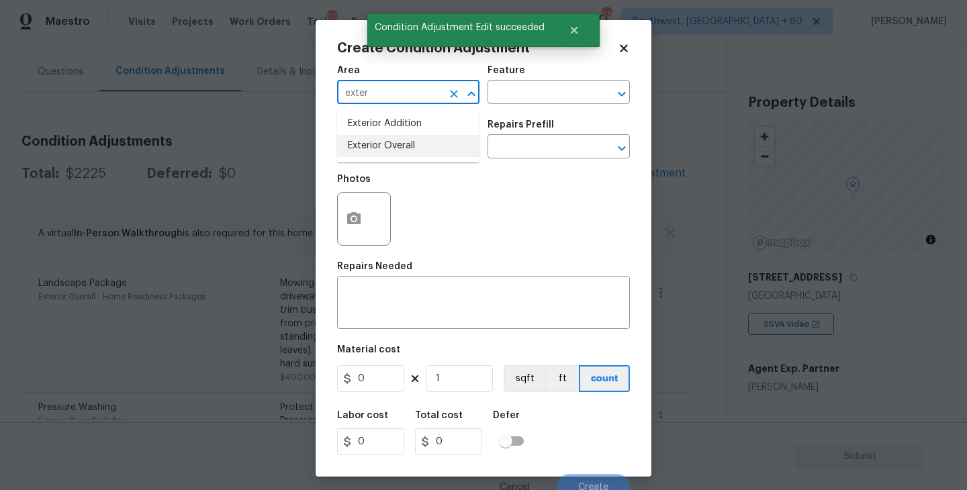
click at [409, 152] on li "Exterior Overall" at bounding box center [408, 146] width 142 height 22
type input "Exterior Overall"
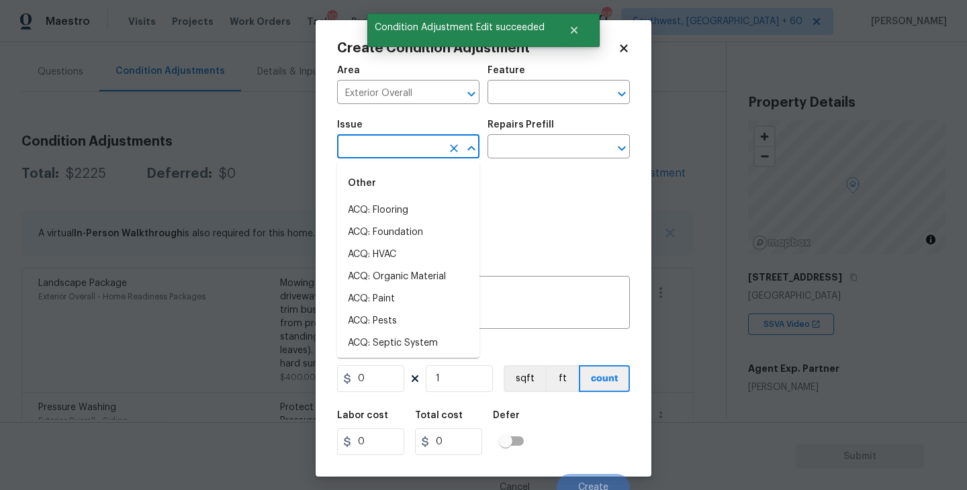
click at [409, 152] on input "text" at bounding box center [389, 148] width 105 height 21
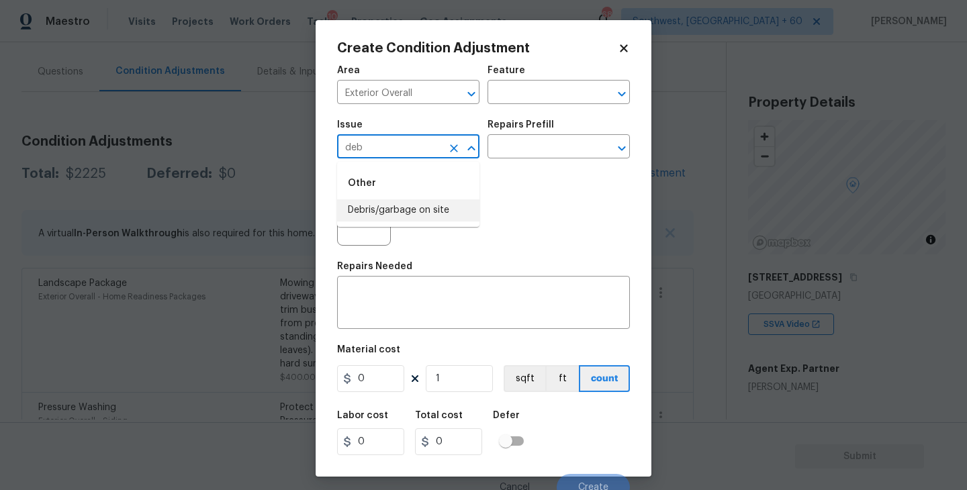
click at [435, 212] on li "Debris/garbage on site" at bounding box center [408, 211] width 142 height 22
type input "Debris/garbage on site"
click at [510, 167] on div "Photos" at bounding box center [483, 210] width 293 height 87
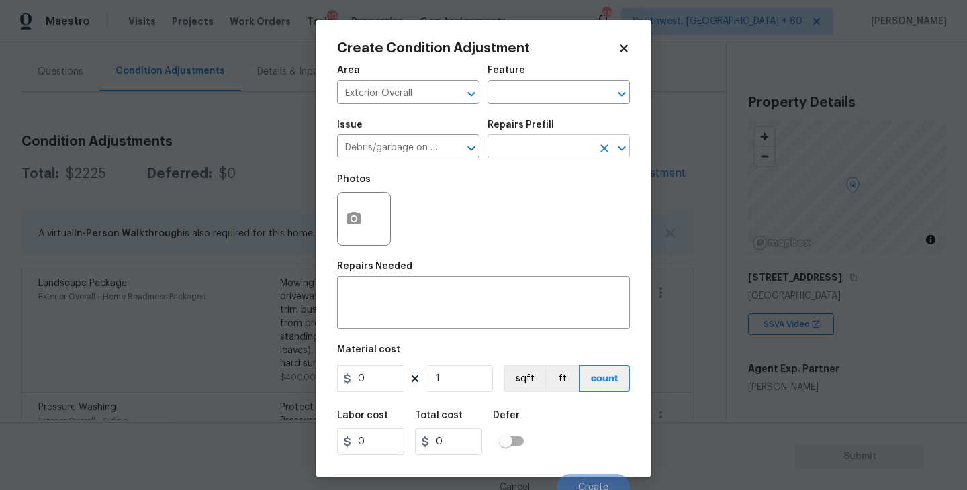
click at [546, 144] on input "text" at bounding box center [540, 148] width 105 height 21
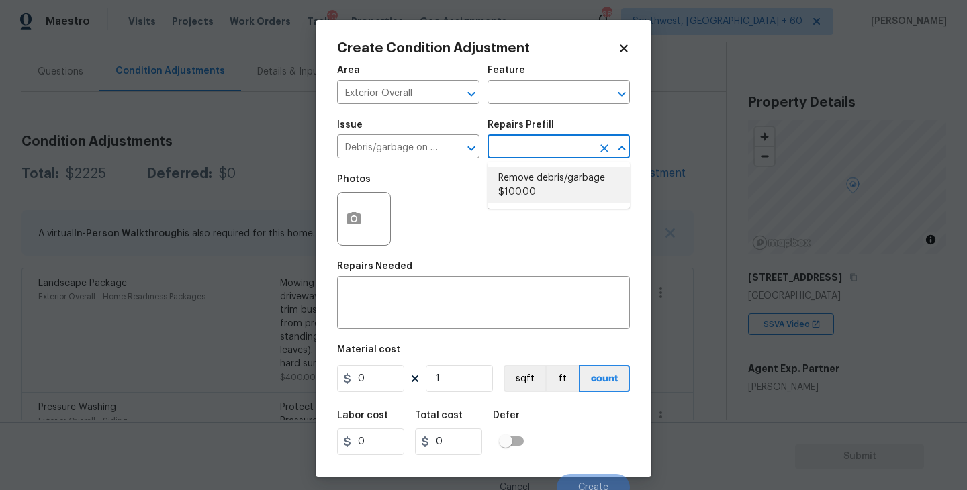
click at [546, 180] on li "Remove debris/garbage $100.00" at bounding box center [559, 185] width 142 height 36
type textarea "Remove, haul off, and properly dispose of any debris left by seller to offsite …"
type input "100"
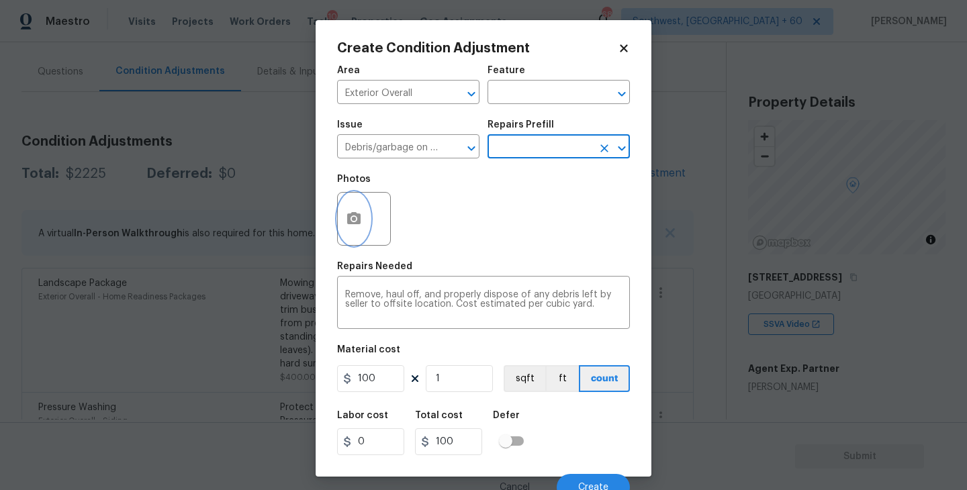
click at [345, 232] on button "button" at bounding box center [354, 219] width 32 height 52
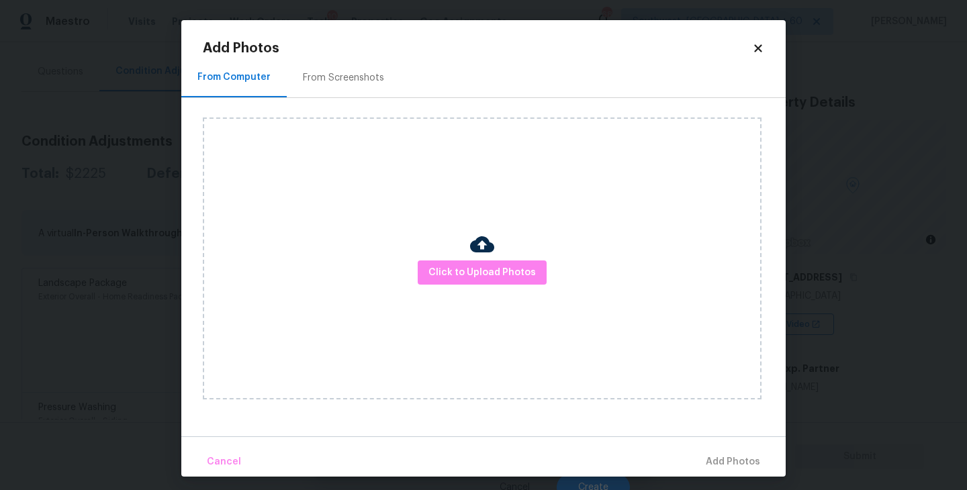
click at [455, 259] on div "Click to Upload Photos" at bounding box center [482, 259] width 559 height 282
click at [453, 259] on div "Click to Upload Photos" at bounding box center [482, 259] width 559 height 282
click at [465, 274] on span "Click to Upload Photos" at bounding box center [482, 273] width 107 height 17
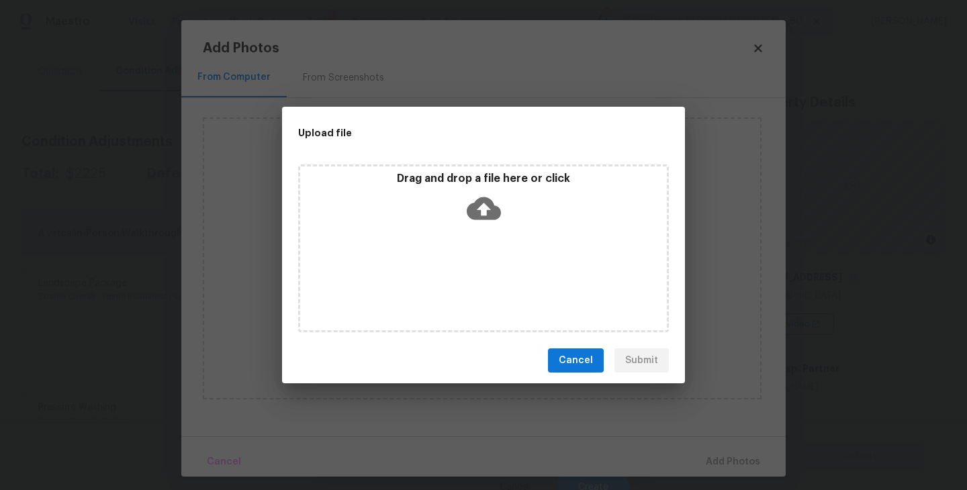
click at [485, 243] on div "Drag and drop a file here or click" at bounding box center [483, 249] width 371 height 168
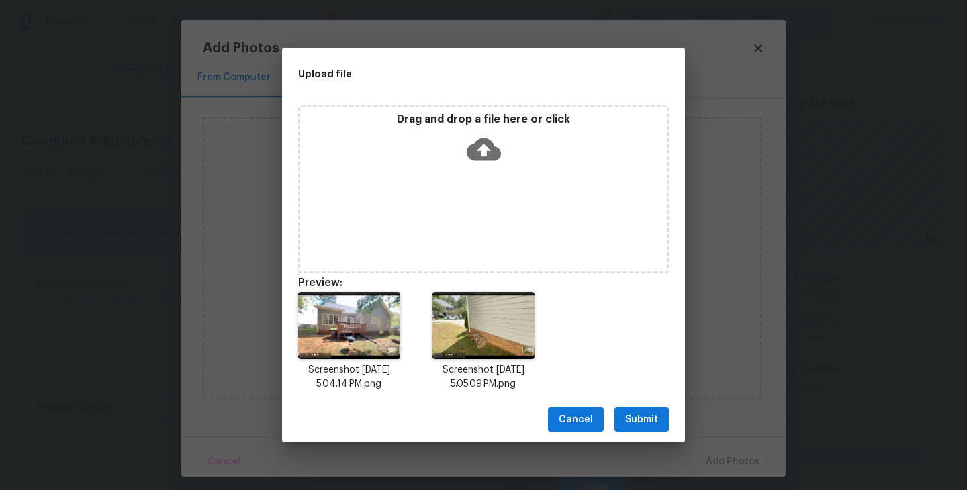
click at [642, 416] on span "Submit" at bounding box center [641, 420] width 33 height 17
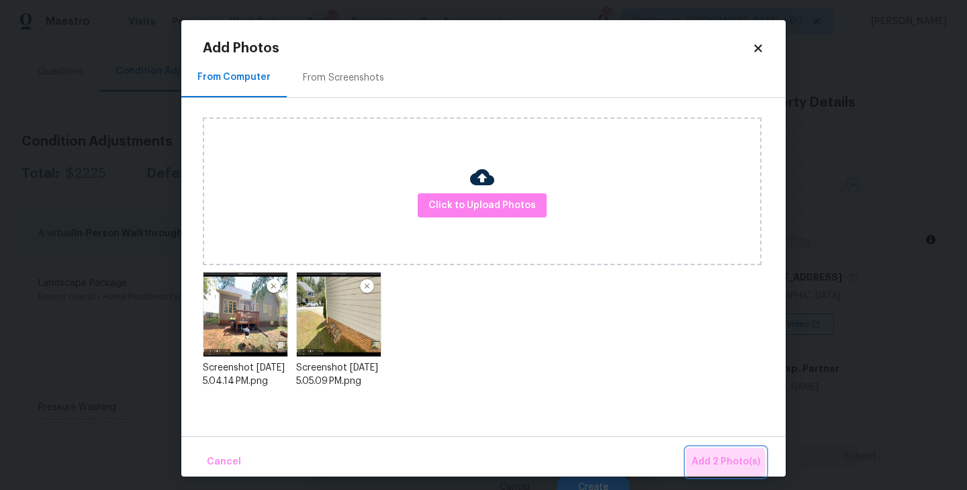
click at [715, 464] on span "Add 2 Photo(s)" at bounding box center [726, 462] width 69 height 17
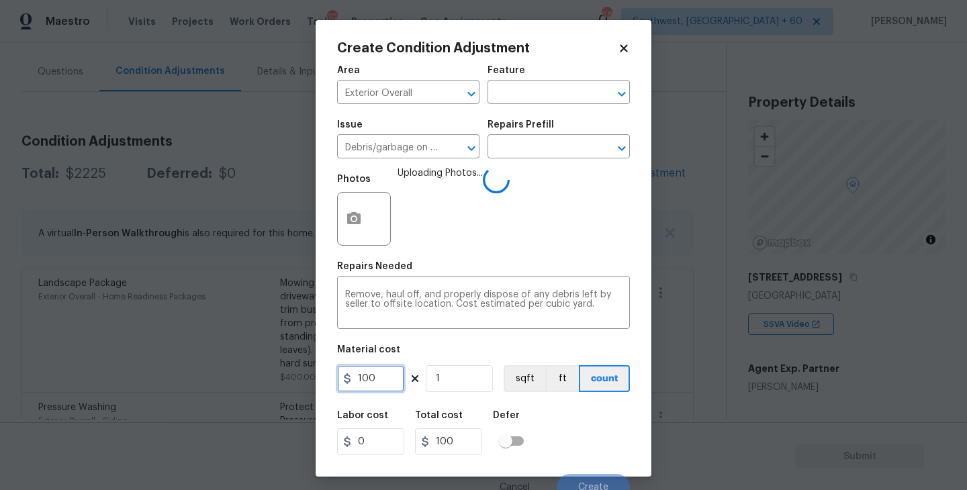
drag, startPoint x: 376, startPoint y: 372, endPoint x: 252, endPoint y: 377, distance: 124.4
click at [252, 377] on div "Create Condition Adjustment Area Exterior Overall ​ Feature ​ Issue Debris/garb…" at bounding box center [483, 245] width 967 height 490
type input "450"
click at [571, 421] on div "Labor cost 0 Total cost 450 Defer" at bounding box center [483, 433] width 293 height 60
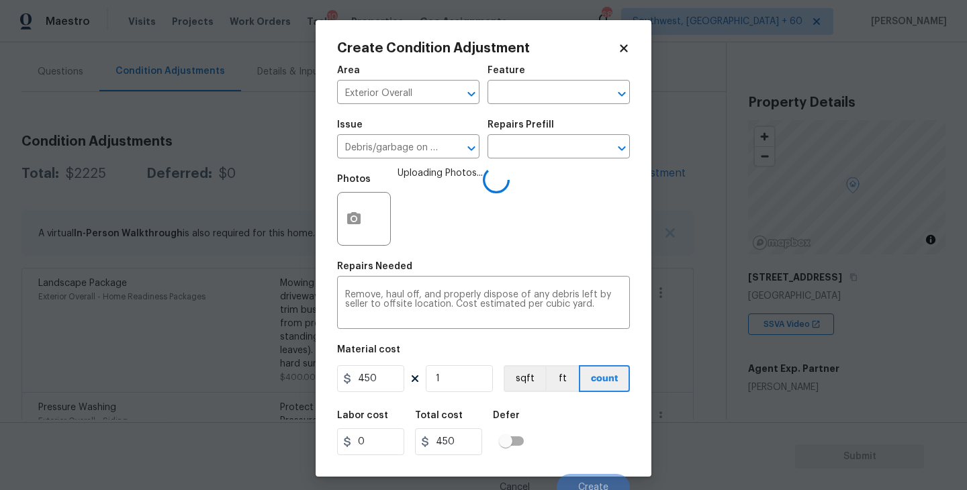
scroll to position [11, 0]
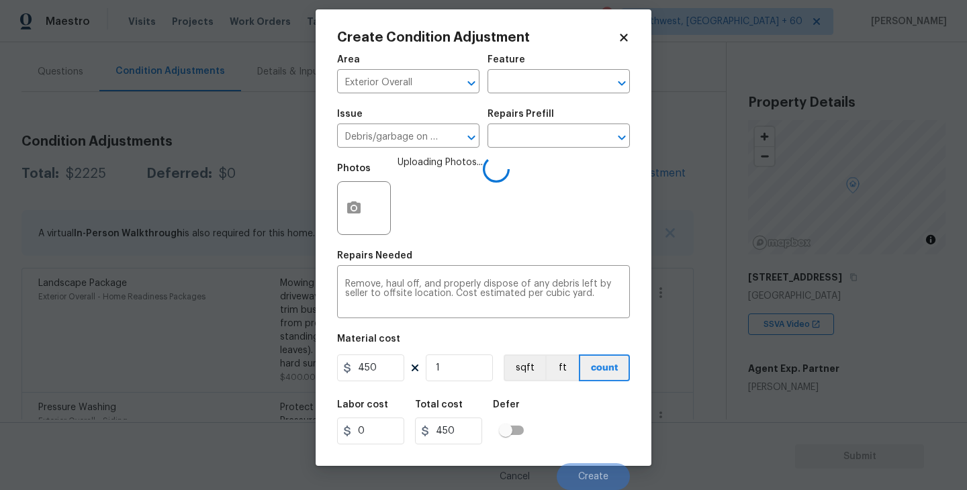
click at [571, 421] on div "Labor cost 0 Total cost 450 Defer" at bounding box center [483, 422] width 293 height 60
click at [583, 449] on div "Labor cost 0 Total cost 450 Defer" at bounding box center [483, 422] width 293 height 60
click at [582, 449] on div "Labor cost 0 Total cost 450 Defer" at bounding box center [483, 422] width 293 height 60
click at [578, 436] on div "Labor cost 0 Total cost 450 Defer" at bounding box center [483, 422] width 293 height 60
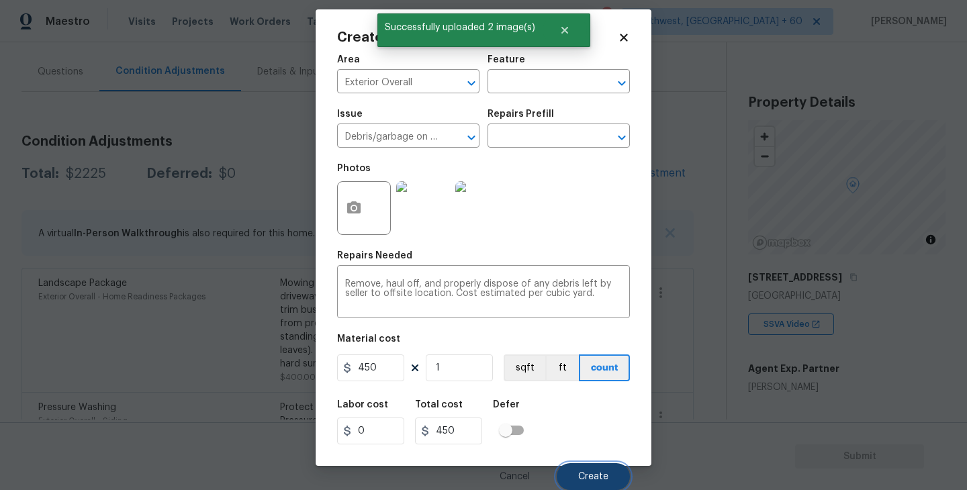
click at [584, 468] on button "Create" at bounding box center [593, 476] width 73 height 27
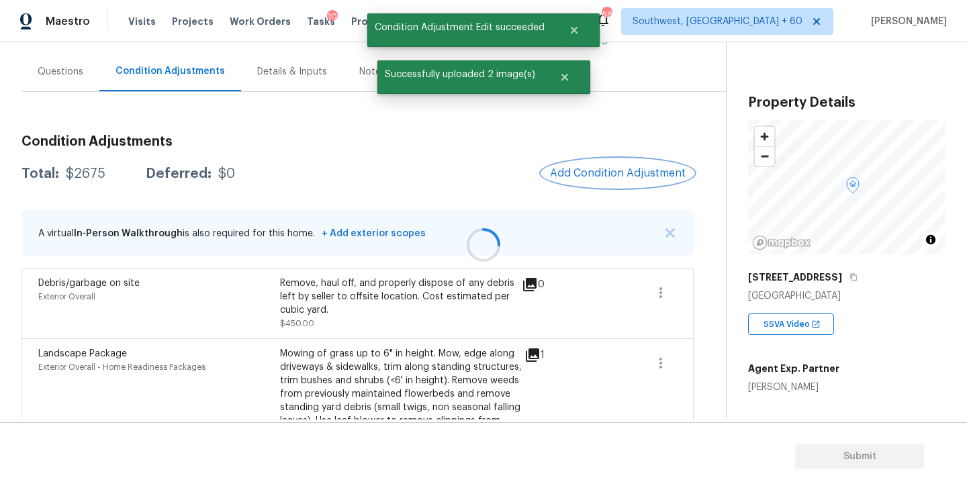
scroll to position [0, 0]
click at [597, 174] on span "Add Condition Adjustment" at bounding box center [618, 173] width 136 height 12
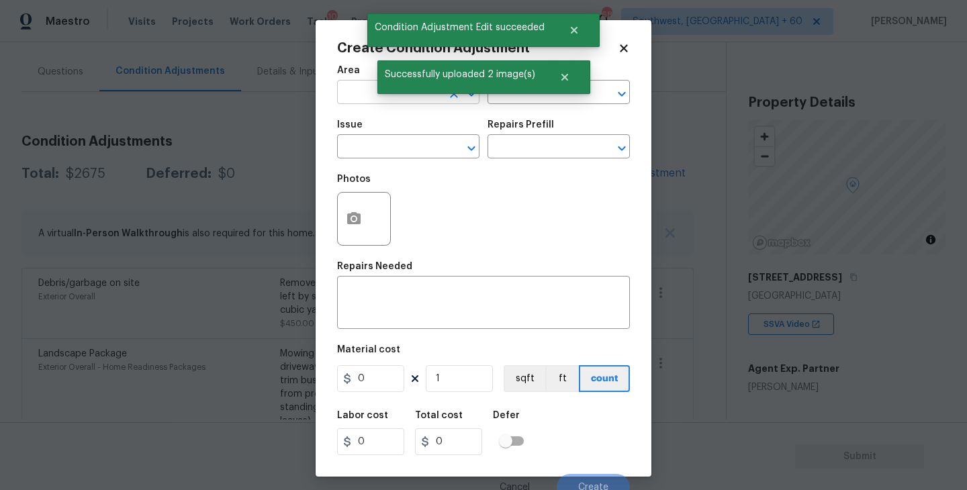
click at [367, 99] on input "text" at bounding box center [389, 93] width 105 height 21
click at [399, 151] on li "Interior Overall" at bounding box center [408, 146] width 142 height 22
type input "Interior Overall"
click at [537, 101] on input "text" at bounding box center [540, 93] width 105 height 21
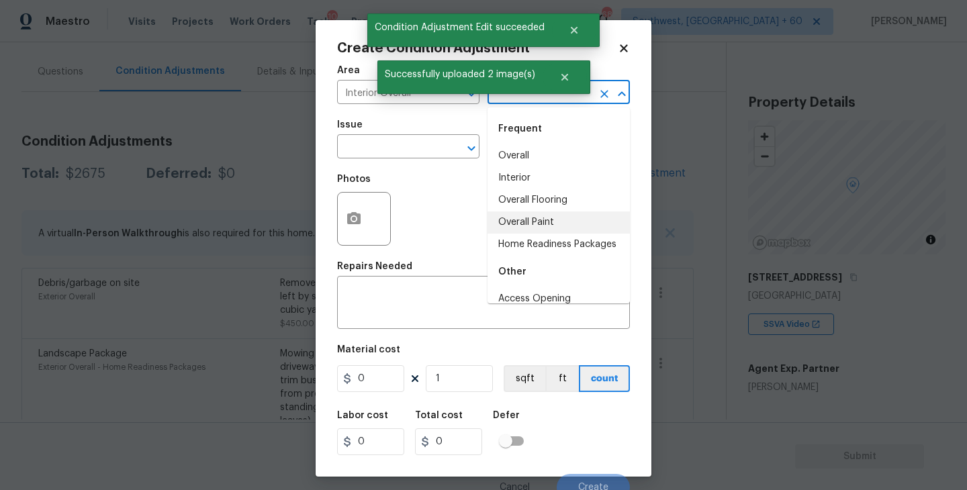
click at [545, 218] on li "Overall Paint" at bounding box center [559, 223] width 142 height 22
type input "Overall Paint"
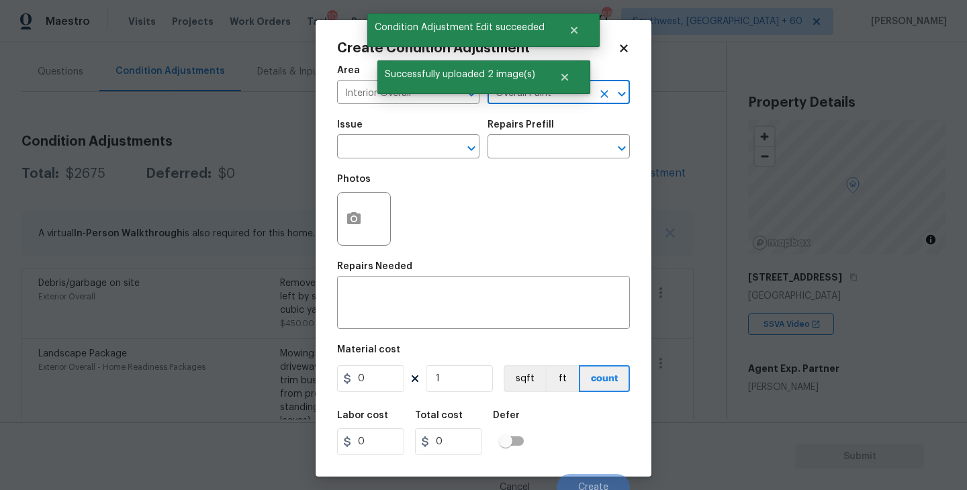
click at [419, 172] on div "Photos" at bounding box center [483, 210] width 293 height 87
click at [408, 153] on input "text" at bounding box center [389, 148] width 105 height 21
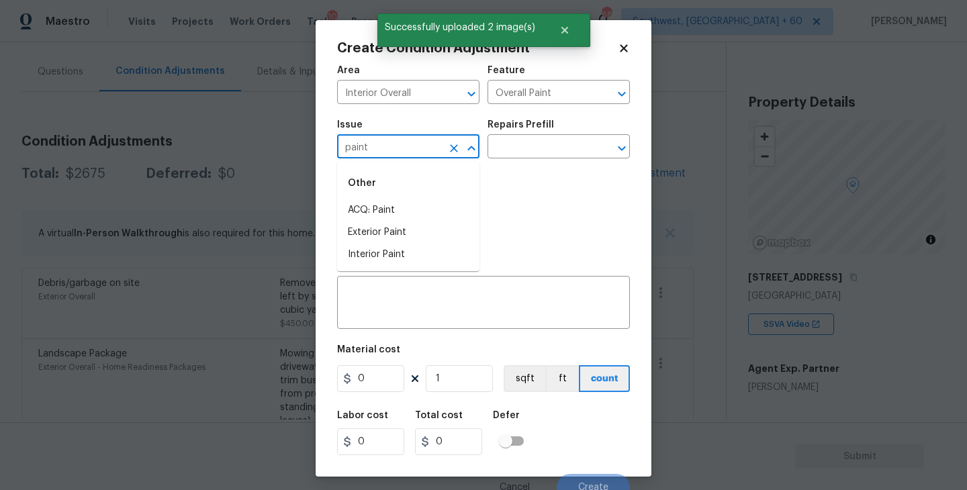
drag, startPoint x: 408, startPoint y: 153, endPoint x: 408, endPoint y: 199, distance: 45.7
click at [408, 155] on input "paint" at bounding box center [389, 148] width 105 height 21
click at [407, 204] on li "ACQ: Paint" at bounding box center [408, 211] width 142 height 22
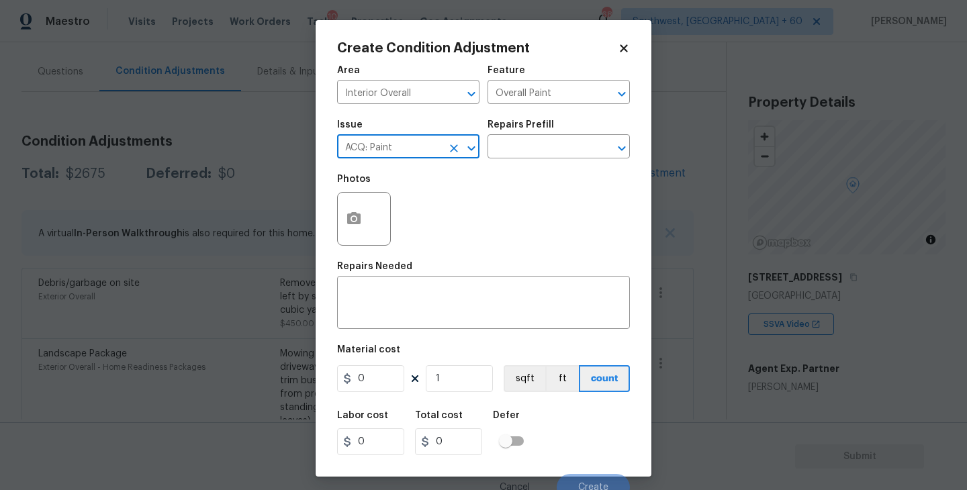
type input "ACQ: Paint"
click at [527, 161] on div "Issue ACQ: Paint ​ Repairs Prefill ​" at bounding box center [483, 139] width 293 height 54
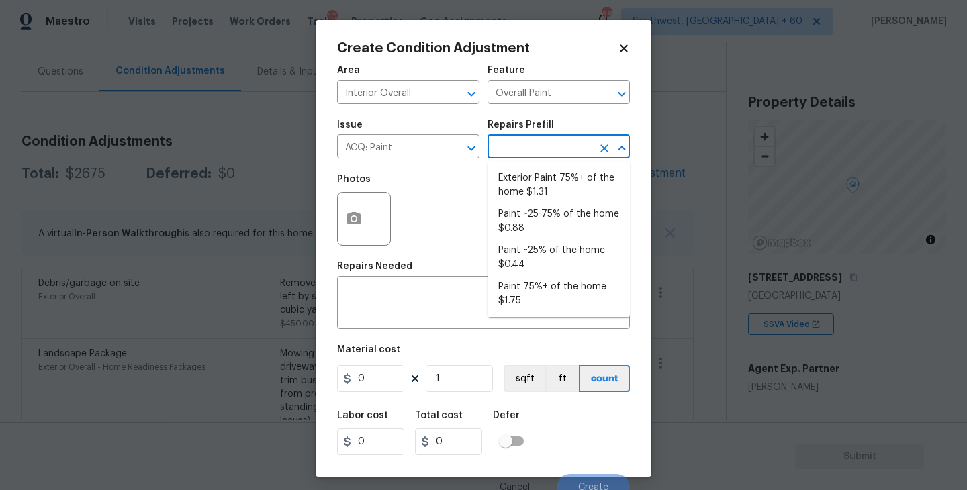
click at [548, 149] on input "text" at bounding box center [540, 148] width 105 height 21
click at [541, 232] on li "Paint ~25-75% of the home $0.88" at bounding box center [559, 222] width 142 height 36
type input "Acquisition"
type textarea "Acquisition Scope: ~25 - 75% of the home needs interior paint"
type input "0.88"
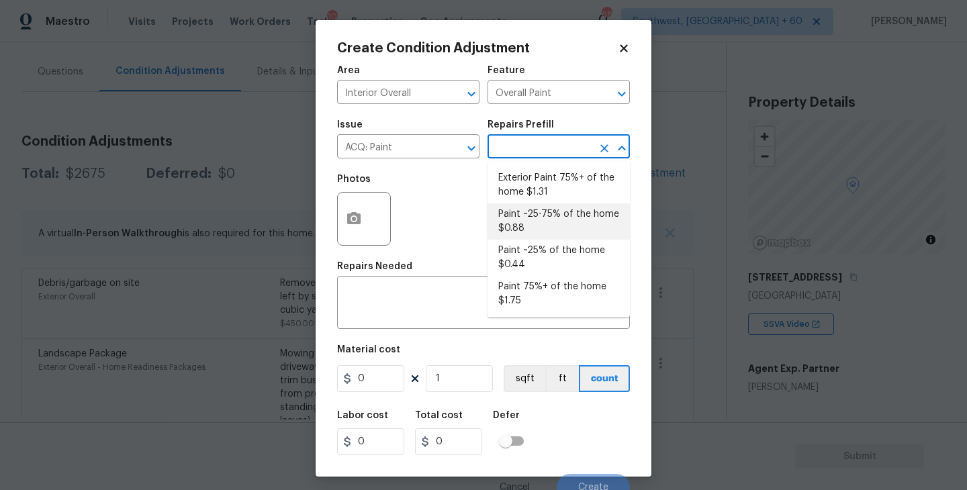
type input "0.88"
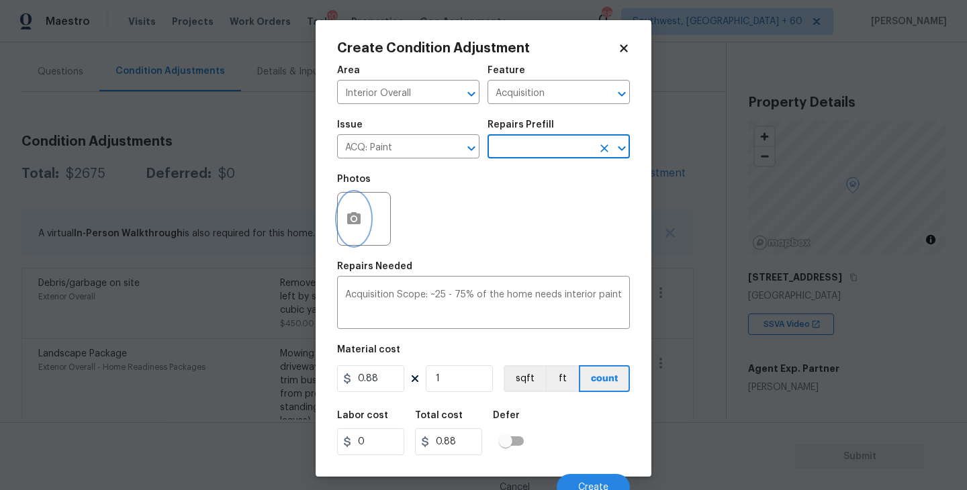
click at [353, 226] on icon "button" at bounding box center [354, 219] width 16 height 16
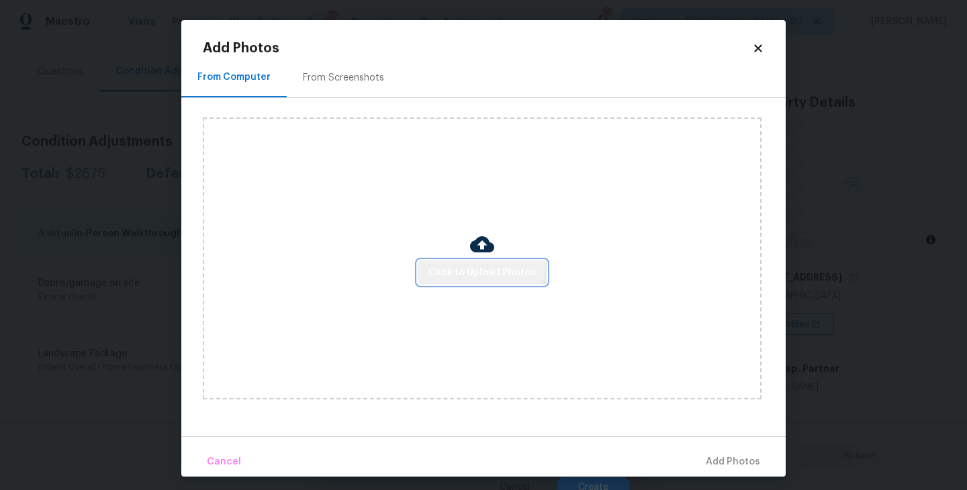
click at [478, 262] on button "Click to Upload Photos" at bounding box center [482, 273] width 129 height 25
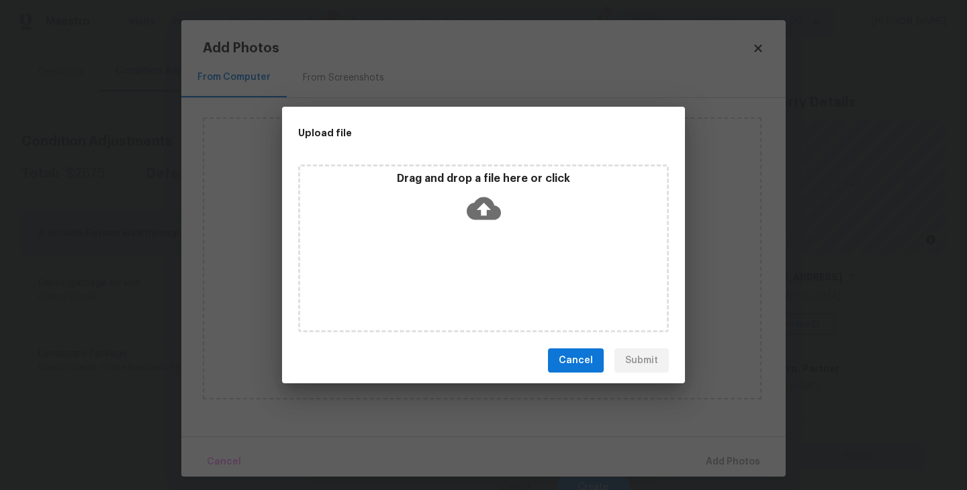
click at [478, 262] on div "Drag and drop a file here or click" at bounding box center [483, 249] width 371 height 168
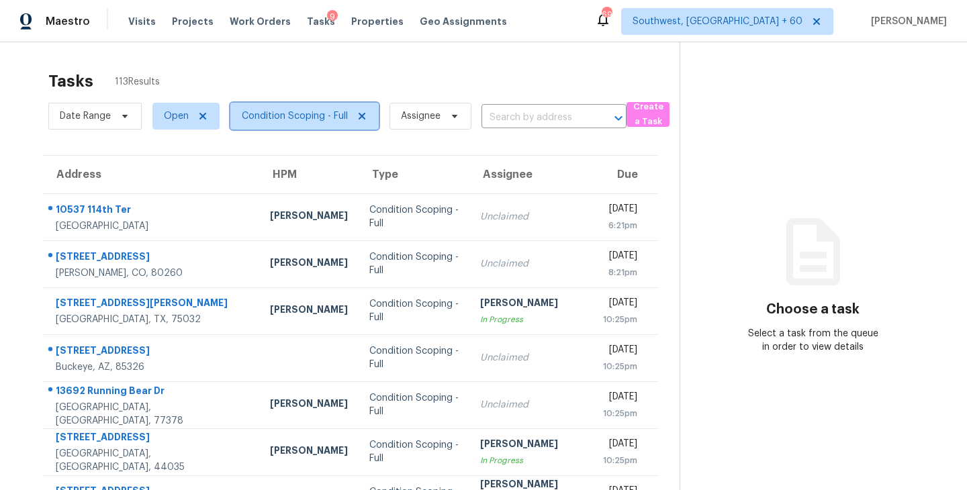
click at [298, 108] on span "Condition Scoping - Full" at bounding box center [304, 116] width 148 height 27
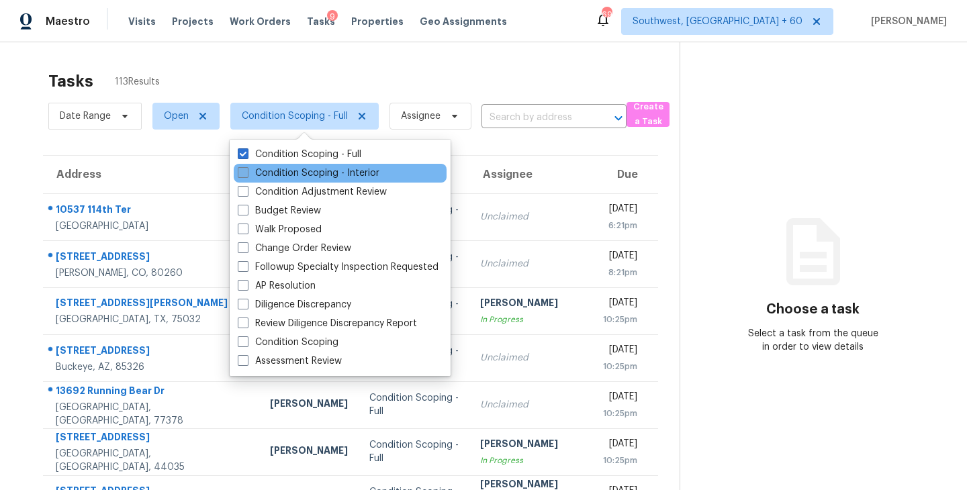
click at [312, 169] on label "Condition Scoping - Interior" at bounding box center [309, 173] width 142 height 13
click at [247, 169] on input "Condition Scoping - Interior" at bounding box center [242, 171] width 9 height 9
checkbox input "true"
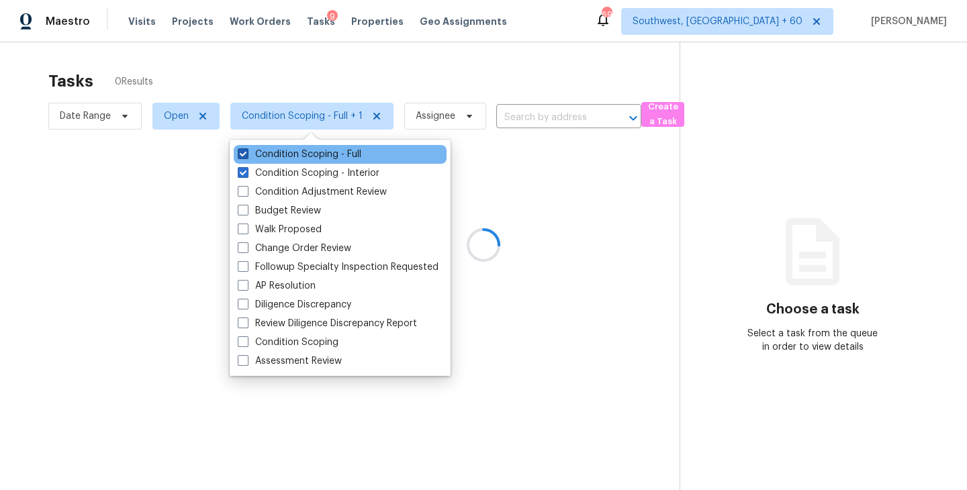
click at [326, 156] on label "Condition Scoping - Full" at bounding box center [300, 154] width 124 height 13
click at [247, 156] on input "Condition Scoping - Full" at bounding box center [242, 152] width 9 height 9
checkbox input "false"
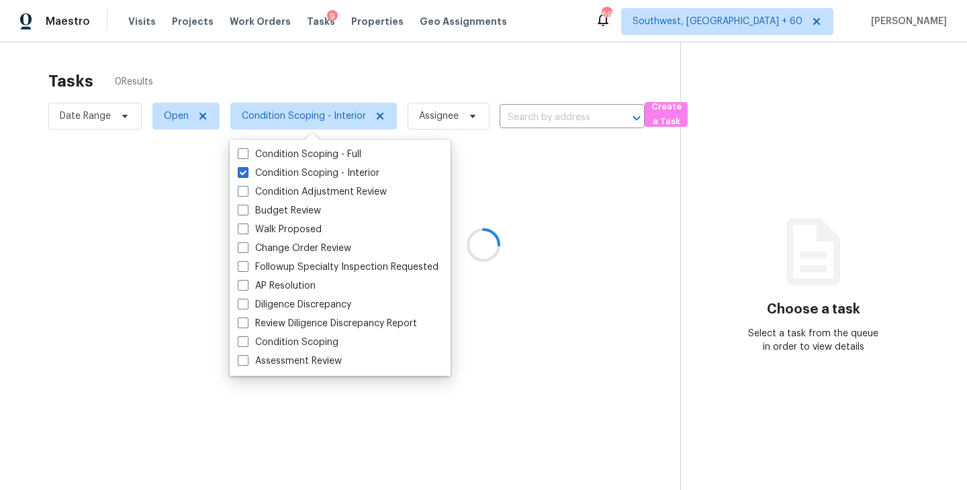
click at [352, 73] on div at bounding box center [483, 245] width 967 height 490
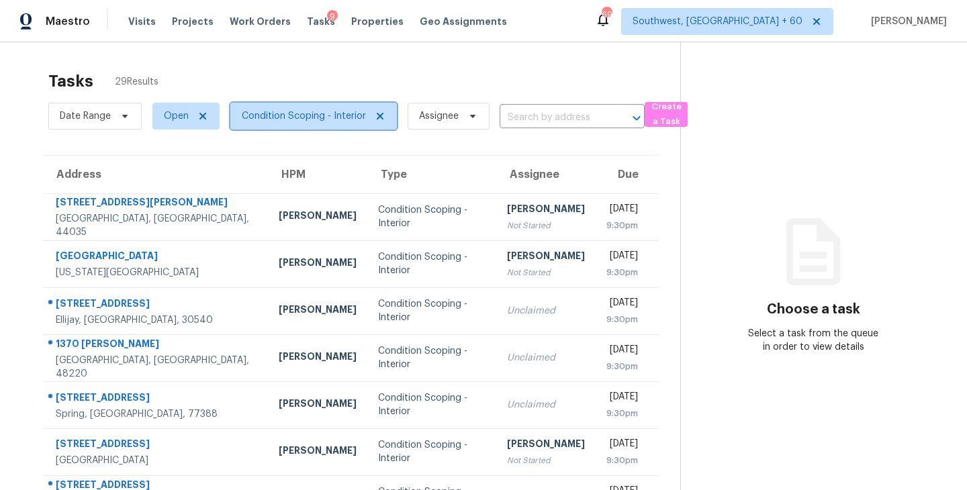
click at [328, 120] on span "Condition Scoping - Interior" at bounding box center [304, 115] width 124 height 13
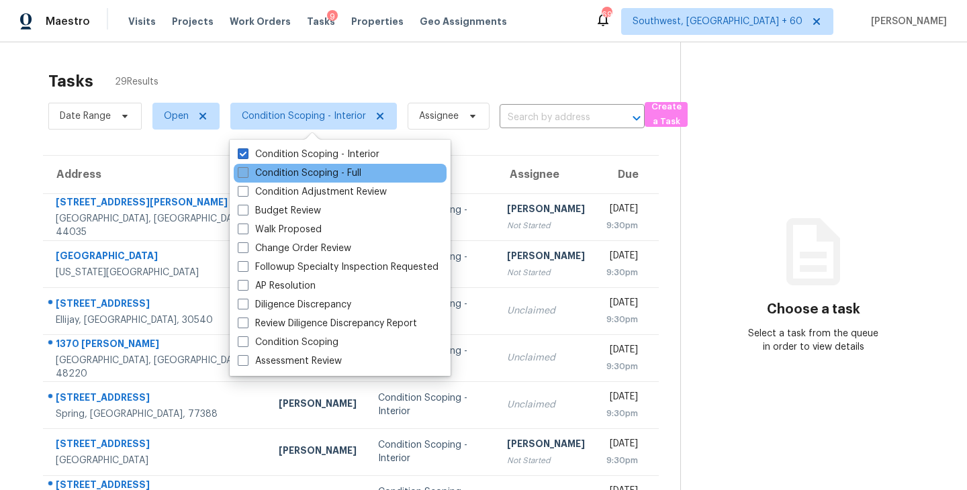
click at [343, 173] on label "Condition Scoping - Full" at bounding box center [300, 173] width 124 height 13
click at [247, 173] on input "Condition Scoping - Full" at bounding box center [242, 171] width 9 height 9
checkbox input "true"
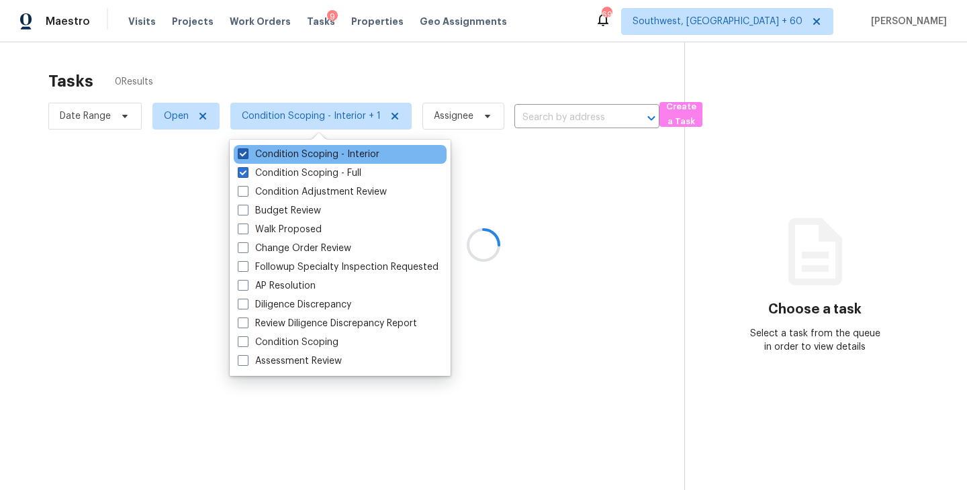
click at [350, 159] on label "Condition Scoping - Interior" at bounding box center [309, 154] width 142 height 13
click at [247, 157] on input "Condition Scoping - Interior" at bounding box center [242, 152] width 9 height 9
checkbox input "false"
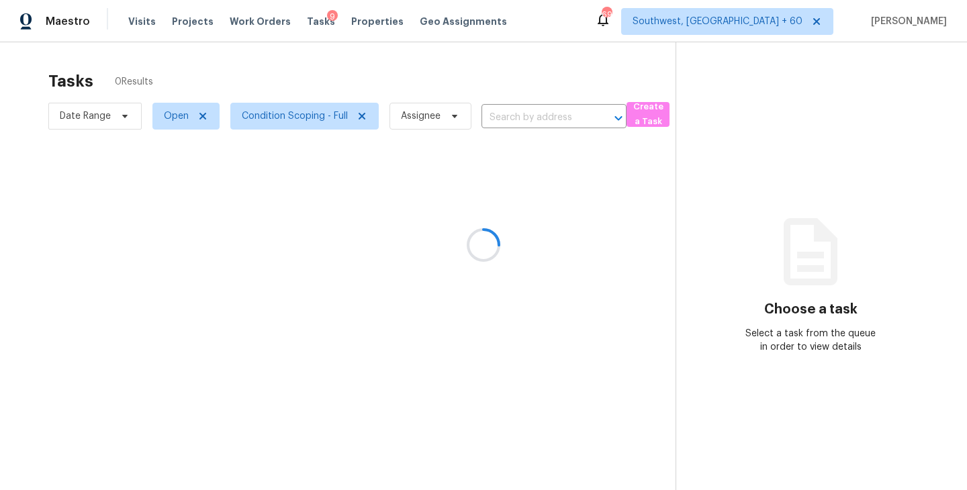
click at [457, 170] on div at bounding box center [483, 245] width 967 height 490
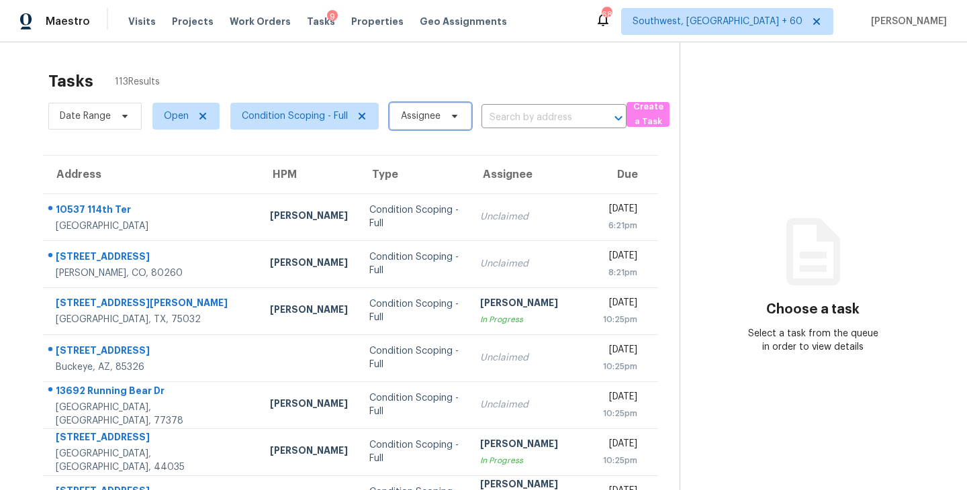
click at [414, 117] on span "Assignee" at bounding box center [421, 115] width 40 height 13
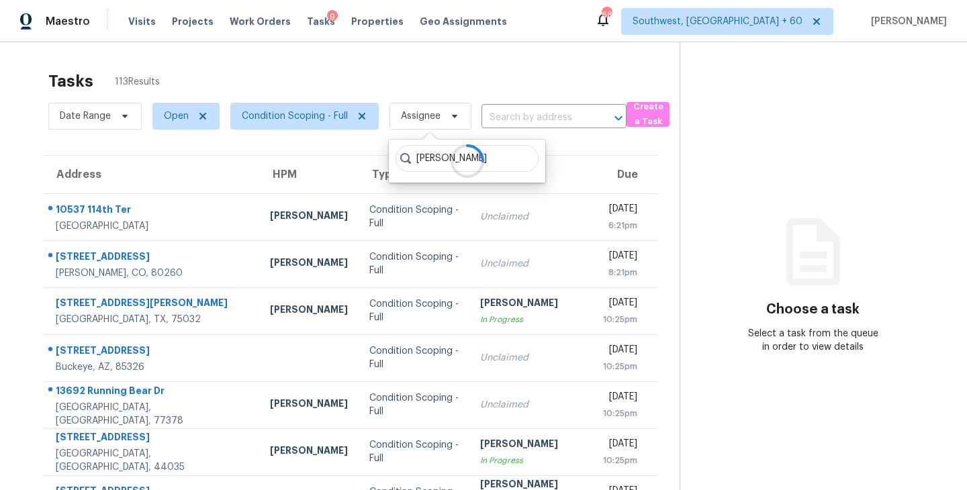
type input "[PERSON_NAME]"
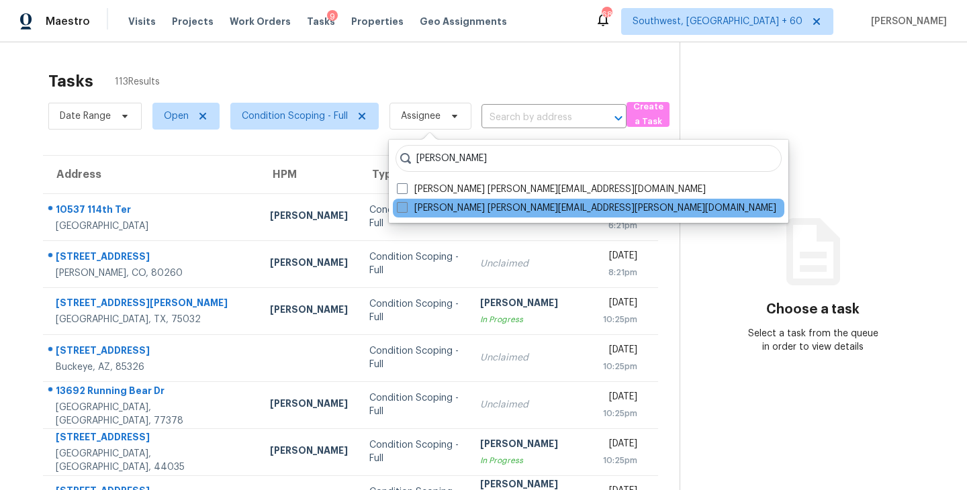
click at [463, 212] on label "[PERSON_NAME] [PERSON_NAME][EMAIL_ADDRESS][PERSON_NAME][DOMAIN_NAME]" at bounding box center [587, 208] width 380 height 13
click at [406, 210] on input "[PERSON_NAME] [PERSON_NAME][EMAIL_ADDRESS][PERSON_NAME][DOMAIN_NAME]" at bounding box center [401, 206] width 9 height 9
checkbox input "true"
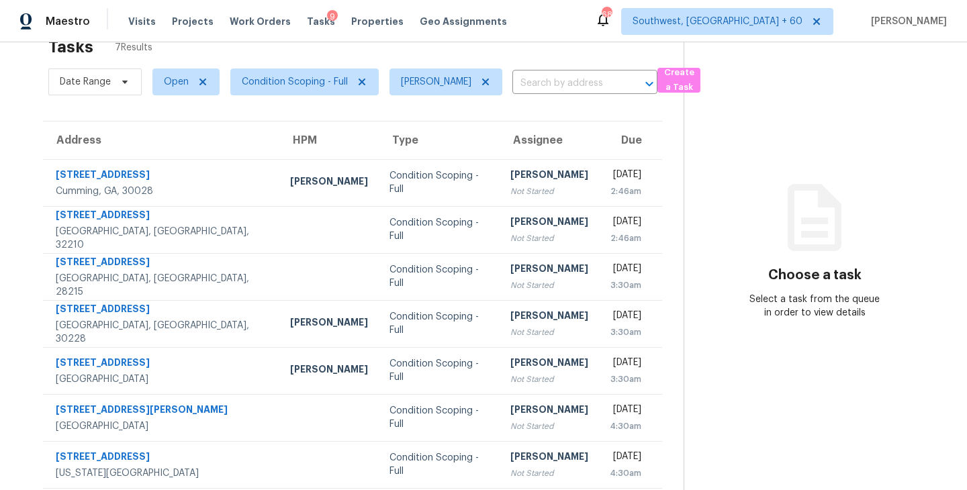
scroll to position [43, 0]
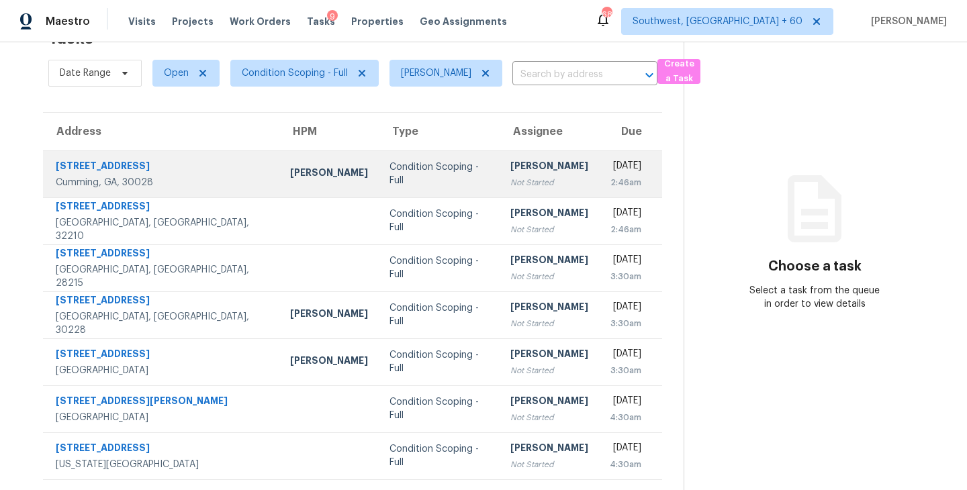
click at [511, 178] on div "Not Started" at bounding box center [550, 182] width 78 height 13
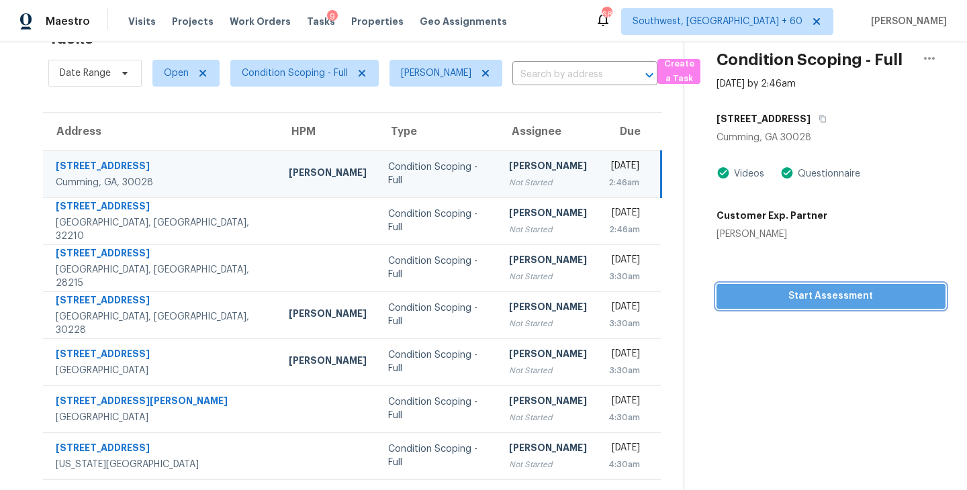
click at [856, 299] on span "Start Assessment" at bounding box center [831, 296] width 208 height 17
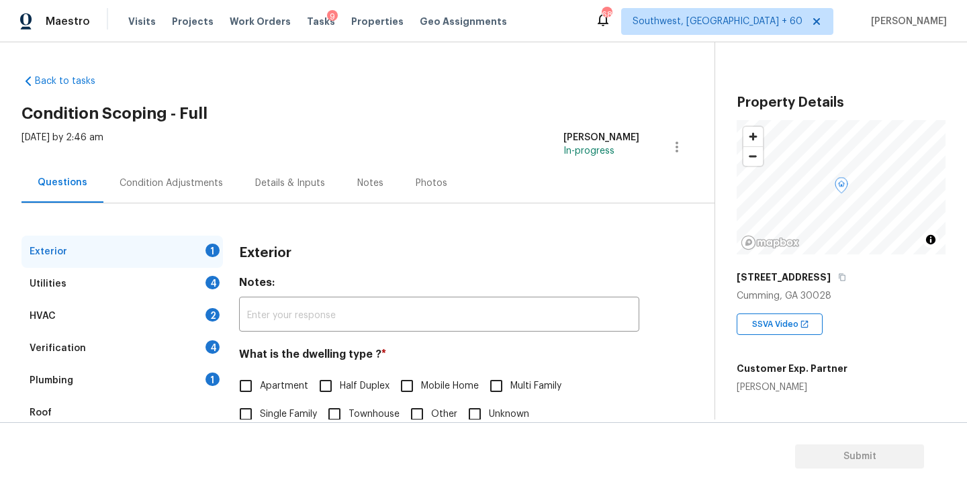
click at [836, 268] on div "[STREET_ADDRESS]" at bounding box center [841, 277] width 209 height 24
click at [839, 275] on icon "button" at bounding box center [842, 277] width 7 height 7
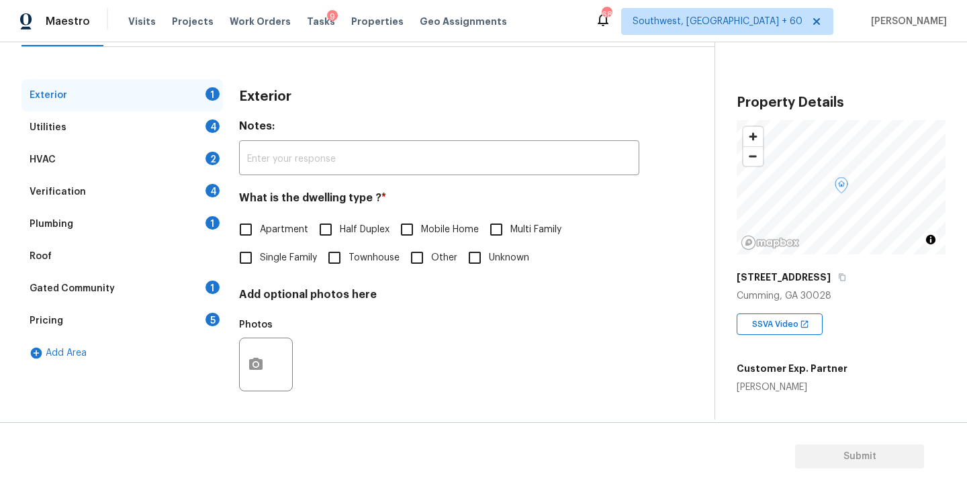
click at [287, 261] on span "Single Family" at bounding box center [288, 258] width 57 height 14
click at [260, 261] on input "Single Family" at bounding box center [246, 258] width 28 height 28
checkbox input "true"
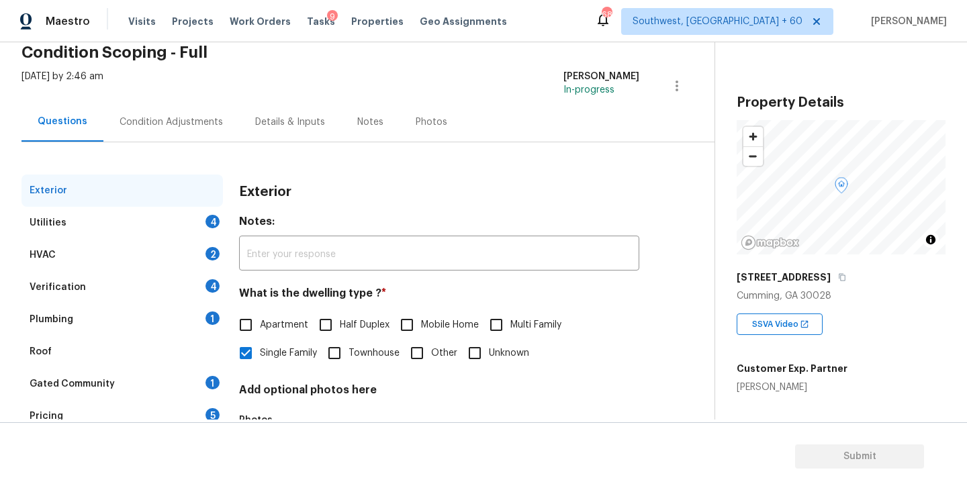
click at [194, 239] on div "HVAC 2" at bounding box center [122, 255] width 202 height 32
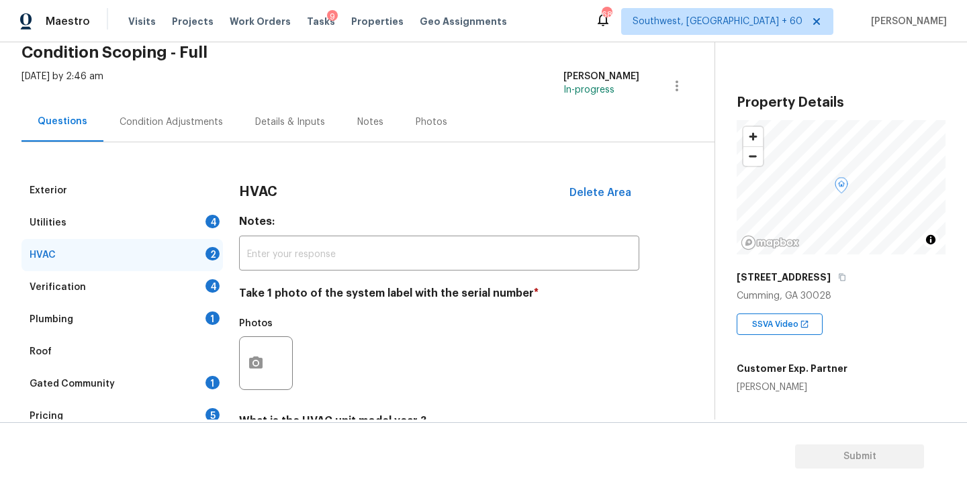
click at [196, 222] on div "Utilities 4" at bounding box center [122, 223] width 202 height 32
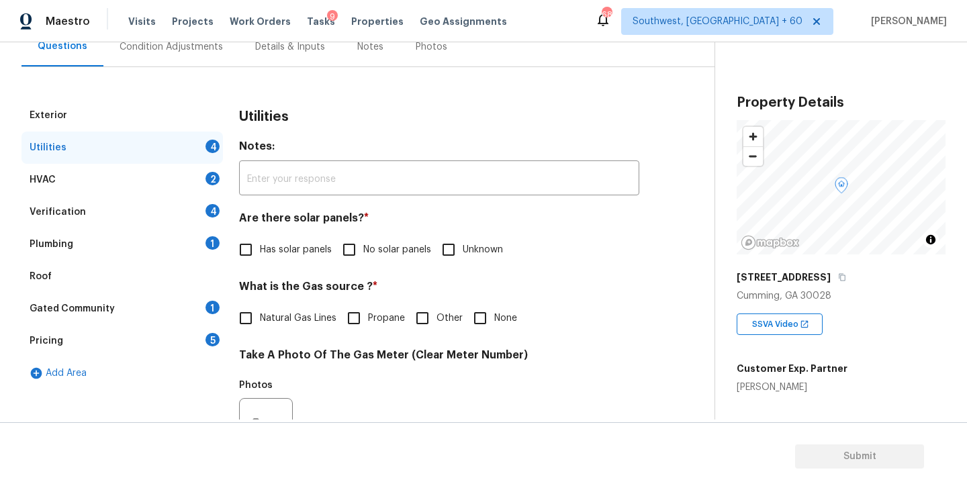
click at [361, 255] on input "No solar panels" at bounding box center [349, 250] width 28 height 28
checkbox input "true"
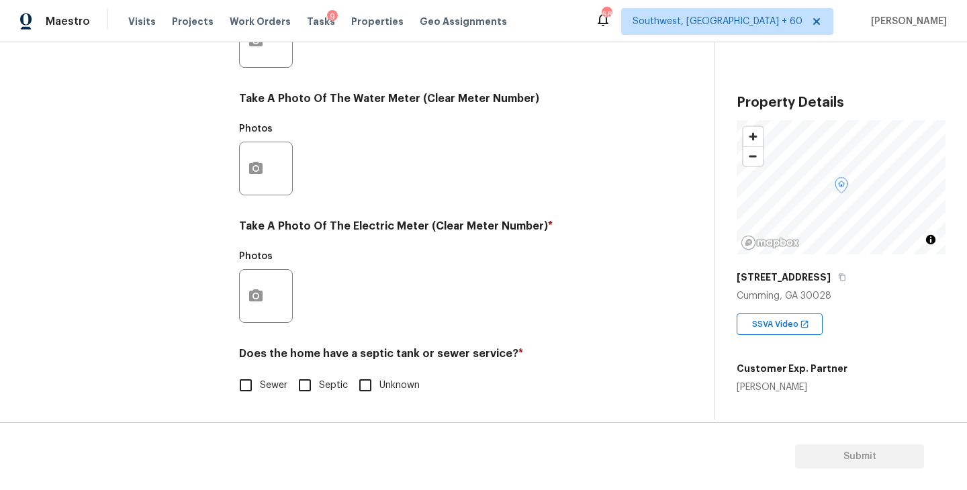
click at [256, 374] on input "Sewer" at bounding box center [246, 385] width 28 height 28
checkbox input "true"
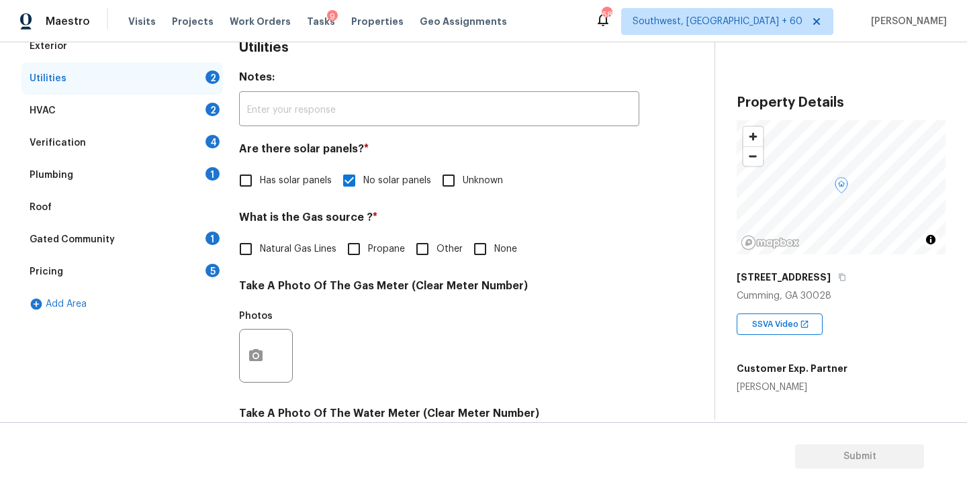
click at [146, 182] on div "Plumbing 1" at bounding box center [122, 175] width 202 height 32
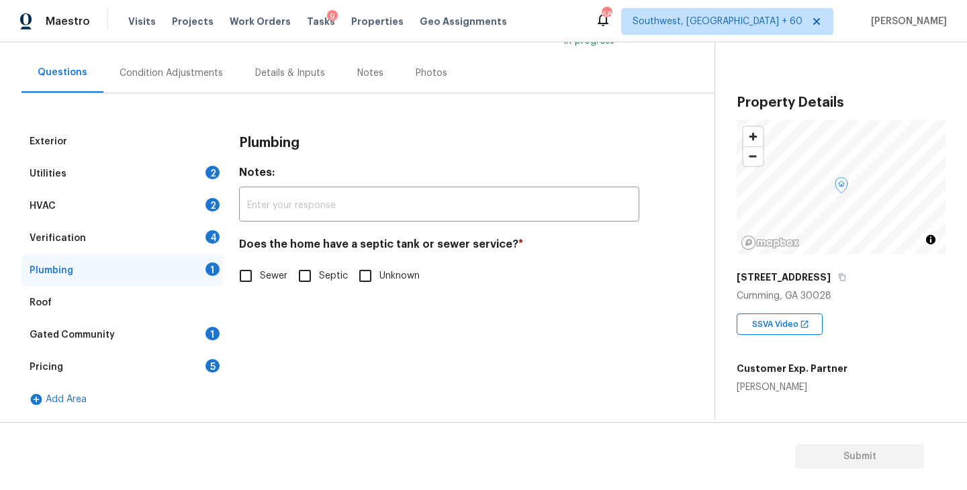
scroll to position [110, 0]
click at [254, 273] on input "Sewer" at bounding box center [246, 276] width 28 height 28
checkbox input "true"
click at [73, 339] on div "Gated Community" at bounding box center [72, 334] width 85 height 13
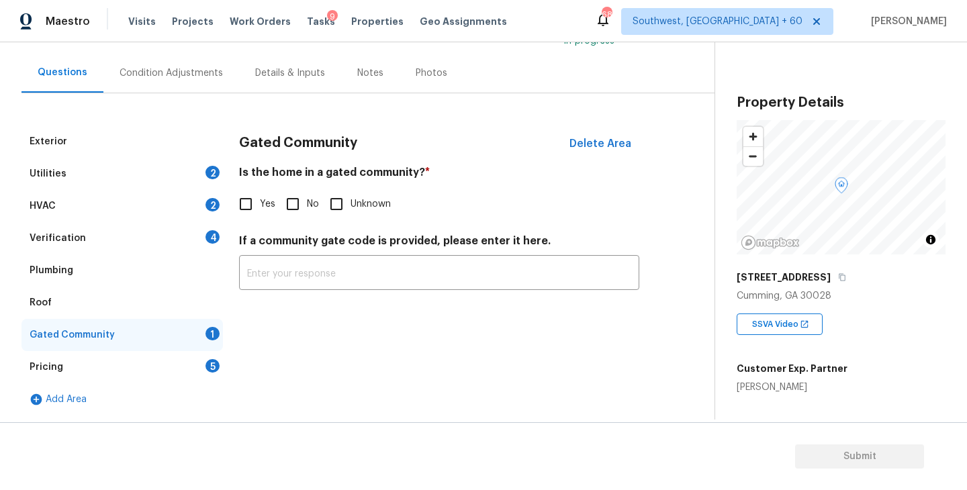
click at [303, 197] on input "No" at bounding box center [293, 204] width 28 height 28
checkbox input "true"
click at [200, 82] on div "Condition Adjustments" at bounding box center [171, 73] width 136 height 40
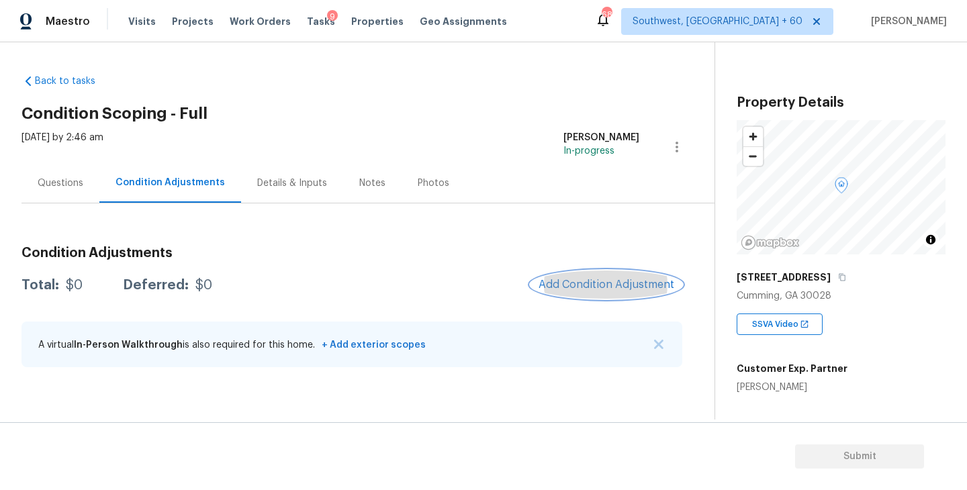
click at [595, 273] on button "Add Condition Adjustment" at bounding box center [607, 285] width 152 height 28
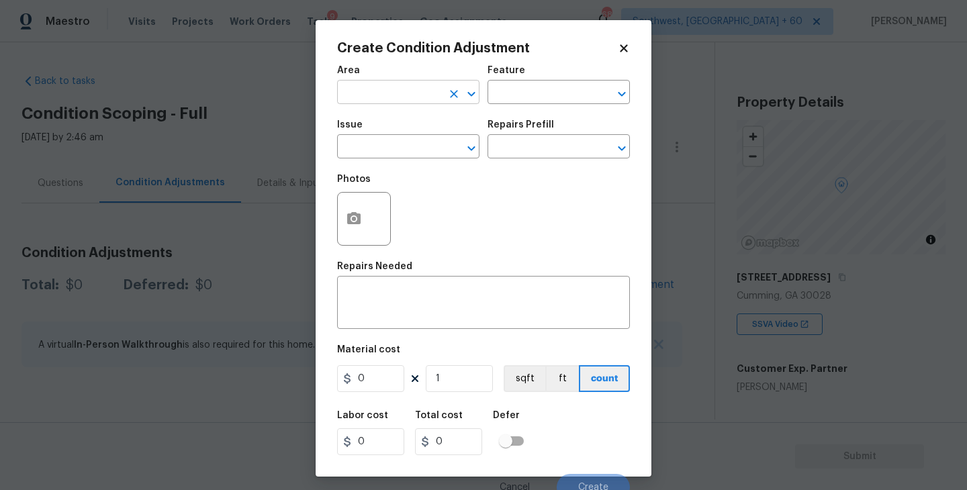
click at [392, 100] on input "text" at bounding box center [389, 93] width 105 height 21
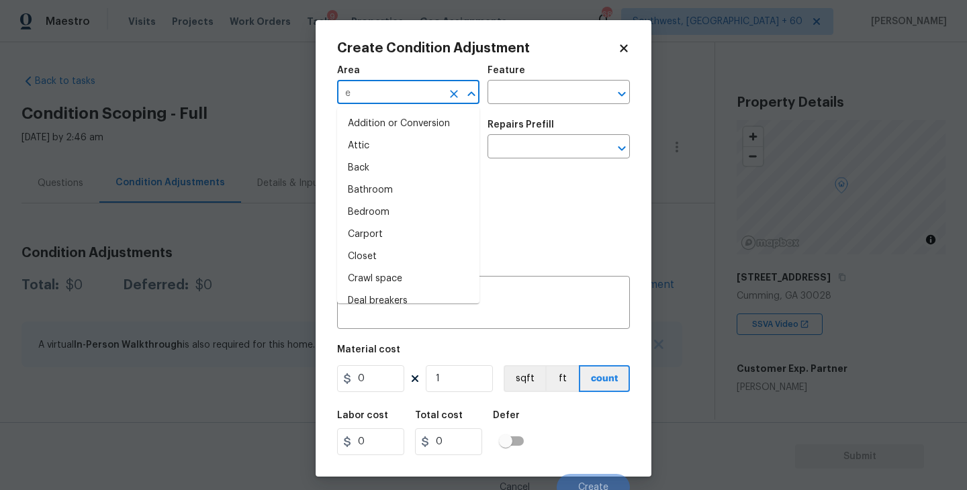
type input "ex"
type input "t"
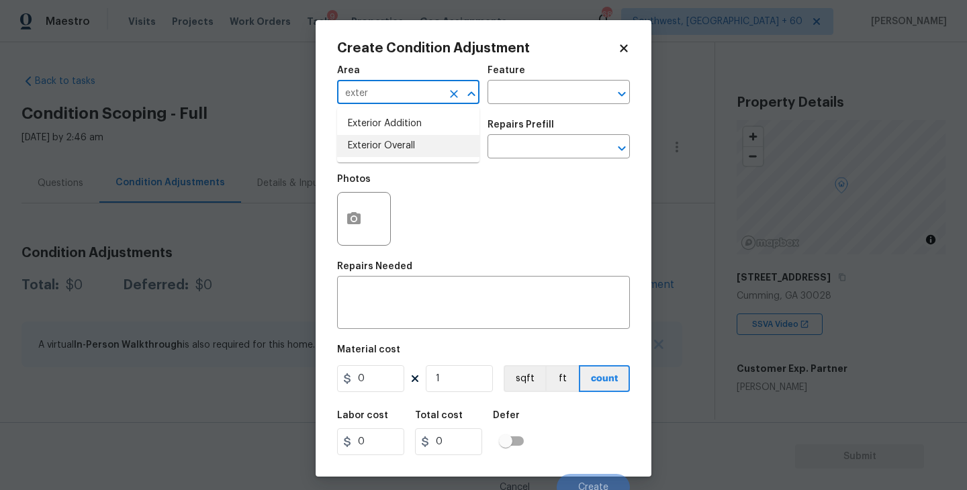
click at [396, 151] on li "Exterior Overall" at bounding box center [408, 146] width 142 height 22
type input "Exterior Overall"
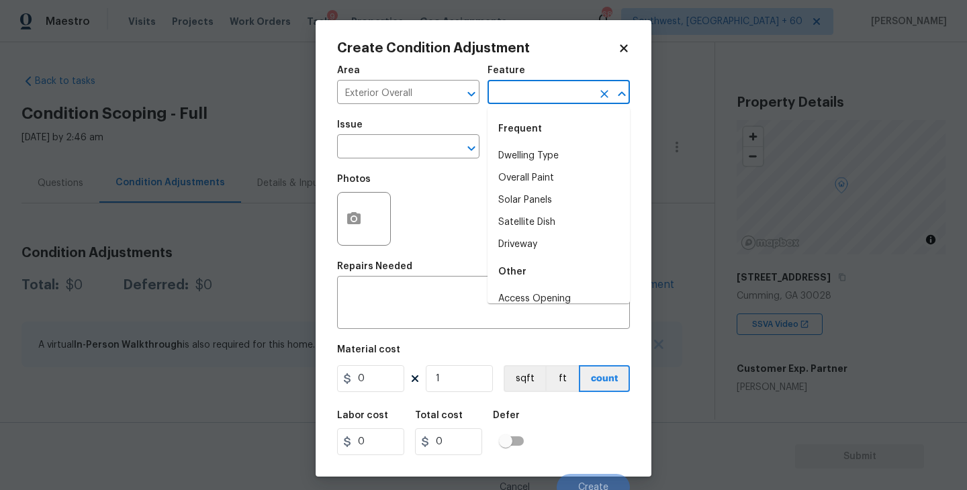
click at [537, 89] on input "text" at bounding box center [540, 93] width 105 height 21
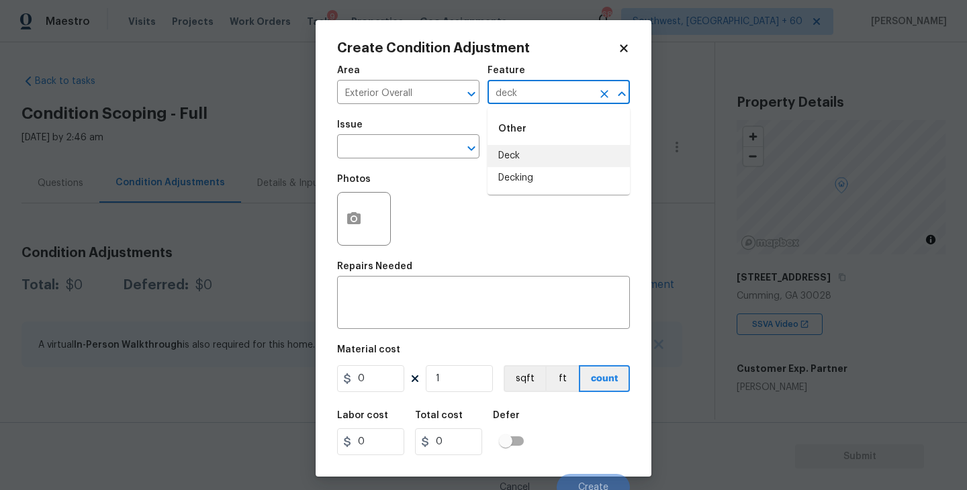
click at [537, 152] on li "Deck" at bounding box center [559, 156] width 142 height 22
type input "Deck"
click at [380, 152] on input "text" at bounding box center [389, 148] width 105 height 21
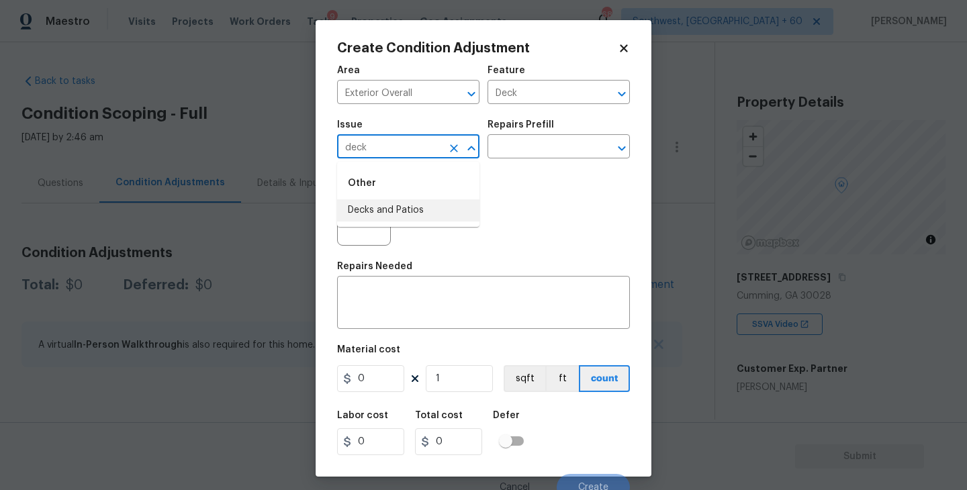
click at [376, 210] on li "Decks and Patios" at bounding box center [408, 211] width 142 height 22
type input "Decks and Patios"
click at [373, 291] on textarea at bounding box center [483, 304] width 277 height 28
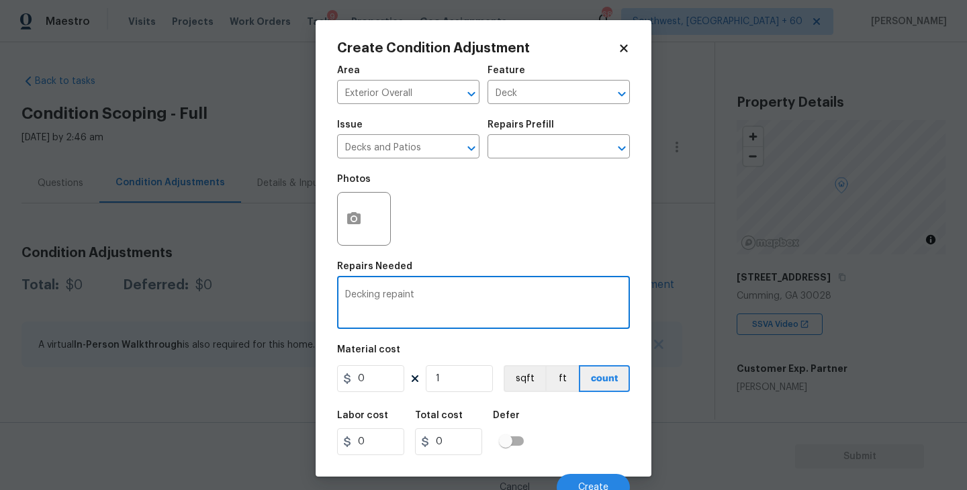
type textarea "Decking repaint"
drag, startPoint x: 372, startPoint y: 384, endPoint x: 322, endPoint y: 386, distance: 50.4
click at [322, 386] on div "Create Condition Adjustment Area Exterior Overall ​ Feature Deck ​ Issue Decks …" at bounding box center [484, 248] width 336 height 457
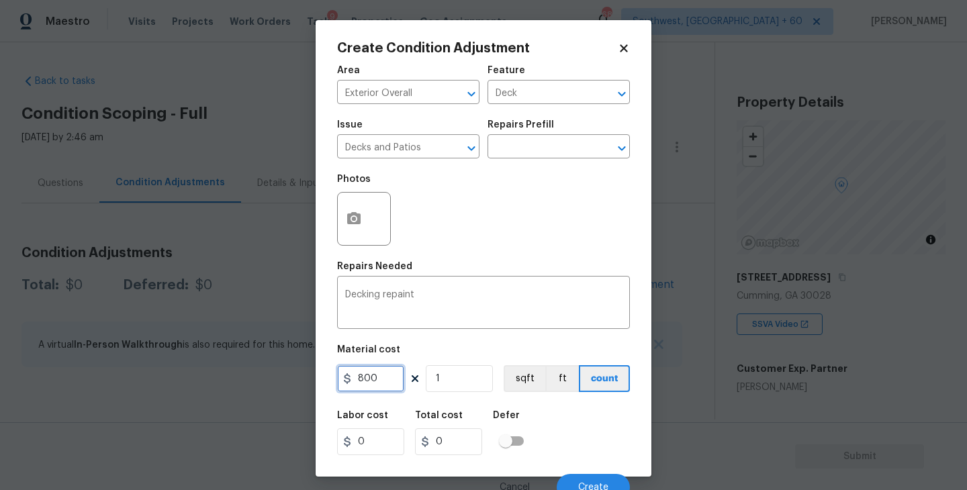
type input "800"
click at [352, 236] on button "button" at bounding box center [354, 219] width 32 height 52
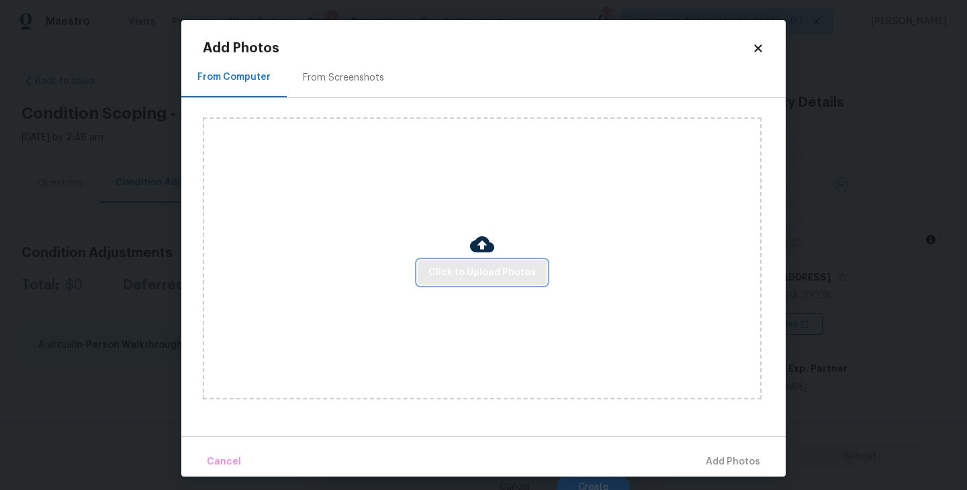
drag, startPoint x: 352, startPoint y: 236, endPoint x: 464, endPoint y: 284, distance: 122.2
click at [464, 284] on button "Click to Upload Photos" at bounding box center [482, 273] width 129 height 25
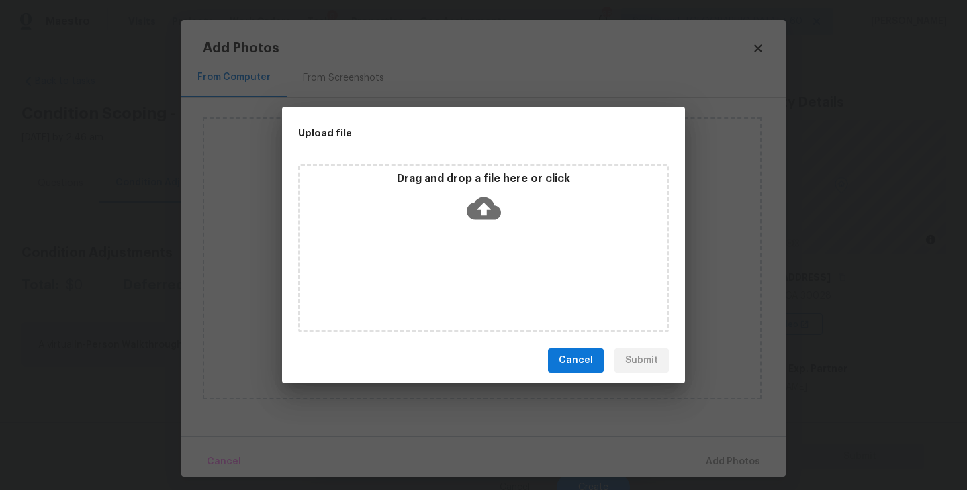
click at [489, 239] on div "Drag and drop a file here or click" at bounding box center [483, 249] width 371 height 168
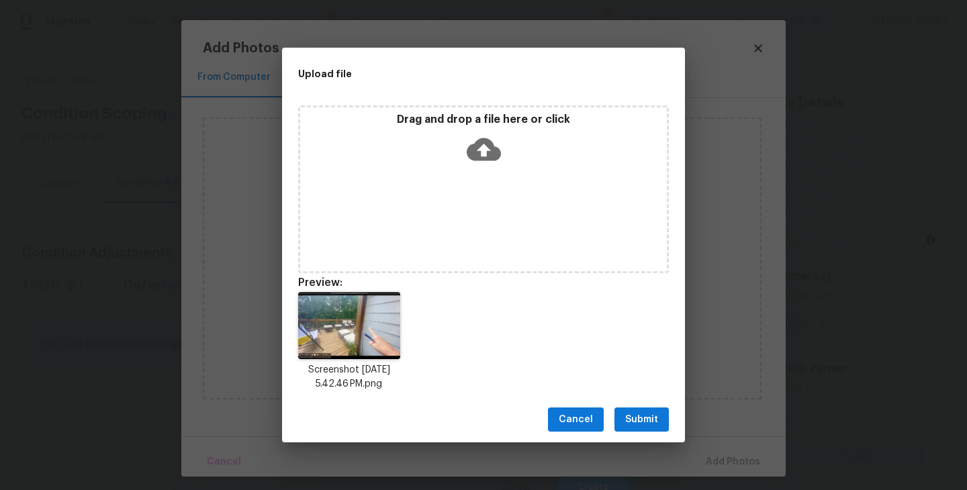
click at [645, 423] on span "Submit" at bounding box center [641, 420] width 33 height 17
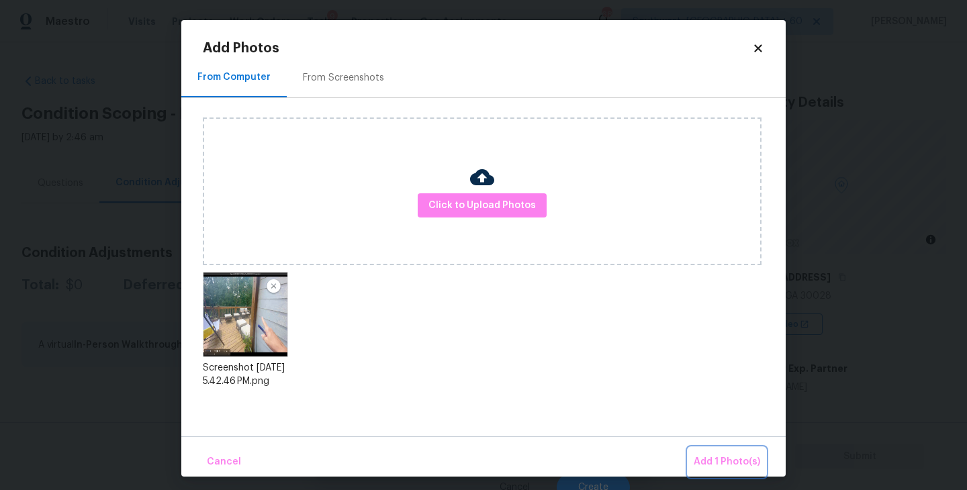
click at [723, 462] on span "Add 1 Photo(s)" at bounding box center [727, 462] width 67 height 17
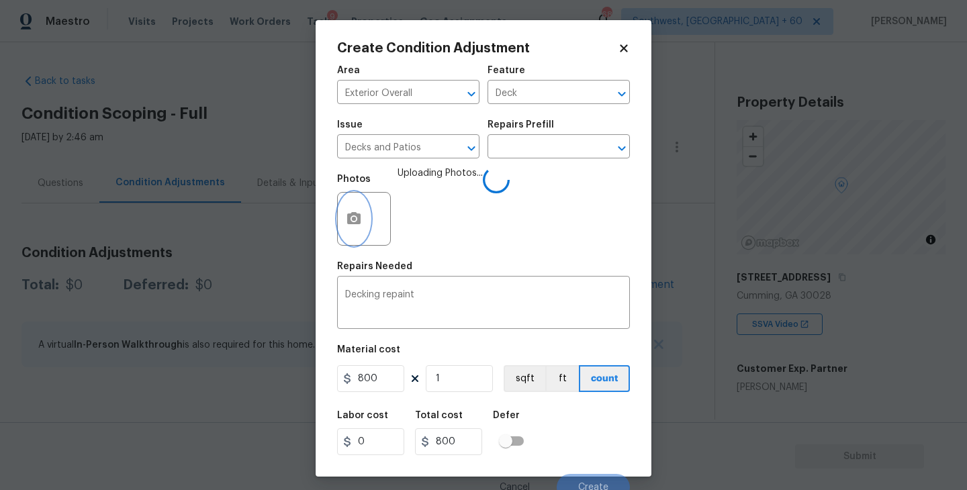
scroll to position [11, 0]
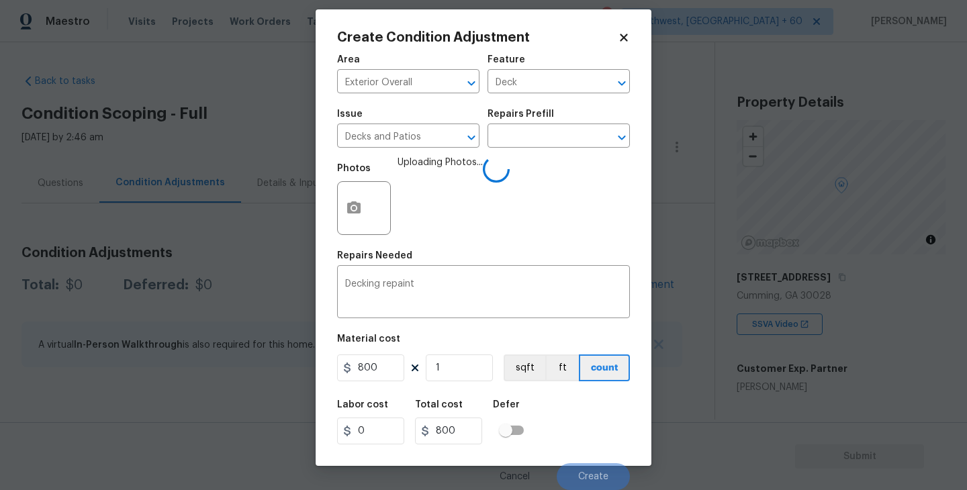
click at [576, 419] on div "Labor cost 0 Total cost 800 Defer" at bounding box center [483, 422] width 293 height 60
click at [582, 416] on div "Labor cost 0 Total cost 800 Defer" at bounding box center [483, 422] width 293 height 60
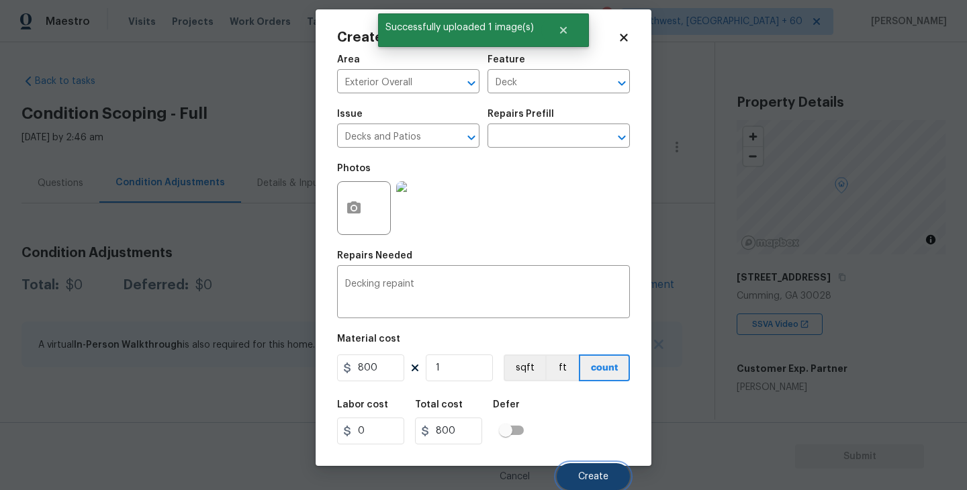
click at [590, 471] on button "Create" at bounding box center [593, 476] width 73 height 27
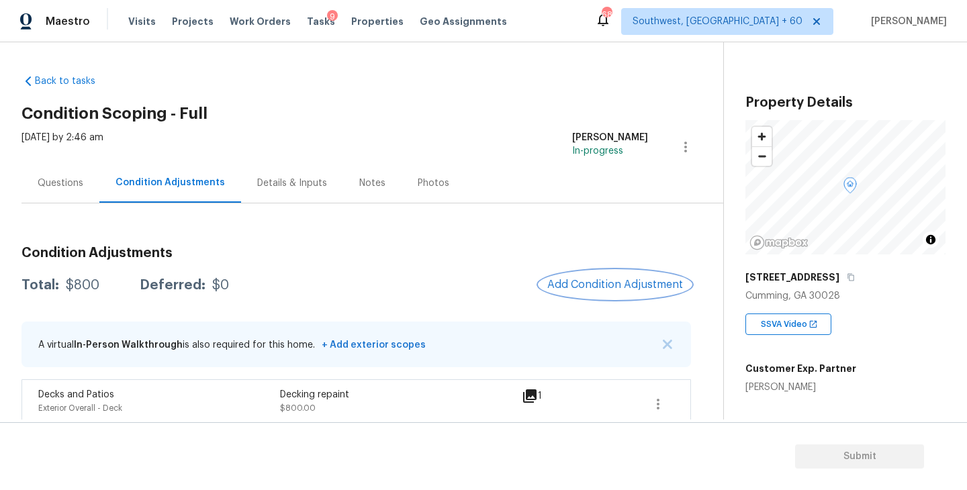
scroll to position [13, 0]
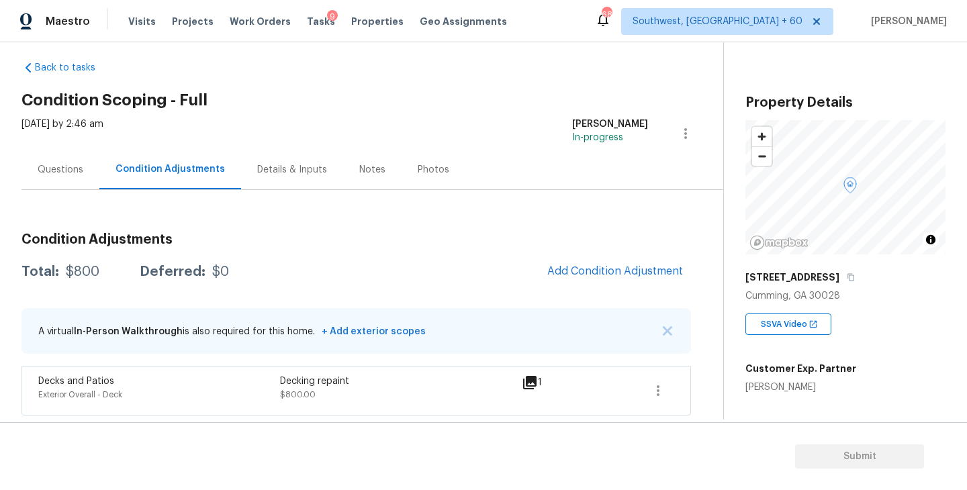
click at [55, 164] on div "Questions" at bounding box center [61, 169] width 46 height 13
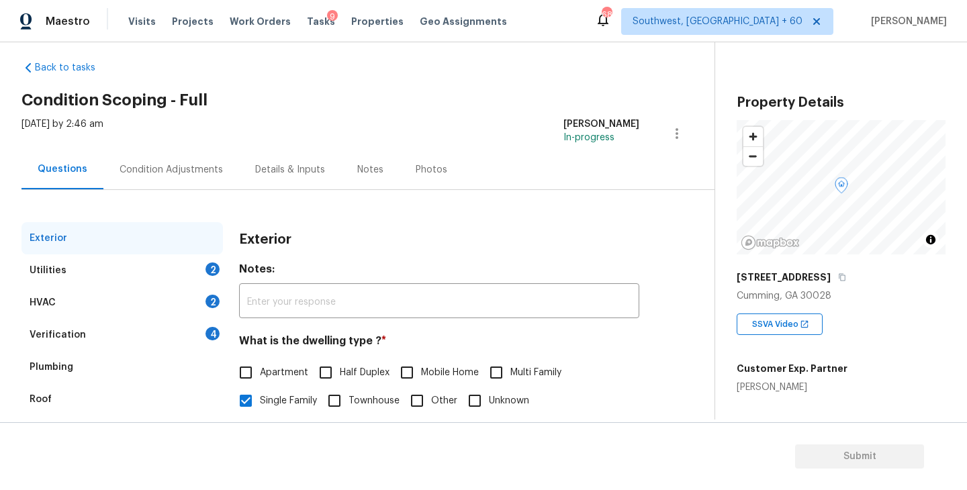
click at [189, 170] on div "Condition Adjustments" at bounding box center [171, 169] width 103 height 13
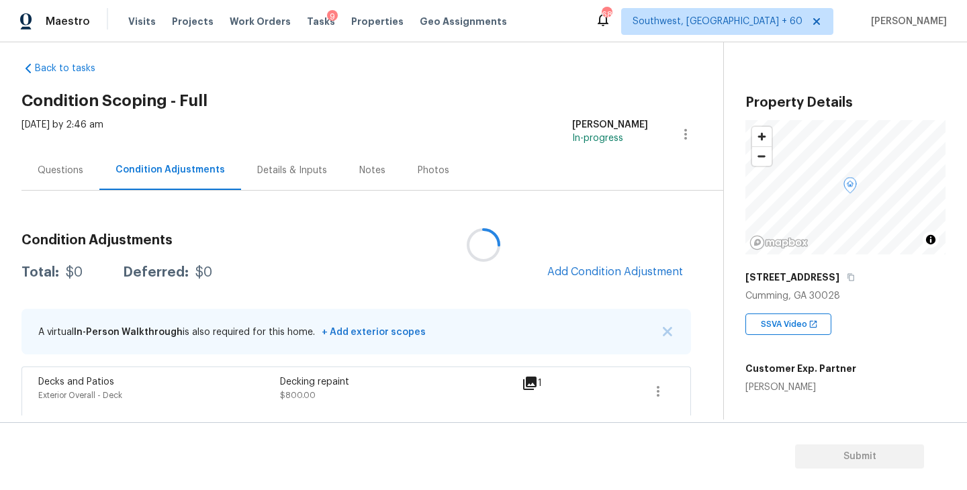
scroll to position [13, 0]
click at [595, 269] on span "Add Condition Adjustment" at bounding box center [615, 271] width 136 height 12
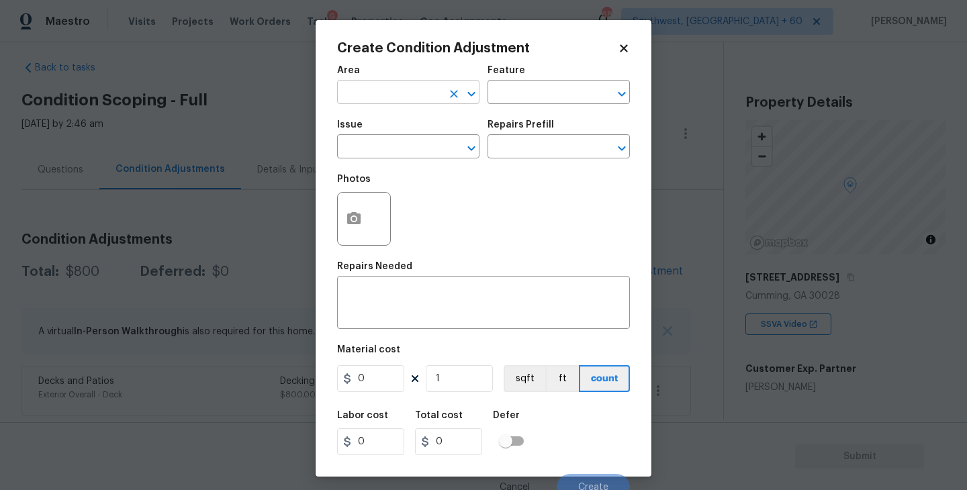
click at [393, 95] on input "text" at bounding box center [389, 93] width 105 height 21
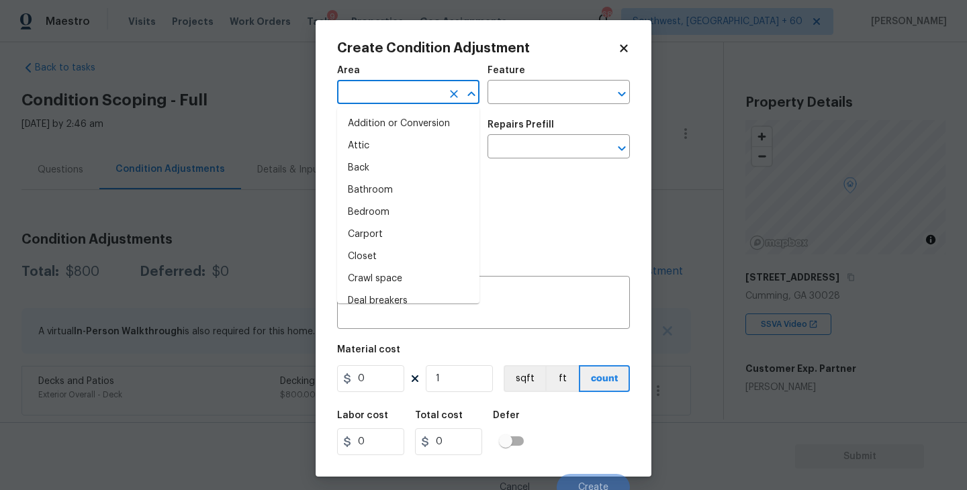
type input "u"
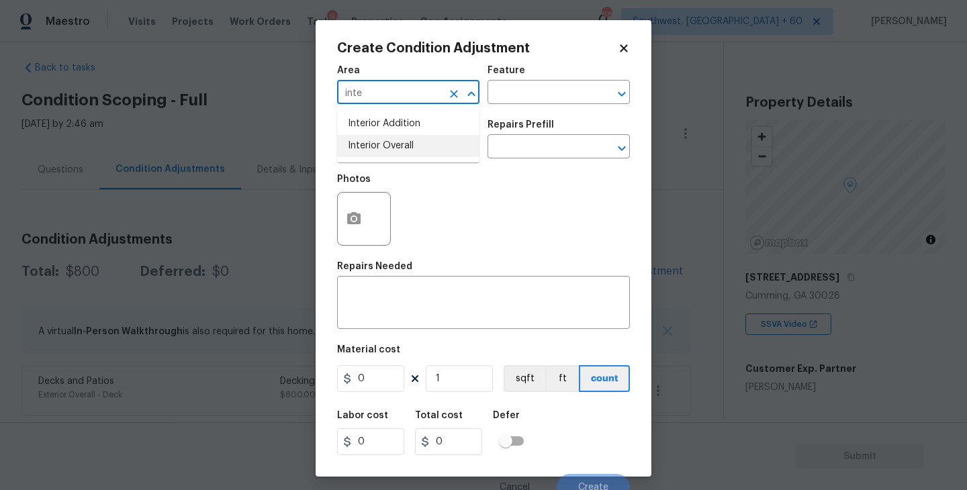
click at [394, 142] on li "Interior Overall" at bounding box center [408, 146] width 142 height 22
type input "Interior Overall"
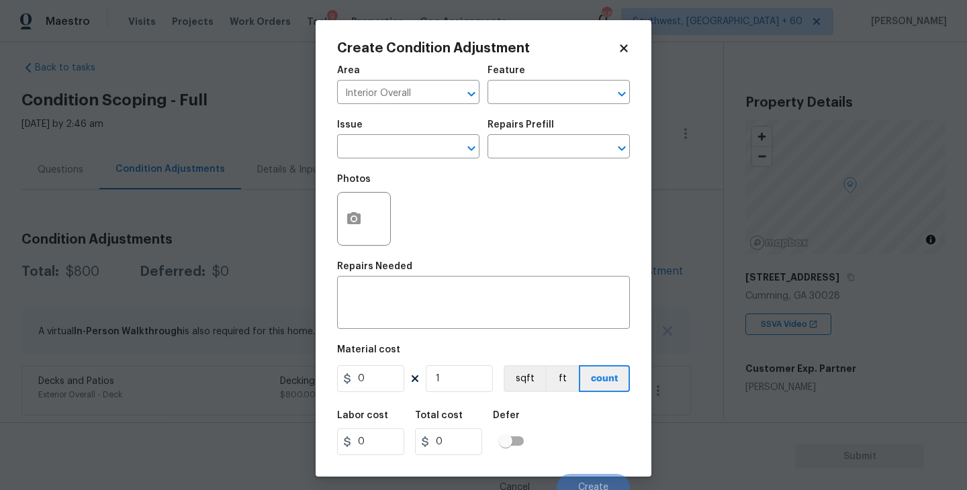
click at [563, 80] on div "Feature" at bounding box center [559, 74] width 142 height 17
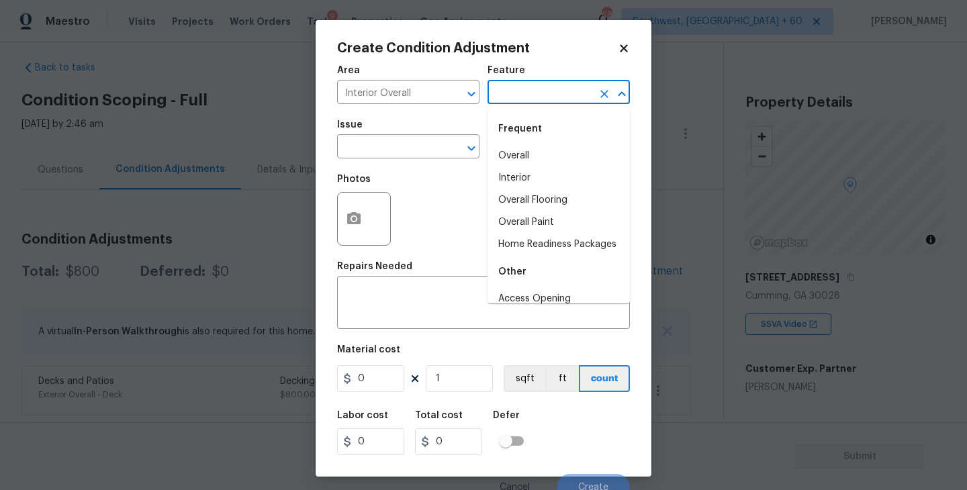
click at [539, 100] on input "text" at bounding box center [540, 93] width 105 height 21
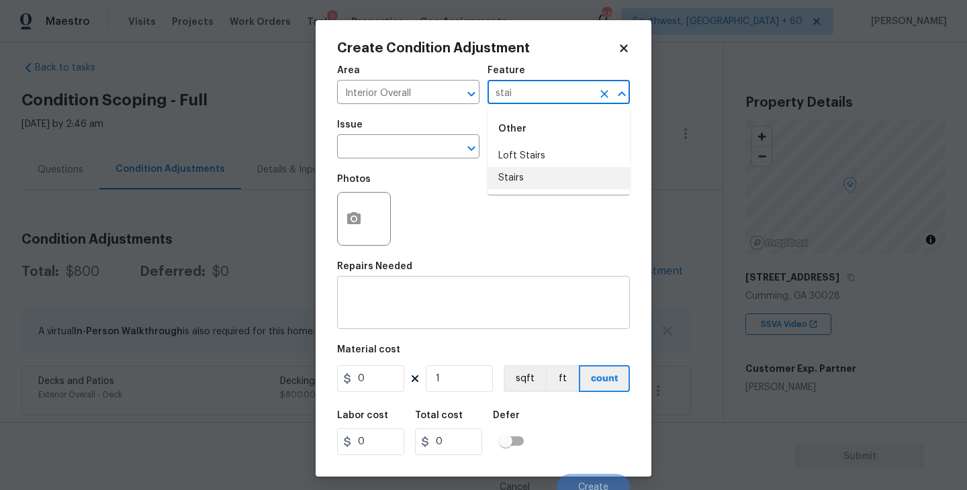
type input "stai"
click at [473, 298] on textarea at bounding box center [483, 304] width 277 height 28
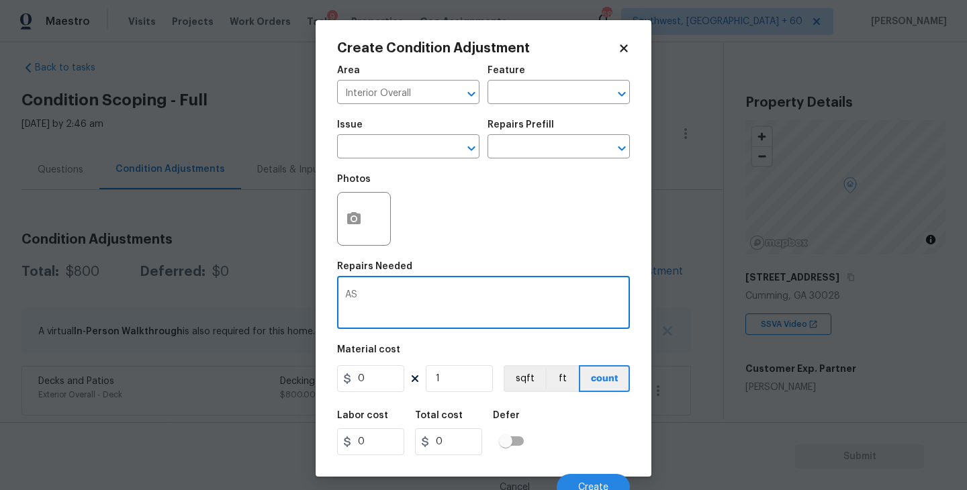
type textarea "A"
type textarea "Staircase lift"
click at [350, 221] on icon "button" at bounding box center [353, 218] width 13 height 12
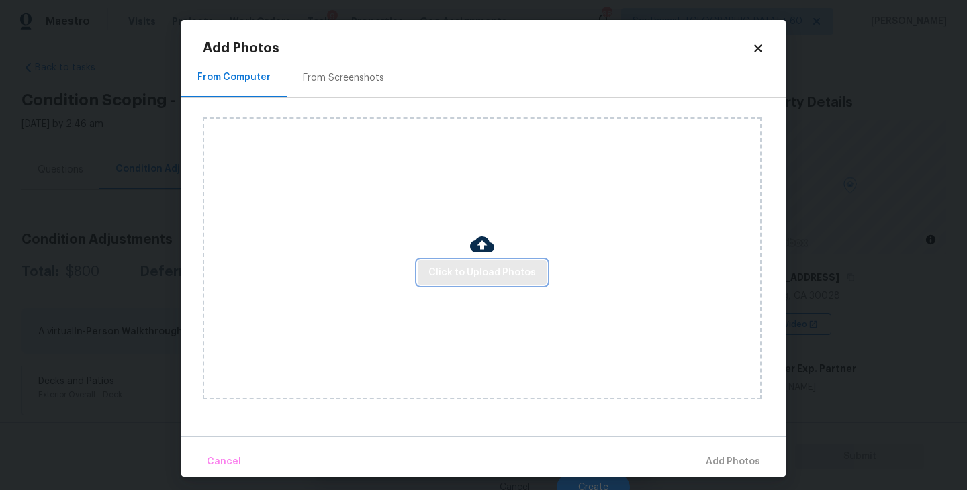
click at [502, 269] on span "Click to Upload Photos" at bounding box center [482, 273] width 107 height 17
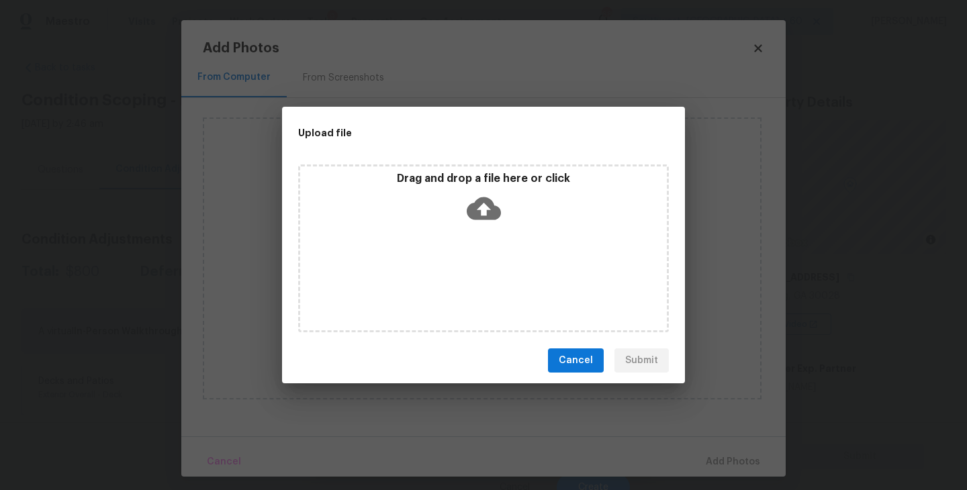
click at [500, 208] on icon at bounding box center [484, 208] width 34 height 34
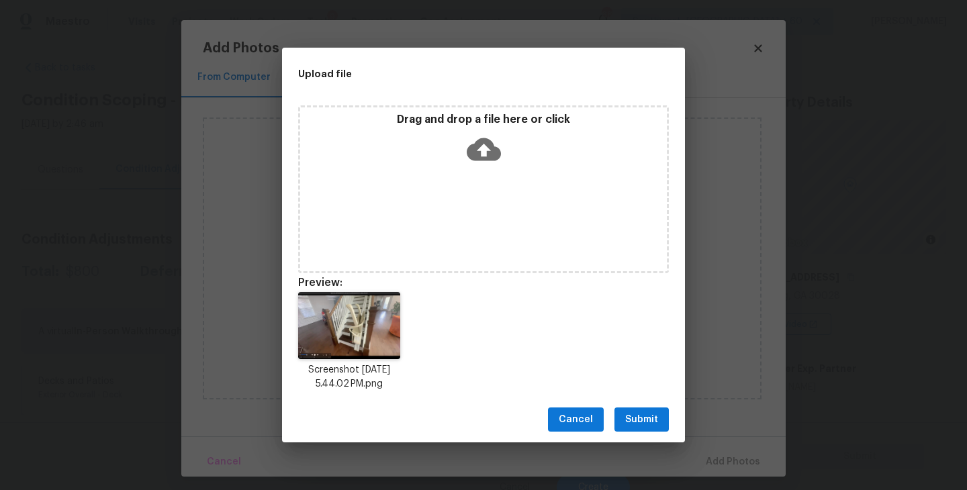
click at [654, 429] on button "Submit" at bounding box center [642, 420] width 54 height 25
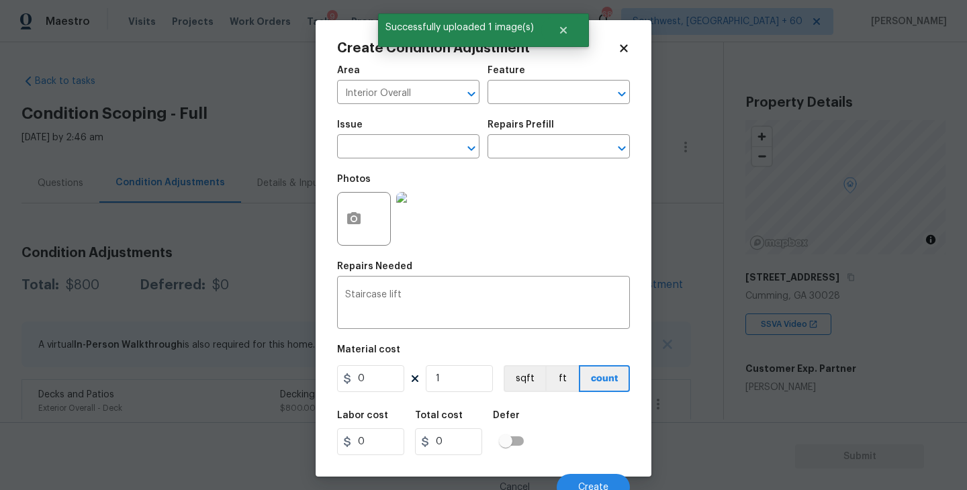
scroll to position [11, 0]
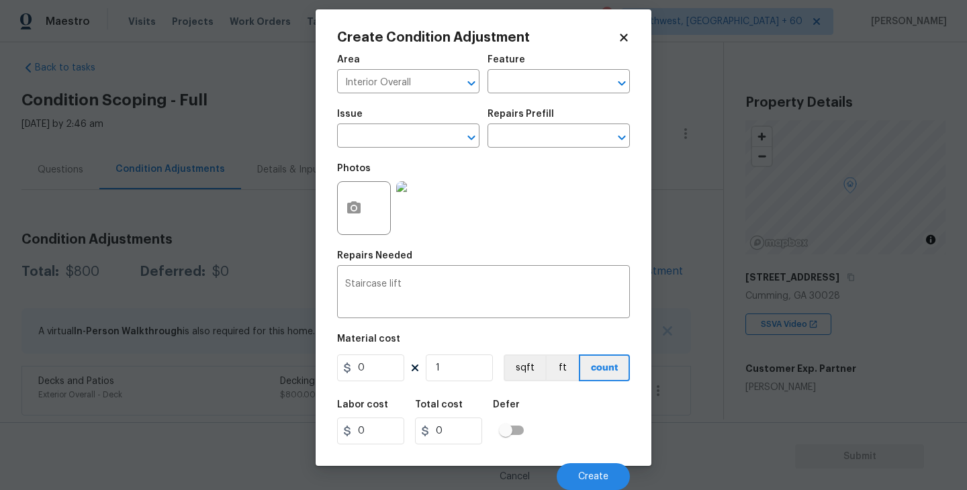
click at [557, 211] on div "Photos" at bounding box center [483, 199] width 293 height 87
click at [586, 478] on span "Create" at bounding box center [593, 477] width 30 height 10
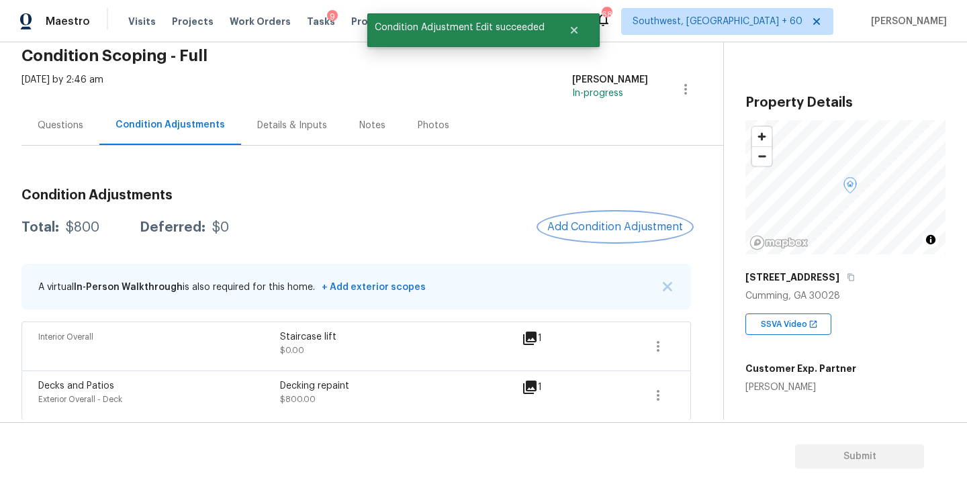
scroll to position [62, 0]
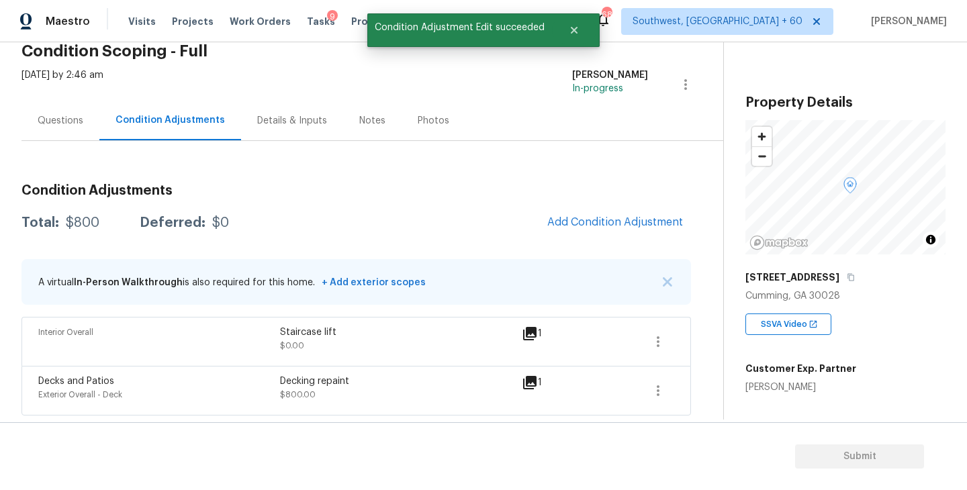
click at [71, 122] on div "Questions" at bounding box center [61, 120] width 46 height 13
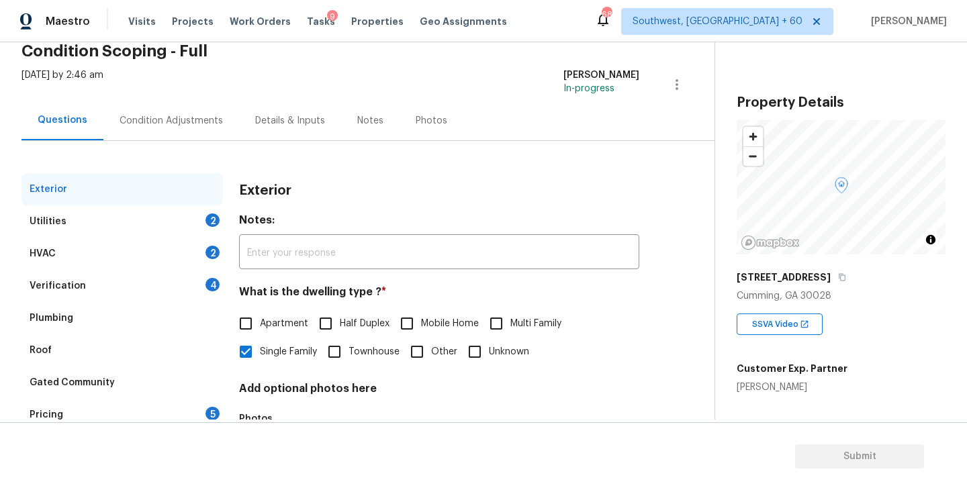
click at [116, 292] on div "Verification 4" at bounding box center [122, 286] width 202 height 32
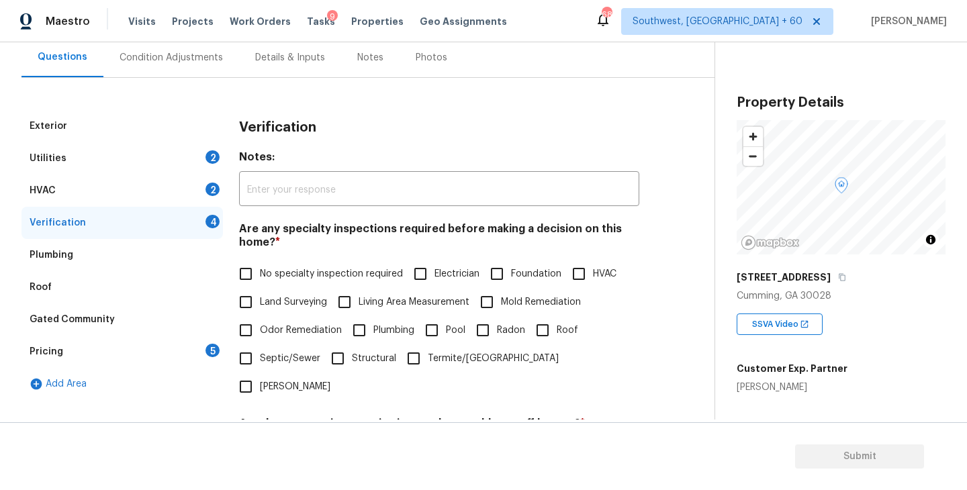
scroll to position [160, 0]
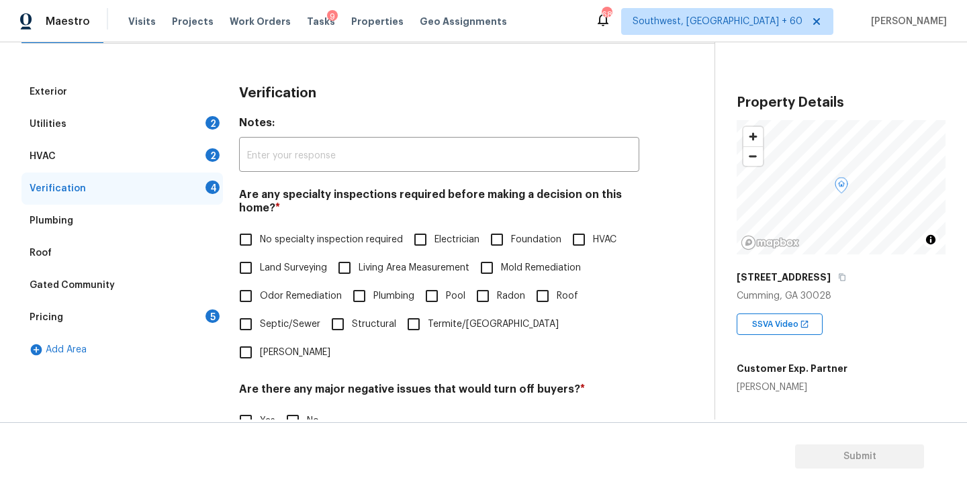
click at [519, 242] on span "Foundation" at bounding box center [536, 240] width 50 height 14
click at [511, 242] on input "Foundation" at bounding box center [497, 240] width 28 height 28
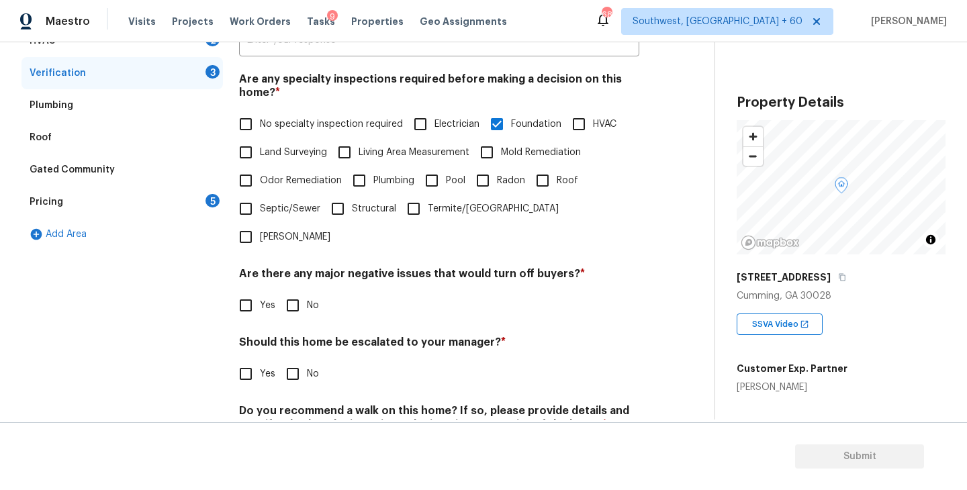
scroll to position [250, 0]
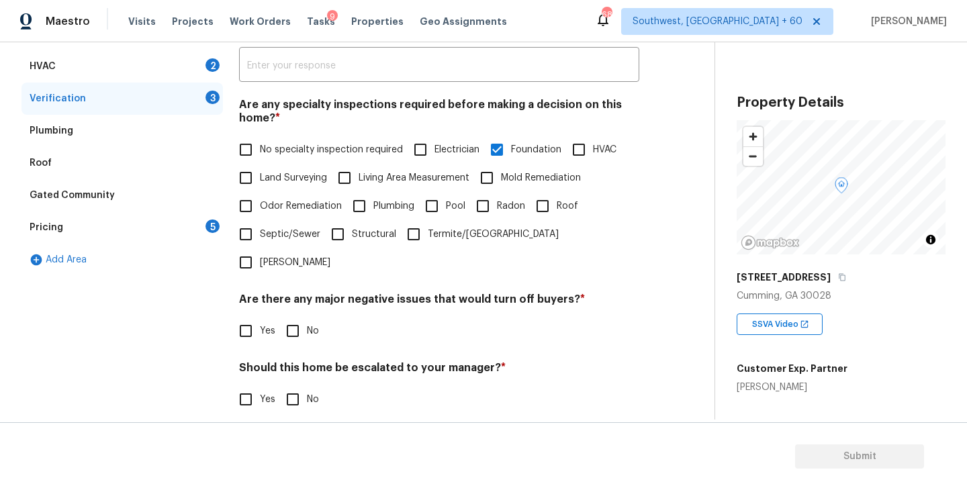
click at [512, 154] on span "Foundation" at bounding box center [536, 150] width 50 height 14
click at [511, 154] on input "Foundation" at bounding box center [497, 150] width 28 height 28
checkbox input "false"
click at [259, 154] on input "No specialty inspection required" at bounding box center [246, 150] width 28 height 28
checkbox input "true"
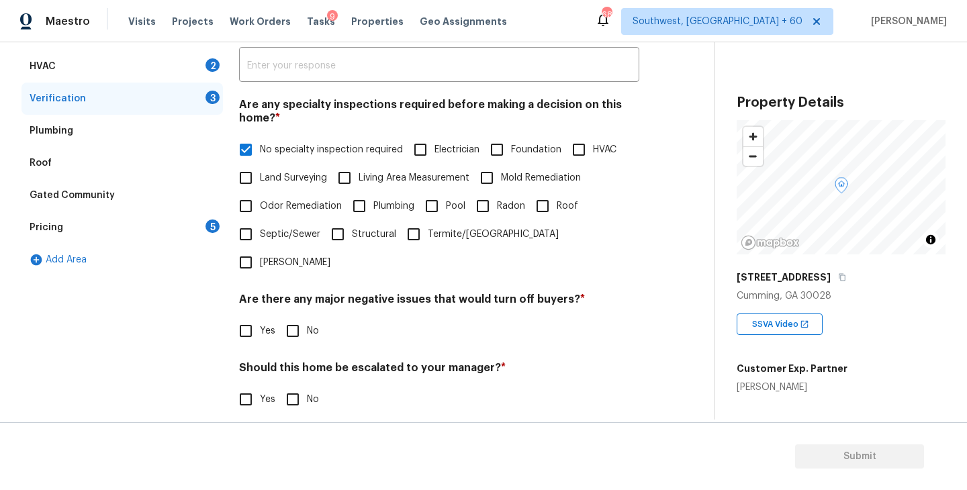
scroll to position [318, 0]
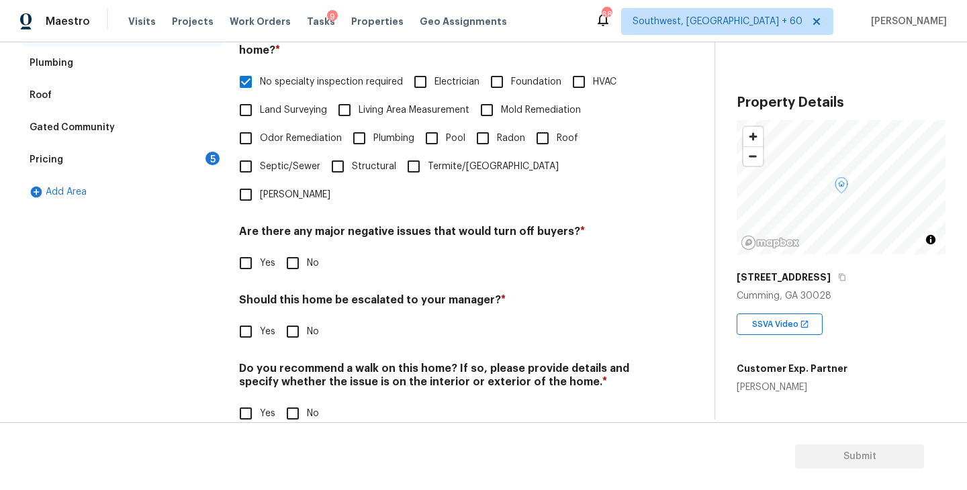
click at [293, 249] on input "No" at bounding box center [293, 263] width 28 height 28
checkbox input "true"
click at [292, 400] on input "No" at bounding box center [293, 414] width 28 height 28
checkbox input "true"
click at [249, 294] on div "Should this home be escalated to your manager? * Yes No" at bounding box center [439, 320] width 400 height 52
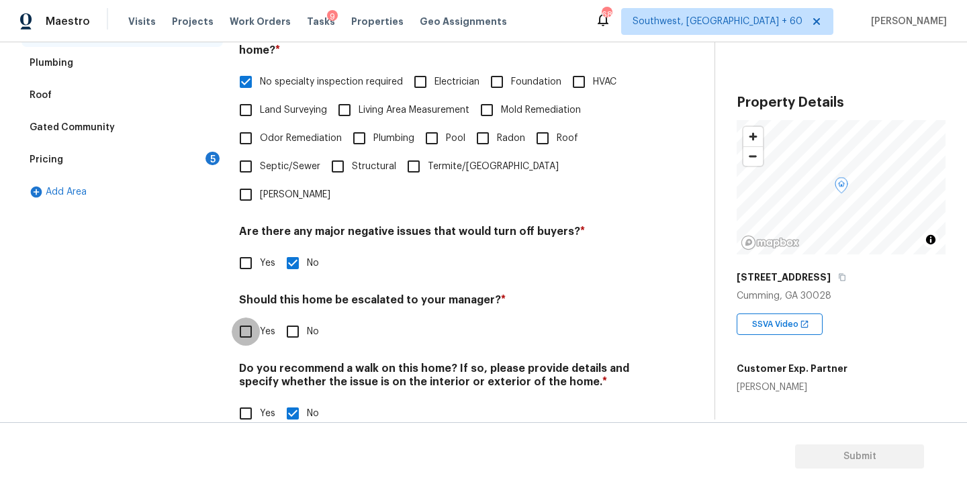
click at [251, 318] on input "Yes" at bounding box center [246, 332] width 28 height 28
checkbox input "true"
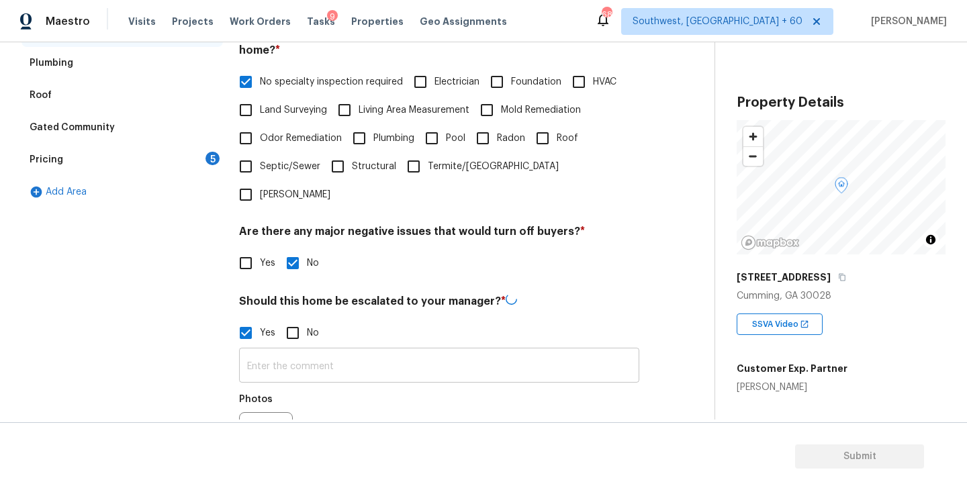
click at [316, 351] on input "text" at bounding box center [439, 367] width 400 height 32
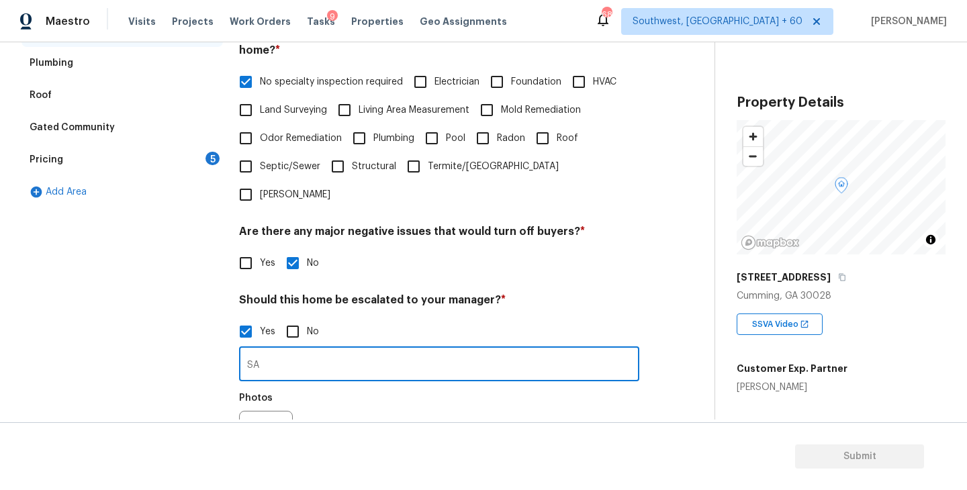
type input "S"
click at [260, 431] on icon "button" at bounding box center [255, 437] width 13 height 12
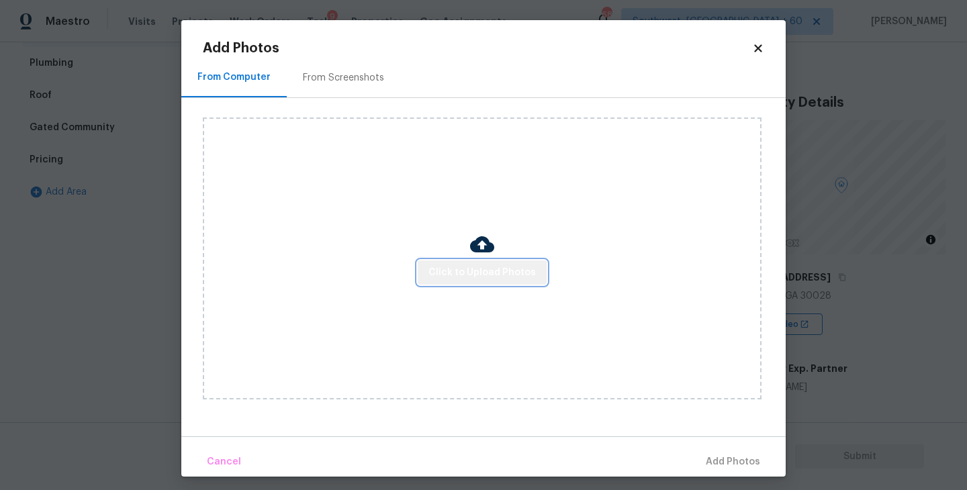
click at [495, 283] on button "Click to Upload Photos" at bounding box center [482, 273] width 129 height 25
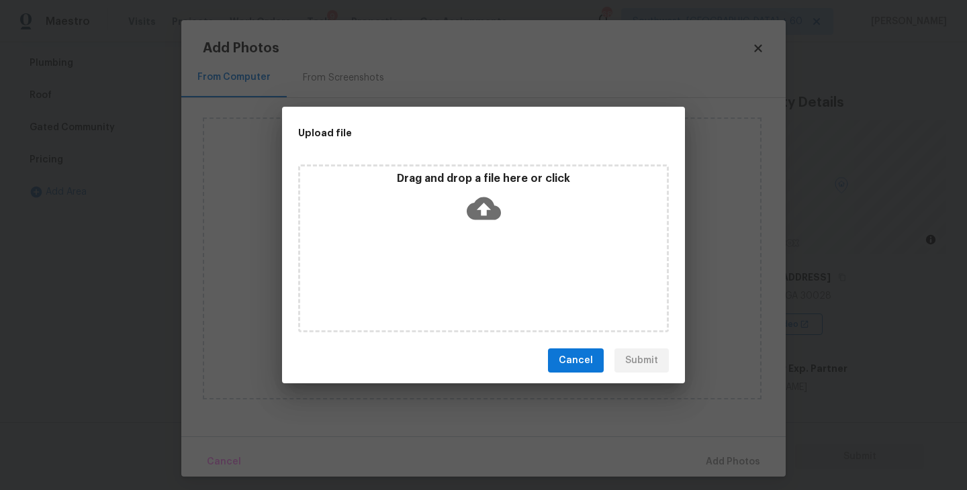
click at [490, 256] on div "Drag and drop a file here or click" at bounding box center [483, 249] width 371 height 168
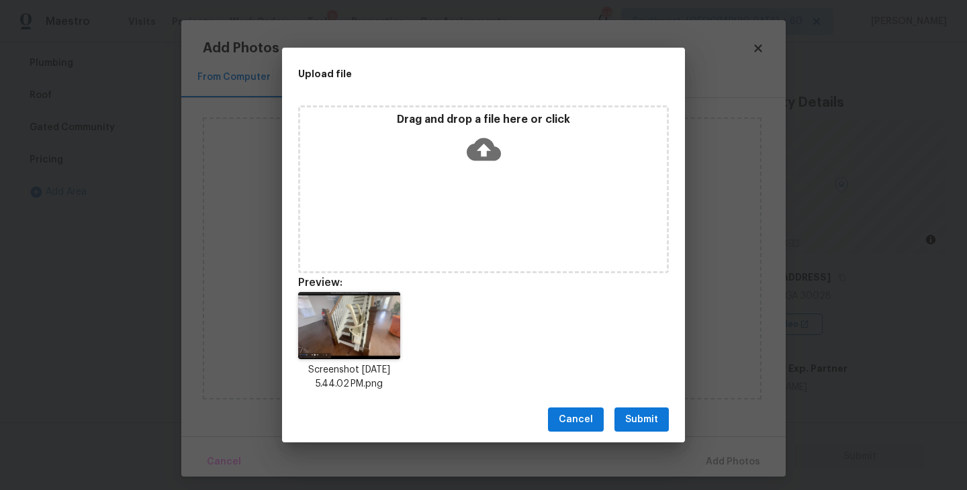
click at [635, 412] on span "Submit" at bounding box center [641, 420] width 33 height 17
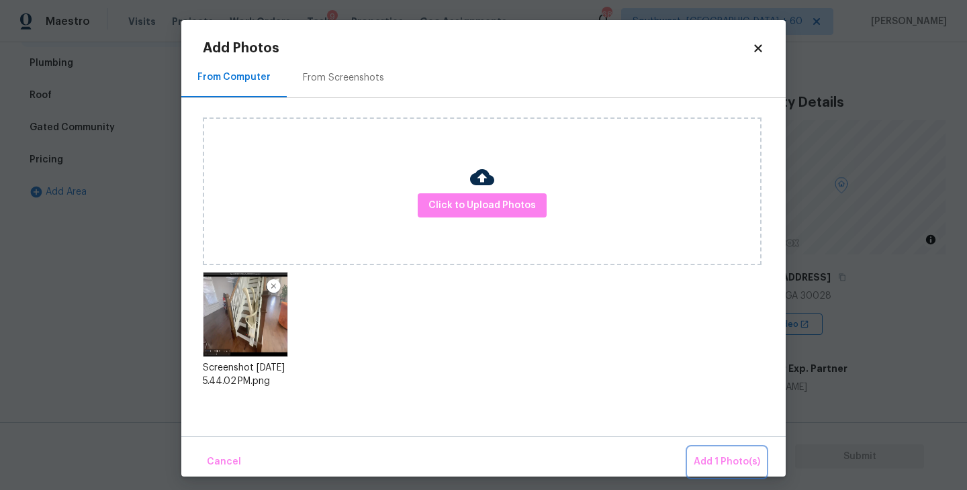
click at [705, 466] on span "Add 1 Photo(s)" at bounding box center [727, 462] width 67 height 17
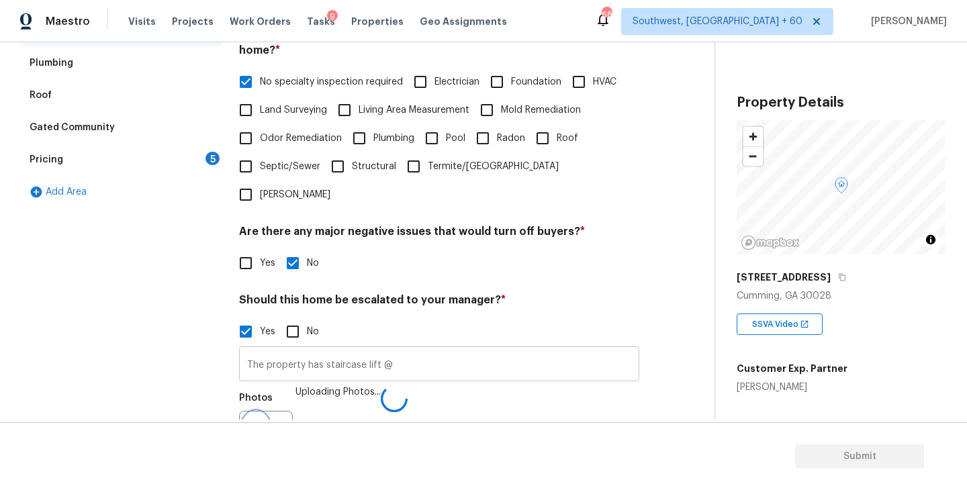
scroll to position [335, 0]
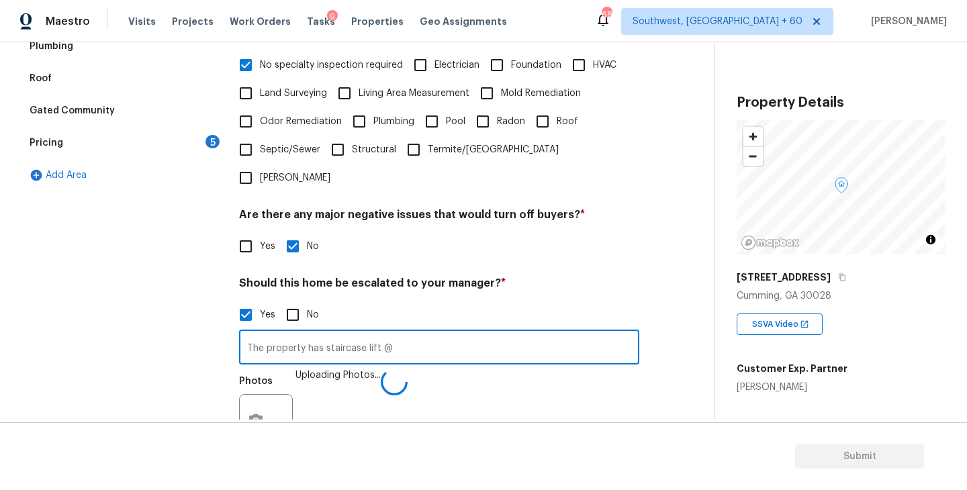
click at [431, 333] on input "The property has staircase lift @" at bounding box center [439, 349] width 400 height 32
type input "The property has staircase lift @06:38"
click at [463, 369] on div "Photos Uploading Photos..." at bounding box center [439, 412] width 400 height 87
click at [464, 333] on input "The property has staircase lift @06:38" at bounding box center [439, 349] width 400 height 32
click at [531, 385] on div "Photos" at bounding box center [439, 413] width 400 height 87
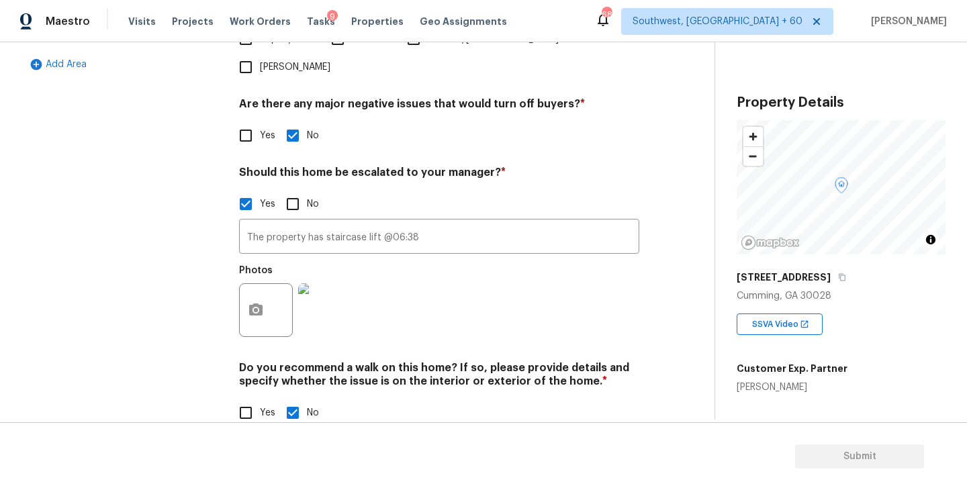
scroll to position [0, 0]
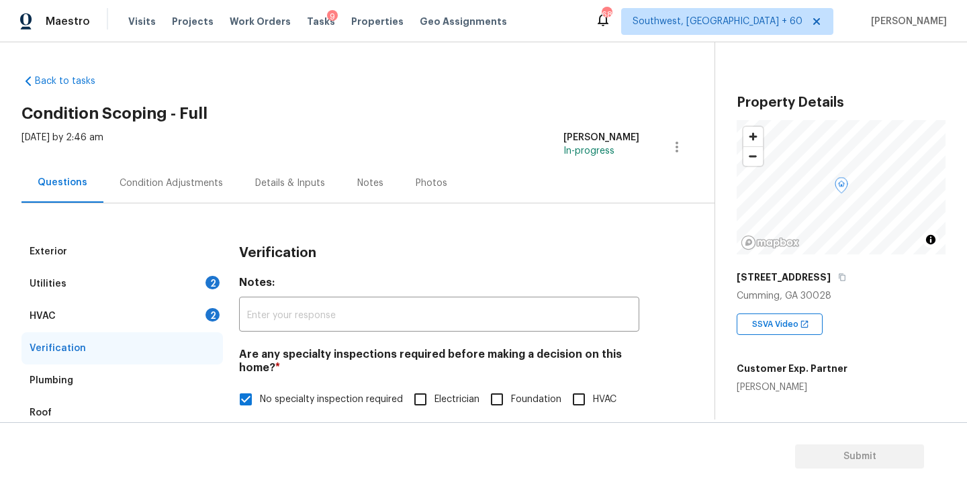
click at [200, 191] on div "Condition Adjustments" at bounding box center [171, 183] width 136 height 40
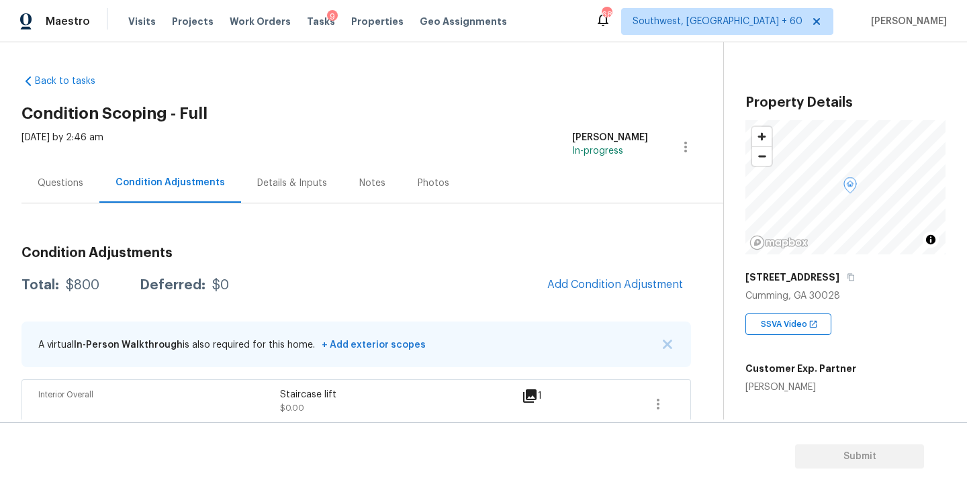
scroll to position [62, 0]
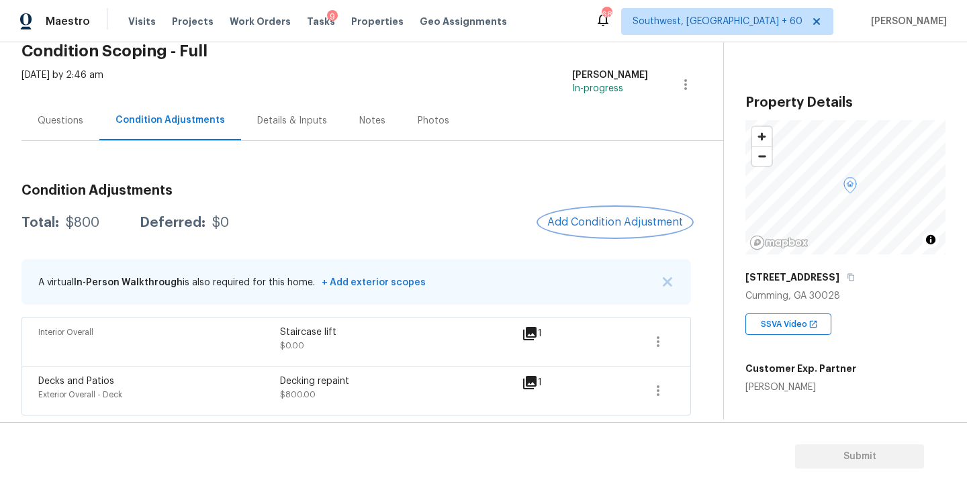
click at [603, 221] on span "Add Condition Adjustment" at bounding box center [615, 222] width 136 height 12
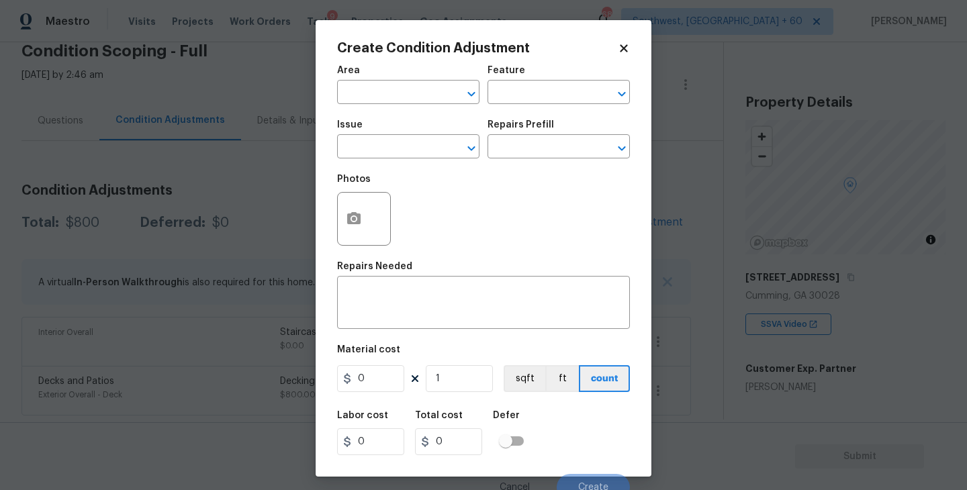
click at [367, 80] on div "Area" at bounding box center [408, 74] width 142 height 17
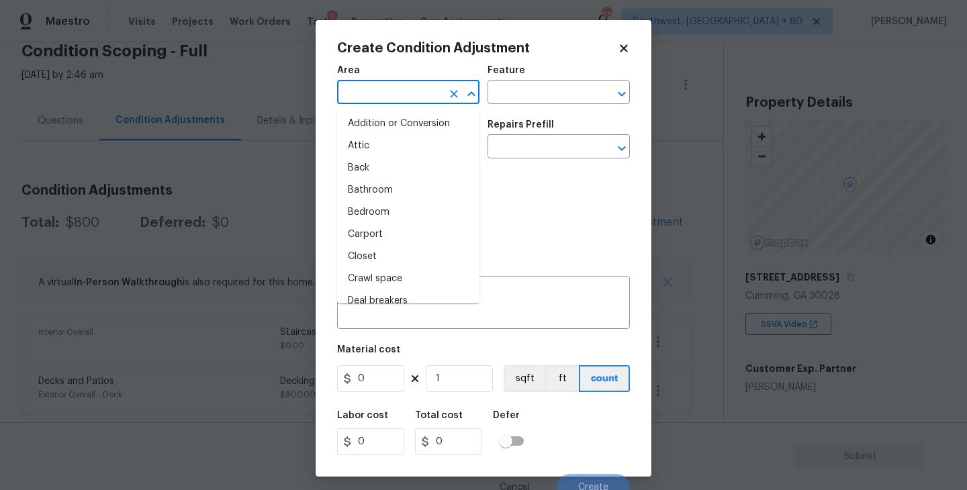
click at [361, 87] on input "text" at bounding box center [389, 93] width 105 height 21
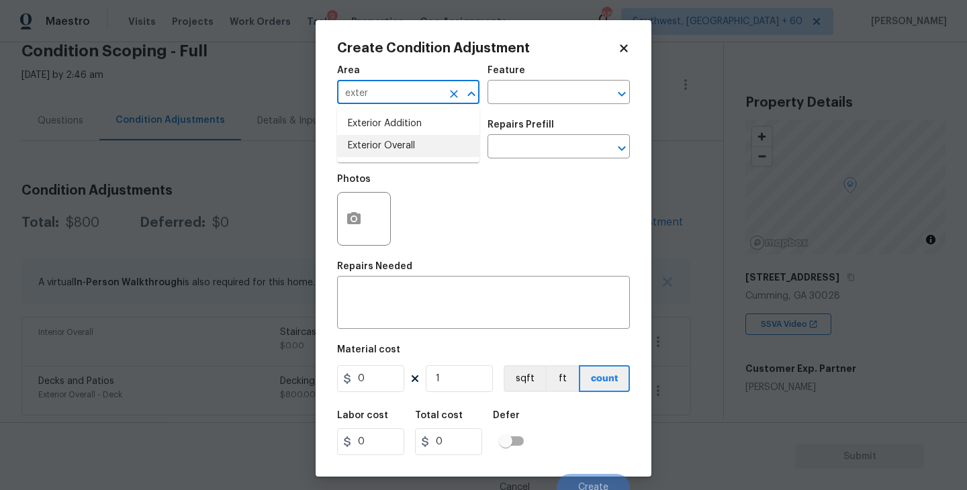
click at [406, 156] on li "Exterior Overall" at bounding box center [408, 146] width 142 height 22
type input "Exterior Overall"
click at [502, 114] on div "Issue ​ Repairs Prefill ​" at bounding box center [483, 139] width 293 height 54
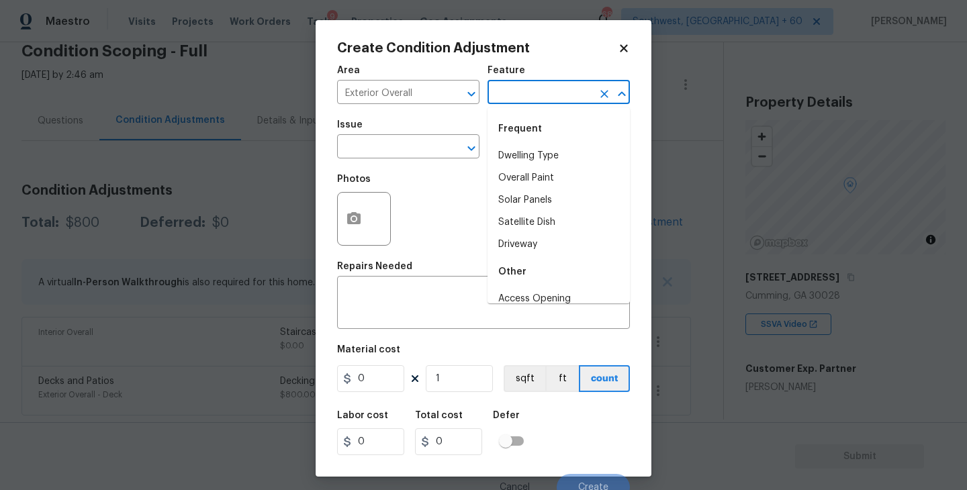
click at [546, 85] on input "text" at bounding box center [540, 93] width 105 height 21
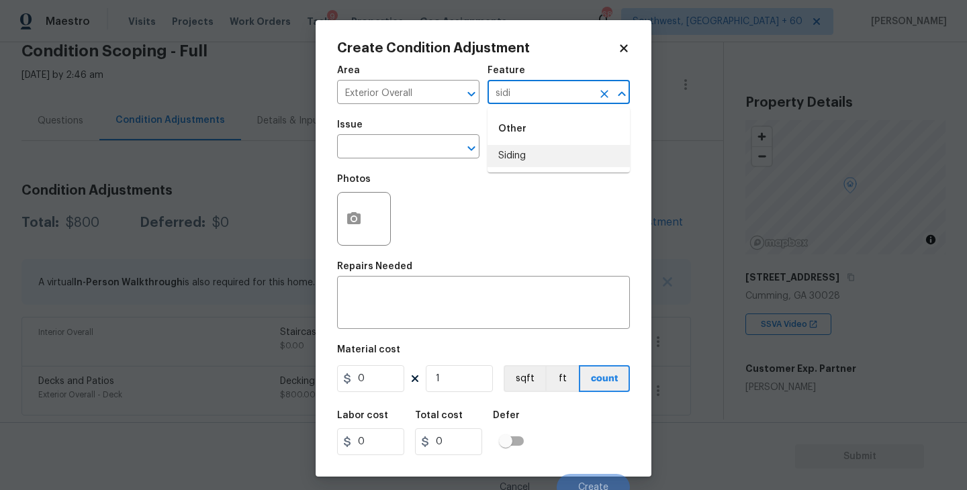
click at [527, 157] on li "Siding" at bounding box center [559, 156] width 142 height 22
drag, startPoint x: 456, startPoint y: 152, endPoint x: 433, endPoint y: 152, distance: 22.8
click at [433, 152] on div "​" at bounding box center [408, 148] width 142 height 21
type input "Siding"
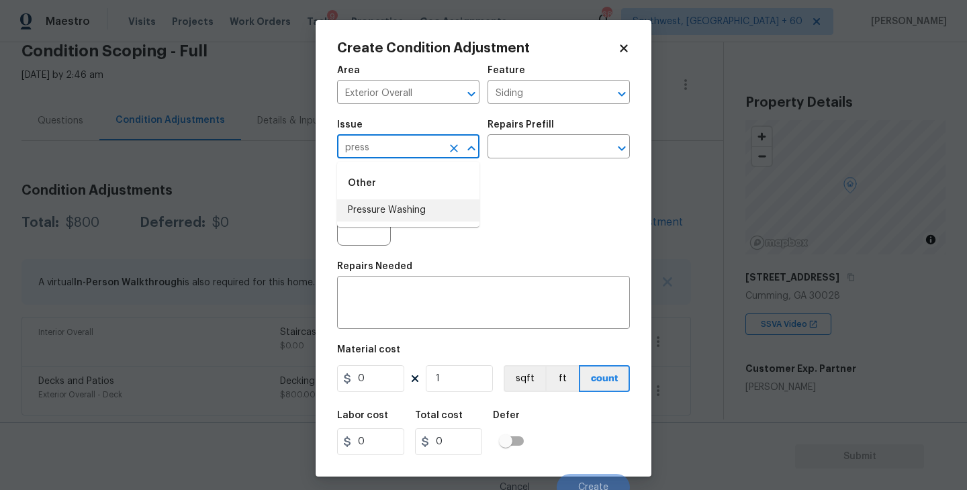
click at [432, 213] on li "Pressure Washing" at bounding box center [408, 211] width 142 height 22
type input "Pressure Washing"
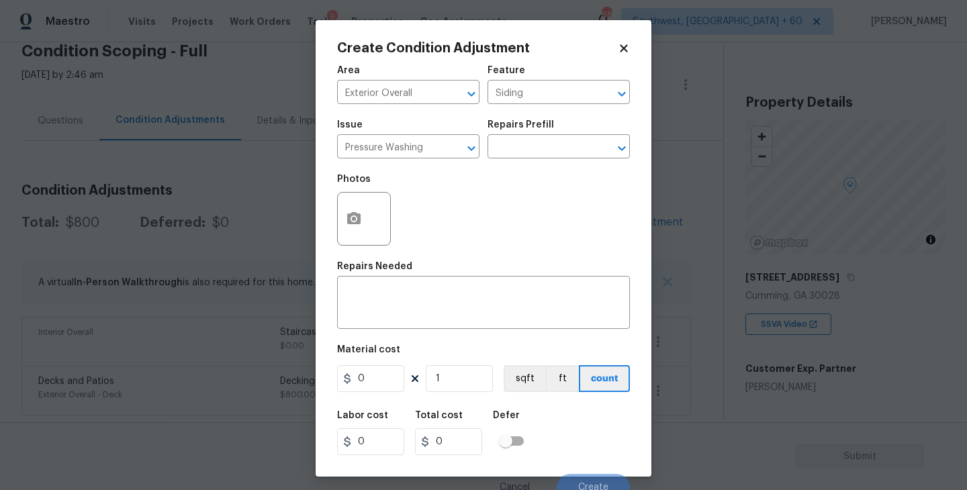
click at [522, 159] on div "Issue Pressure Washing ​ Repairs Prefill ​" at bounding box center [483, 139] width 293 height 54
click at [542, 153] on input "text" at bounding box center [540, 148] width 105 height 21
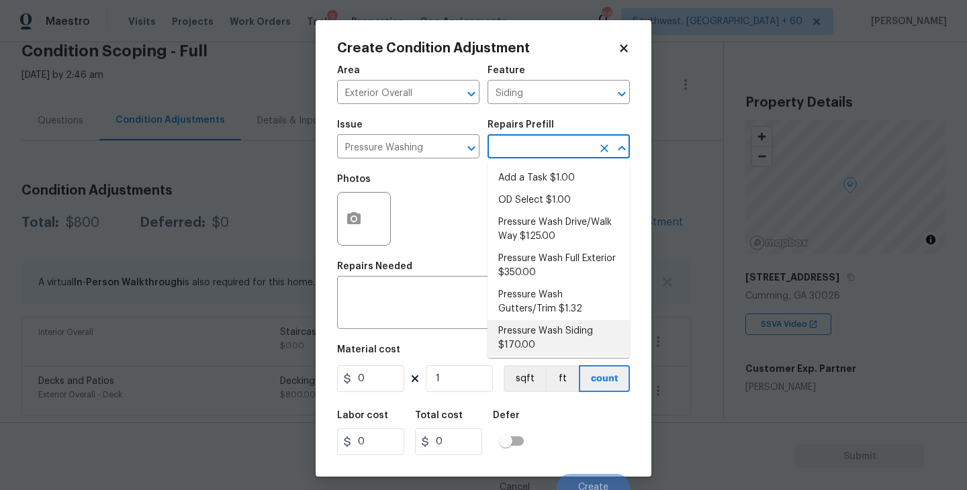
click at [531, 343] on li "Pressure Wash Siding $170.00" at bounding box center [559, 338] width 142 height 36
type textarea "Protect areas as needed for pressure washing. Pressure wash the siding on the h…"
type input "170"
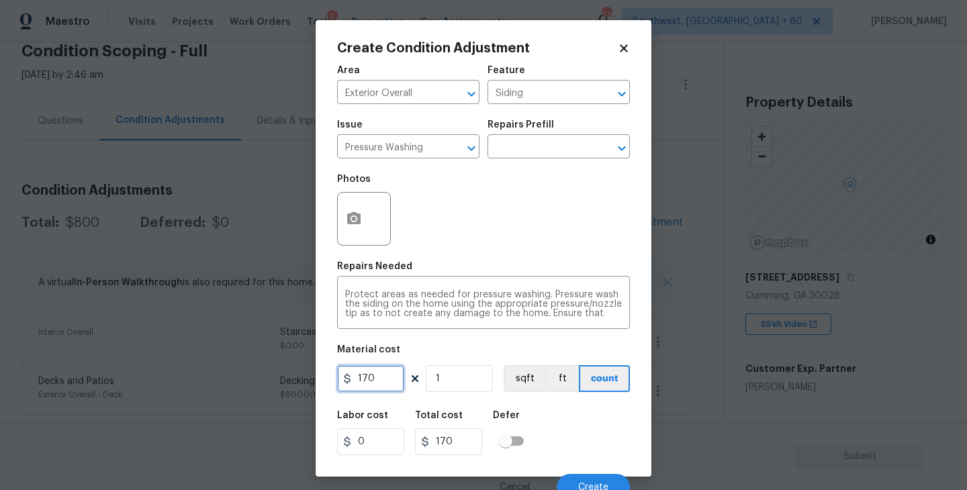
drag, startPoint x: 393, startPoint y: 377, endPoint x: 261, endPoint y: 377, distance: 131.7
click at [261, 377] on div "Create Condition Adjustment Area Exterior Overall ​ Feature Siding ​ Issue Pres…" at bounding box center [483, 245] width 967 height 490
type input "200"
click at [597, 427] on div "Labor cost 0 Total cost 200 Defer" at bounding box center [483, 433] width 293 height 60
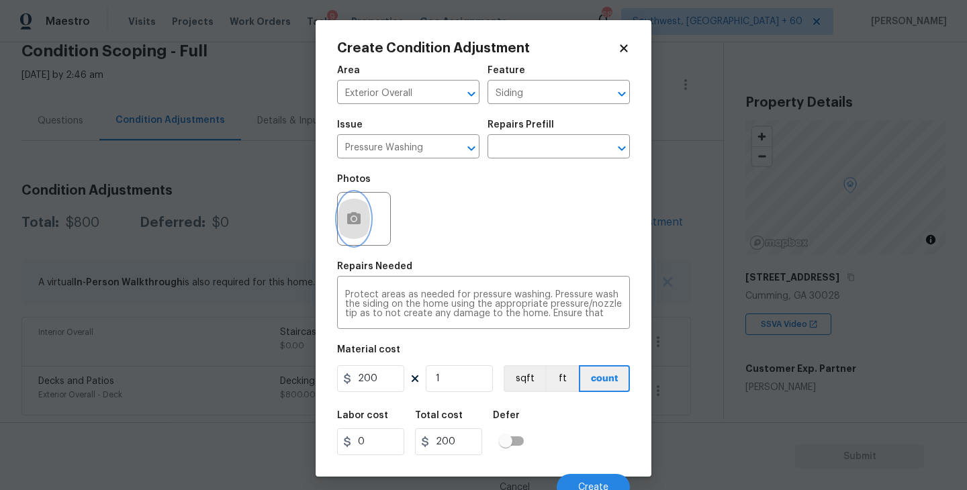
click at [346, 226] on icon "button" at bounding box center [354, 219] width 16 height 16
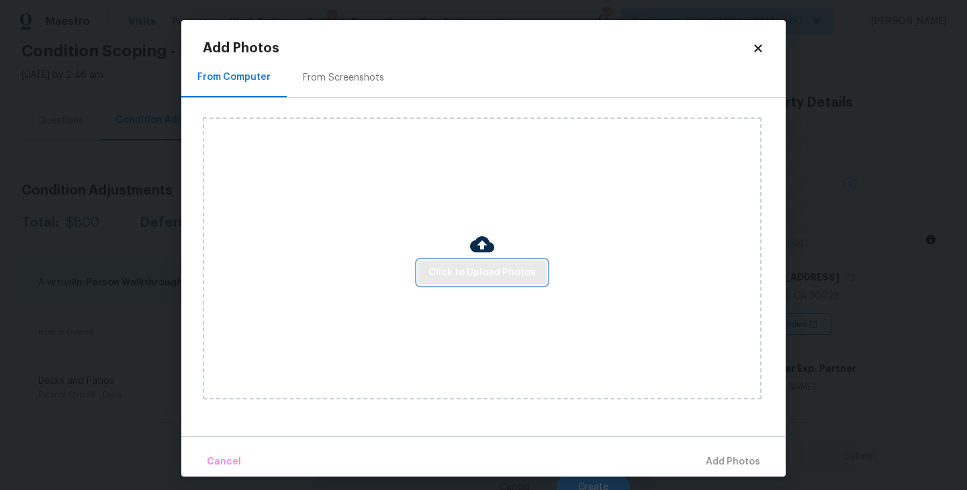
click at [486, 277] on span "Click to Upload Photos" at bounding box center [482, 273] width 107 height 17
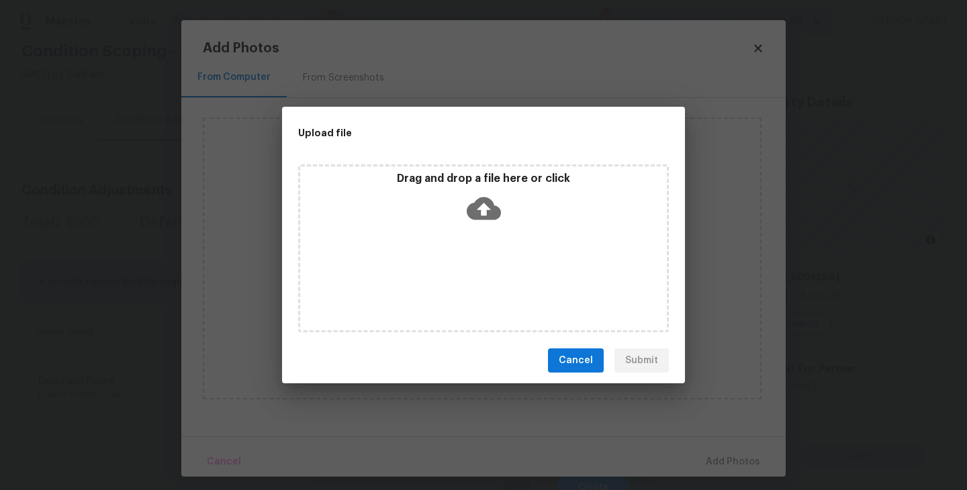
click at [491, 218] on icon at bounding box center [484, 208] width 34 height 23
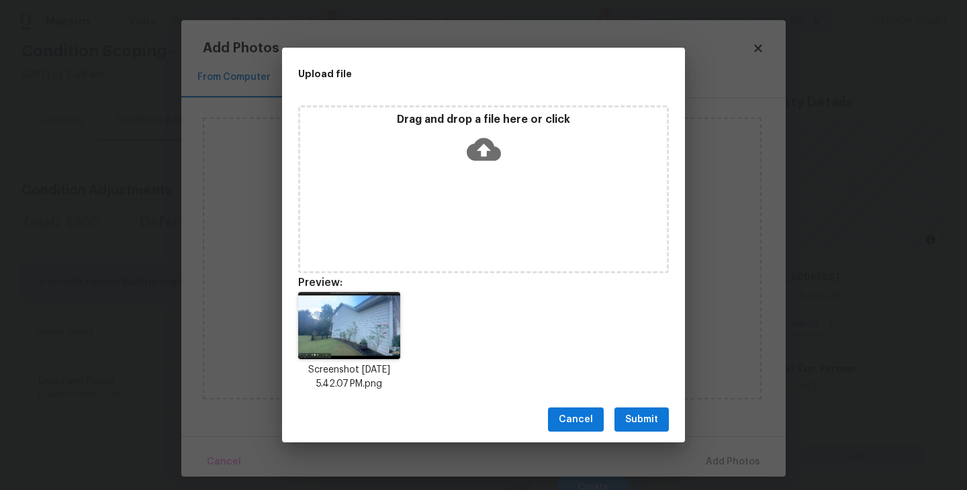
click at [628, 429] on button "Submit" at bounding box center [642, 420] width 54 height 25
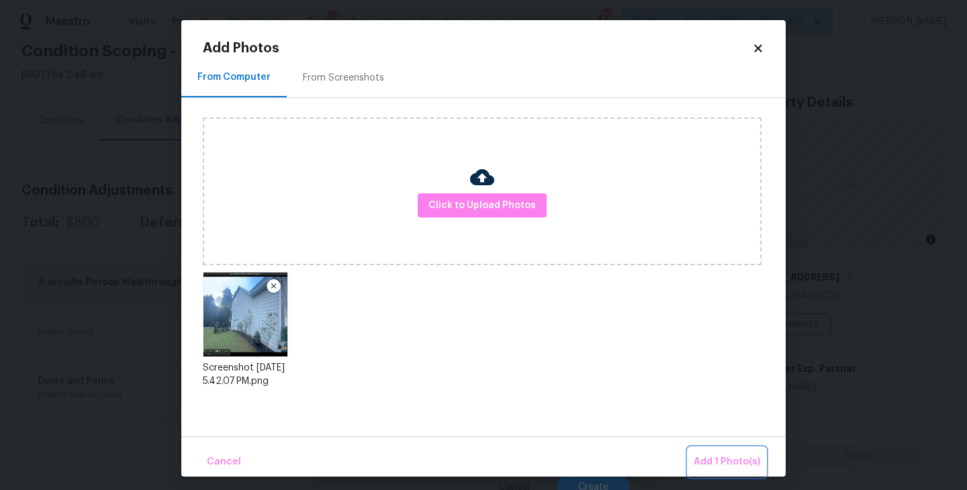
click at [706, 466] on span "Add 1 Photo(s)" at bounding box center [727, 462] width 67 height 17
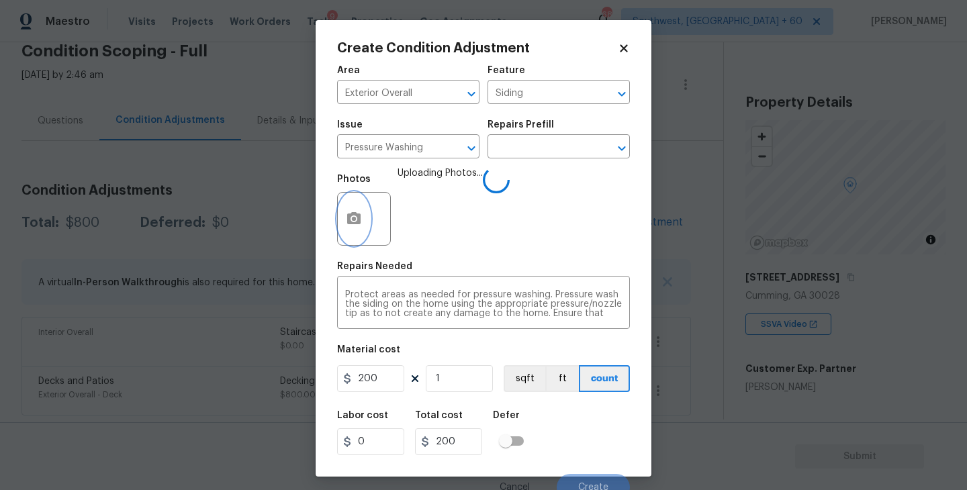
scroll to position [11, 0]
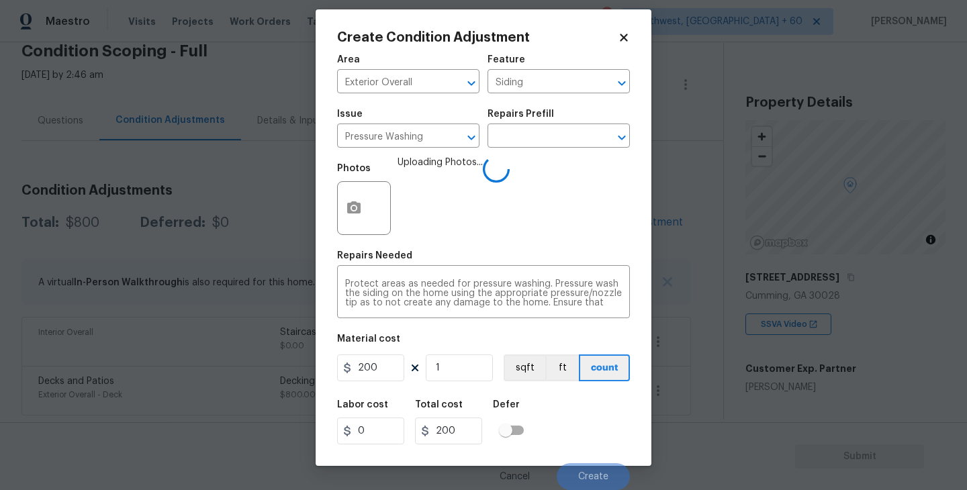
click at [601, 418] on div "Labor cost 0 Total cost 200 Defer" at bounding box center [483, 422] width 293 height 60
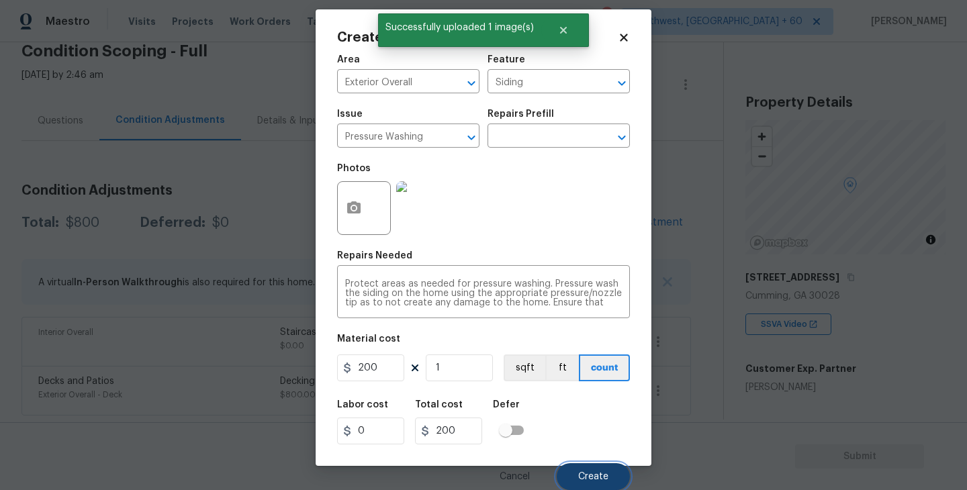
click at [596, 482] on button "Create" at bounding box center [593, 476] width 73 height 27
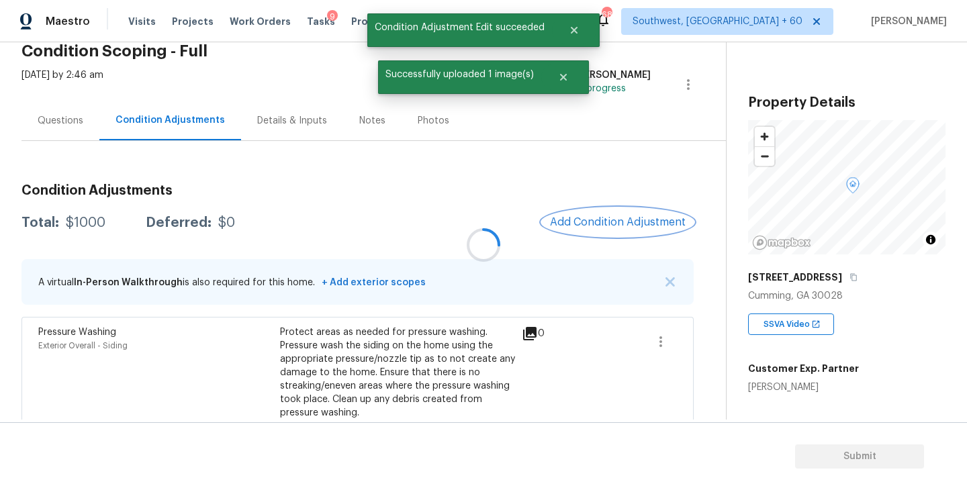
scroll to position [0, 0]
click at [600, 220] on span "Add Condition Adjustment" at bounding box center [615, 222] width 136 height 12
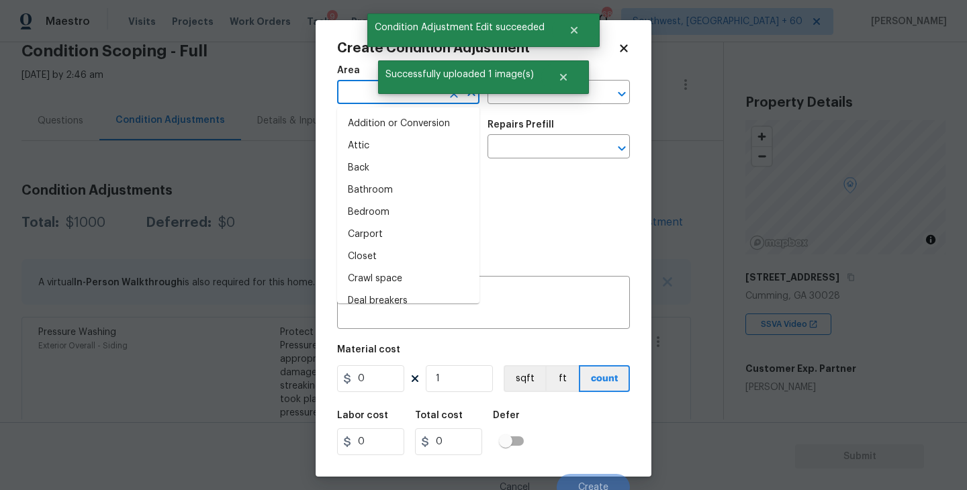
click at [368, 103] on input "text" at bounding box center [389, 93] width 105 height 21
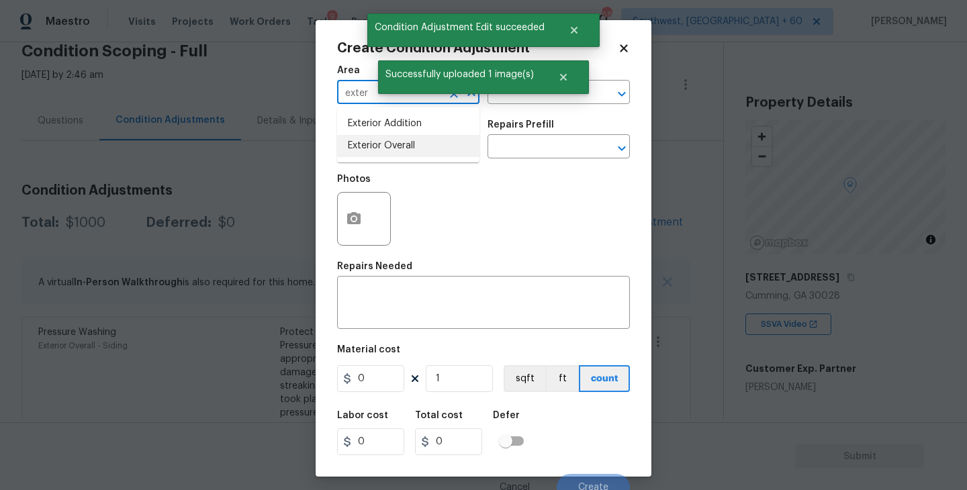
click at [405, 147] on li "Exterior Overall" at bounding box center [408, 146] width 142 height 22
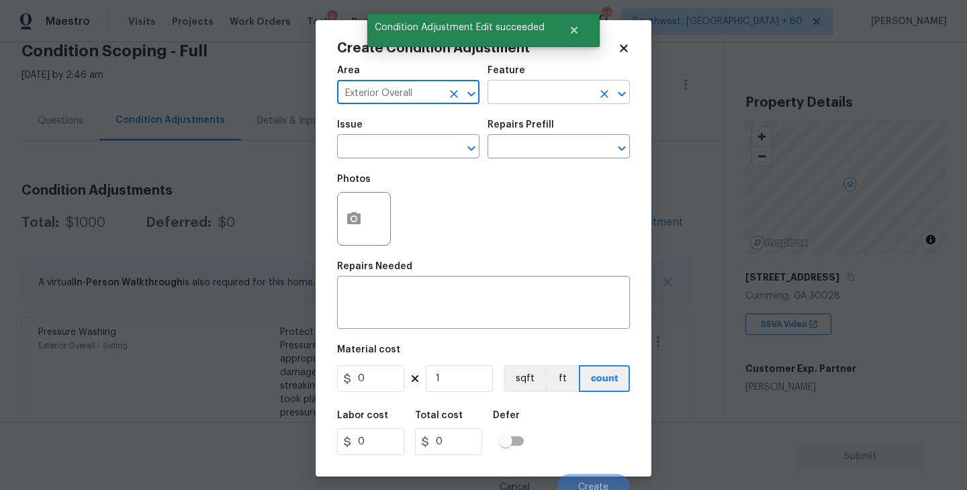
type input "Exterior Overall"
click at [521, 93] on input "text" at bounding box center [540, 93] width 105 height 21
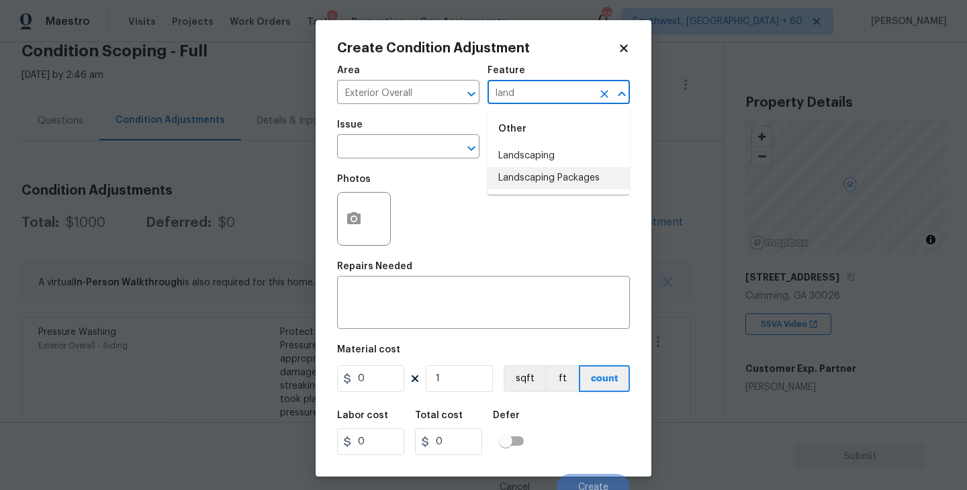
click at [518, 175] on li "Landscaping Packages" at bounding box center [559, 178] width 142 height 22
type input "Landscaping Packages"
click at [411, 159] on input "text" at bounding box center [389, 148] width 105 height 21
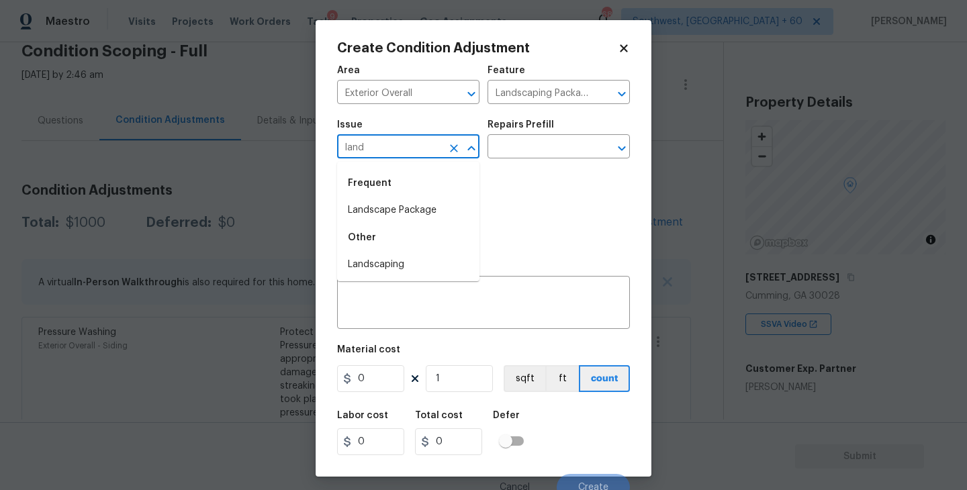
click at [410, 215] on li "Landscape Package" at bounding box center [408, 211] width 142 height 22
type input "Landscape Package"
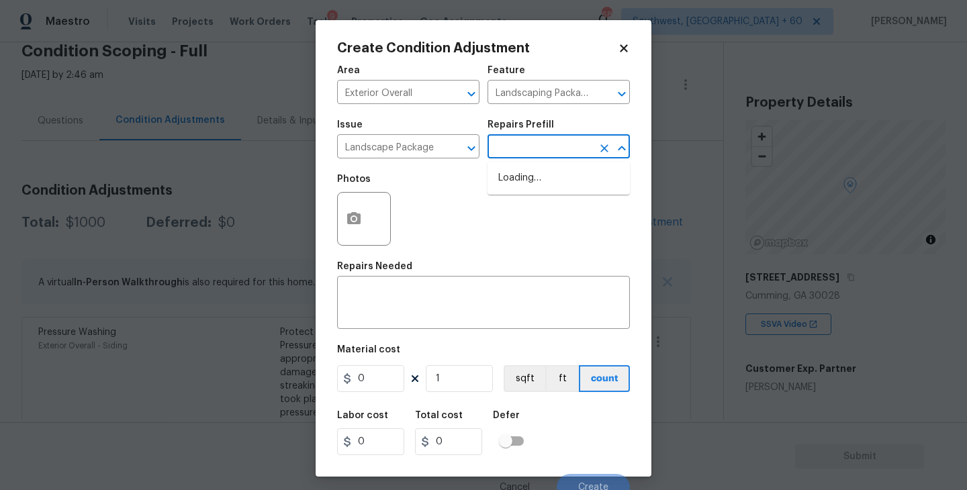
click at [525, 159] on input "text" at bounding box center [540, 148] width 105 height 21
click at [537, 178] on li "Initial landscaping package $70.00" at bounding box center [559, 185] width 142 height 36
type input "Home Readiness Packages"
type textarea "Mowing of grass up to 6" in height. Mow, edge along driveways & sidewalks, trim…"
type input "70"
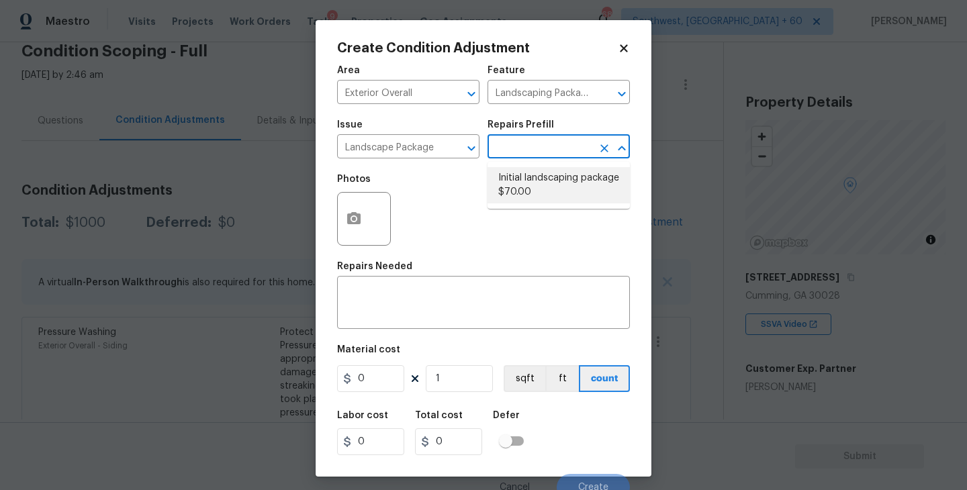
type input "70"
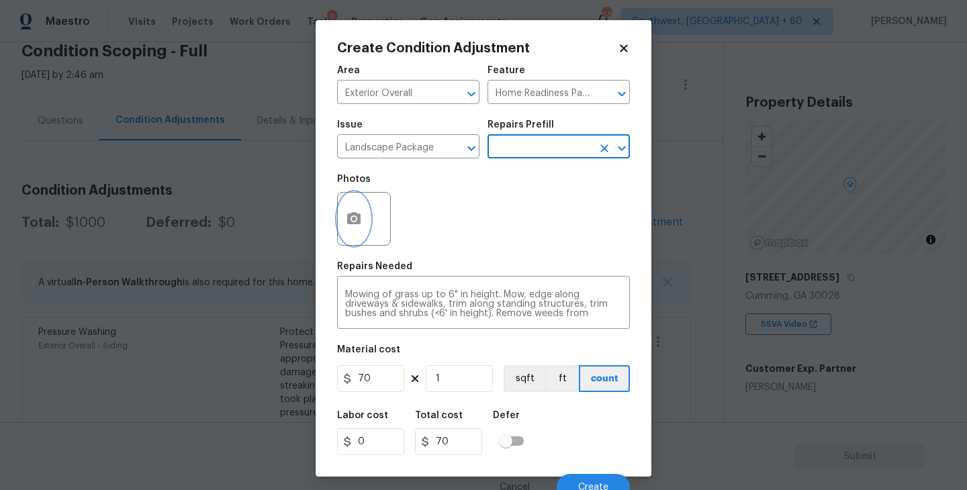
click at [368, 230] on button "button" at bounding box center [354, 219] width 32 height 52
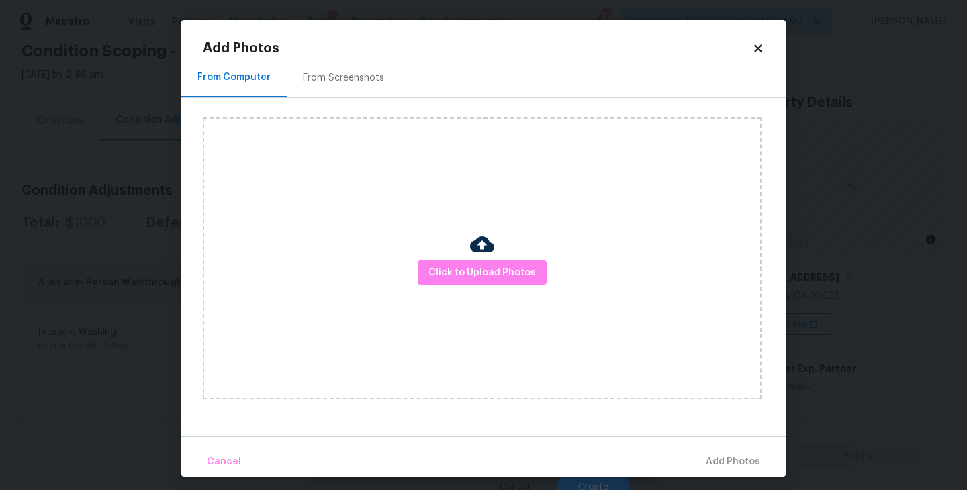
click at [437, 255] on div "Click to Upload Photos" at bounding box center [482, 259] width 559 height 282
click at [476, 268] on span "Click to Upload Photos" at bounding box center [482, 273] width 107 height 17
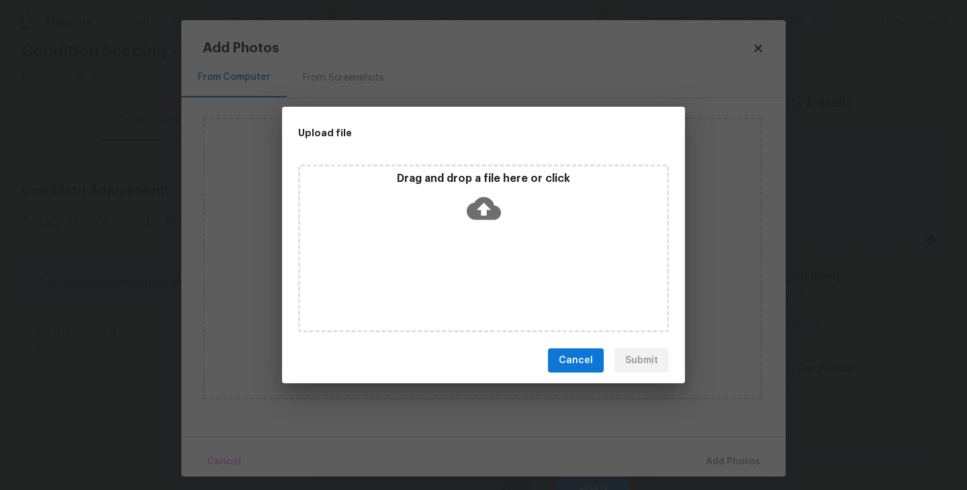
click at [500, 191] on icon at bounding box center [484, 208] width 34 height 34
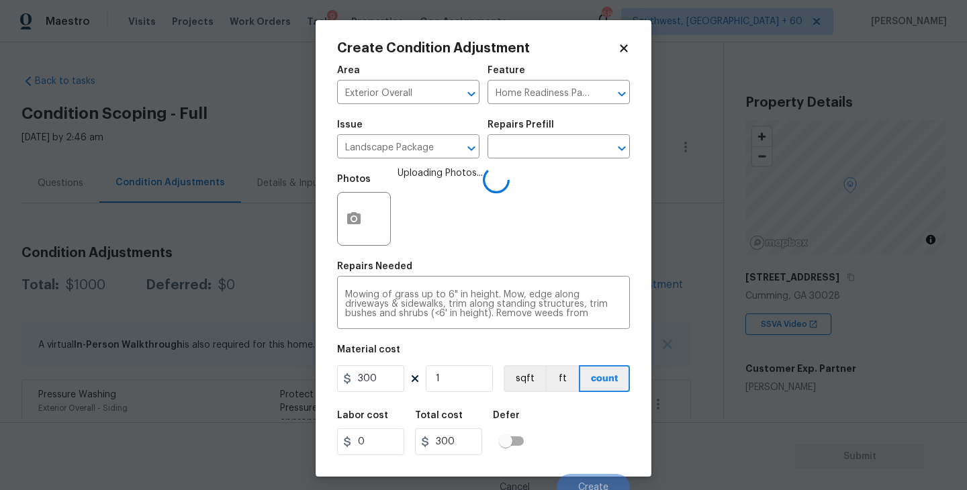
scroll to position [11, 0]
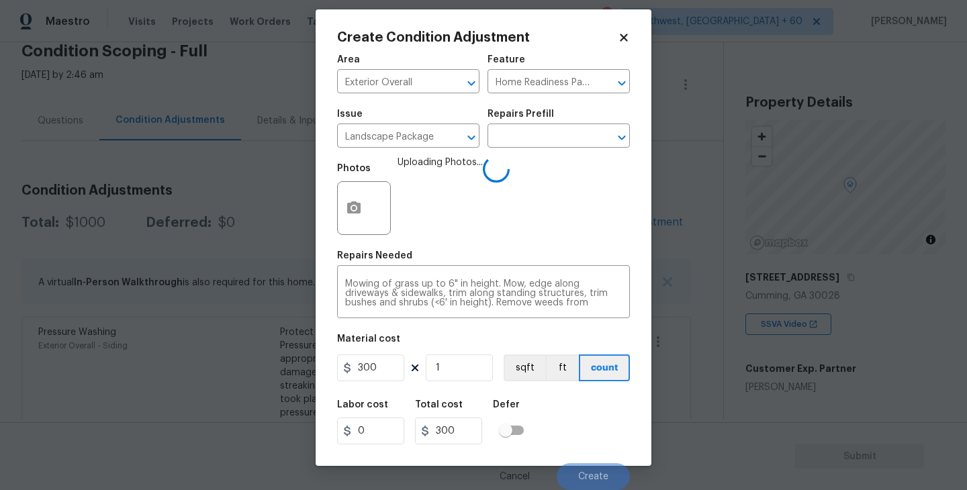
click at [562, 409] on div "Labor cost 0 Total cost 300 Defer" at bounding box center [483, 422] width 293 height 60
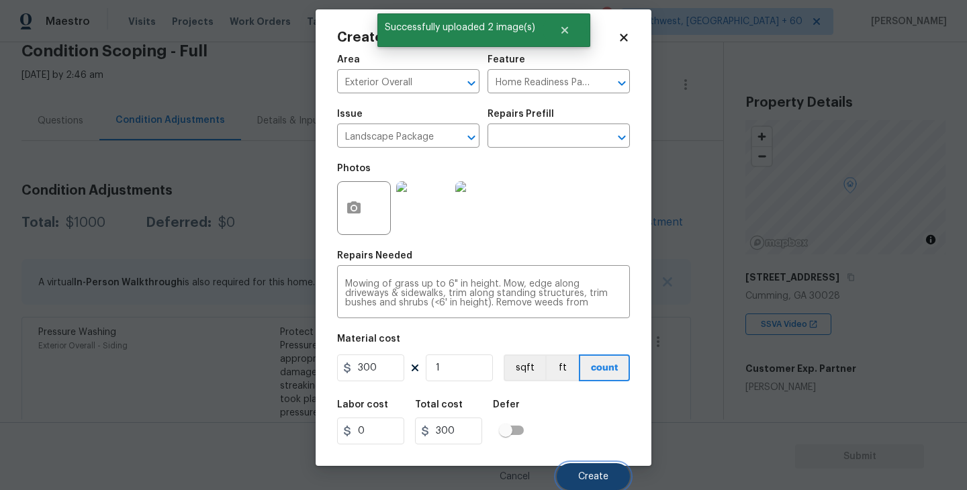
click at [589, 475] on span "Create" at bounding box center [593, 477] width 30 height 10
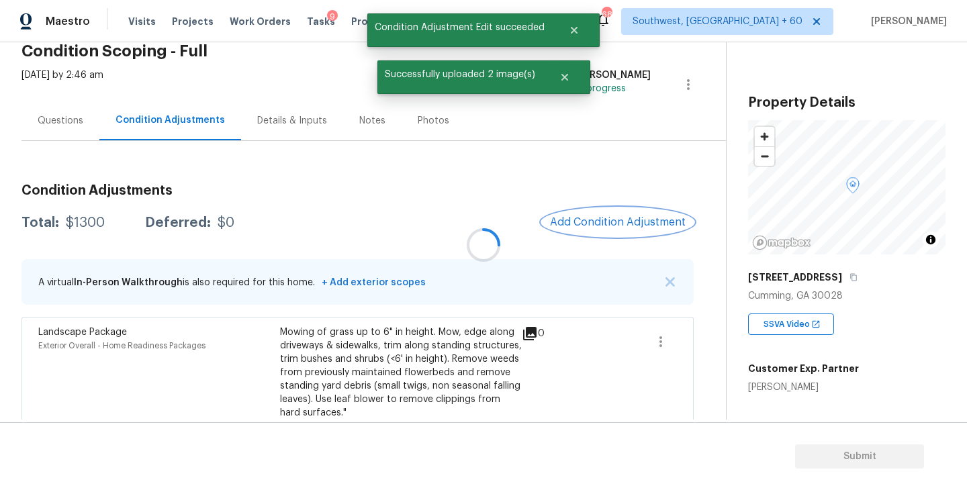
scroll to position [0, 0]
click at [611, 235] on button "Add Condition Adjustment" at bounding box center [617, 222] width 152 height 28
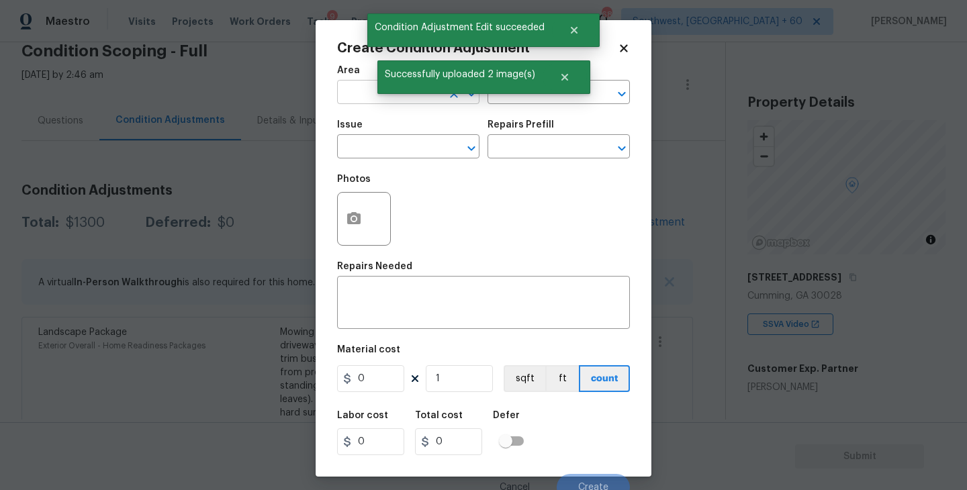
click at [369, 98] on input "text" at bounding box center [389, 93] width 105 height 21
click at [390, 150] on li "Exterior Overall" at bounding box center [408, 146] width 142 height 22
type input "Exterior Overall"
click at [390, 150] on input "text" at bounding box center [389, 148] width 105 height 21
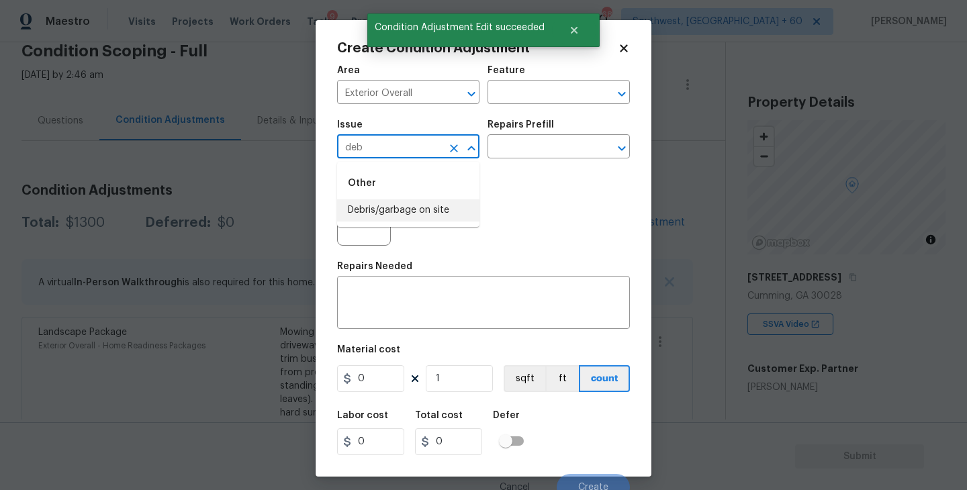
click at [396, 214] on li "Debris/garbage on site" at bounding box center [408, 211] width 142 height 22
type input "Debris/garbage on site"
click at [517, 140] on input "text" at bounding box center [540, 148] width 105 height 21
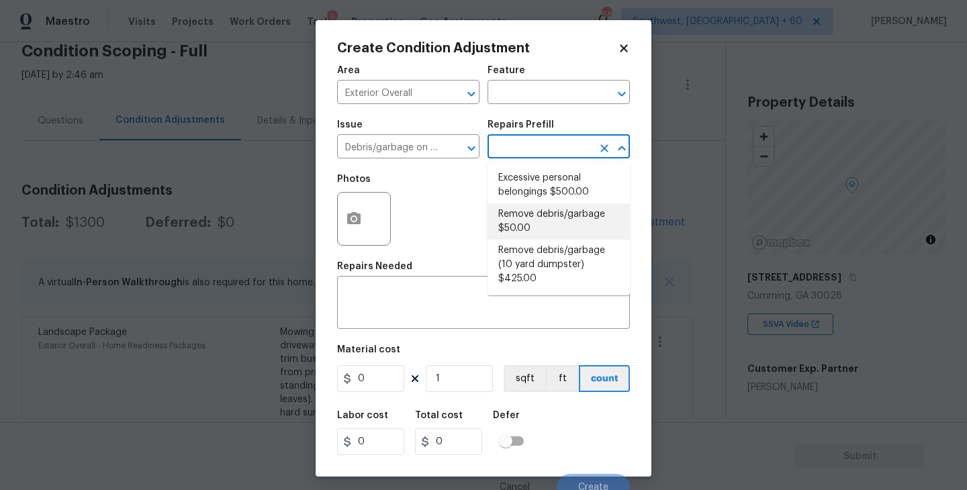
click at [522, 214] on li "Remove debris/garbage $50.00" at bounding box center [559, 222] width 142 height 36
type textarea "Remove, haul off, and properly dispose of any debris left by seller to offsite …"
type input "50"
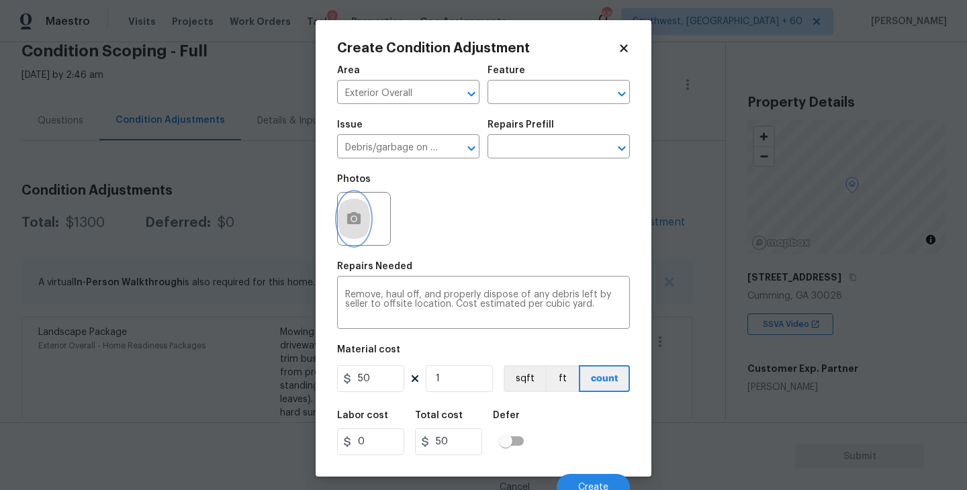
click at [339, 216] on button "button" at bounding box center [354, 219] width 32 height 52
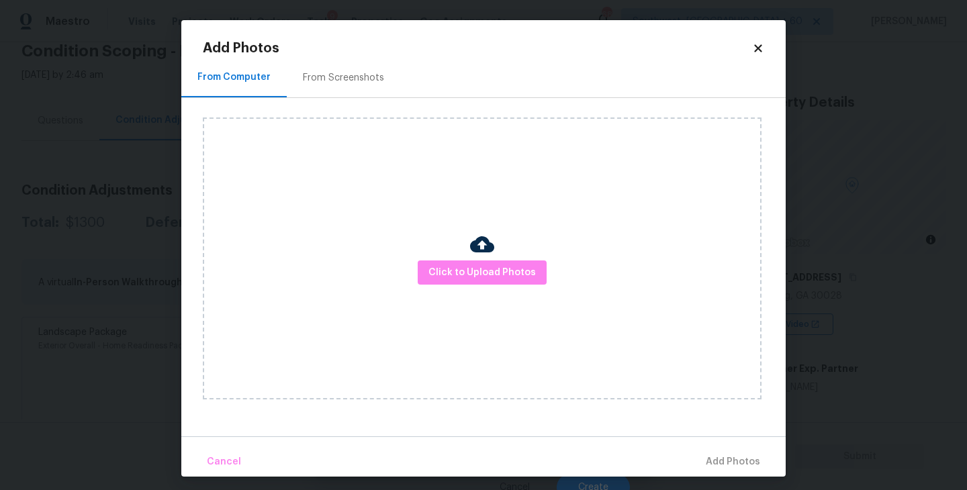
click at [428, 259] on div "Click to Upload Photos" at bounding box center [482, 259] width 559 height 282
click at [476, 279] on span "Click to Upload Photos" at bounding box center [482, 273] width 107 height 17
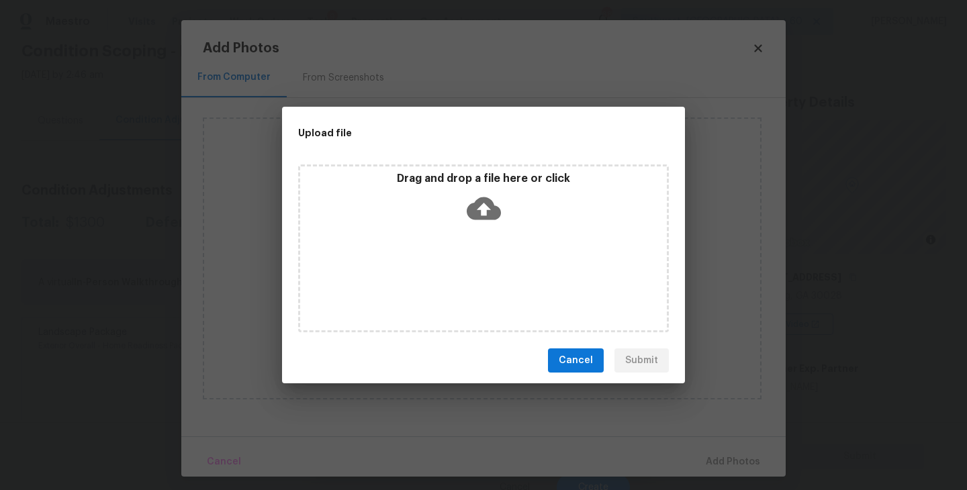
click at [486, 216] on icon at bounding box center [484, 208] width 34 height 23
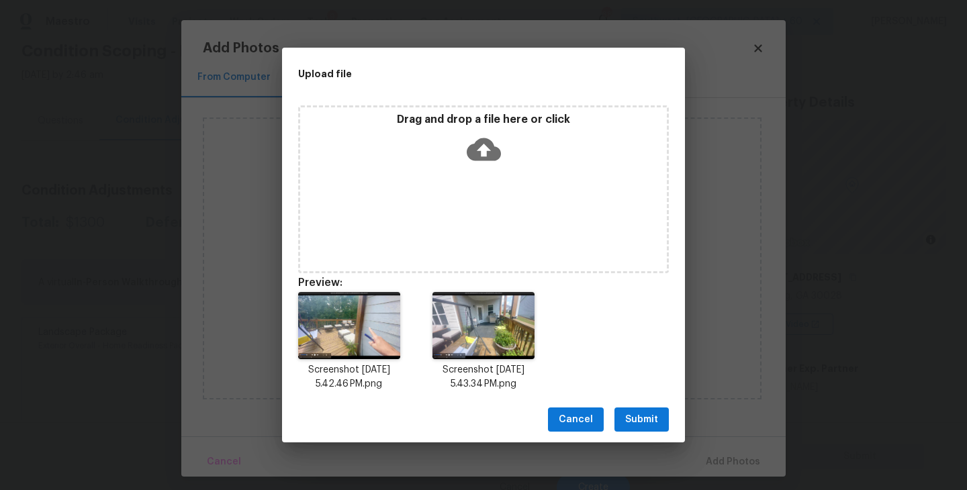
click at [637, 425] on span "Submit" at bounding box center [641, 420] width 33 height 17
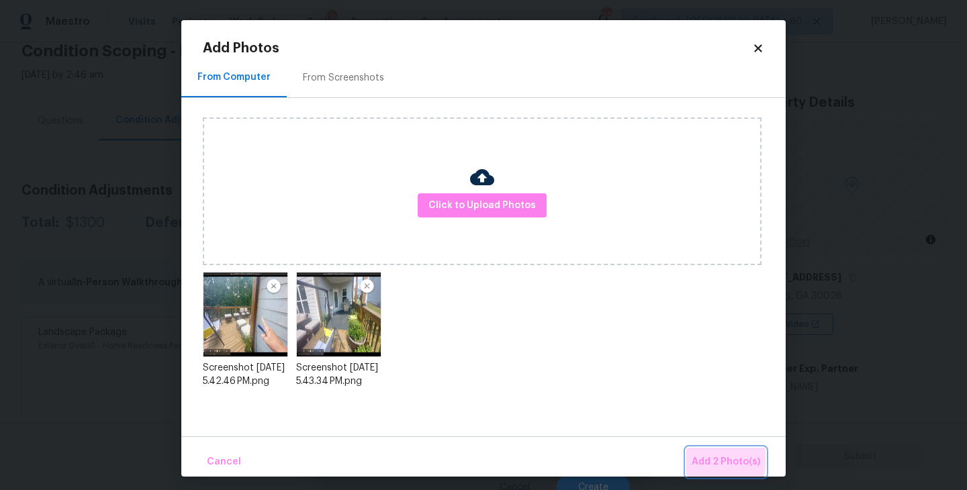
click at [709, 459] on span "Add 2 Photo(s)" at bounding box center [726, 462] width 69 height 17
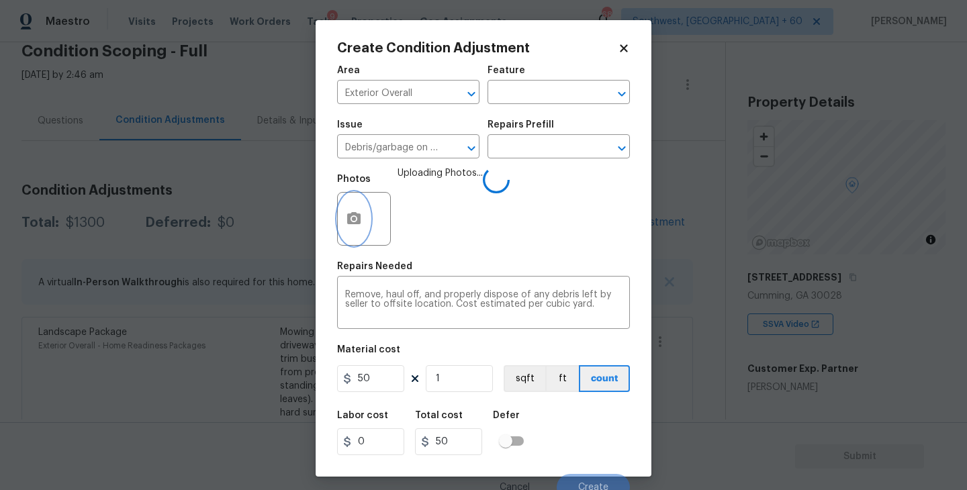
scroll to position [11, 0]
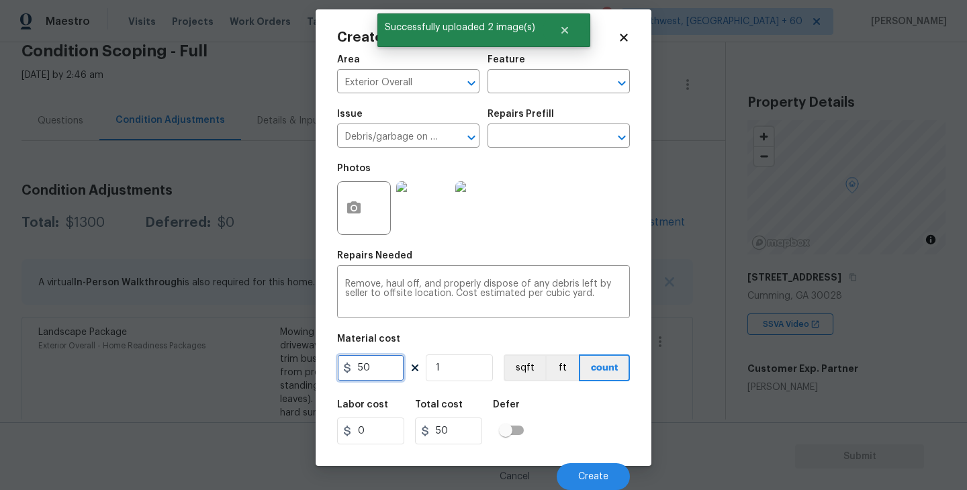
click at [355, 370] on input "50" at bounding box center [370, 368] width 67 height 27
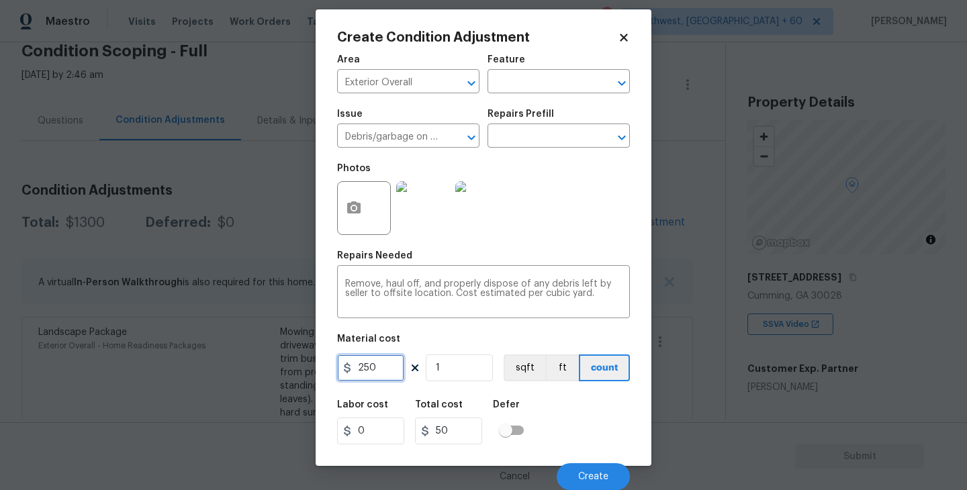
type input "250"
click at [580, 433] on div "Labor cost 0 Total cost 250 Defer" at bounding box center [483, 422] width 293 height 60
click at [590, 470] on button "Create" at bounding box center [593, 476] width 73 height 27
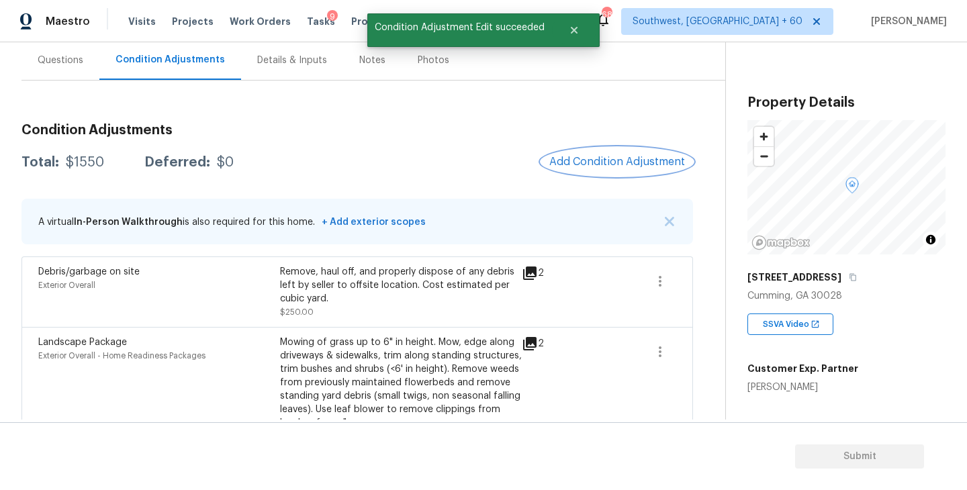
scroll to position [109, 0]
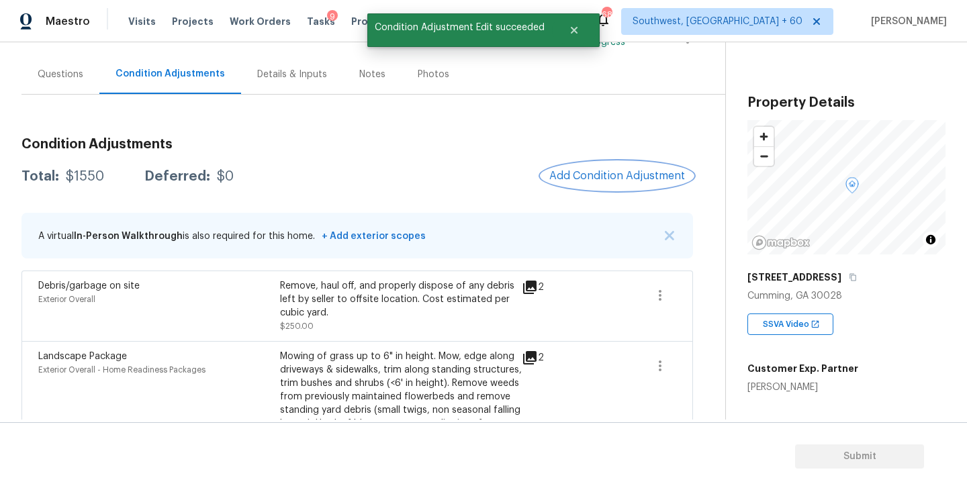
click at [609, 189] on button "Add Condition Adjustment" at bounding box center [617, 176] width 152 height 28
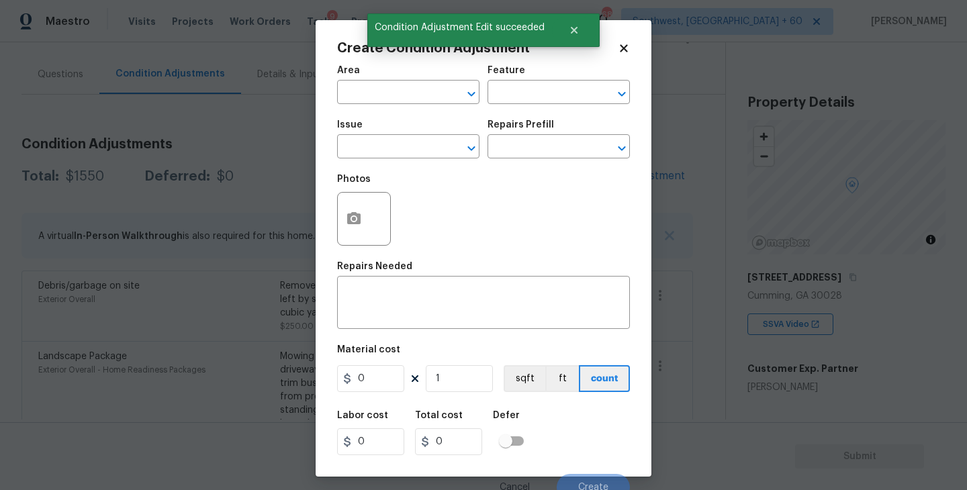
click at [411, 107] on span "Area ​" at bounding box center [408, 85] width 142 height 54
click at [398, 98] on input "text" at bounding box center [389, 93] width 105 height 21
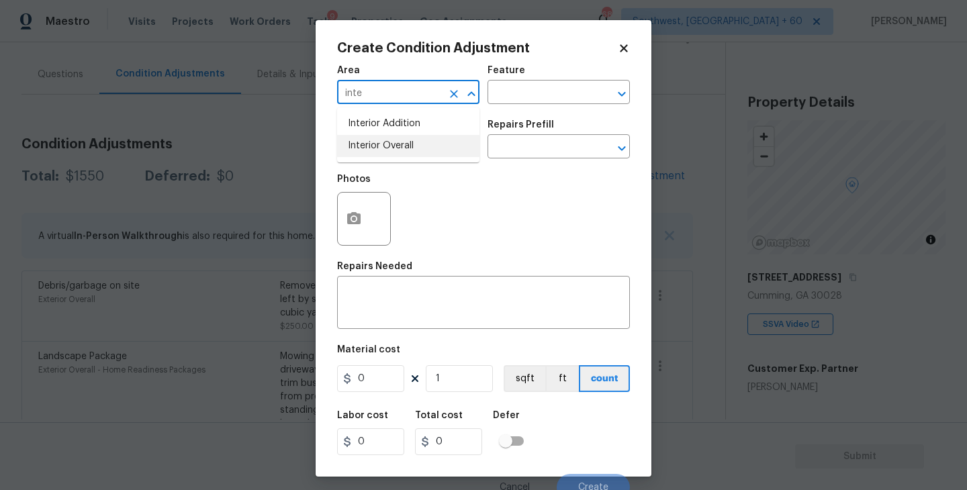
click at [400, 141] on li "Interior Overall" at bounding box center [408, 146] width 142 height 22
type input "Interior Overall"
click at [495, 104] on div "Area Interior Overall ​ Feature ​" at bounding box center [483, 85] width 293 height 54
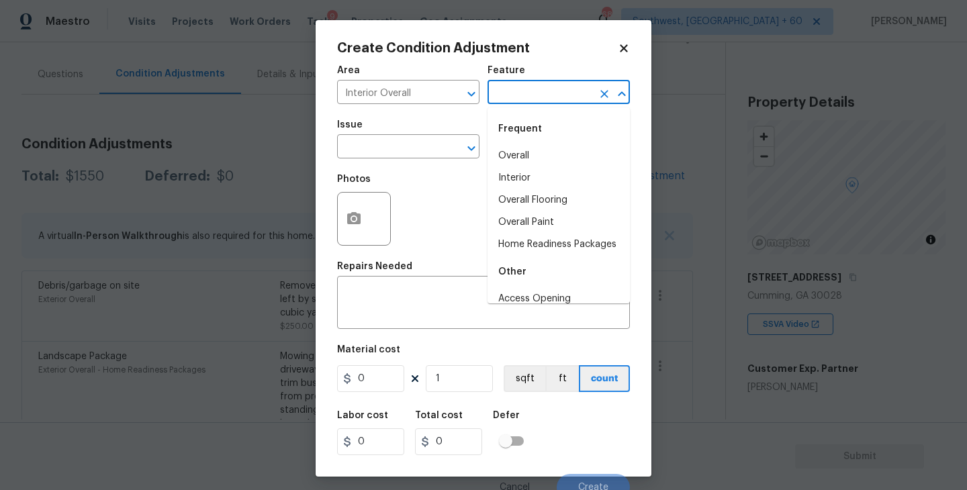
click at [525, 99] on input "text" at bounding box center [540, 93] width 105 height 21
click at [523, 220] on li "Overall Paint" at bounding box center [559, 223] width 142 height 22
type input "Overall Paint"
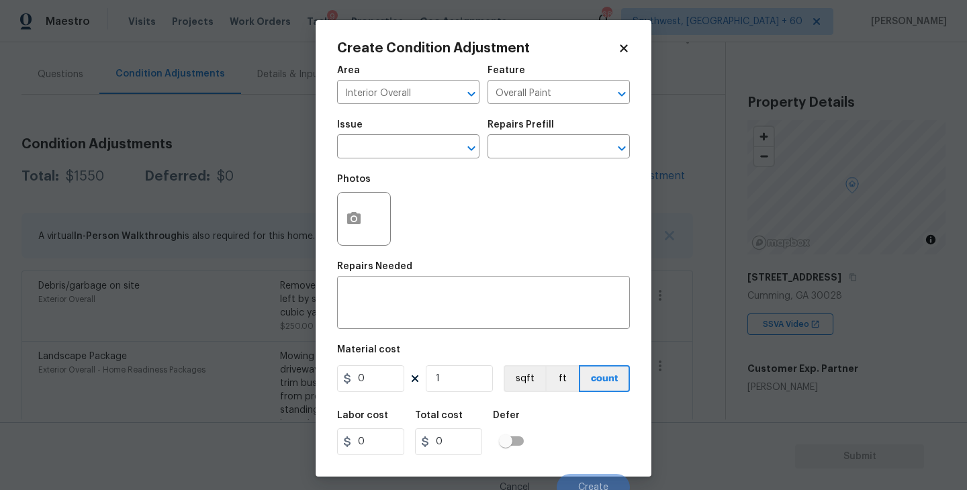
click at [413, 160] on span "Issue ​" at bounding box center [408, 139] width 142 height 54
click at [399, 156] on input "text" at bounding box center [389, 148] width 105 height 21
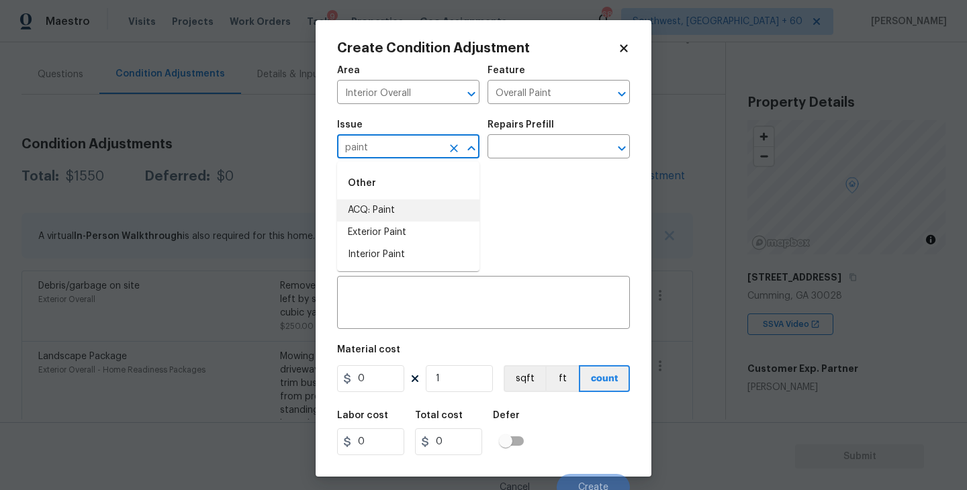
click at [388, 204] on li "ACQ: Paint" at bounding box center [408, 211] width 142 height 22
type input "ACQ: Paint"
click at [521, 161] on div "Issue ACQ: Paint ​ Repairs Prefill ​" at bounding box center [483, 139] width 293 height 54
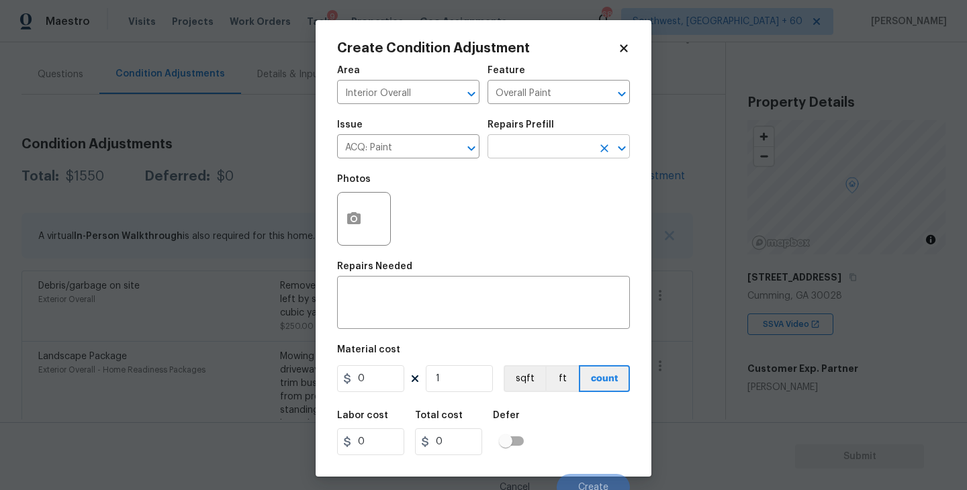
click at [543, 153] on input "text" at bounding box center [540, 148] width 105 height 21
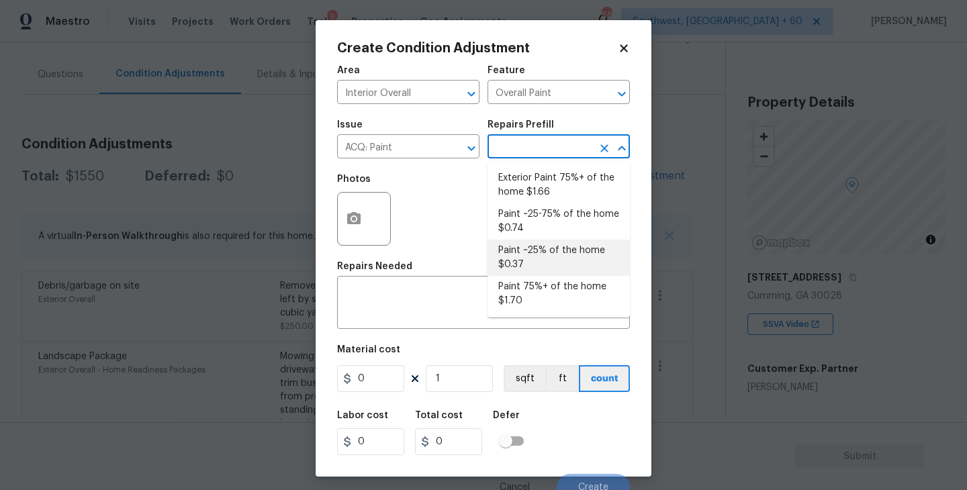
click at [543, 265] on li "Paint ~25% of the home $0.37" at bounding box center [559, 258] width 142 height 36
type input "Acquisition"
type textarea "Acquisition Scope: ~25% of the home needs interior paint"
type input "0.37"
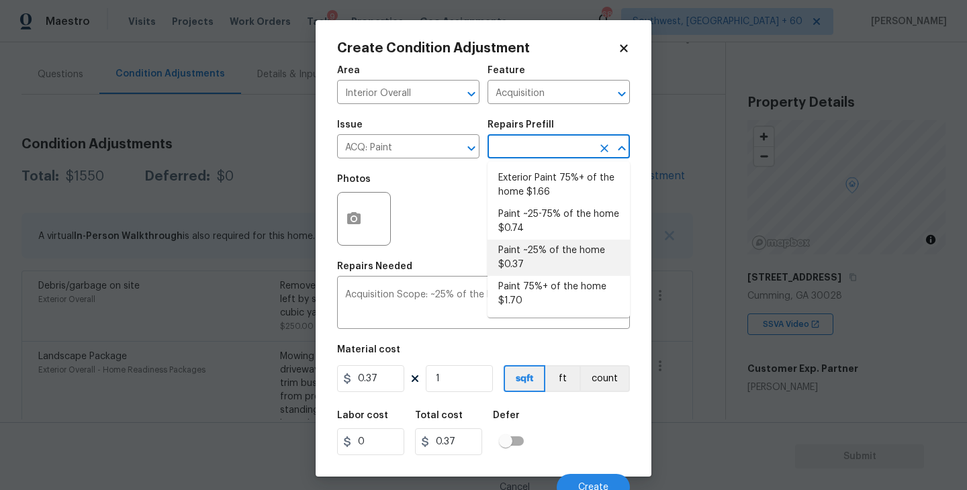
click at [447, 412] on h5 "Total cost" at bounding box center [439, 415] width 48 height 9
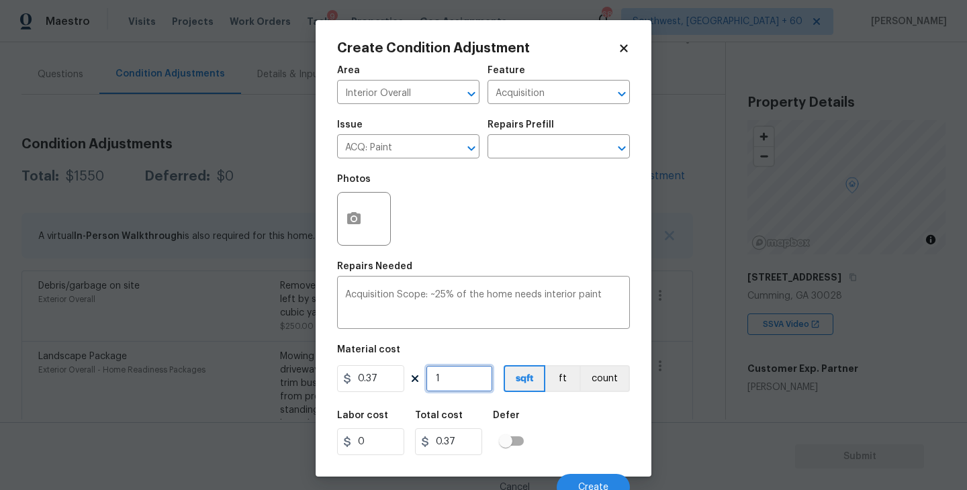
click at [451, 390] on input "1" at bounding box center [459, 378] width 67 height 27
type input "0"
type input "6"
type input "2.22"
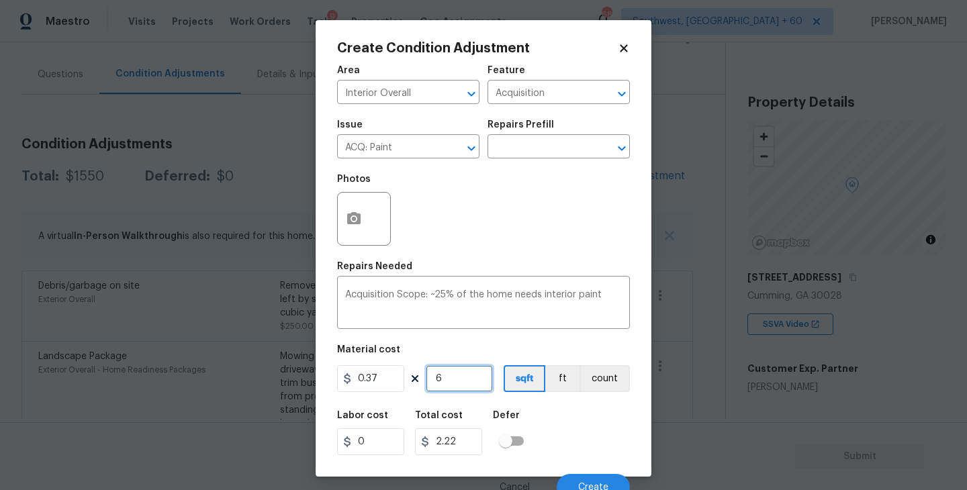
type input "69"
type input "25.53"
type input "694"
type input "256.78"
type input "6941"
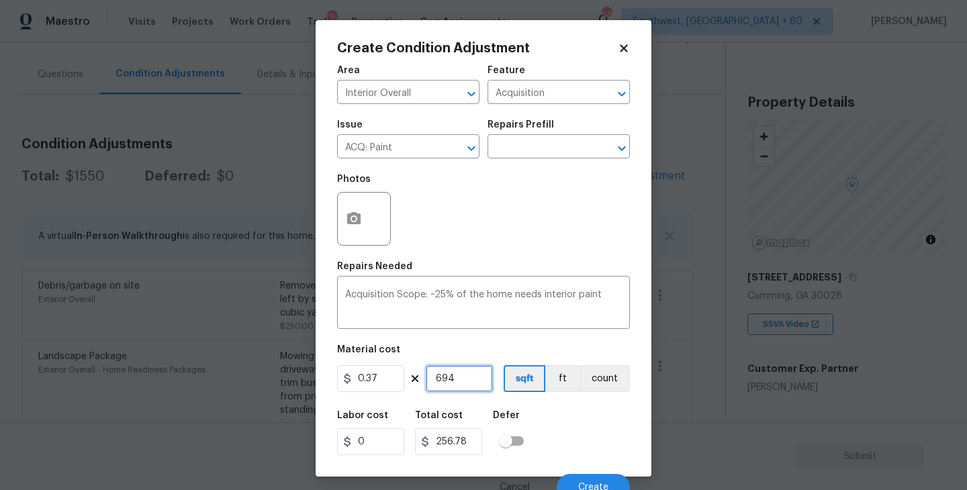
type input "2568.17"
type input "6941"
click at [566, 416] on div "Labor cost 0 Total cost 2568.17 Defer" at bounding box center [483, 433] width 293 height 60
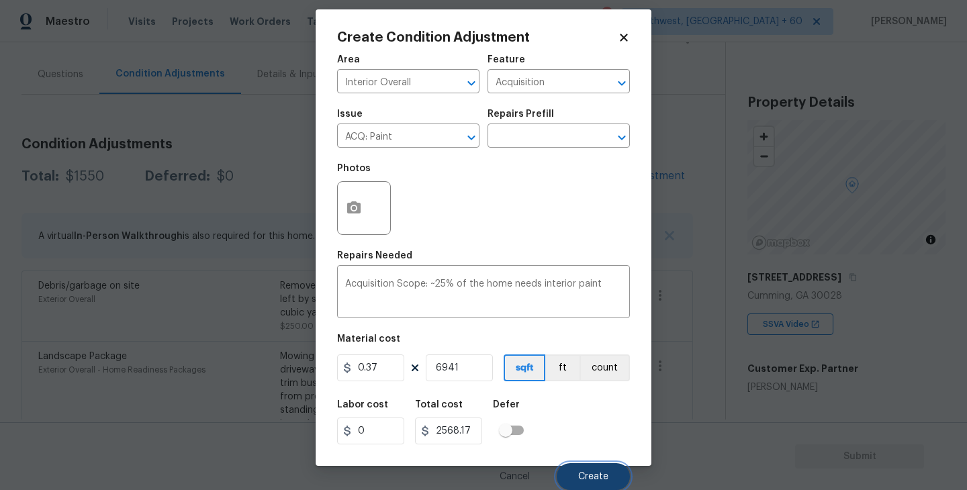
click at [592, 476] on span "Create" at bounding box center [593, 477] width 30 height 10
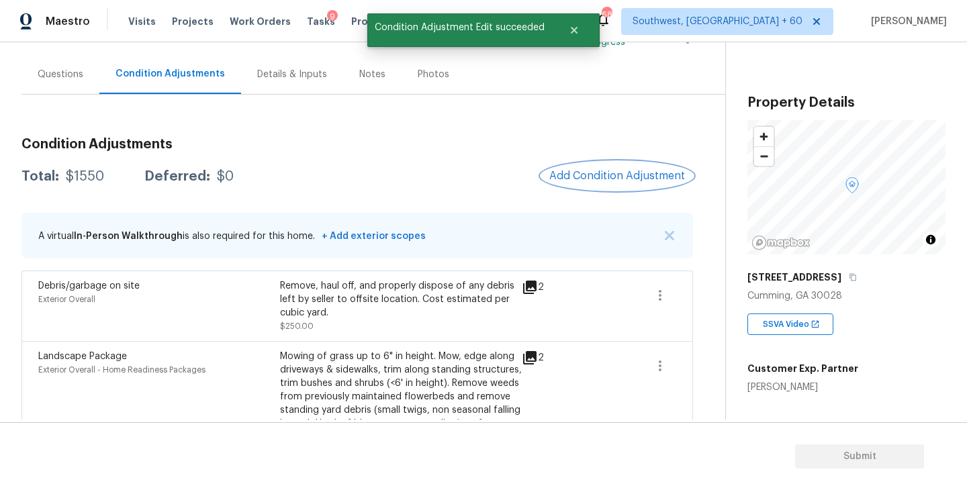
scroll to position [0, 0]
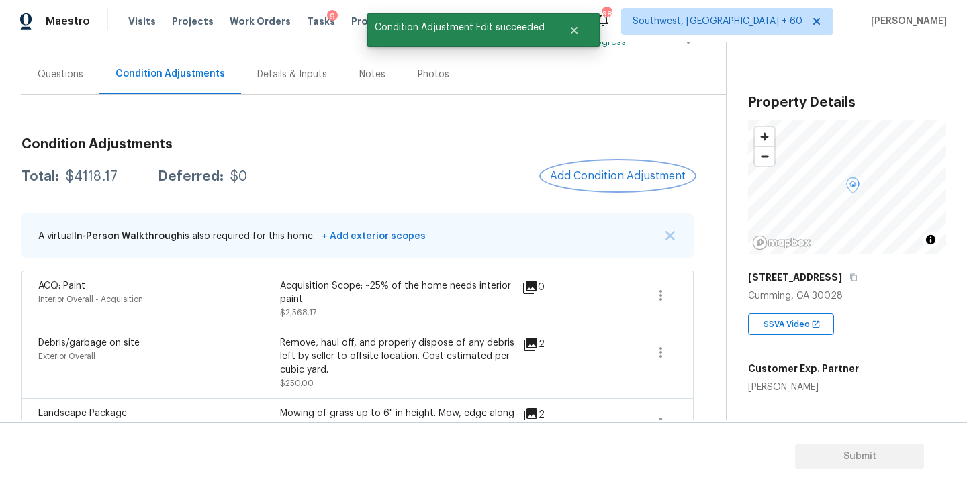
click at [610, 184] on button "Add Condition Adjustment" at bounding box center [618, 176] width 152 height 28
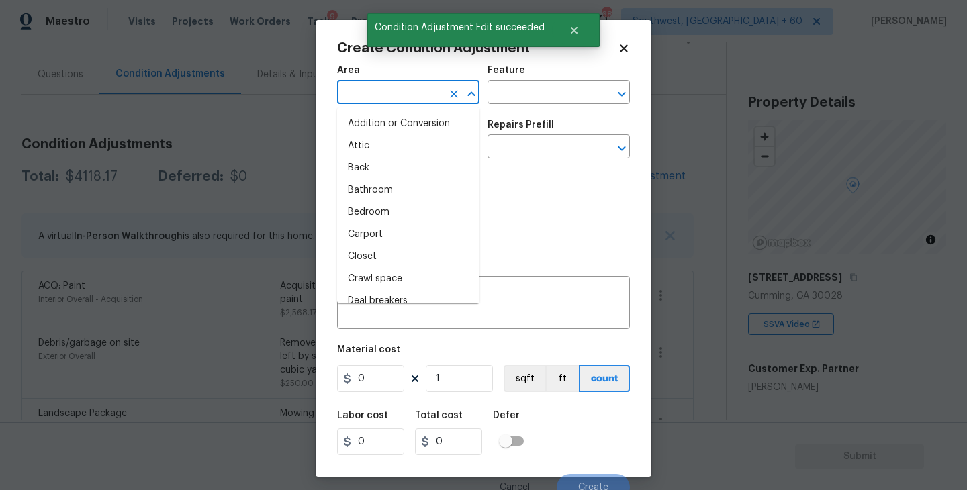
click at [422, 101] on input "text" at bounding box center [389, 93] width 105 height 21
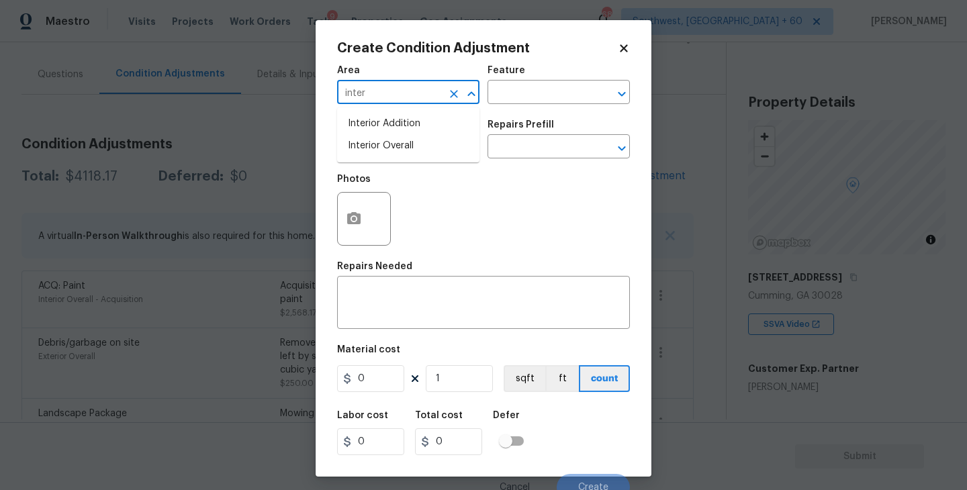
click at [406, 140] on li "Interior Overall" at bounding box center [408, 146] width 142 height 22
type input "Interior Overall"
click at [509, 105] on div "Area Interior Overall ​ Feature ​" at bounding box center [483, 85] width 293 height 54
click at [527, 97] on input "text" at bounding box center [540, 93] width 105 height 21
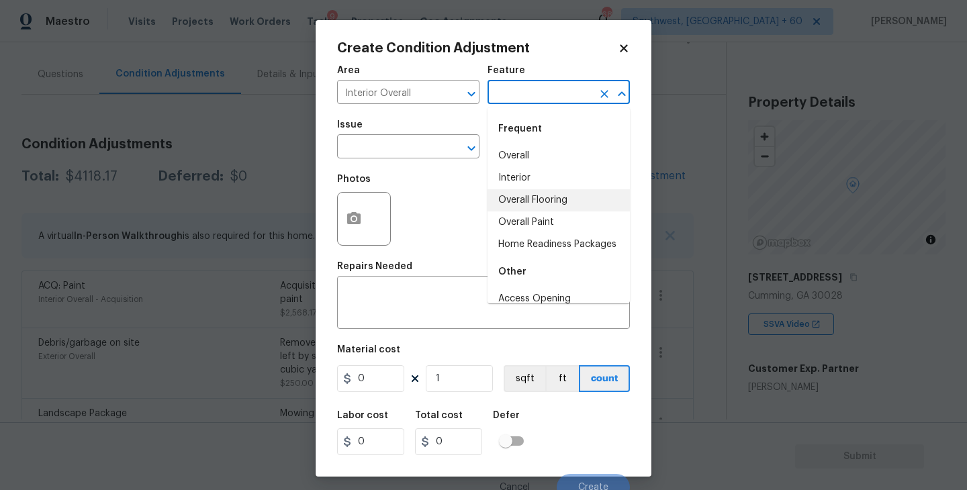
click at [539, 203] on li "Overall Flooring" at bounding box center [559, 200] width 142 height 22
type input "Overall Flooring"
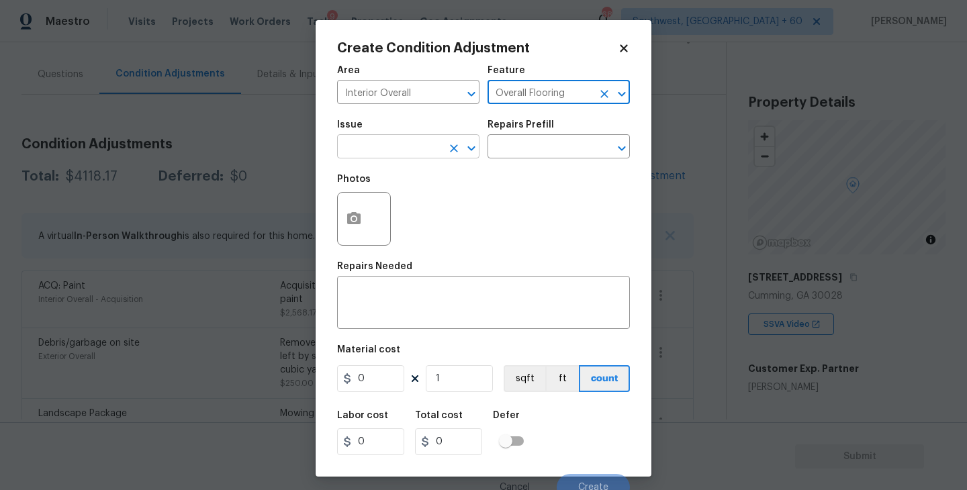
click at [418, 149] on input "text" at bounding box center [389, 148] width 105 height 21
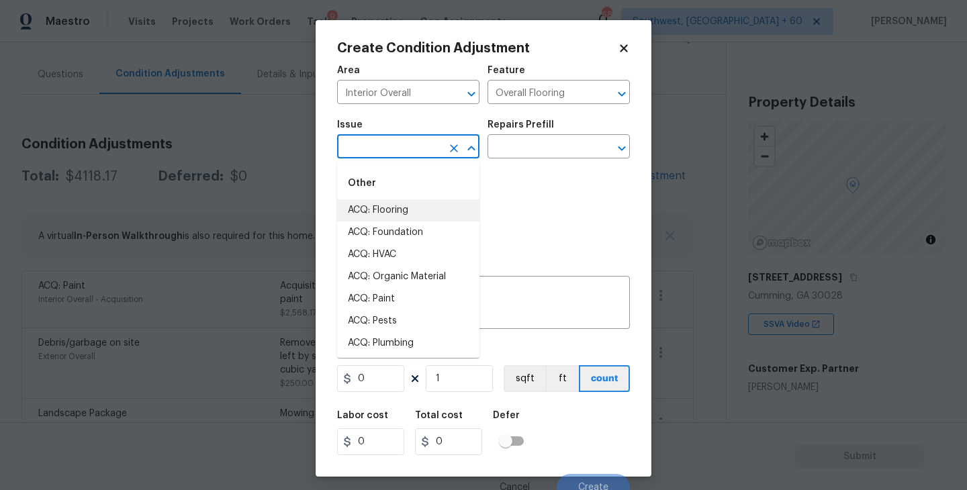
click at [418, 215] on li "ACQ: Flooring" at bounding box center [408, 211] width 142 height 22
type input "ACQ: Flooring"
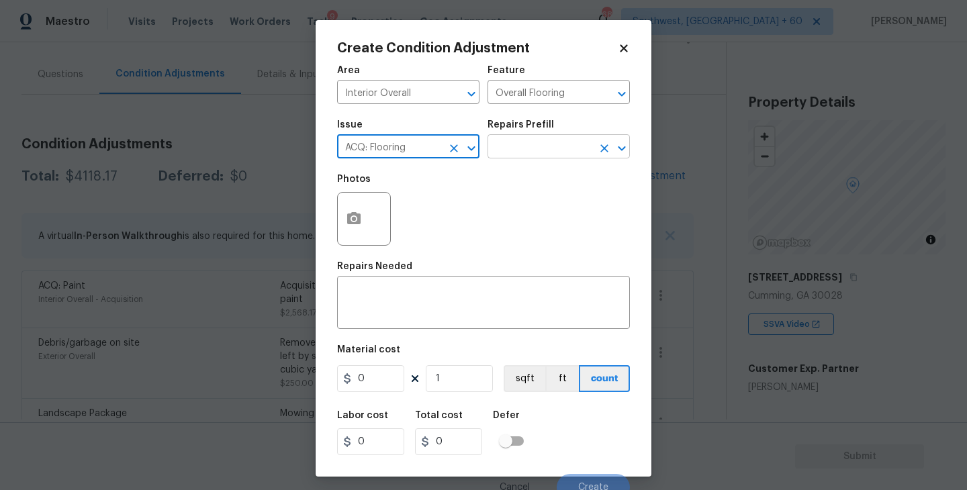
click at [517, 156] on input "text" at bounding box center [540, 148] width 105 height 21
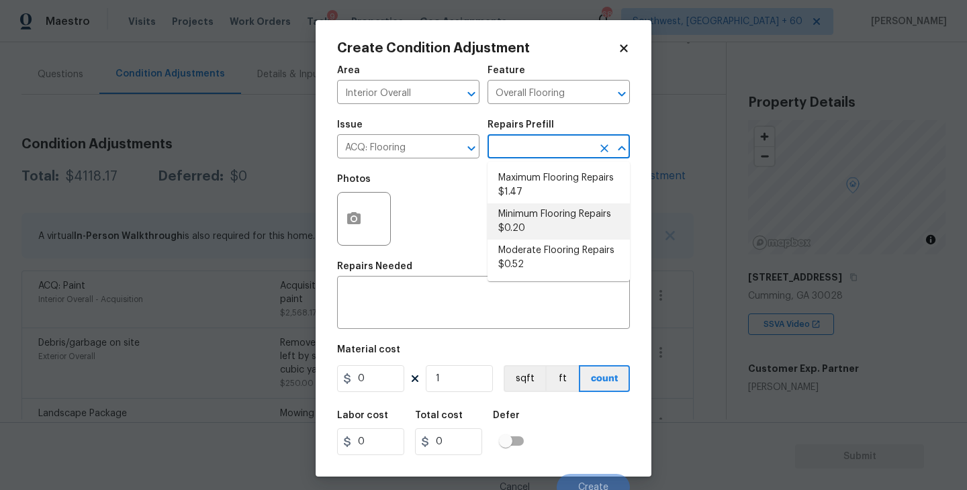
click at [529, 224] on li "Minimum Flooring Repairs $0.20" at bounding box center [559, 222] width 142 height 36
type input "Acquisition"
type textarea "Acquisition Scope: Minimum flooring repairs"
type input "0.2"
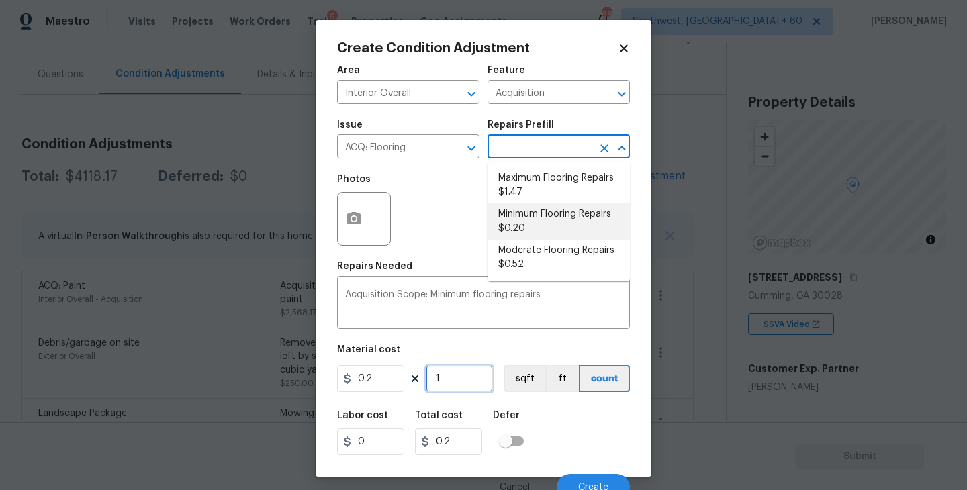
click at [477, 380] on input "1" at bounding box center [459, 378] width 67 height 27
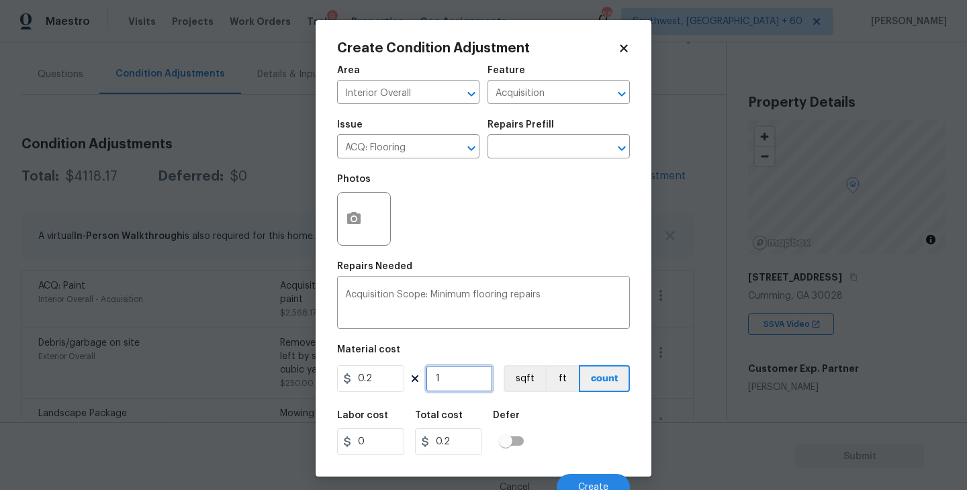
type input "0"
type input "6"
type input "1.2"
type input "69"
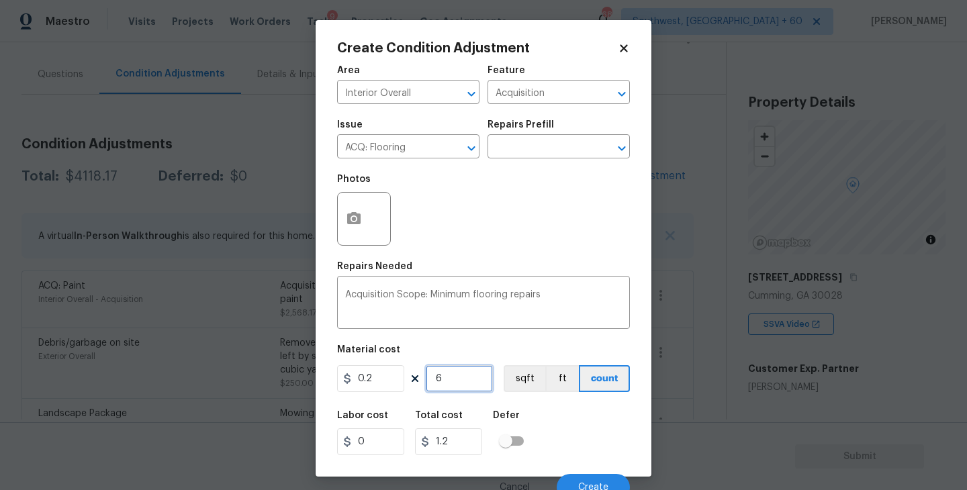
type input "13.8"
type input "694"
type input "138.8"
type input "6941"
type input "1388.2"
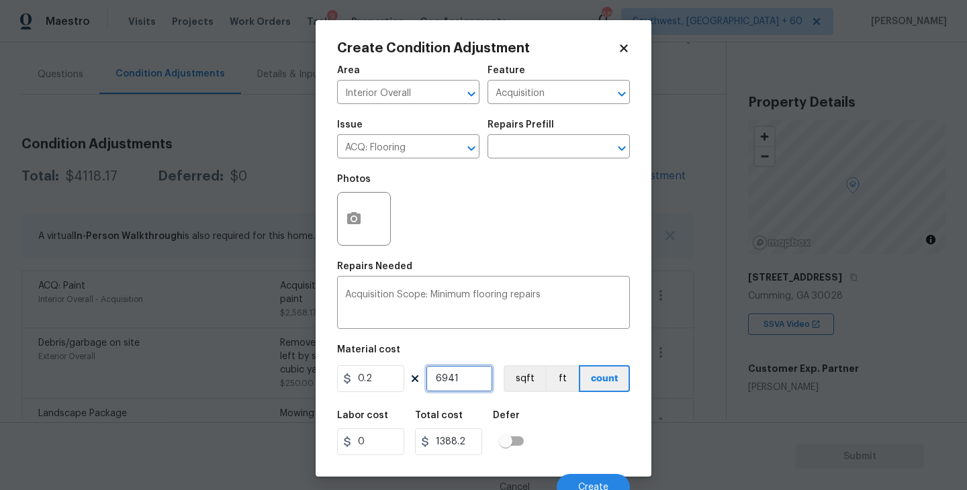
type input "6941"
click at [552, 414] on div "Labor cost 0 Total cost 1388.2 Defer" at bounding box center [483, 433] width 293 height 60
click at [517, 380] on button "sqft" at bounding box center [525, 378] width 42 height 27
click at [558, 423] on div "Labor cost 0 Total cost 1388.2 Defer" at bounding box center [483, 433] width 293 height 60
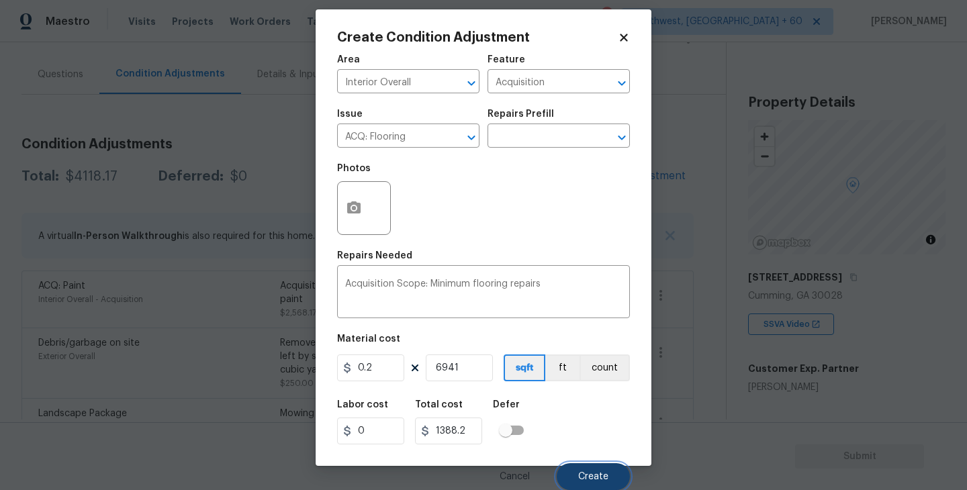
click at [586, 485] on button "Create" at bounding box center [593, 476] width 73 height 27
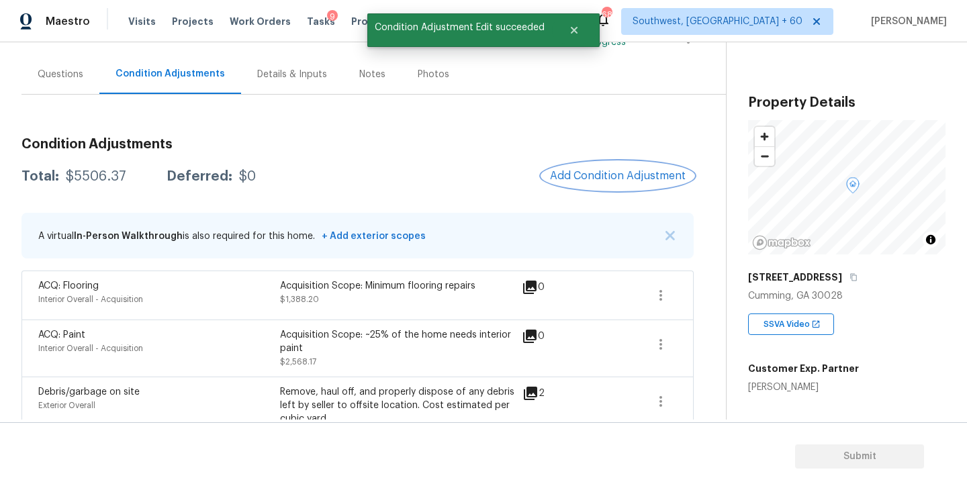
click at [605, 182] on button "Add Condition Adjustment" at bounding box center [618, 176] width 152 height 28
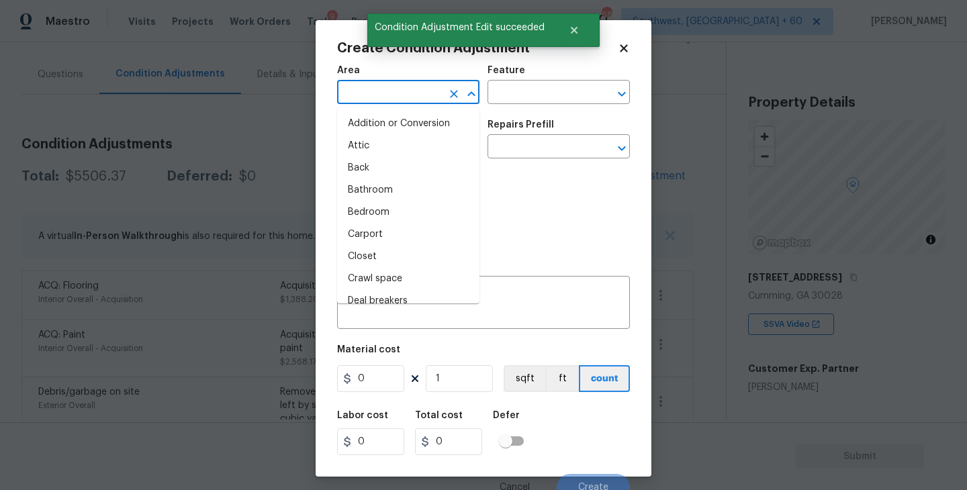
click at [415, 85] on input "text" at bounding box center [389, 93] width 105 height 21
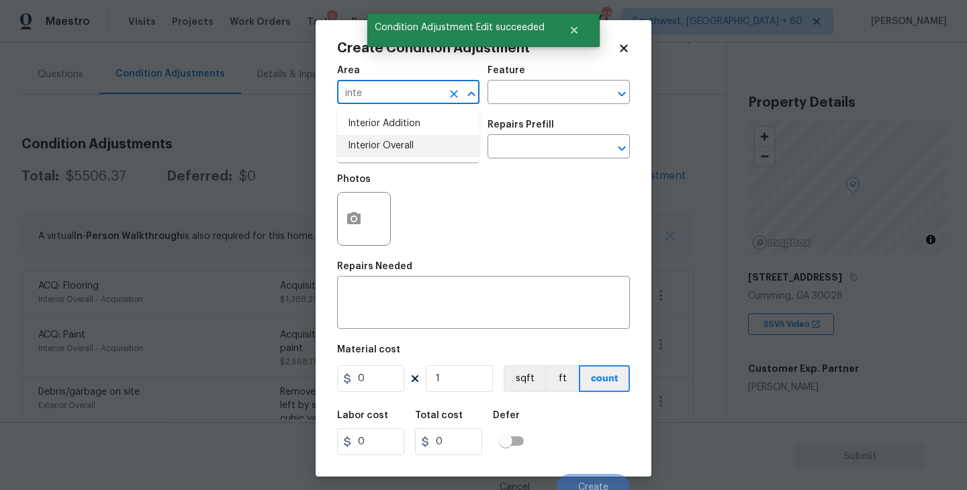
click at [406, 147] on li "Interior Overall" at bounding box center [408, 146] width 142 height 22
type input "Interior Overall"
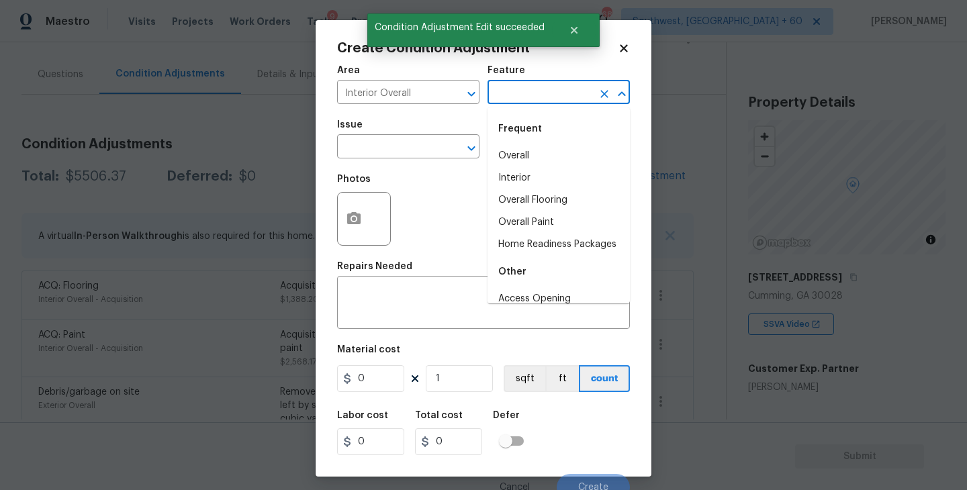
click at [517, 90] on input "text" at bounding box center [540, 93] width 105 height 21
click at [549, 223] on li "Overall Paint" at bounding box center [559, 223] width 142 height 22
type input "Overall Paint"
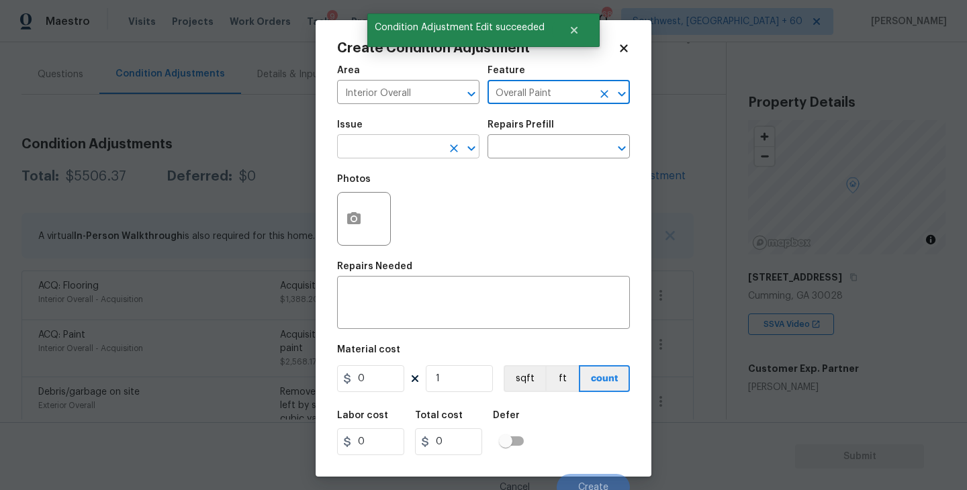
click at [396, 149] on input "text" at bounding box center [389, 148] width 105 height 21
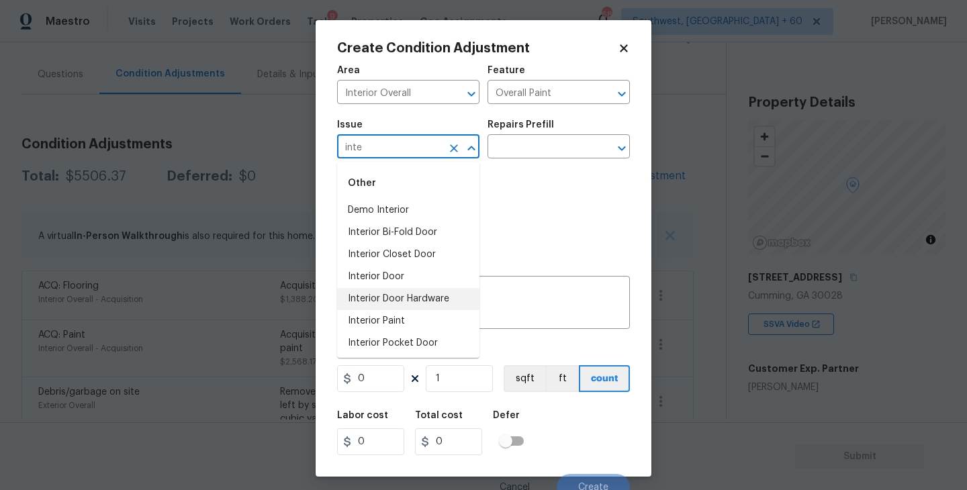
click at [398, 315] on li "Interior Paint" at bounding box center [408, 321] width 142 height 22
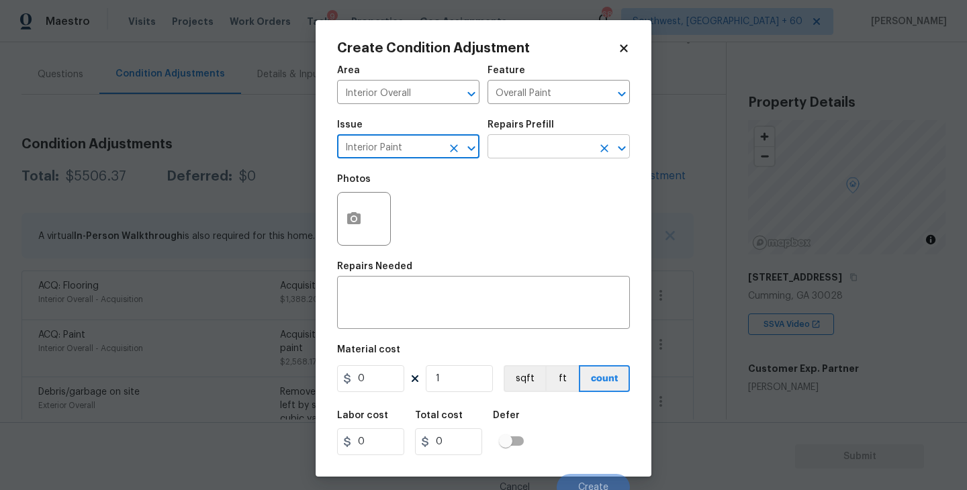
type input "Interior Paint"
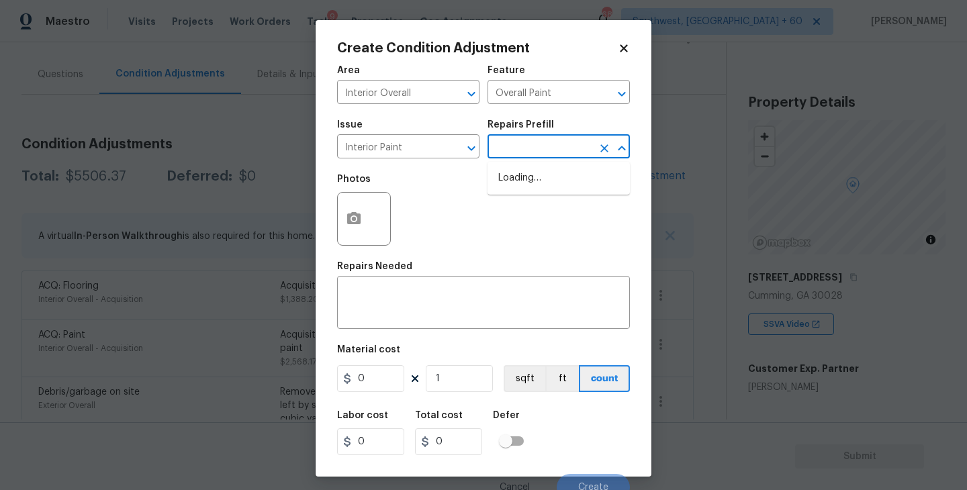
click at [526, 145] on input "text" at bounding box center [540, 148] width 105 height 21
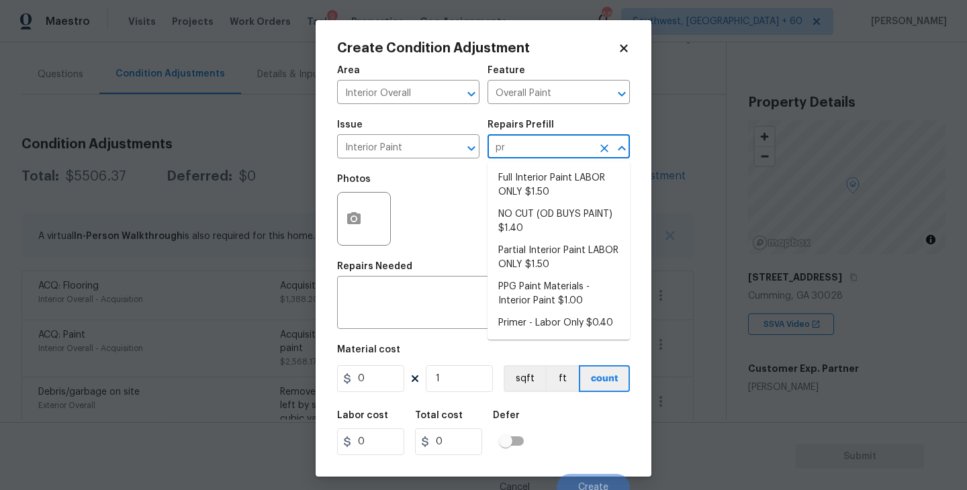
type input "pri"
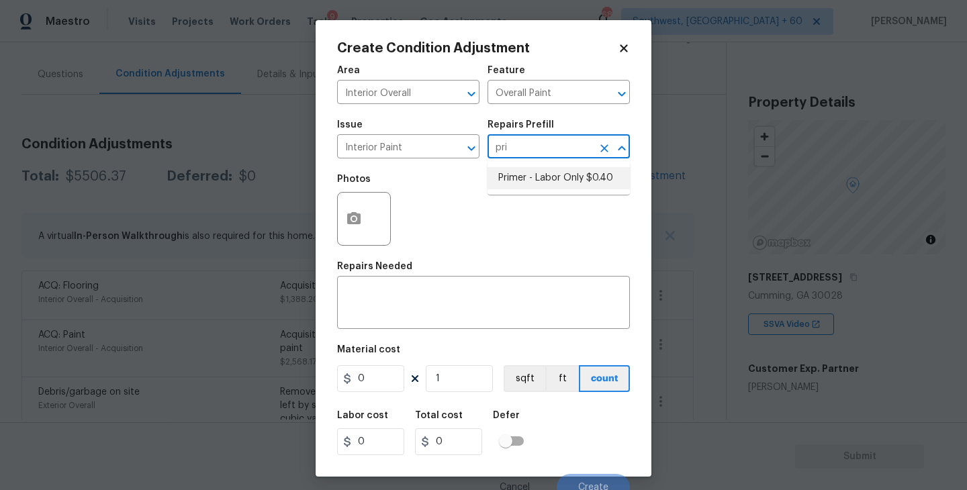
click at [527, 175] on li "Primer - Labor Only $0.40" at bounding box center [559, 178] width 142 height 22
type textarea "Interior primer - PRIMER PROVIDED BY OPENDOOR - All nails, screws, drywall anch…"
type input "0.4"
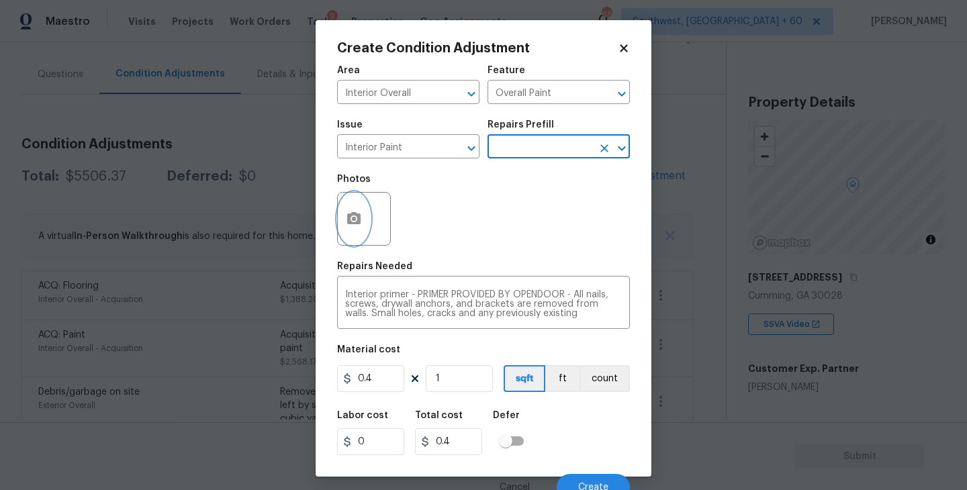
click at [356, 240] on button "button" at bounding box center [354, 219] width 32 height 52
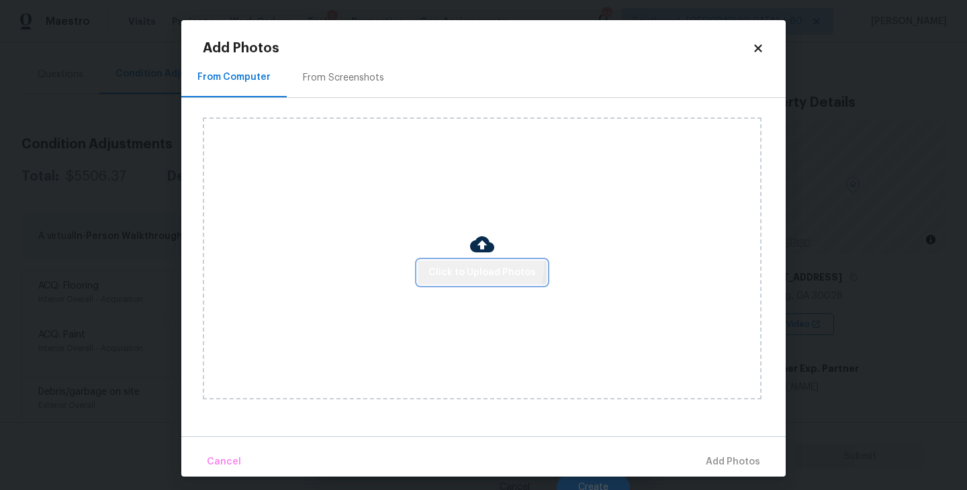
click at [459, 261] on button "Click to Upload Photos" at bounding box center [482, 273] width 129 height 25
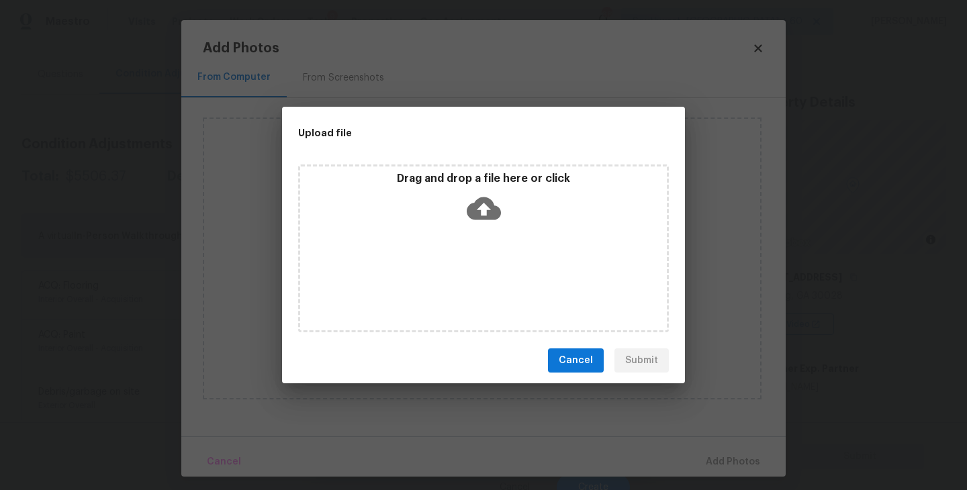
click at [476, 216] on icon at bounding box center [484, 208] width 34 height 23
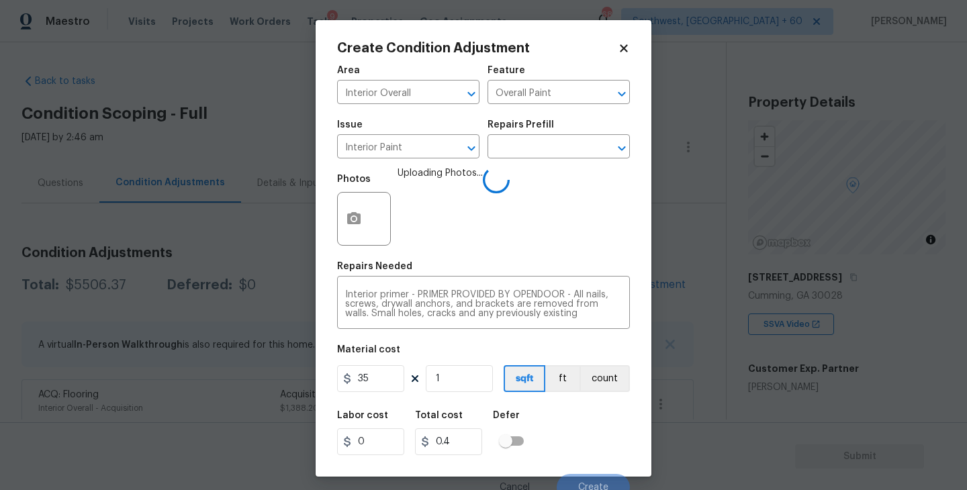
scroll to position [109, 0]
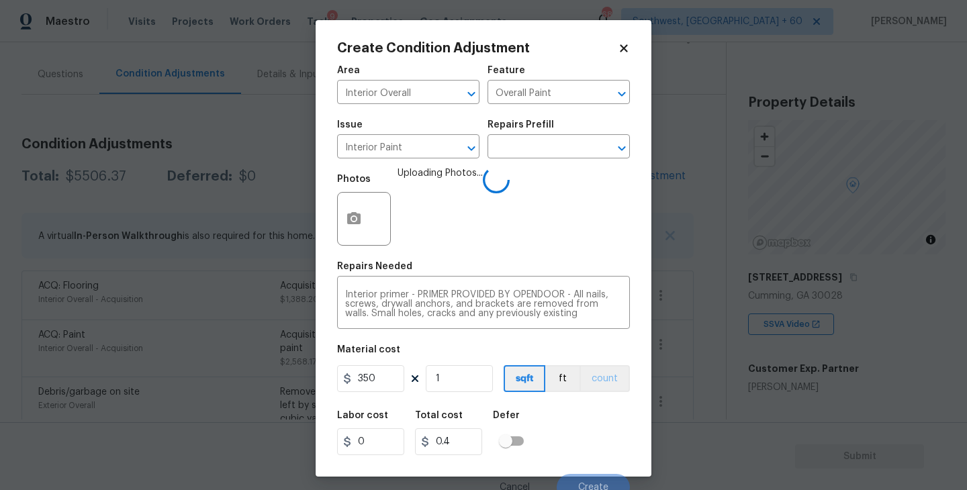
type input "350"
click at [615, 387] on button "count" at bounding box center [605, 378] width 50 height 27
click at [602, 418] on div "Labor cost 0 Total cost 350 Defer" at bounding box center [483, 433] width 293 height 60
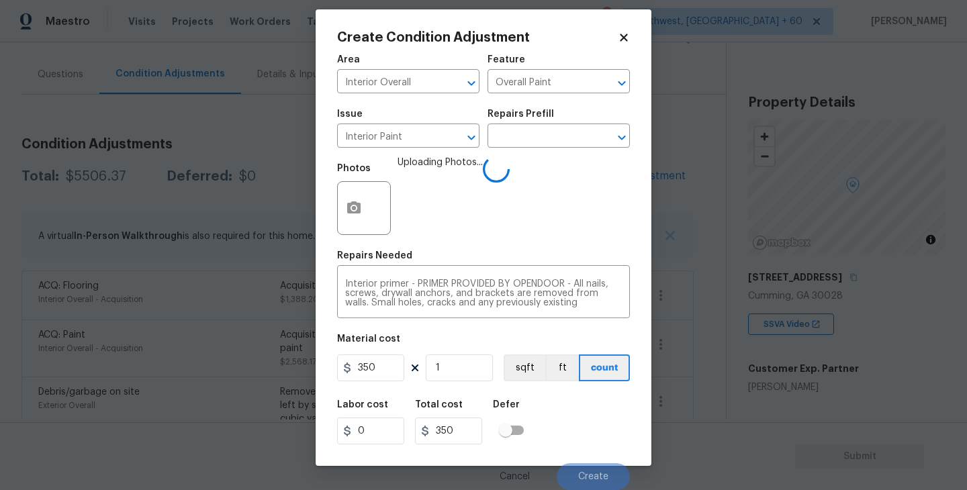
click at [599, 418] on div "Labor cost 0 Total cost 350 Defer" at bounding box center [483, 422] width 293 height 60
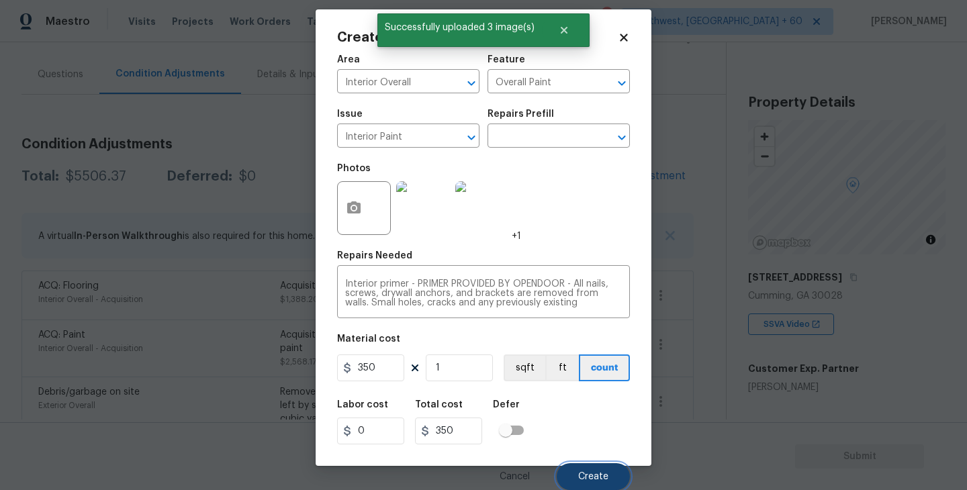
click at [600, 478] on span "Create" at bounding box center [593, 477] width 30 height 10
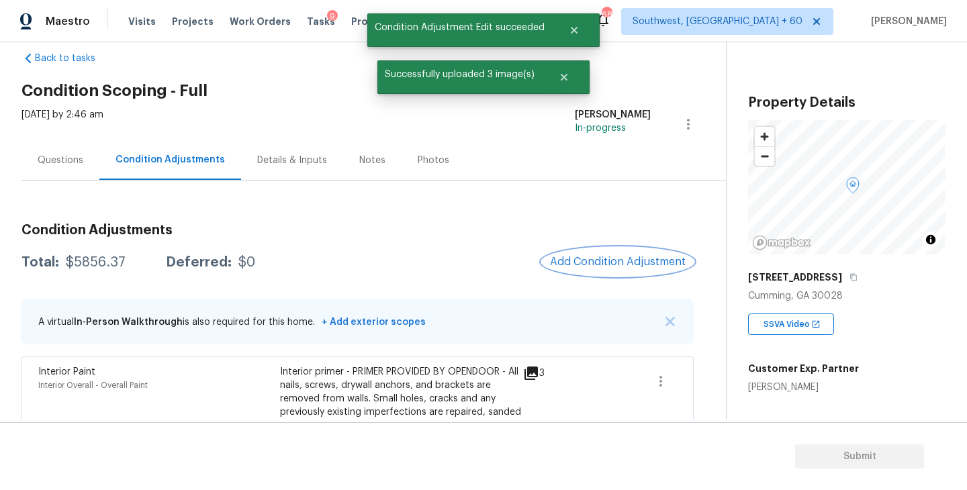
scroll to position [0, 0]
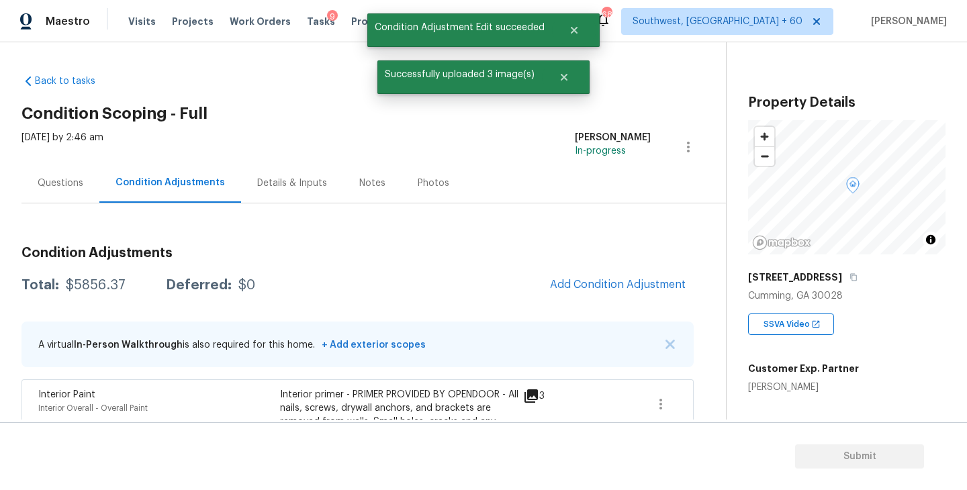
click at [45, 181] on div "Questions" at bounding box center [61, 183] width 46 height 13
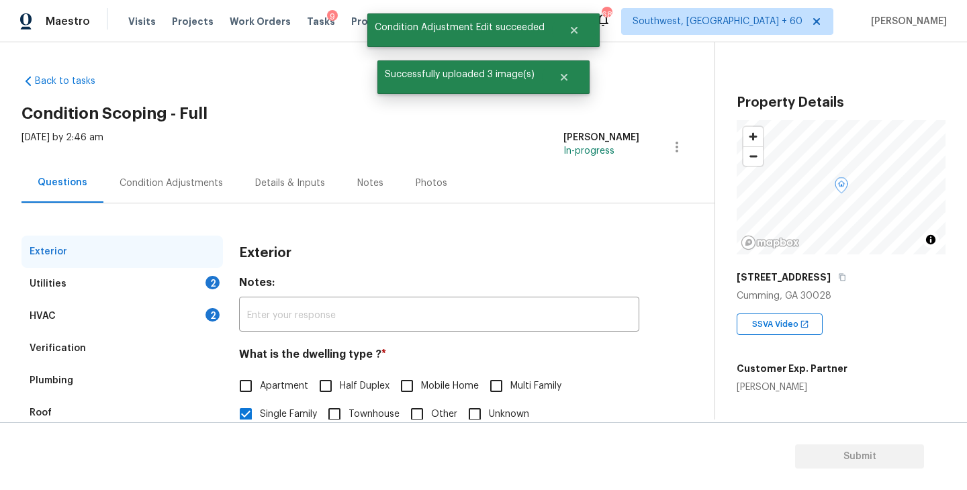
scroll to position [62, 0]
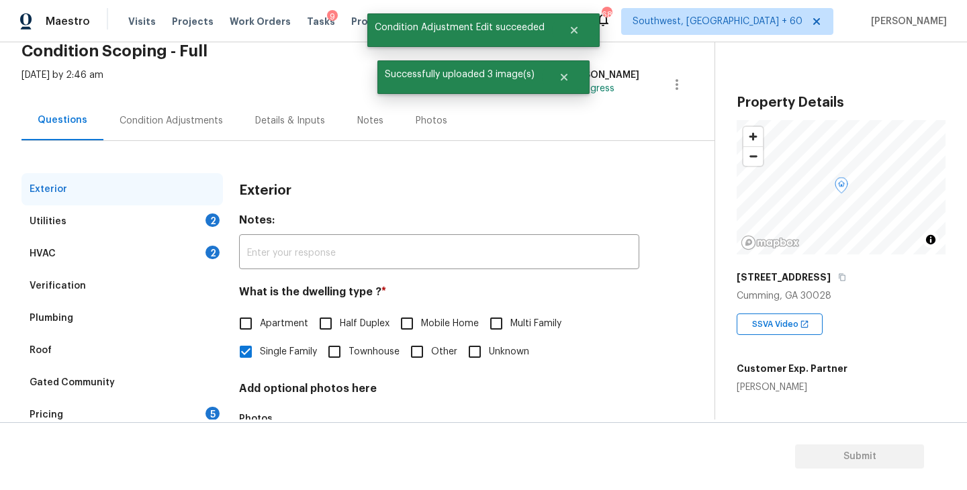
click at [163, 239] on div "HVAC 2" at bounding box center [122, 254] width 202 height 32
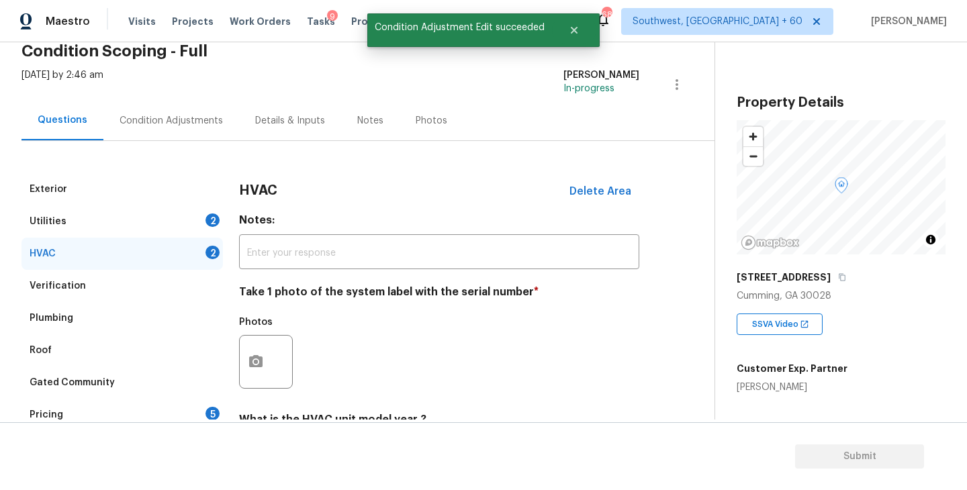
click at [165, 223] on div "Utilities 2" at bounding box center [122, 222] width 202 height 32
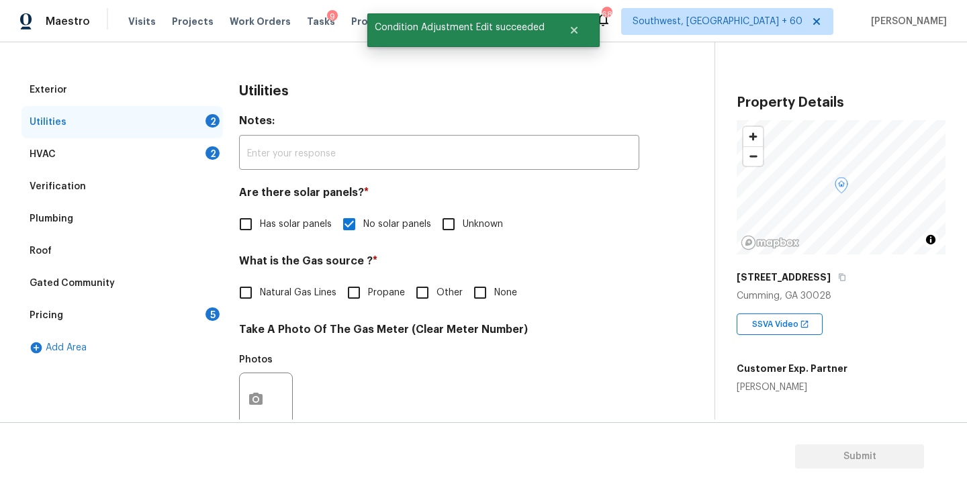
scroll to position [203, 0]
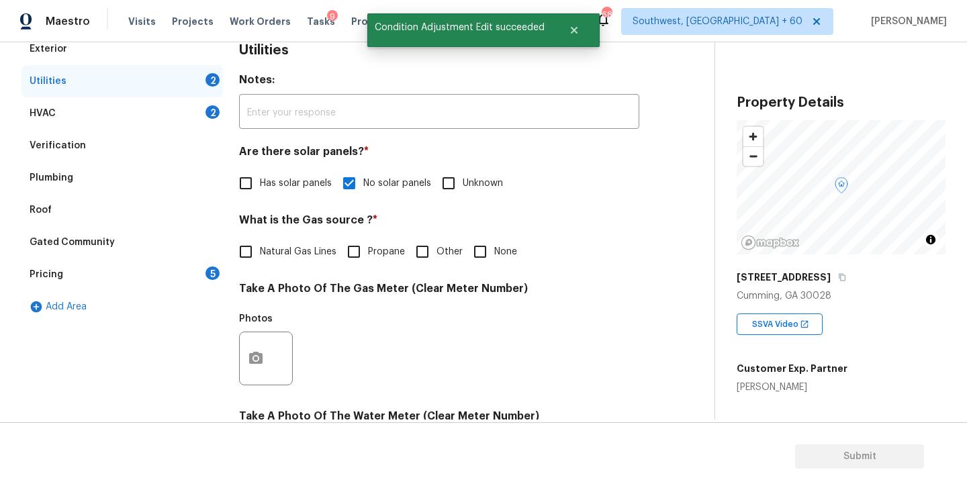
click at [267, 261] on label "Natural Gas Lines" at bounding box center [284, 252] width 105 height 28
click at [260, 261] on input "Natural Gas Lines" at bounding box center [246, 252] width 28 height 28
checkbox input "true"
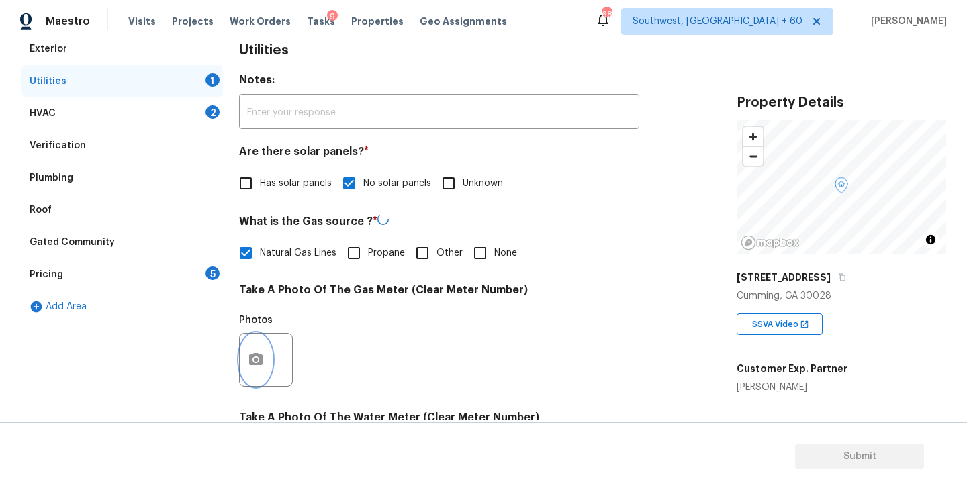
click at [245, 367] on button "button" at bounding box center [256, 360] width 32 height 52
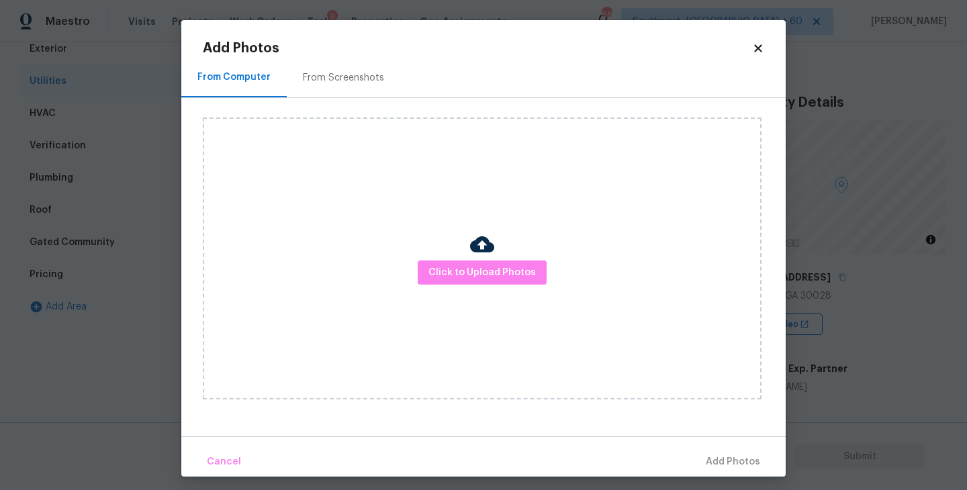
click at [430, 303] on div "Click to Upload Photos" at bounding box center [482, 259] width 559 height 282
click at [447, 292] on div "Click to Upload Photos" at bounding box center [482, 259] width 559 height 282
click at [466, 267] on span "Click to Upload Photos" at bounding box center [482, 273] width 107 height 17
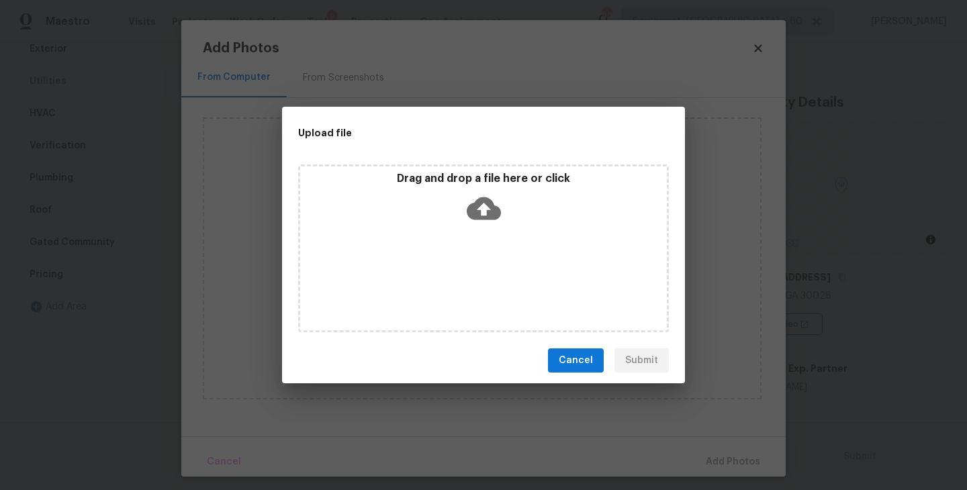
click at [478, 222] on icon at bounding box center [484, 208] width 34 height 34
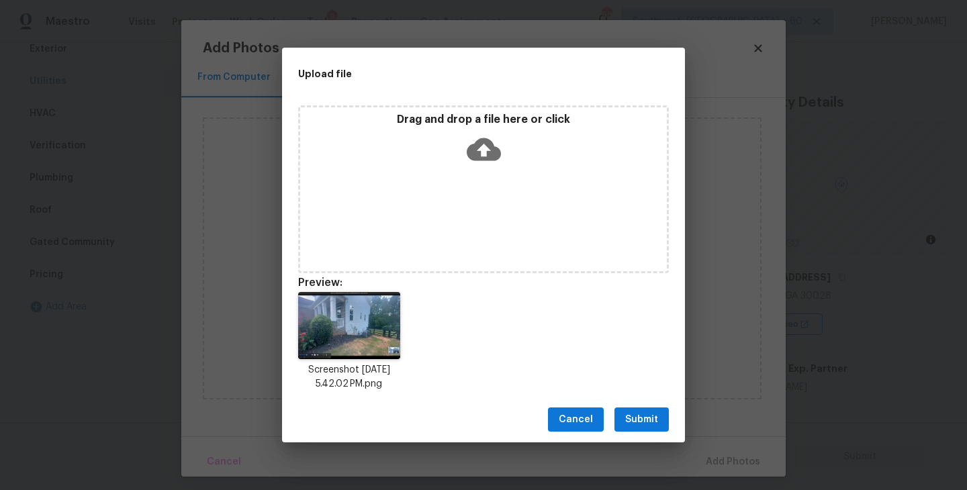
click at [635, 415] on span "Submit" at bounding box center [641, 420] width 33 height 17
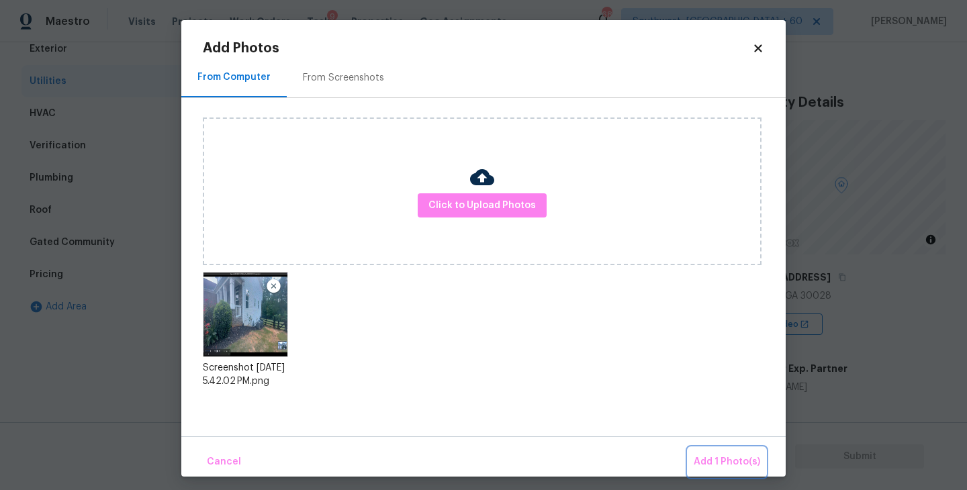
click at [696, 449] on button "Add 1 Photo(s)" at bounding box center [727, 462] width 77 height 29
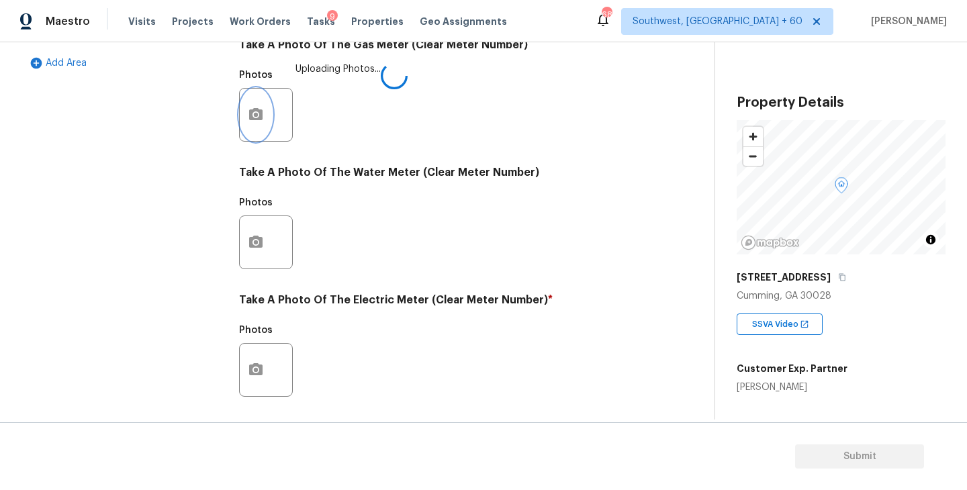
scroll to position [521, 0]
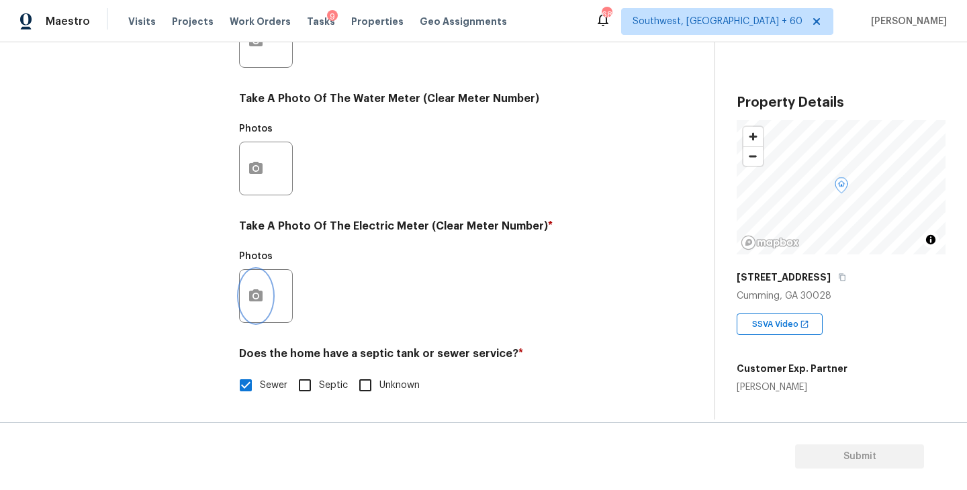
click at [266, 304] on button "button" at bounding box center [256, 296] width 32 height 52
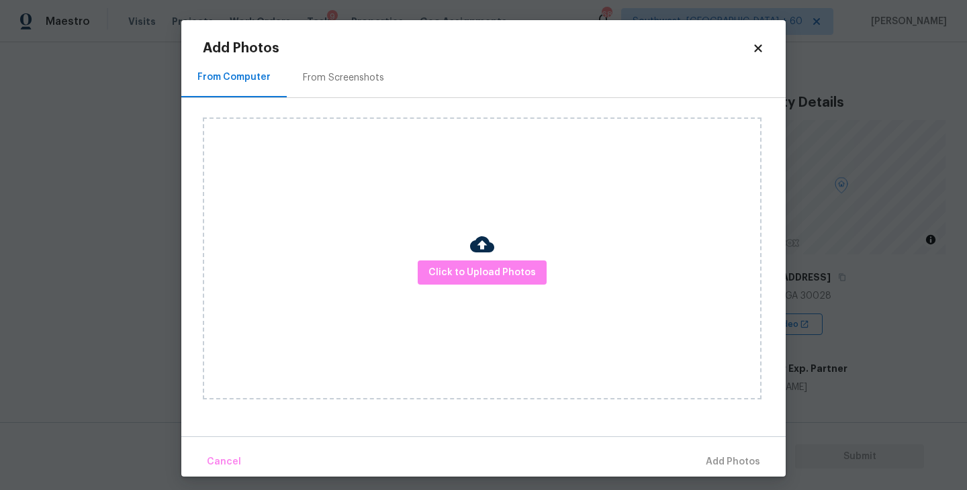
click at [463, 301] on div "Click to Upload Photos" at bounding box center [482, 259] width 559 height 282
click at [473, 276] on span "Click to Upload Photos" at bounding box center [482, 273] width 107 height 17
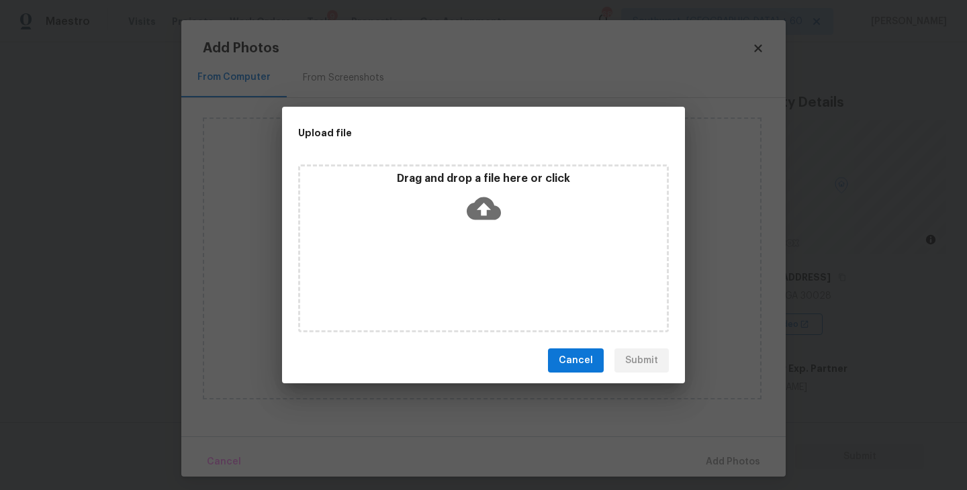
click at [477, 263] on div "Drag and drop a file here or click" at bounding box center [483, 249] width 371 height 168
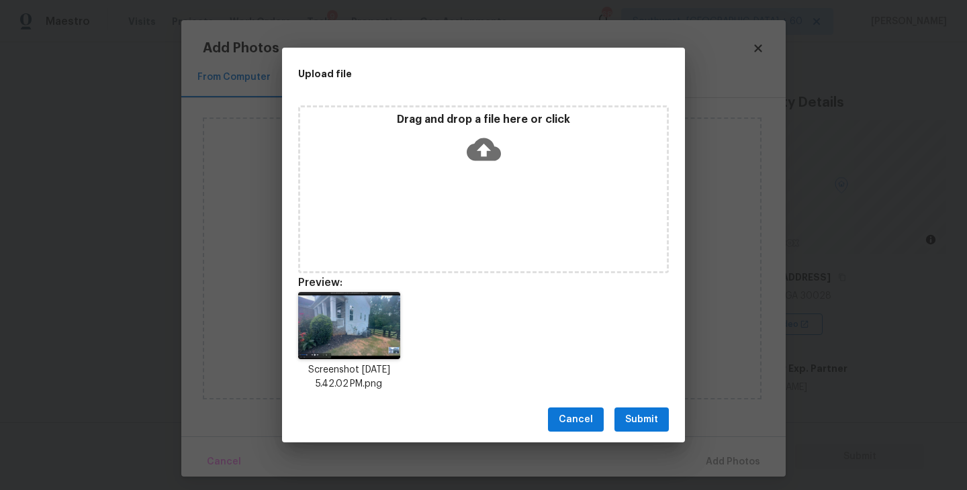
click at [633, 416] on span "Submit" at bounding box center [641, 420] width 33 height 17
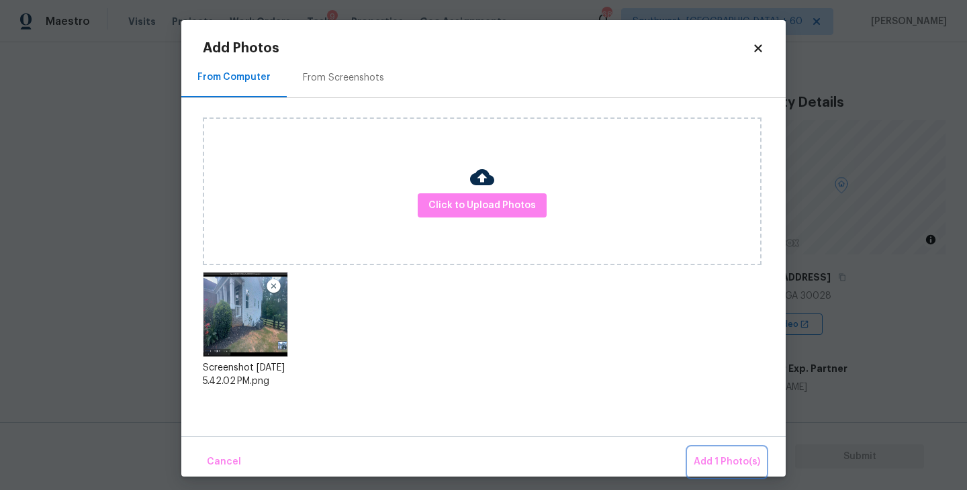
click at [703, 457] on span "Add 1 Photo(s)" at bounding box center [727, 462] width 67 height 17
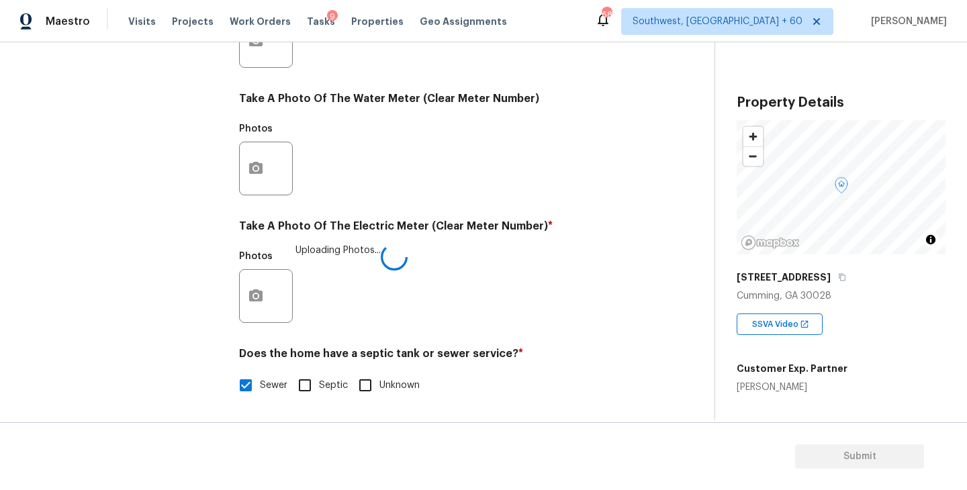
click at [583, 322] on div "Photos Uploading Photos..." at bounding box center [439, 287] width 400 height 87
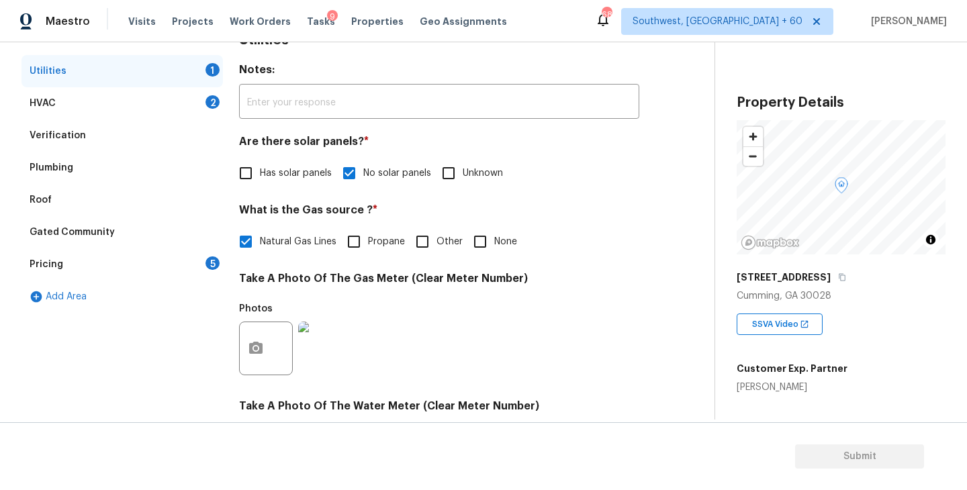
scroll to position [156, 0]
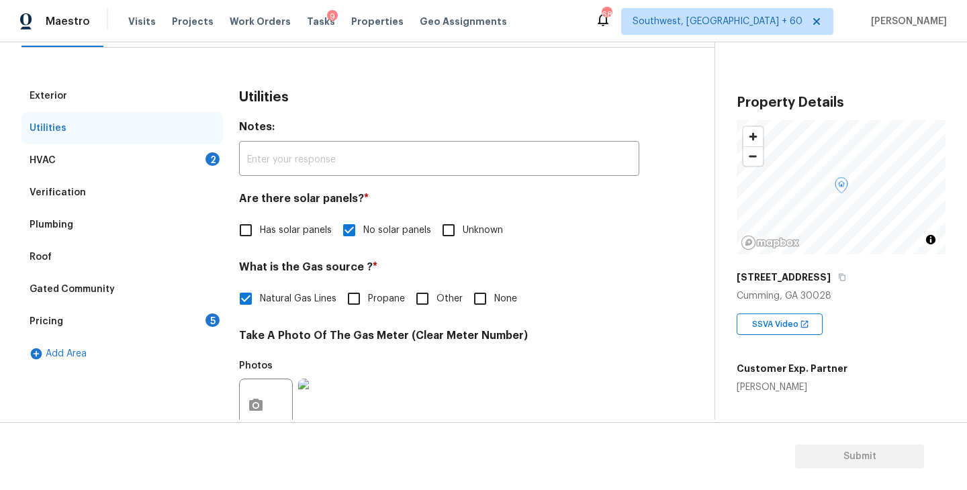
click at [176, 154] on div "HVAC 2" at bounding box center [122, 160] width 202 height 32
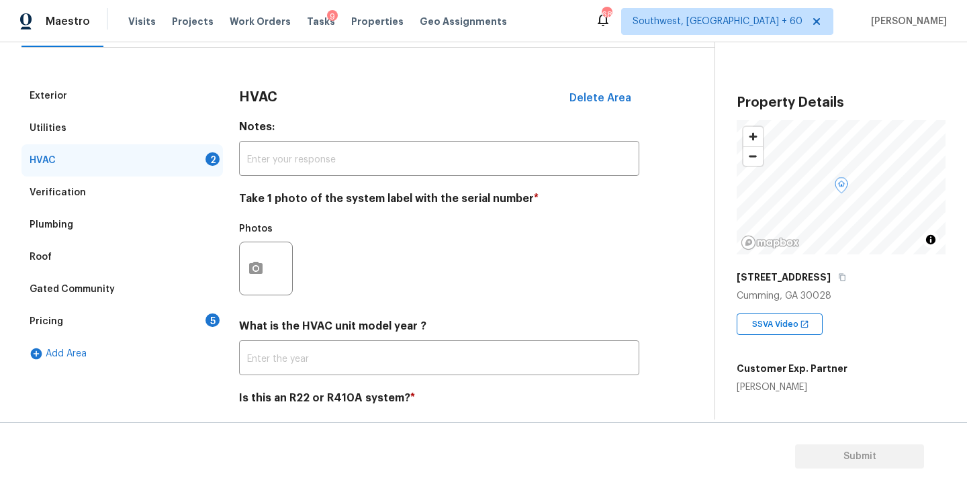
click at [273, 269] on div at bounding box center [266, 269] width 54 height 54
click at [267, 264] on button "button" at bounding box center [256, 268] width 32 height 52
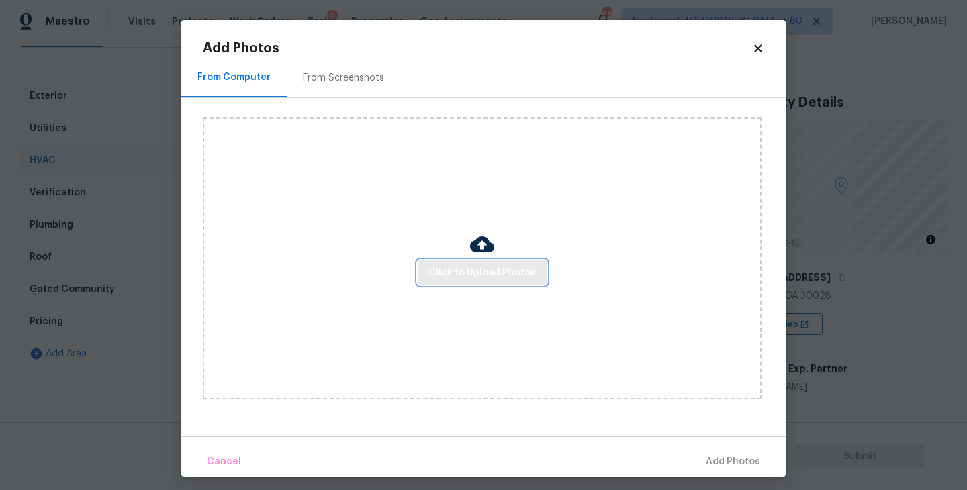
drag, startPoint x: 267, startPoint y: 264, endPoint x: 447, endPoint y: 262, distance: 180.7
click at [447, 262] on button "Click to Upload Photos" at bounding box center [482, 273] width 129 height 25
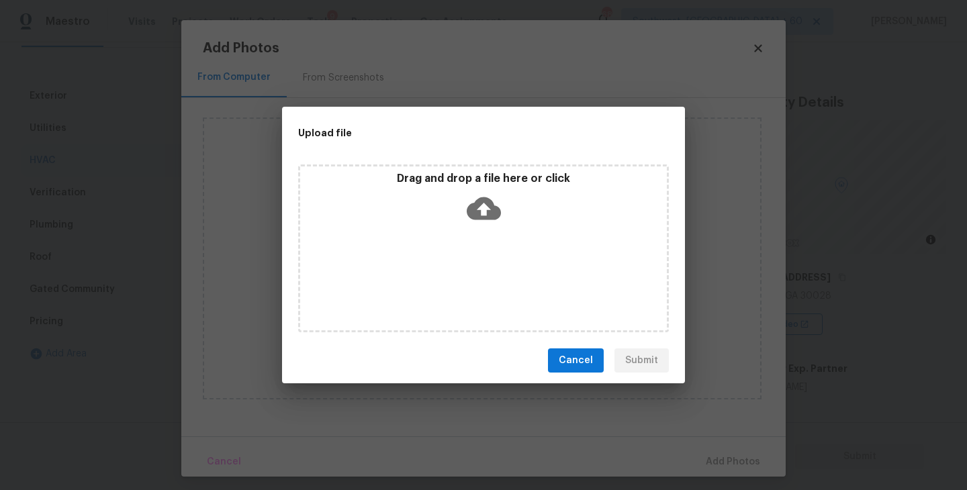
click at [488, 235] on div "Drag and drop a file here or click" at bounding box center [483, 249] width 371 height 168
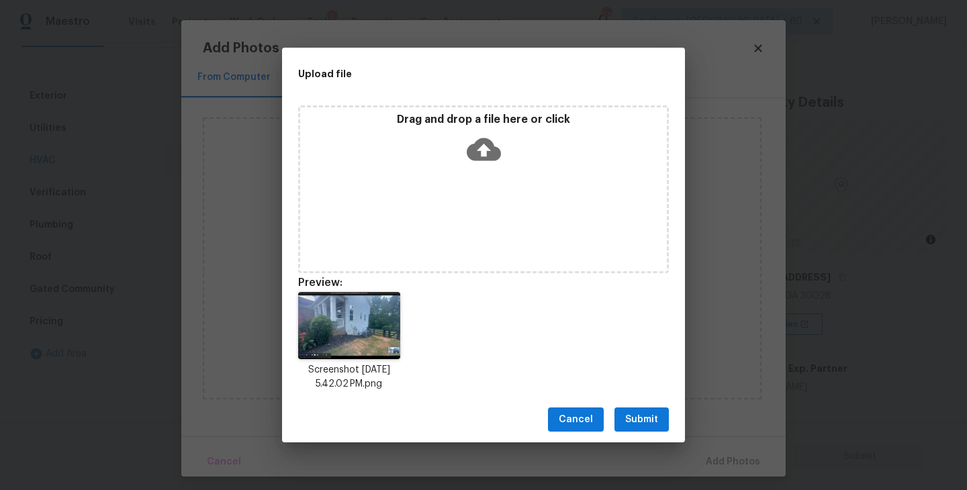
click at [645, 420] on span "Submit" at bounding box center [641, 420] width 33 height 17
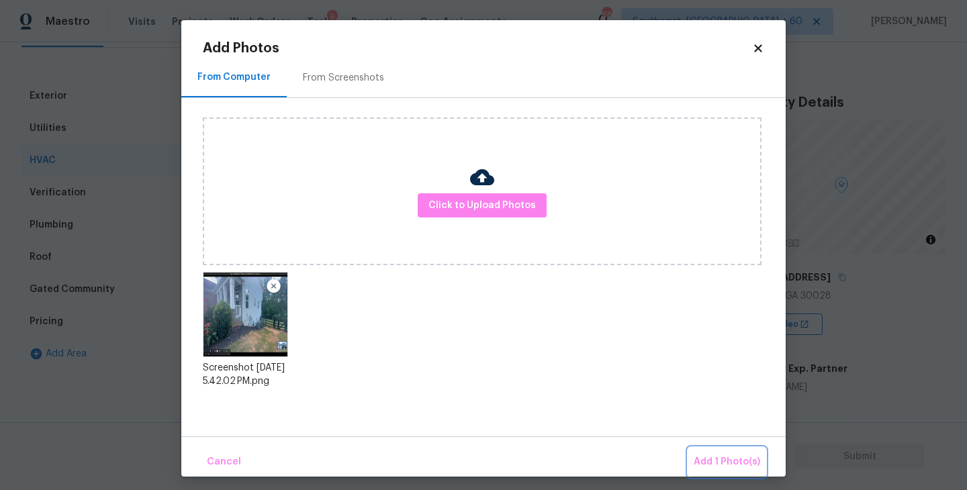
click at [715, 458] on span "Add 1 Photo(s)" at bounding box center [727, 462] width 67 height 17
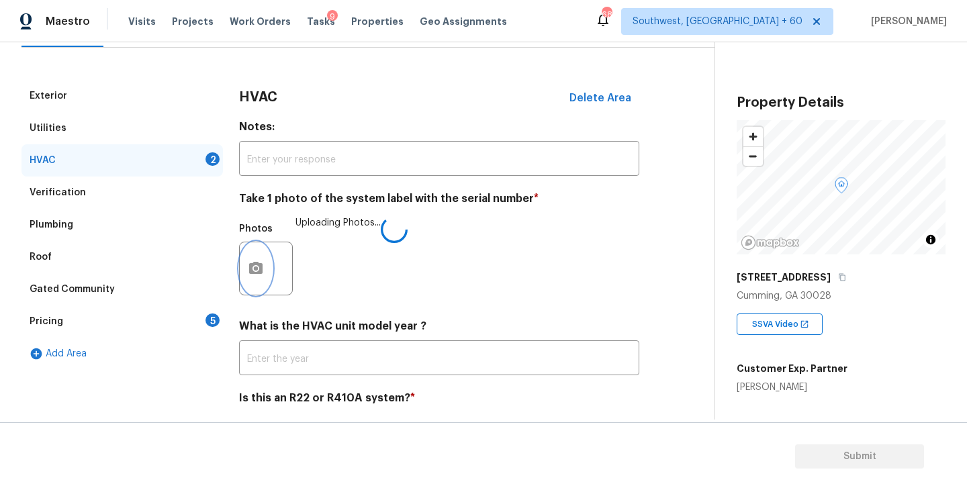
scroll to position [201, 0]
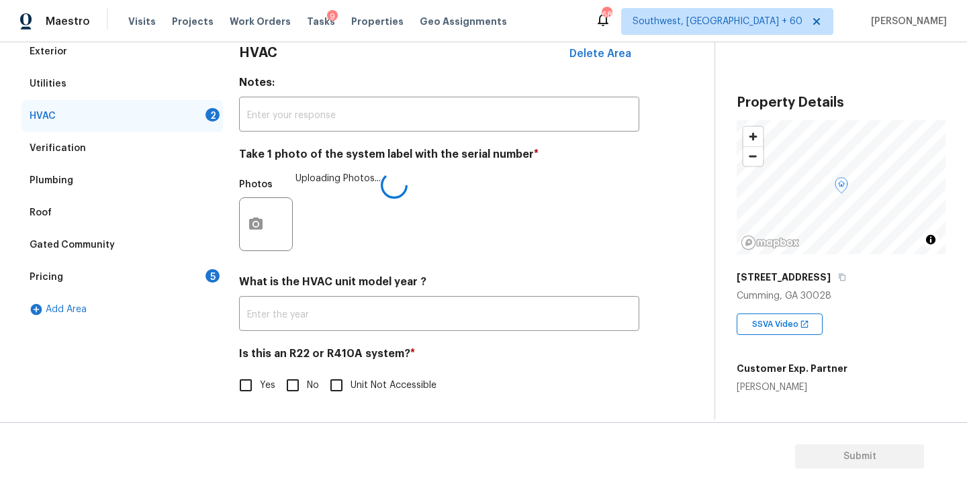
click at [279, 380] on input "No" at bounding box center [293, 385] width 28 height 28
checkbox input "true"
click at [478, 362] on h4 "Is this an R22 or R410A system? *" at bounding box center [439, 356] width 400 height 19
click at [156, 273] on div "Pricing 5" at bounding box center [122, 277] width 202 height 32
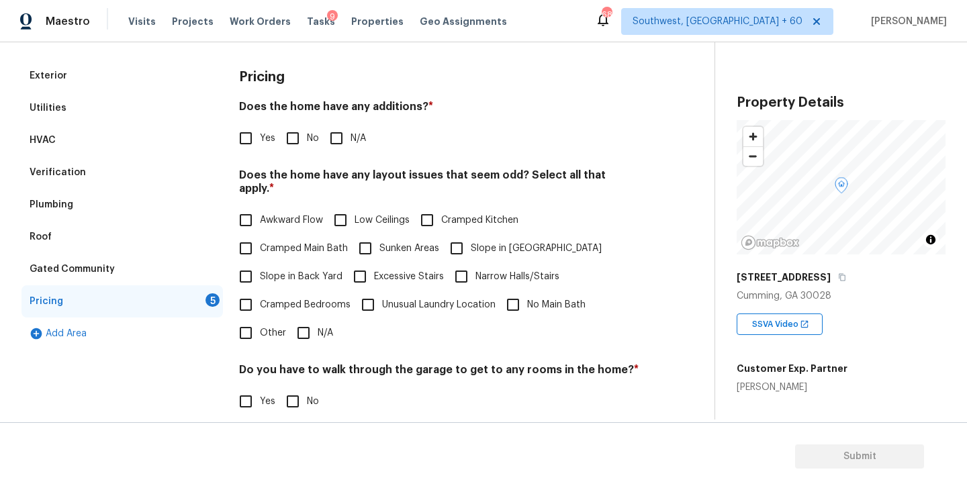
scroll to position [160, 0]
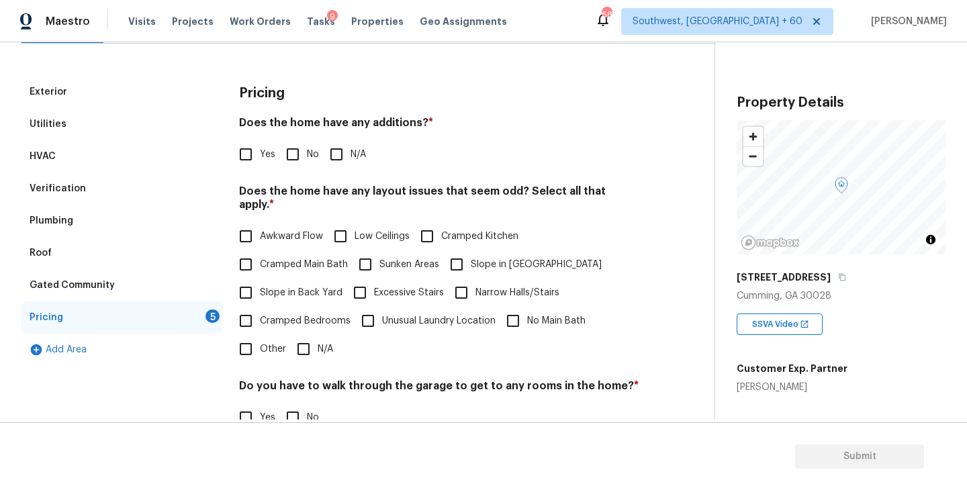
click at [354, 156] on span "N/A" at bounding box center [358, 155] width 15 height 14
click at [351, 156] on input "N/A" at bounding box center [336, 154] width 28 height 28
checkbox input "true"
click at [480, 258] on span "Slope in [GEOGRAPHIC_DATA]" at bounding box center [536, 265] width 131 height 14
click at [471, 251] on input "Slope in [GEOGRAPHIC_DATA]" at bounding box center [457, 265] width 28 height 28
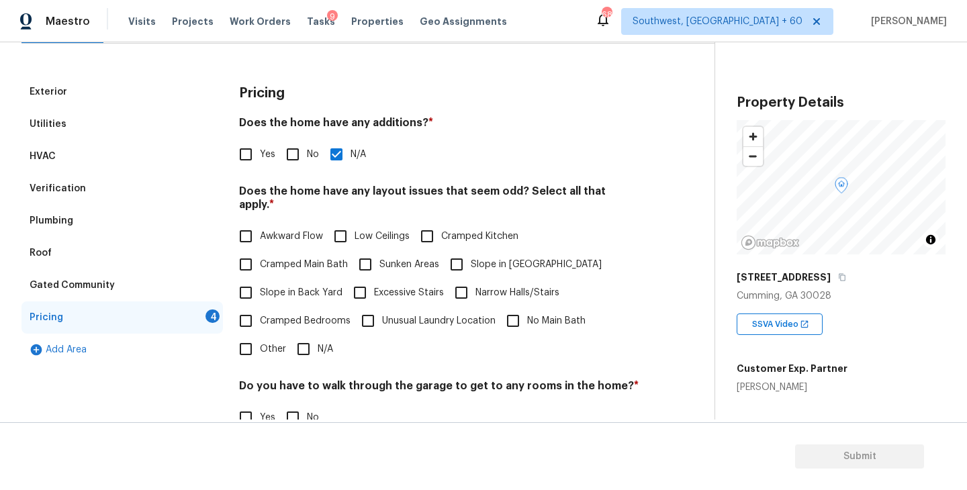
checkbox input "true"
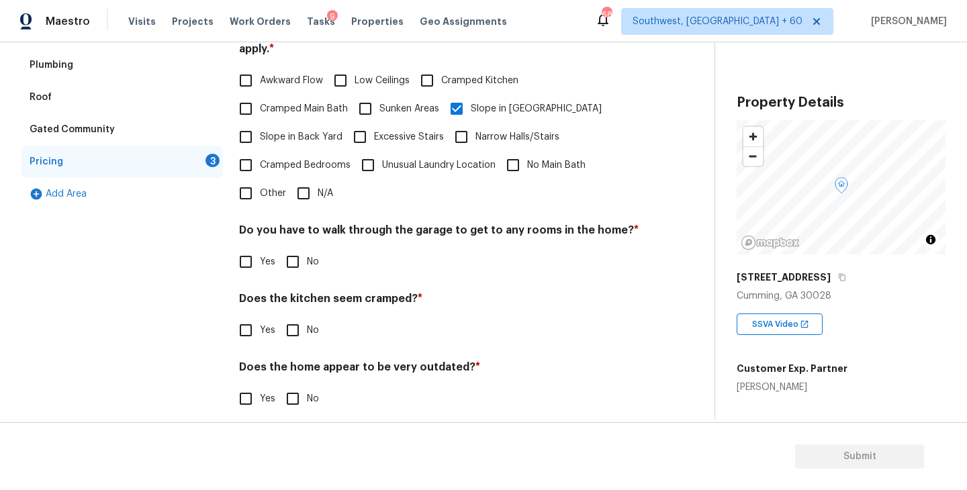
click at [296, 248] on input "No" at bounding box center [293, 262] width 28 height 28
checkbox input "true"
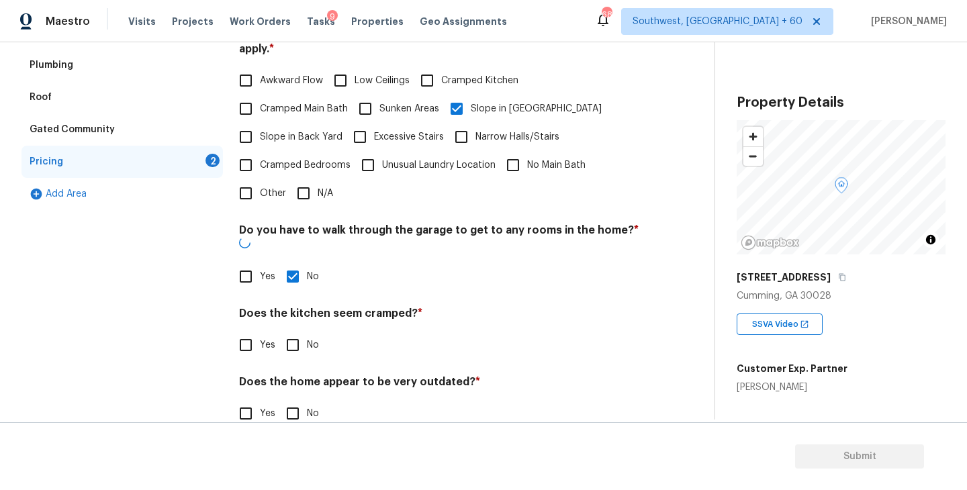
click at [303, 337] on div "Pricing Does the home have any additions? * Yes No N/A Does the home have any l…" at bounding box center [439, 182] width 400 height 524
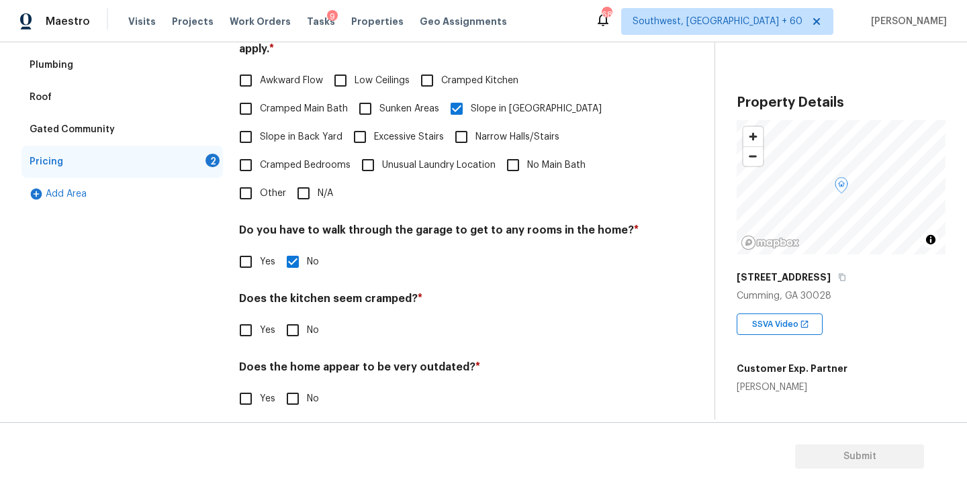
click at [303, 324] on input "No" at bounding box center [293, 330] width 28 height 28
checkbox input "true"
click at [300, 392] on input "No" at bounding box center [293, 400] width 28 height 28
checkbox input "true"
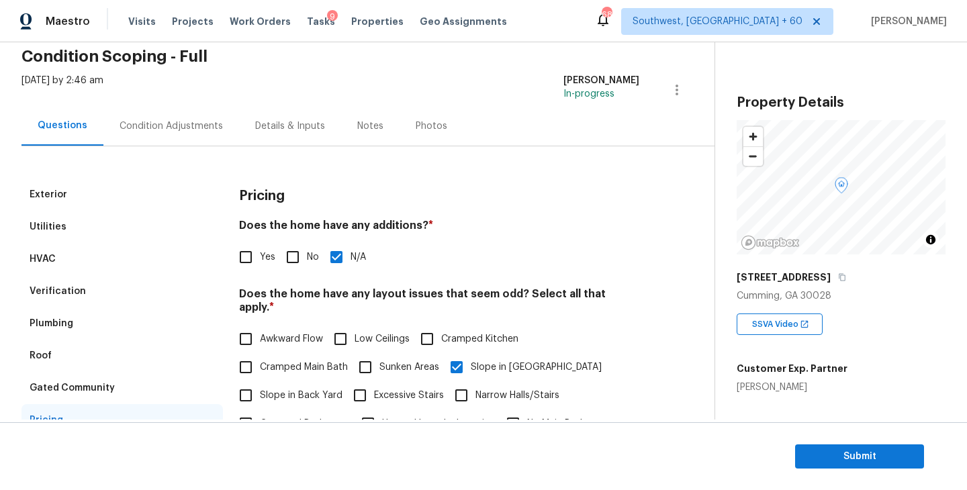
scroll to position [0, 0]
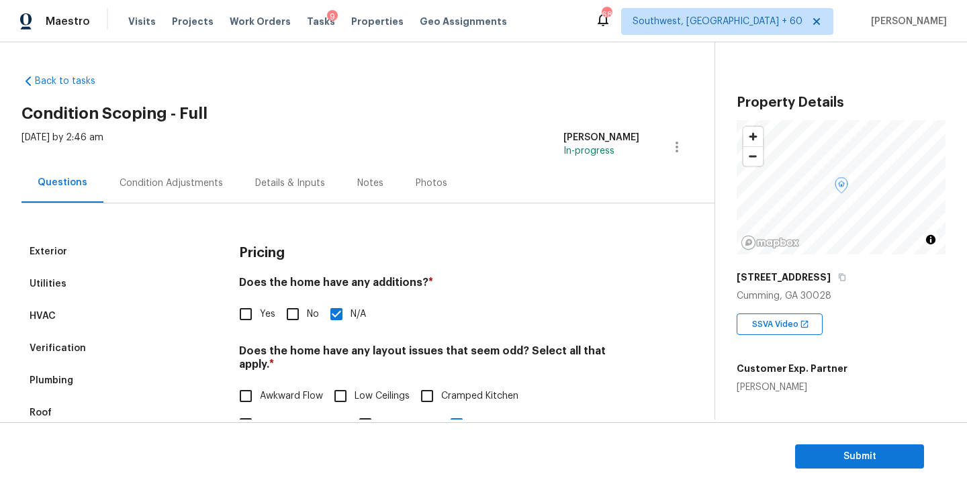
click at [190, 190] on div "Condition Adjustments" at bounding box center [171, 183] width 136 height 40
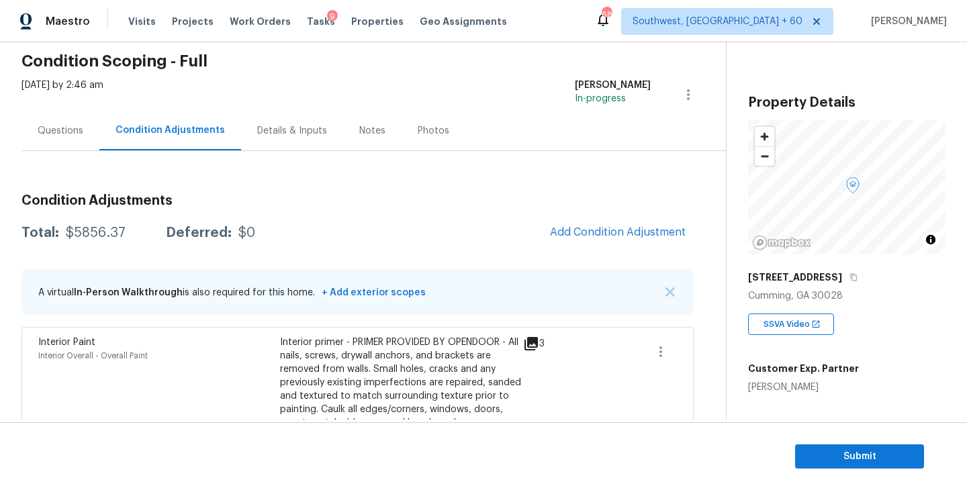
scroll to position [20, 0]
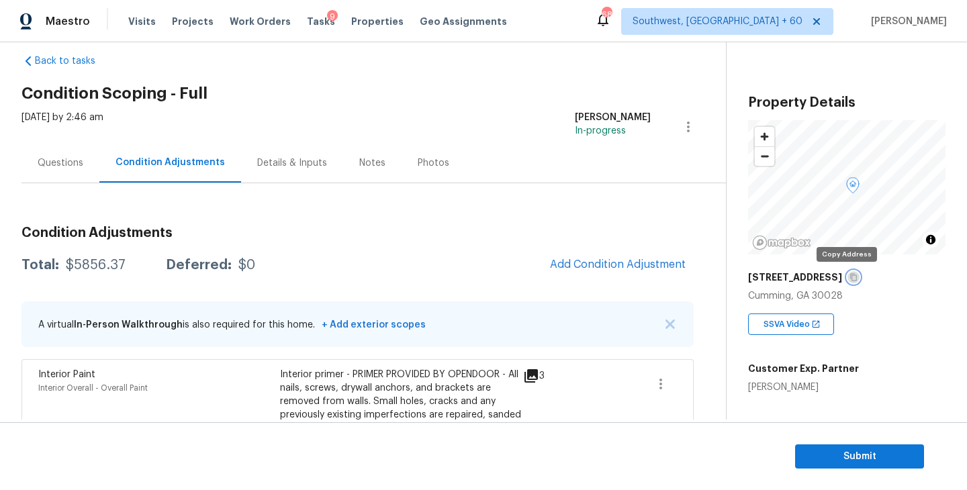
click at [850, 277] on icon "button" at bounding box center [854, 277] width 8 height 8
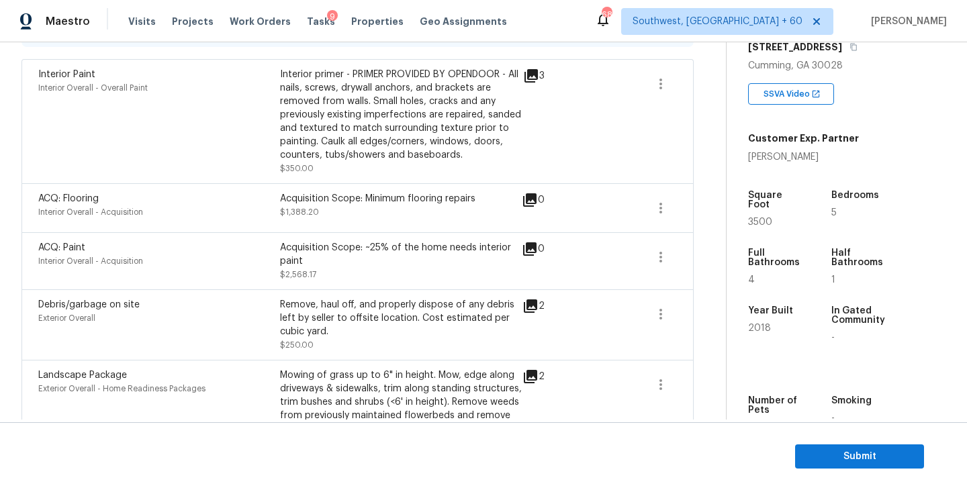
scroll to position [0, 0]
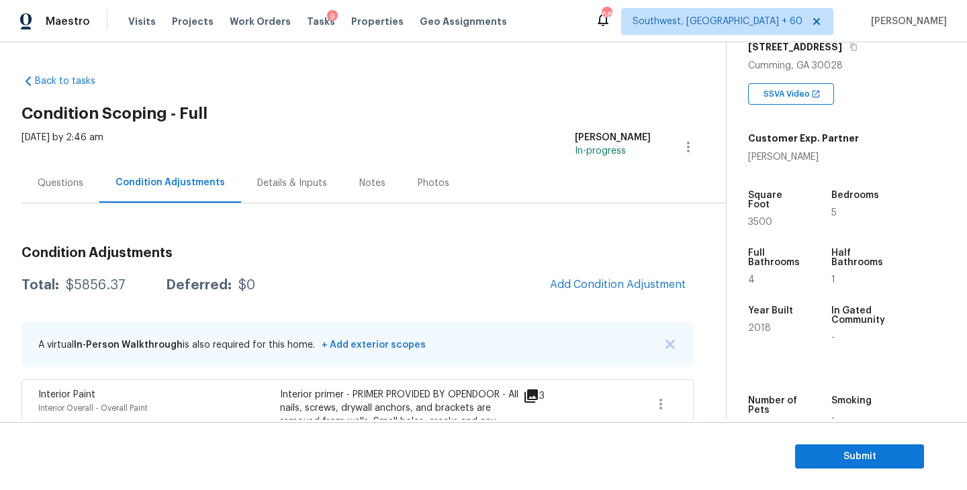
click at [86, 275] on div "Total: $5856.37 Deferred: $0 Add Condition Adjustment" at bounding box center [357, 286] width 672 height 30
copy div "$5856.37"
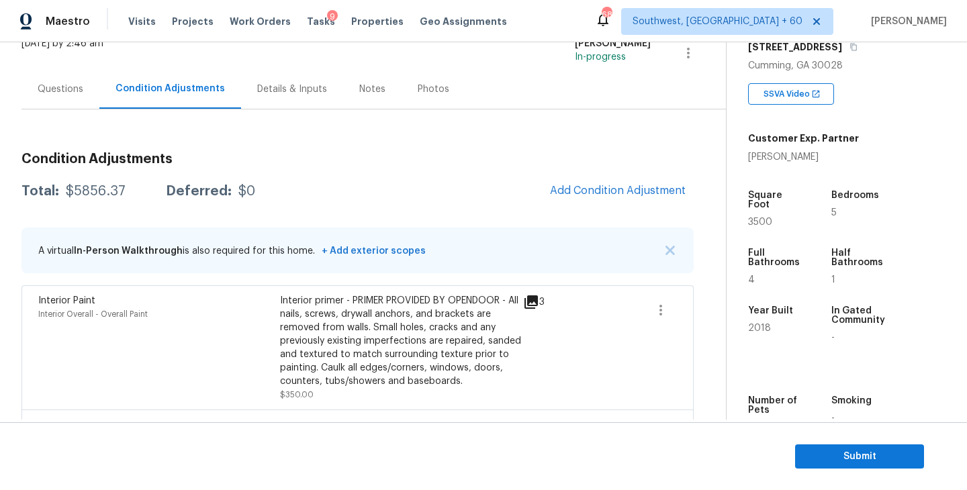
scroll to position [132, 0]
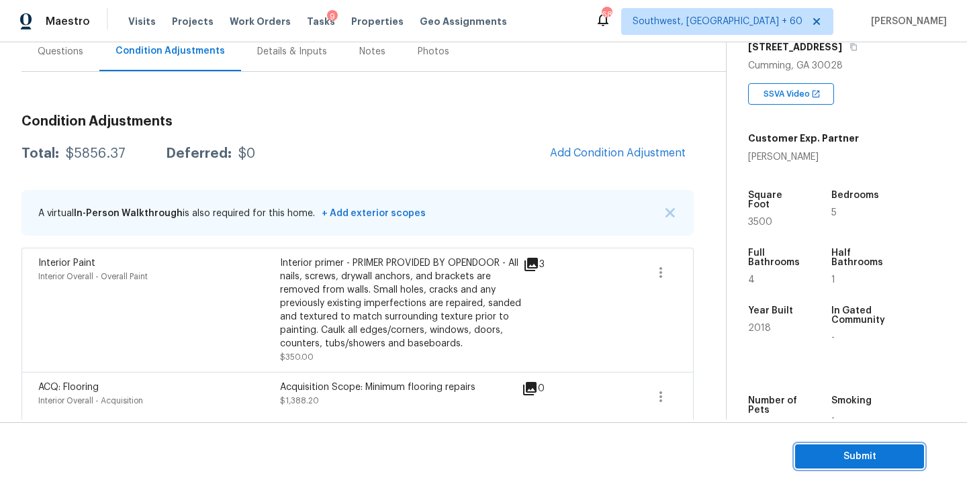
click at [822, 449] on span "Submit" at bounding box center [859, 457] width 107 height 17
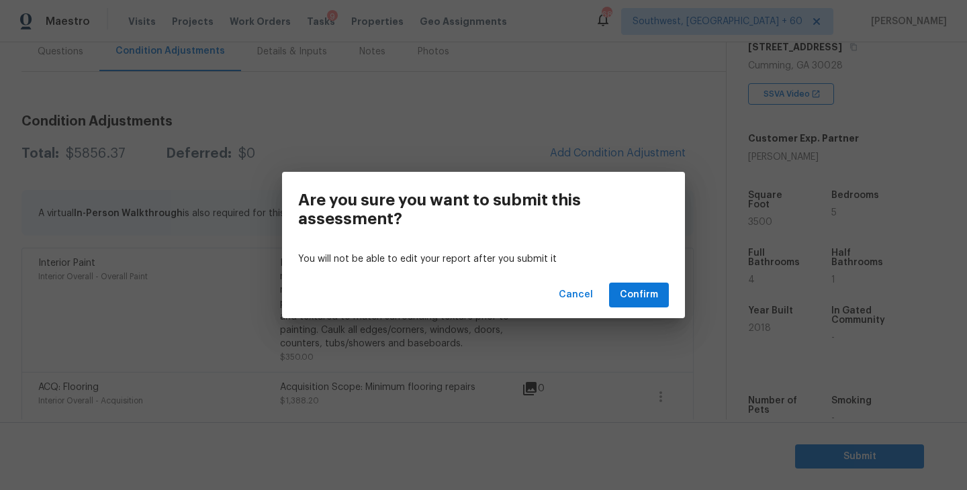
click at [636, 282] on div "Cancel Confirm" at bounding box center [483, 295] width 403 height 46
click at [635, 289] on span "Confirm" at bounding box center [639, 295] width 38 height 17
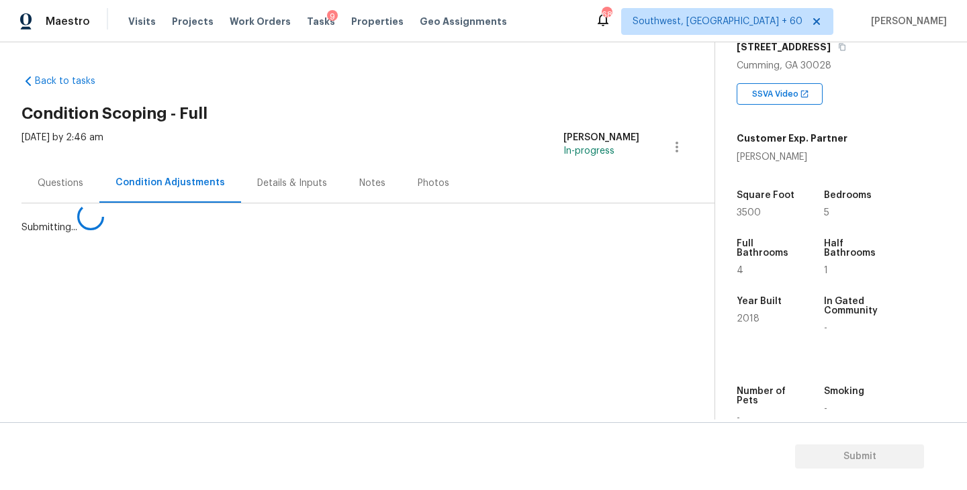
scroll to position [0, 0]
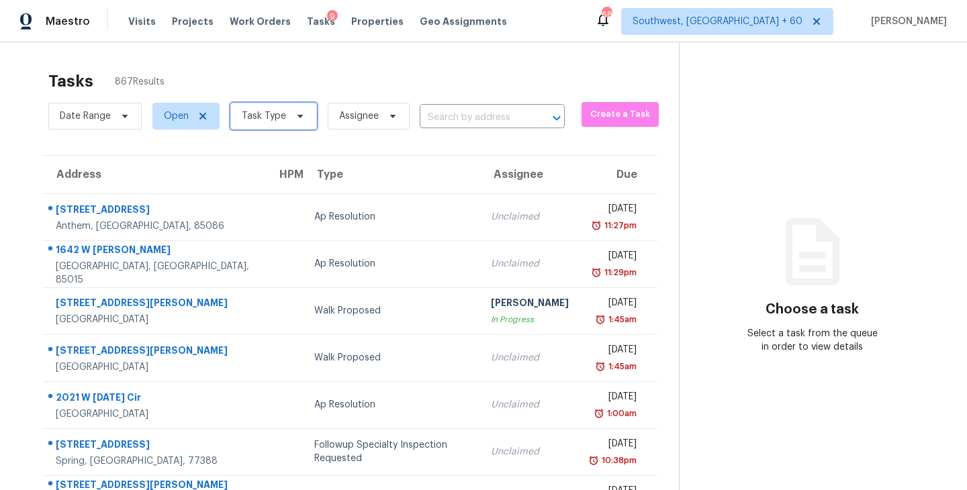
click at [279, 117] on span "Task Type" at bounding box center [264, 115] width 44 height 13
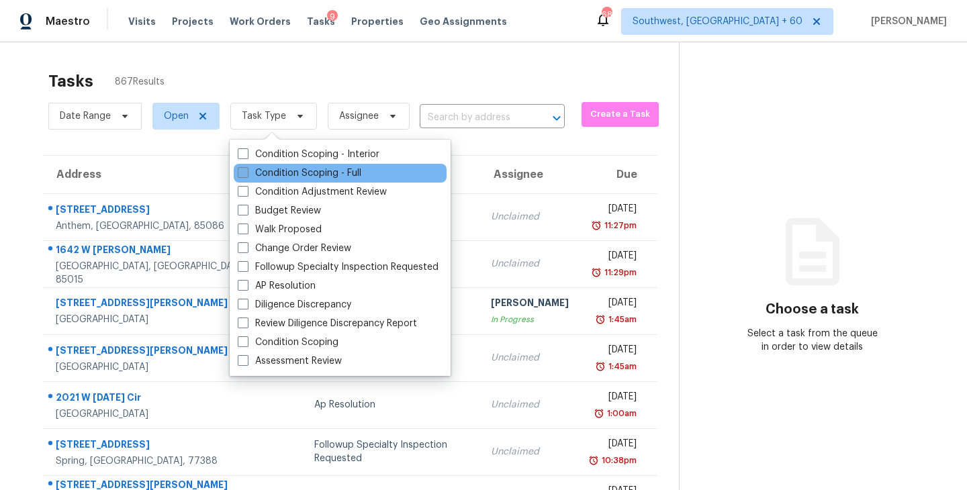
click at [296, 170] on label "Condition Scoping - Full" at bounding box center [300, 173] width 124 height 13
click at [247, 170] on input "Condition Scoping - Full" at bounding box center [242, 171] width 9 height 9
checkbox input "true"
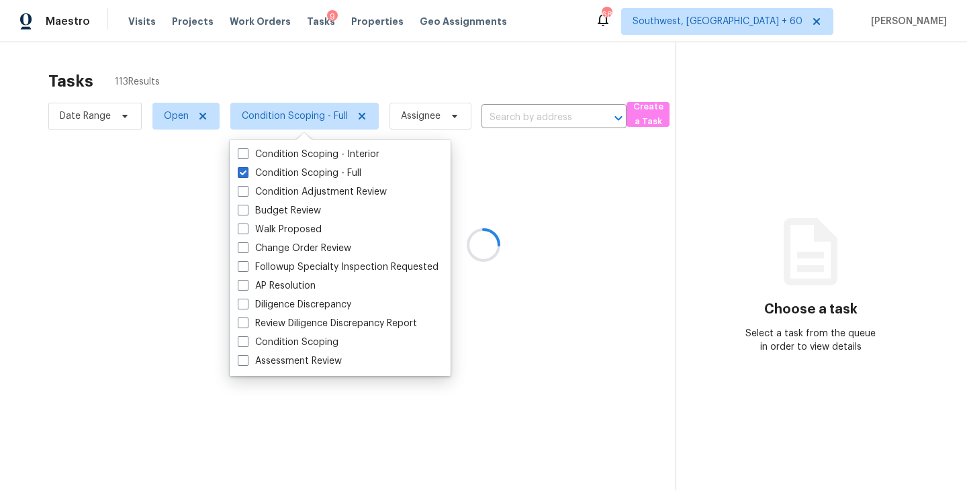
click at [396, 100] on div at bounding box center [483, 245] width 967 height 490
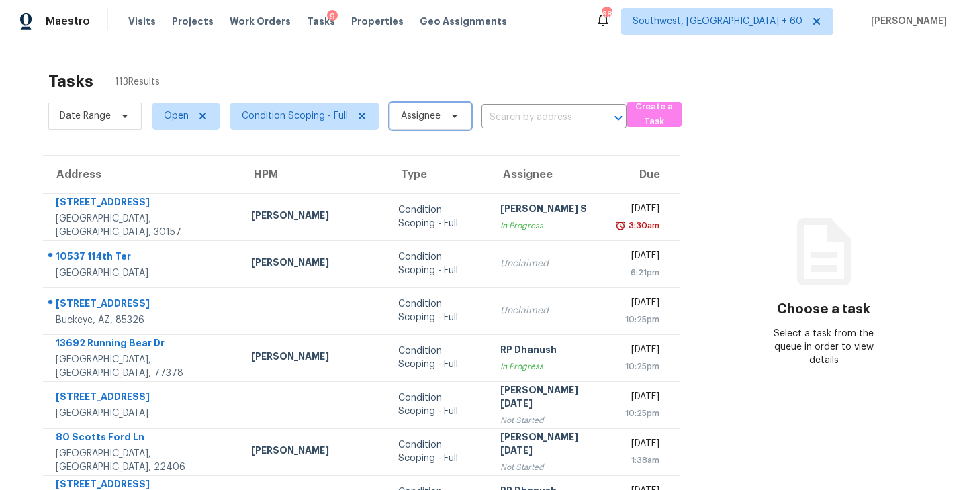
click at [431, 124] on span "Assignee" at bounding box center [431, 116] width 82 height 27
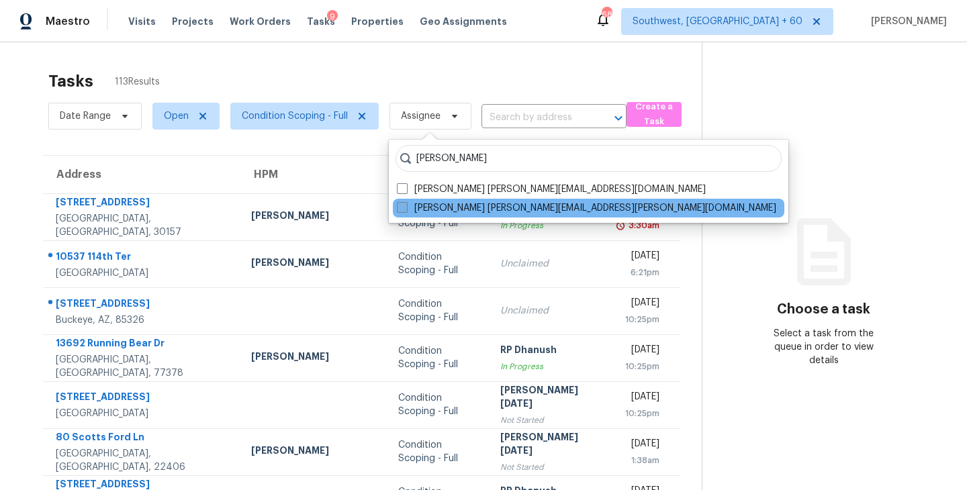
type input "[PERSON_NAME]"
click at [412, 206] on label "[PERSON_NAME] [PERSON_NAME][EMAIL_ADDRESS][PERSON_NAME][DOMAIN_NAME]" at bounding box center [587, 208] width 380 height 13
click at [406, 206] on input "[PERSON_NAME] [PERSON_NAME][EMAIL_ADDRESS][PERSON_NAME][DOMAIN_NAME]" at bounding box center [401, 206] width 9 height 9
checkbox input "true"
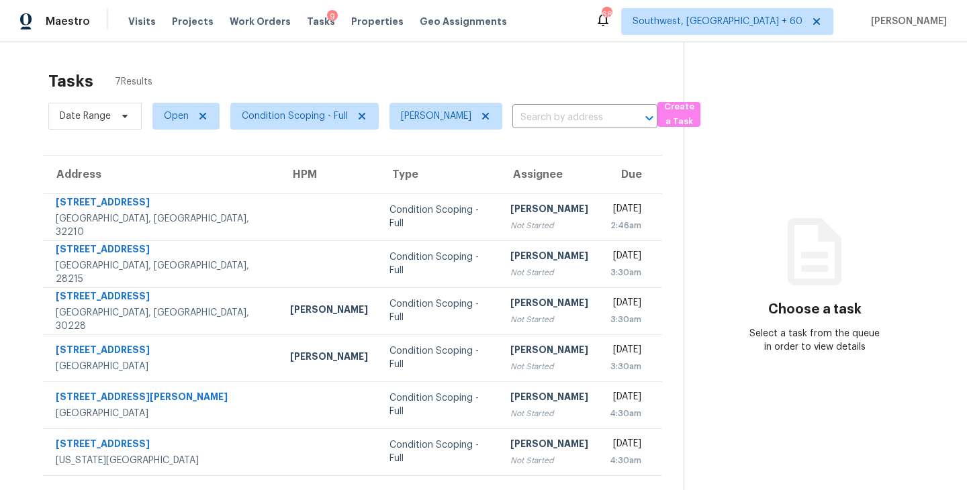
scroll to position [42, 0]
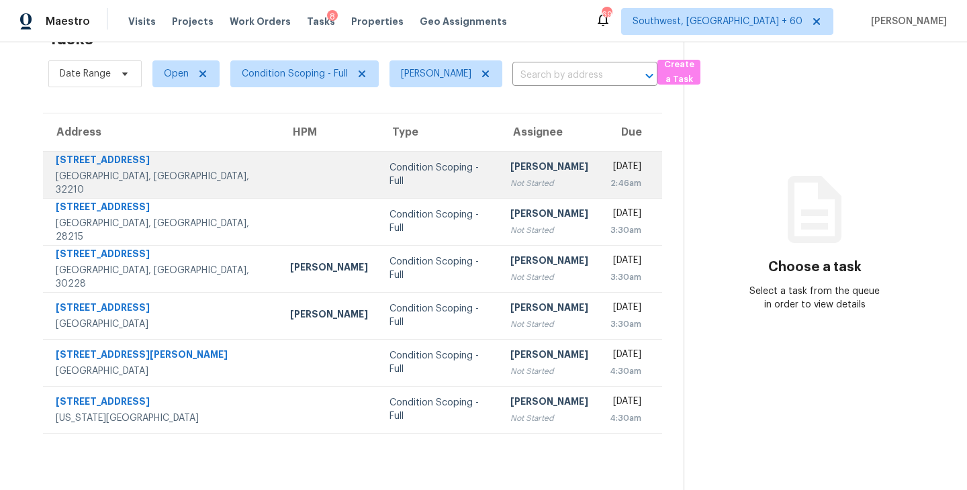
click at [511, 177] on div "Not Started" at bounding box center [550, 183] width 78 height 13
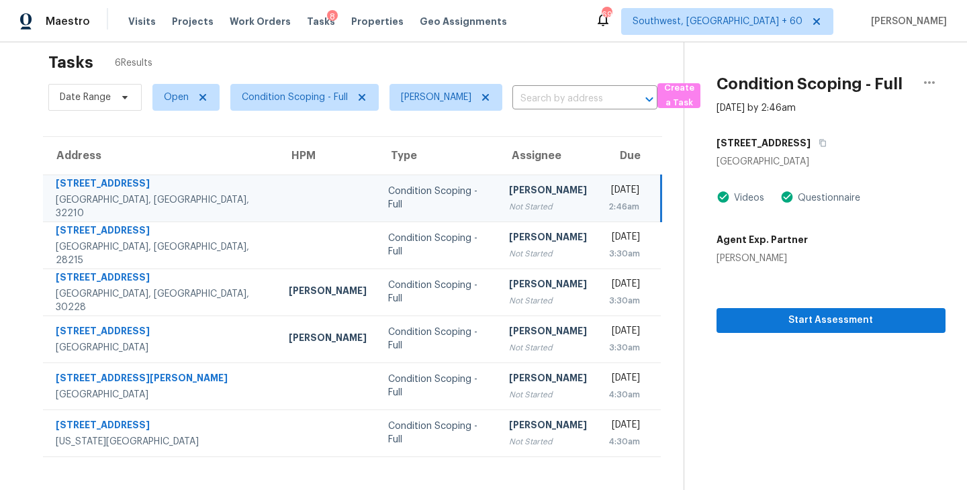
scroll to position [15, 0]
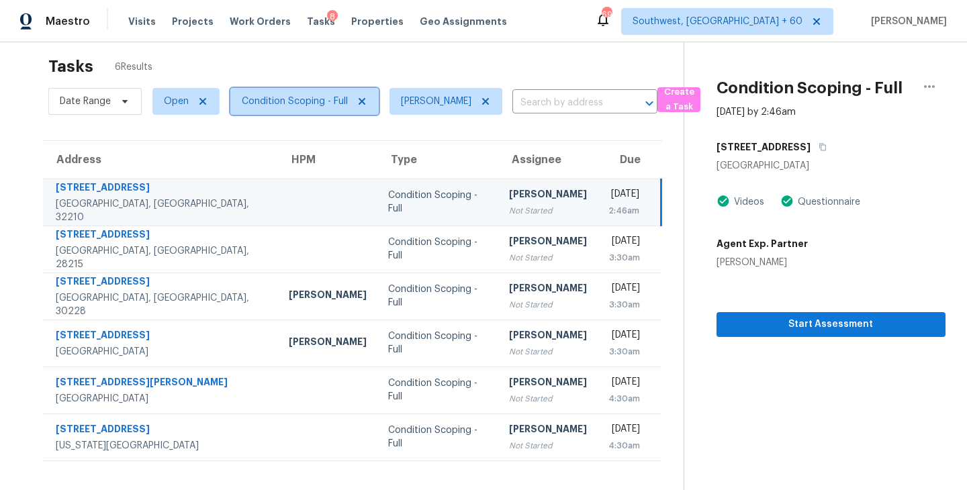
click at [328, 112] on span "Condition Scoping - Full" at bounding box center [304, 101] width 148 height 27
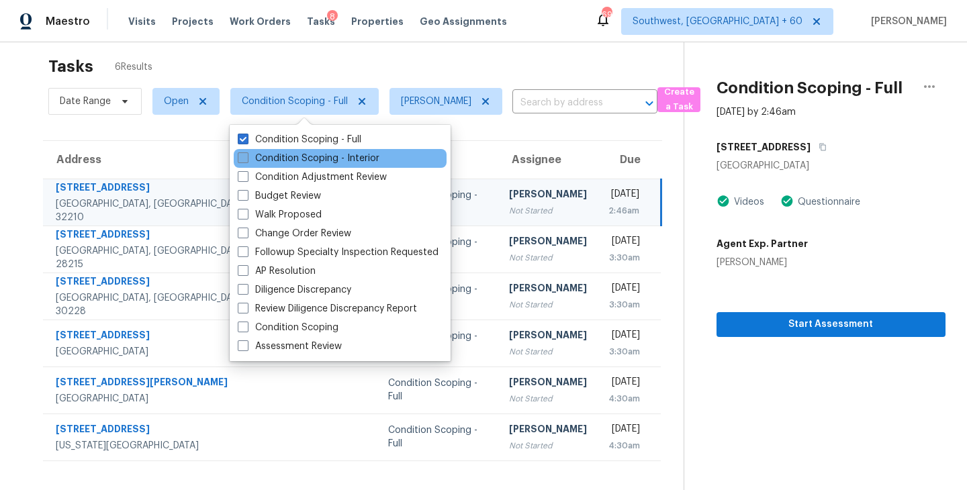
click at [331, 160] on label "Condition Scoping - Interior" at bounding box center [309, 158] width 142 height 13
click at [247, 160] on input "Condition Scoping - Interior" at bounding box center [242, 156] width 9 height 9
checkbox input "true"
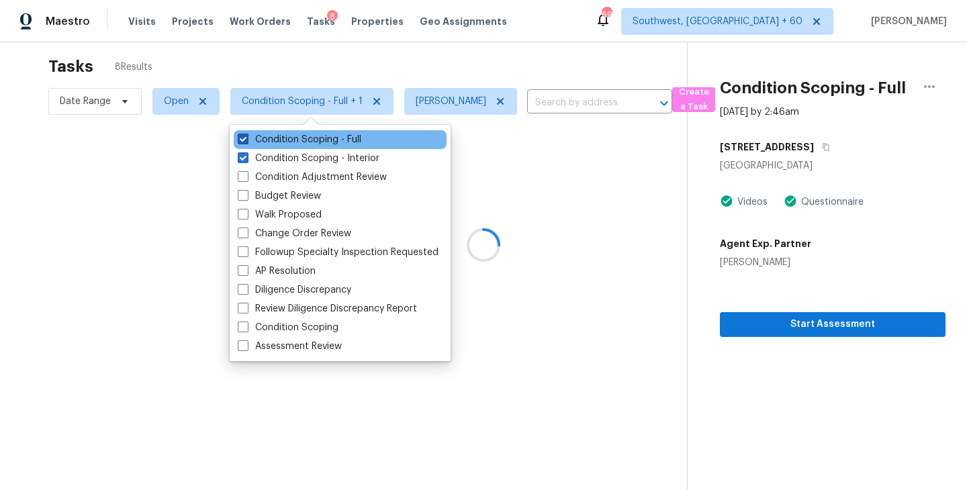
click at [347, 140] on label "Condition Scoping - Full" at bounding box center [300, 139] width 124 height 13
click at [247, 140] on input "Condition Scoping - Full" at bounding box center [242, 137] width 9 height 9
checkbox input "false"
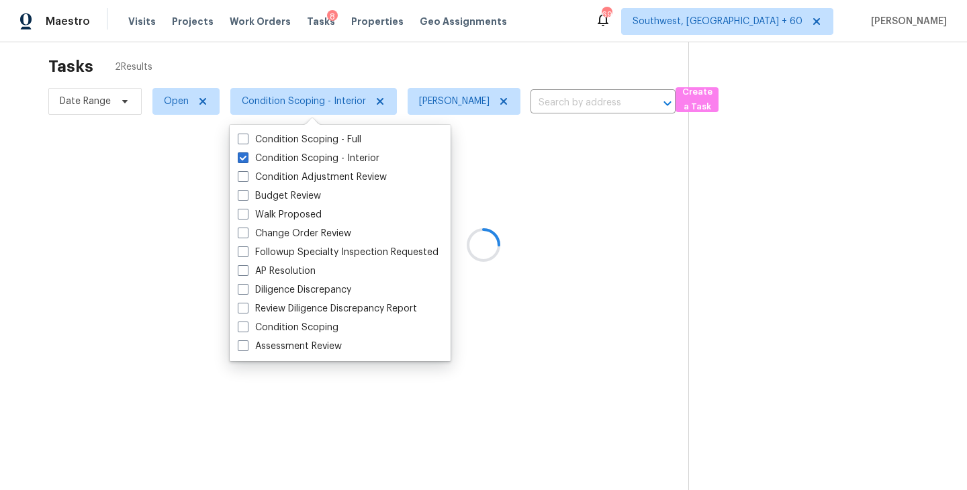
click at [568, 179] on div at bounding box center [483, 245] width 967 height 490
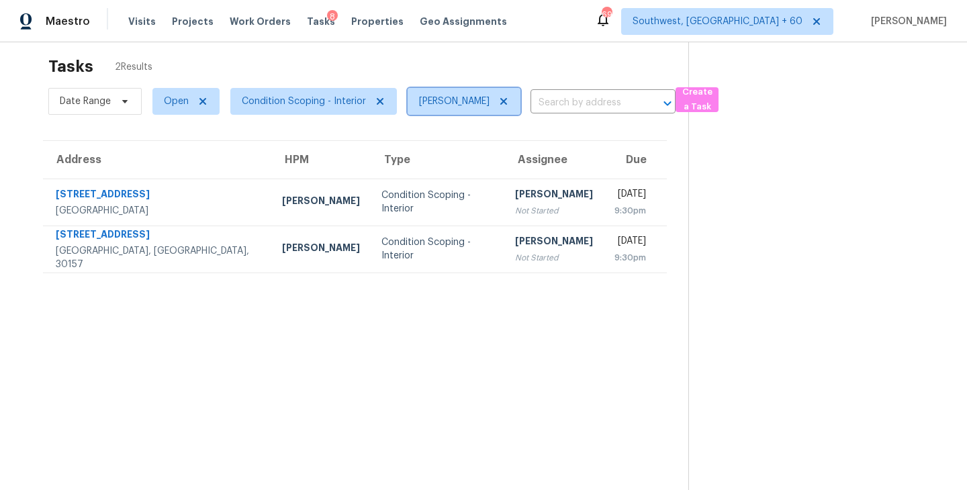
click at [509, 104] on icon at bounding box center [503, 101] width 11 height 11
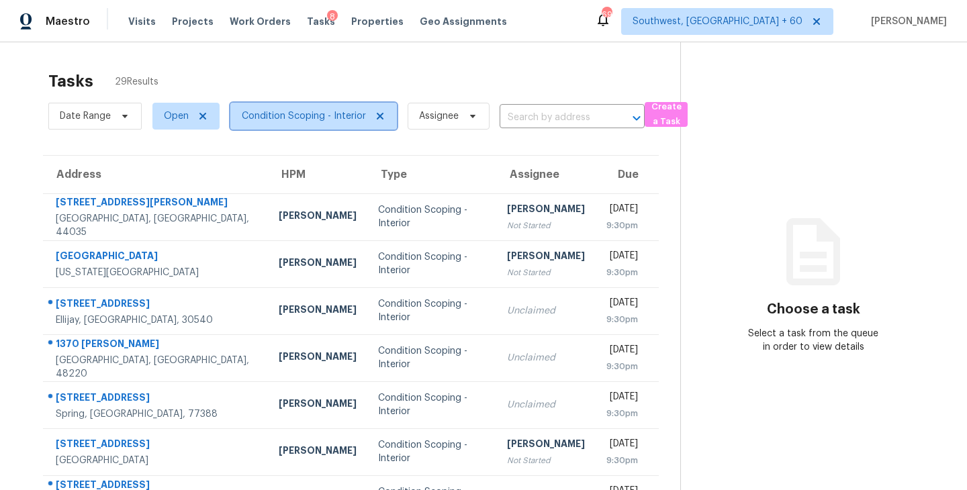
click at [335, 123] on span "Condition Scoping - Interior" at bounding box center [313, 116] width 167 height 27
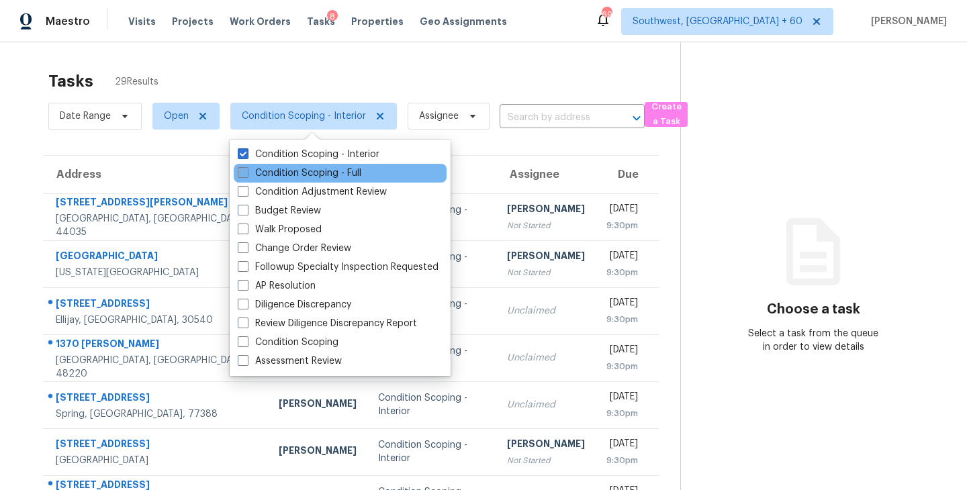
click at [347, 172] on label "Condition Scoping - Full" at bounding box center [300, 173] width 124 height 13
click at [247, 172] on input "Condition Scoping - Full" at bounding box center [242, 171] width 9 height 9
checkbox input "true"
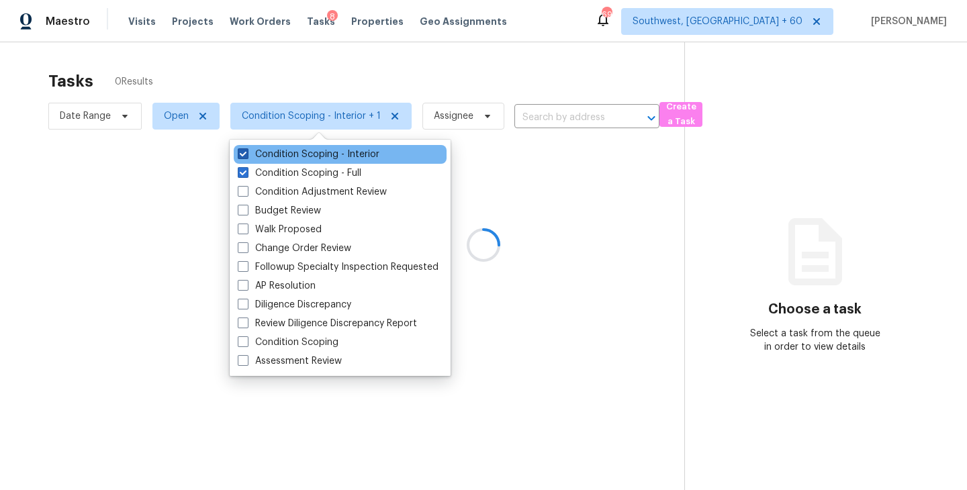
click at [357, 157] on label "Condition Scoping - Interior" at bounding box center [309, 154] width 142 height 13
click at [247, 157] on input "Condition Scoping - Interior" at bounding box center [242, 152] width 9 height 9
click at [357, 157] on label "Condition Scoping - Interior" at bounding box center [309, 154] width 142 height 13
click at [247, 157] on input "Condition Scoping - Interior" at bounding box center [242, 152] width 9 height 9
click at [357, 157] on label "Condition Scoping - Interior" at bounding box center [309, 154] width 142 height 13
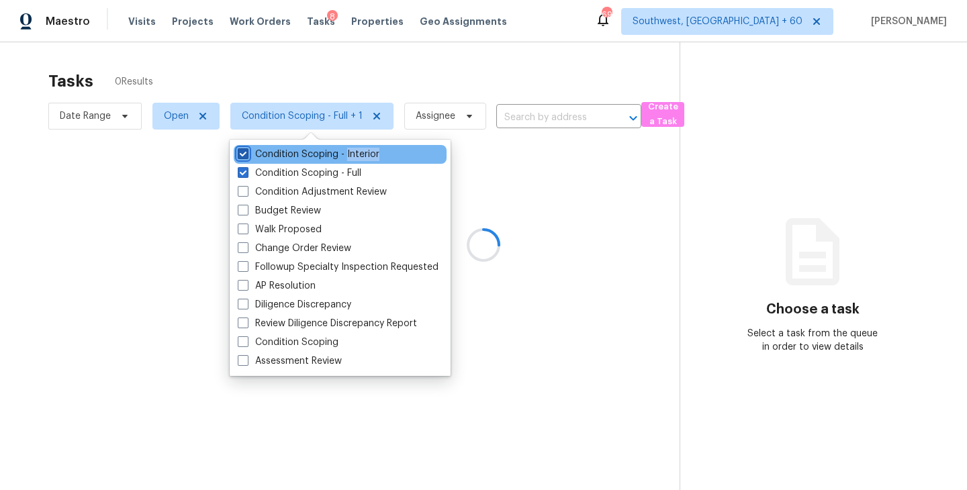
click at [247, 157] on input "Condition Scoping - Interior" at bounding box center [242, 152] width 9 height 9
checkbox input "false"
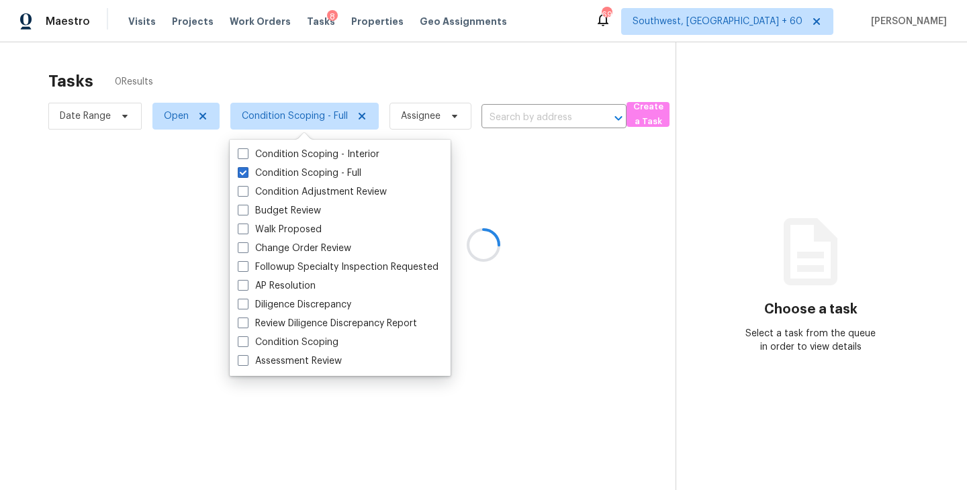
click at [474, 178] on div at bounding box center [483, 245] width 967 height 490
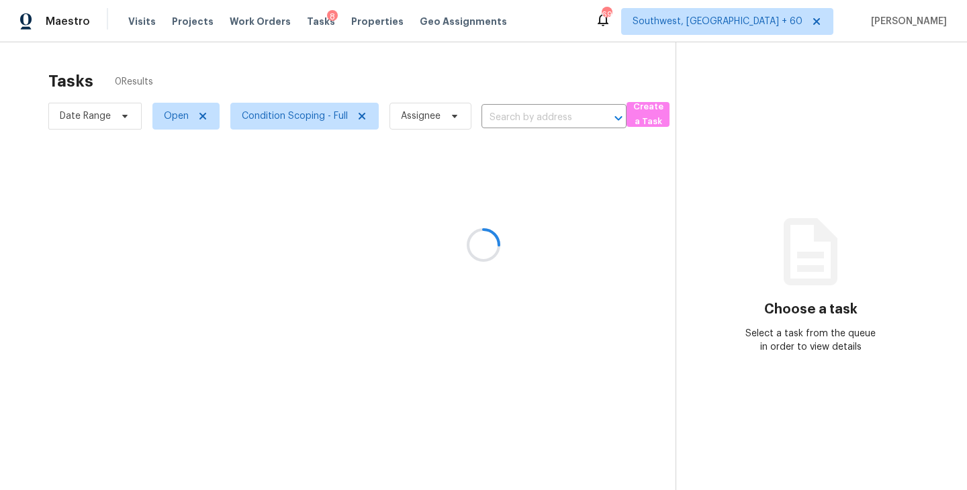
click at [419, 118] on div at bounding box center [483, 245] width 967 height 490
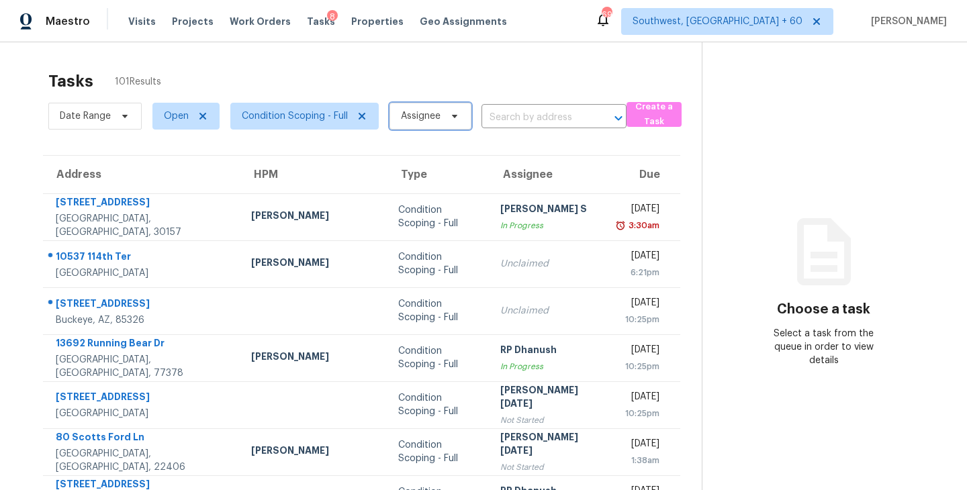
click at [425, 118] on span "Assignee" at bounding box center [421, 115] width 40 height 13
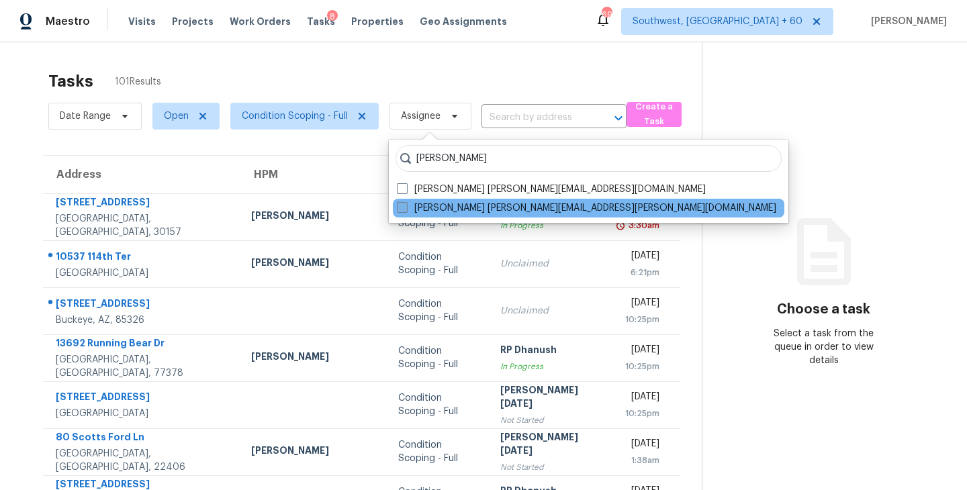
type input "sakthivel"
click at [434, 207] on label "Sakthivel Chandran sakthivel.chandran@opendoor.com" at bounding box center [587, 208] width 380 height 13
click at [406, 207] on input "Sakthivel Chandran sakthivel.chandran@opendoor.com" at bounding box center [401, 206] width 9 height 9
checkbox input "true"
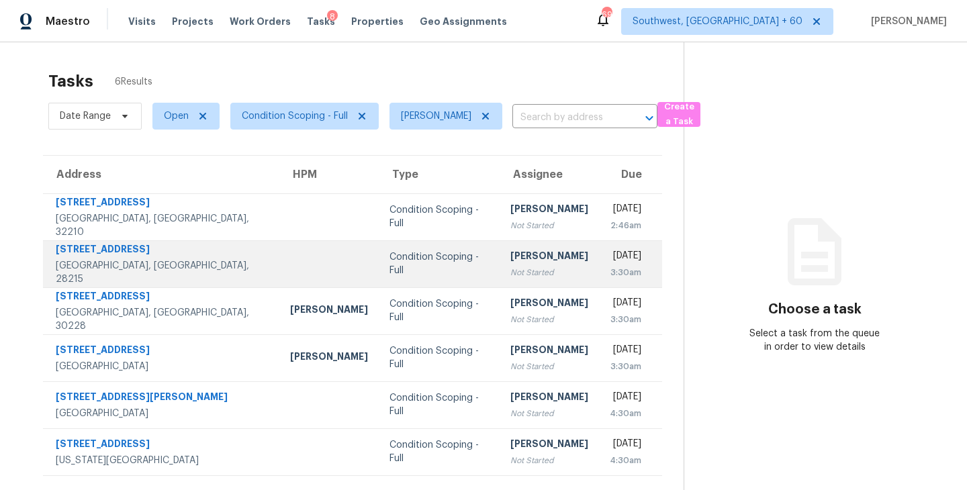
scroll to position [42, 0]
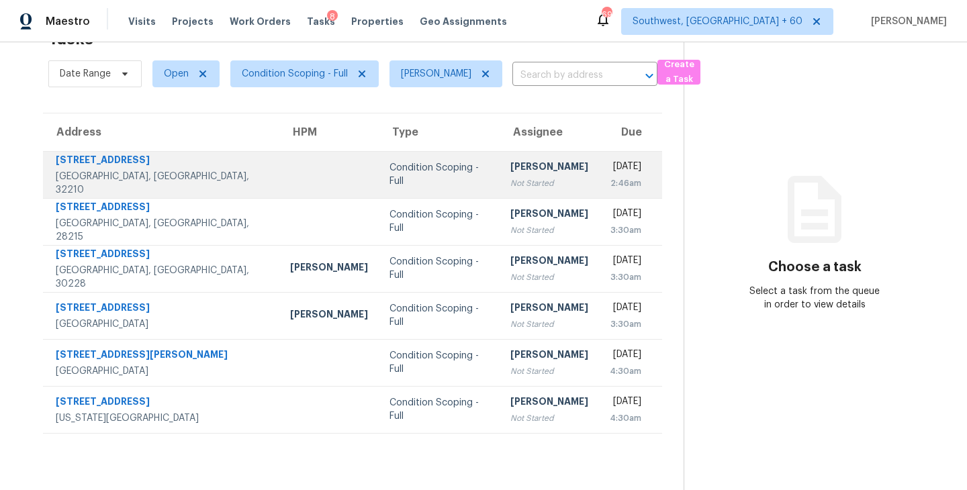
click at [511, 179] on div "Not Started" at bounding box center [550, 183] width 78 height 13
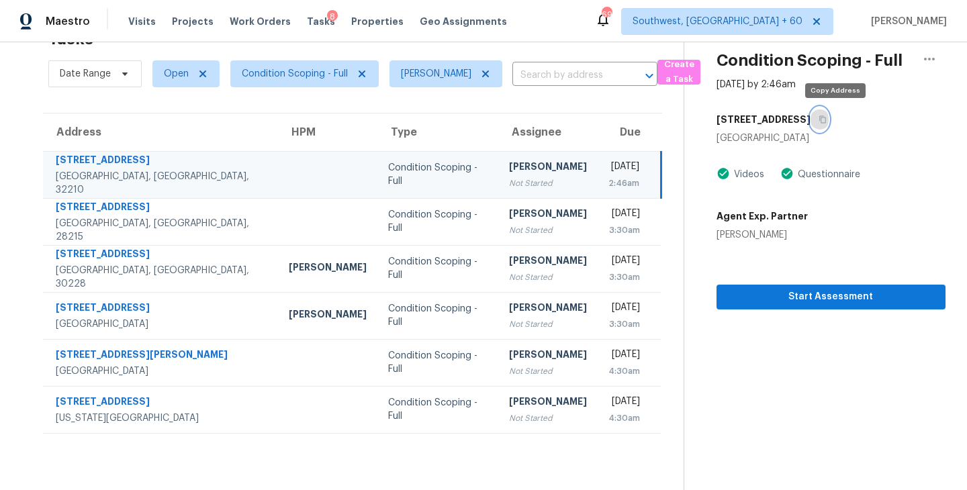
click at [827, 123] on icon "button" at bounding box center [823, 120] width 8 height 8
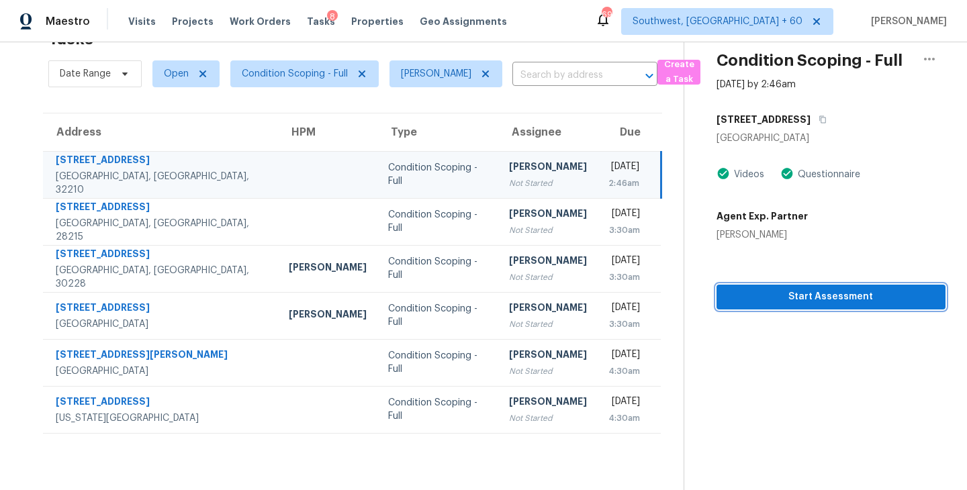
click at [810, 295] on span "Start Assessment" at bounding box center [831, 297] width 208 height 17
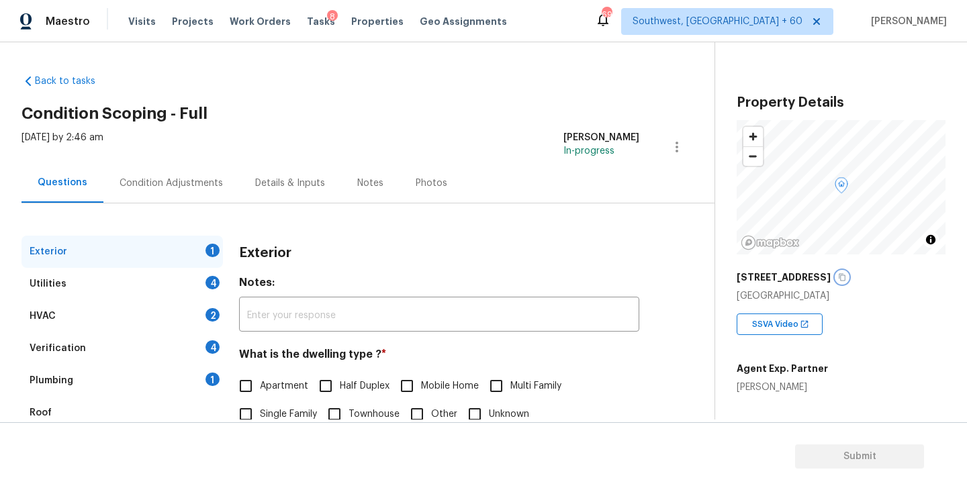
click at [846, 275] on icon "button" at bounding box center [842, 277] width 8 height 8
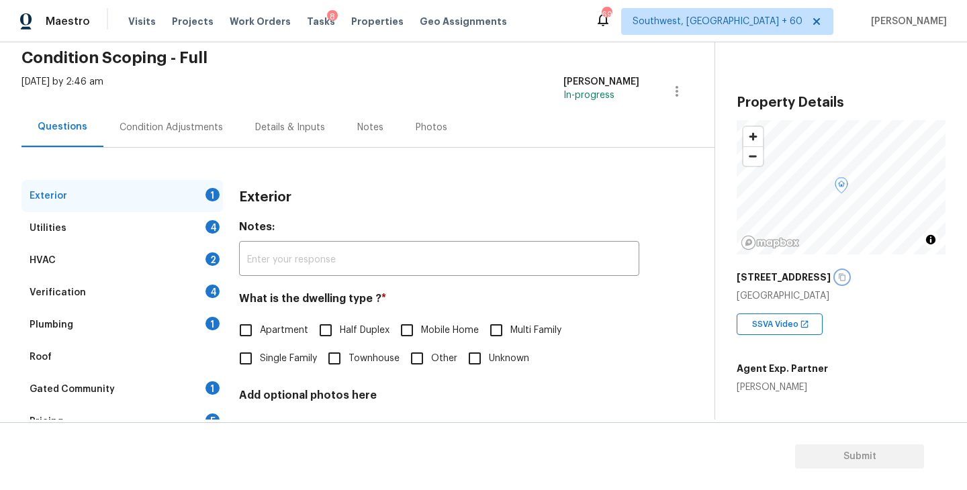
scroll to position [79, 0]
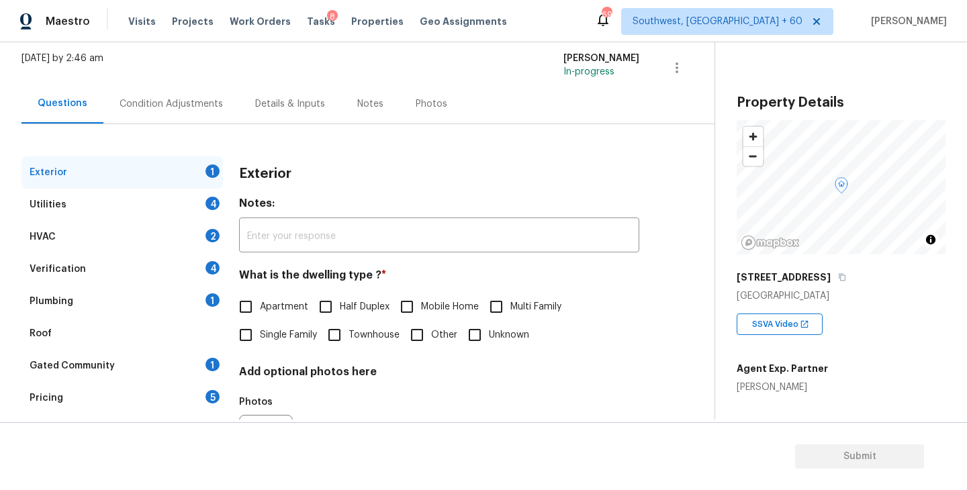
click at [273, 330] on span "Single Family" at bounding box center [288, 335] width 57 height 14
click at [260, 330] on input "Single Family" at bounding box center [246, 335] width 28 height 28
checkbox input "true"
click at [189, 202] on div "Utilities 4" at bounding box center [122, 205] width 202 height 32
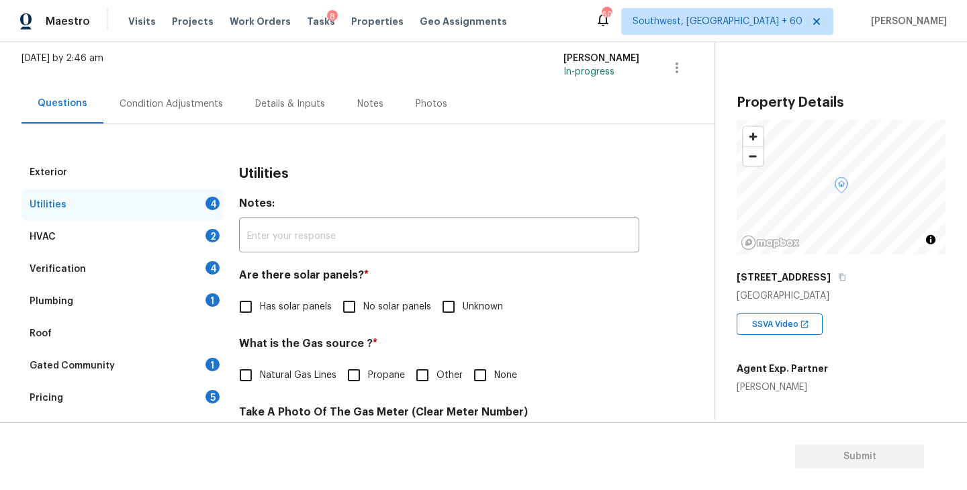
click at [397, 311] on span "No solar panels" at bounding box center [397, 307] width 68 height 14
click at [363, 311] on input "No solar panels" at bounding box center [349, 307] width 28 height 28
checkbox input "true"
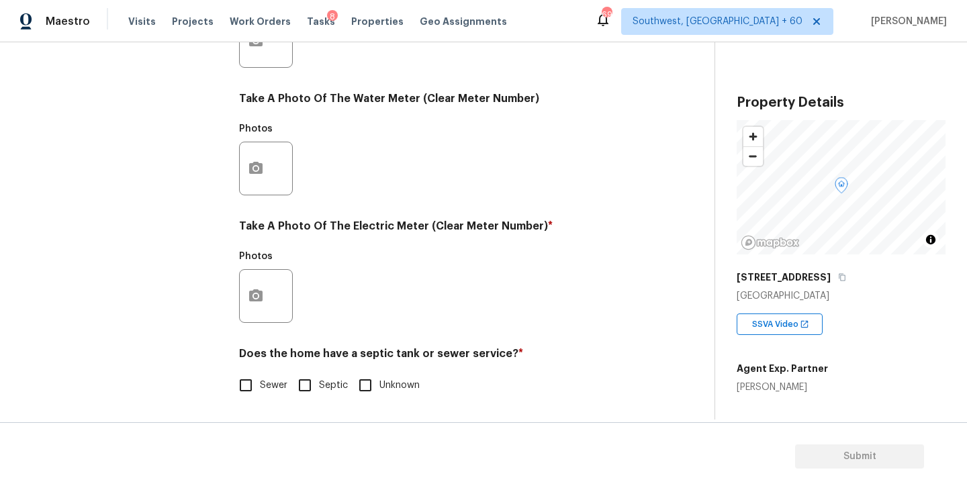
click at [255, 382] on input "Sewer" at bounding box center [246, 385] width 28 height 28
checkbox input "true"
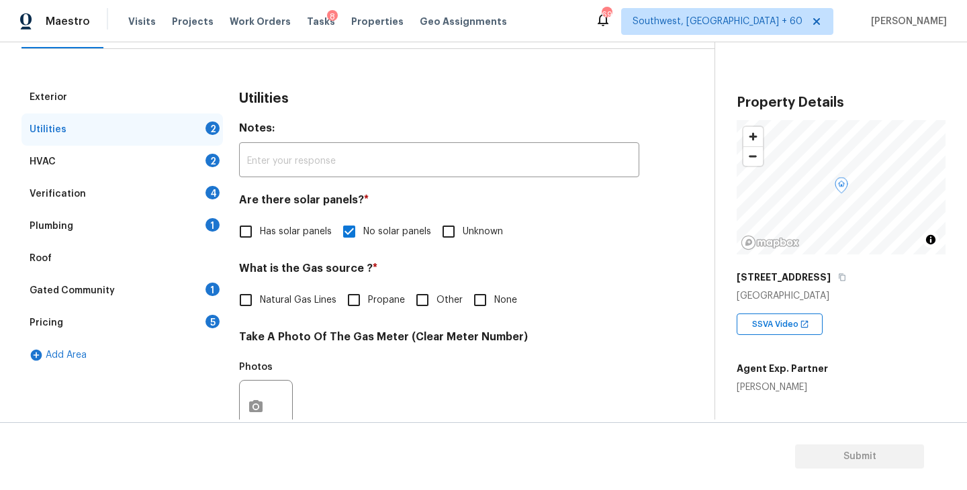
click at [175, 227] on div "Plumbing 1" at bounding box center [122, 226] width 202 height 32
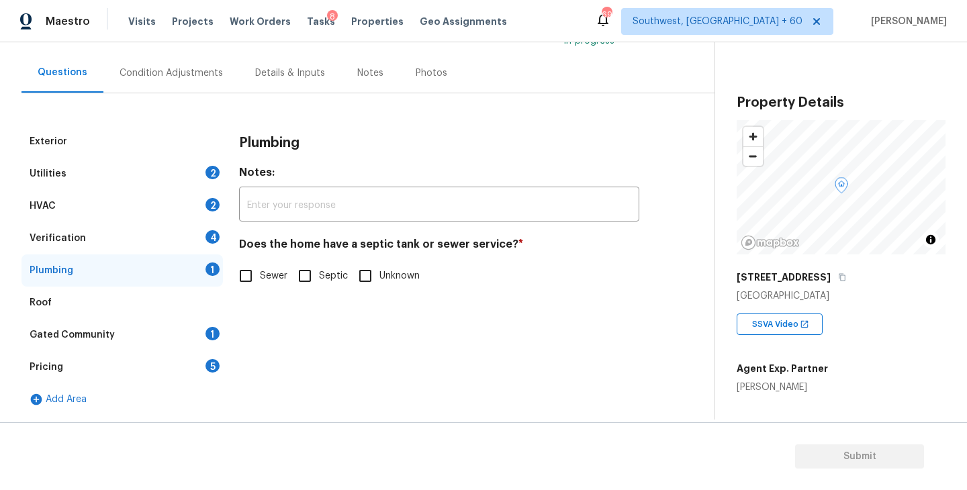
scroll to position [110, 0]
click at [257, 284] on input "Sewer" at bounding box center [246, 276] width 28 height 28
checkbox input "true"
click at [146, 337] on div "Gated Community 1" at bounding box center [122, 335] width 202 height 32
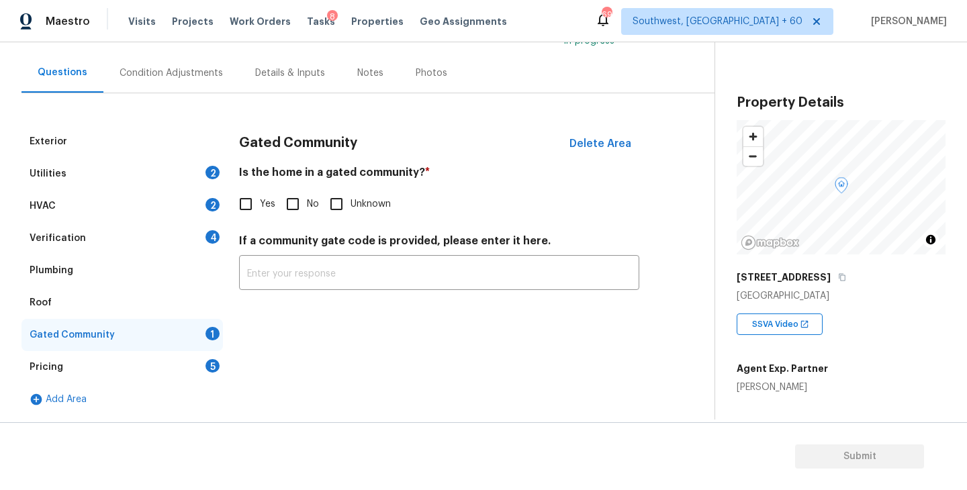
click at [285, 212] on input "No" at bounding box center [293, 204] width 28 height 28
checkbox input "true"
click at [210, 78] on div "Condition Adjustments" at bounding box center [171, 73] width 103 height 13
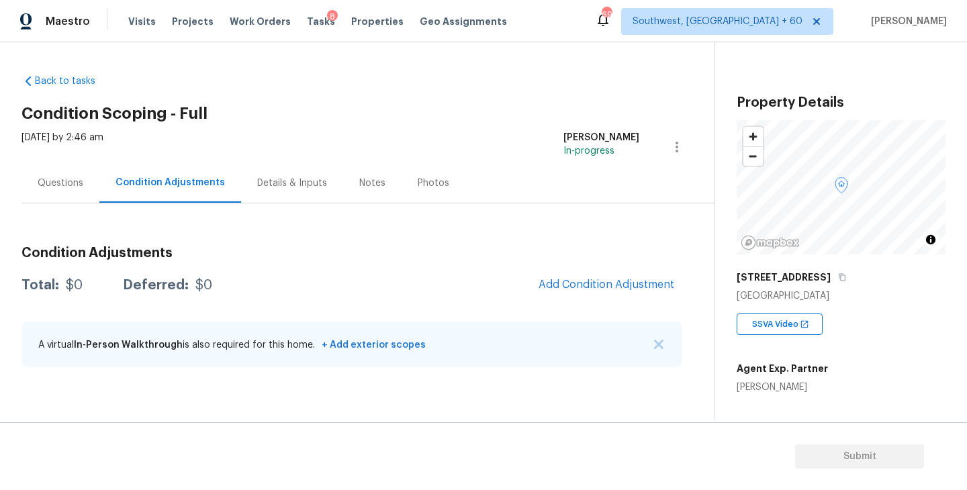
click at [484, 161] on div "Wed, Sep 24 2025 by 2:46 am Sakthivel Chandran In-progress" at bounding box center [367, 147] width 693 height 32
click at [658, 279] on span "Add Condition Adjustment" at bounding box center [607, 285] width 136 height 12
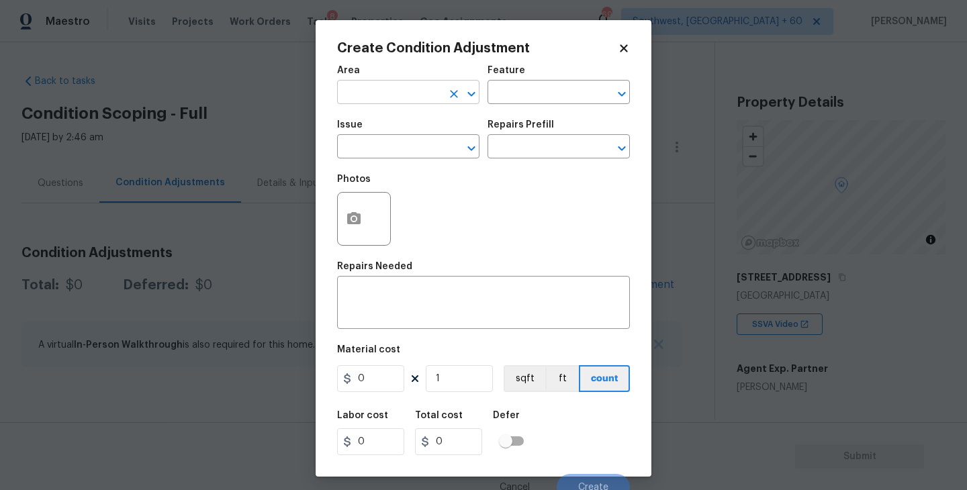
click at [403, 88] on input "text" at bounding box center [389, 93] width 105 height 21
click at [403, 142] on li "Exterior Overall" at bounding box center [408, 146] width 142 height 22
type input "Exterior Overall"
click at [582, 81] on div "Feature" at bounding box center [559, 74] width 142 height 17
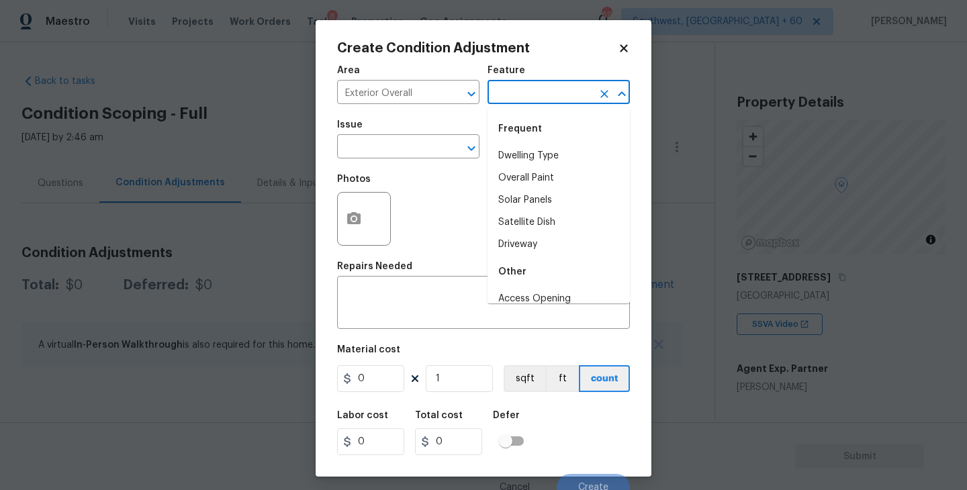
click at [559, 99] on input "text" at bounding box center [540, 93] width 105 height 21
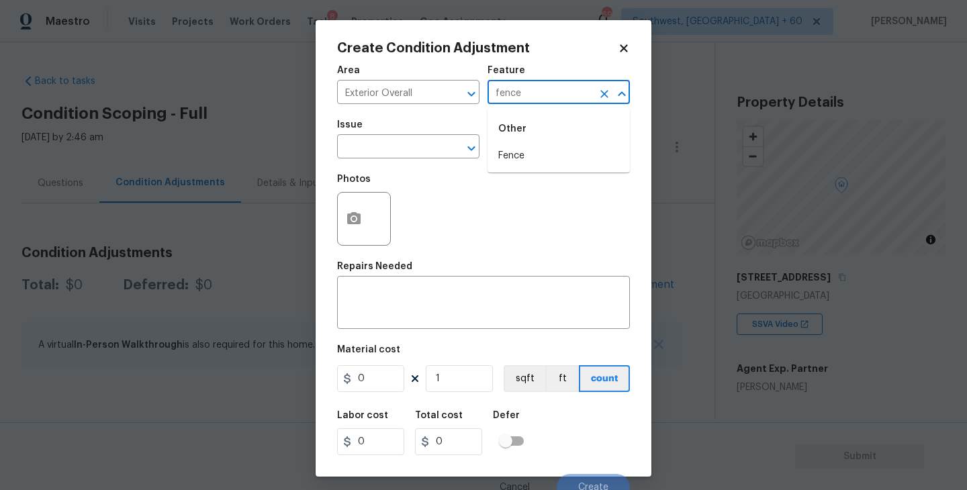
click at [559, 99] on input "fence" at bounding box center [540, 93] width 105 height 21
click at [557, 161] on li "Fence" at bounding box center [559, 156] width 142 height 22
type input "Fence"
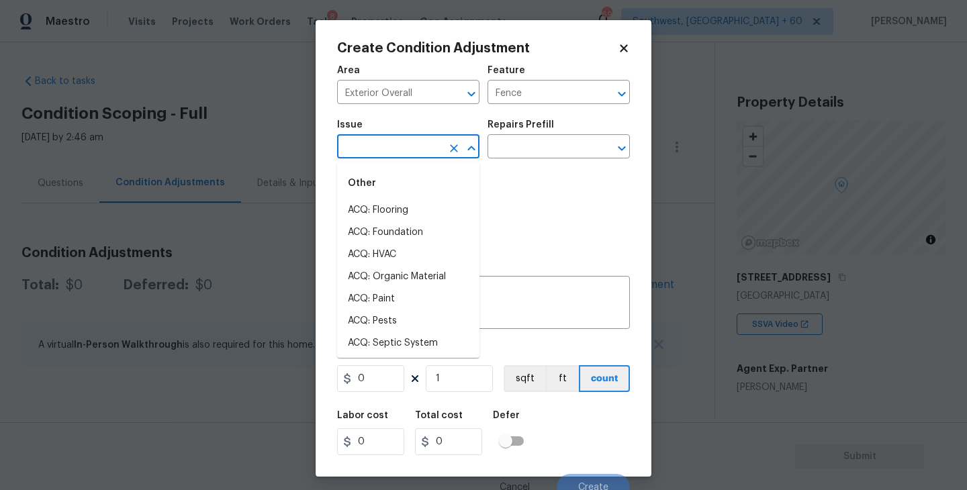
click at [343, 140] on input "text" at bounding box center [389, 148] width 105 height 21
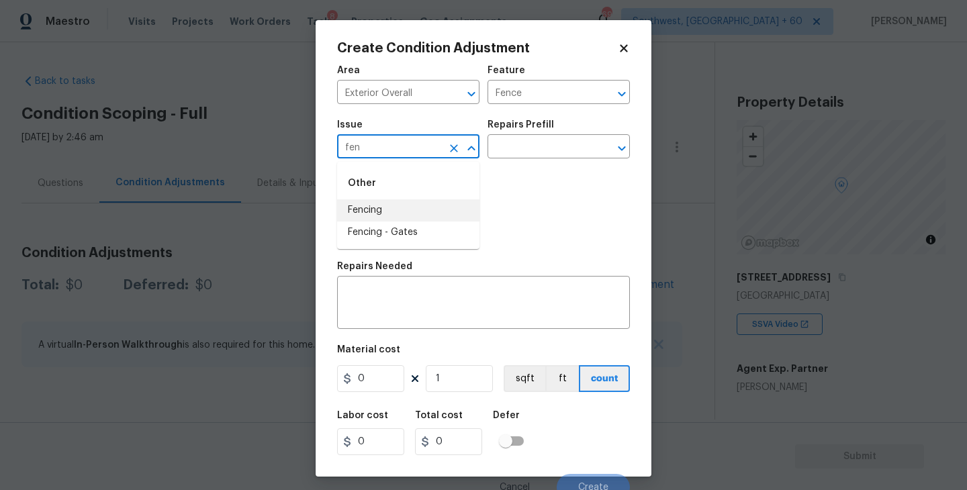
click at [394, 215] on li "Fencing" at bounding box center [408, 211] width 142 height 22
type input "Fencing"
click at [404, 294] on textarea at bounding box center [483, 304] width 277 height 28
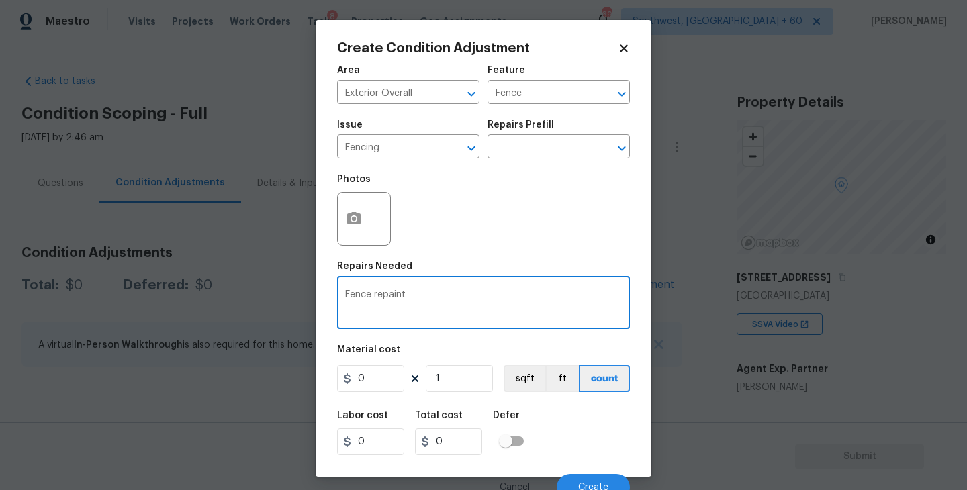
type textarea "Fence repaint"
drag, startPoint x: 388, startPoint y: 371, endPoint x: 275, endPoint y: 373, distance: 112.9
click at [275, 373] on div "Create Condition Adjustment Area Exterior Overall ​ Feature Fence ​ Issue Fenci…" at bounding box center [483, 245] width 967 height 490
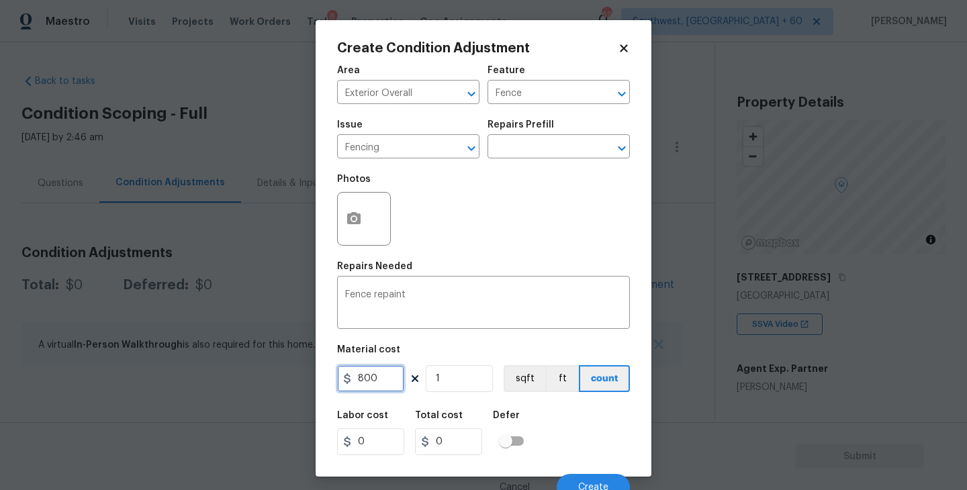
type input "800"
click at [355, 222] on icon "button" at bounding box center [353, 218] width 13 height 12
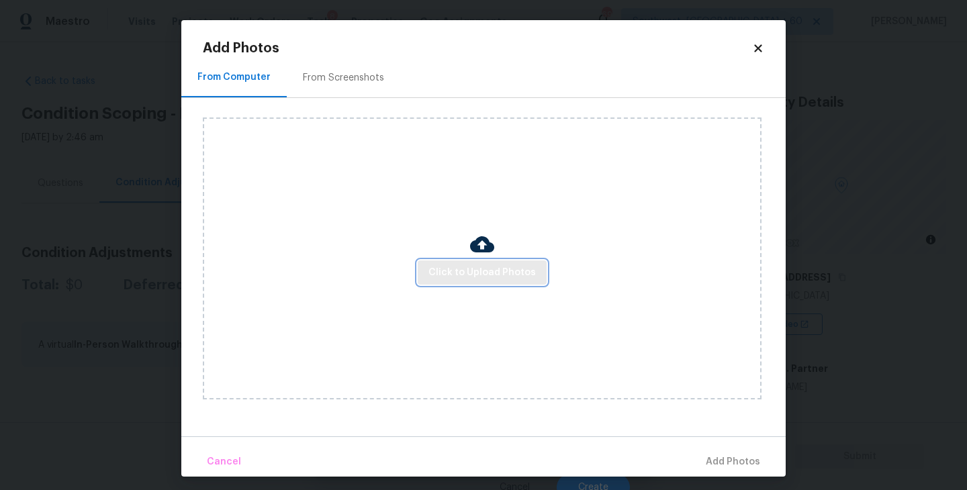
click at [463, 269] on span "Click to Upload Photos" at bounding box center [482, 273] width 107 height 17
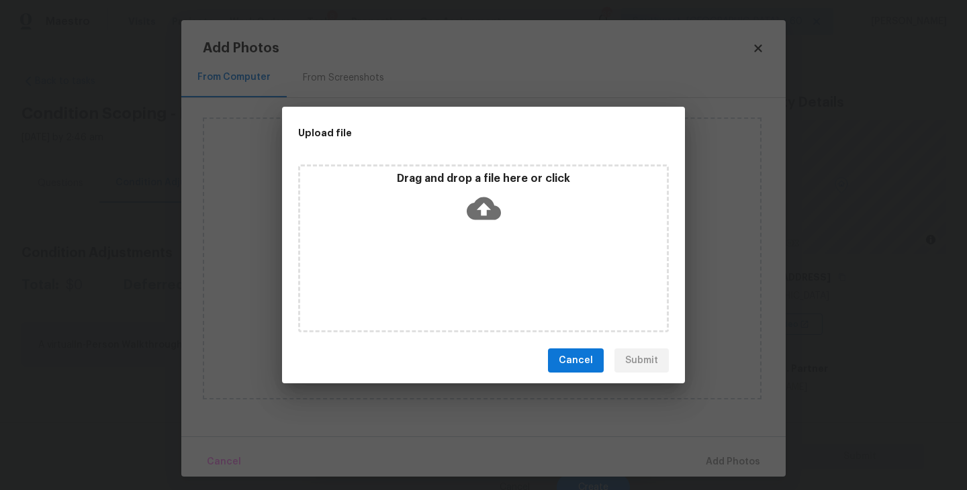
click at [489, 217] on icon at bounding box center [484, 208] width 34 height 23
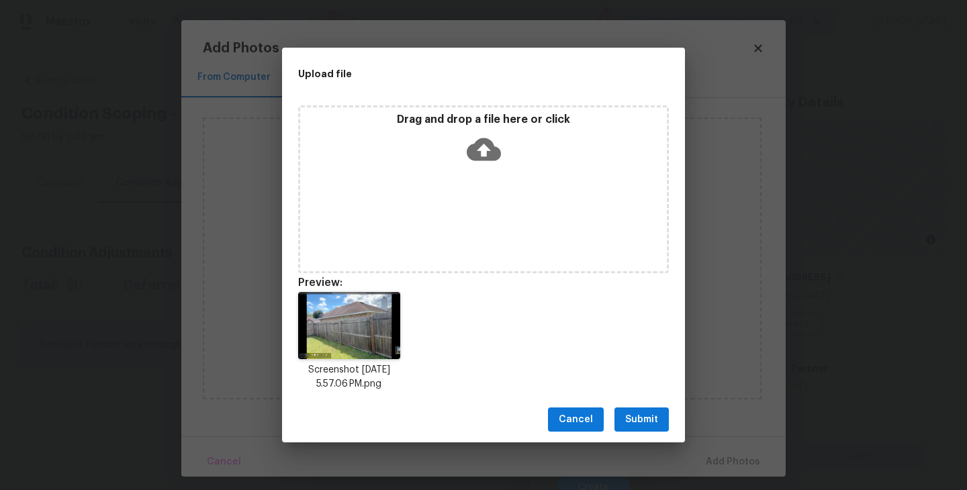
click at [635, 416] on span "Submit" at bounding box center [641, 420] width 33 height 17
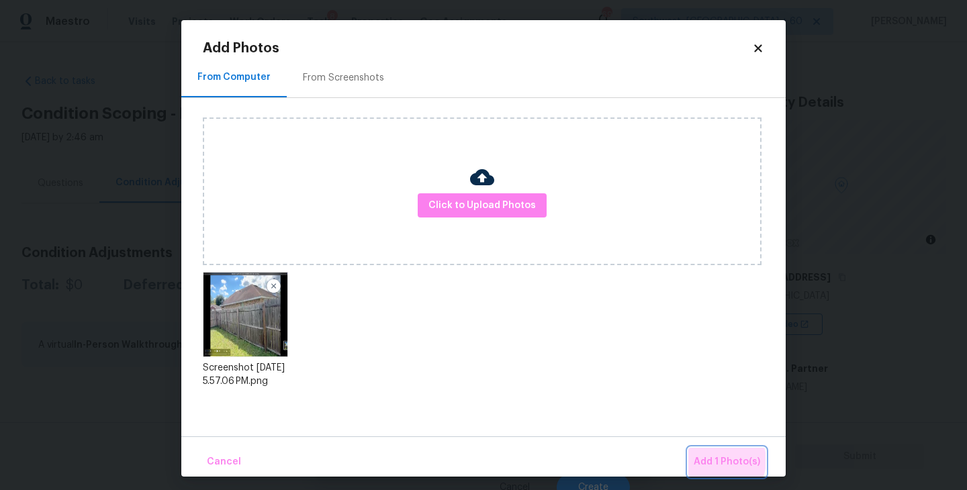
click at [720, 461] on span "Add 1 Photo(s)" at bounding box center [727, 462] width 67 height 17
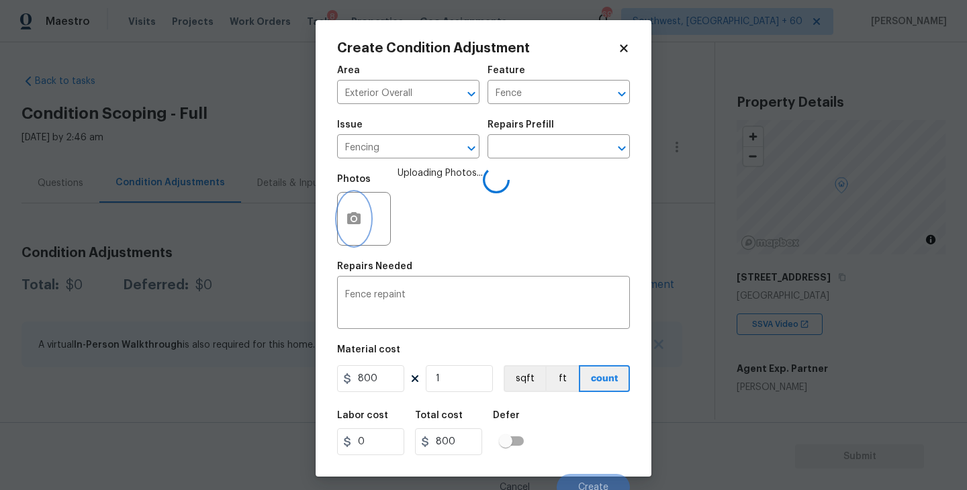
scroll to position [11, 0]
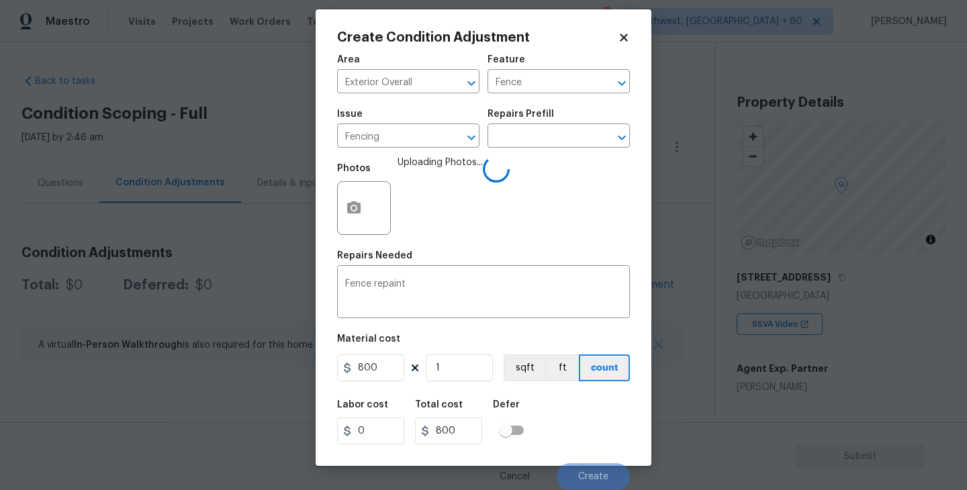
click at [576, 404] on div "Labor cost 0 Total cost 800 Defer" at bounding box center [483, 422] width 293 height 60
click at [592, 482] on button "Create" at bounding box center [593, 476] width 73 height 27
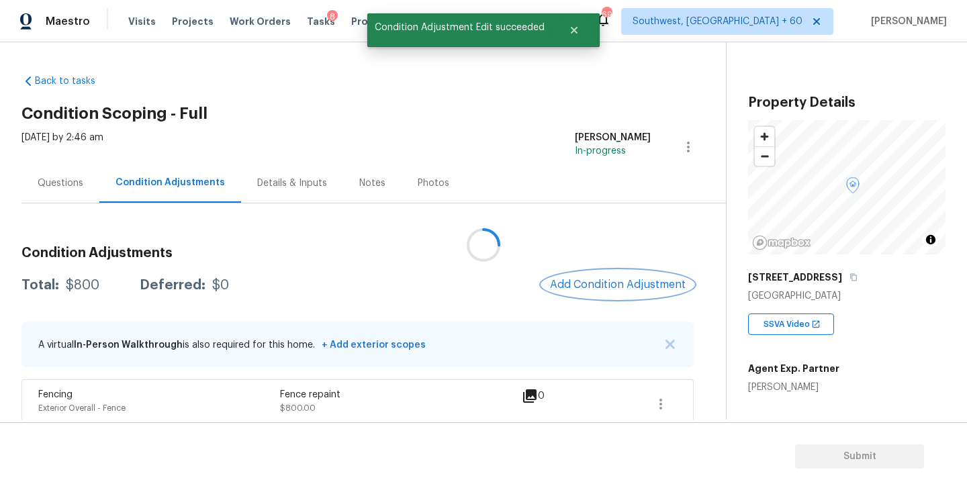
scroll to position [0, 0]
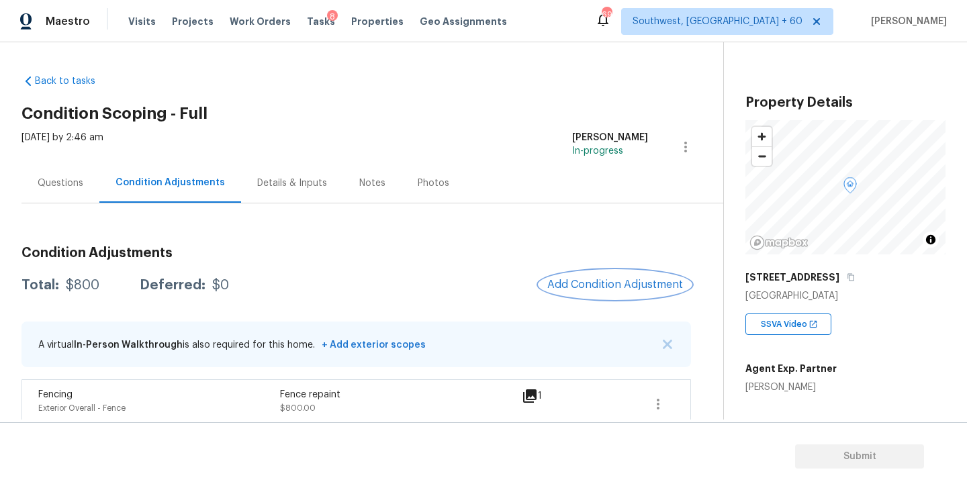
click at [582, 281] on span "Add Condition Adjustment" at bounding box center [615, 285] width 136 height 12
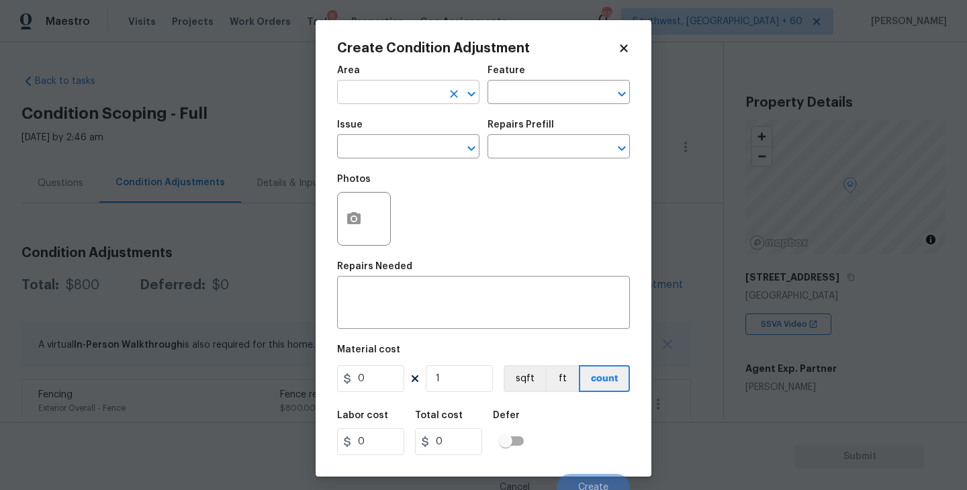
click at [364, 85] on input "text" at bounding box center [389, 93] width 105 height 21
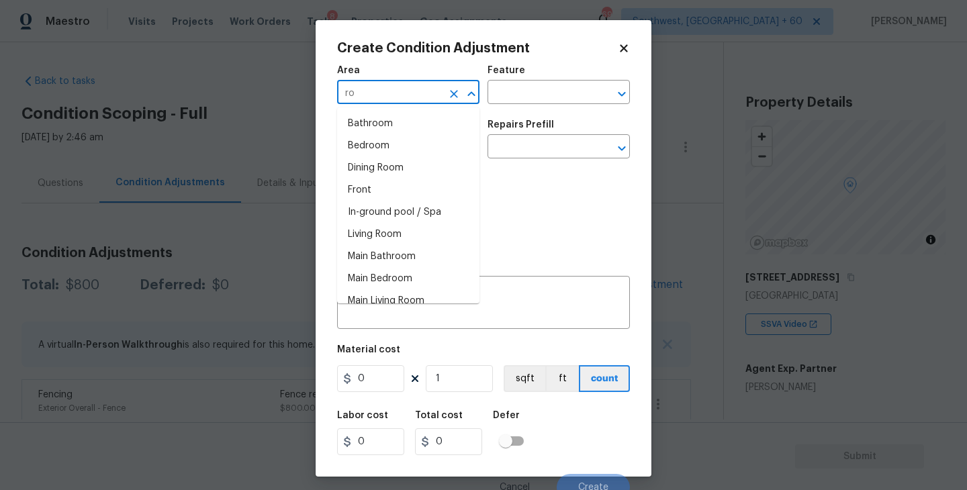
type input "r"
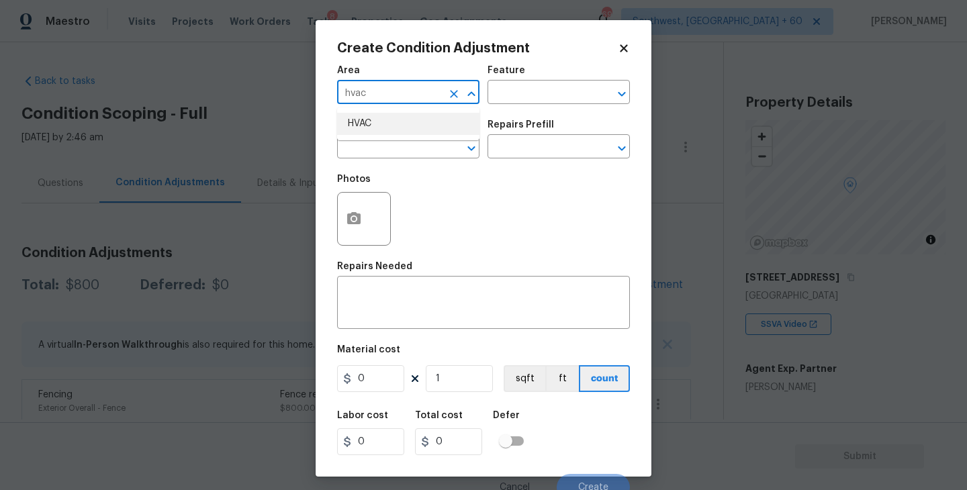
click at [363, 122] on li "HVAC" at bounding box center [408, 124] width 142 height 22
type input "HVAC"
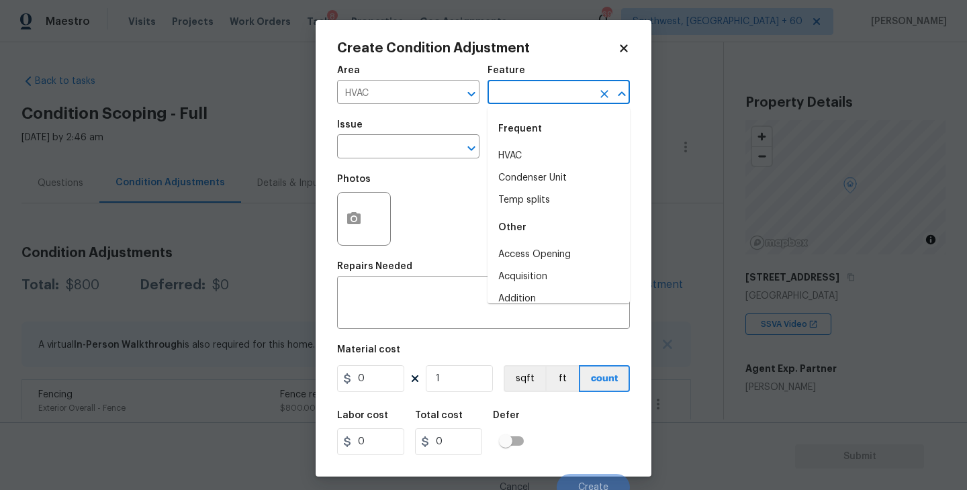
click at [531, 89] on input "text" at bounding box center [540, 93] width 105 height 21
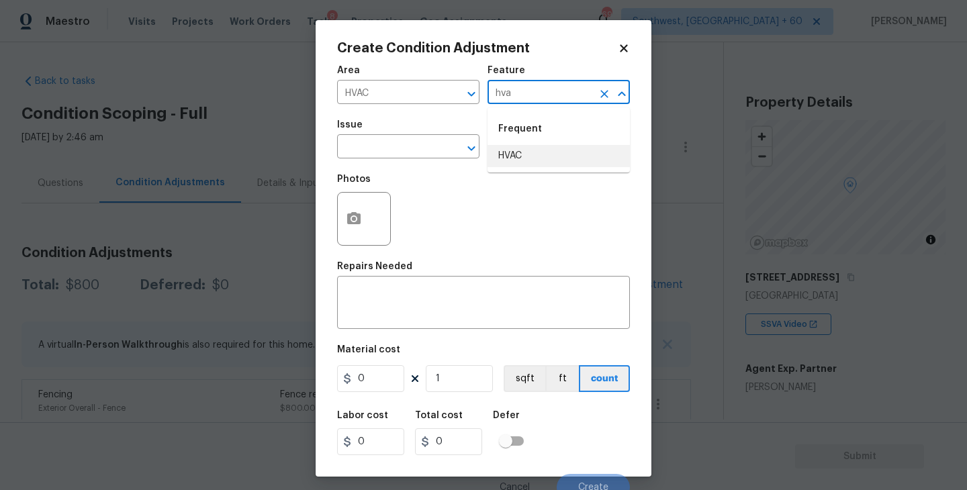
click at [547, 149] on li "HVAC" at bounding box center [559, 156] width 142 height 22
type input "HVAC"
click at [428, 150] on input "text" at bounding box center [389, 148] width 105 height 21
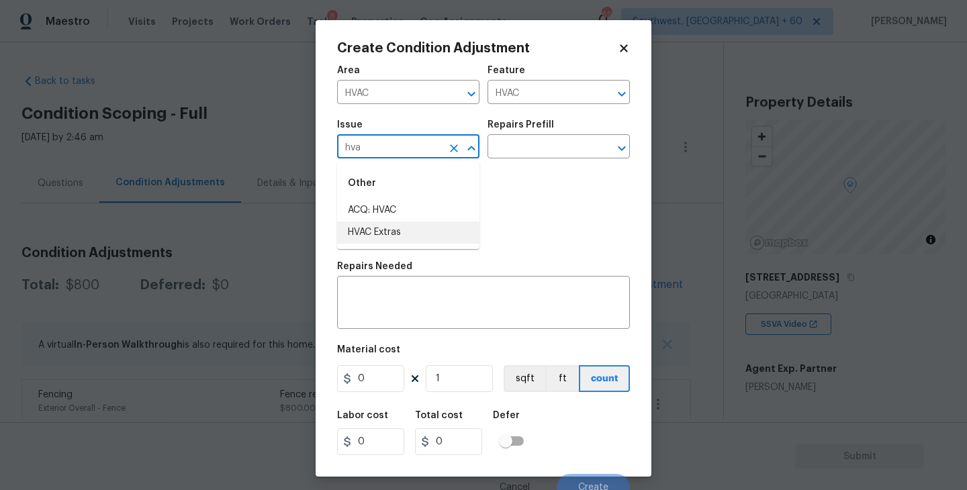
click at [420, 213] on li "ACQ: HVAC" at bounding box center [408, 211] width 142 height 22
type input "ACQ: HVAC"
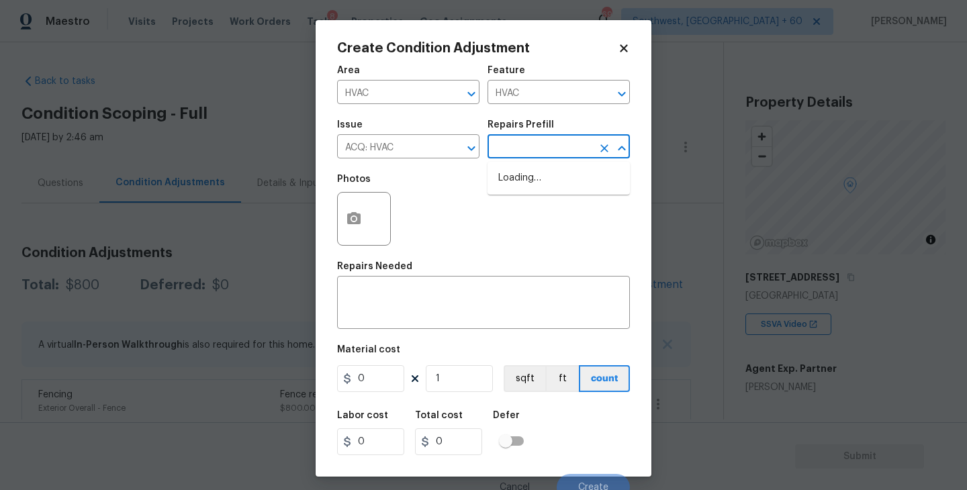
click at [577, 140] on input "text" at bounding box center [540, 148] width 105 height 21
click at [551, 189] on li "Non-Functional HVAC. Full System Replacement $5,500.00" at bounding box center [559, 192] width 142 height 50
type input "Acquisition"
type textarea "Acquisition Scope: Full System Replacement"
type input "5500"
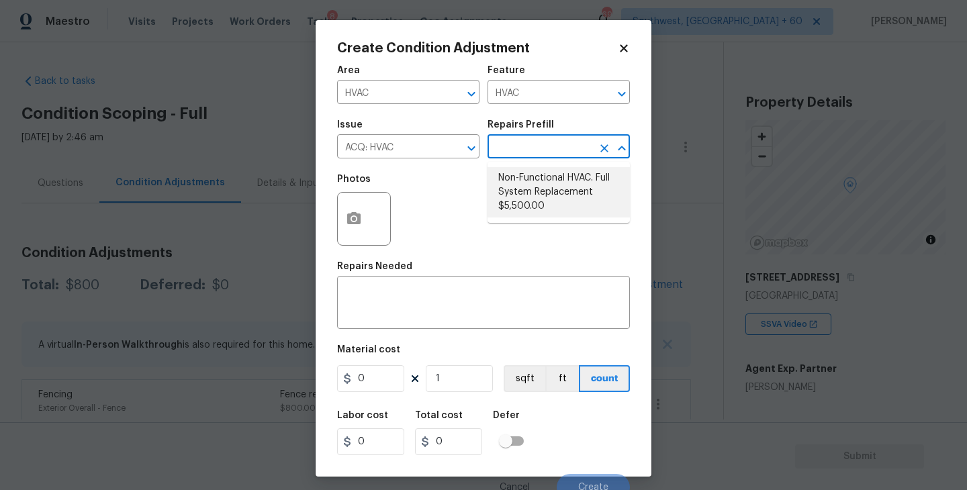
type input "5500"
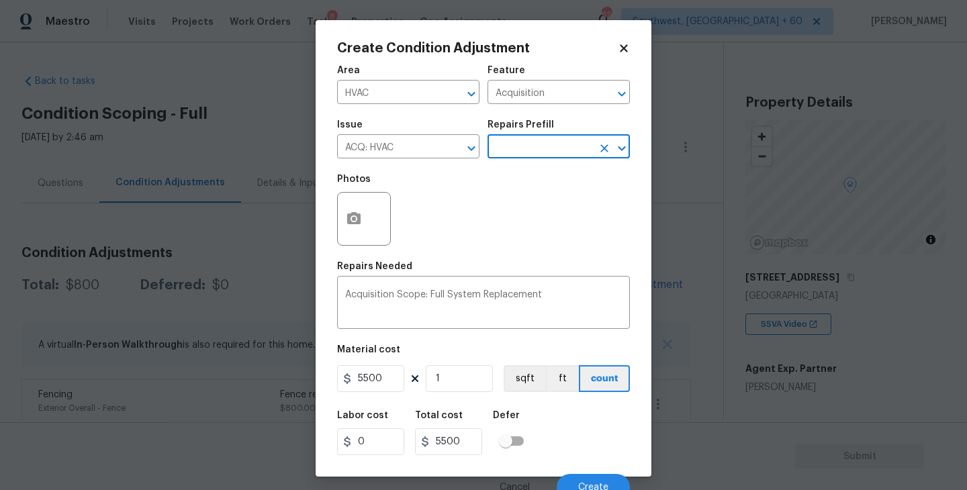
scroll to position [11, 0]
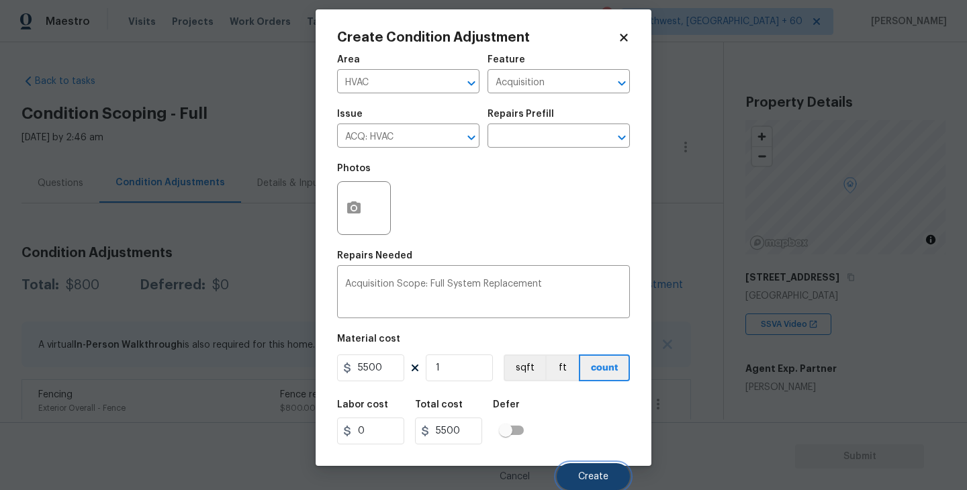
click at [588, 485] on button "Create" at bounding box center [593, 476] width 73 height 27
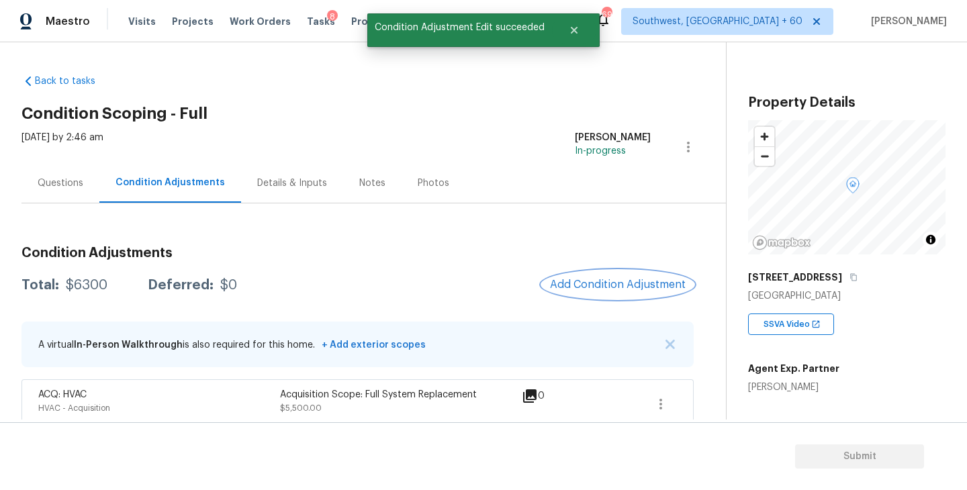
scroll to position [62, 0]
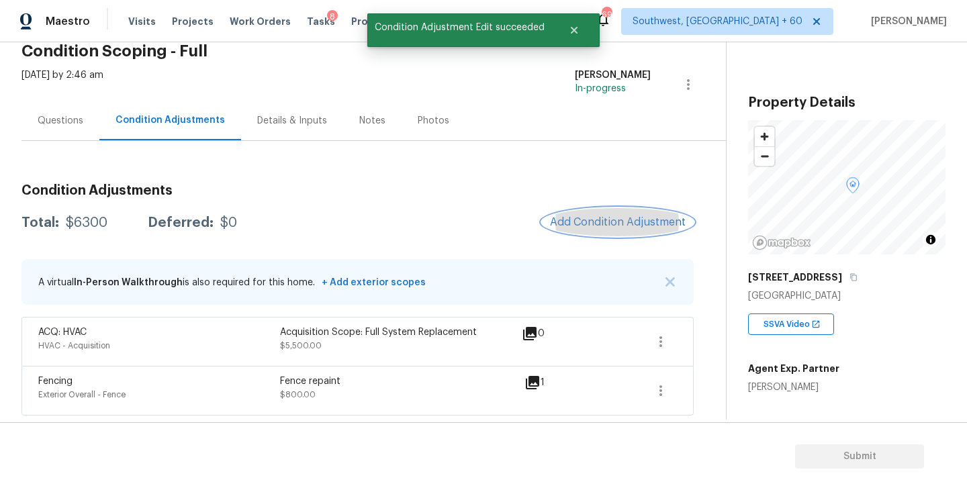
click at [574, 234] on button "Add Condition Adjustment" at bounding box center [618, 222] width 152 height 28
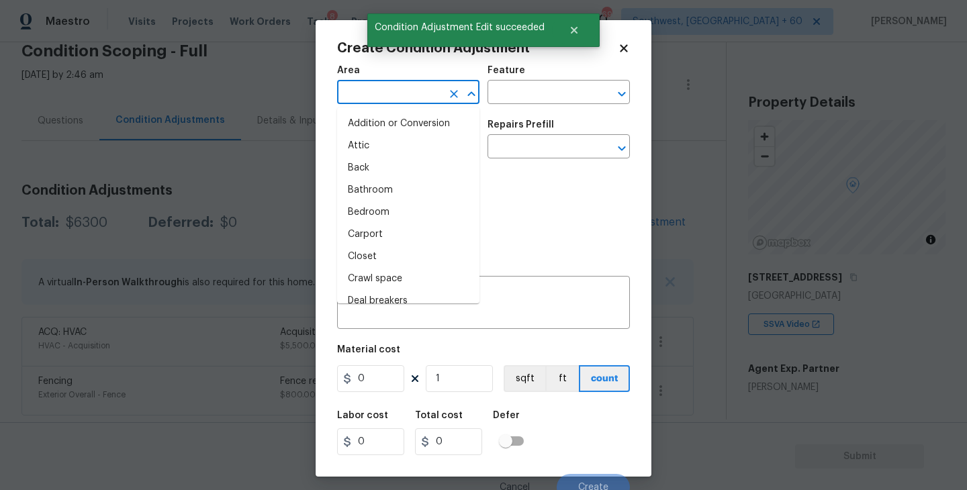
click at [387, 94] on input "text" at bounding box center [389, 93] width 105 height 21
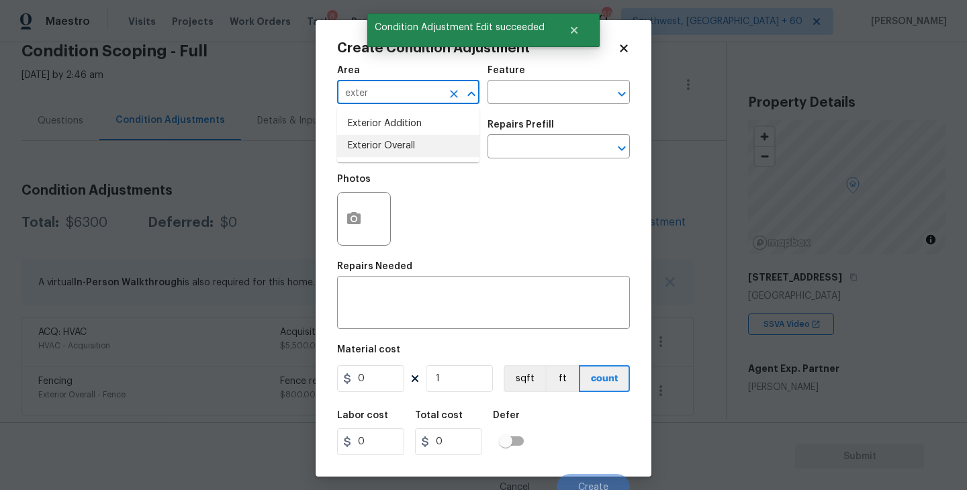
click at [403, 148] on li "Exterior Overall" at bounding box center [408, 146] width 142 height 22
type input "Exterior Overall"
click at [533, 83] on figure "Feature ​" at bounding box center [559, 85] width 142 height 38
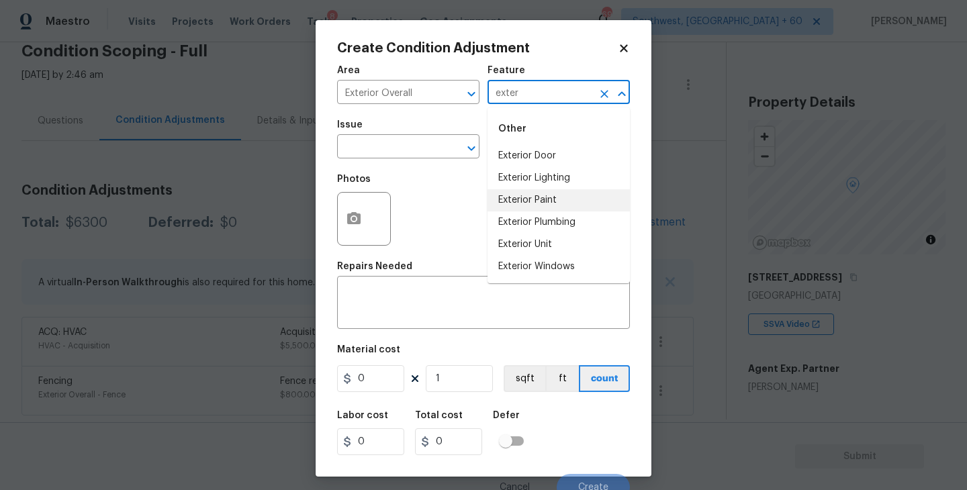
click at [506, 197] on li "Exterior Paint" at bounding box center [559, 200] width 142 height 22
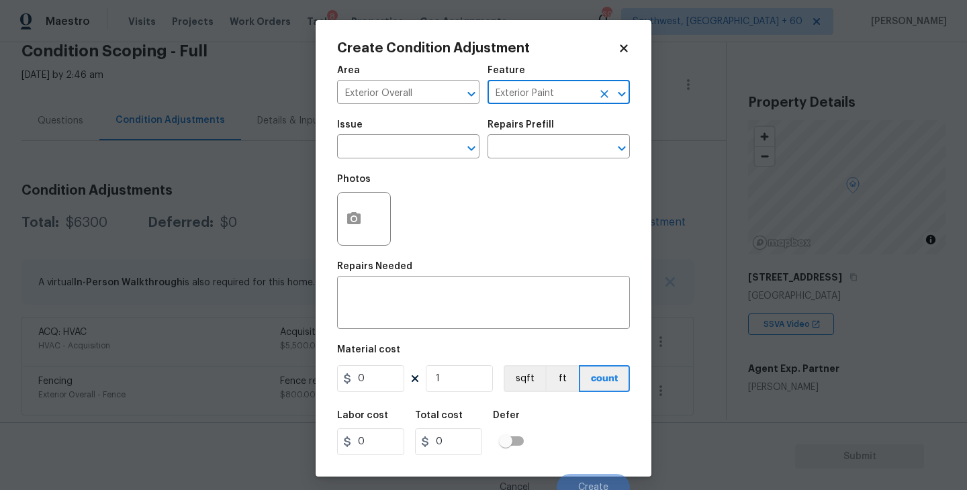
type input "Exterior Paint"
click at [387, 133] on div "Issue" at bounding box center [408, 128] width 142 height 17
click at [378, 138] on figure "Issue ​" at bounding box center [408, 139] width 142 height 38
click at [366, 145] on input "text" at bounding box center [389, 148] width 105 height 21
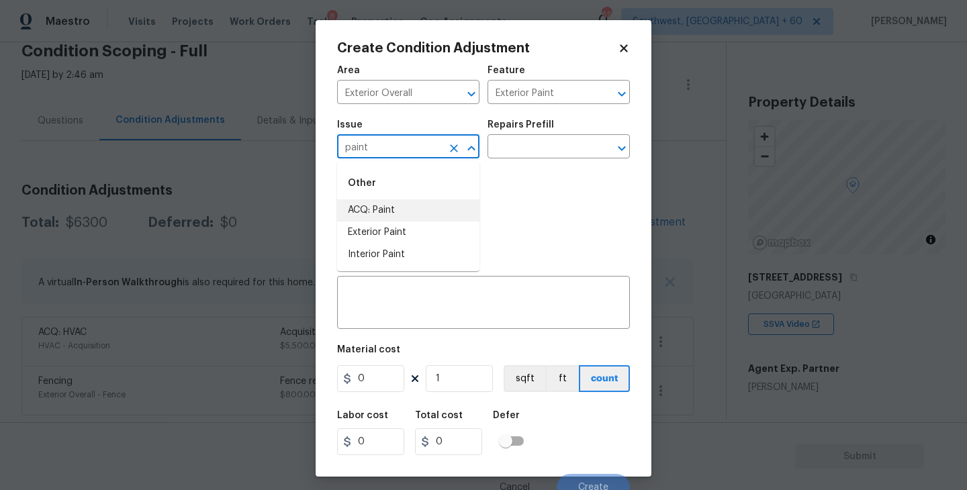
click at [372, 207] on li "ACQ: Paint" at bounding box center [408, 211] width 142 height 22
type input "ACQ: Paint"
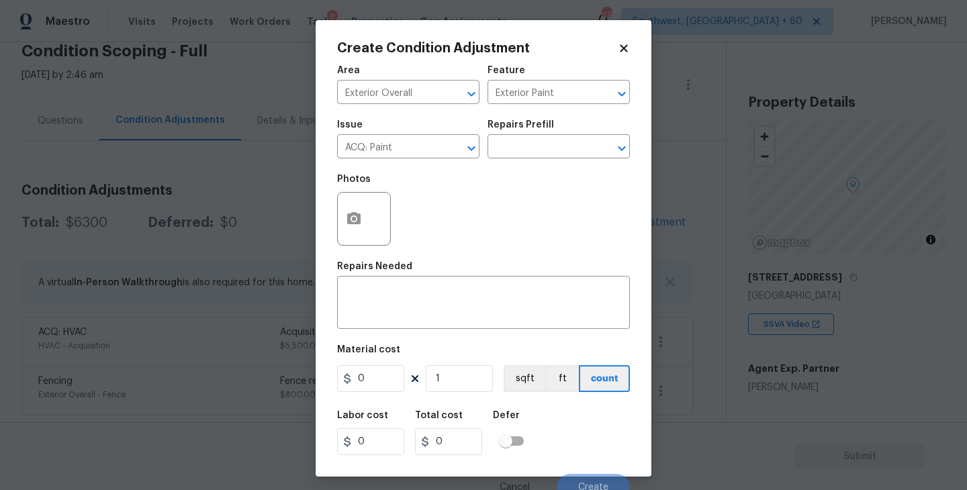
click at [547, 160] on div "Issue ACQ: Paint ​ Repairs Prefill ​" at bounding box center [483, 139] width 293 height 54
click at [562, 157] on input "text" at bounding box center [540, 148] width 105 height 21
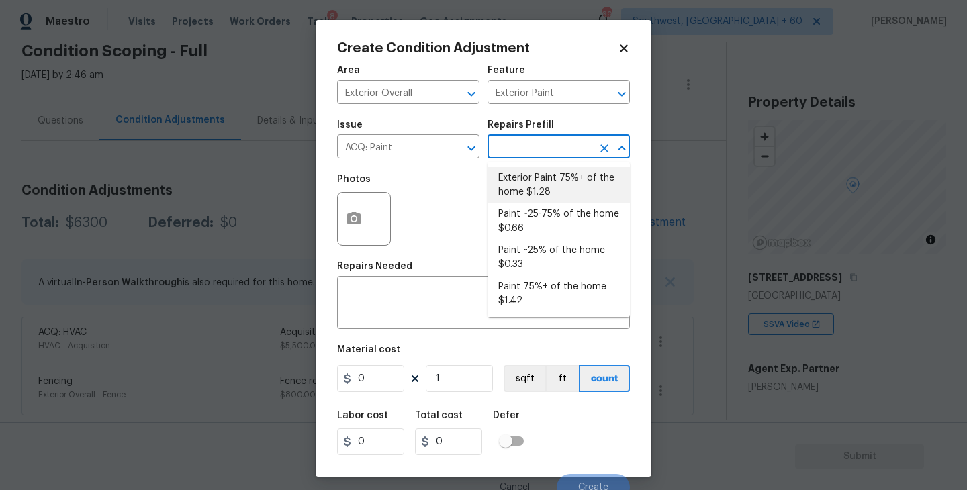
click at [549, 187] on li "Exterior Paint 75%+ of the home $1.28" at bounding box center [559, 185] width 142 height 36
type input "Acquisition"
type textarea "Acquisition Scope: 75%+ of the home exterior will likely require paint"
type input "1.28"
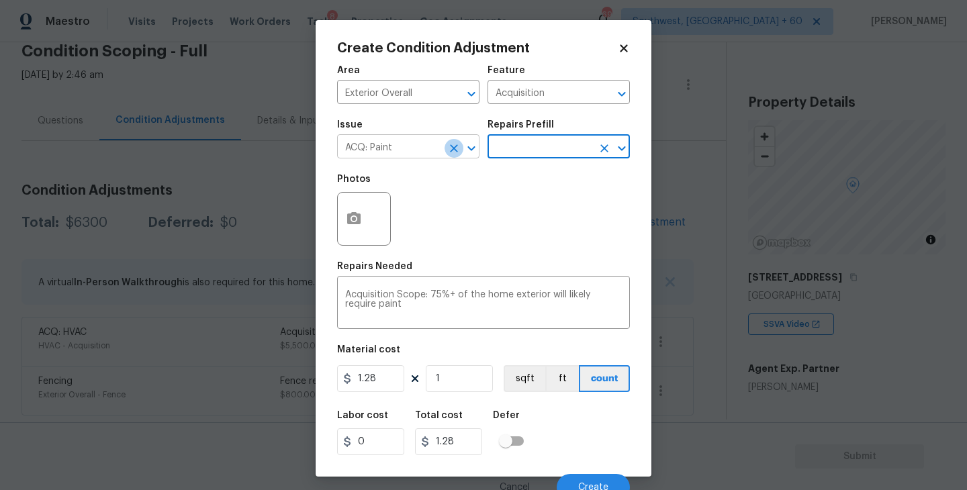
click at [455, 151] on icon "Clear" at bounding box center [453, 148] width 13 height 13
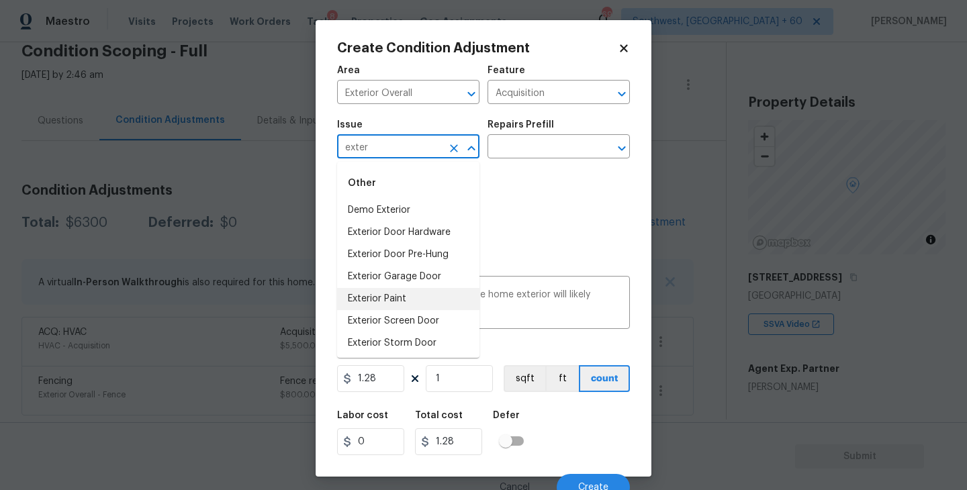
click at [408, 290] on li "Exterior Paint" at bounding box center [408, 299] width 142 height 22
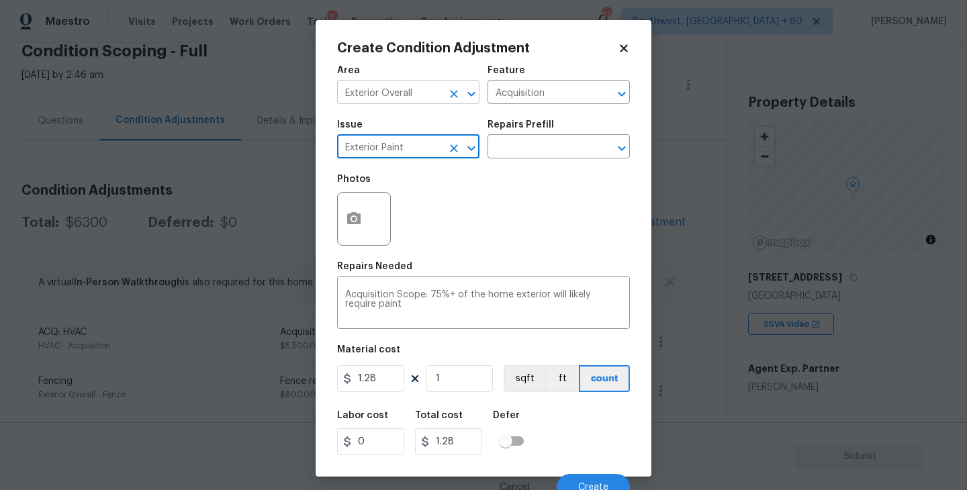
type input "Exterior Paint"
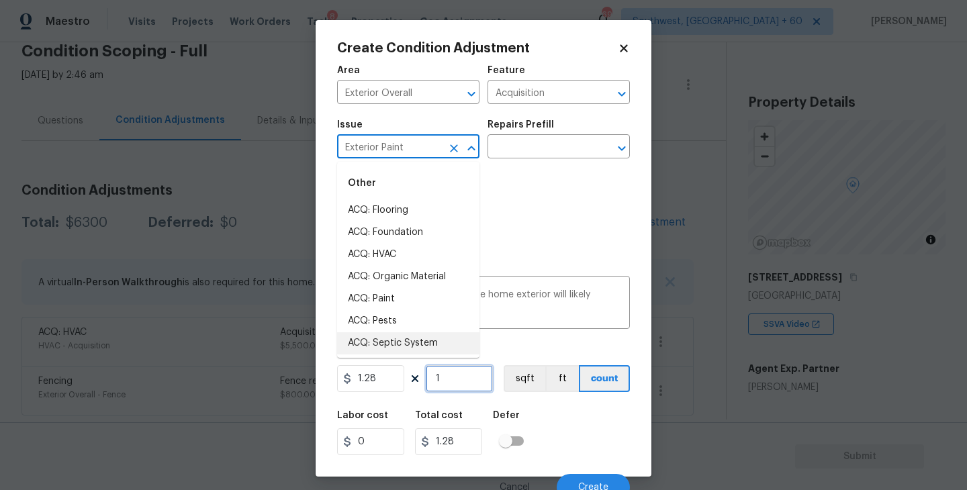
click at [469, 378] on input "1" at bounding box center [459, 378] width 67 height 27
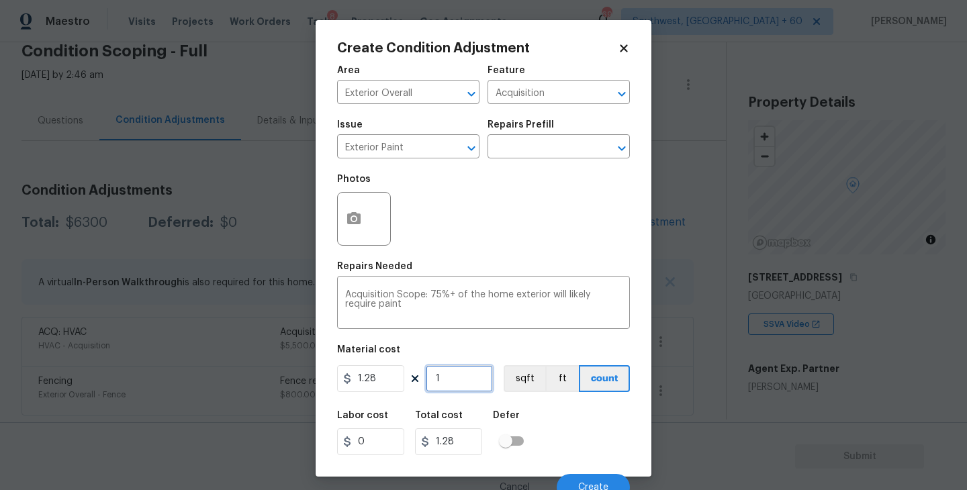
type input "0"
type input "2"
type input "2.56"
type input "23"
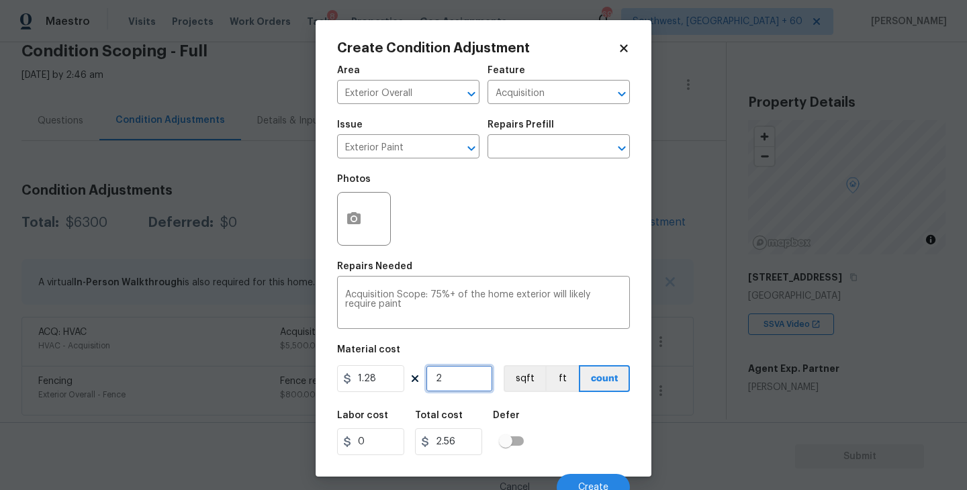
type input "29.44"
type input "230"
type input "294.4"
type input "2305"
type input "2950.4"
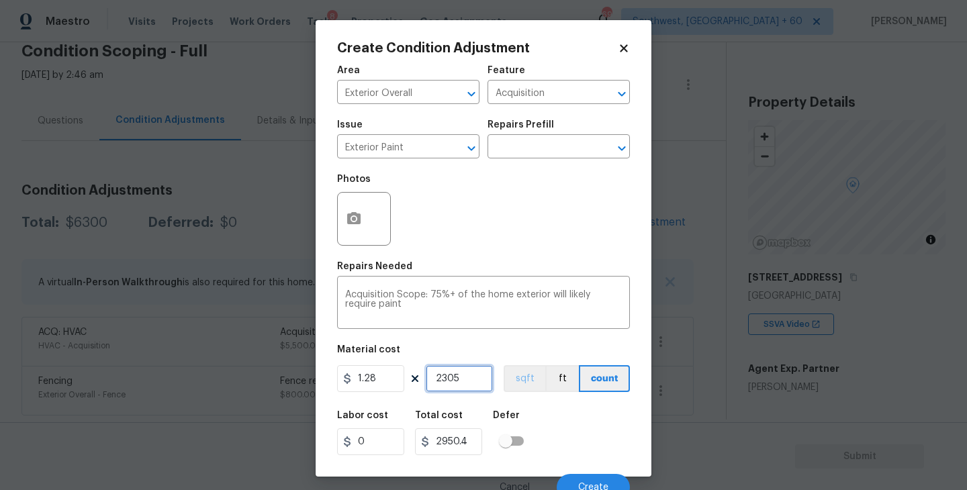
type input "2305"
click at [507, 380] on button "sqft" at bounding box center [525, 378] width 42 height 27
click at [577, 414] on div "Labor cost 0 Total cost 2950.4 Defer" at bounding box center [483, 433] width 293 height 60
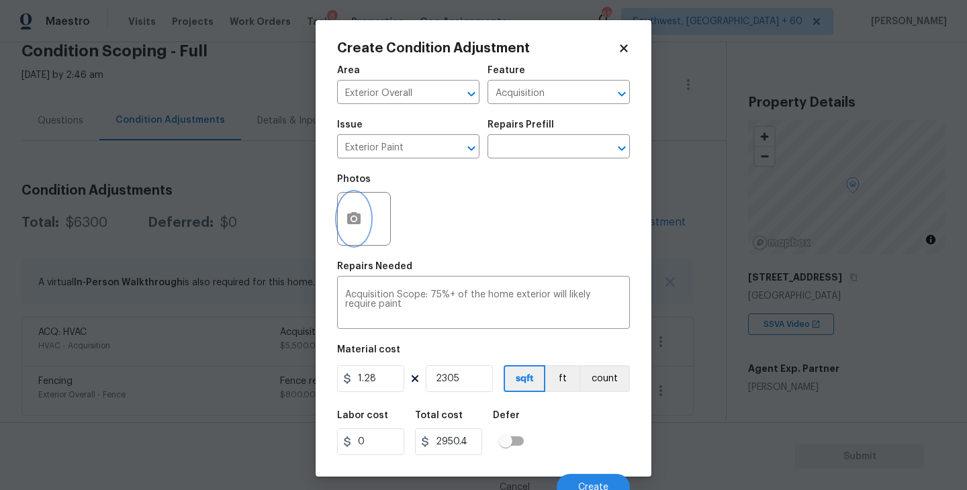
click at [364, 231] on button "button" at bounding box center [354, 219] width 32 height 52
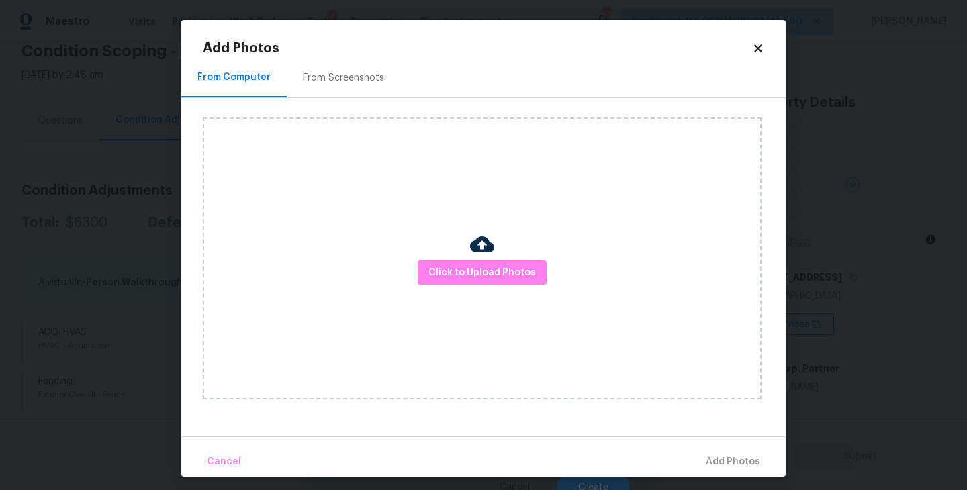
click at [437, 253] on div "Click to Upload Photos" at bounding box center [482, 259] width 559 height 282
click at [459, 265] on span "Click to Upload Photos" at bounding box center [482, 273] width 107 height 17
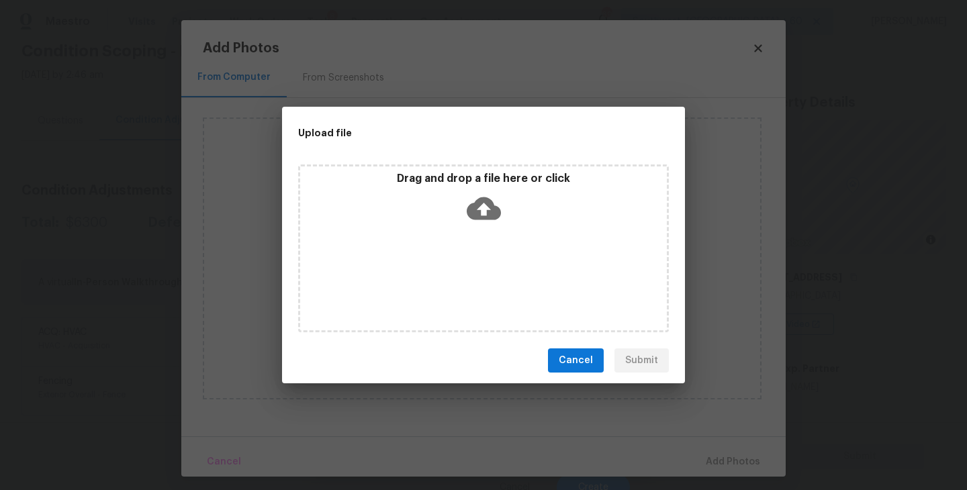
click at [494, 224] on icon at bounding box center [484, 208] width 34 height 34
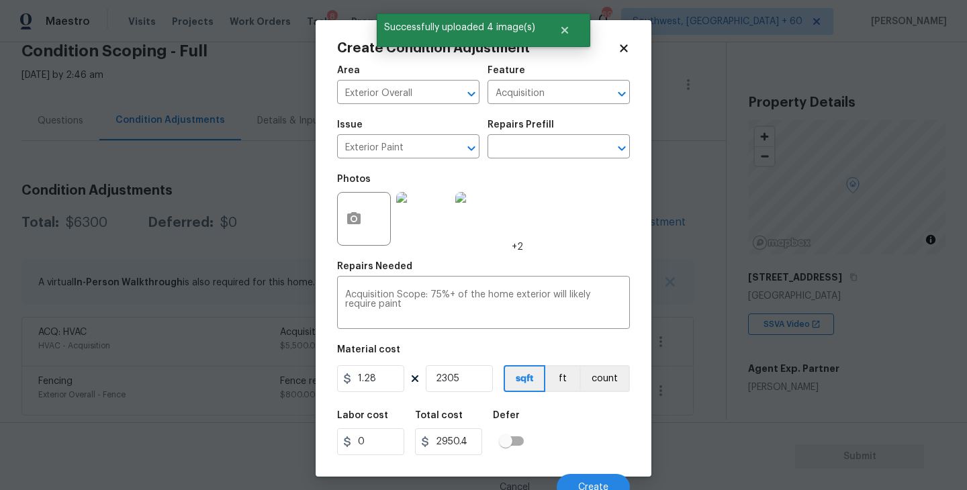
scroll to position [11, 0]
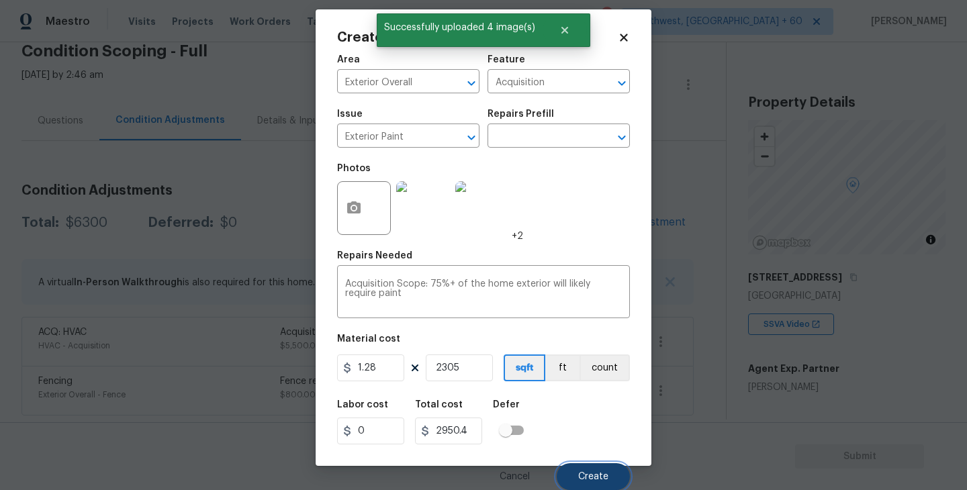
click at [613, 470] on button "Create" at bounding box center [593, 476] width 73 height 27
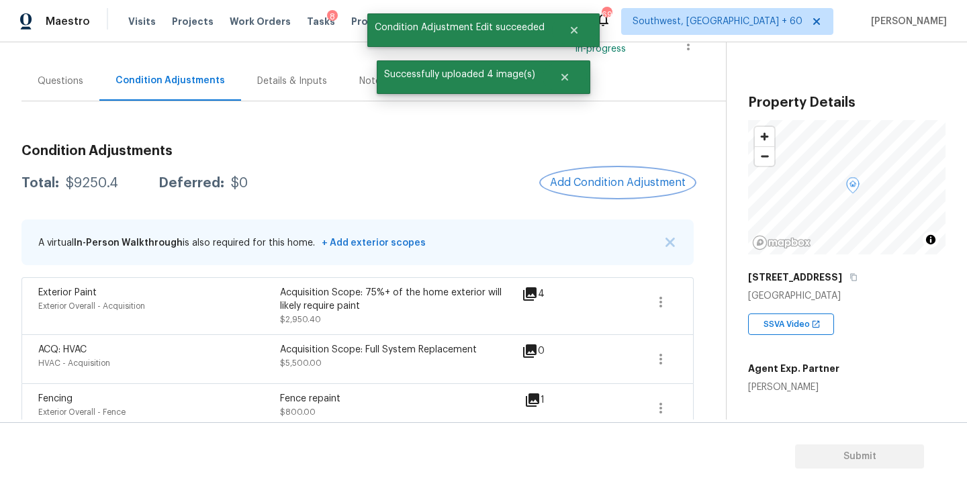
scroll to position [120, 0]
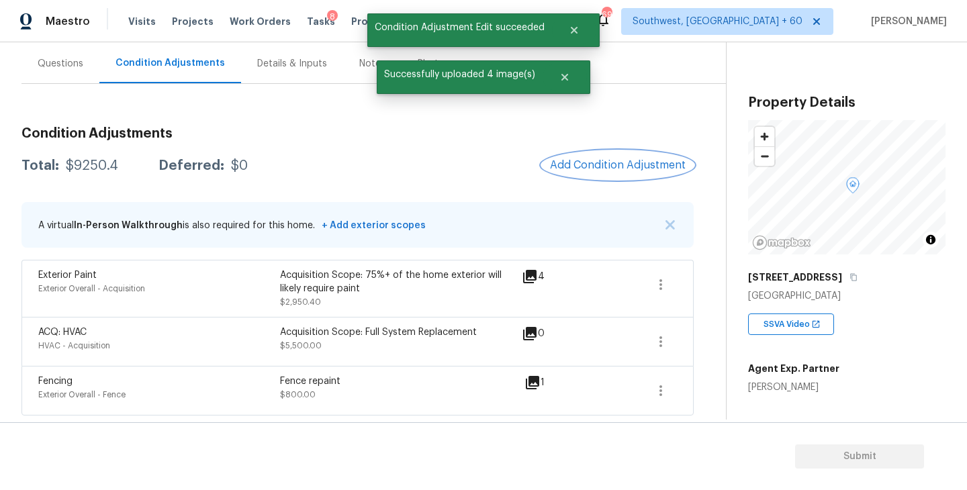
click at [586, 157] on button "Add Condition Adjustment" at bounding box center [618, 165] width 152 height 28
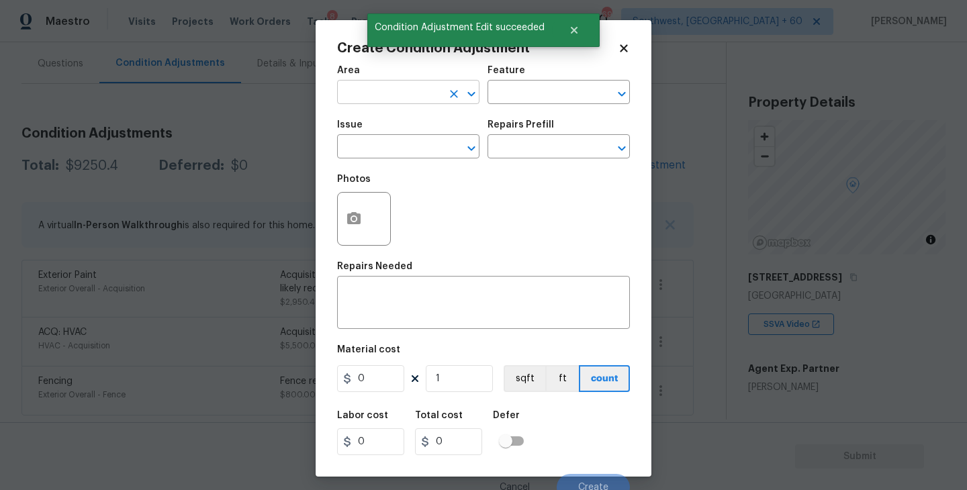
click at [354, 95] on input "text" at bounding box center [389, 93] width 105 height 21
click at [380, 146] on li "Exterior Overall" at bounding box center [408, 146] width 142 height 22
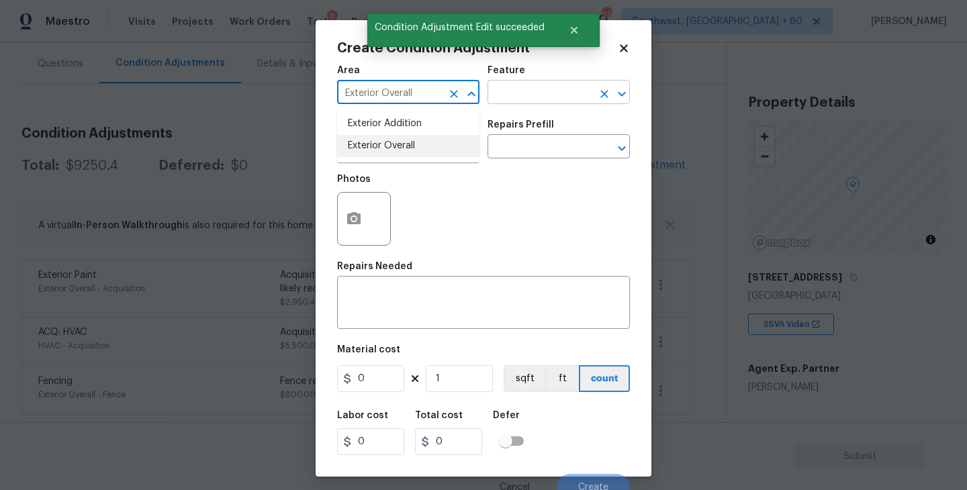
type input "Exterior Overall"
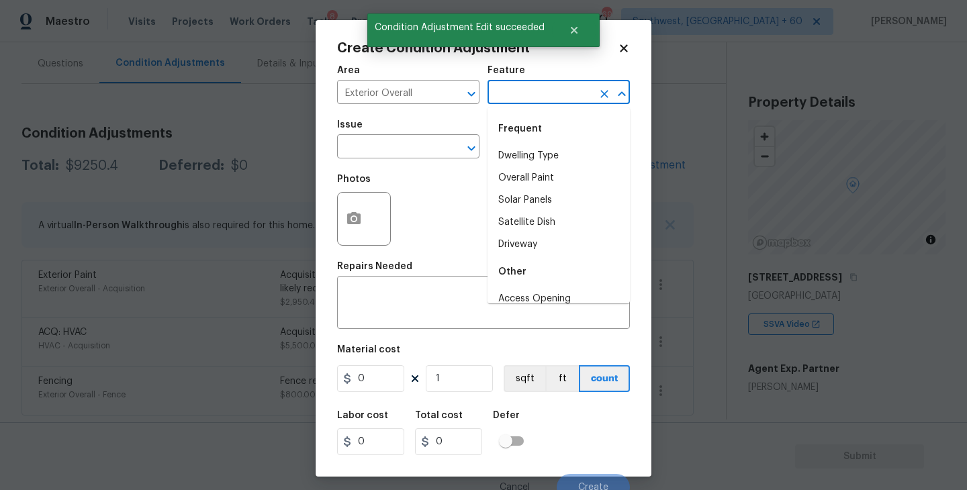
click at [531, 83] on input "text" at bounding box center [540, 93] width 105 height 21
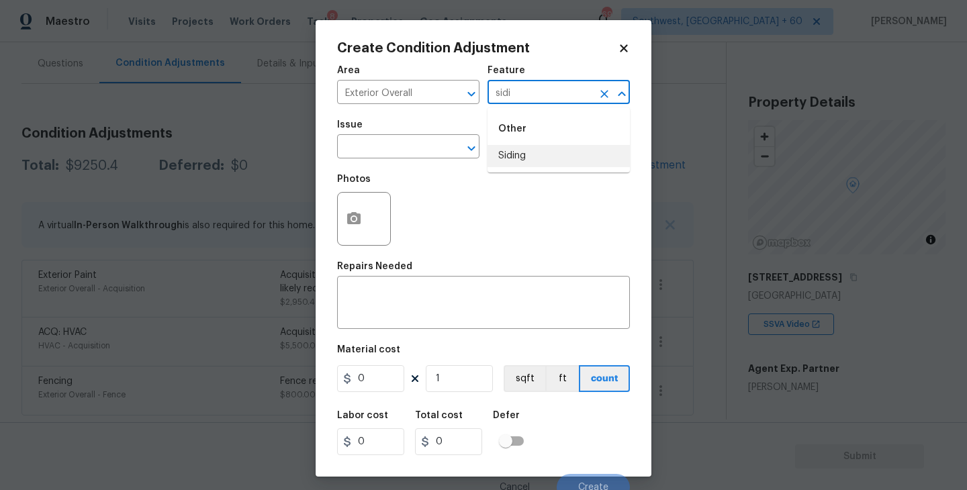
click at [523, 164] on li "Siding" at bounding box center [559, 156] width 142 height 22
type input "Siding"
click at [416, 137] on figure "Issue ​" at bounding box center [408, 139] width 142 height 38
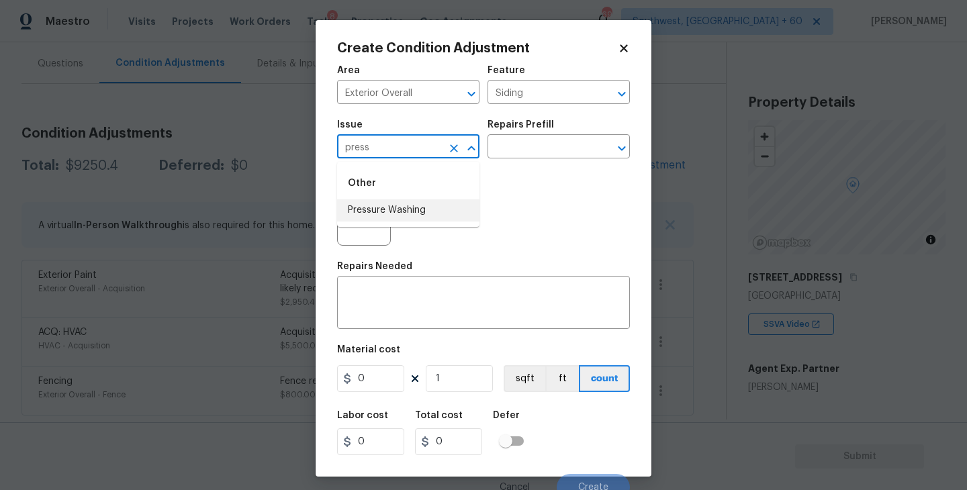
click at [418, 210] on li "Pressure Washing" at bounding box center [408, 211] width 142 height 22
type input "Pressure Washing"
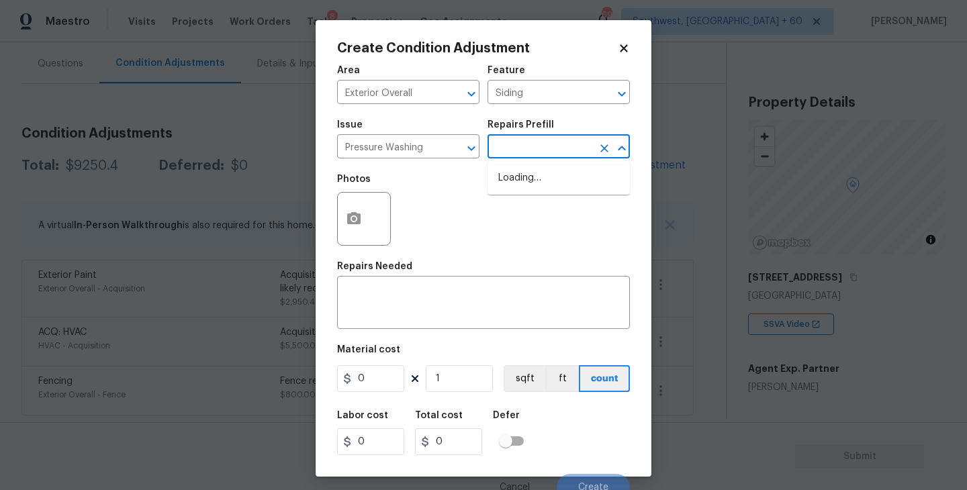
click at [529, 147] on input "text" at bounding box center [540, 148] width 105 height 21
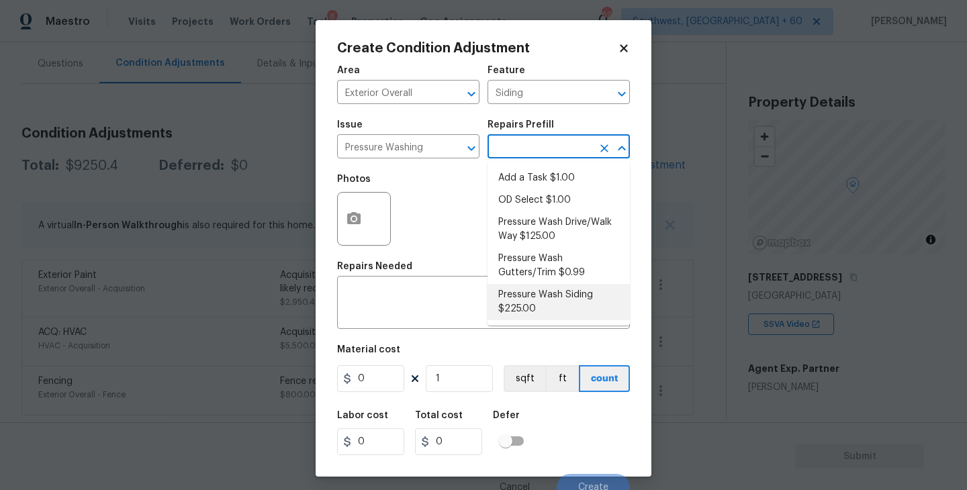
click at [539, 306] on li "Pressure Wash Siding $225.00" at bounding box center [559, 302] width 142 height 36
type textarea "Protect areas as needed for pressure washing. Pressure wash the siding on the h…"
type input "225"
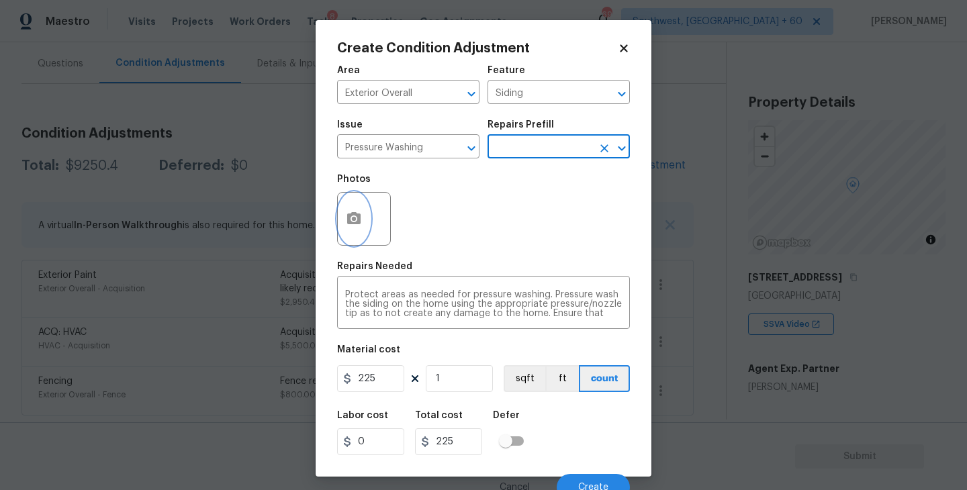
click at [361, 226] on icon "button" at bounding box center [354, 219] width 16 height 16
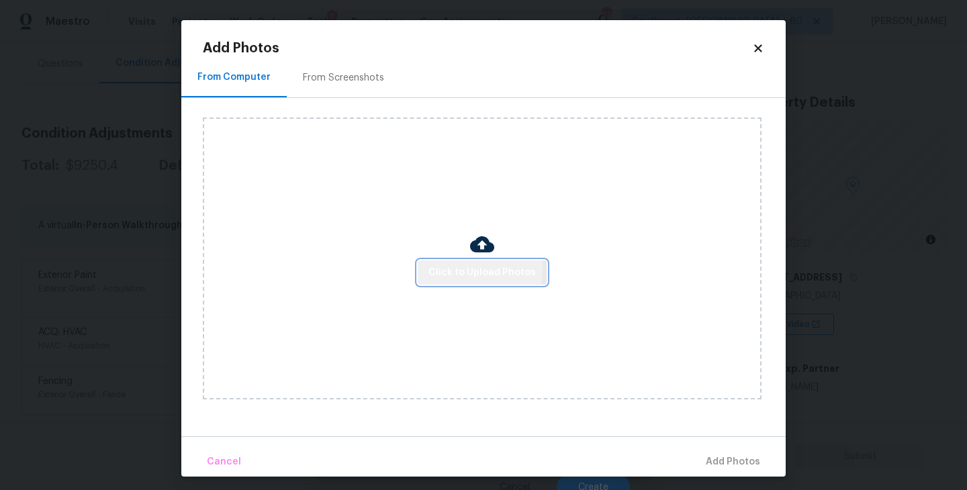
click at [441, 268] on span "Click to Upload Photos" at bounding box center [482, 273] width 107 height 17
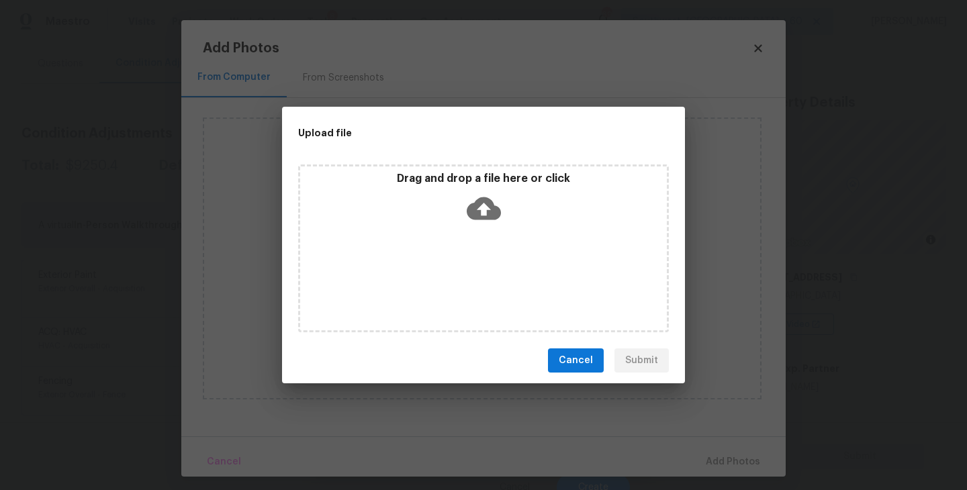
click at [463, 242] on div "Drag and drop a file here or click" at bounding box center [483, 249] width 371 height 168
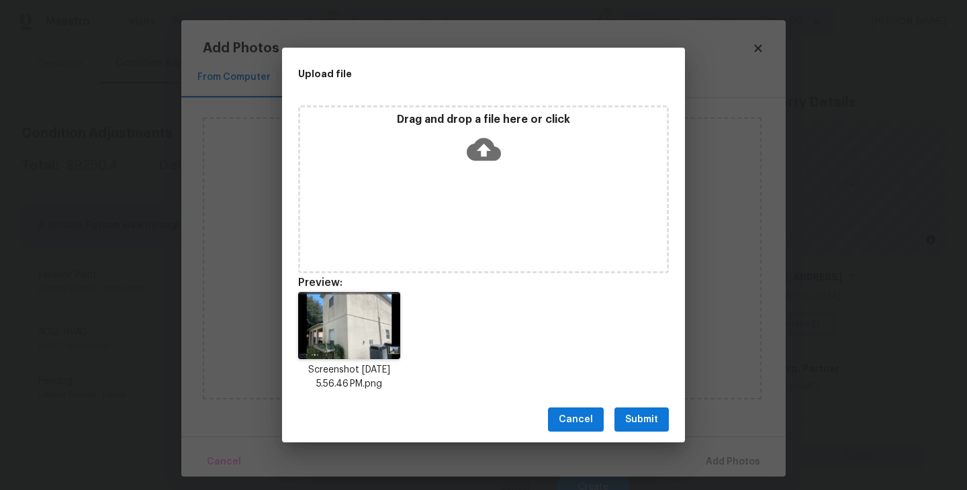
click at [660, 406] on div "Cancel Submit" at bounding box center [483, 420] width 403 height 46
click at [648, 419] on span "Submit" at bounding box center [641, 420] width 33 height 17
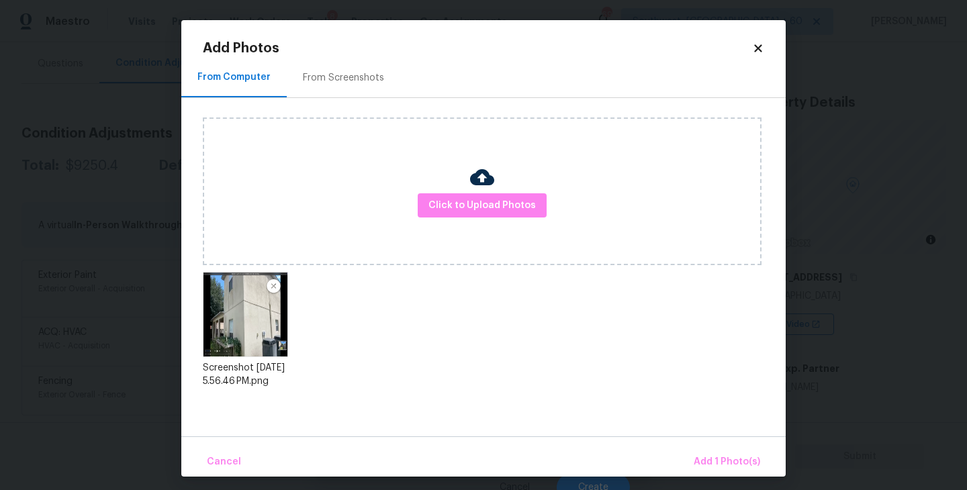
click at [690, 450] on div "Cancel Add 1 Photo(s)" at bounding box center [483, 457] width 605 height 40
click at [705, 454] on span "Add 1 Photo(s)" at bounding box center [727, 462] width 67 height 17
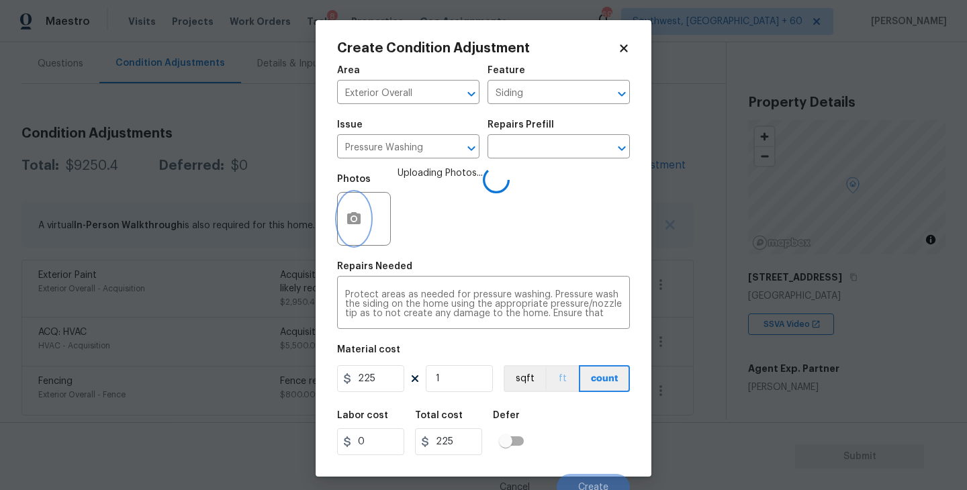
scroll to position [11, 0]
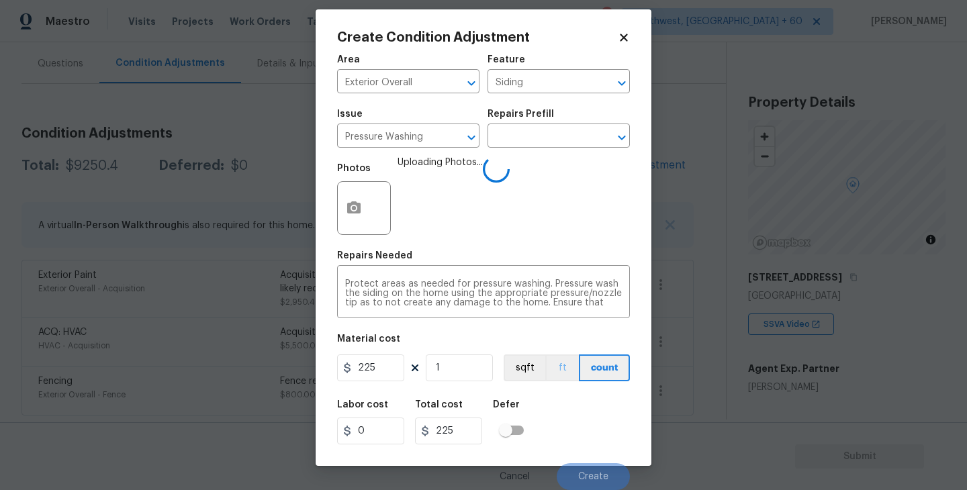
click at [572, 390] on div "Area Exterior Overall ​ Feature Siding ​ Issue Pressure Washing ​ Repairs Prefi…" at bounding box center [483, 268] width 293 height 443
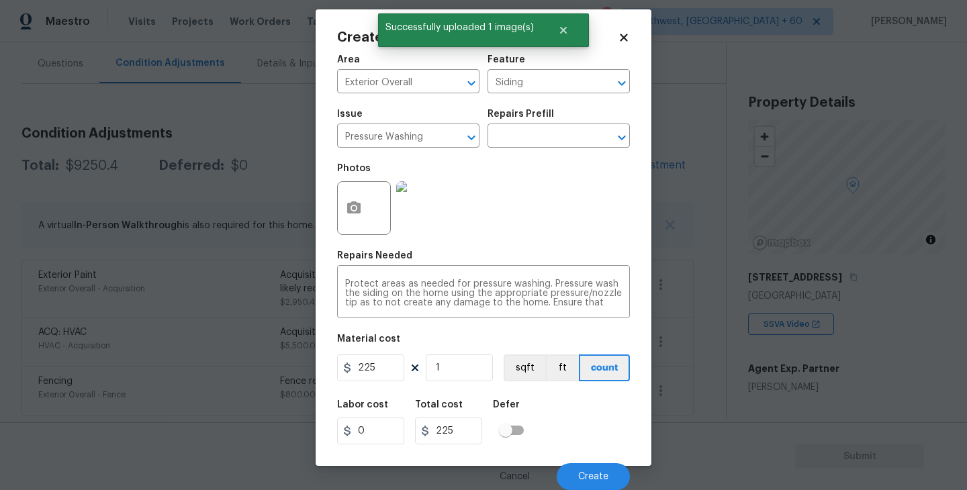
click at [581, 415] on div "Labor cost 0 Total cost 225 Defer" at bounding box center [483, 422] width 293 height 60
click at [588, 463] on button "Create" at bounding box center [593, 476] width 73 height 27
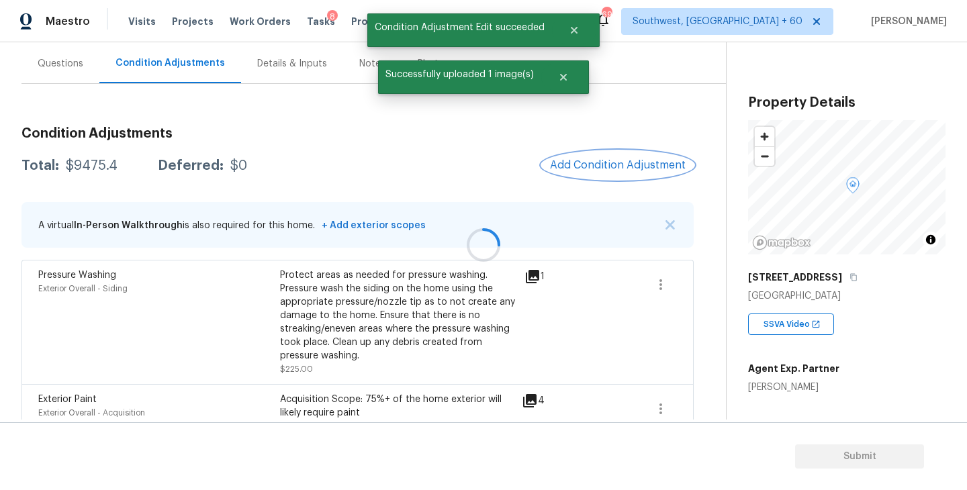
scroll to position [0, 0]
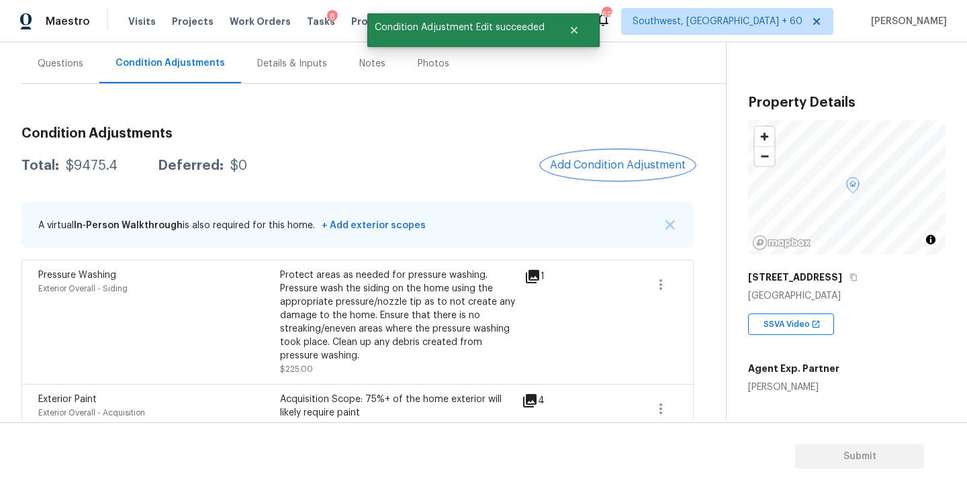
click at [597, 169] on span "Add Condition Adjustment" at bounding box center [618, 165] width 136 height 12
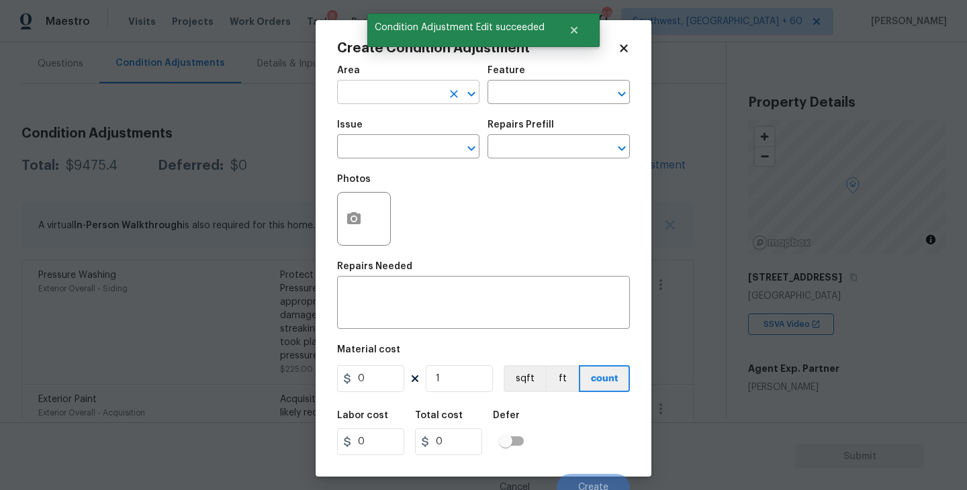
click at [387, 88] on input "text" at bounding box center [389, 93] width 105 height 21
click at [406, 158] on ul "Exterior Addition Exterior Overall" at bounding box center [408, 134] width 142 height 55
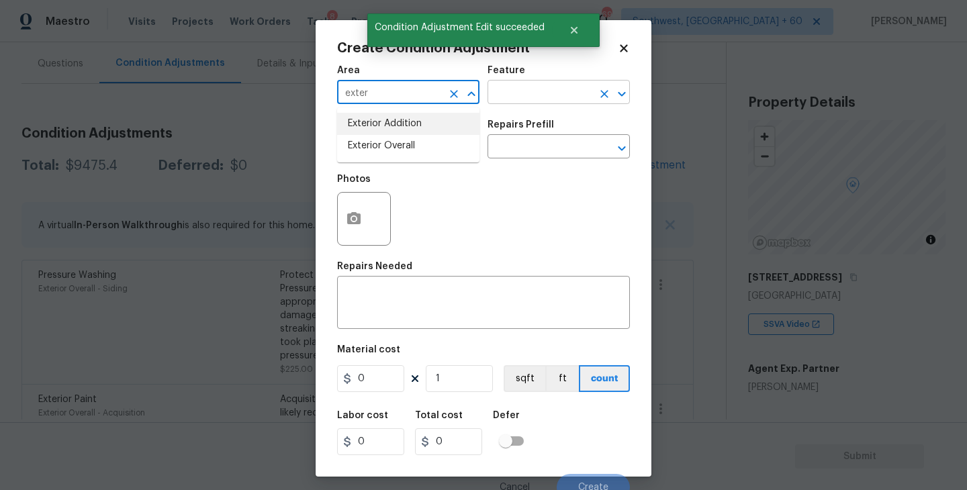
type input "exter"
click at [517, 99] on input "text" at bounding box center [540, 93] width 105 height 21
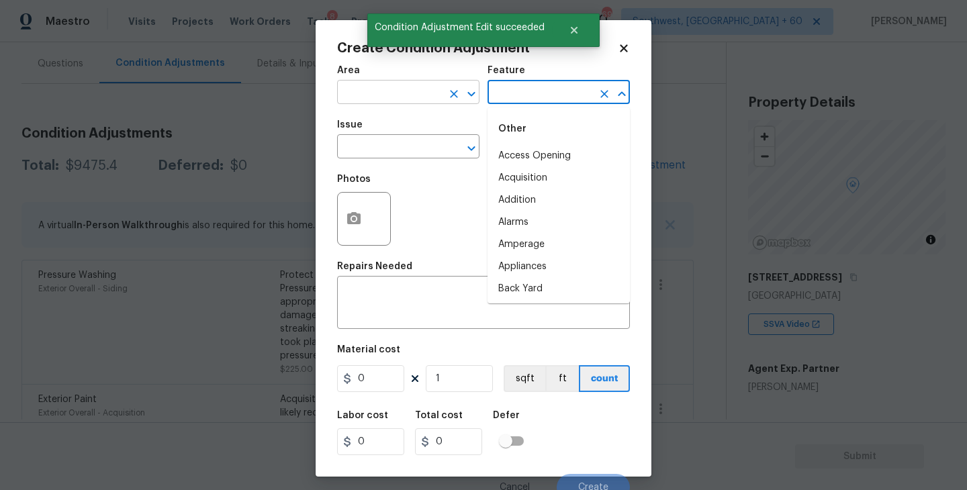
click at [407, 96] on input "text" at bounding box center [389, 93] width 105 height 21
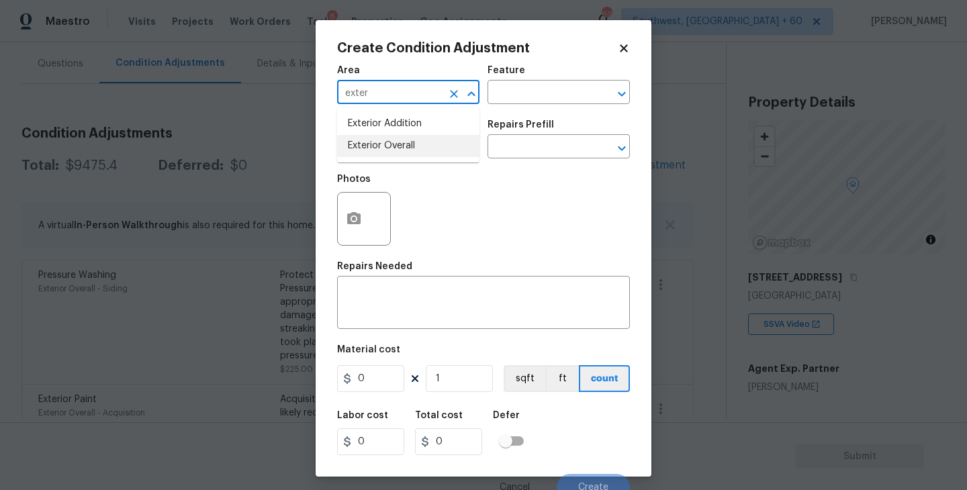
click at [434, 152] on li "Exterior Overall" at bounding box center [408, 146] width 142 height 22
type input "Exterior Overall"
click at [509, 102] on input "text" at bounding box center [540, 93] width 105 height 21
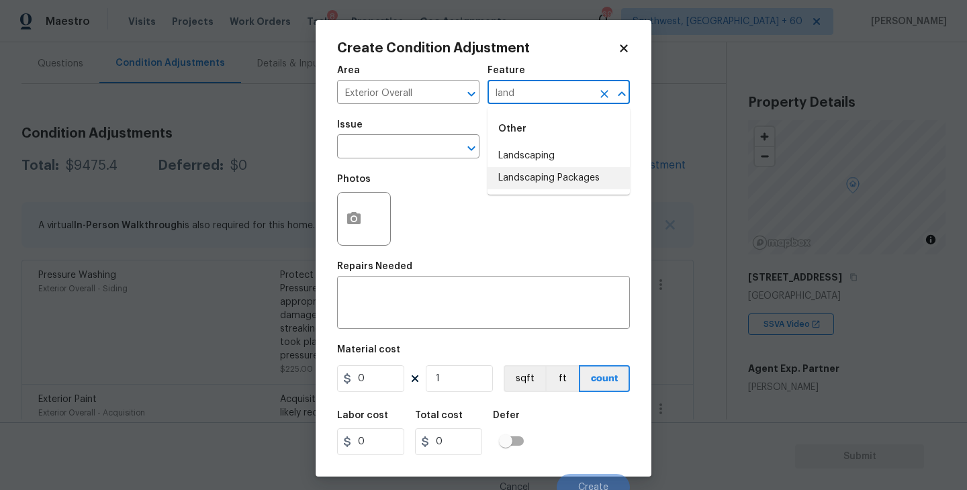
click at [522, 175] on li "Landscaping Packages" at bounding box center [559, 178] width 142 height 22
type input "Landscaping Packages"
click at [437, 159] on input "text" at bounding box center [389, 148] width 105 height 21
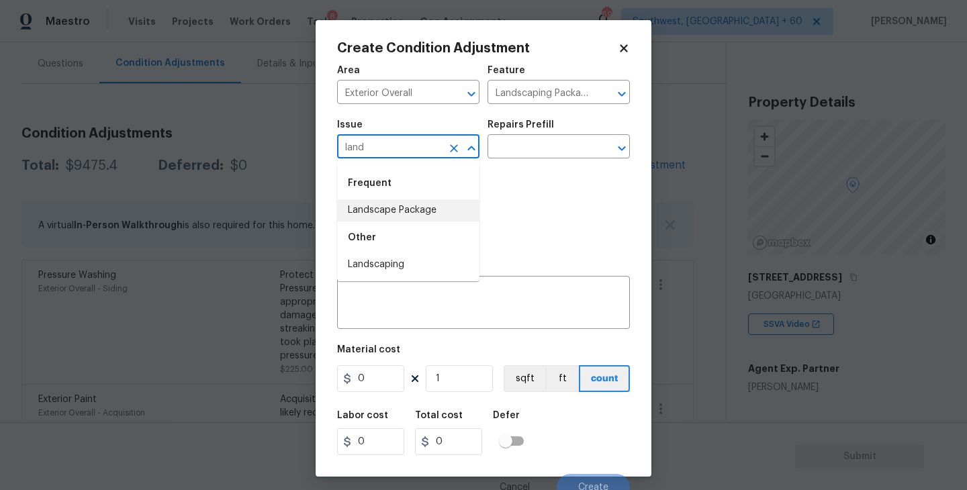
click at [429, 210] on li "Landscape Package" at bounding box center [408, 211] width 142 height 22
type input "Landscape Package"
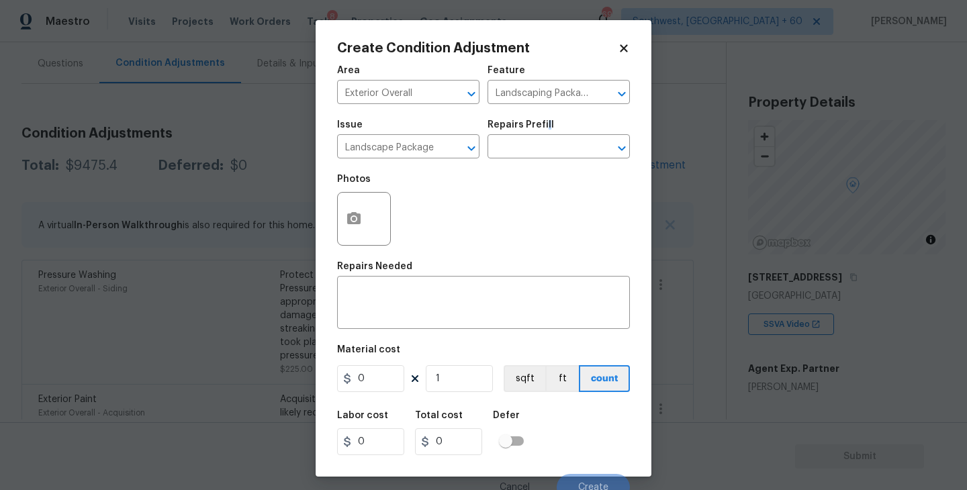
click at [546, 129] on h5 "Repairs Prefill" at bounding box center [521, 124] width 67 height 9
click at [537, 150] on input "text" at bounding box center [540, 148] width 105 height 21
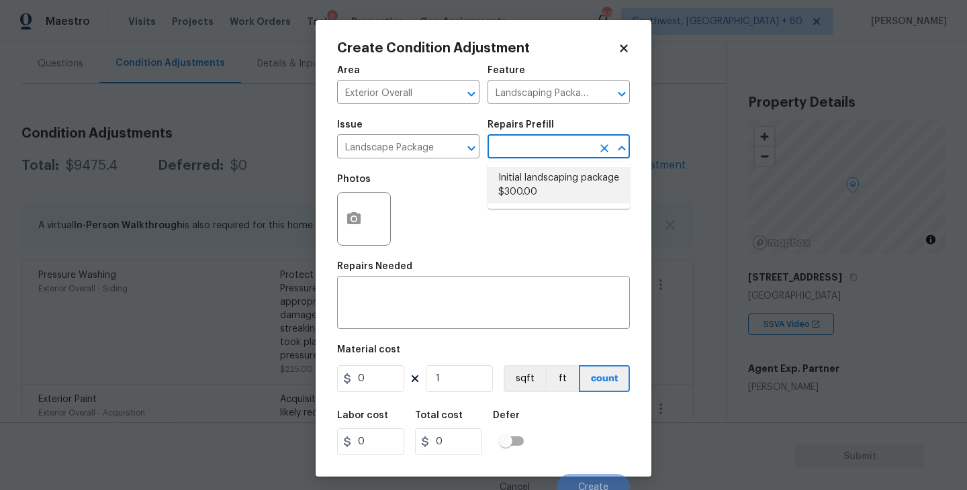
click at [534, 177] on li "Initial landscaping package $300.00" at bounding box center [559, 185] width 142 height 36
type input "Home Readiness Packages"
type textarea "Mowing of grass up to 6" in height. Mow, edge along driveways & sidewalks, trim…"
type input "300"
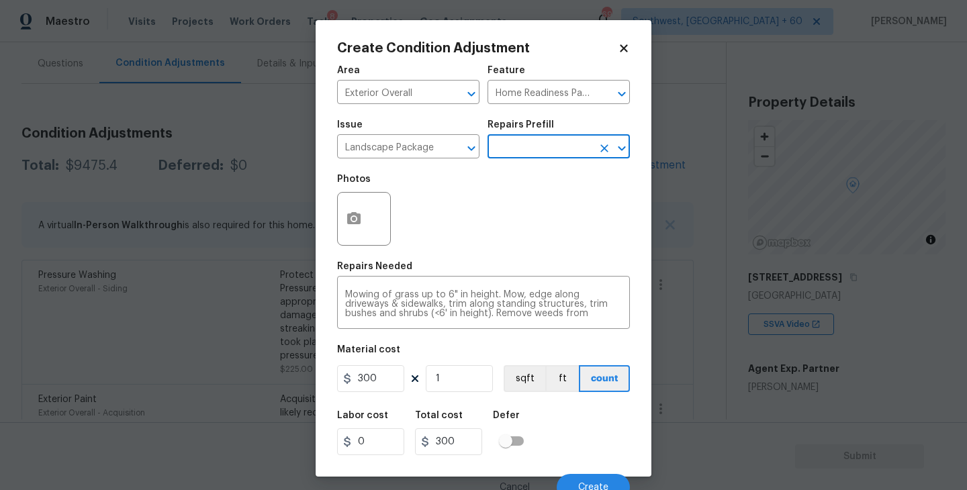
click at [371, 226] on div at bounding box center [364, 219] width 54 height 54
click at [358, 226] on icon "button" at bounding box center [354, 219] width 16 height 16
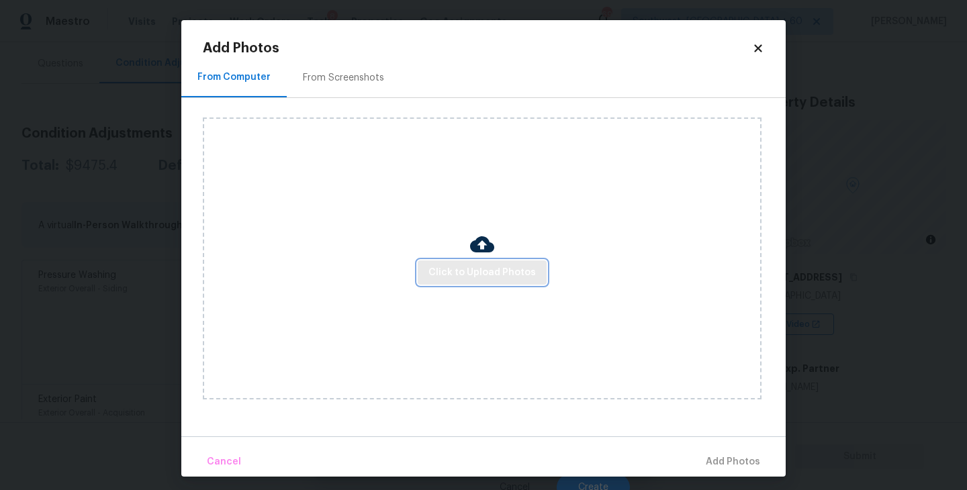
click at [484, 271] on span "Click to Upload Photos" at bounding box center [482, 273] width 107 height 17
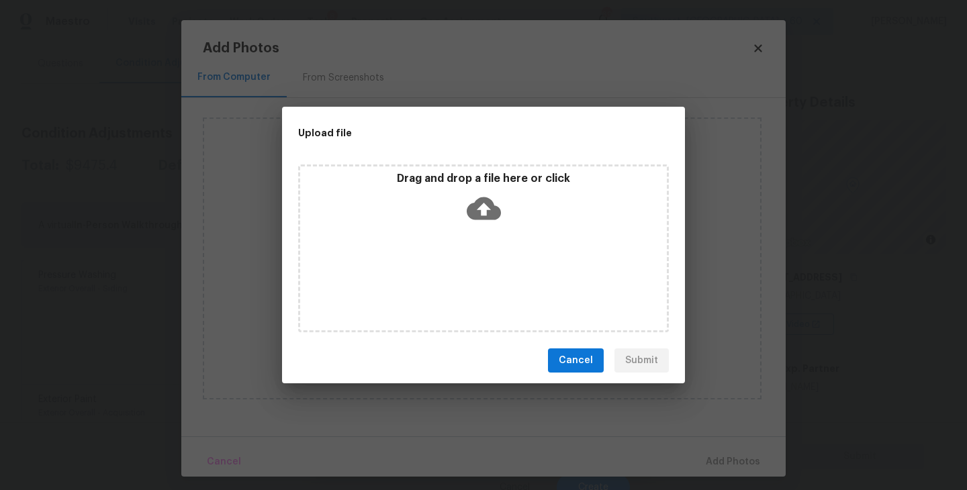
click at [484, 239] on div "Drag and drop a file here or click" at bounding box center [483, 249] width 371 height 168
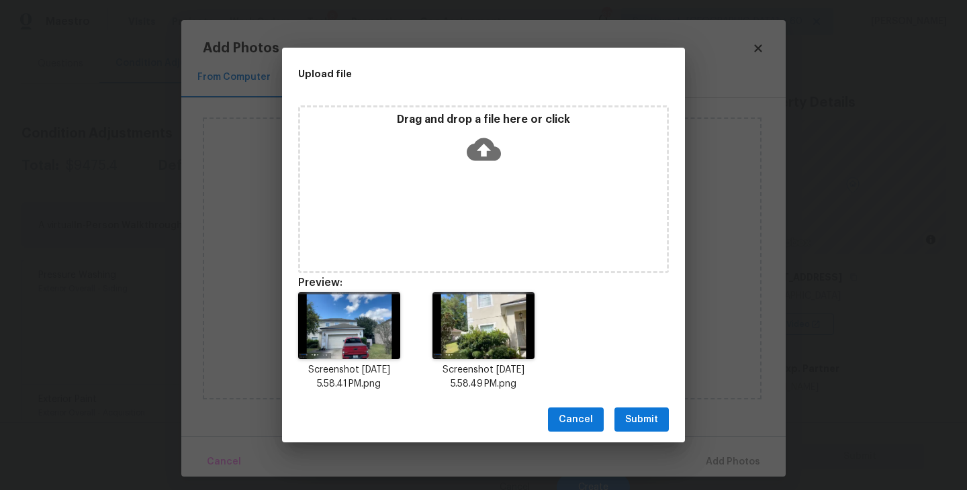
click at [633, 414] on span "Submit" at bounding box center [641, 420] width 33 height 17
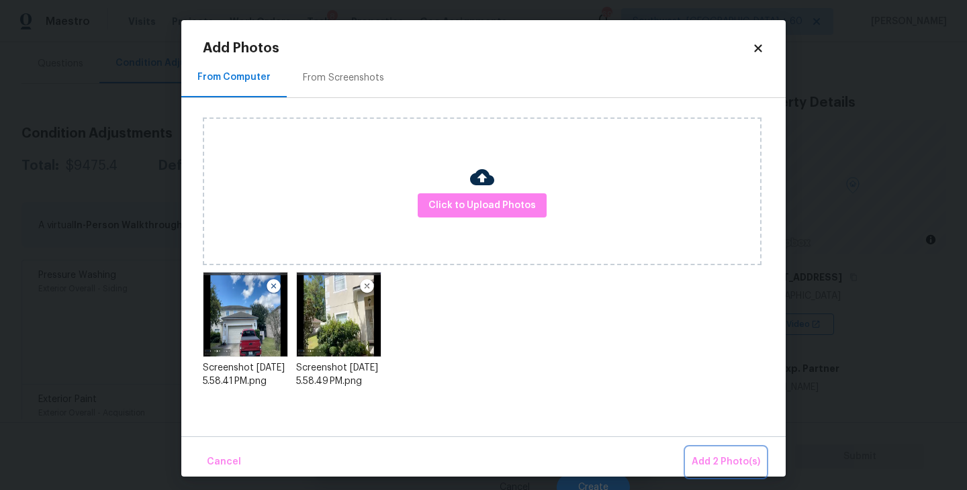
click at [734, 460] on span "Add 2 Photo(s)" at bounding box center [726, 462] width 69 height 17
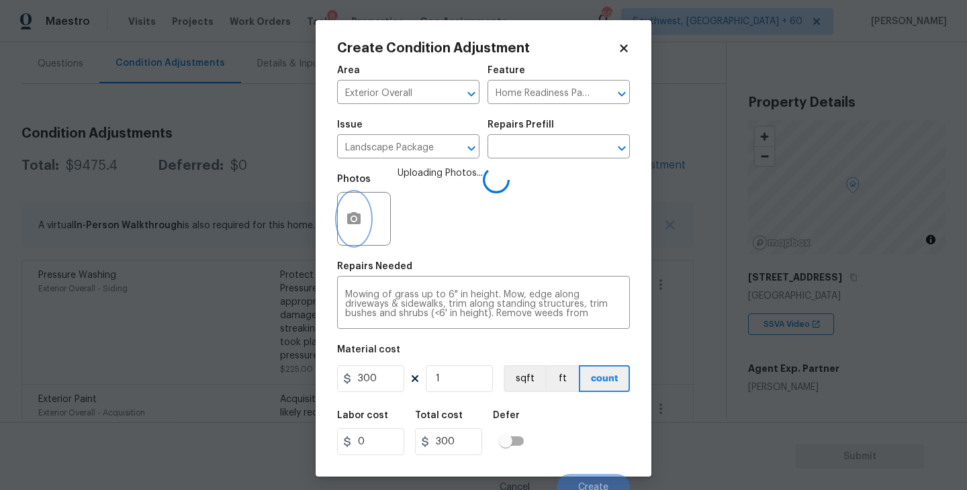
scroll to position [11, 0]
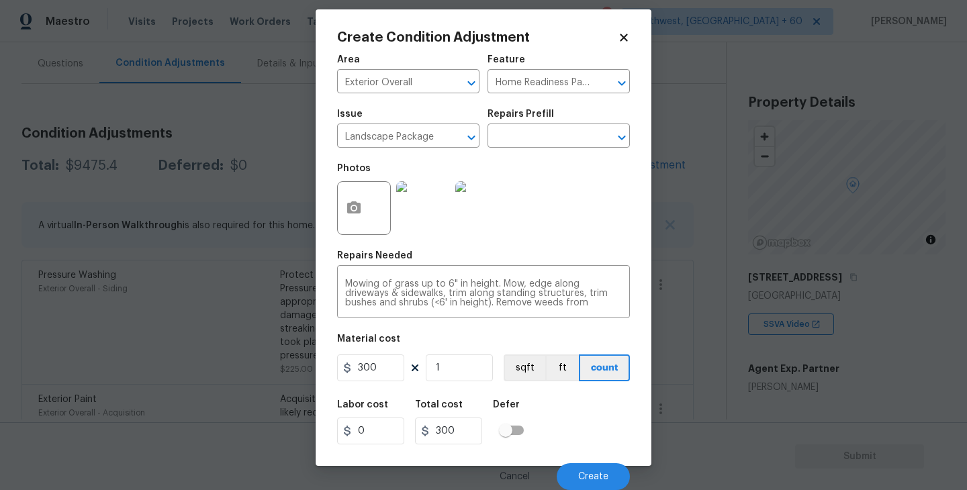
click at [574, 416] on div "Labor cost 0 Total cost 300 Defer" at bounding box center [483, 422] width 293 height 60
click at [583, 466] on button "Create" at bounding box center [593, 476] width 73 height 27
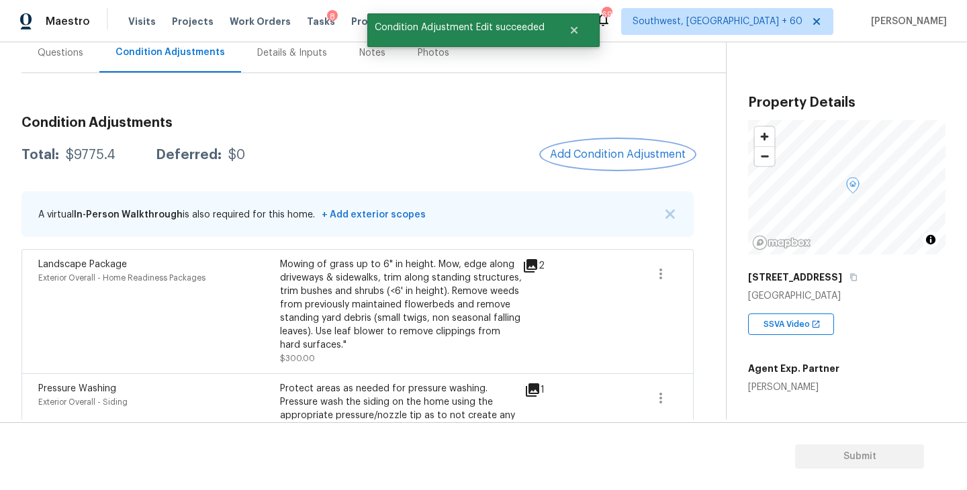
scroll to position [133, 0]
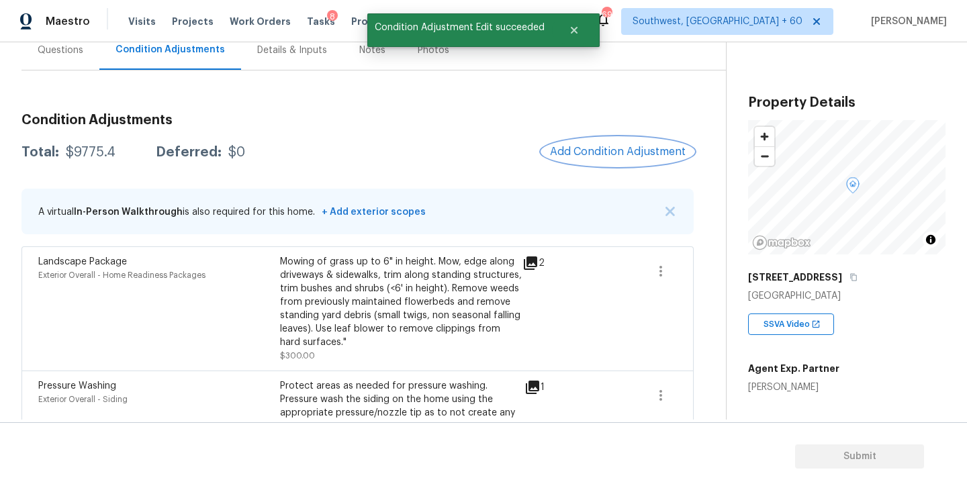
click at [603, 138] on button "Add Condition Adjustment" at bounding box center [618, 152] width 152 height 28
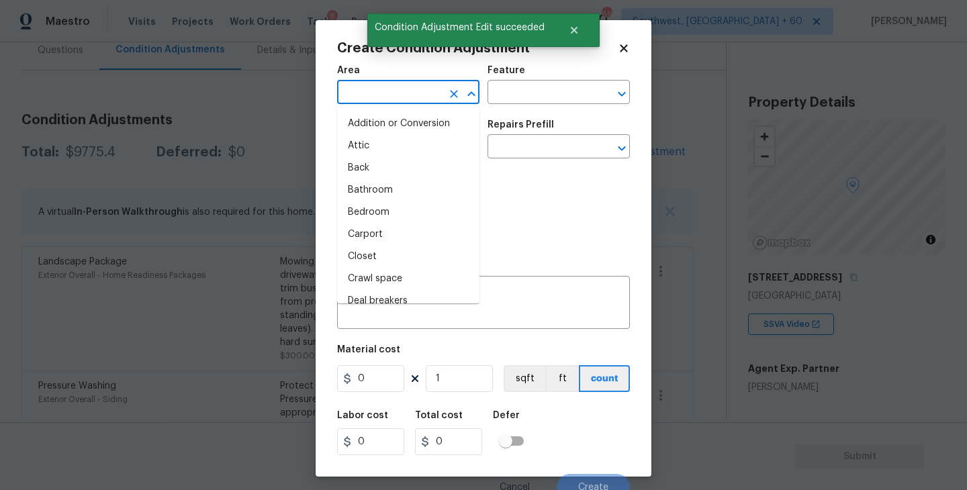
click at [422, 91] on input "text" at bounding box center [389, 93] width 105 height 21
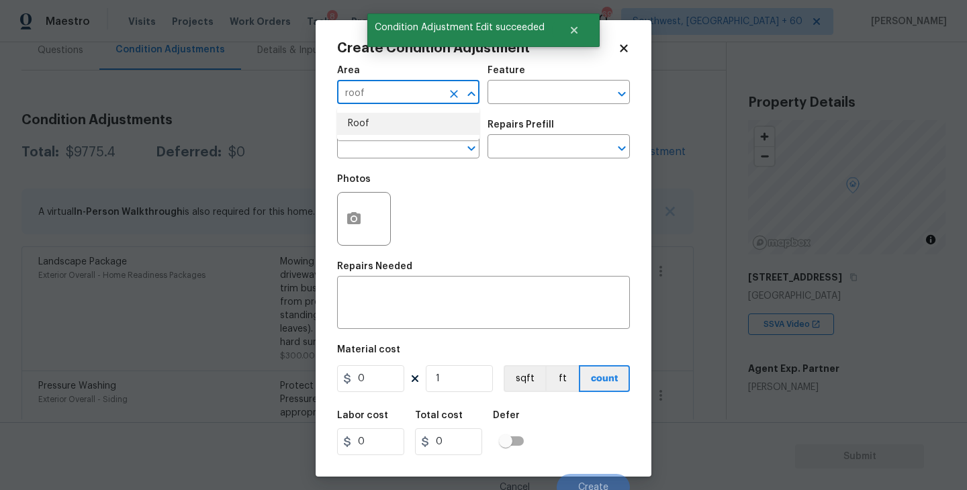
click at [404, 122] on li "Roof" at bounding box center [408, 124] width 142 height 22
type input "Roof"
click at [511, 95] on input "text" at bounding box center [540, 93] width 105 height 21
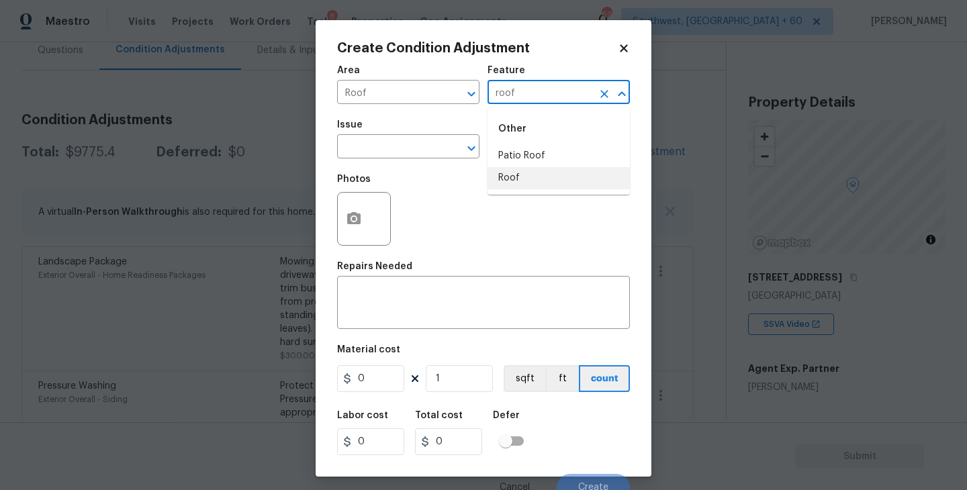
click at [505, 188] on li "Roof" at bounding box center [559, 178] width 142 height 22
type input "Roof"
click at [421, 154] on input "text" at bounding box center [389, 148] width 105 height 21
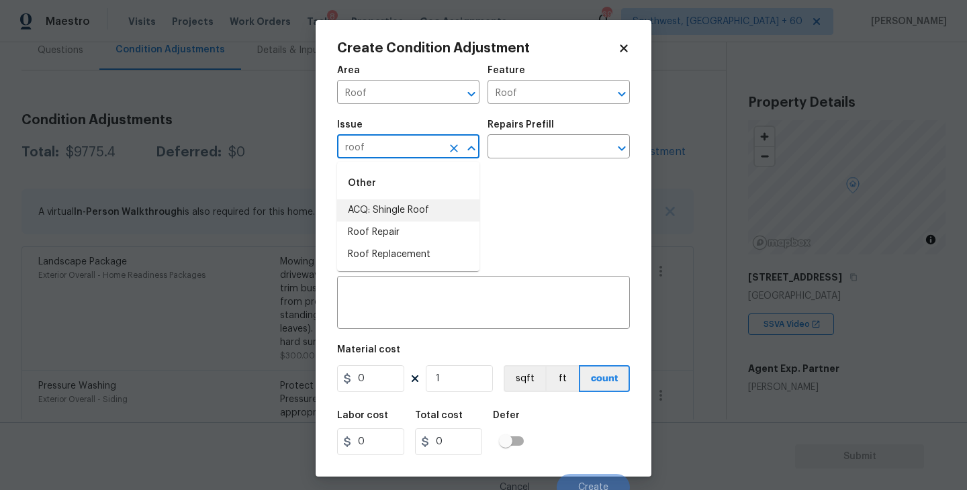
click at [421, 206] on li "ACQ: Shingle Roof" at bounding box center [408, 211] width 142 height 22
type input "ACQ: Shingle Roof"
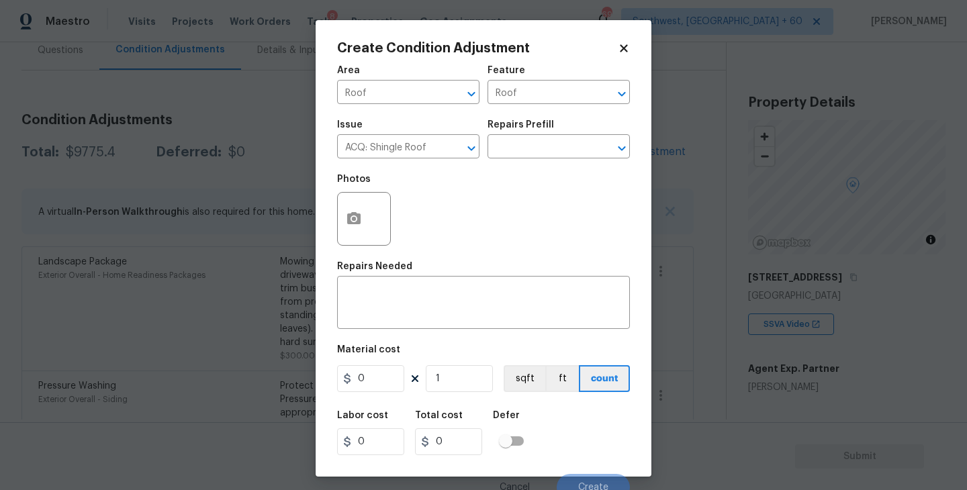
click at [509, 168] on div "Photos" at bounding box center [483, 210] width 293 height 87
click at [528, 157] on input "text" at bounding box center [540, 148] width 105 height 21
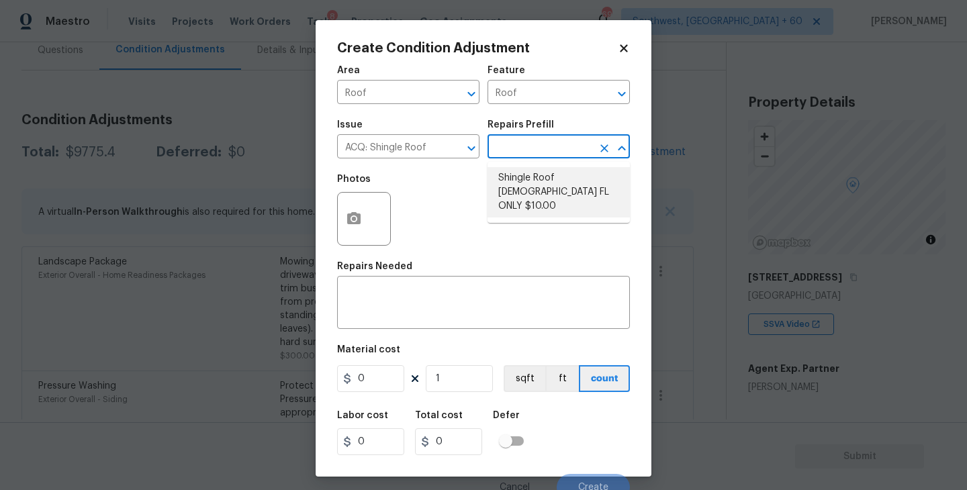
click at [535, 183] on li "Shingle Roof [DEMOGRAPHIC_DATA] FL ONLY $10.00" at bounding box center [559, 192] width 142 height 50
type input "Acquisition"
type textarea "Acquisition Scope ([US_STATE] Only): Shingle Roof 15+ years in age maintenance."
type input "10"
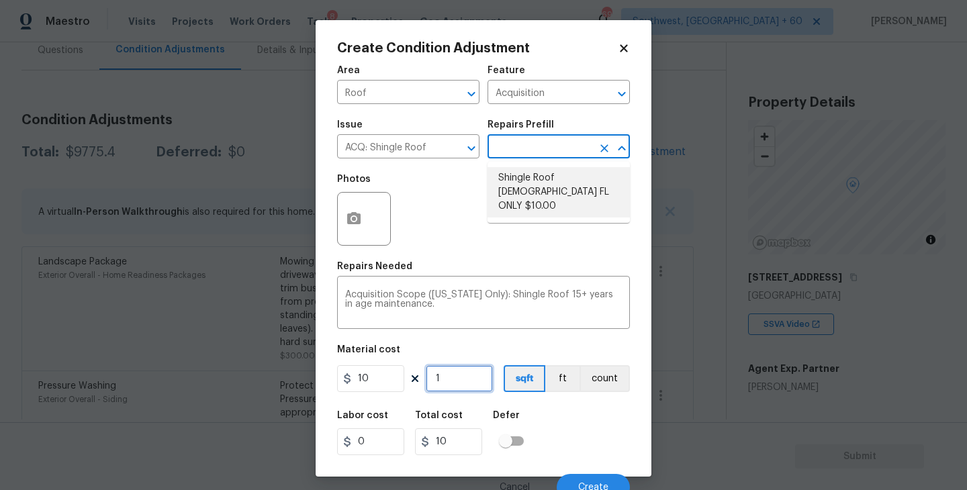
click at [459, 386] on input "1" at bounding box center [459, 378] width 67 height 27
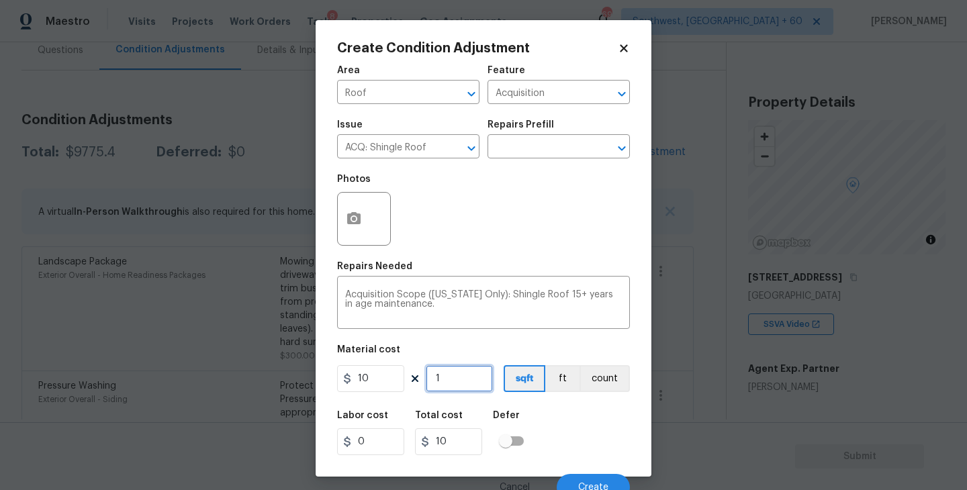
type input "0"
type input "2"
type input "20"
type input "23"
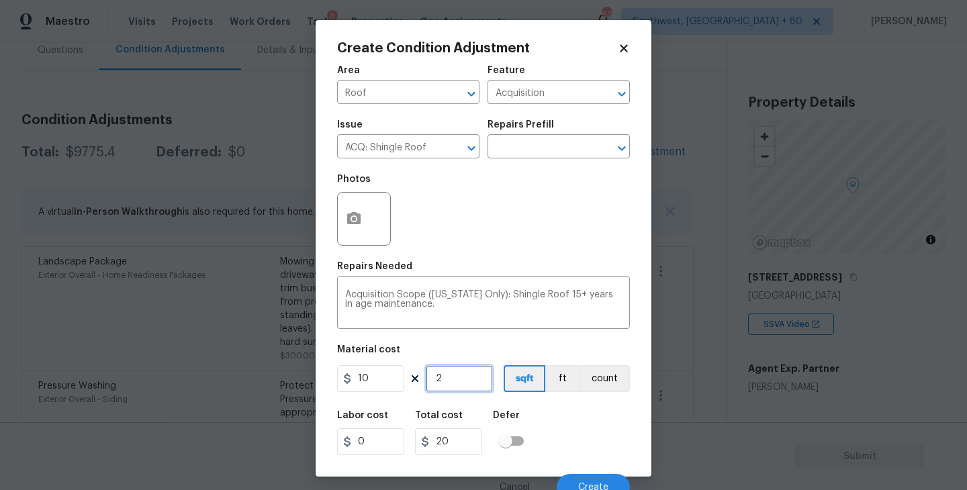
type input "230"
type input "2300"
type input "2305"
type input "23050"
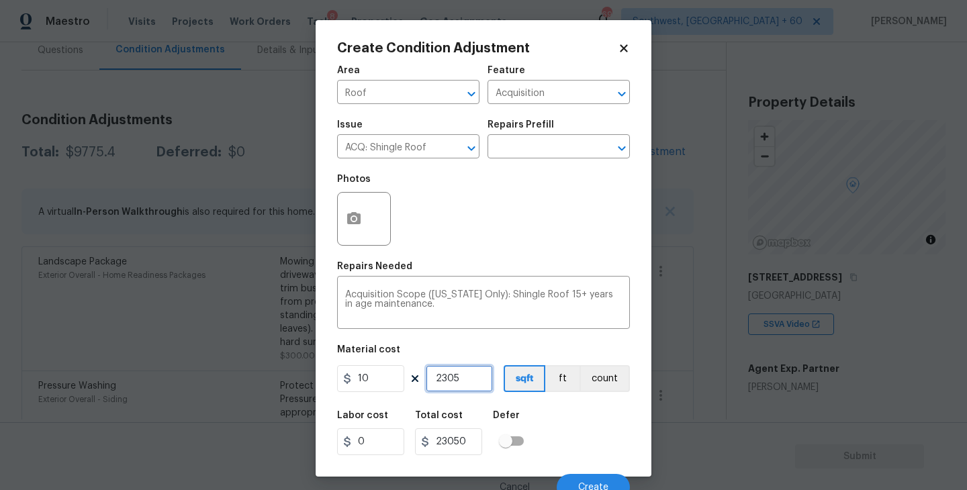
type input "2305"
click at [594, 439] on div "Labor cost 0 Total cost 23050 Defer" at bounding box center [483, 433] width 293 height 60
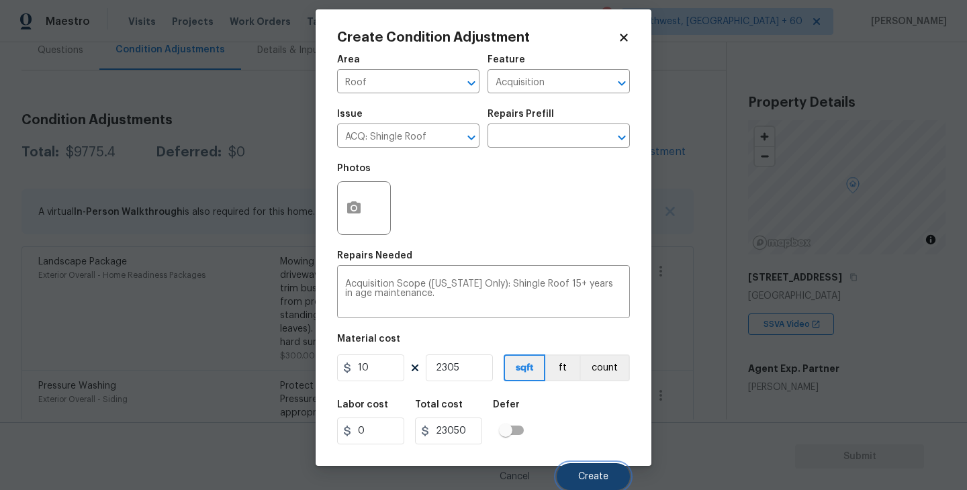
click at [596, 474] on span "Create" at bounding box center [593, 477] width 30 height 10
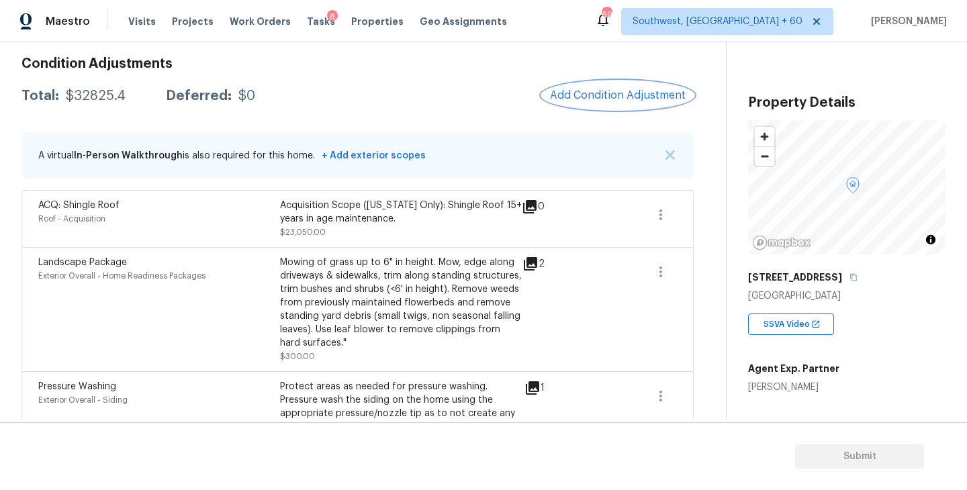
scroll to position [112, 0]
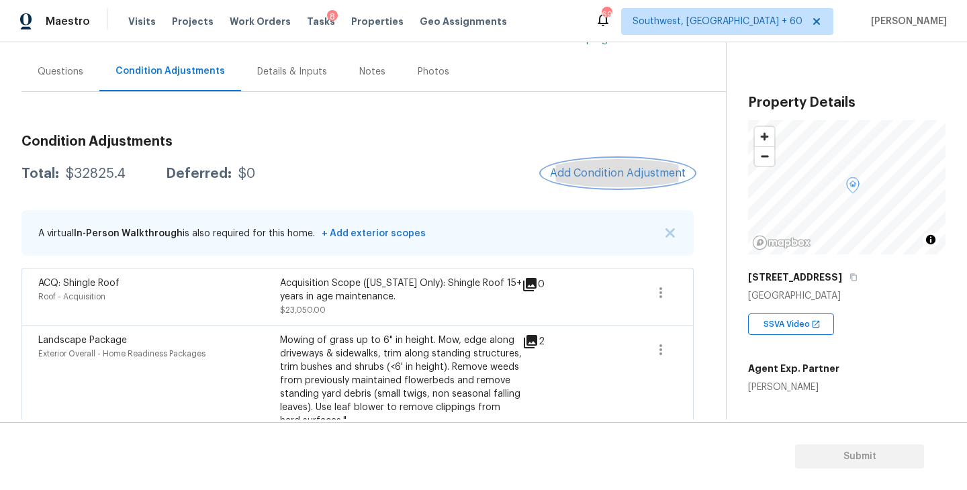
click at [607, 168] on span "Add Condition Adjustment" at bounding box center [618, 173] width 136 height 12
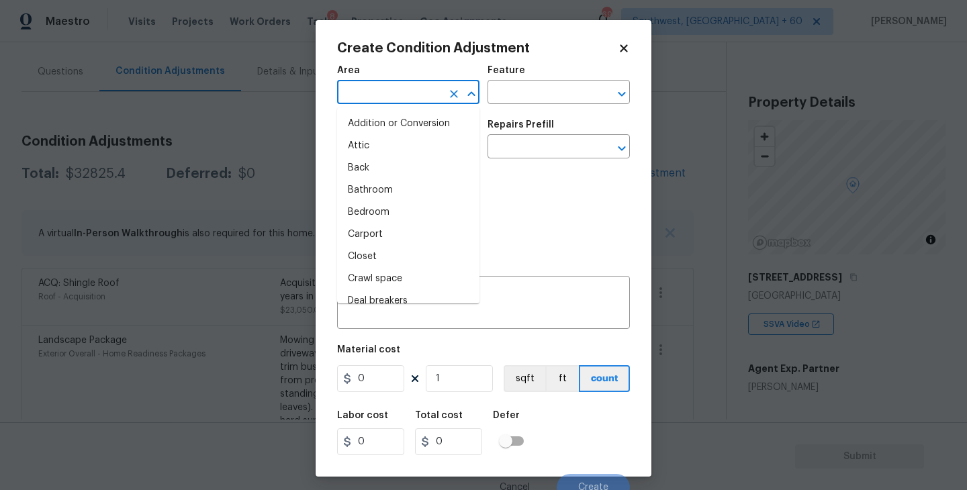
click at [388, 94] on input "text" at bounding box center [389, 93] width 105 height 21
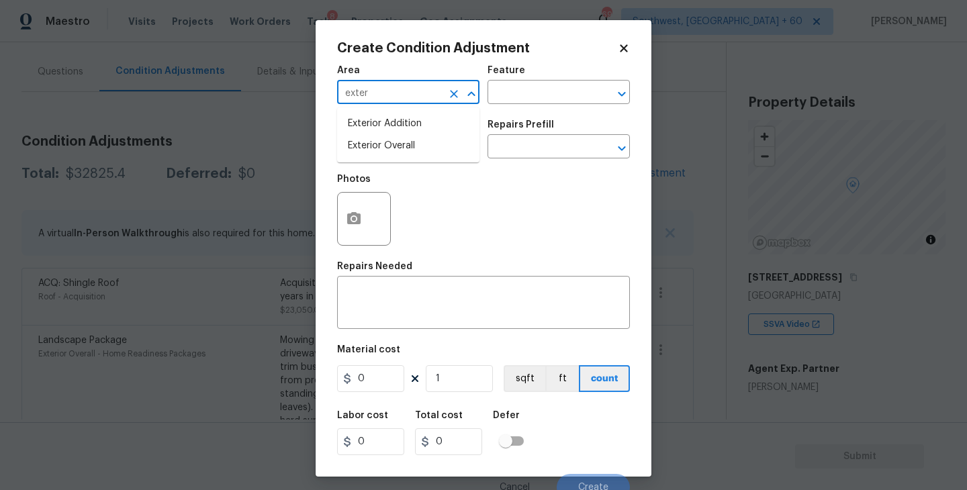
click at [390, 146] on li "Exterior Overall" at bounding box center [408, 146] width 142 height 22
type input "Exterior Overall"
click at [390, 146] on input "text" at bounding box center [389, 148] width 105 height 21
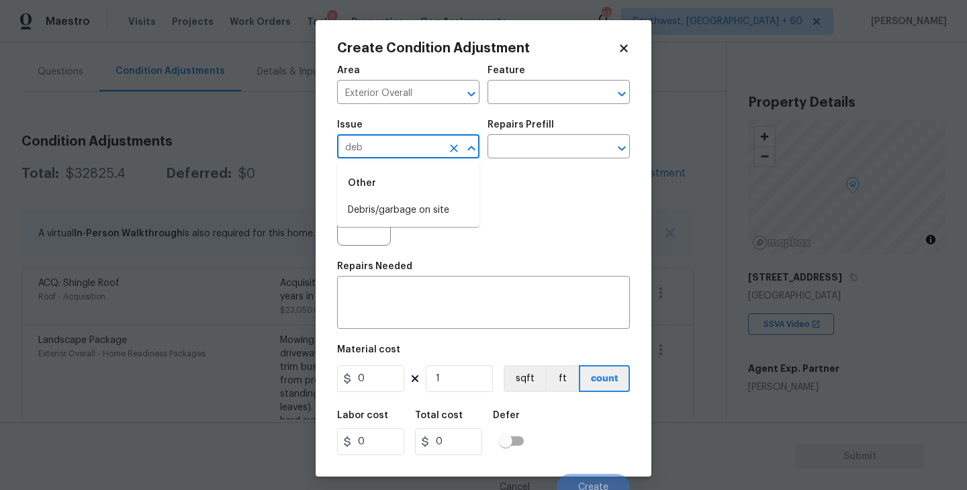
click at [392, 199] on div "Other" at bounding box center [408, 183] width 142 height 32
click at [392, 202] on li "Debris/garbage on site" at bounding box center [408, 211] width 142 height 22
type input "Debris/garbage on site"
click at [484, 176] on div "Photos" at bounding box center [483, 210] width 293 height 87
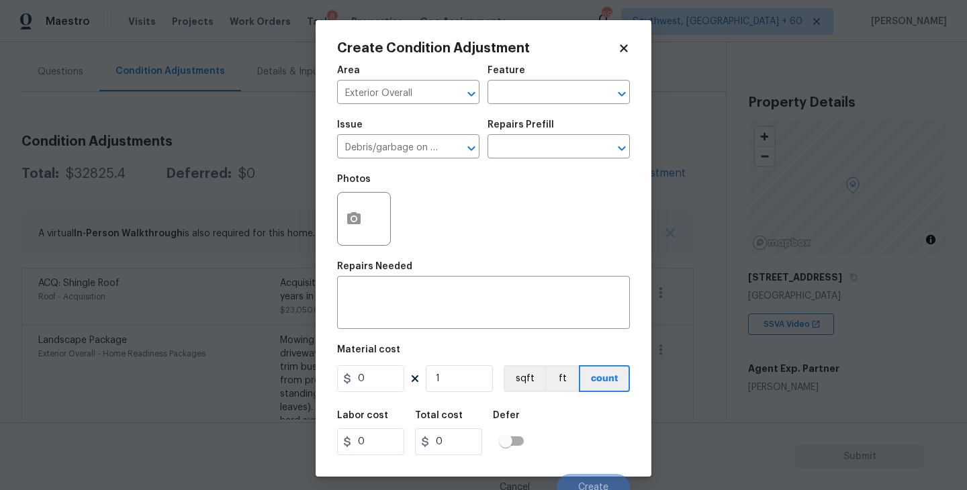
click at [507, 165] on div "Issue Debris/garbage on site ​ Repairs Prefill ​" at bounding box center [483, 139] width 293 height 54
click at [525, 163] on div "Issue Debris/garbage on site ​ Repairs Prefill ​" at bounding box center [483, 139] width 293 height 54
click at [551, 150] on input "text" at bounding box center [540, 148] width 105 height 21
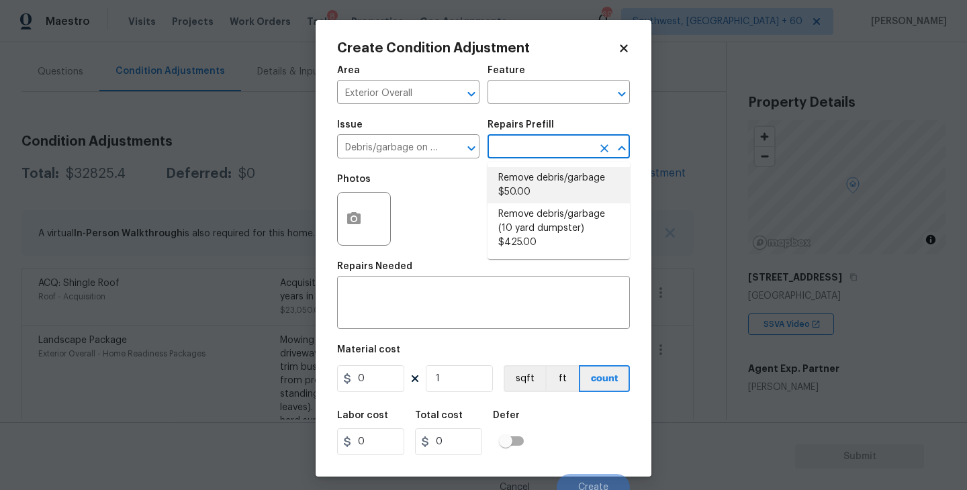
click at [550, 197] on li "Remove debris/garbage $50.00" at bounding box center [559, 185] width 142 height 36
type textarea "Remove, haul off, and properly dispose of any debris left by seller to offsite …"
type input "50"
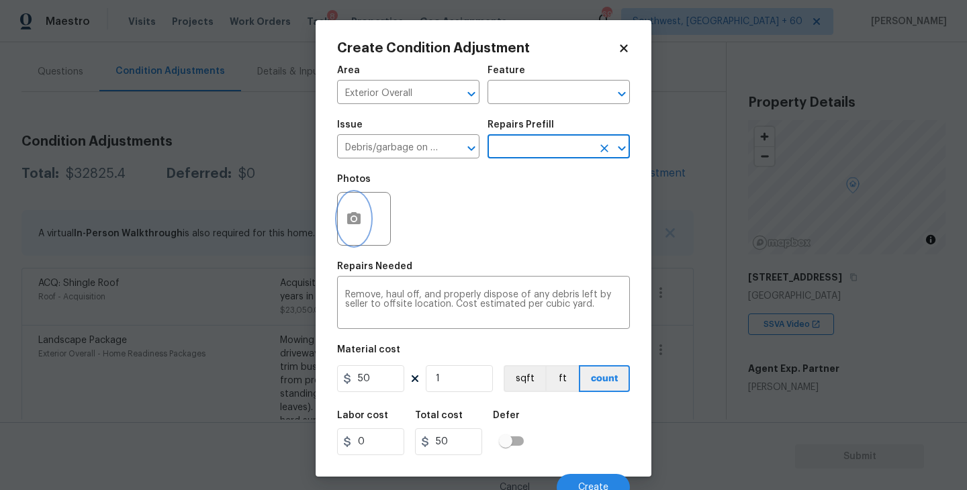
click at [352, 227] on icon "button" at bounding box center [354, 219] width 16 height 16
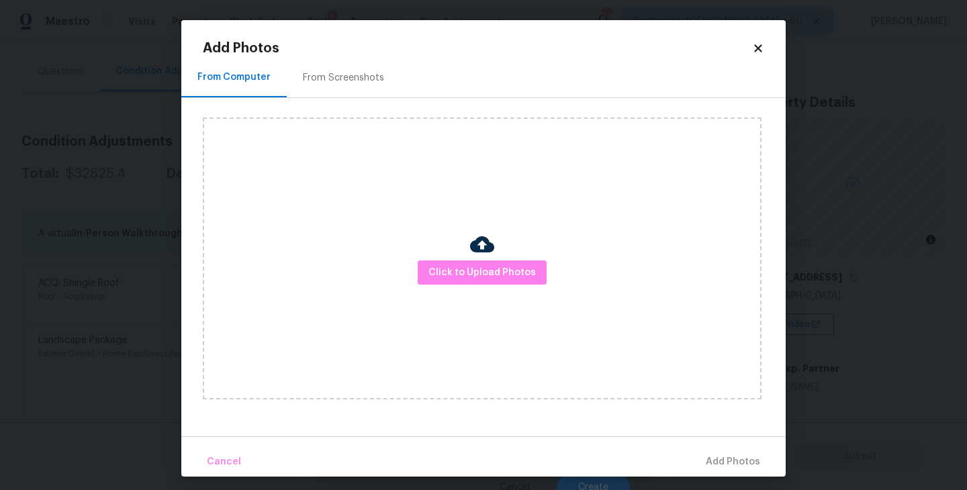
click at [459, 256] on div "Click to Upload Photos" at bounding box center [482, 259] width 559 height 282
click at [470, 281] on button "Click to Upload Photos" at bounding box center [482, 273] width 129 height 25
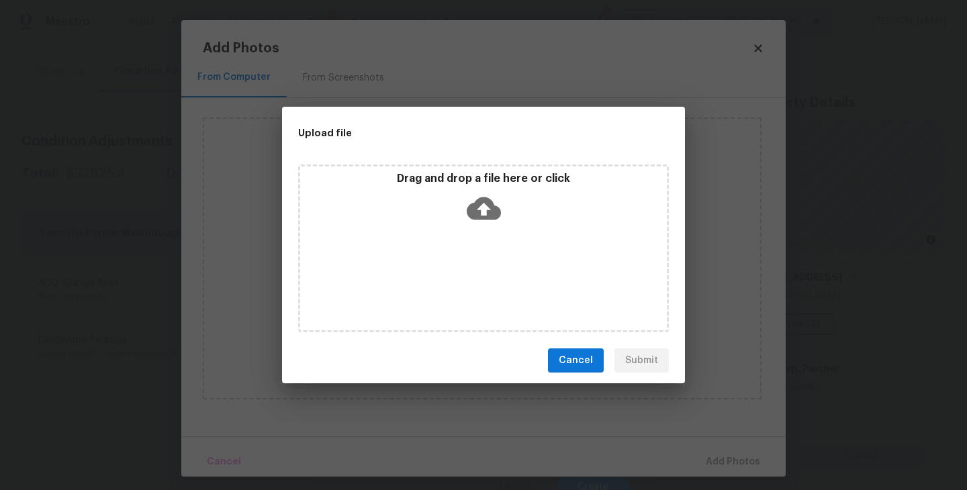
click at [477, 265] on div "Drag and drop a file here or click" at bounding box center [483, 249] width 371 height 168
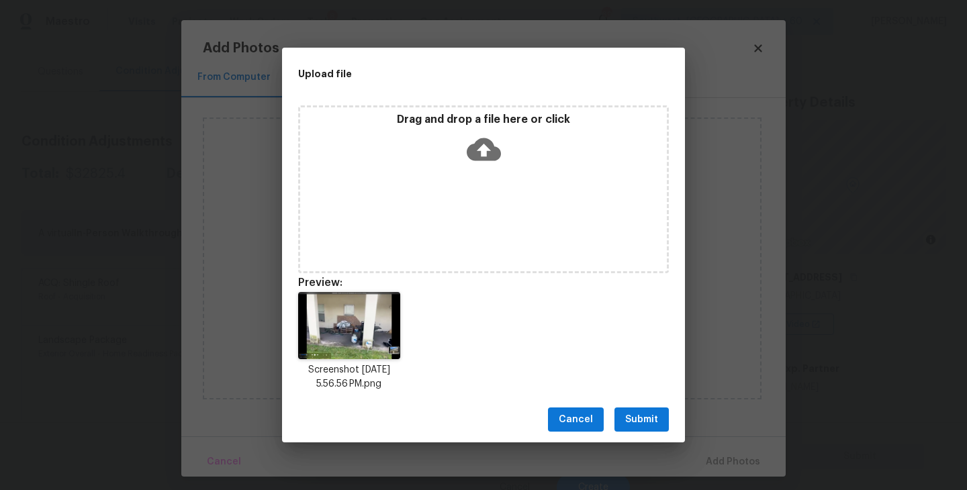
click at [644, 416] on span "Submit" at bounding box center [641, 420] width 33 height 17
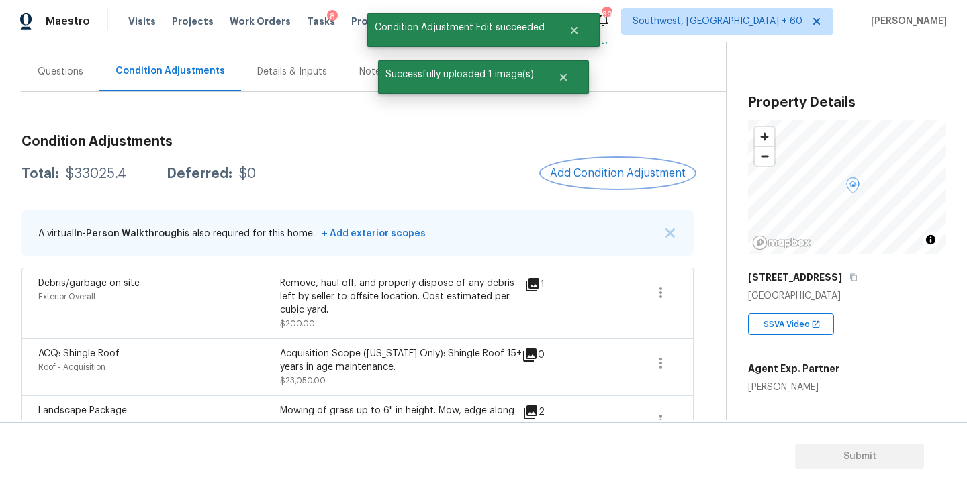
click at [587, 181] on button "Add Condition Adjustment" at bounding box center [618, 173] width 152 height 28
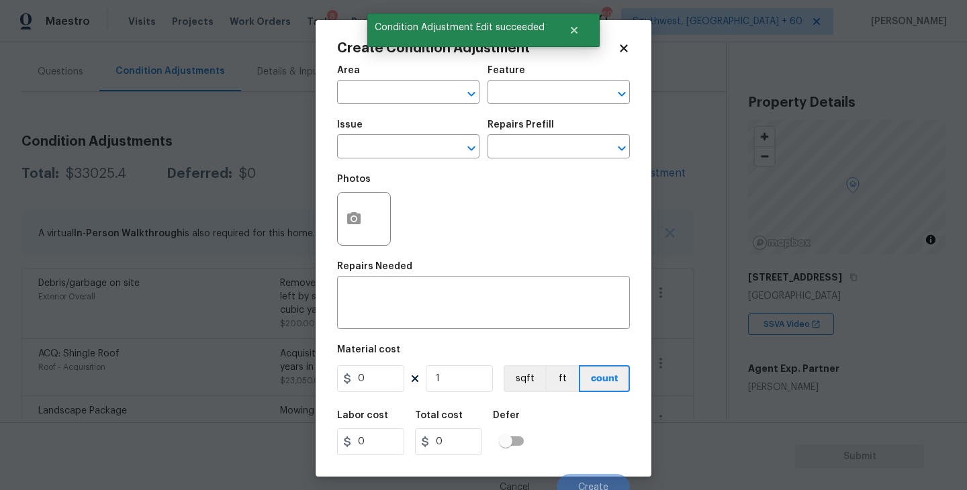
click at [263, 116] on body "Maestro Visits Projects Work Orders Tasks 8 Properties Geo Assignments 691 Sout…" at bounding box center [483, 245] width 967 height 490
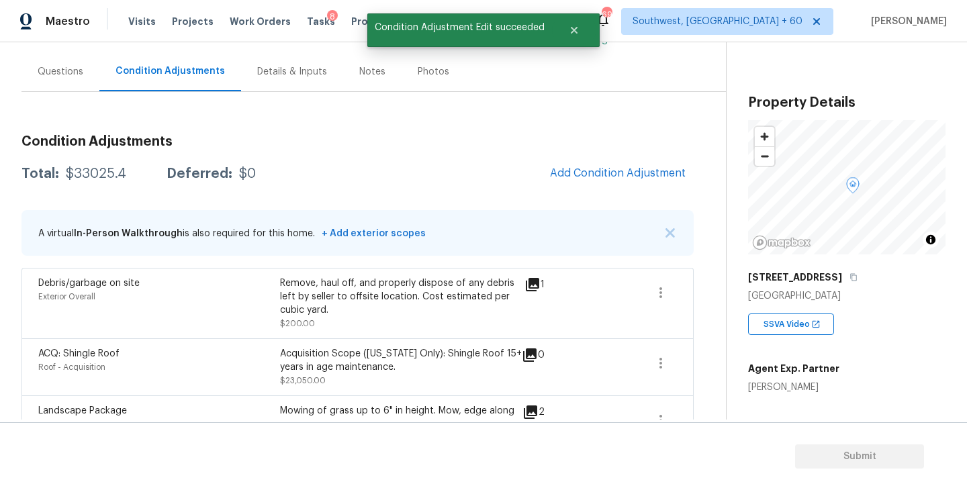
click at [56, 60] on div "Questions" at bounding box center [60, 72] width 78 height 40
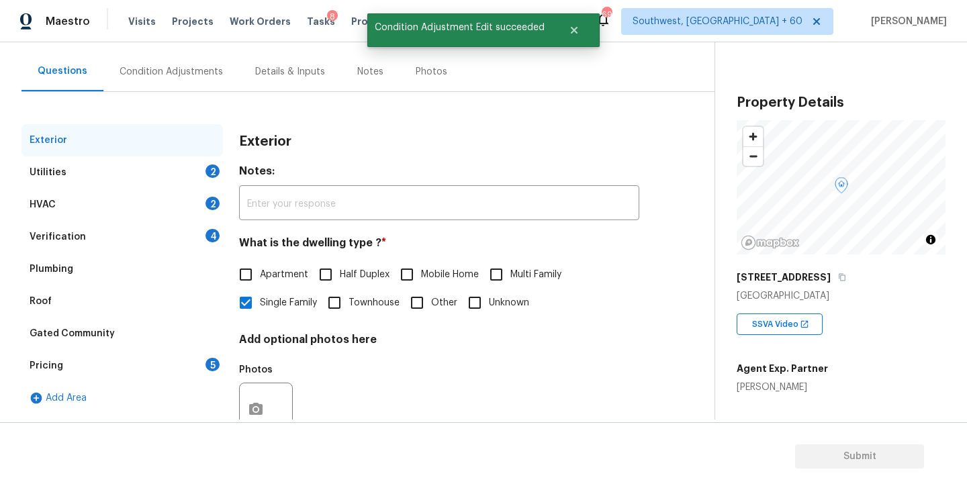
click at [99, 181] on div "Utilities 2" at bounding box center [122, 173] width 202 height 32
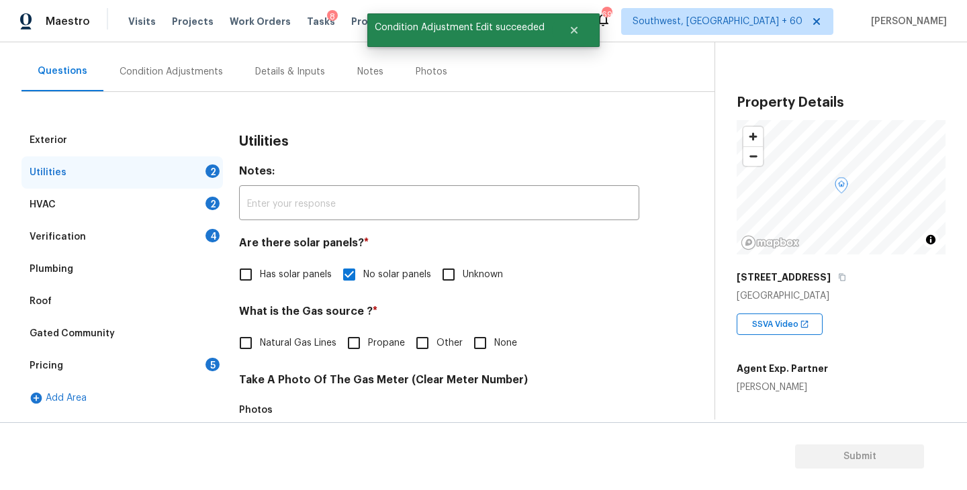
scroll to position [246, 0]
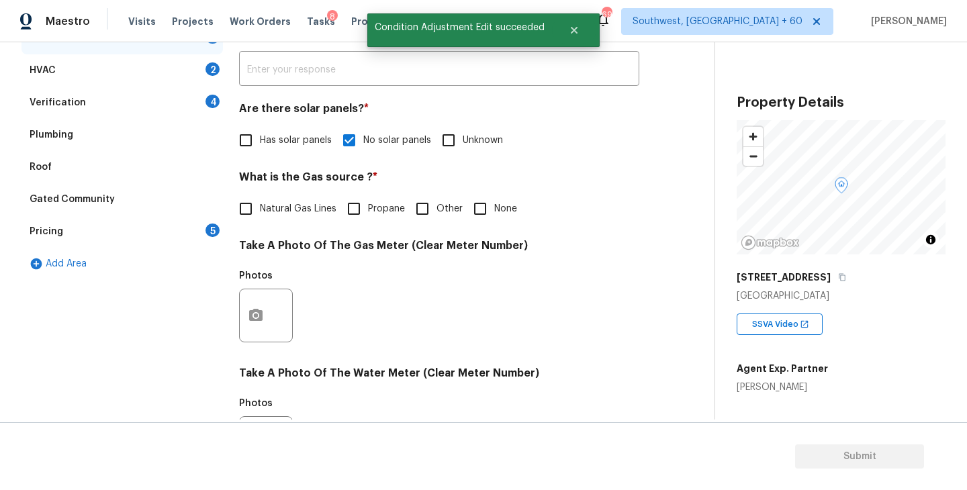
click at [481, 209] on input "None" at bounding box center [480, 209] width 28 height 28
checkbox input "true"
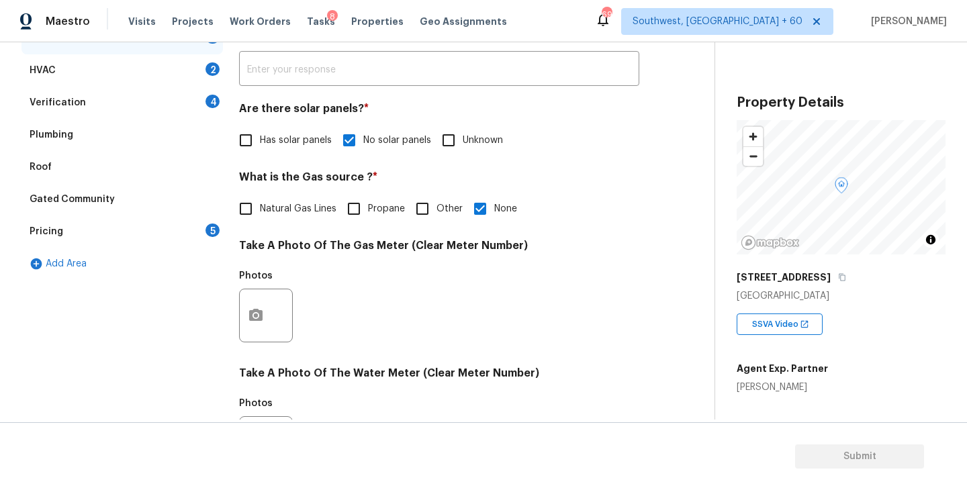
scroll to position [521, 0]
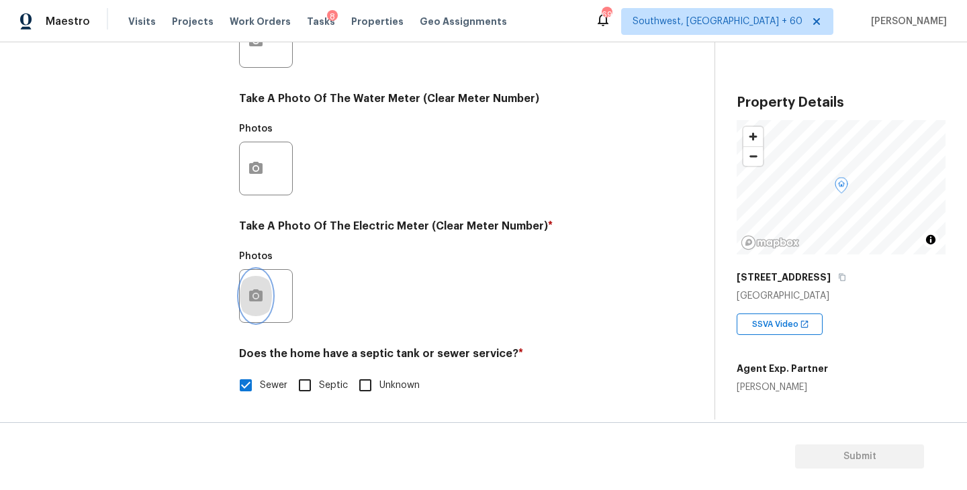
click at [252, 296] on icon "button" at bounding box center [255, 296] width 13 height 12
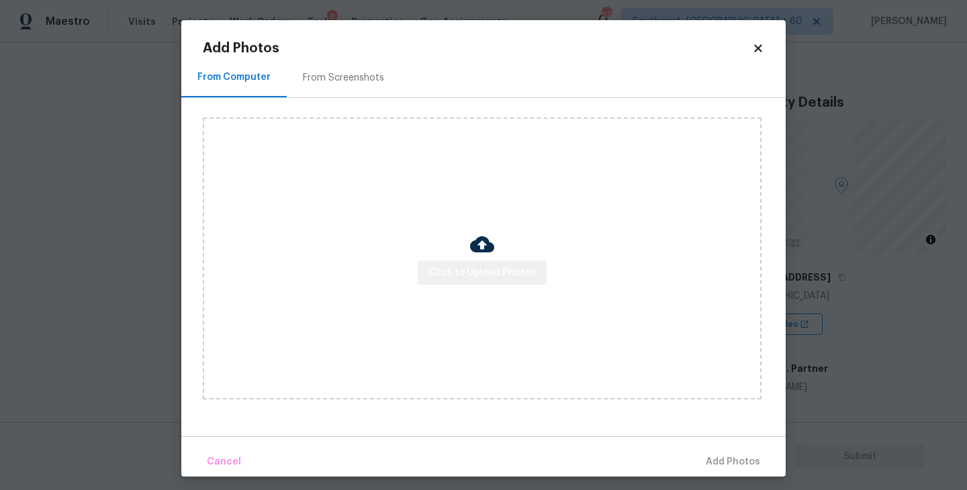
click at [490, 264] on button "Click to Upload Photos" at bounding box center [482, 273] width 129 height 25
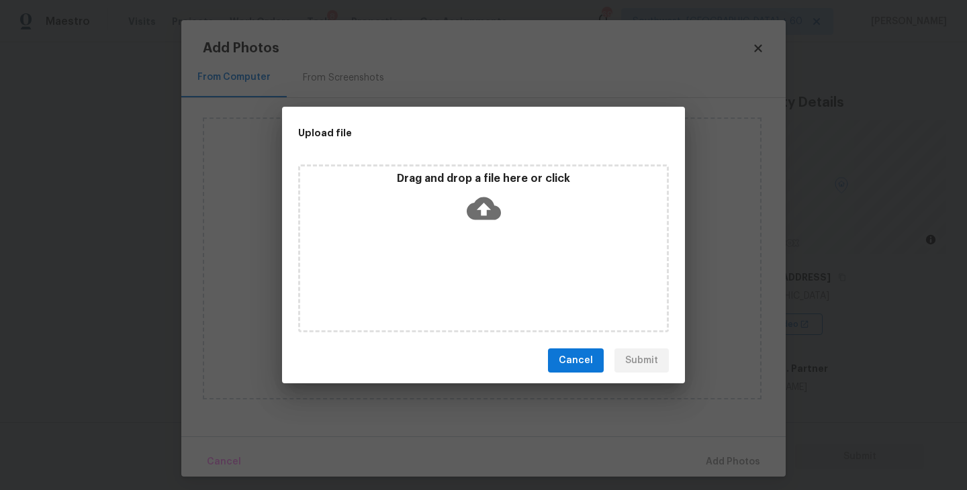
click at [498, 226] on div "Drag and drop a file here or click" at bounding box center [483, 201] width 367 height 58
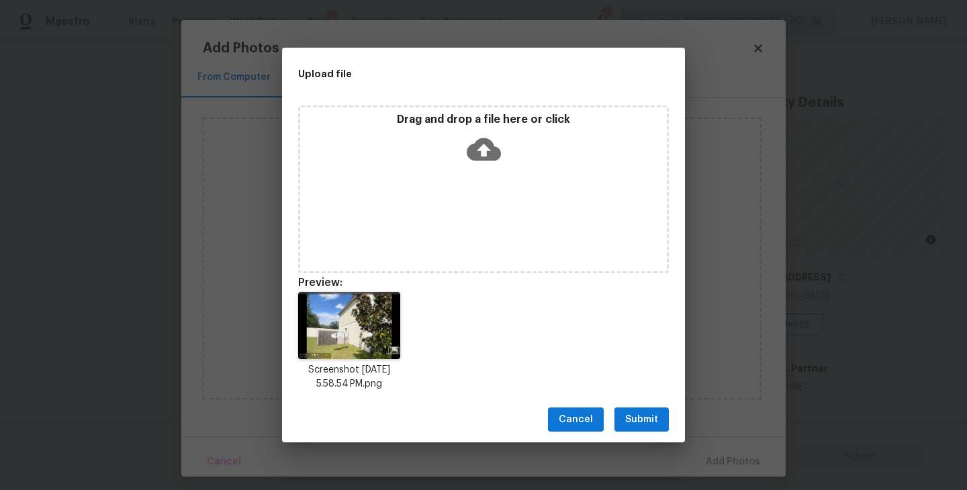
click at [634, 404] on div "Cancel Submit" at bounding box center [483, 420] width 403 height 46
click at [652, 429] on button "Submit" at bounding box center [642, 420] width 54 height 25
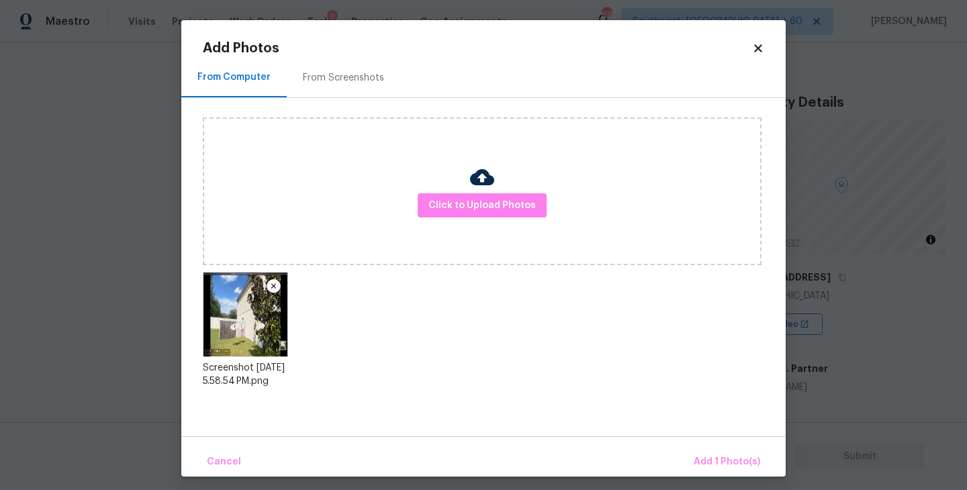
click at [695, 443] on div "Cancel Add 1 Photo(s)" at bounding box center [483, 457] width 605 height 40
click at [704, 457] on span "Add 1 Photo(s)" at bounding box center [727, 462] width 67 height 17
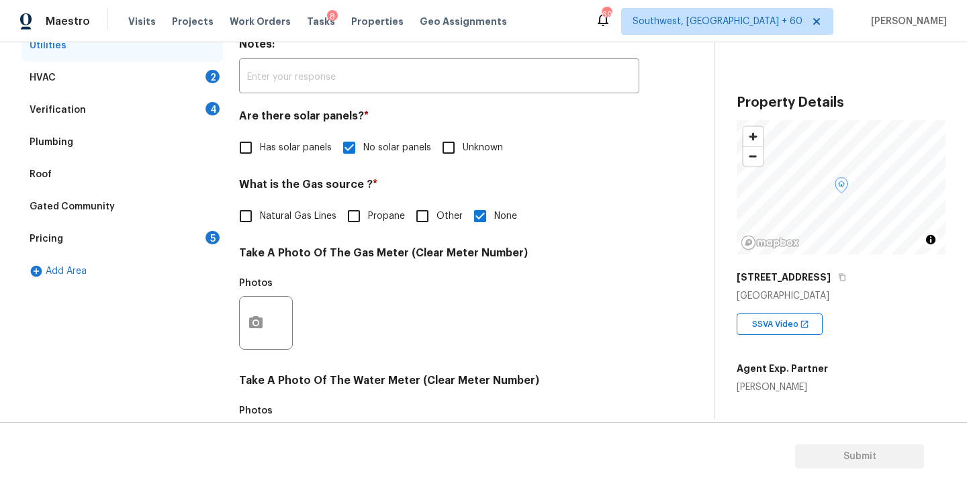
scroll to position [157, 0]
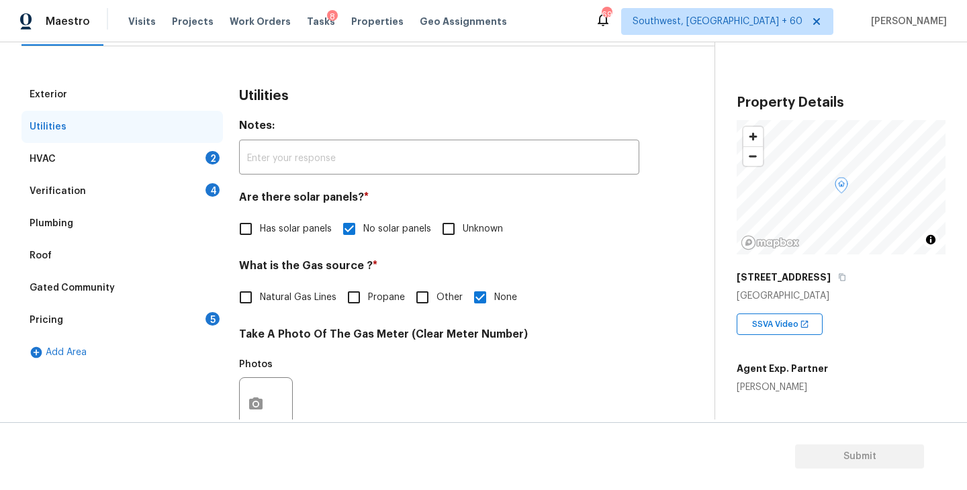
click at [146, 149] on div "HVAC 2" at bounding box center [122, 159] width 202 height 32
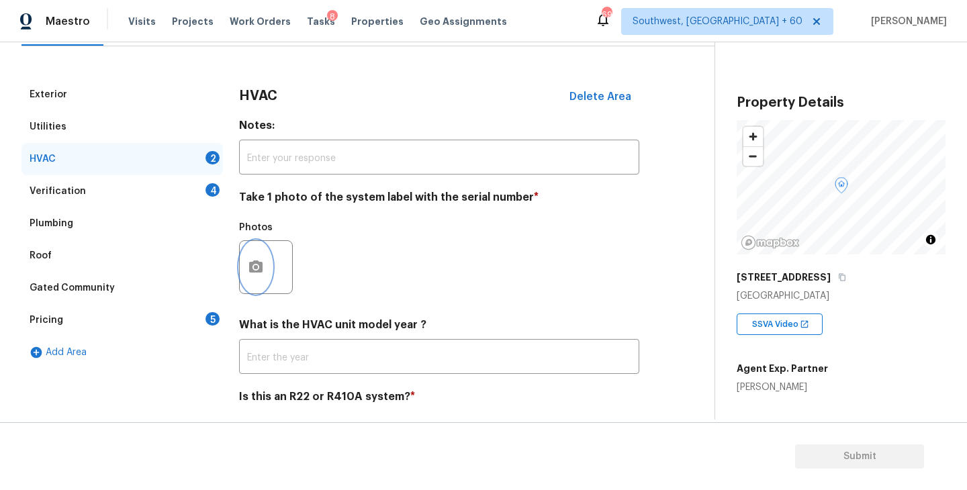
click at [258, 270] on icon "button" at bounding box center [255, 267] width 13 height 12
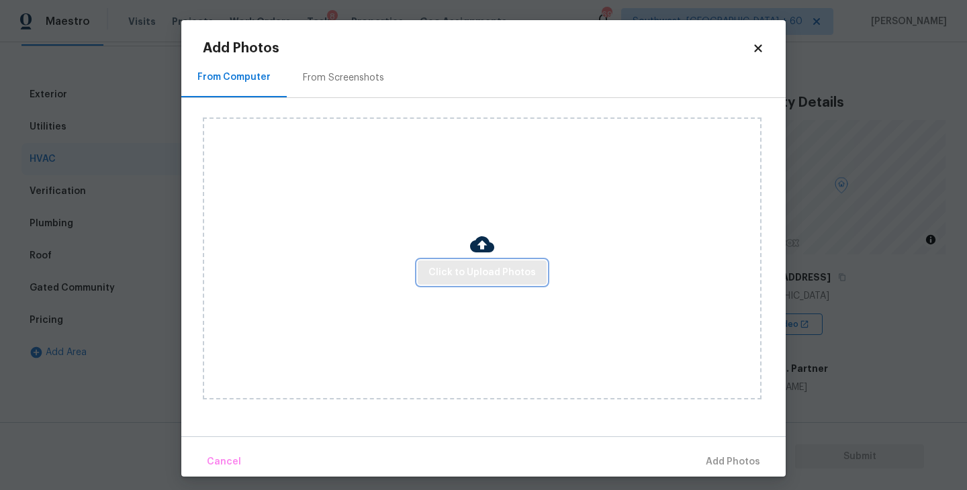
click at [458, 272] on span "Click to Upload Photos" at bounding box center [482, 273] width 107 height 17
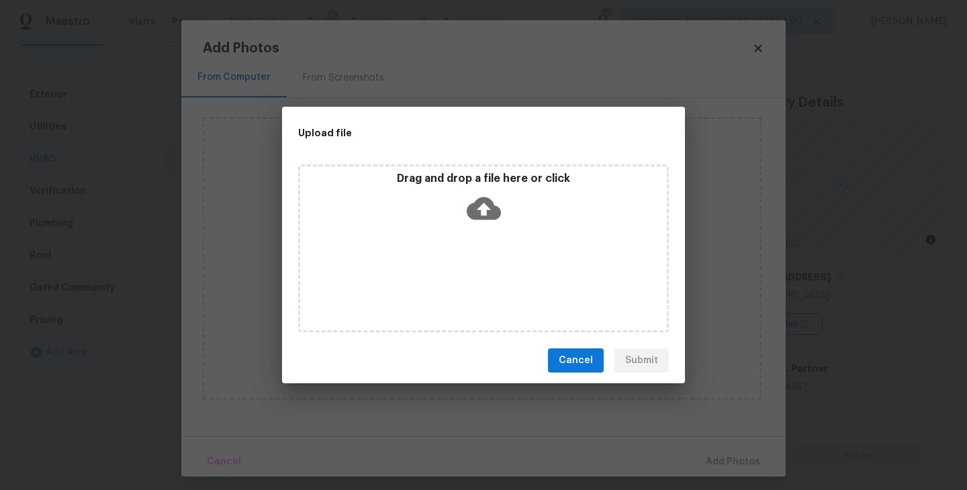
click at [478, 207] on icon at bounding box center [484, 208] width 34 height 23
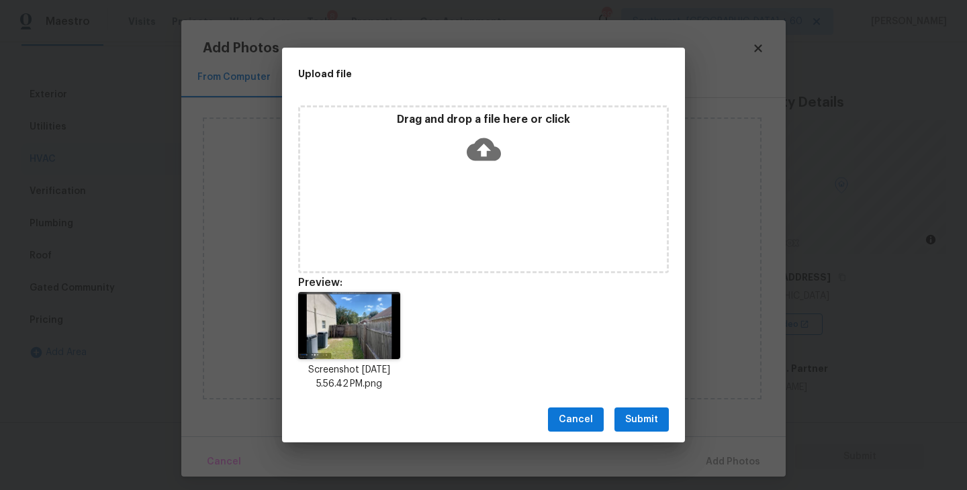
click at [641, 435] on div "Cancel Submit" at bounding box center [483, 420] width 403 height 46
click at [653, 422] on span "Submit" at bounding box center [641, 420] width 33 height 17
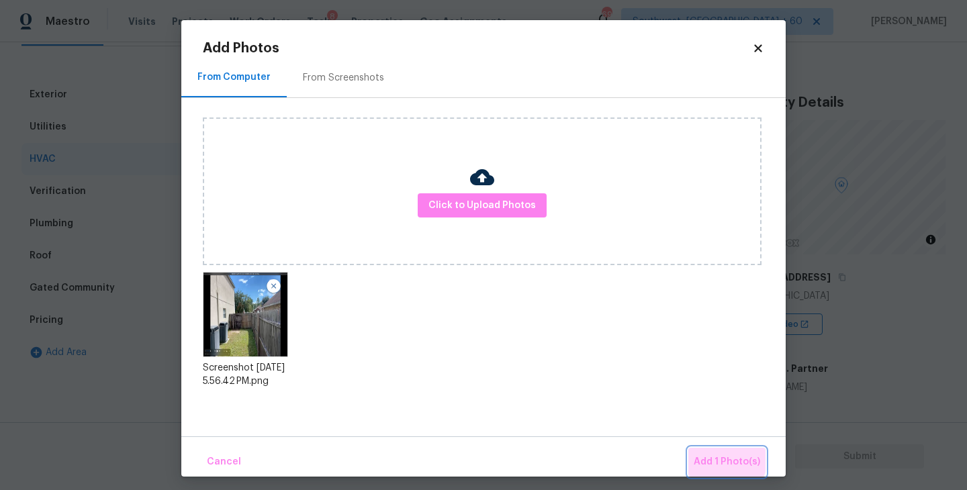
click at [712, 457] on span "Add 1 Photo(s)" at bounding box center [727, 462] width 67 height 17
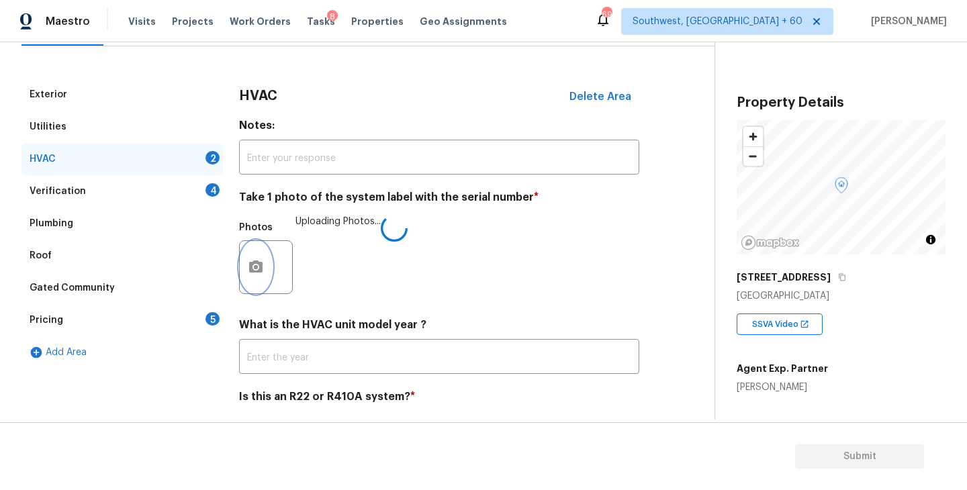
scroll to position [201, 0]
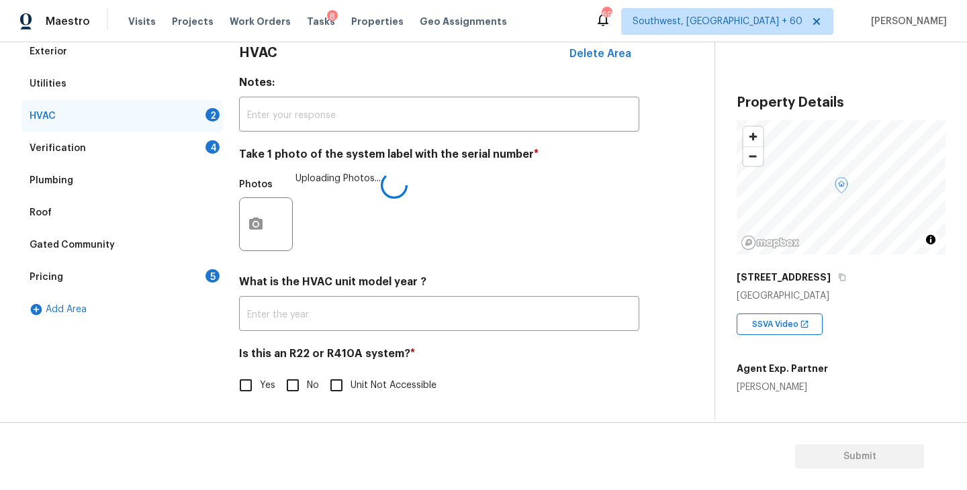
click at [294, 387] on input "No" at bounding box center [293, 385] width 28 height 28
checkbox input "true"
click at [502, 379] on div "Yes No Unit Not Accessible" at bounding box center [439, 386] width 400 height 28
click at [170, 150] on div "Verification 4" at bounding box center [122, 148] width 202 height 32
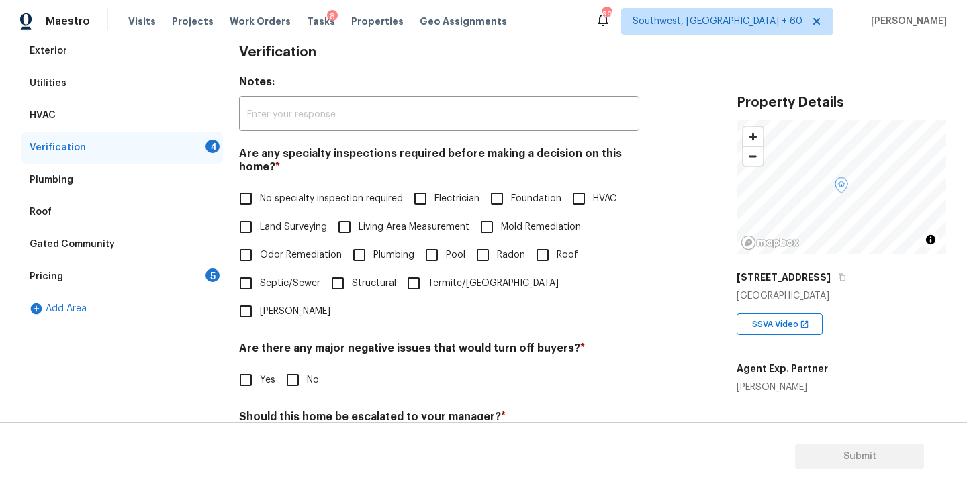
click at [330, 205] on span "No specialty inspection required" at bounding box center [331, 199] width 143 height 14
click at [260, 205] on input "No specialty inspection required" at bounding box center [246, 199] width 28 height 28
checkbox input "true"
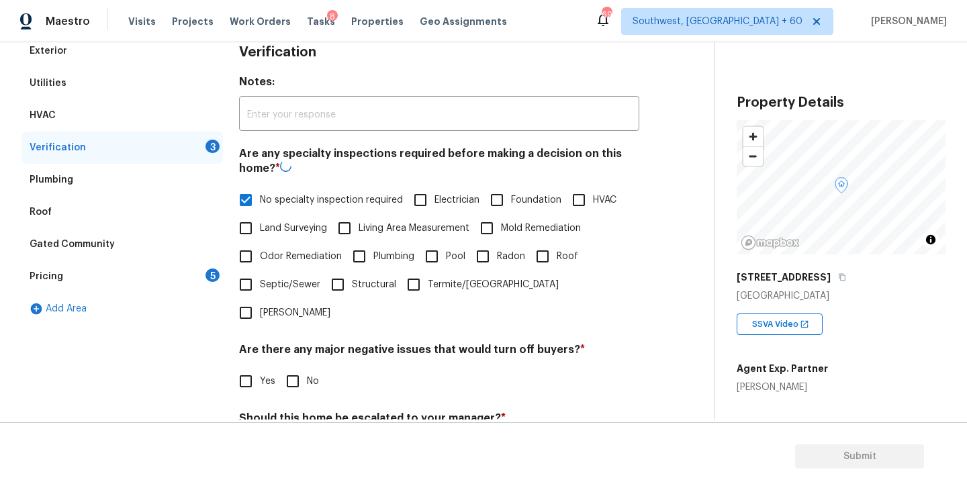
scroll to position [318, 0]
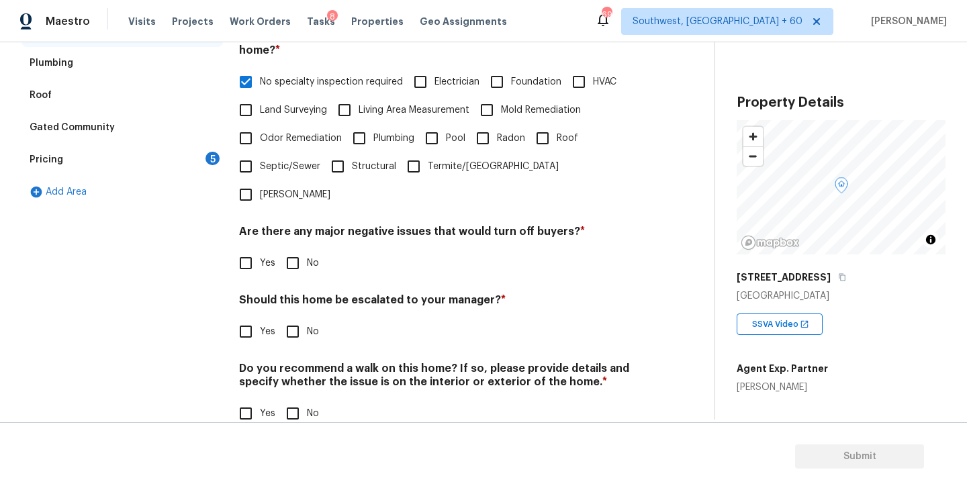
click at [301, 249] on input "No" at bounding box center [293, 263] width 28 height 28
checkbox input "true"
click at [300, 318] on input "No" at bounding box center [293, 332] width 28 height 28
checkbox input "true"
click at [300, 401] on input "No" at bounding box center [293, 415] width 28 height 28
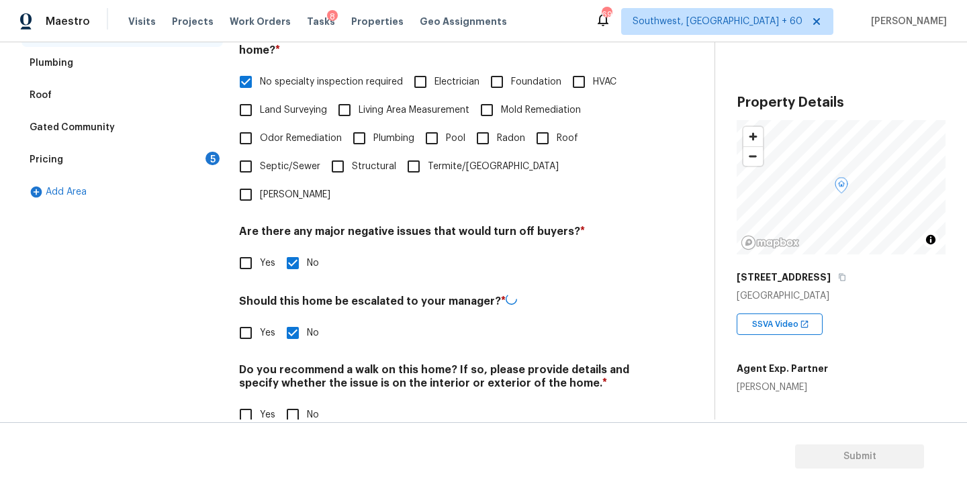
checkbox input "true"
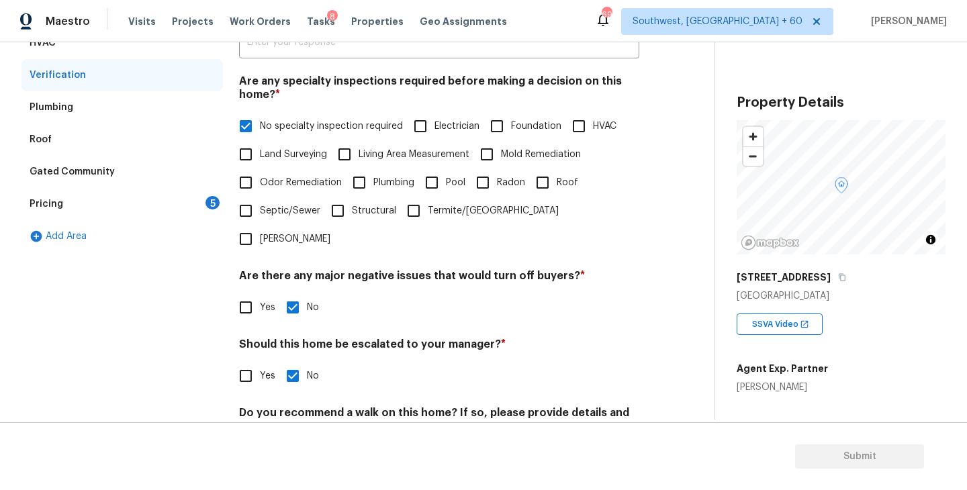
scroll to position [251, 0]
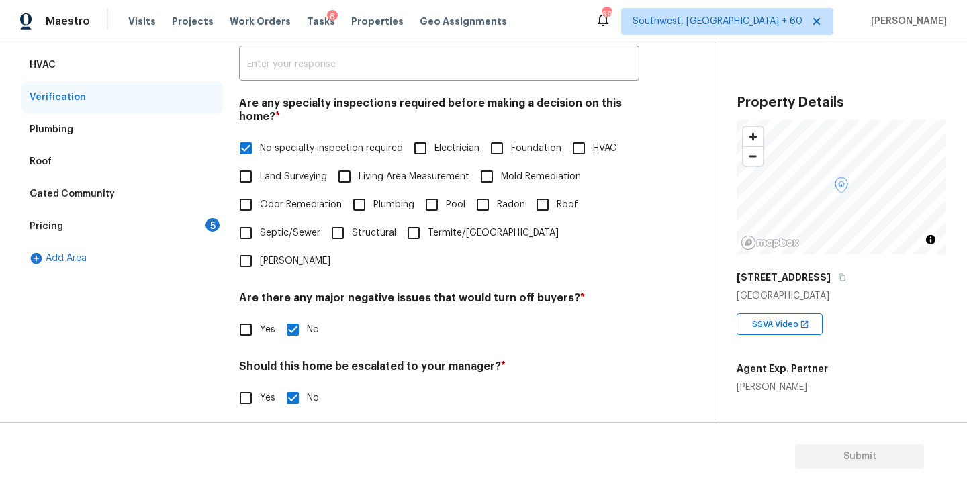
click at [132, 219] on div "Pricing 5" at bounding box center [122, 226] width 202 height 32
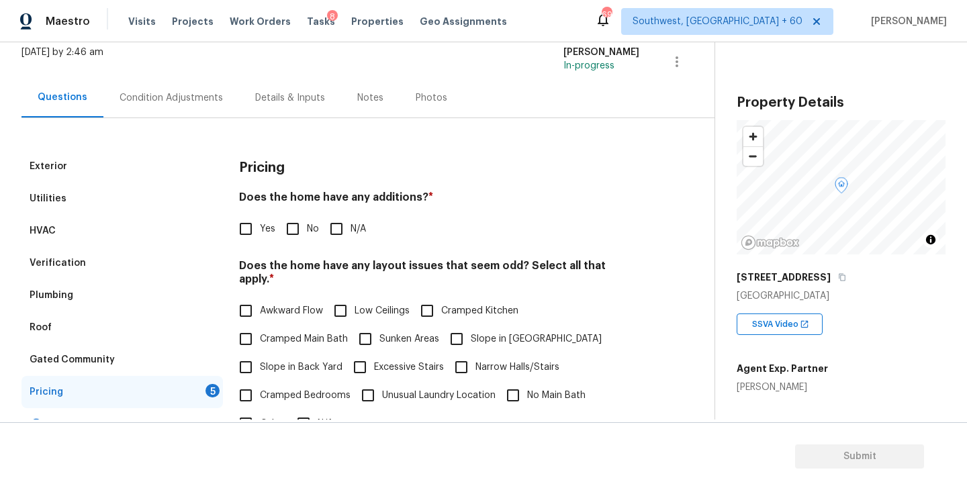
scroll to position [0, 0]
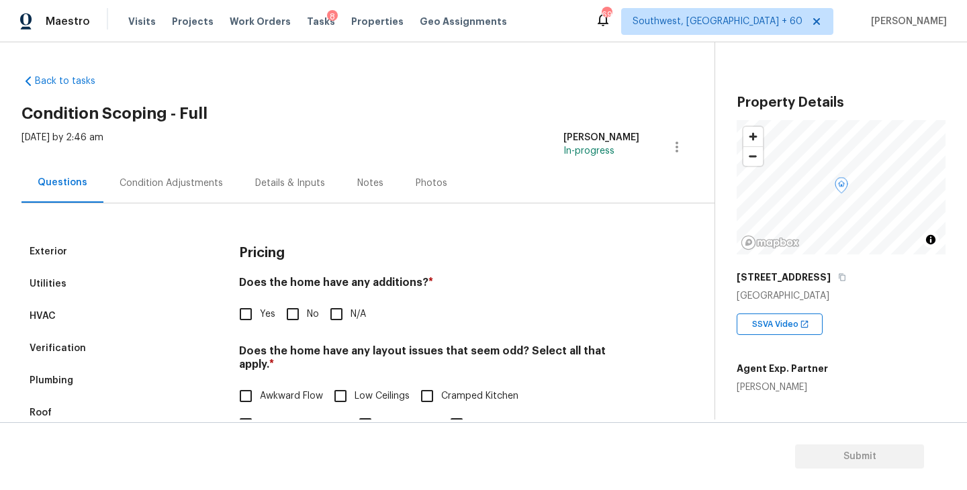
click at [163, 174] on div "Condition Adjustments" at bounding box center [171, 183] width 136 height 40
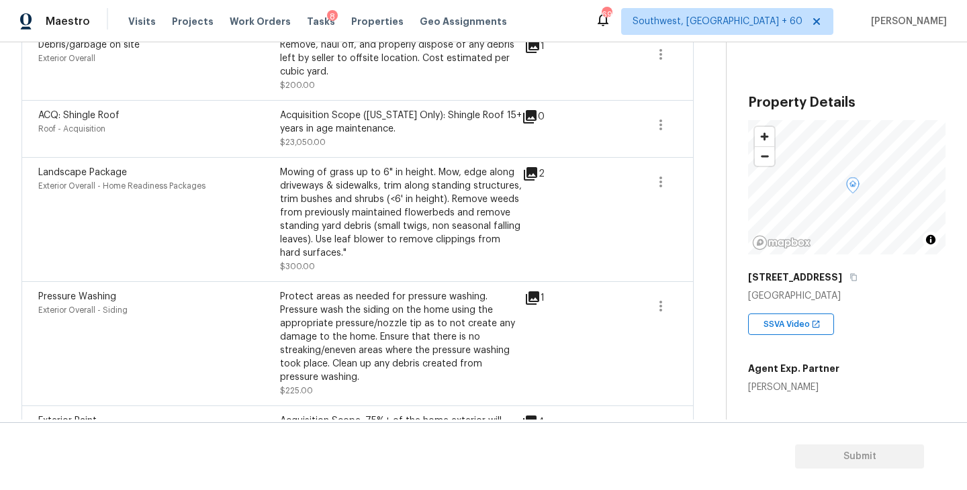
scroll to position [497, 0]
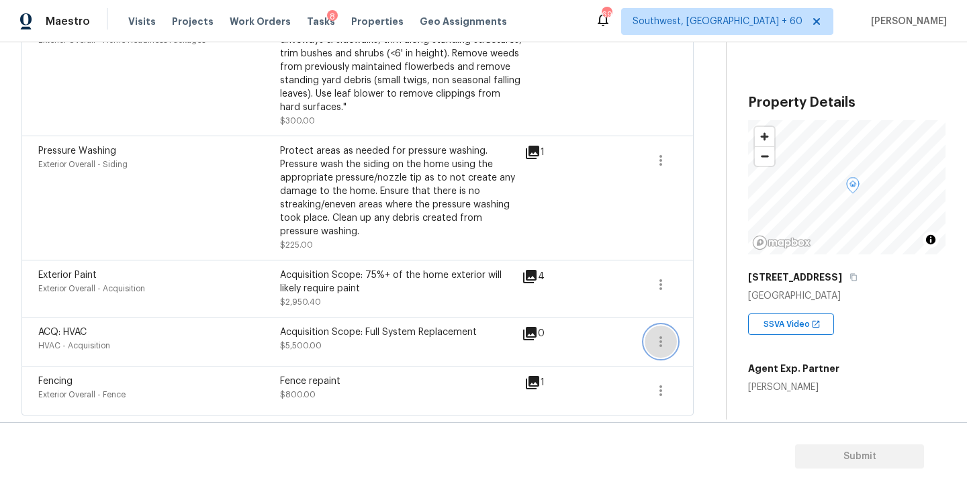
click at [670, 343] on button "button" at bounding box center [661, 342] width 32 height 32
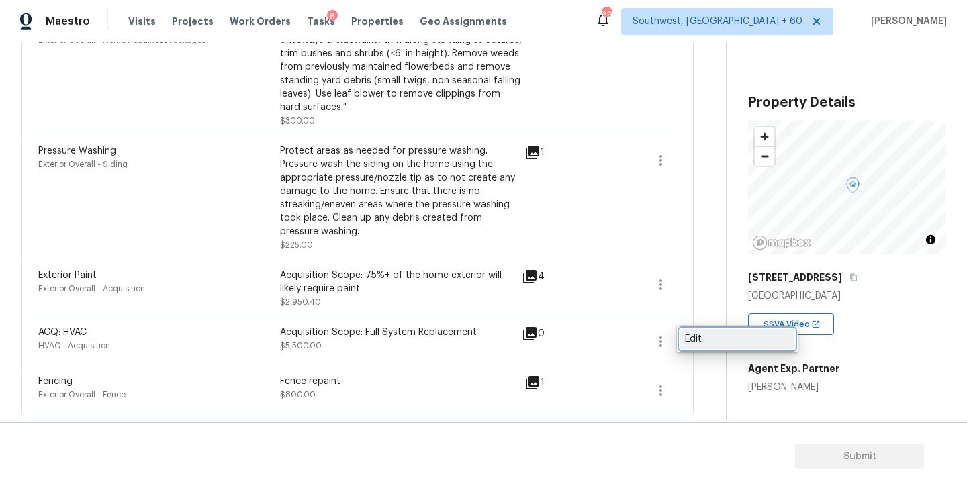
drag, startPoint x: 674, startPoint y: 343, endPoint x: 695, endPoint y: 339, distance: 21.9
click at [695, 339] on div "Edit" at bounding box center [737, 339] width 105 height 13
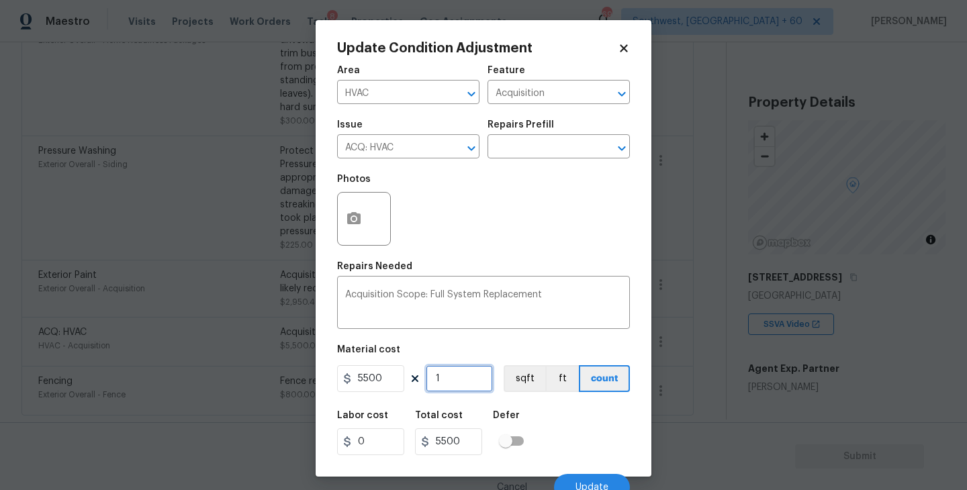
click at [464, 369] on input "1" at bounding box center [459, 378] width 67 height 27
type input "0"
type input "2"
type input "11000"
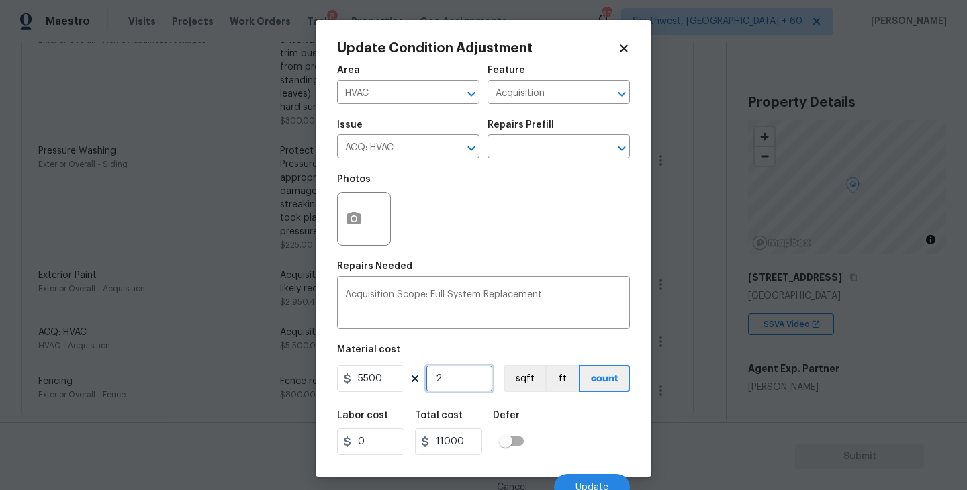
type input "2"
click at [576, 431] on div "Labor cost 0 Total cost 11000 Defer" at bounding box center [483, 433] width 293 height 60
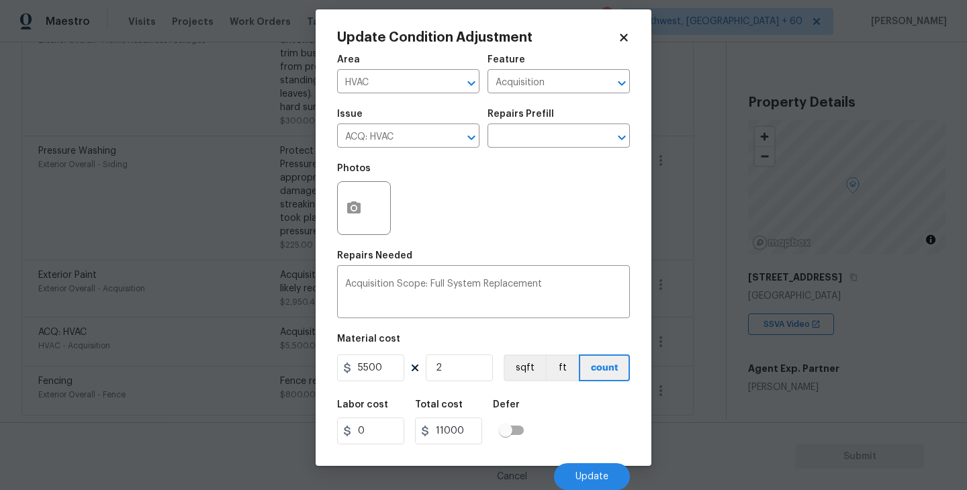
click at [583, 445] on div "Labor cost 0 Total cost 11000 Defer" at bounding box center [483, 422] width 293 height 60
click at [600, 475] on span "Update" at bounding box center [592, 477] width 33 height 10
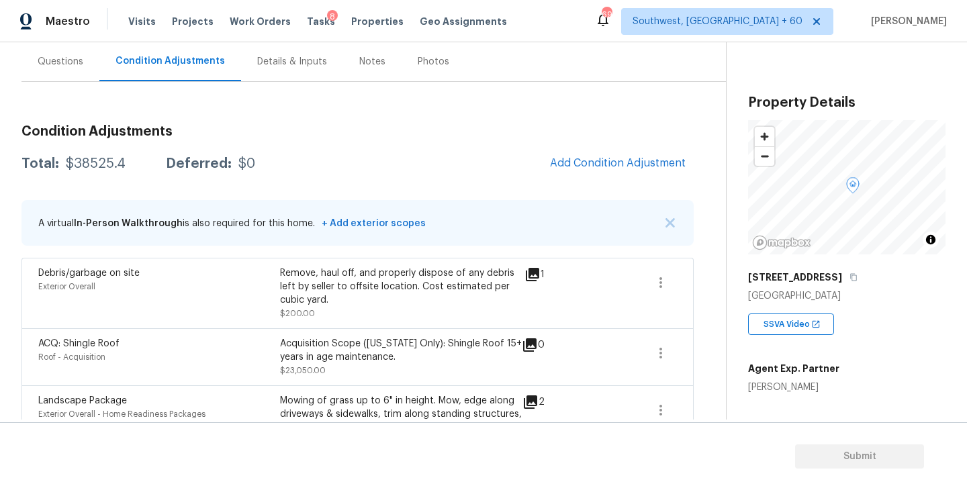
scroll to position [27, 0]
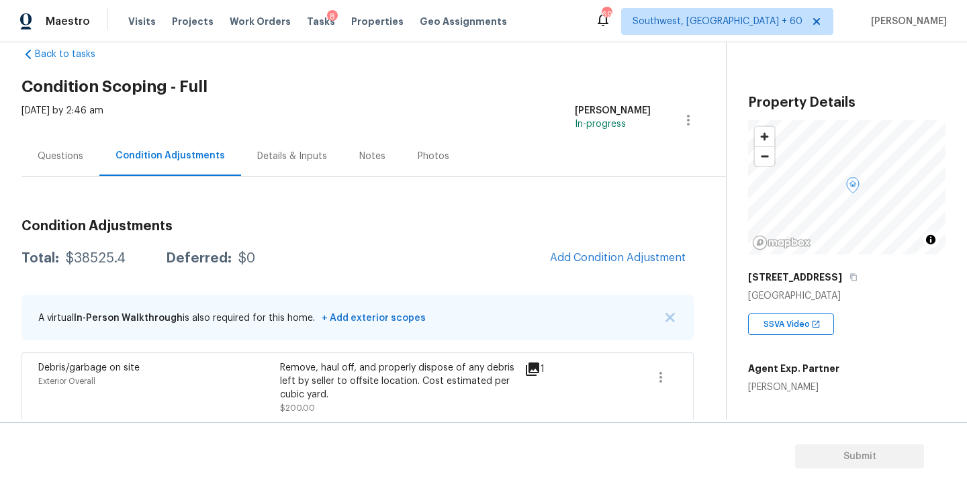
click at [78, 157] on div "Questions" at bounding box center [61, 156] width 46 height 13
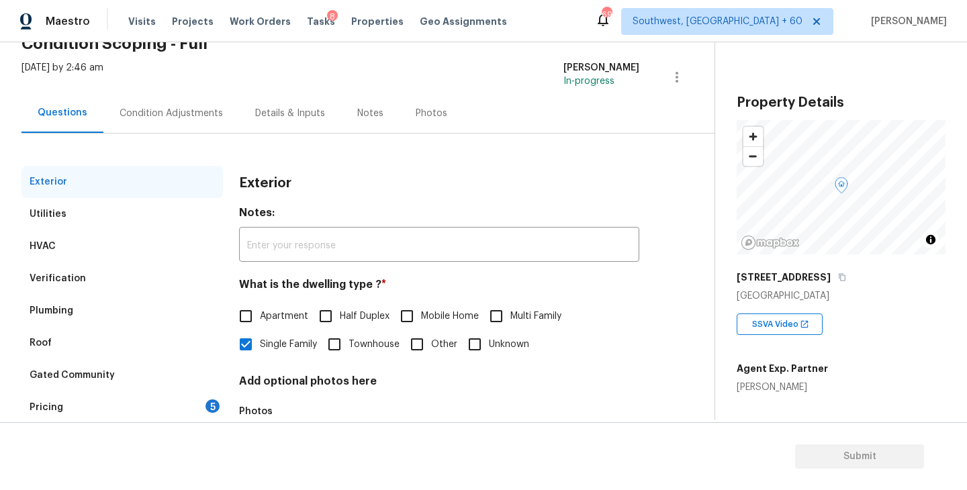
scroll to position [157, 0]
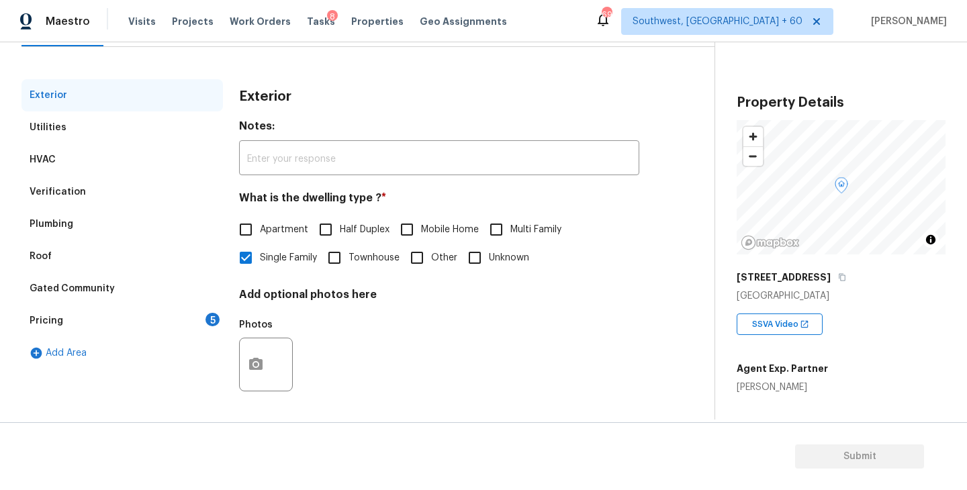
click at [122, 318] on div "Pricing 5" at bounding box center [122, 321] width 202 height 32
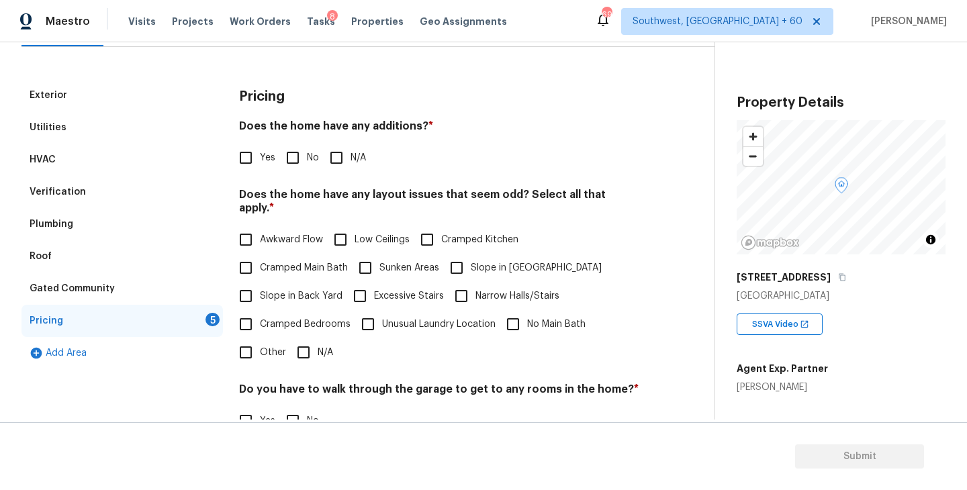
click at [333, 147] on input "N/A" at bounding box center [336, 158] width 28 height 28
checkbox input "true"
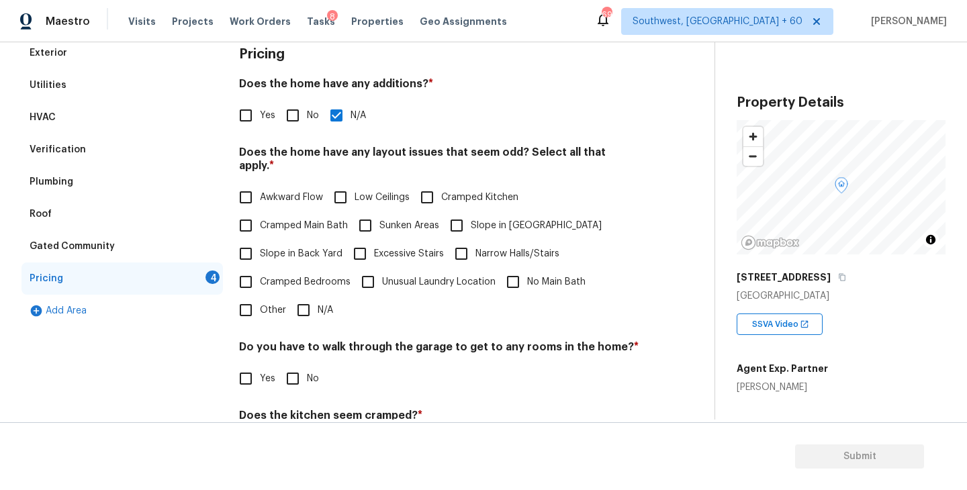
scroll to position [239, 0]
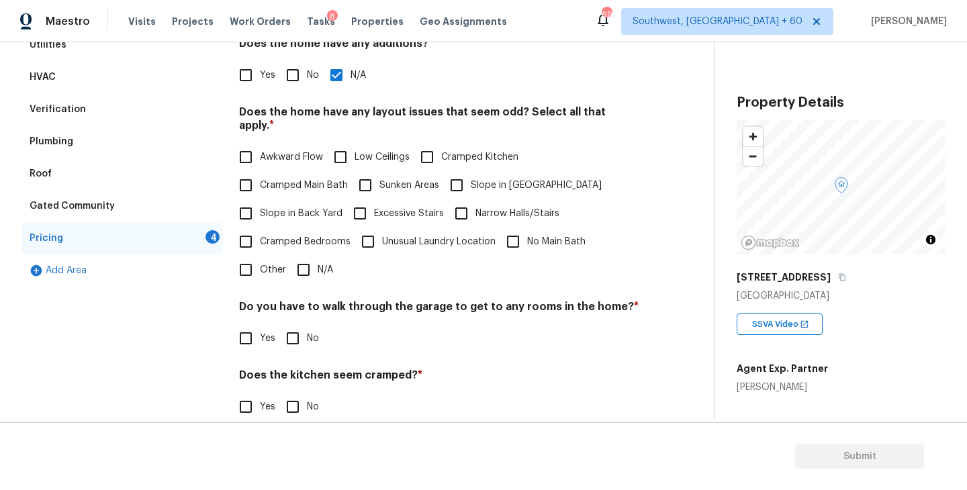
click at [485, 179] on span "Slope in [GEOGRAPHIC_DATA]" at bounding box center [536, 186] width 131 height 14
click at [471, 175] on input "Slope in [GEOGRAPHIC_DATA]" at bounding box center [457, 185] width 28 height 28
checkbox input "true"
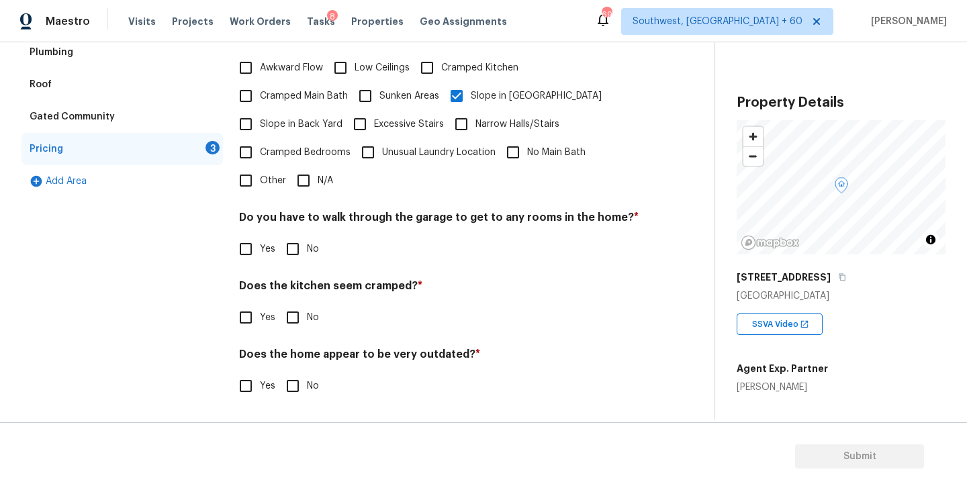
scroll to position [316, 0]
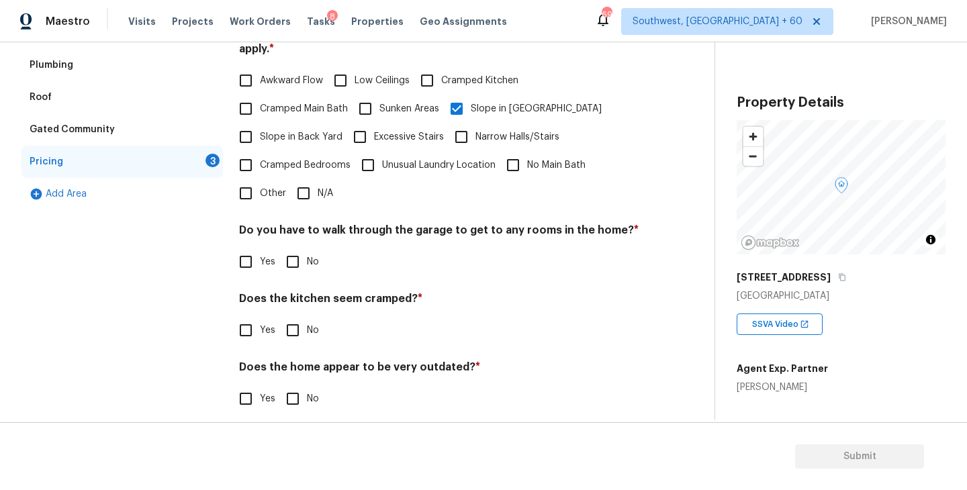
click at [316, 255] on span "No" at bounding box center [313, 262] width 12 height 14
click at [307, 251] on input "No" at bounding box center [293, 262] width 28 height 28
checkbox input "true"
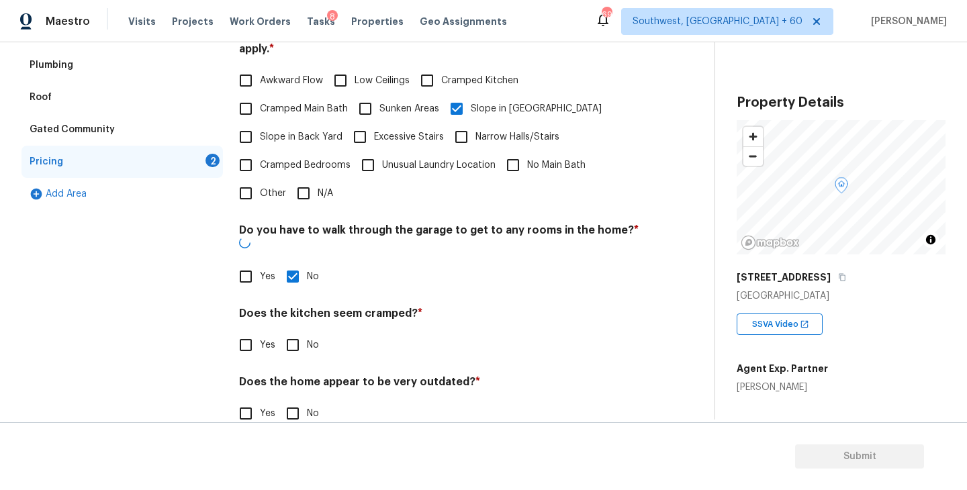
click at [297, 307] on h4 "Does the kitchen seem cramped? *" at bounding box center [439, 316] width 400 height 19
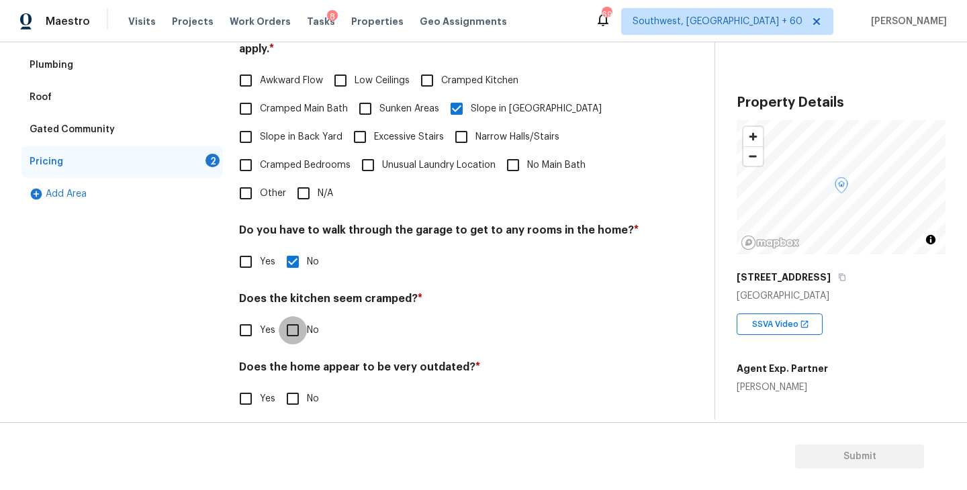
click at [296, 329] on input "No" at bounding box center [293, 330] width 28 height 28
checkbox input "true"
click at [285, 394] on input "No" at bounding box center [293, 400] width 28 height 28
checkbox input "true"
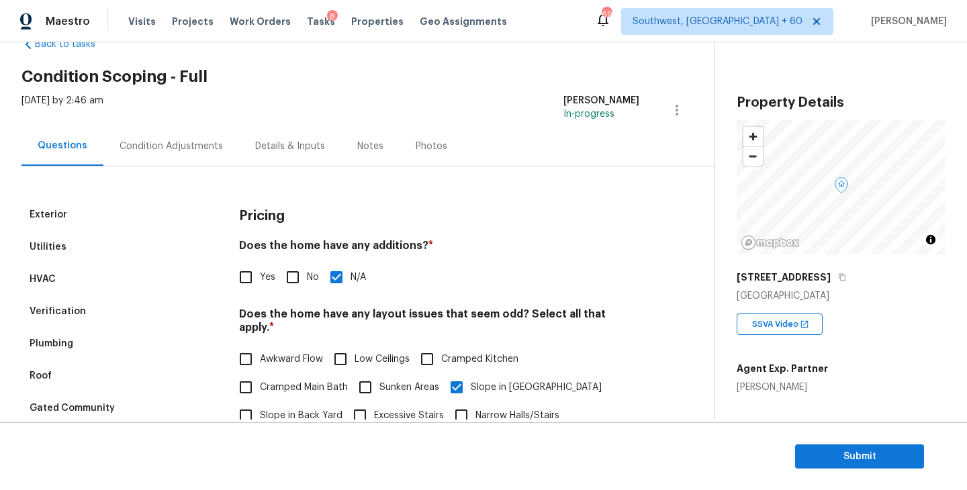
scroll to position [5, 0]
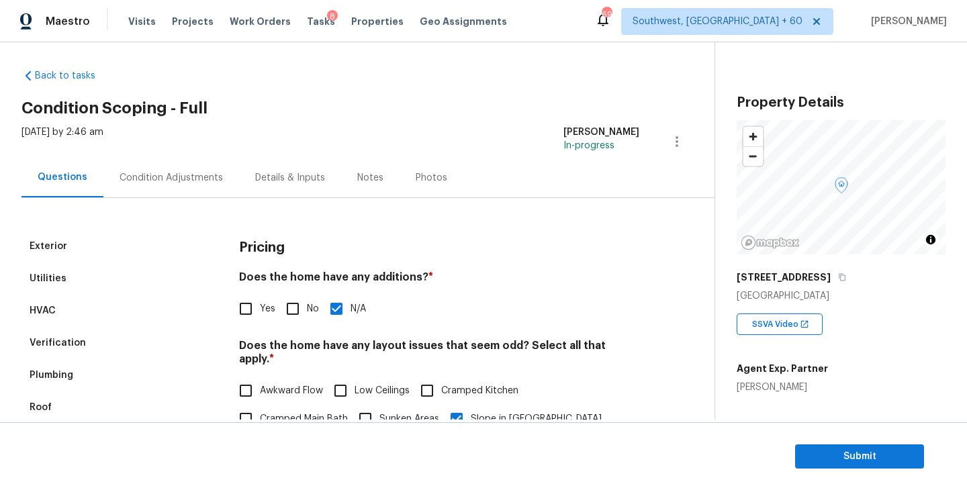
click at [185, 188] on div "Condition Adjustments" at bounding box center [171, 178] width 136 height 40
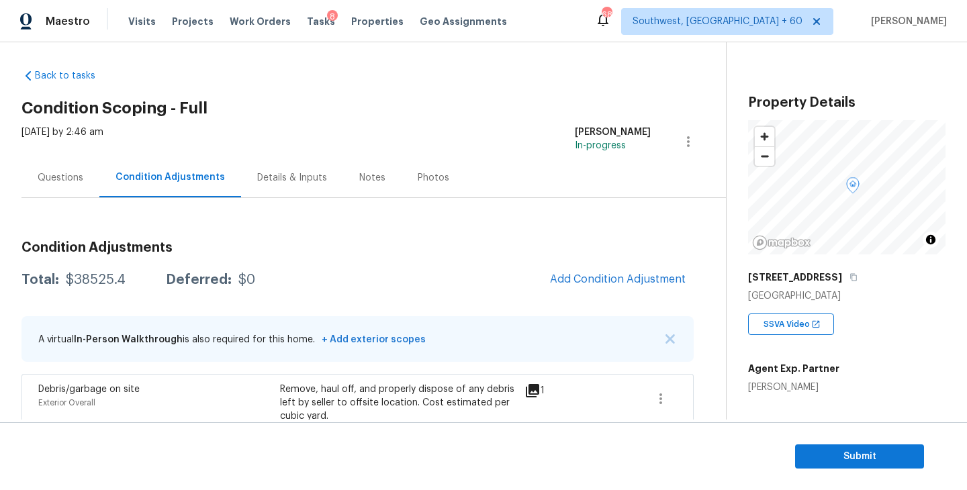
scroll to position [96, 0]
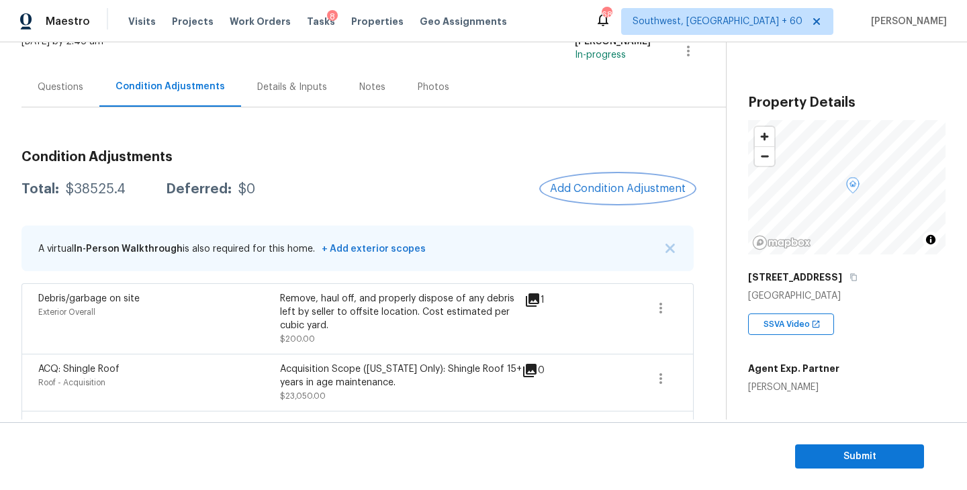
click at [635, 181] on button "Add Condition Adjustment" at bounding box center [618, 189] width 152 height 28
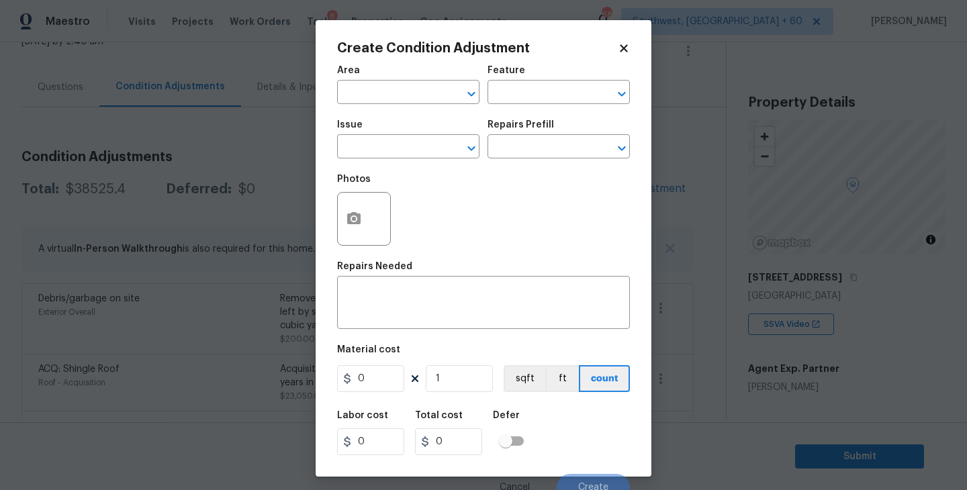
click at [379, 76] on div "Area" at bounding box center [408, 74] width 142 height 17
click at [371, 92] on input "text" at bounding box center [389, 93] width 105 height 21
click at [375, 145] on li "Interior Overall" at bounding box center [408, 146] width 142 height 22
type input "Interior Overall"
click at [519, 101] on input "text" at bounding box center [540, 93] width 105 height 21
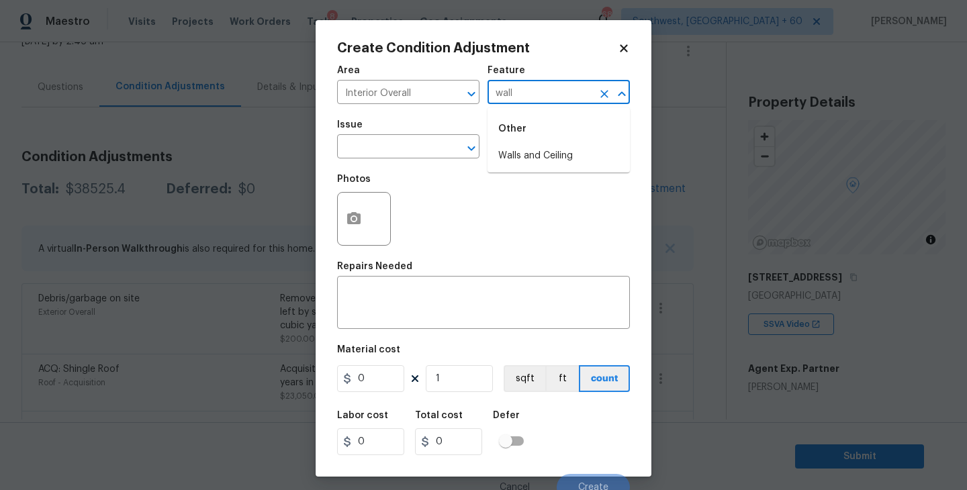
click at [525, 157] on li "Walls and Ceiling" at bounding box center [559, 156] width 142 height 22
type input "Walls and Ceiling"
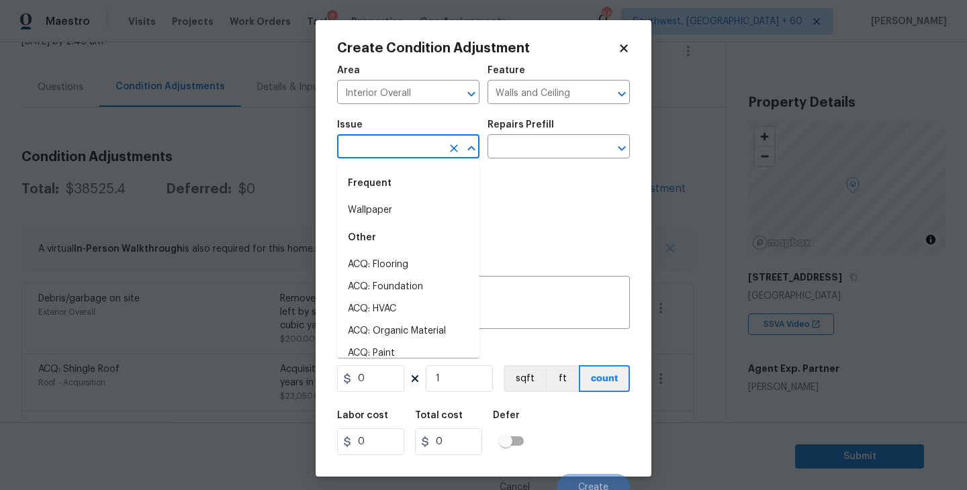
click at [423, 155] on input "text" at bounding box center [389, 148] width 105 height 21
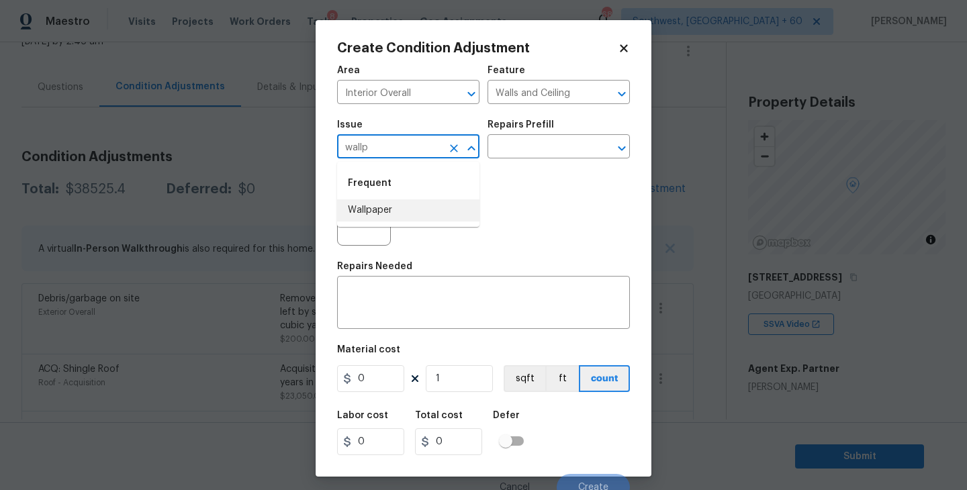
click at [410, 216] on li "Wallpaper" at bounding box center [408, 211] width 142 height 22
type input "Wallpaper"
click at [560, 153] on input "text" at bounding box center [540, 148] width 105 height 21
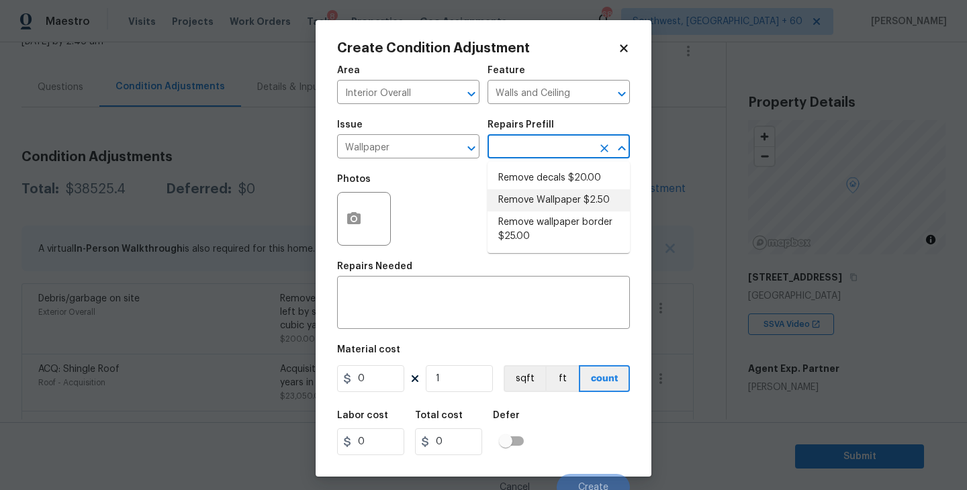
click at [562, 197] on li "Remove Wallpaper $2.50" at bounding box center [559, 200] width 142 height 22
type textarea "Remove wallpaper and texture walls to best match existing conditions"
type input "2.5"
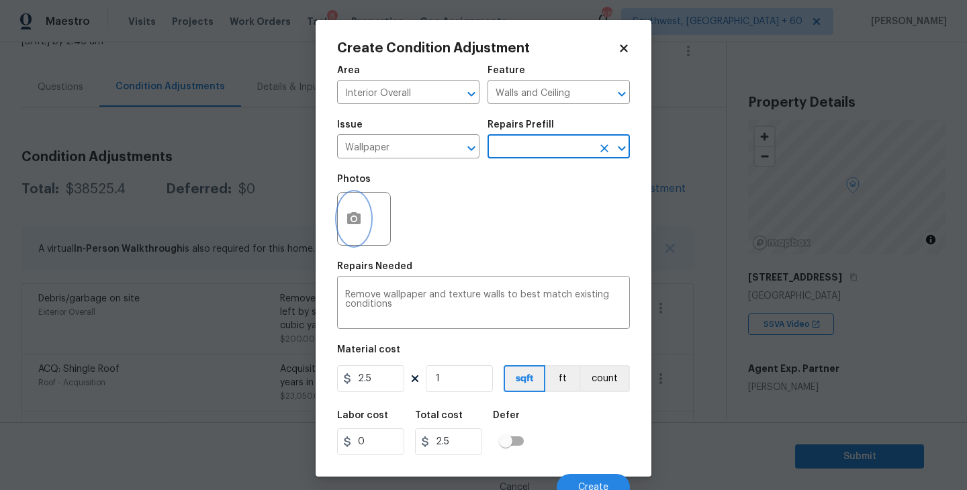
click at [362, 220] on button "button" at bounding box center [354, 219] width 32 height 52
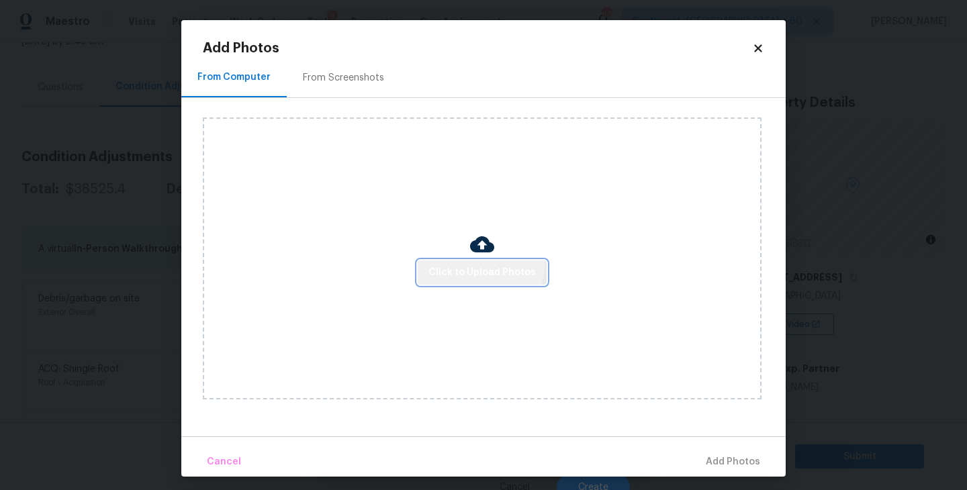
click at [463, 261] on button "Click to Upload Photos" at bounding box center [482, 273] width 129 height 25
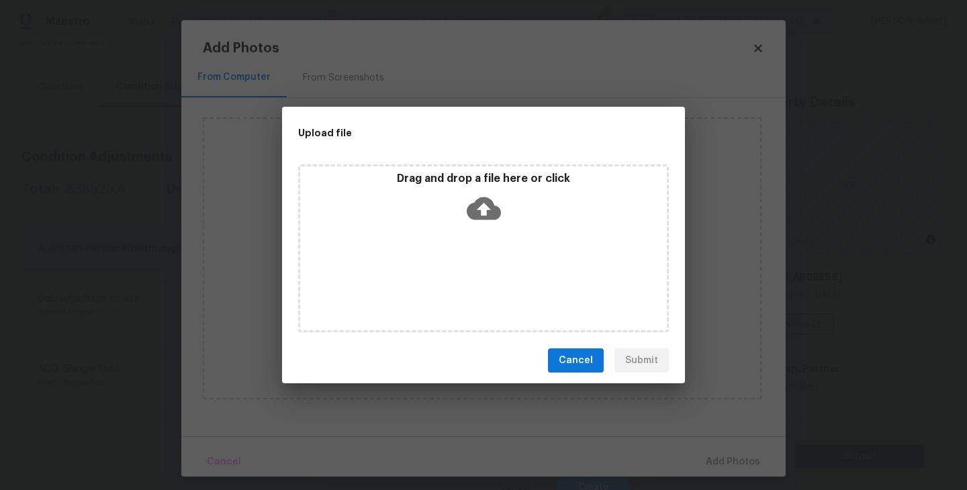
click at [485, 210] on icon at bounding box center [484, 208] width 34 height 34
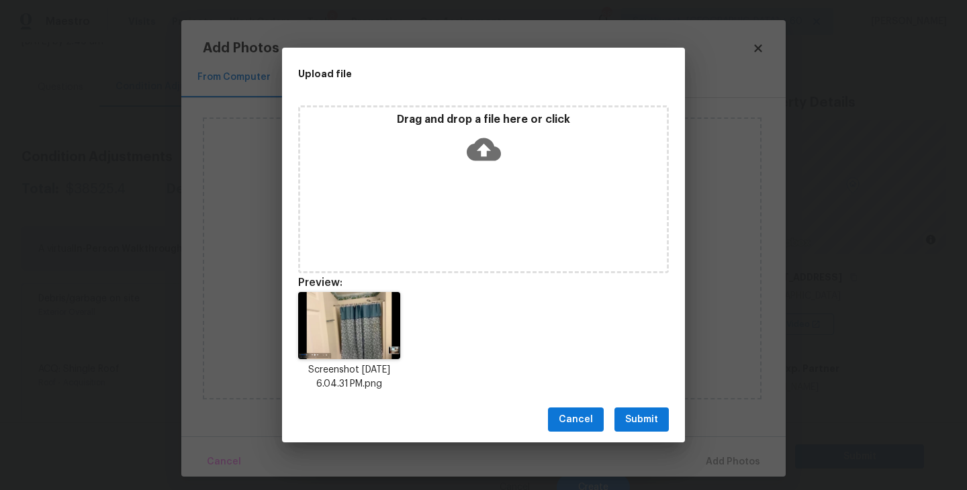
click at [646, 400] on div "Cancel Submit" at bounding box center [483, 420] width 403 height 46
click at [645, 412] on span "Submit" at bounding box center [641, 420] width 33 height 17
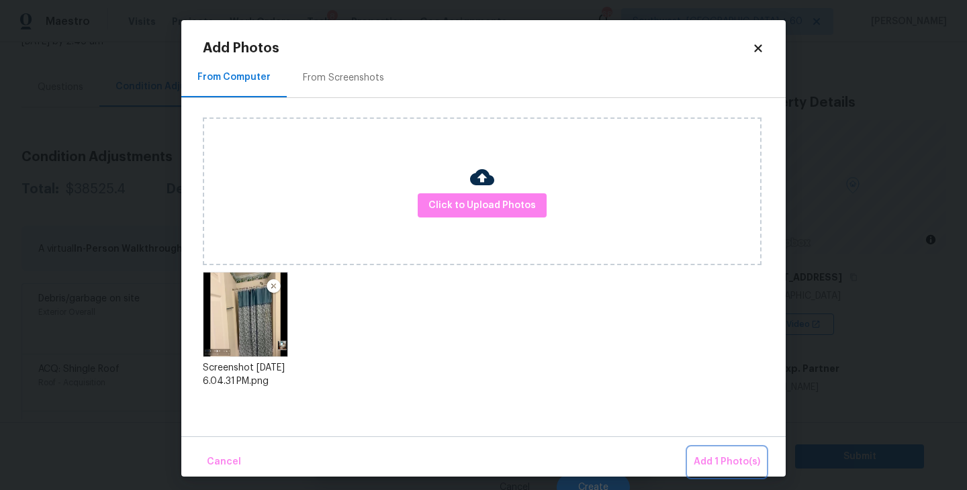
click at [702, 449] on button "Add 1 Photo(s)" at bounding box center [727, 462] width 77 height 29
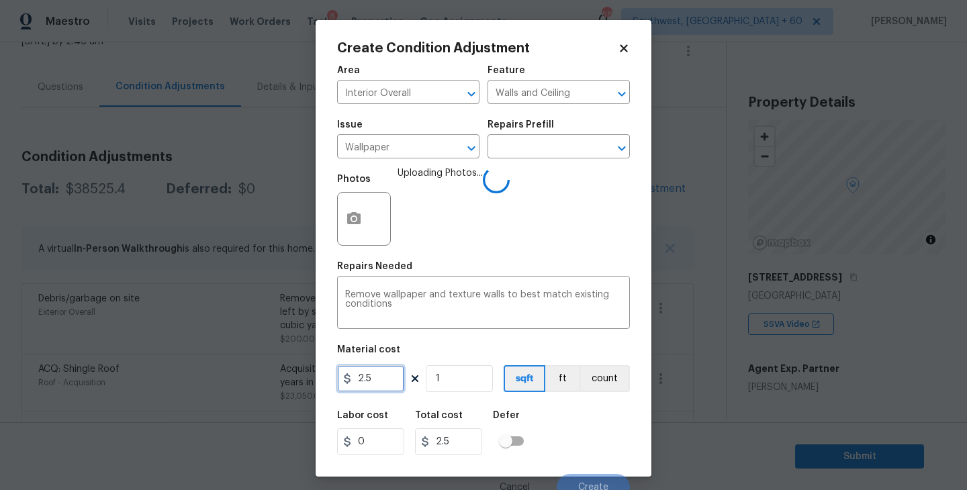
drag, startPoint x: 386, startPoint y: 378, endPoint x: 315, endPoint y: 381, distance: 70.6
click at [318, 382] on div "Create Condition Adjustment Area Interior Overall ​ Feature Walls and Ceiling ​…" at bounding box center [484, 248] width 336 height 457
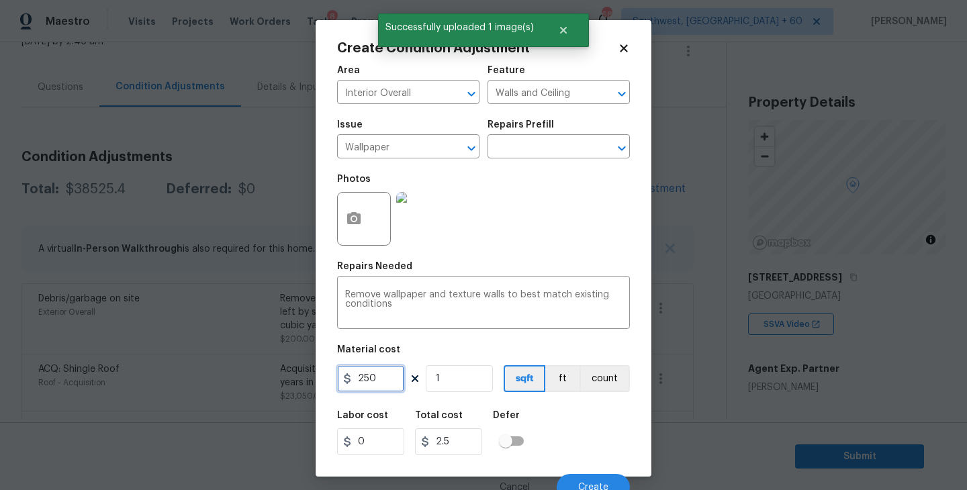
type input "250"
click at [586, 421] on div "Labor cost 0 Total cost 250 Defer" at bounding box center [483, 433] width 293 height 60
click at [617, 373] on button "count" at bounding box center [605, 378] width 50 height 27
click at [631, 451] on div "Create Condition Adjustment Area Interior Overall ​ Feature Walls and Ceiling ​…" at bounding box center [484, 248] width 336 height 457
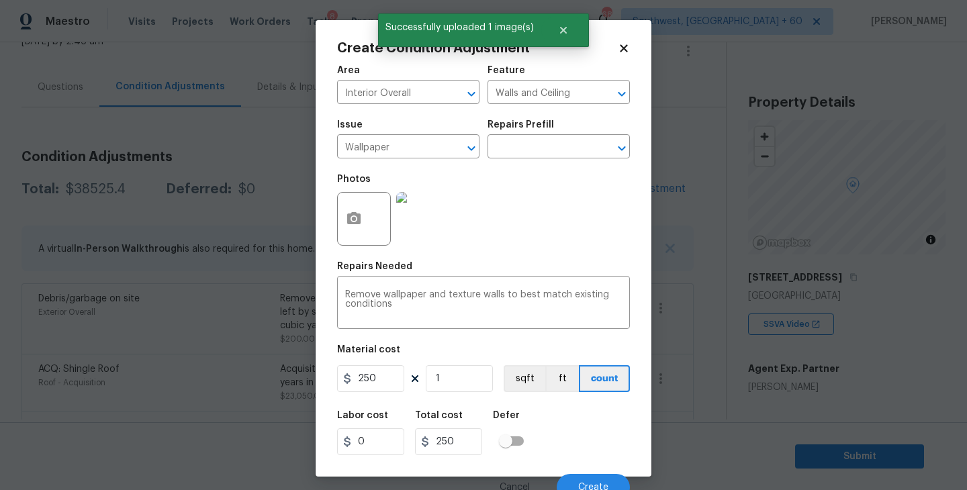
scroll to position [11, 0]
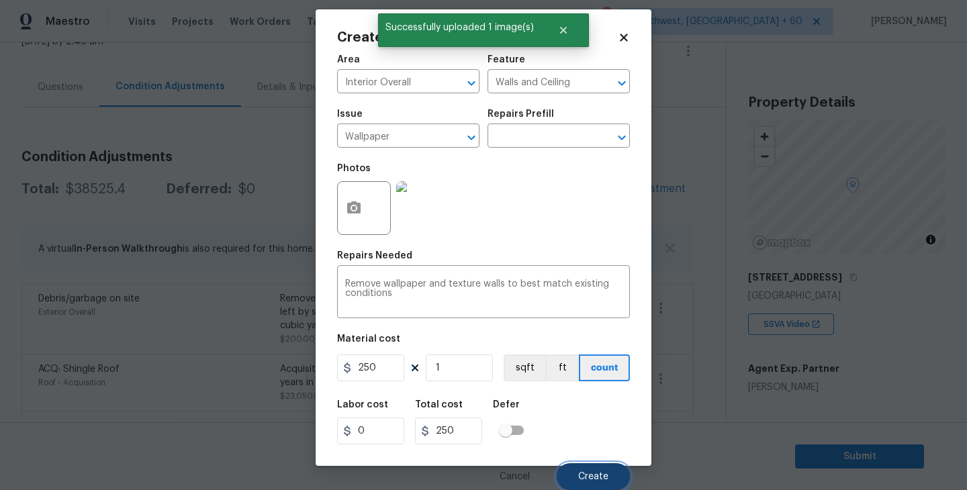
click at [595, 474] on span "Create" at bounding box center [593, 477] width 30 height 10
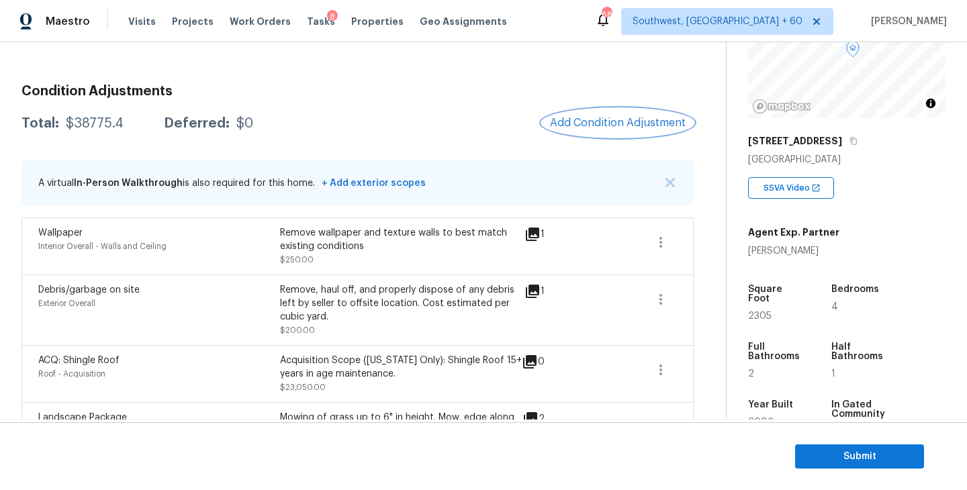
scroll to position [133, 0]
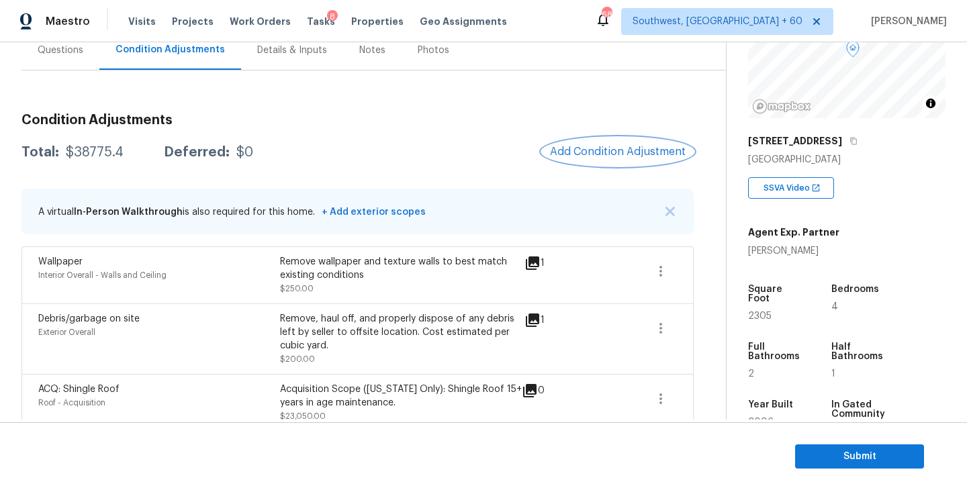
click at [617, 154] on span "Add Condition Adjustment" at bounding box center [618, 152] width 136 height 12
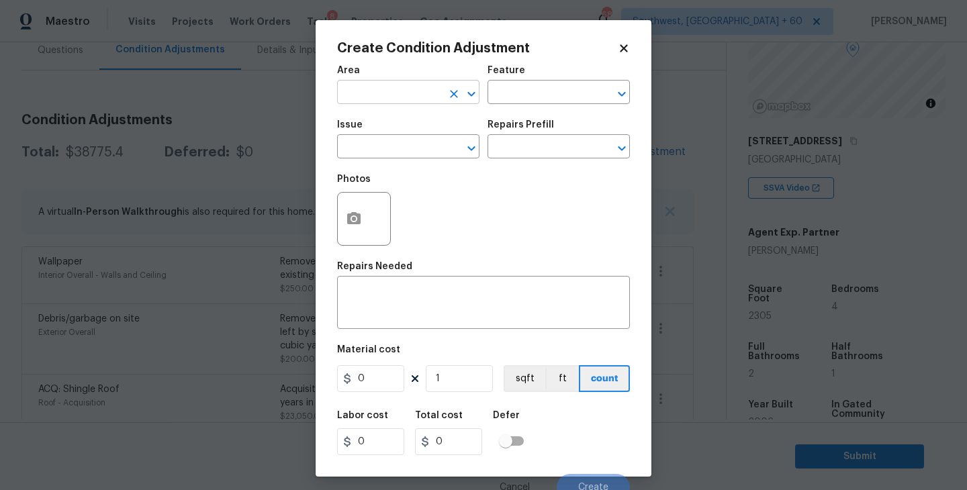
click at [360, 92] on input "text" at bounding box center [389, 93] width 105 height 21
click at [371, 152] on li "Interior Overall" at bounding box center [408, 146] width 142 height 22
type input "Interior Overall"
click at [523, 105] on div "Area Interior Overall ​ Feature ​" at bounding box center [483, 85] width 293 height 54
click at [556, 91] on input "text" at bounding box center [540, 93] width 105 height 21
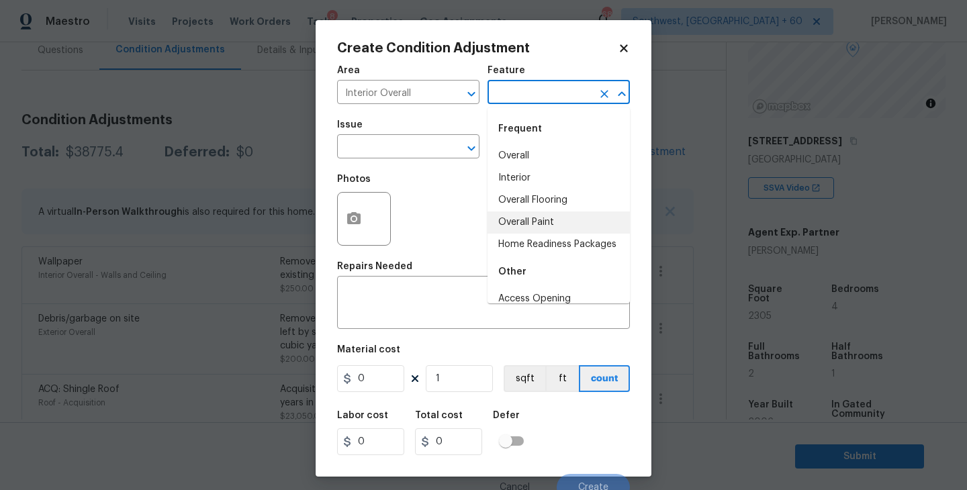
click at [543, 220] on li "Overall Paint" at bounding box center [559, 223] width 142 height 22
type input "Overall Paint"
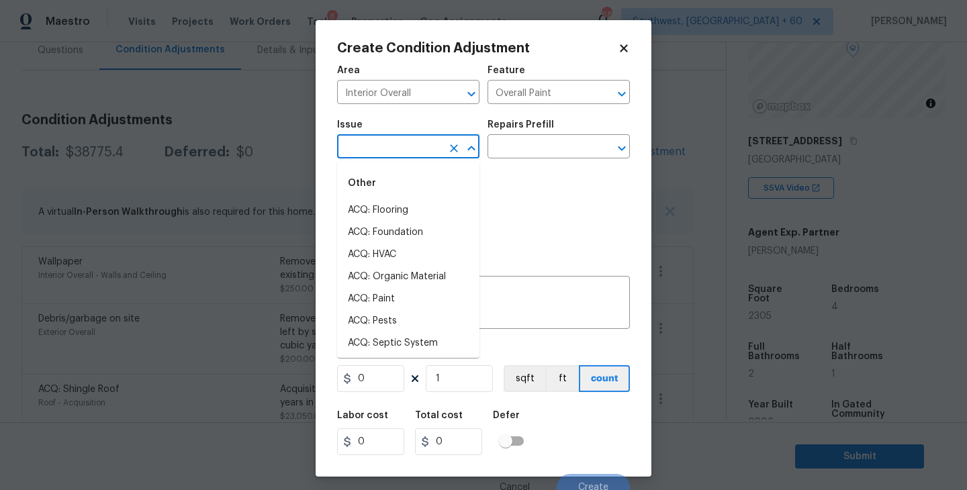
click at [424, 150] on input "text" at bounding box center [389, 148] width 105 height 21
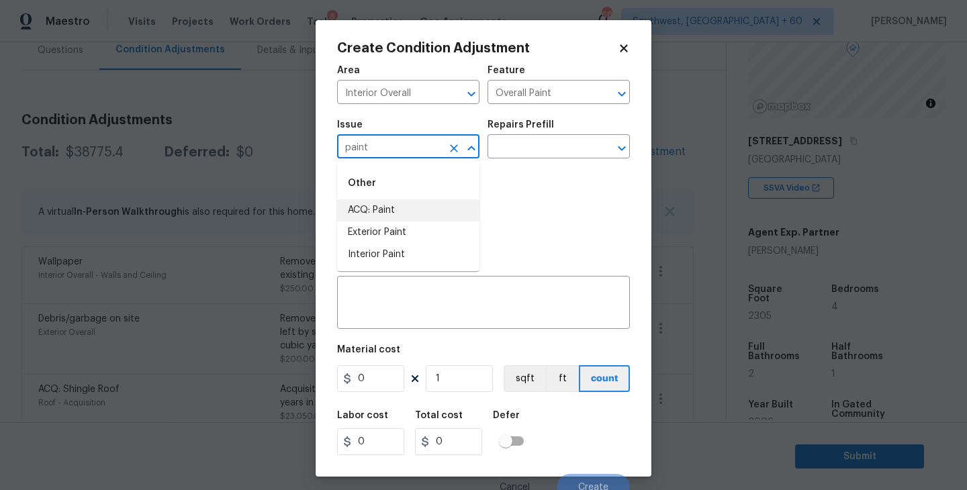
click at [422, 207] on li "ACQ: Paint" at bounding box center [408, 211] width 142 height 22
type input "ACQ: Paint"
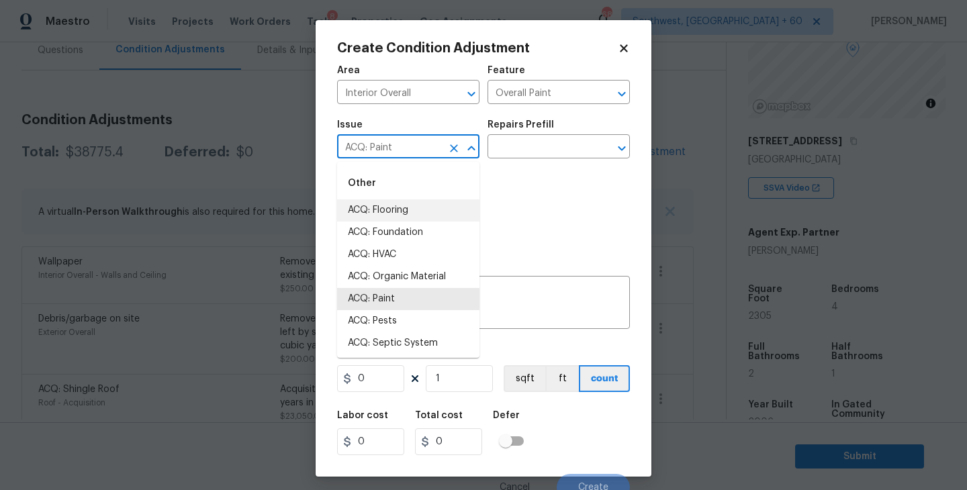
click at [556, 173] on div "Photos" at bounding box center [483, 210] width 293 height 87
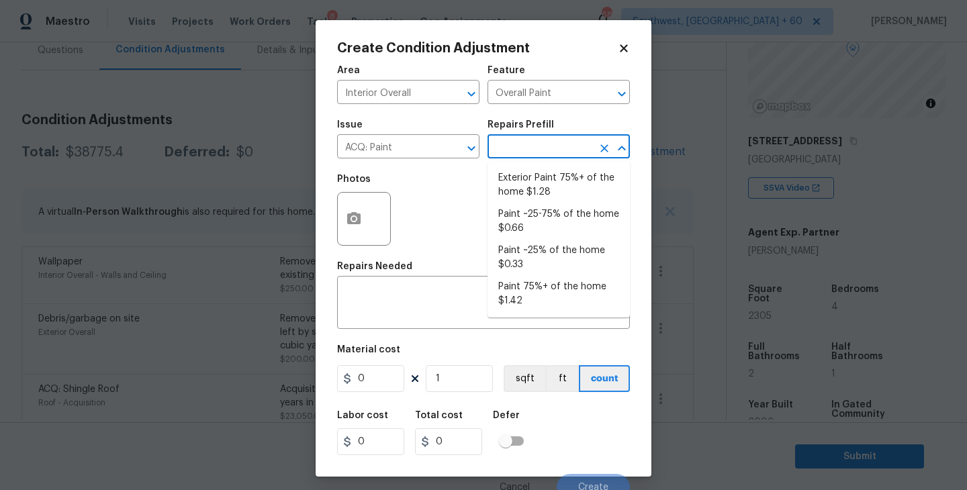
click at [564, 153] on input "text" at bounding box center [540, 148] width 105 height 21
click at [542, 210] on li "Paint ~25-75% of the home $0.66" at bounding box center [559, 222] width 142 height 36
type input "Acquisition"
type textarea "Acquisition Scope: ~25 - 75% of the home needs interior paint"
type input "0.66"
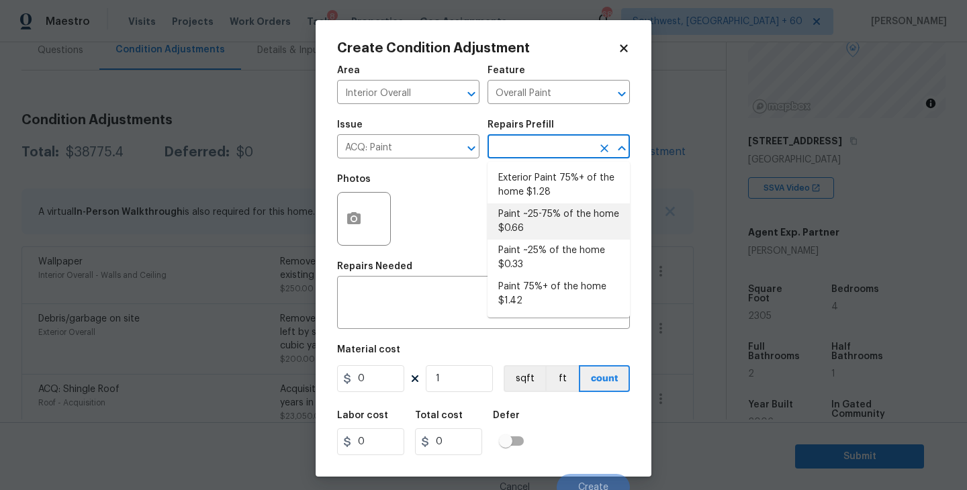
type input "0.66"
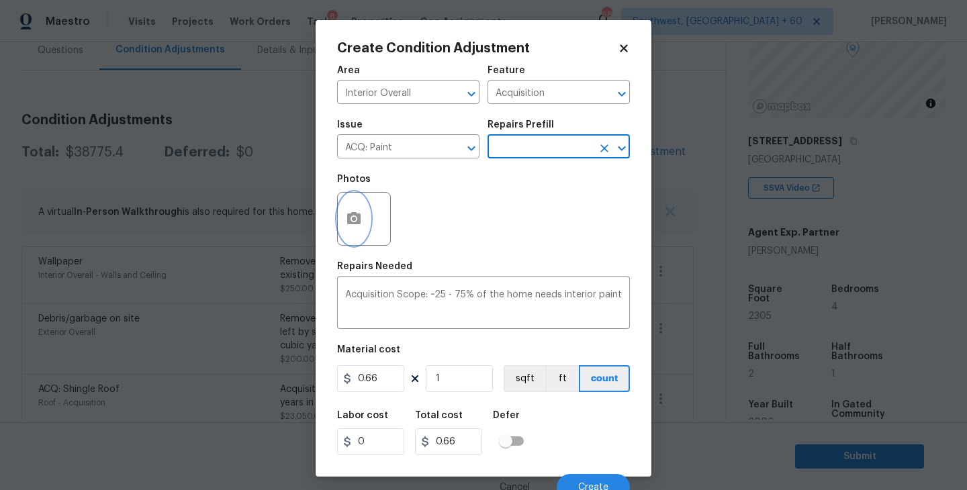
click at [361, 228] on button "button" at bounding box center [354, 219] width 32 height 52
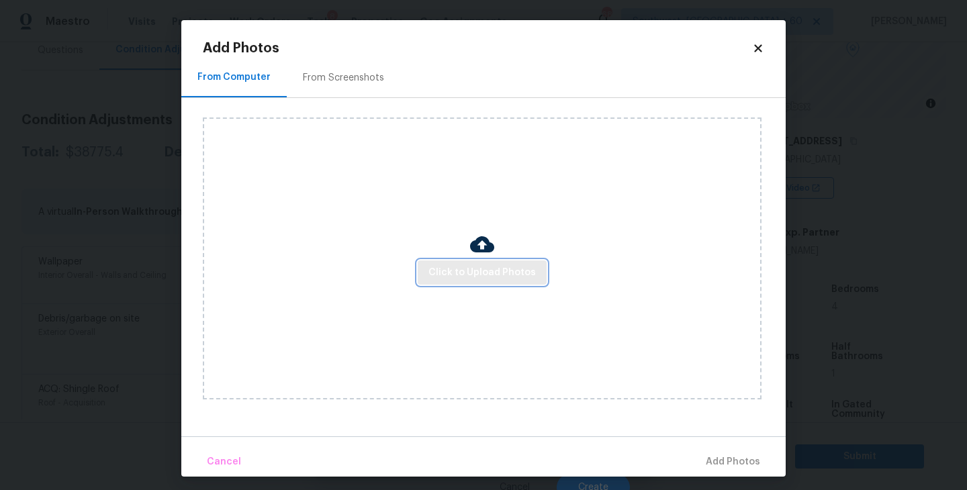
click at [496, 279] on span "Click to Upload Photos" at bounding box center [482, 273] width 107 height 17
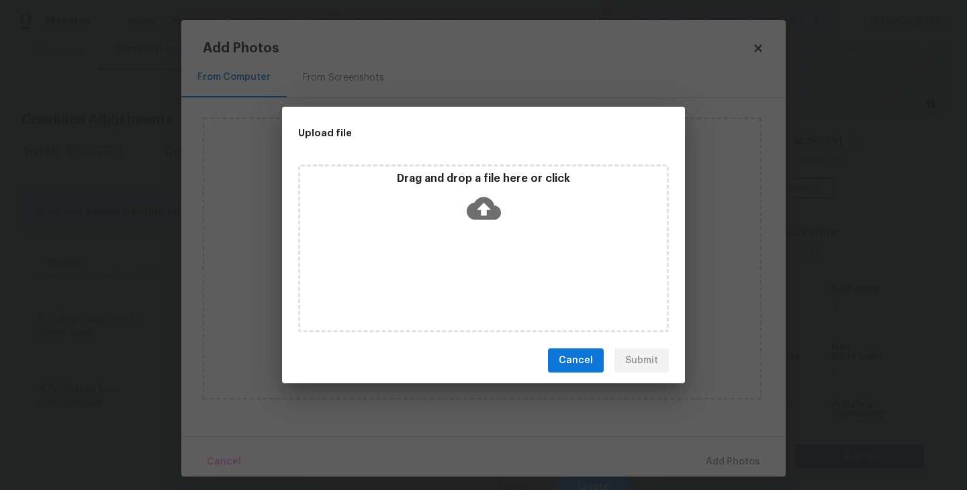
click at [500, 255] on div "Drag and drop a file here or click" at bounding box center [483, 249] width 371 height 168
